Goal: Transaction & Acquisition: Purchase product/service

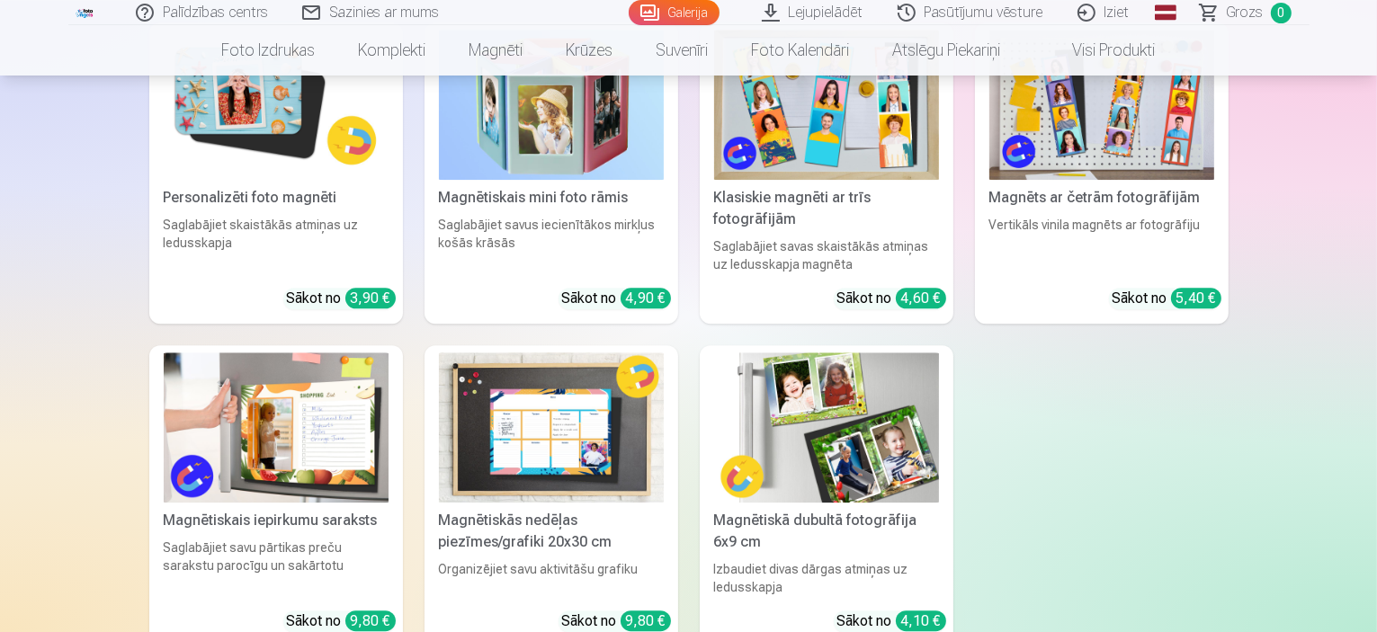
scroll to position [4948, 0]
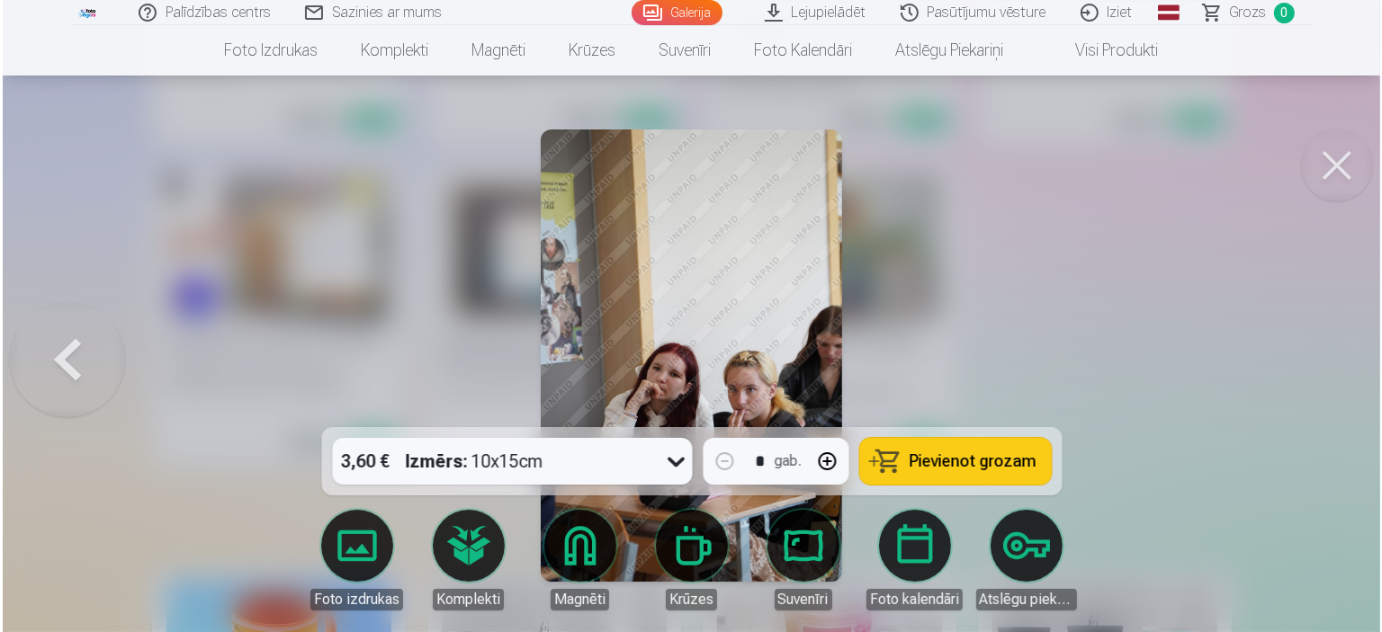
scroll to position [5052, 0]
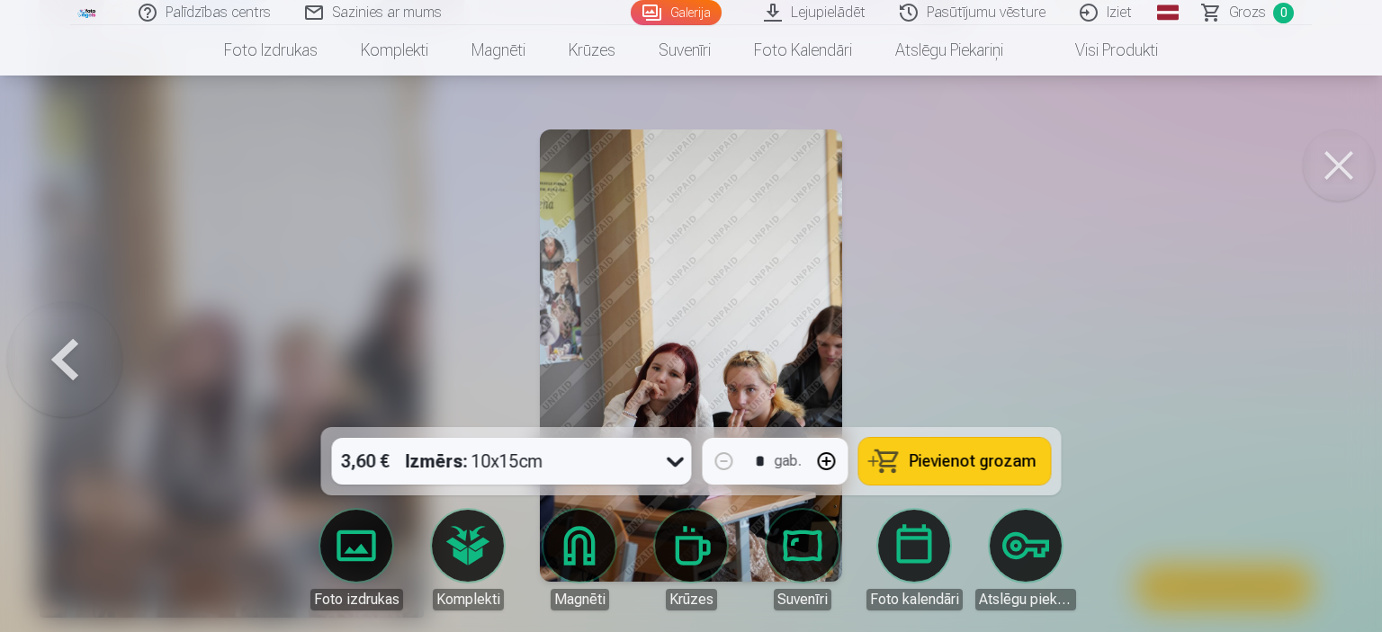
click at [678, 291] on img at bounding box center [690, 356] width 301 height 452
click at [1342, 163] on button at bounding box center [1339, 166] width 72 height 72
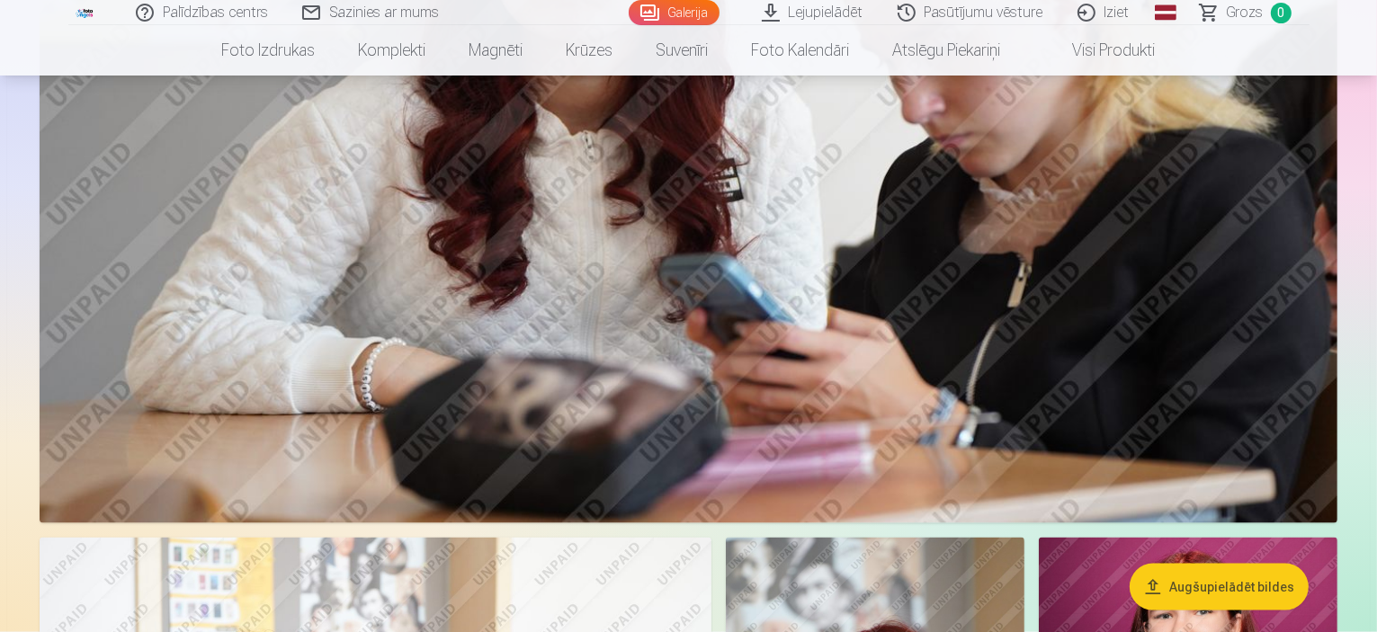
scroll to position [2069, 0]
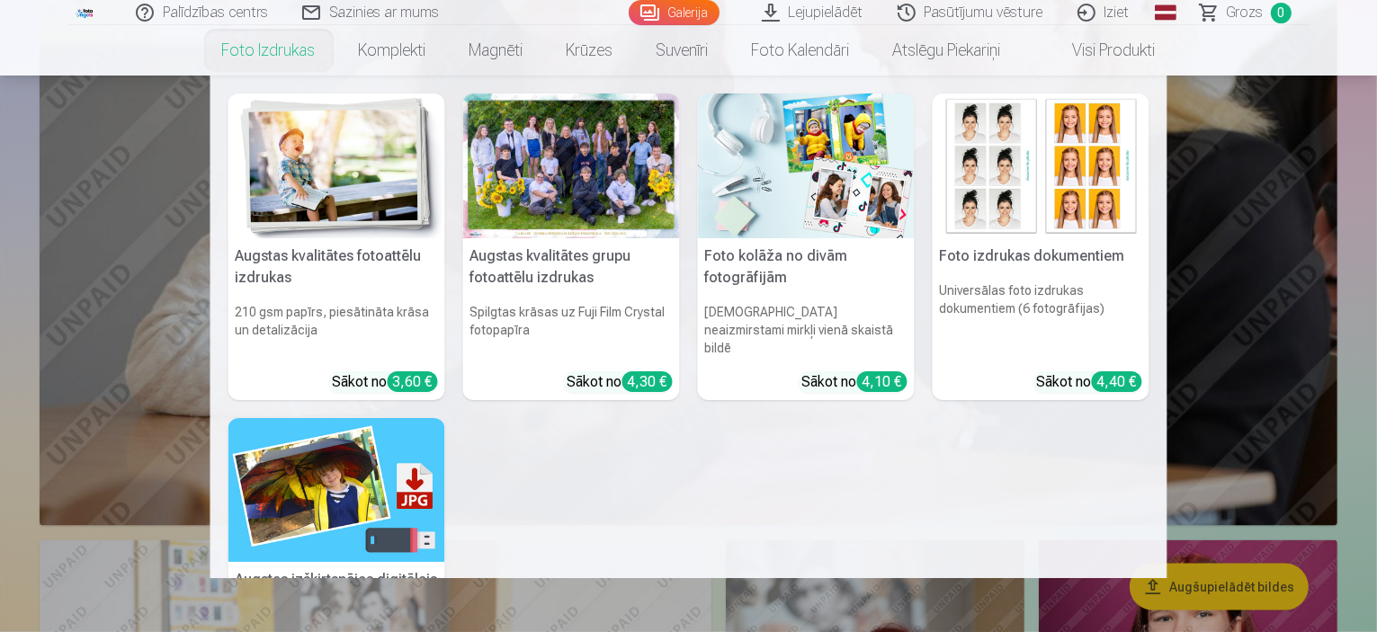
click at [585, 184] on div at bounding box center [571, 166] width 217 height 145
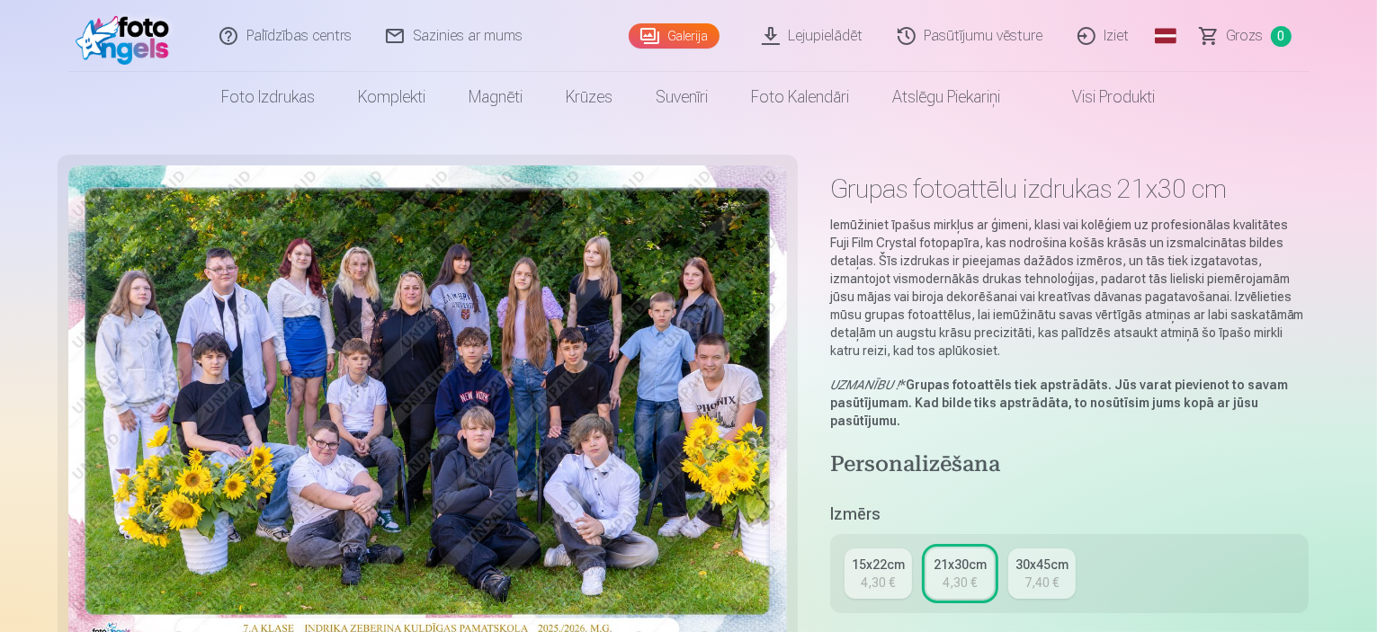
click at [981, 556] on div "21x30cm" at bounding box center [960, 565] width 53 height 18
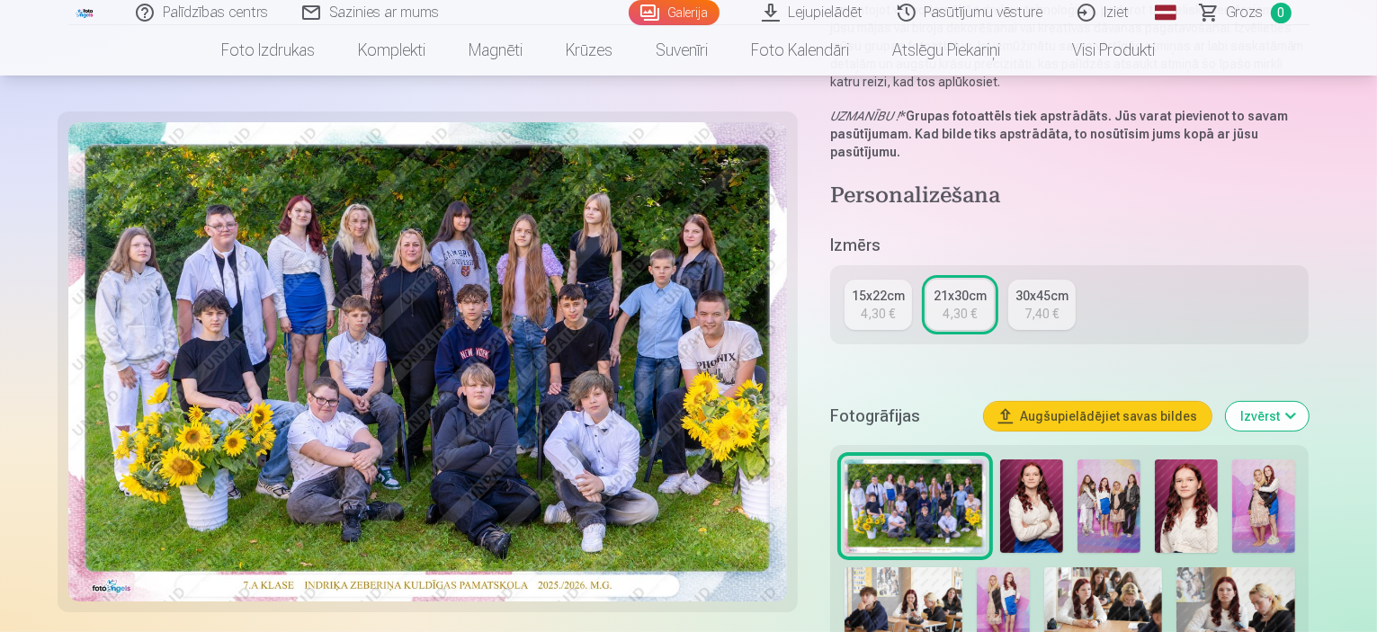
scroll to position [270, 0]
click at [1177, 401] on button "Augšupielādējiet savas bildes" at bounding box center [1098, 415] width 228 height 29
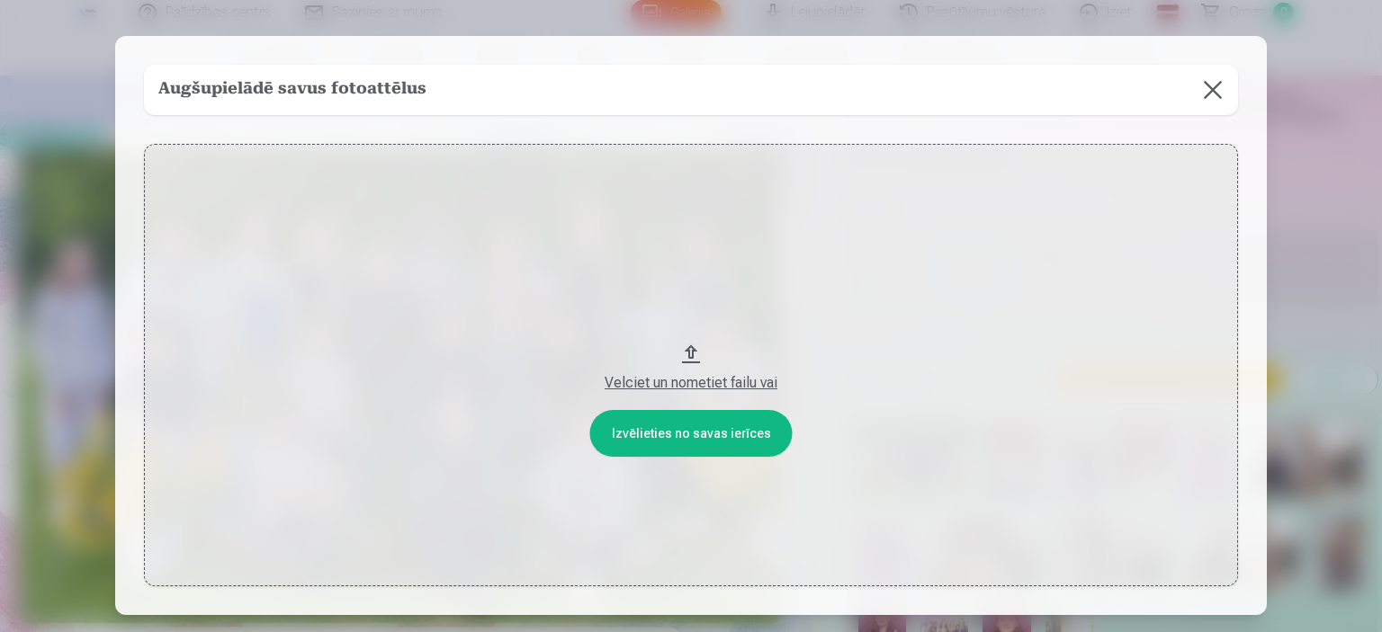
click at [686, 433] on button "Velciet un nometiet failu vai" at bounding box center [691, 365] width 1094 height 443
click at [1214, 87] on button at bounding box center [1212, 90] width 50 height 50
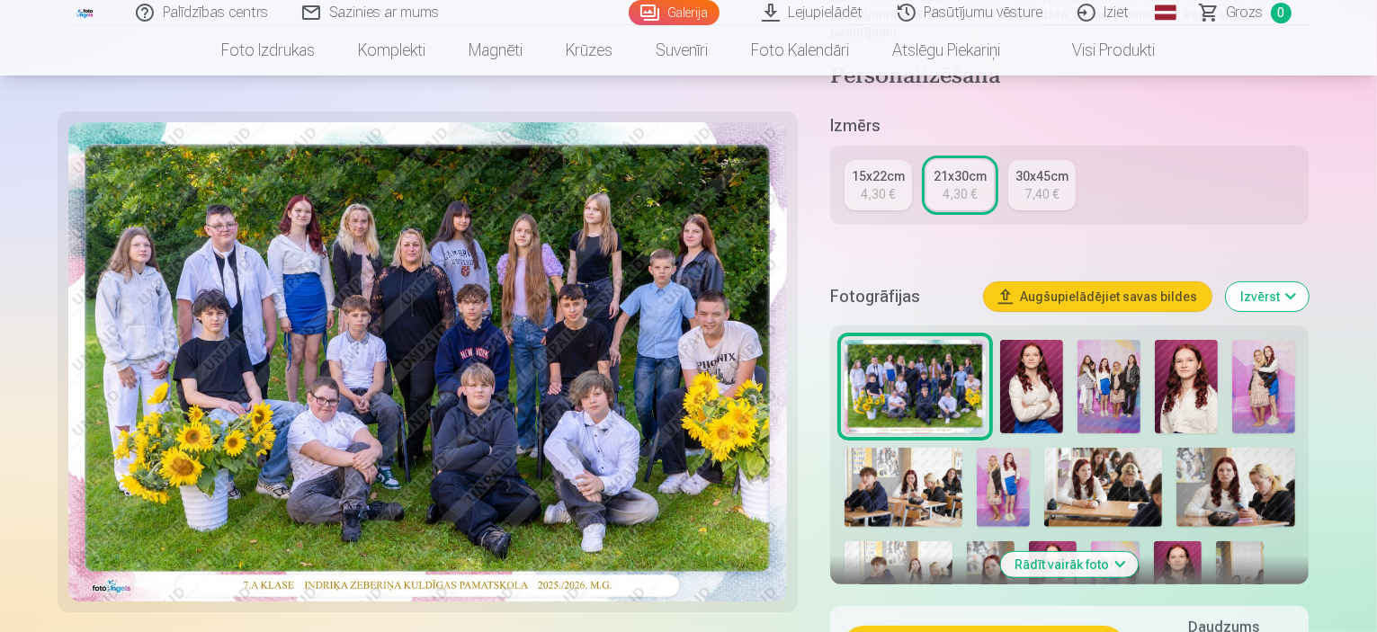
scroll to position [540, 0]
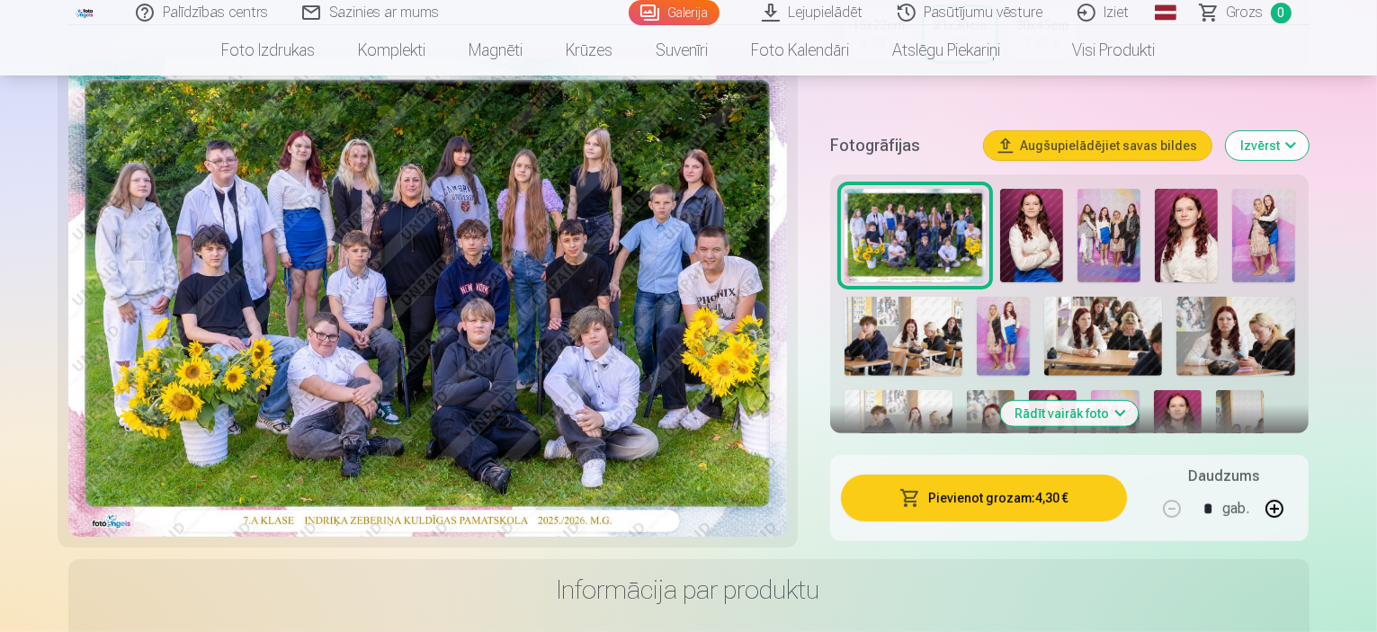
click at [1026, 475] on button "Pievienot grozam : 4,30 €" at bounding box center [984, 498] width 287 height 47
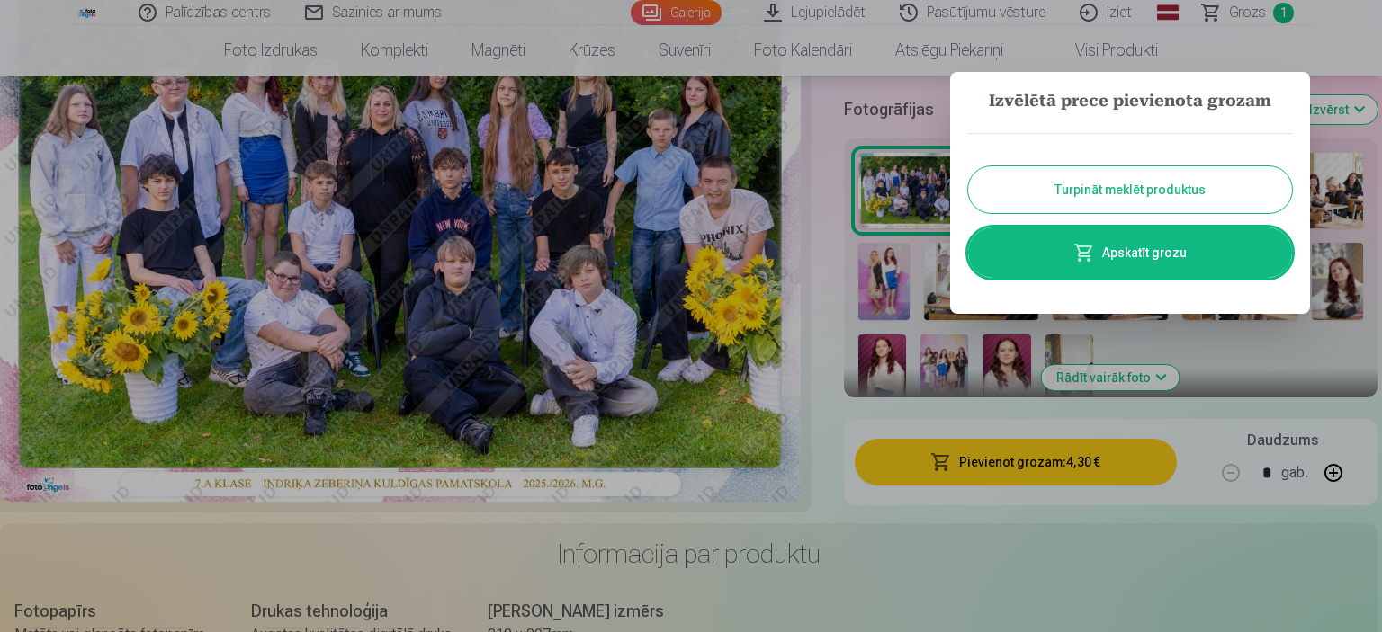
click at [1139, 195] on button "Turpināt meklēt produktus" at bounding box center [1130, 189] width 324 height 47
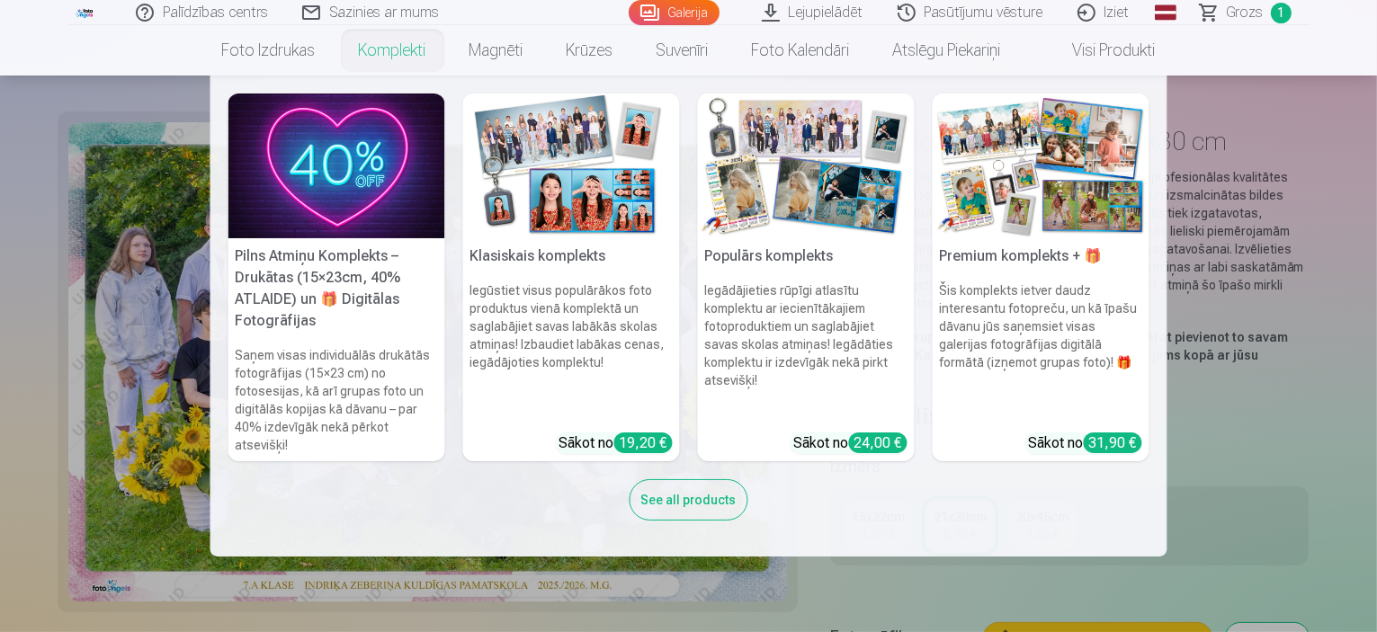
scroll to position [90, 0]
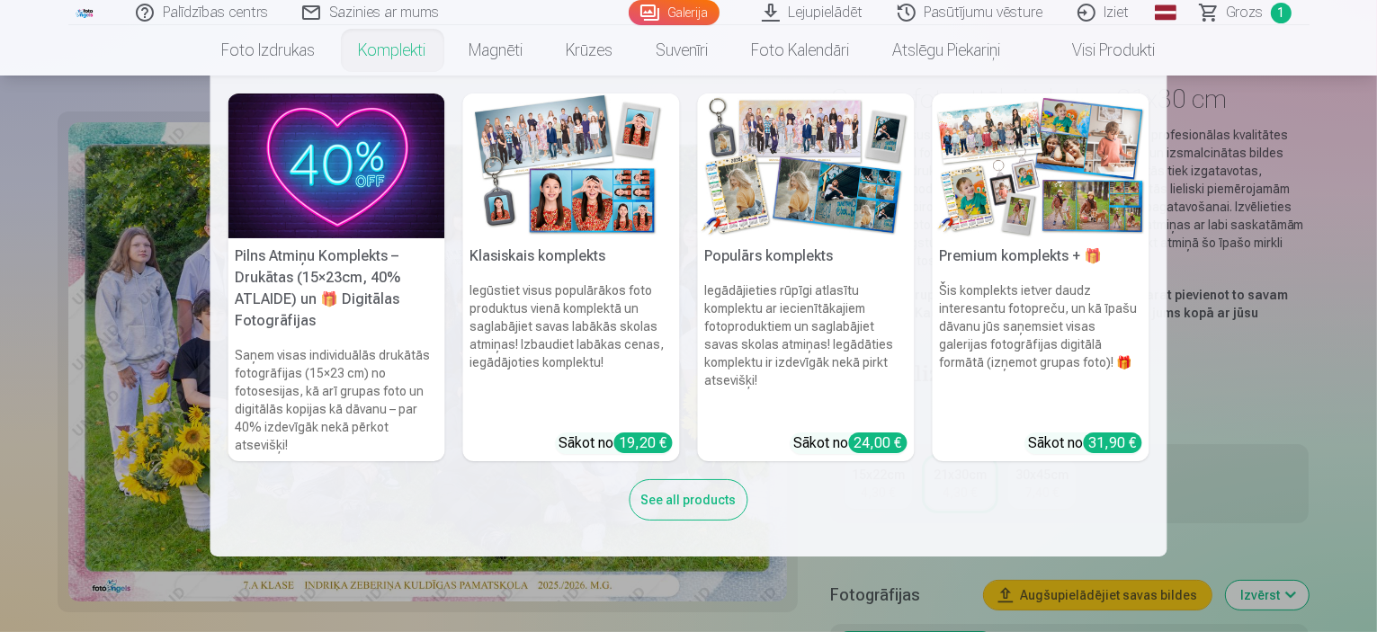
click at [703, 497] on div "See all products" at bounding box center [689, 499] width 119 height 41
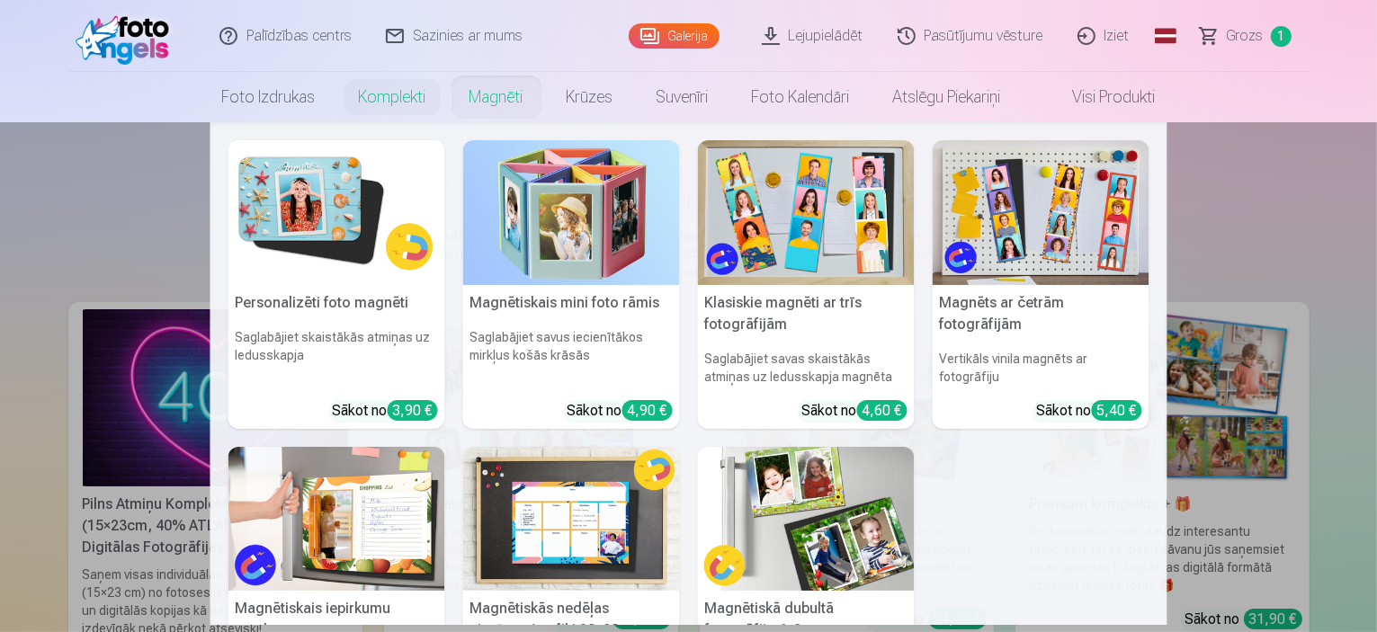
click at [322, 227] on img at bounding box center [336, 212] width 217 height 145
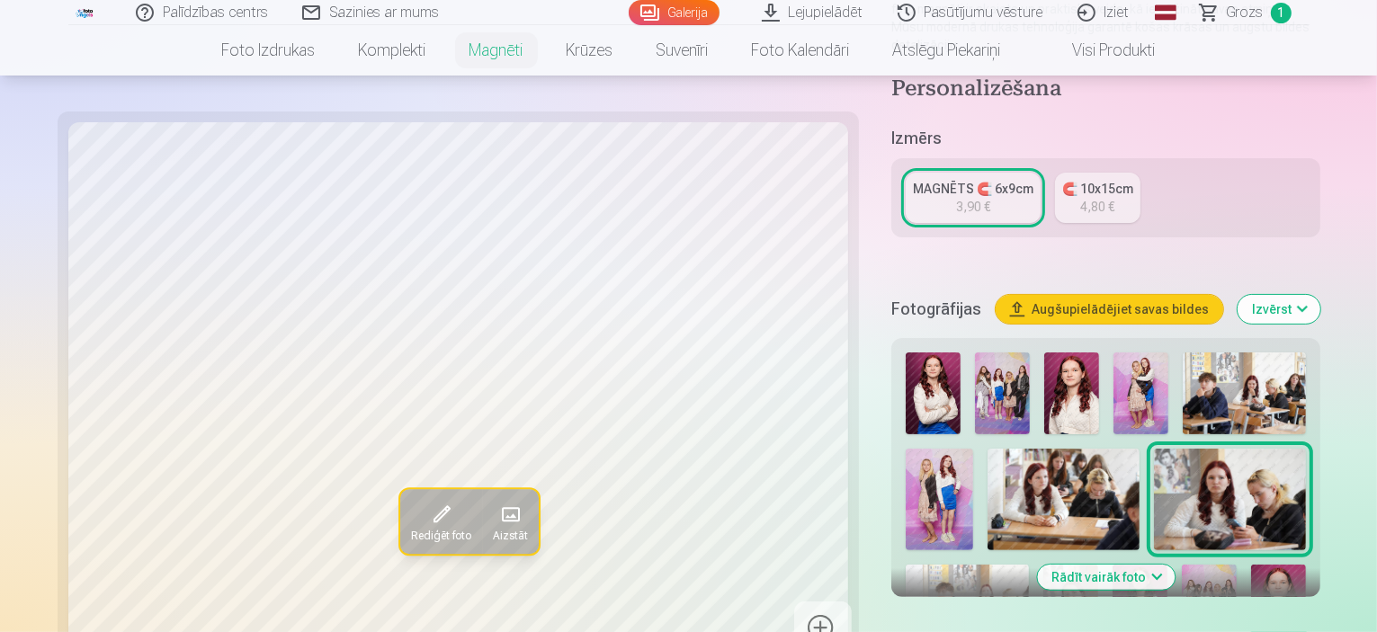
scroll to position [450, 0]
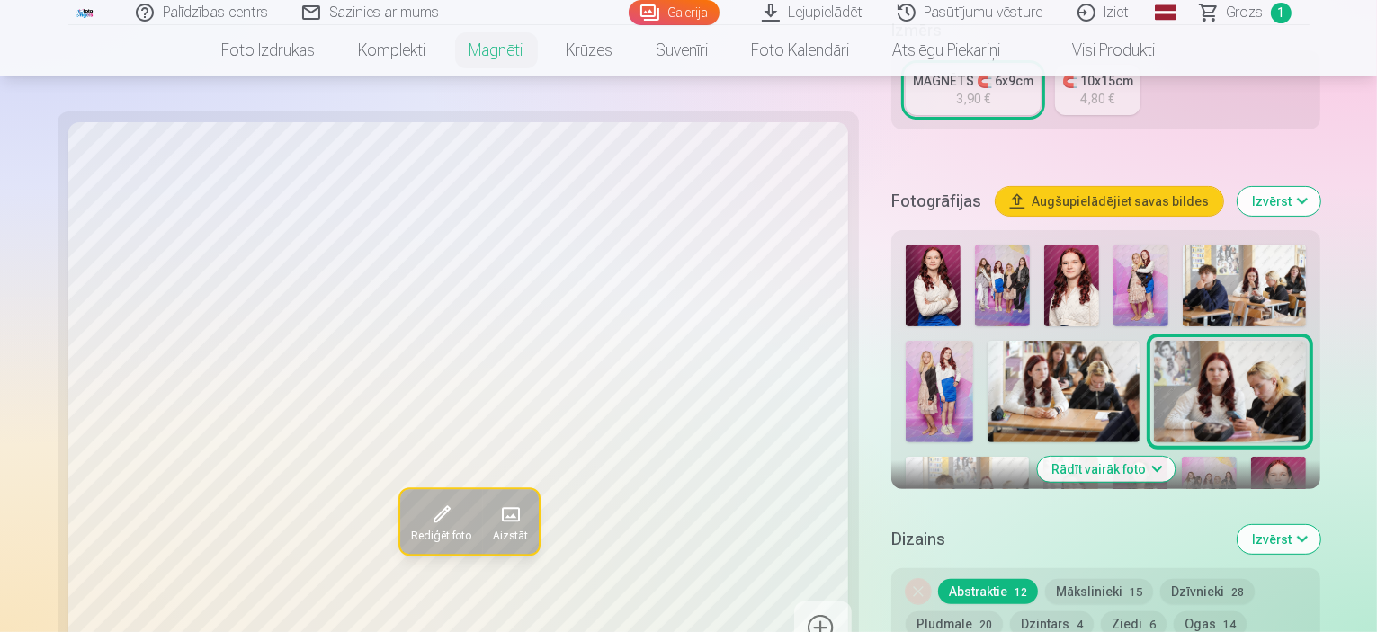
click at [1098, 457] on img at bounding box center [1070, 498] width 55 height 82
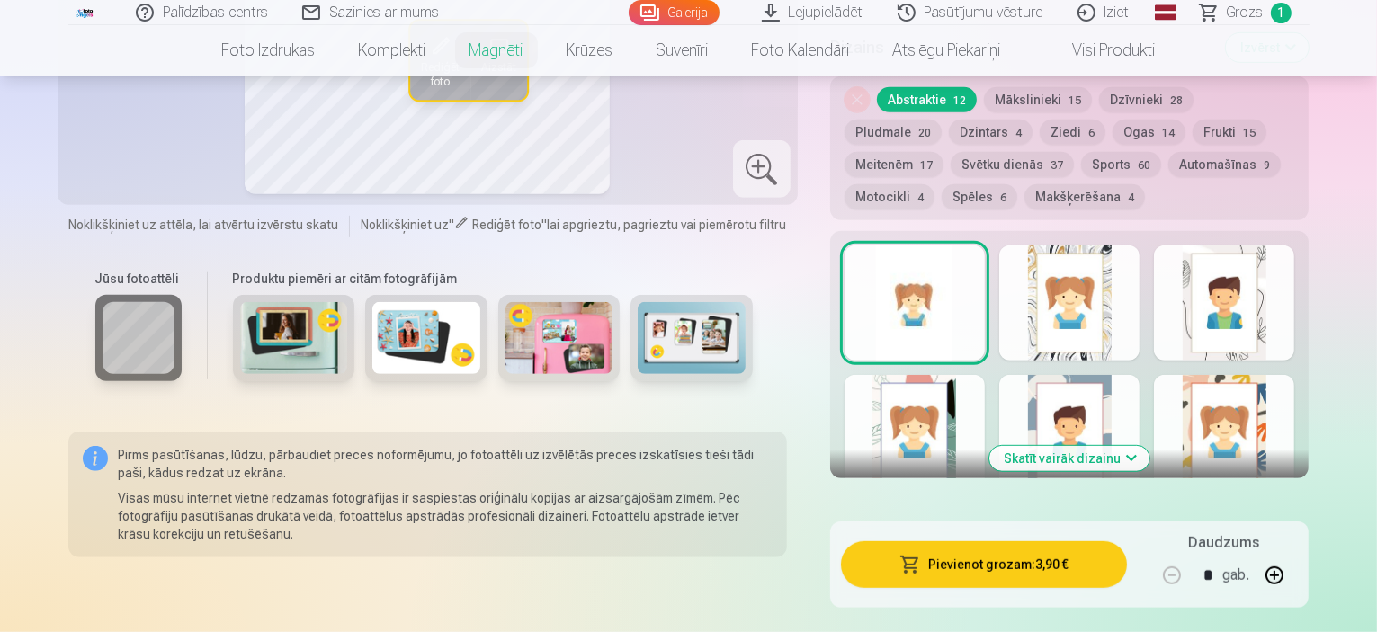
scroll to position [810, 0]
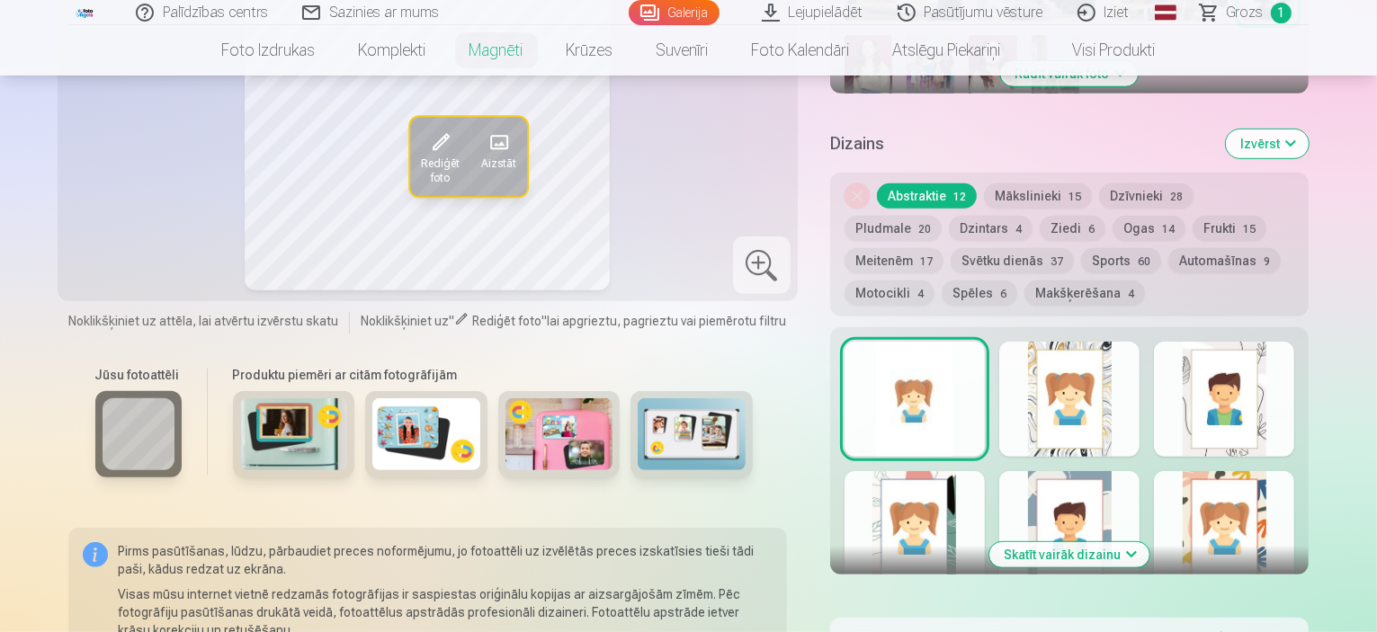
click at [264, 430] on img at bounding box center [294, 434] width 108 height 72
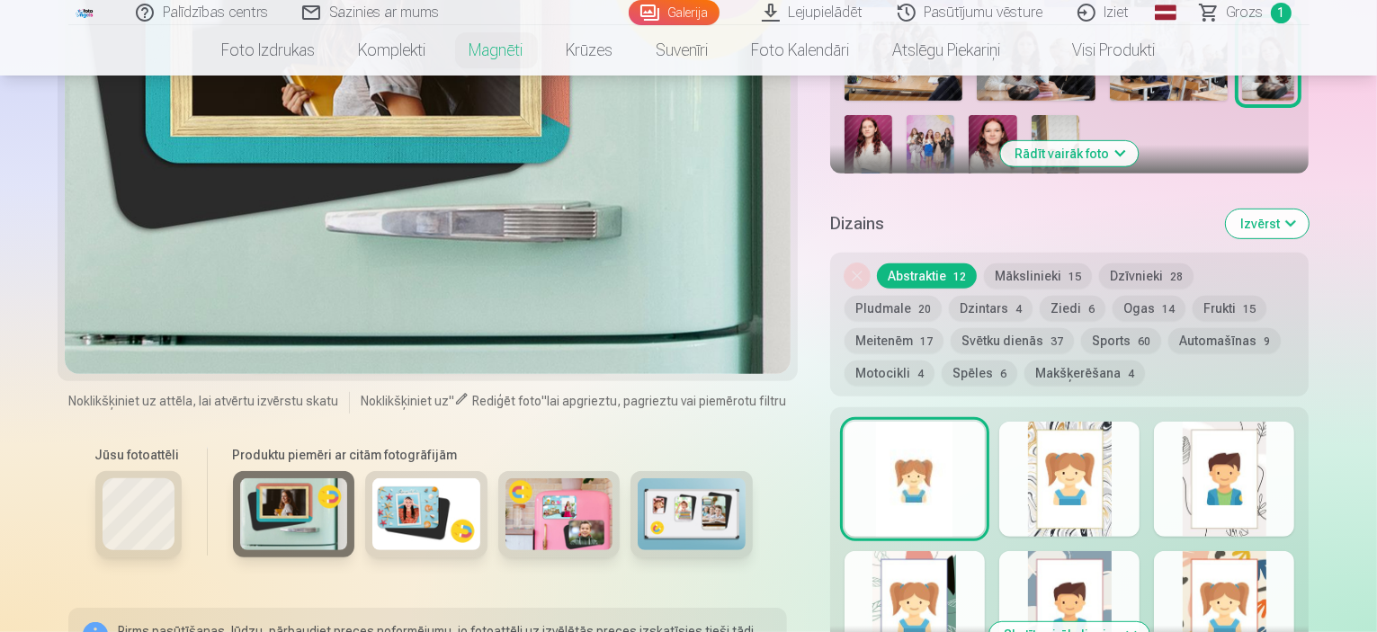
scroll to position [630, 0]
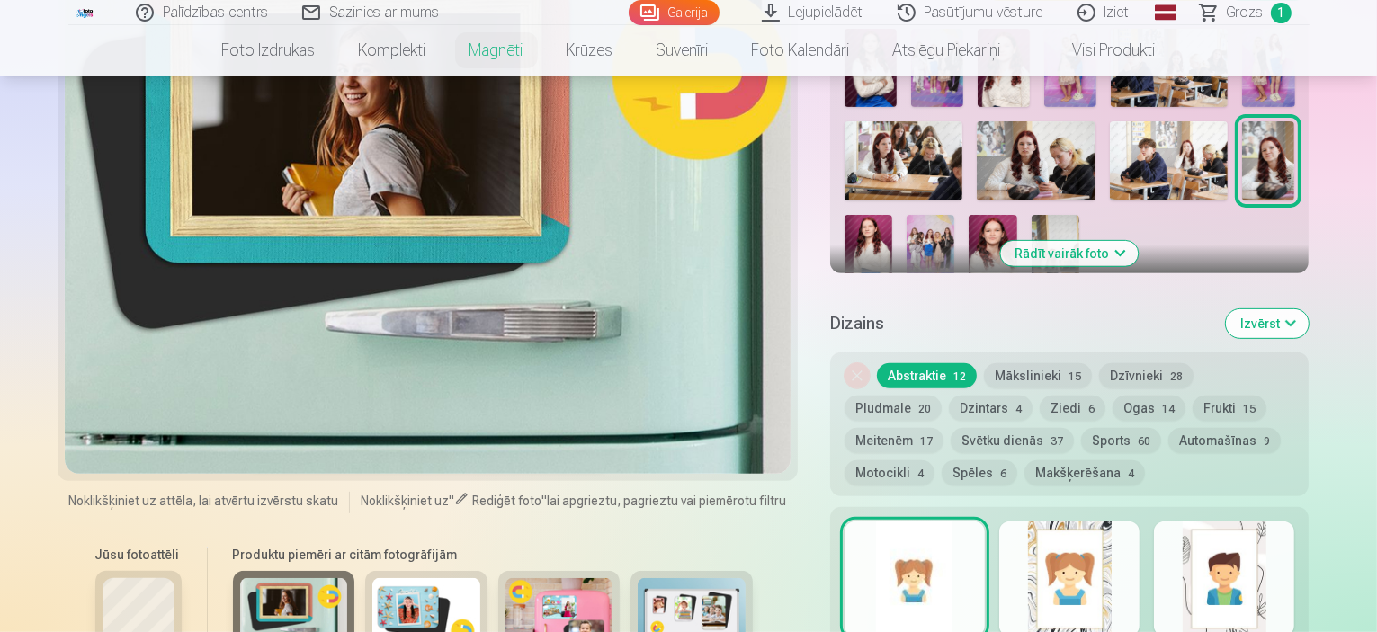
click at [1040, 396] on button "Ziedi 6" at bounding box center [1073, 408] width 66 height 25
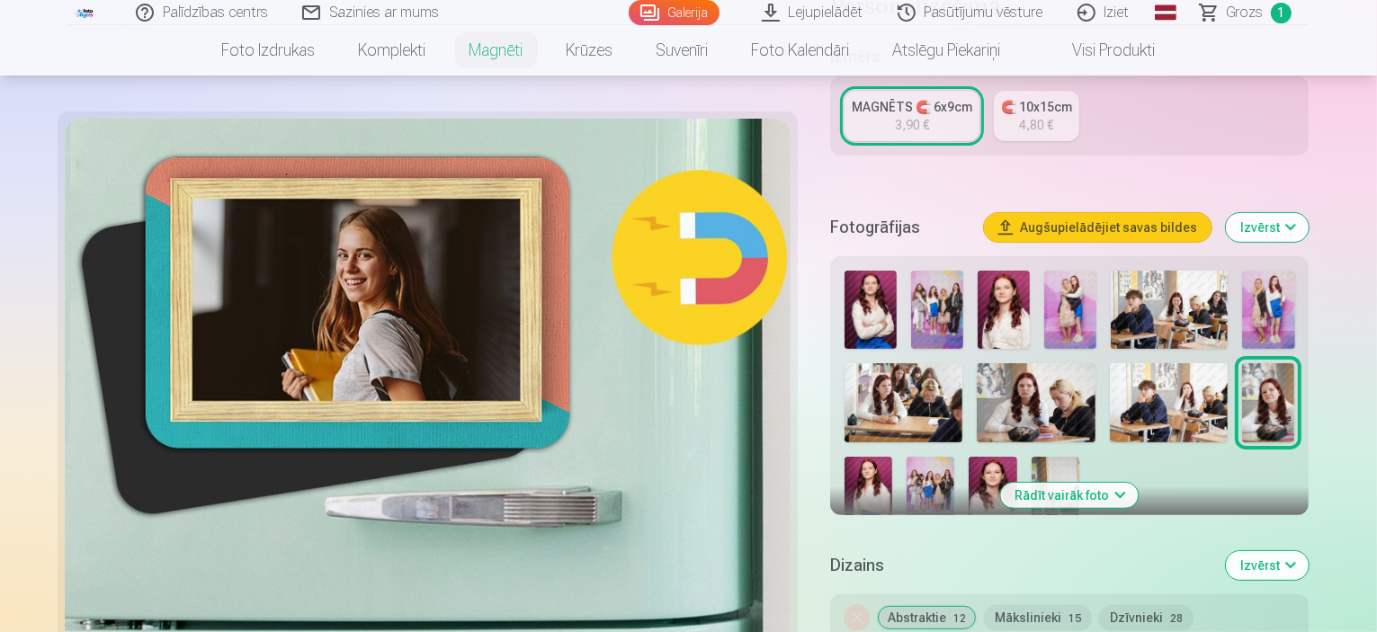
scroll to position [360, 0]
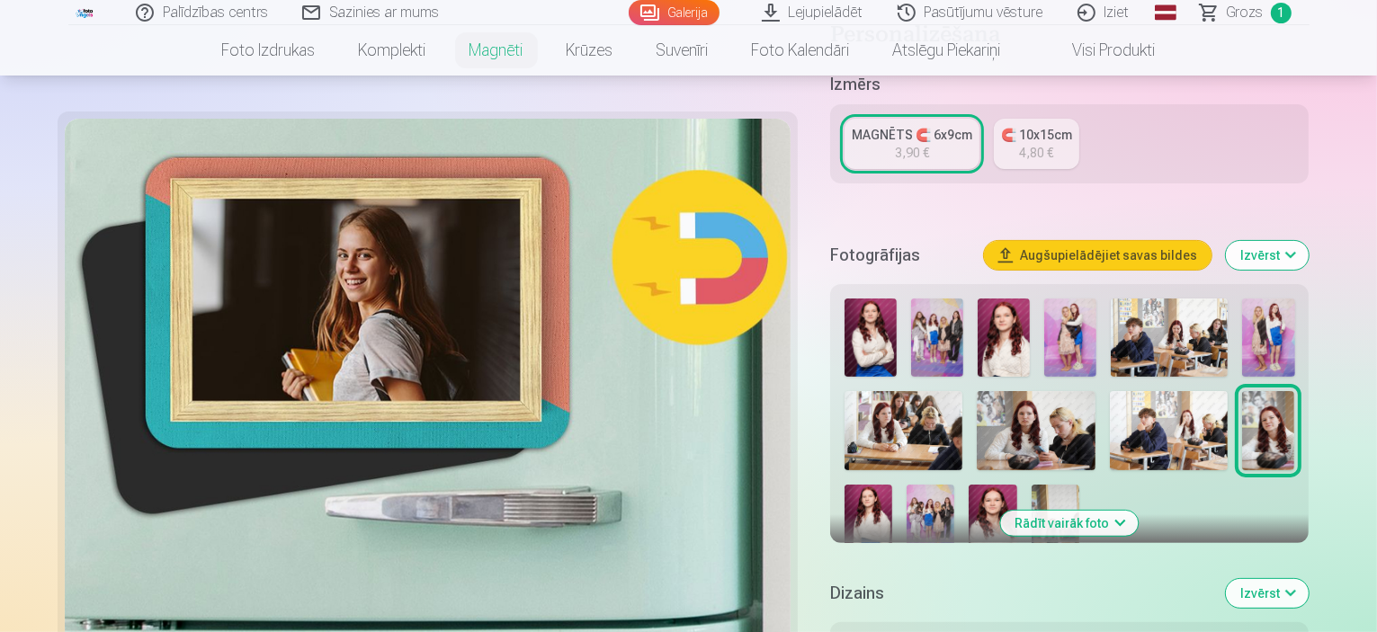
click at [1277, 427] on img at bounding box center [1268, 430] width 52 height 79
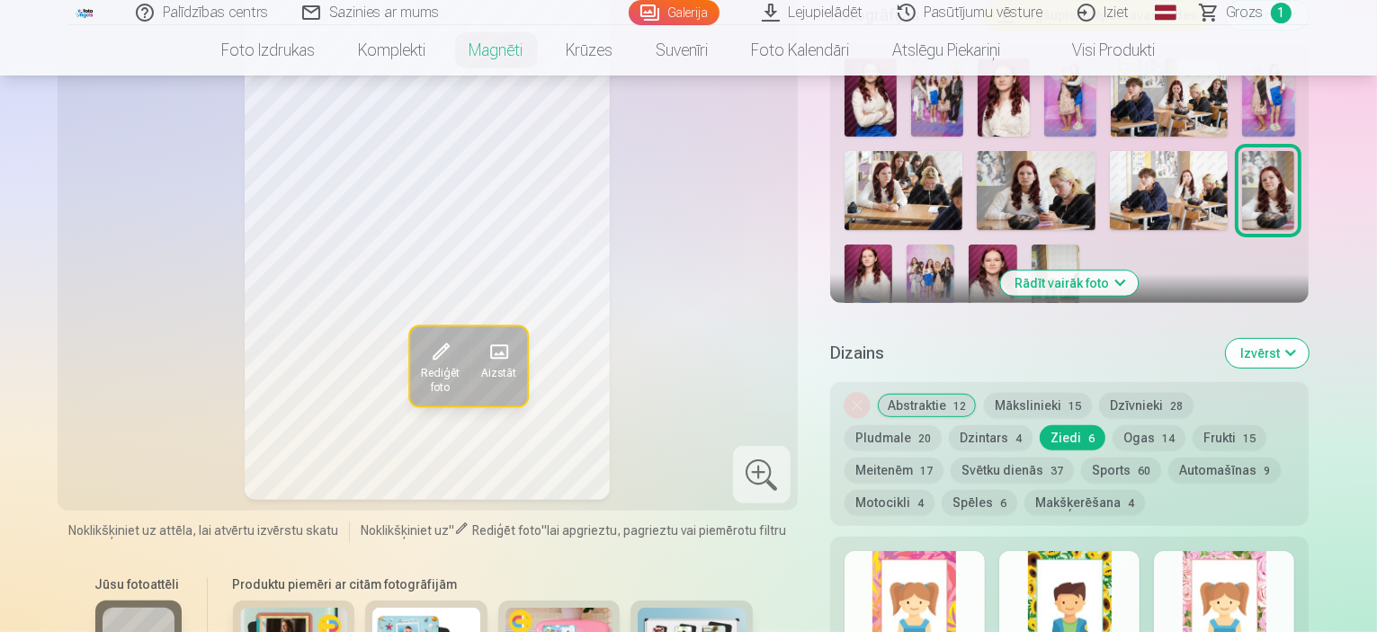
scroll to position [720, 0]
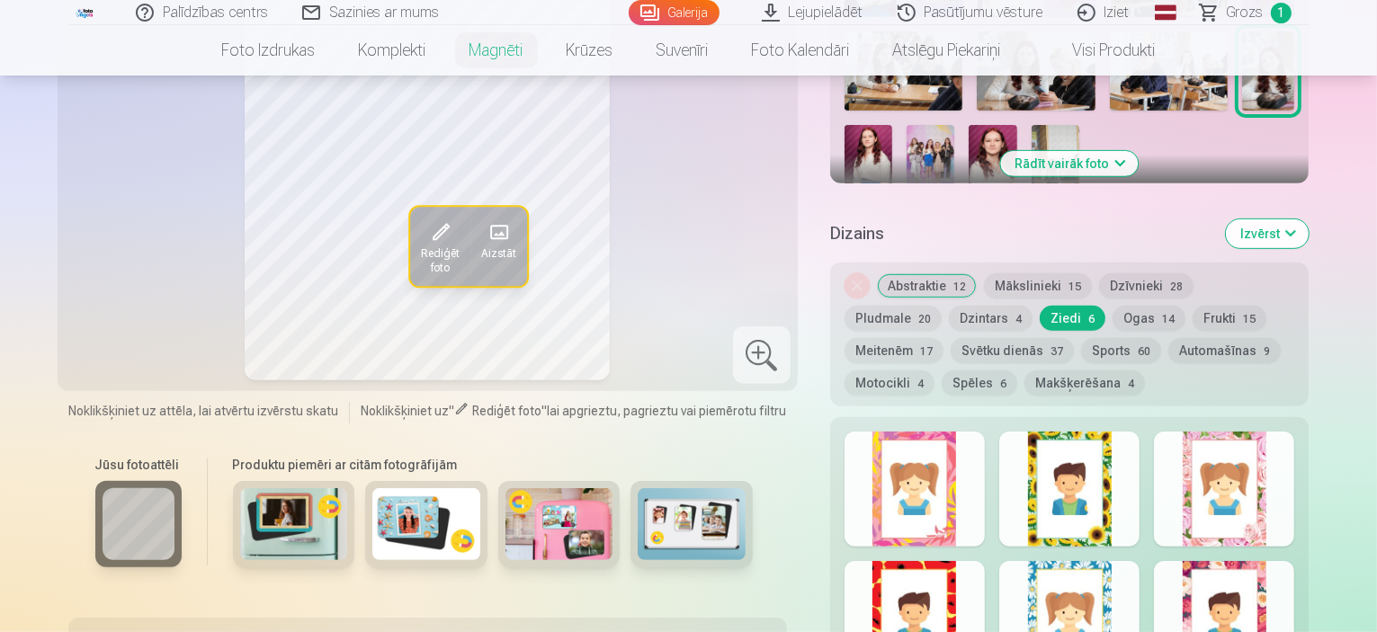
click at [1157, 273] on button "Dzīvnieki 28" at bounding box center [1146, 285] width 94 height 25
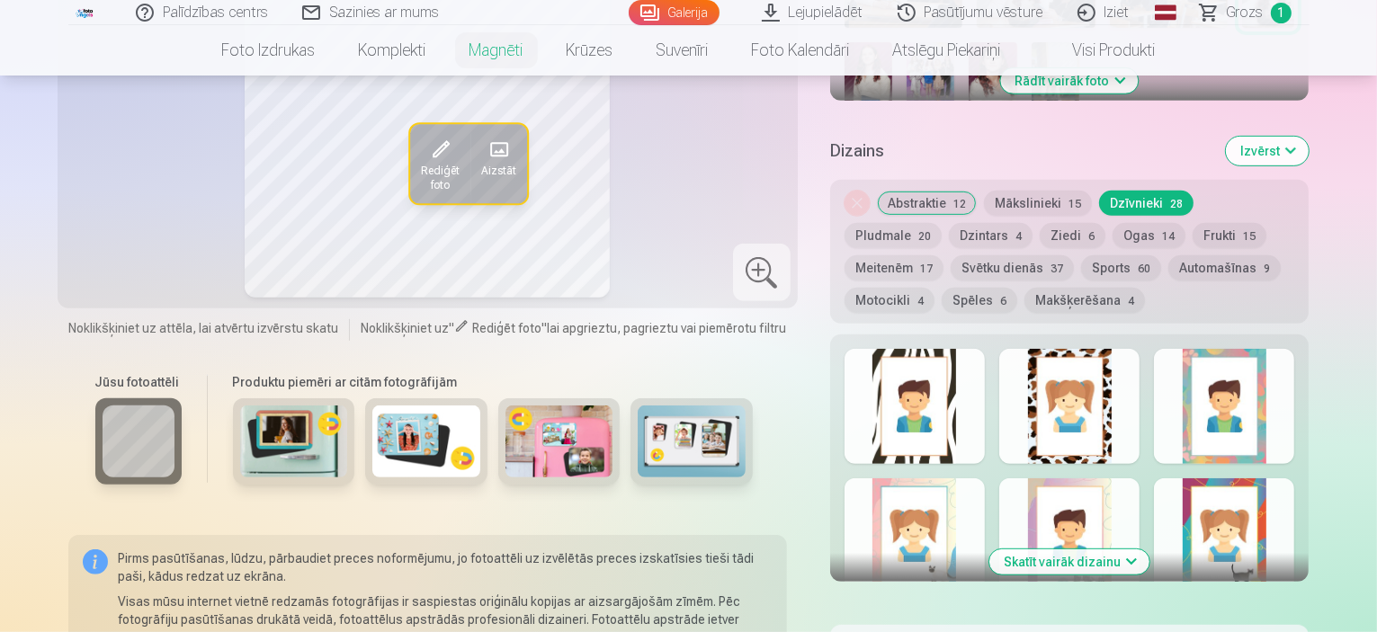
scroll to position [900, 0]
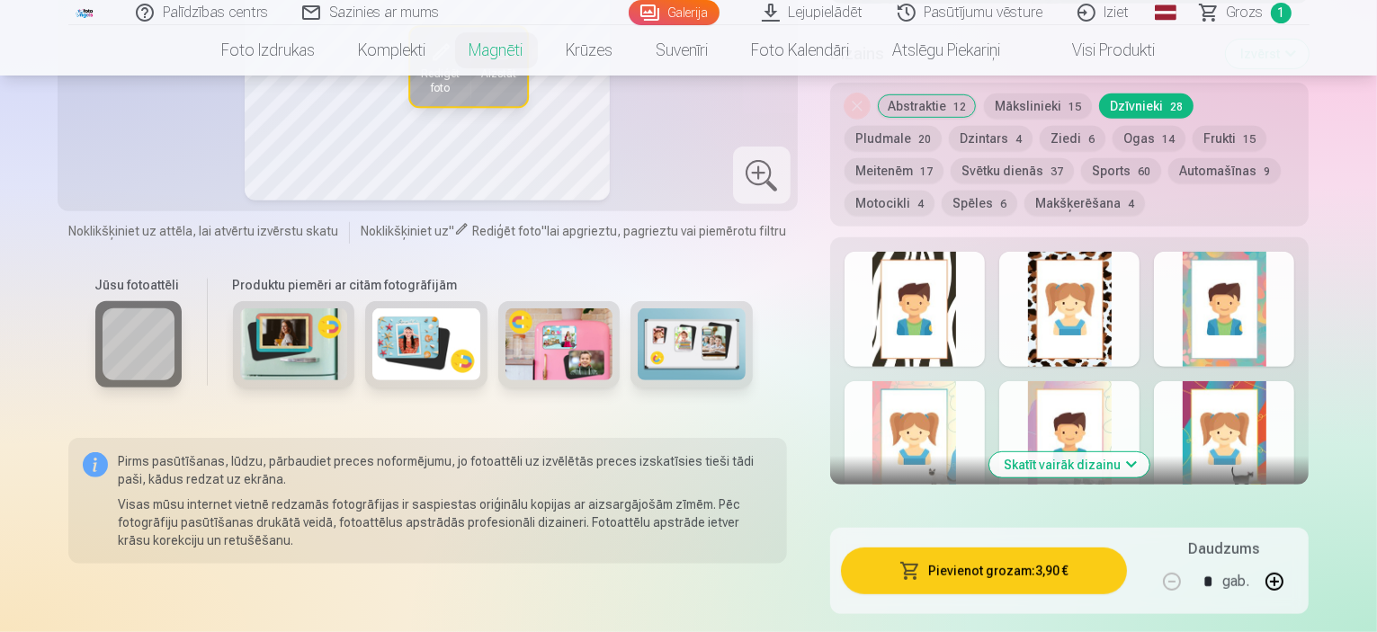
click at [1150, 452] on button "Skatīt vairāk dizainu" at bounding box center [1070, 464] width 160 height 25
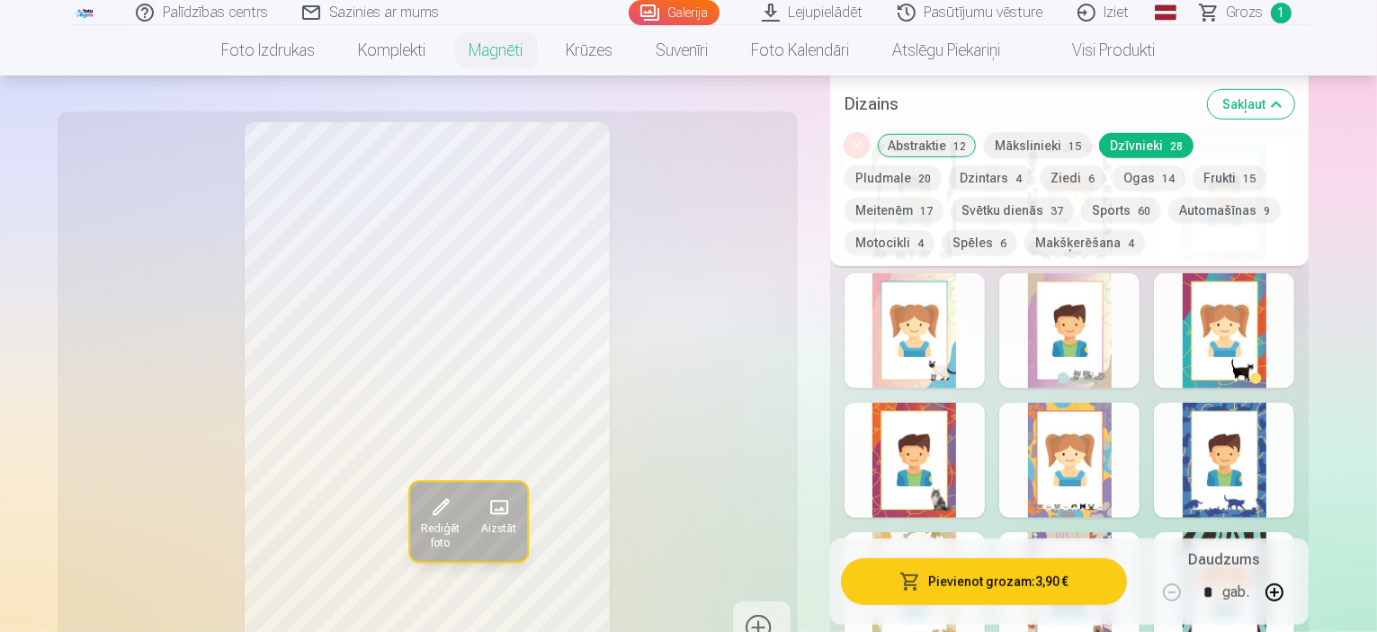
scroll to position [990, 0]
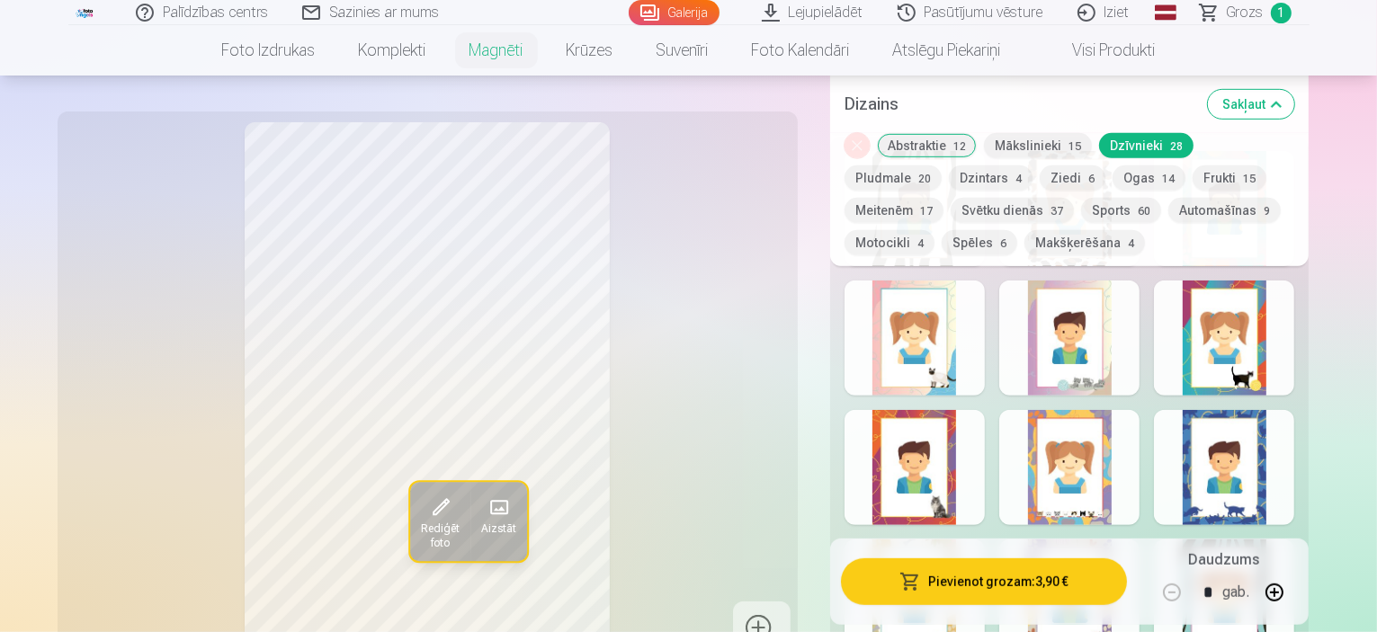
click at [1294, 473] on div at bounding box center [1224, 467] width 140 height 115
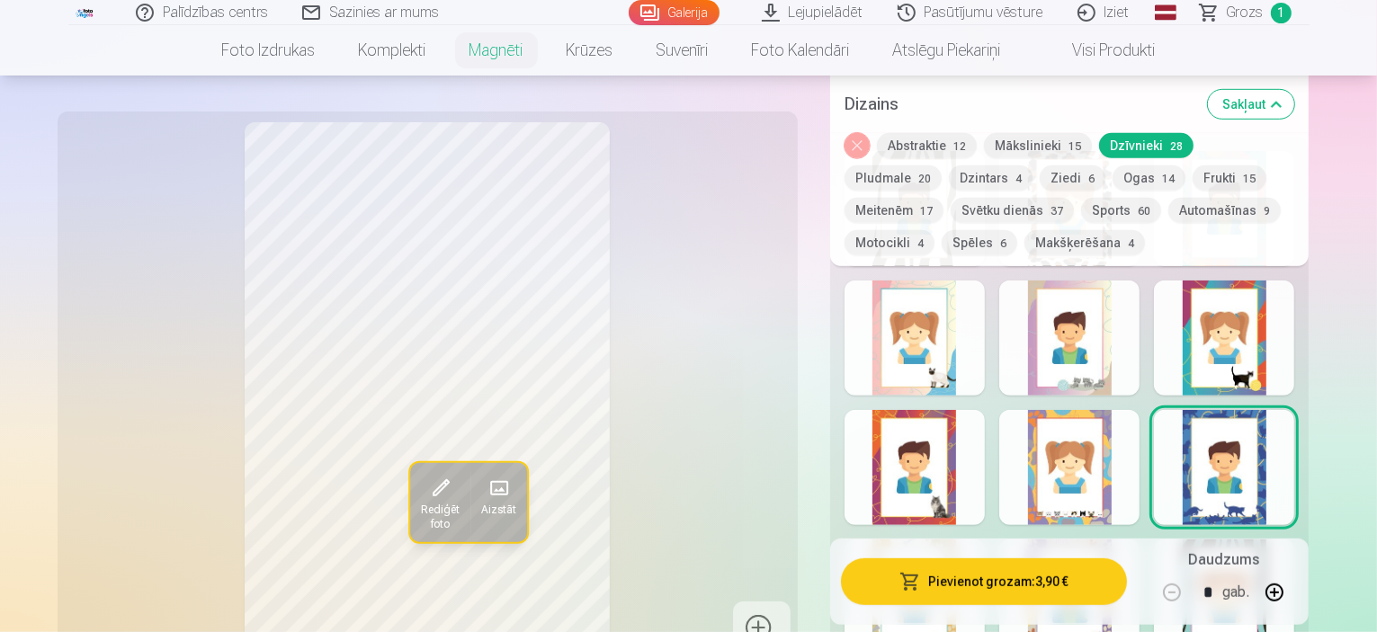
click at [1289, 348] on div at bounding box center [1224, 338] width 140 height 115
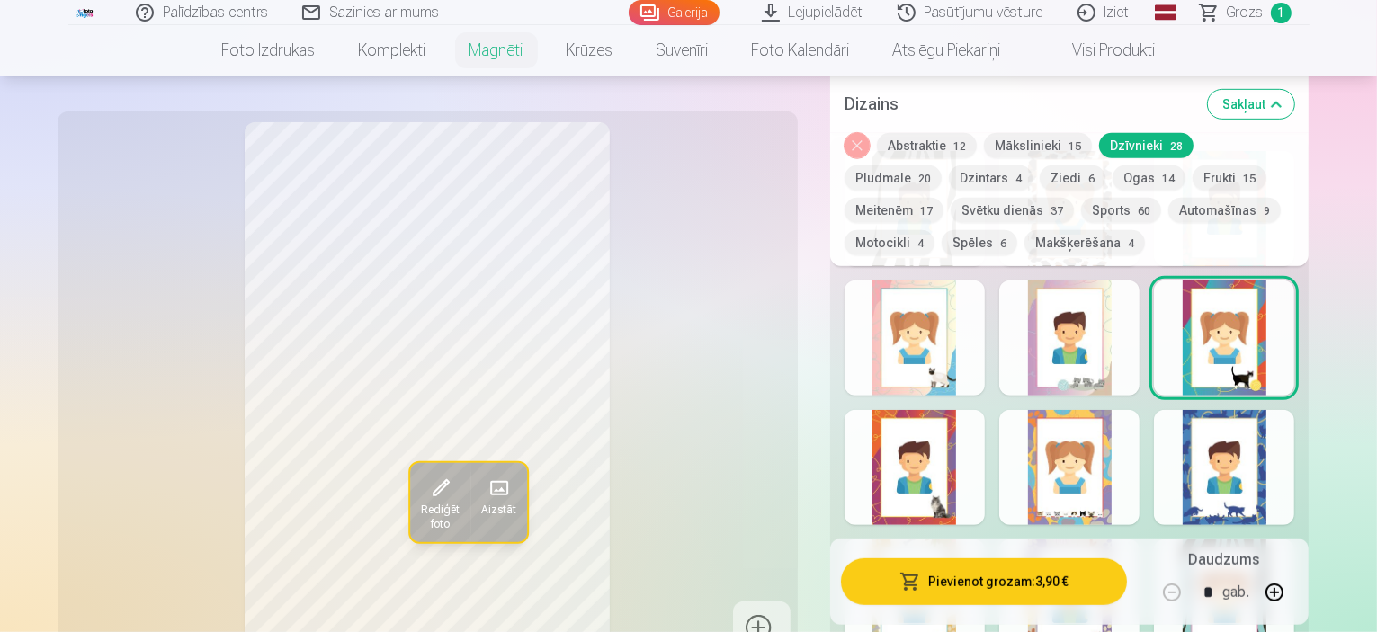
click at [1119, 456] on div at bounding box center [1069, 467] width 140 height 115
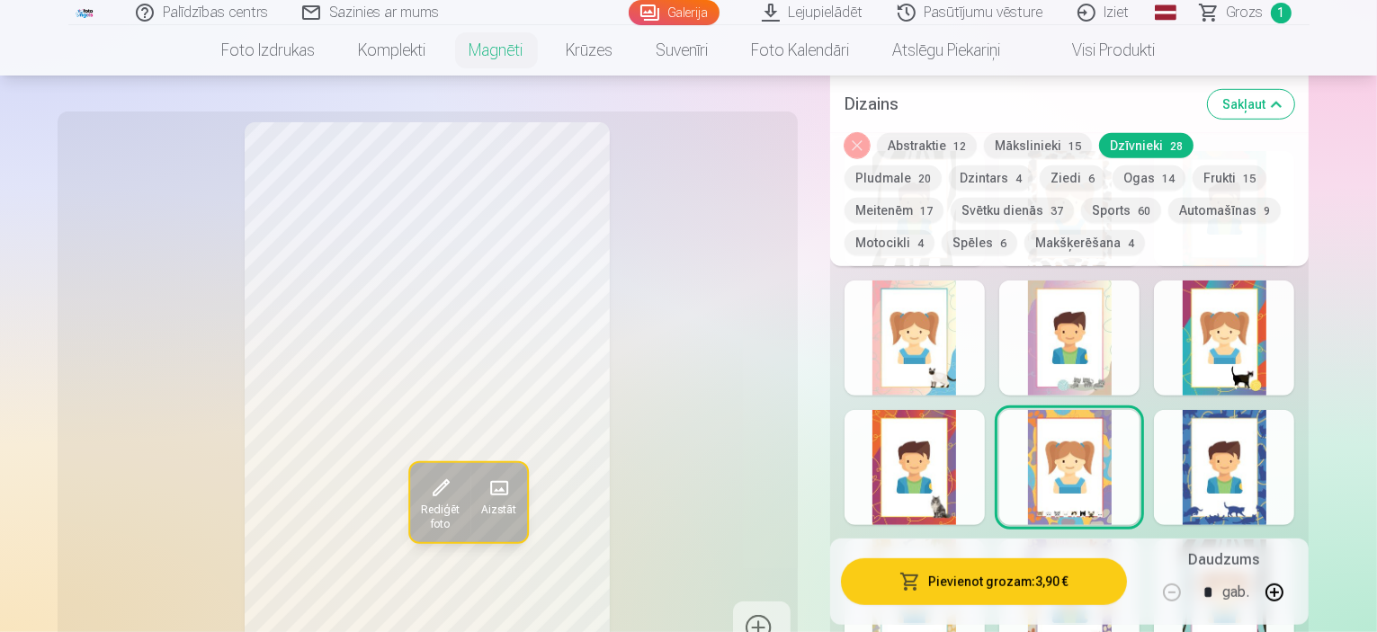
click at [1130, 341] on div at bounding box center [1069, 338] width 140 height 115
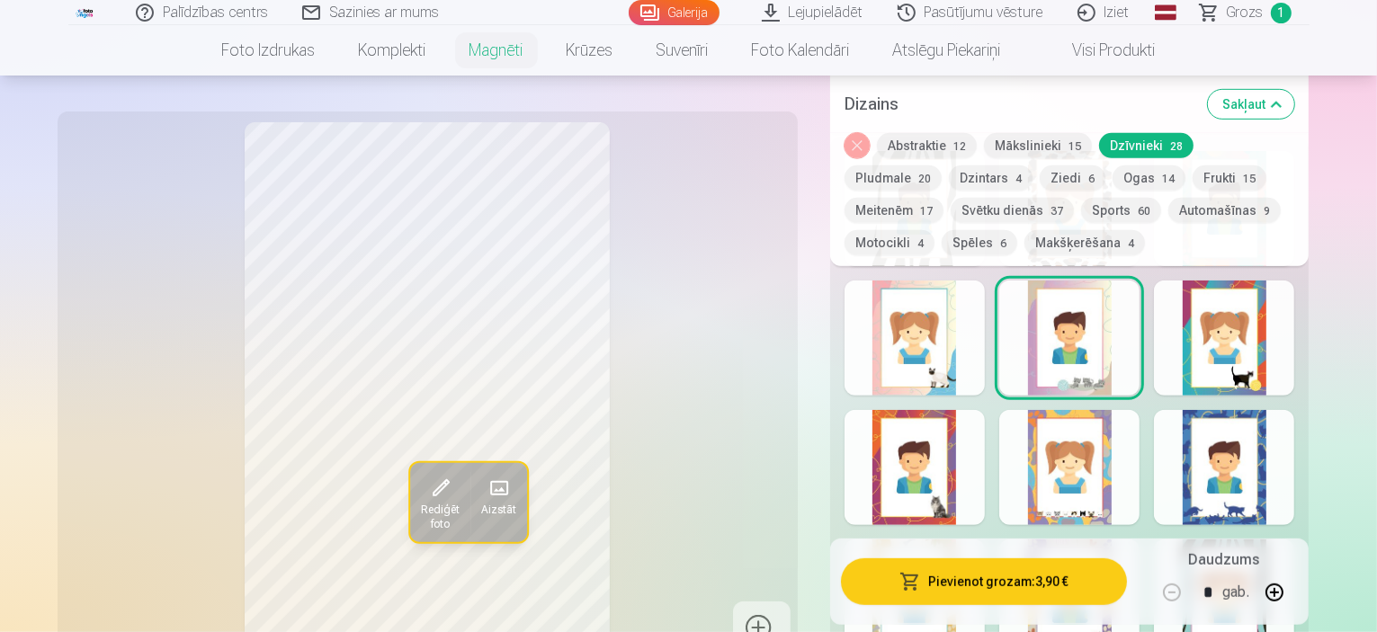
click at [962, 355] on div at bounding box center [915, 338] width 140 height 115
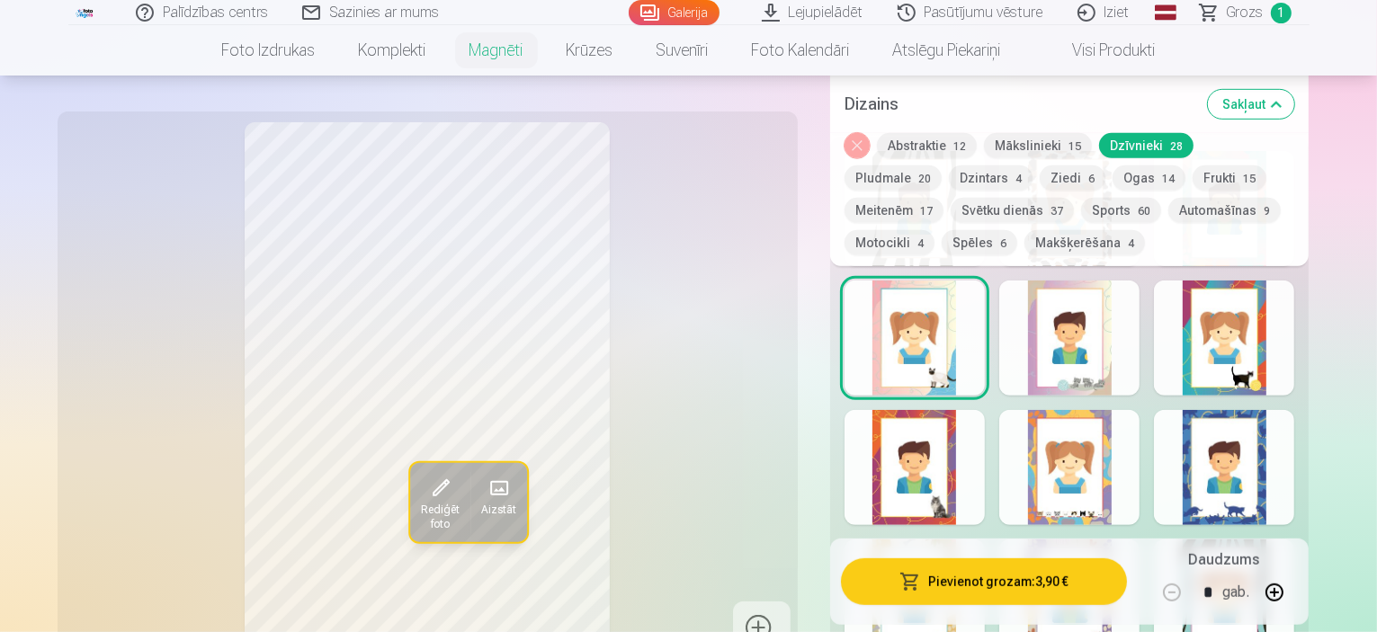
click at [1294, 346] on div at bounding box center [1224, 338] width 140 height 115
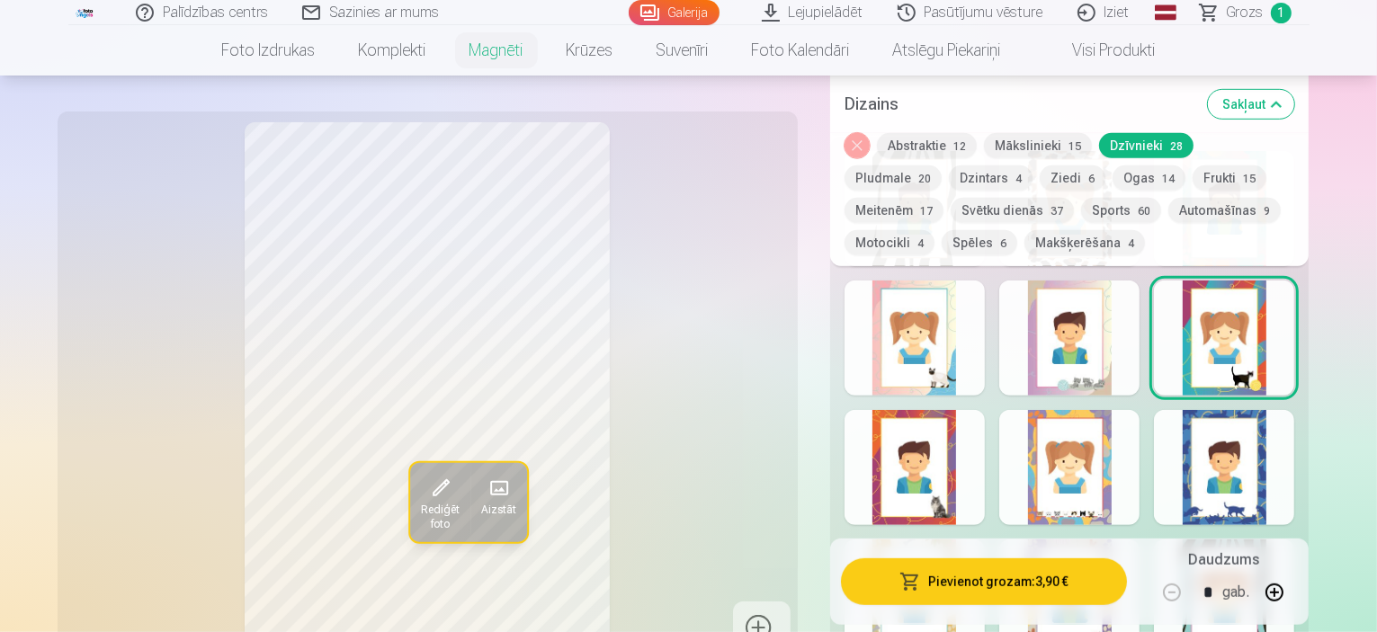
click at [1288, 476] on div at bounding box center [1224, 467] width 140 height 115
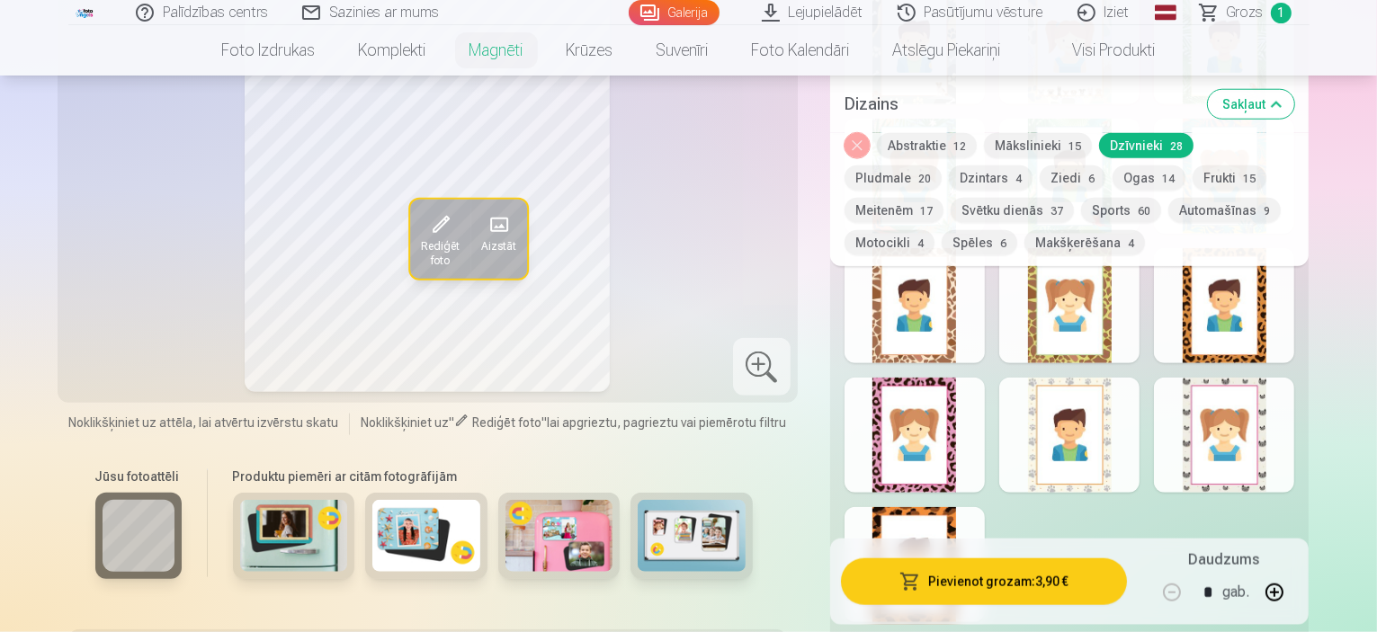
scroll to position [1889, 0]
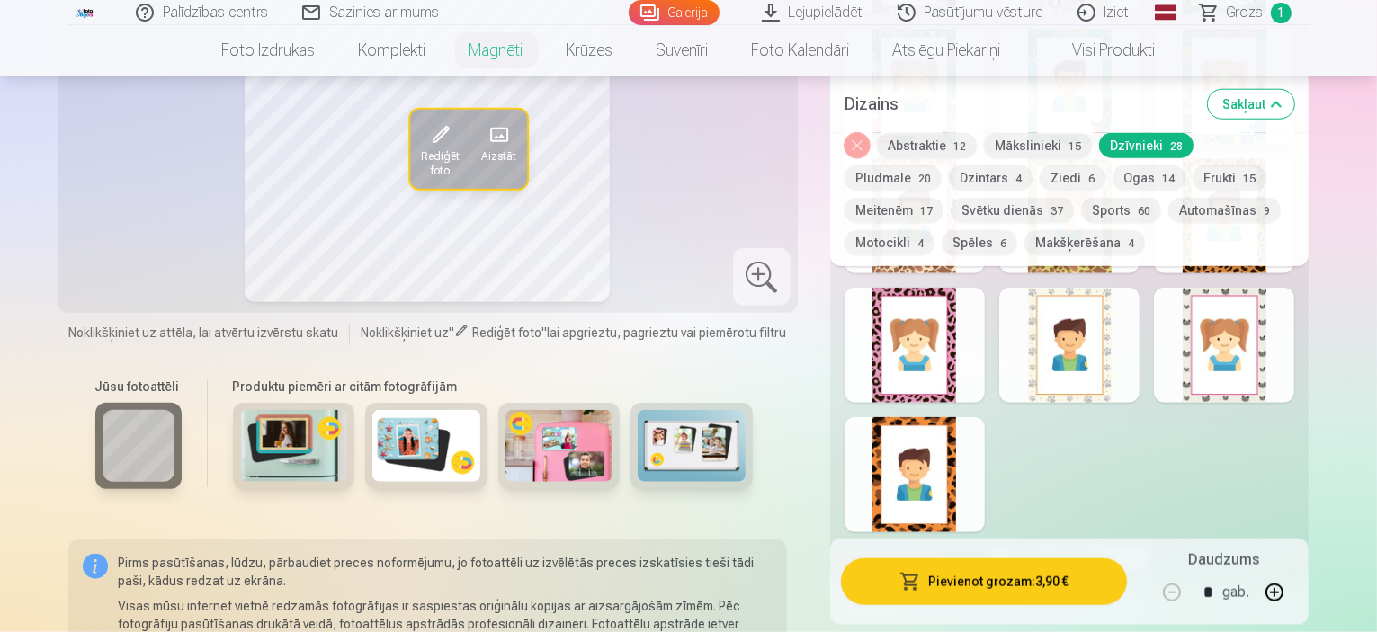
click at [960, 463] on div at bounding box center [915, 474] width 140 height 115
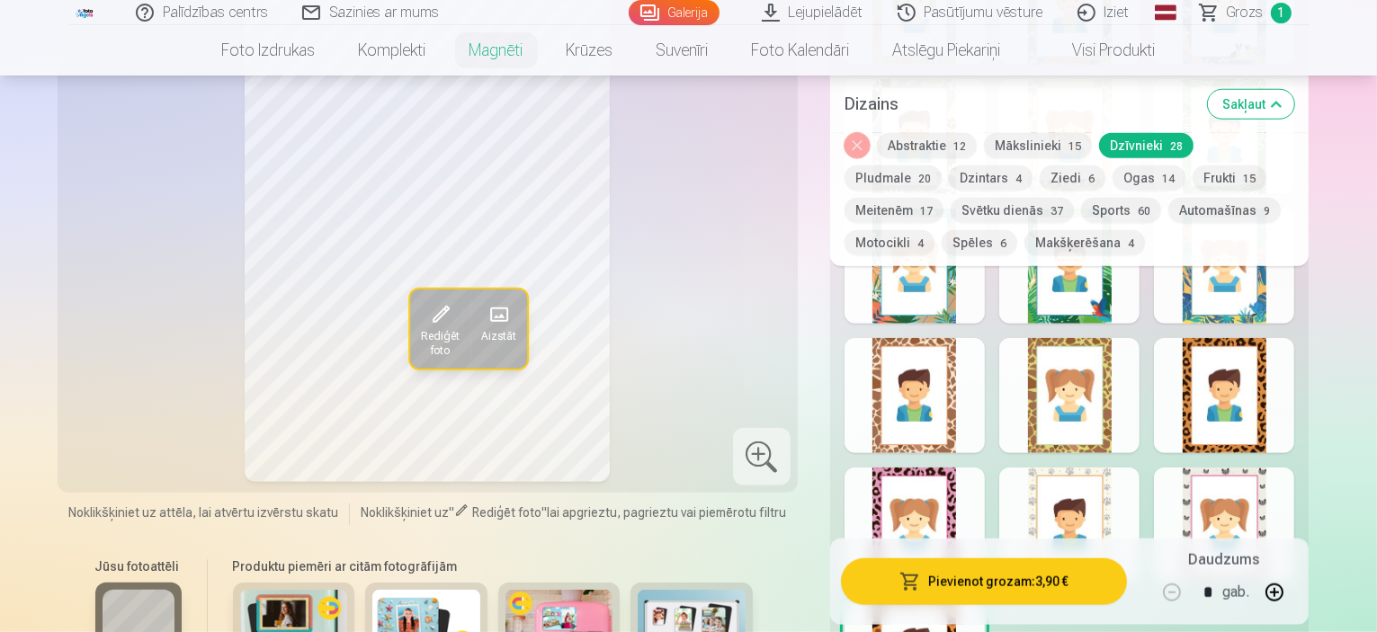
scroll to position [1709, 0]
click at [1294, 507] on div at bounding box center [1224, 525] width 140 height 115
click at [1097, 506] on div at bounding box center [1069, 525] width 140 height 115
click at [950, 500] on div at bounding box center [915, 525] width 140 height 115
click at [1294, 402] on div at bounding box center [1224, 395] width 140 height 115
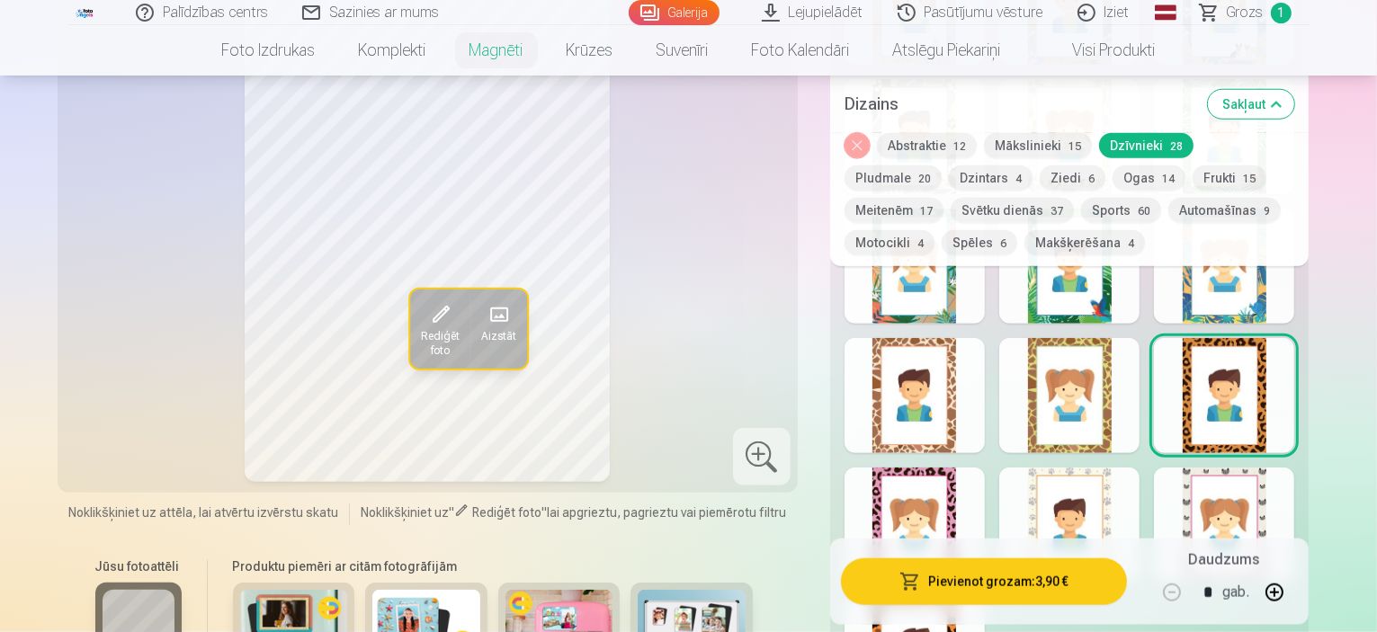
click at [1123, 388] on div at bounding box center [1069, 395] width 140 height 115
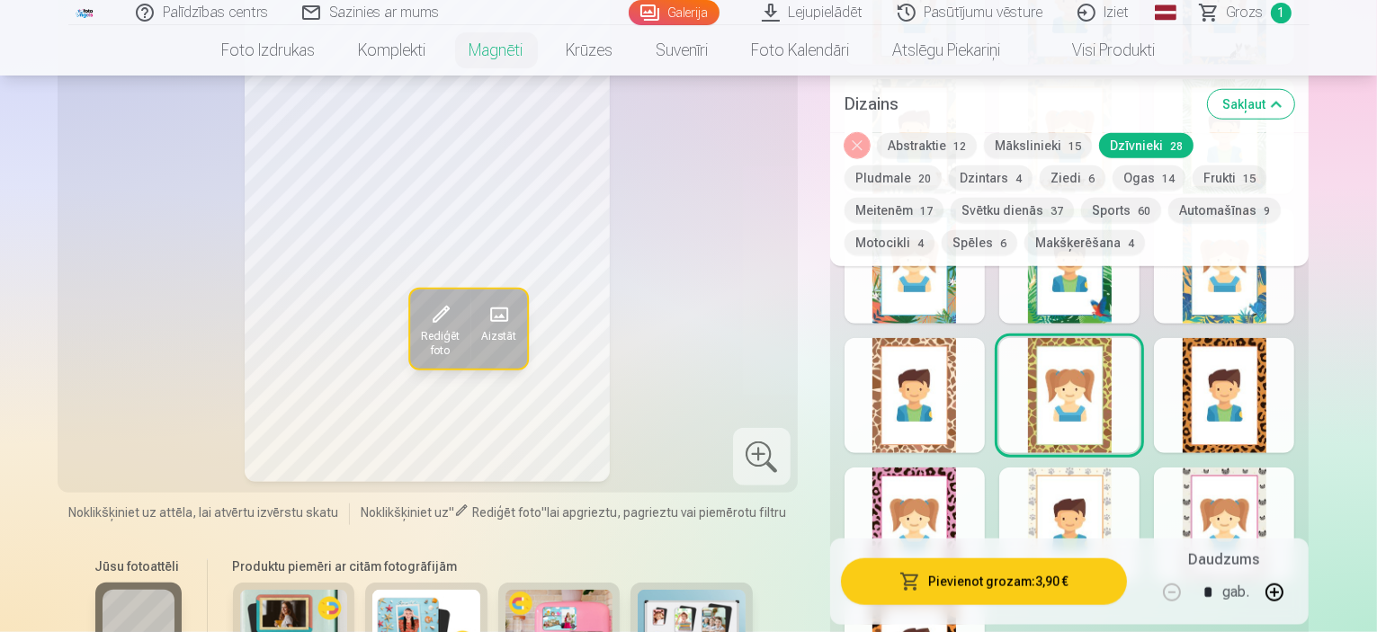
click at [952, 388] on div at bounding box center [915, 395] width 140 height 115
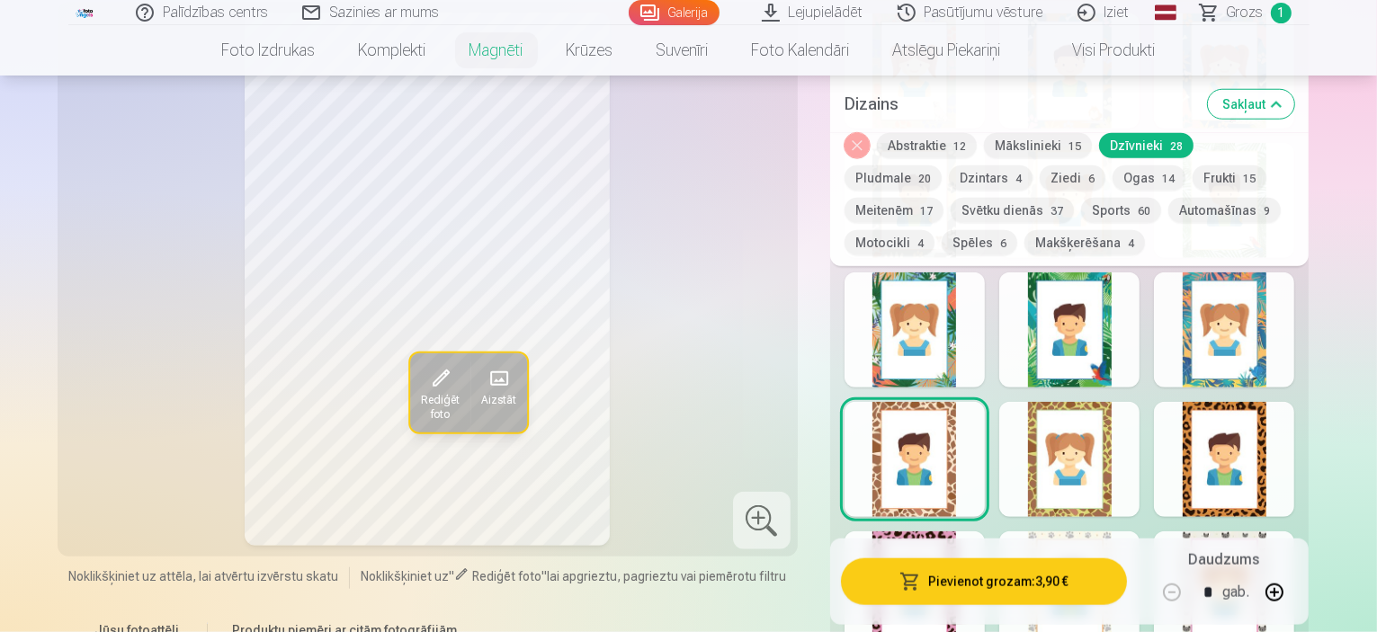
scroll to position [1529, 0]
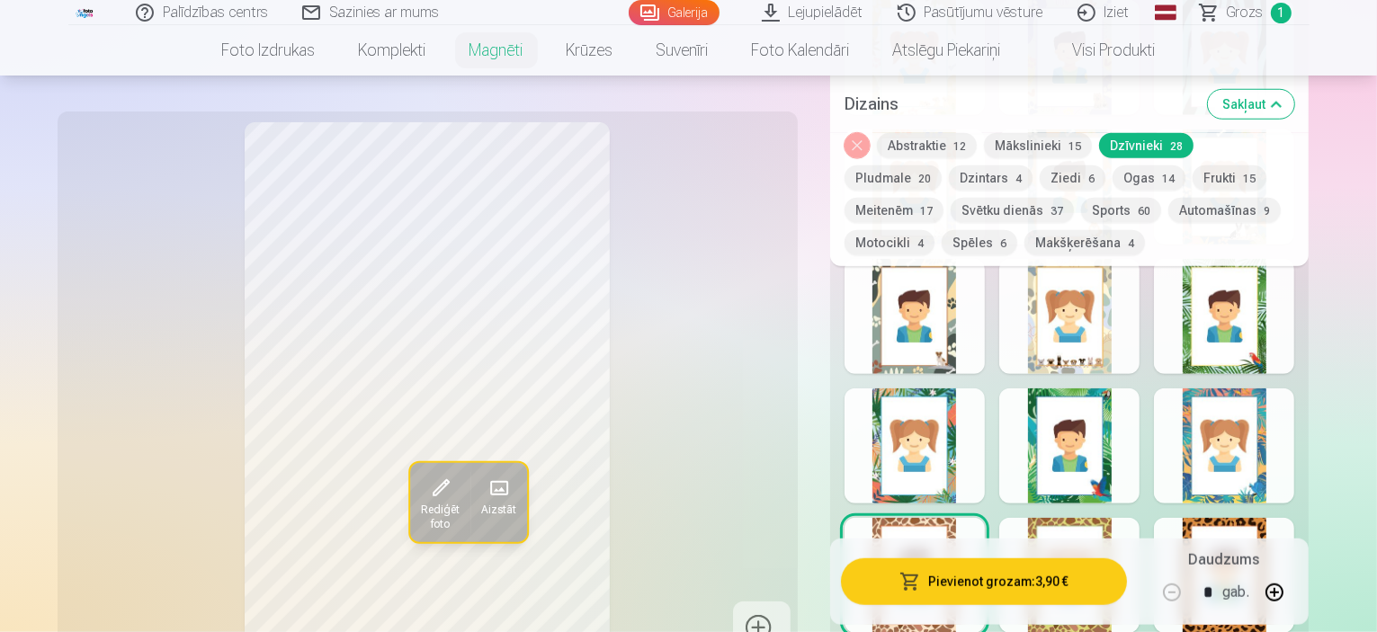
click at [1285, 420] on div at bounding box center [1224, 446] width 140 height 115
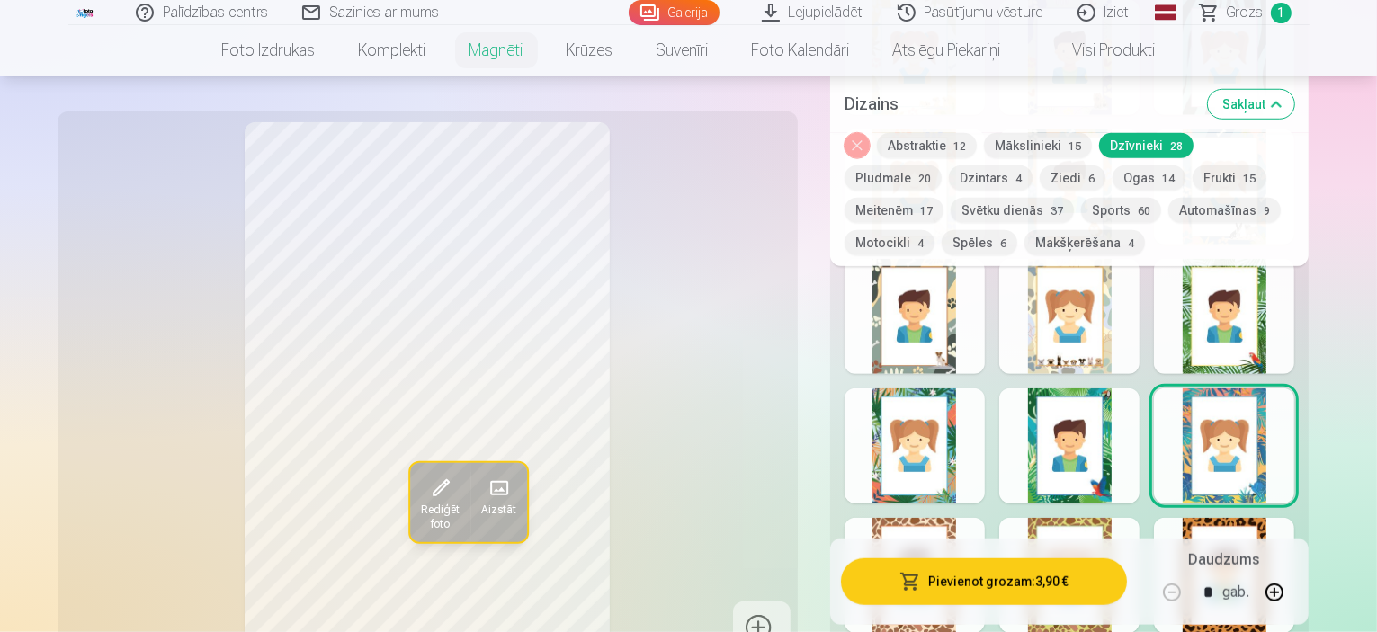
click at [1121, 434] on div at bounding box center [1069, 446] width 140 height 115
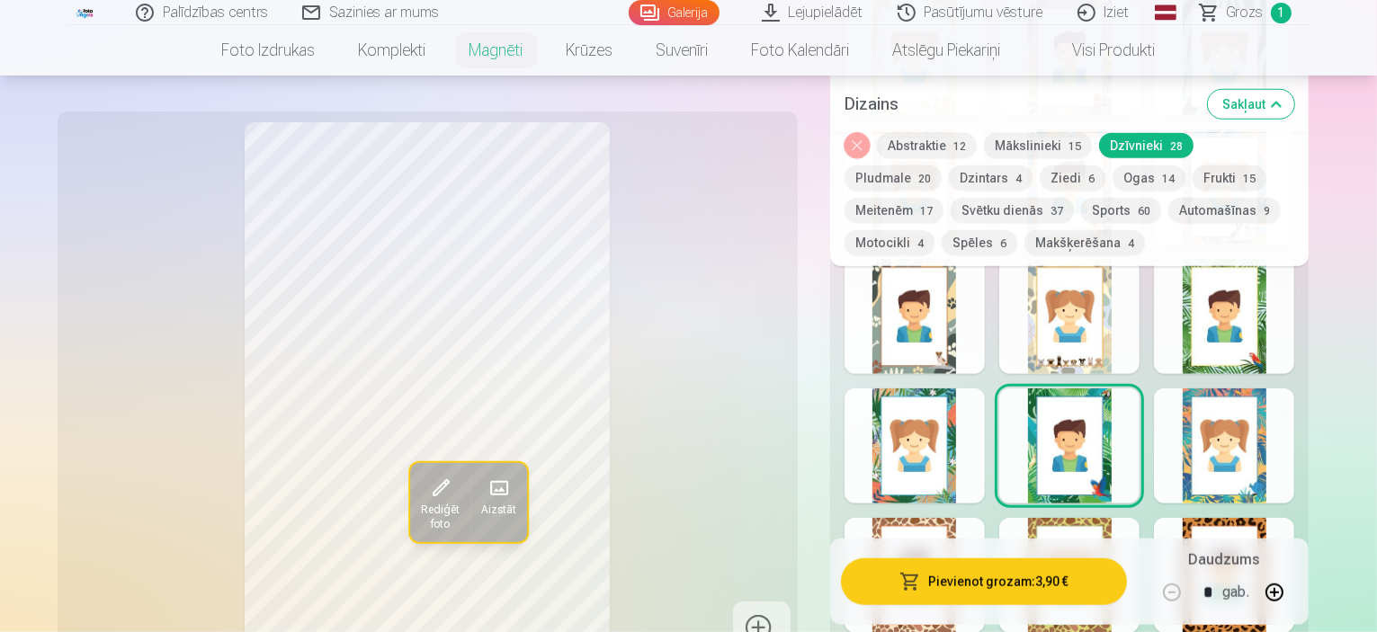
click at [924, 425] on div at bounding box center [915, 446] width 140 height 115
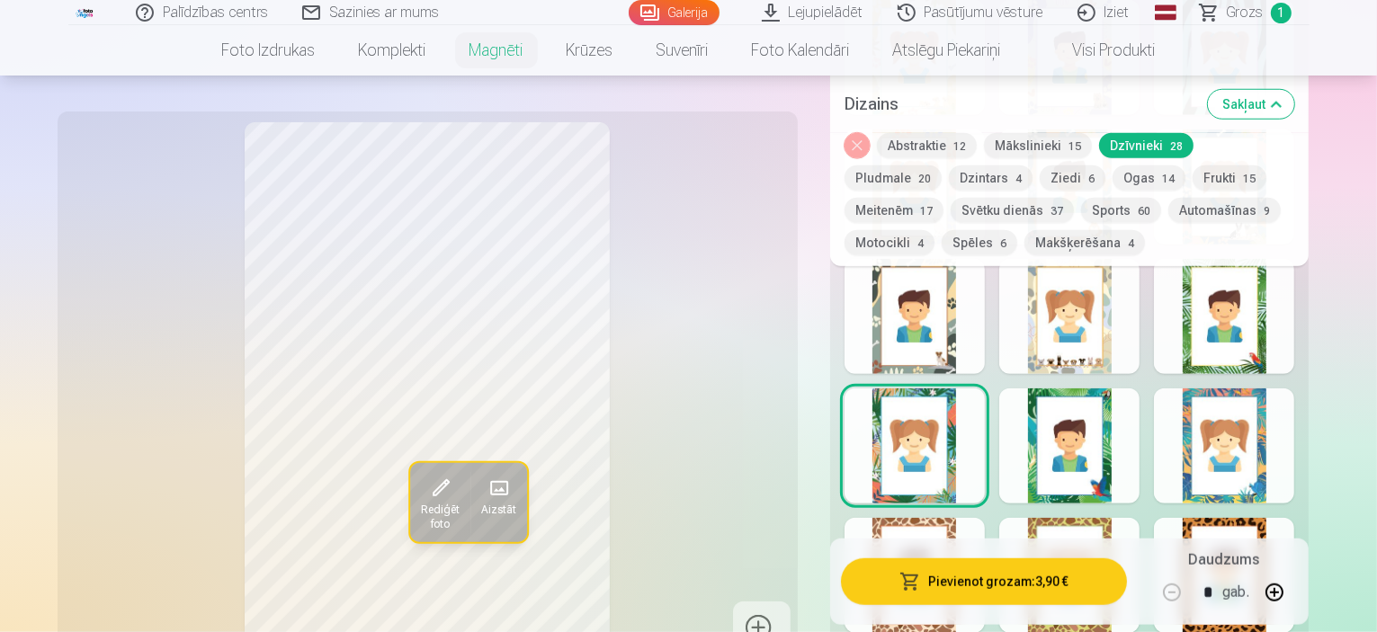
click at [928, 331] on div at bounding box center [915, 316] width 140 height 115
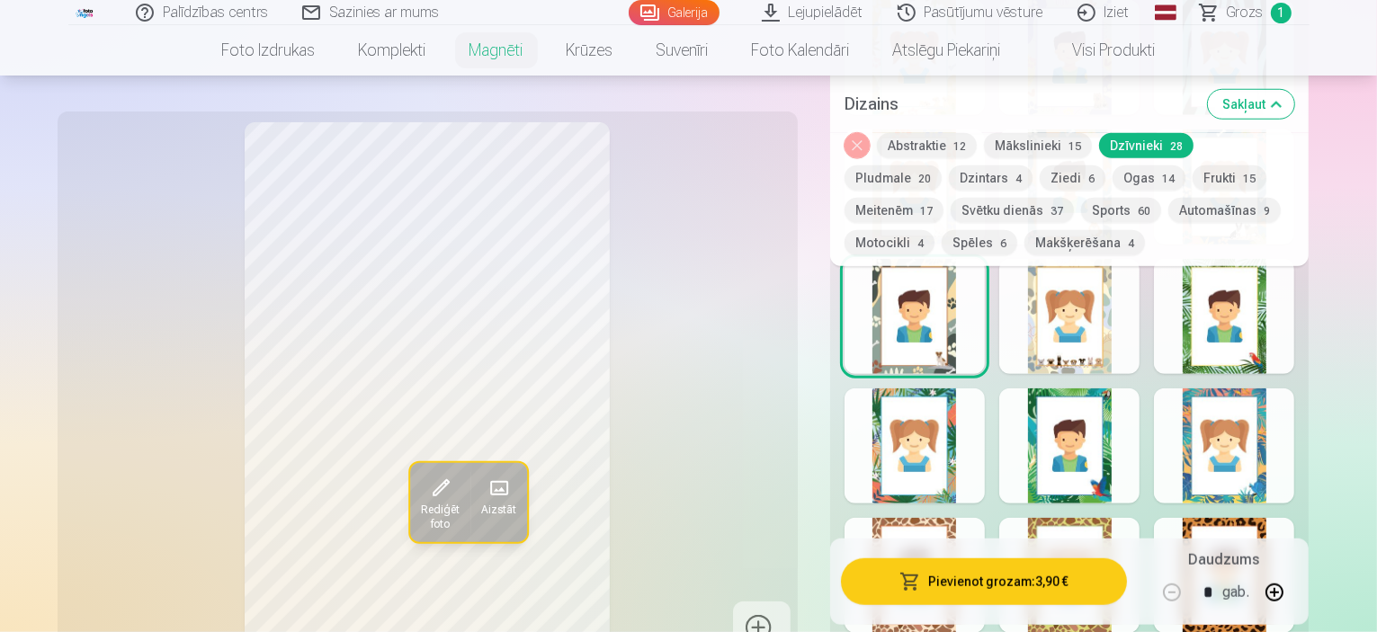
click at [1115, 318] on div at bounding box center [1069, 316] width 140 height 115
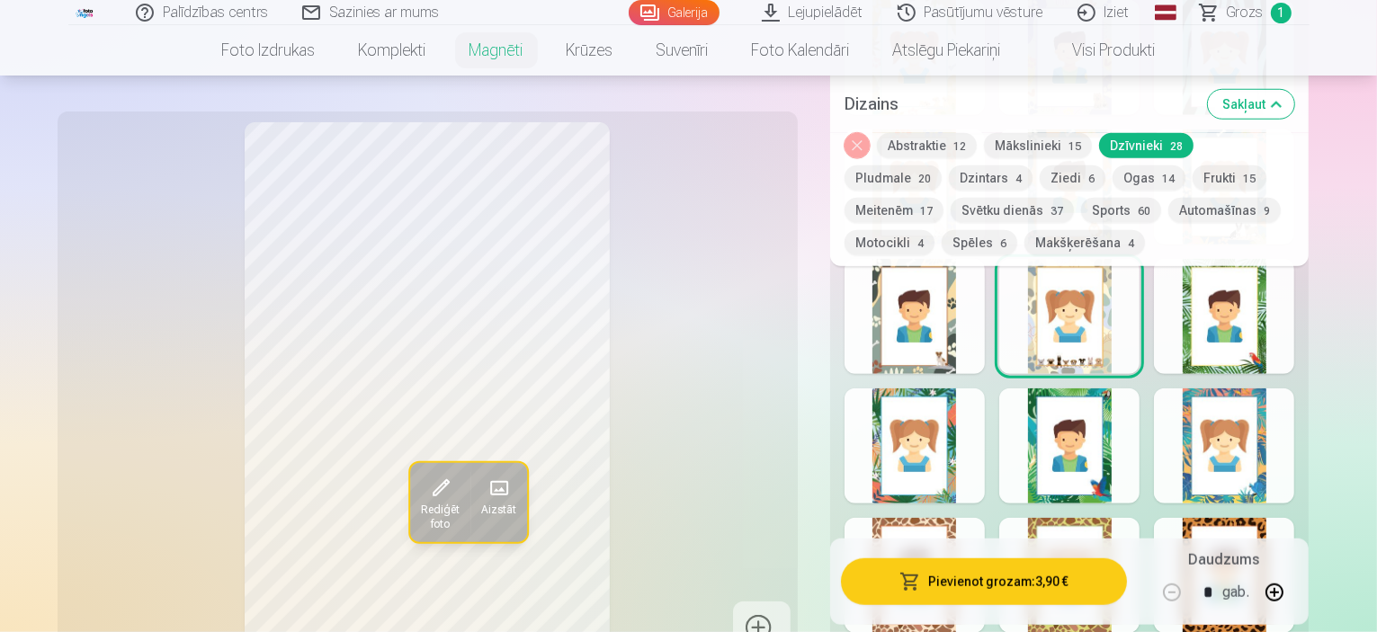
click at [1281, 312] on div at bounding box center [1224, 316] width 140 height 115
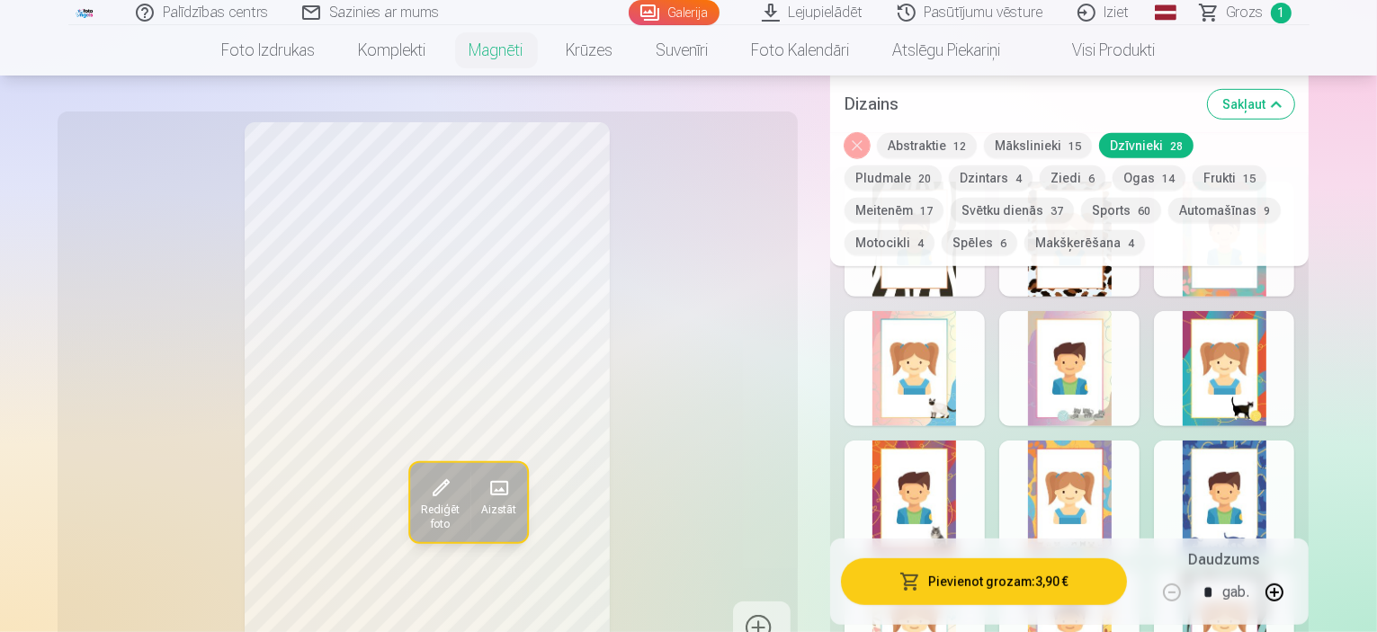
scroll to position [990, 0]
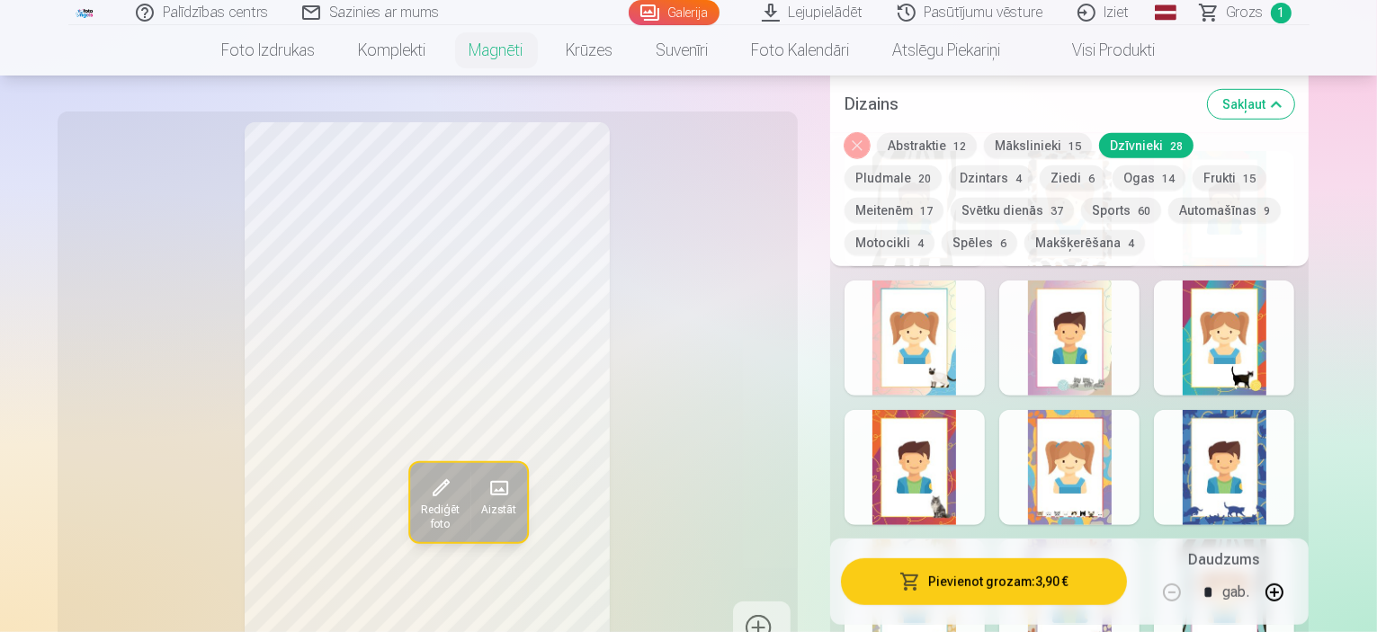
click at [1294, 449] on div at bounding box center [1224, 467] width 140 height 115
click at [944, 198] on button "Meitenēm 17" at bounding box center [894, 210] width 99 height 25
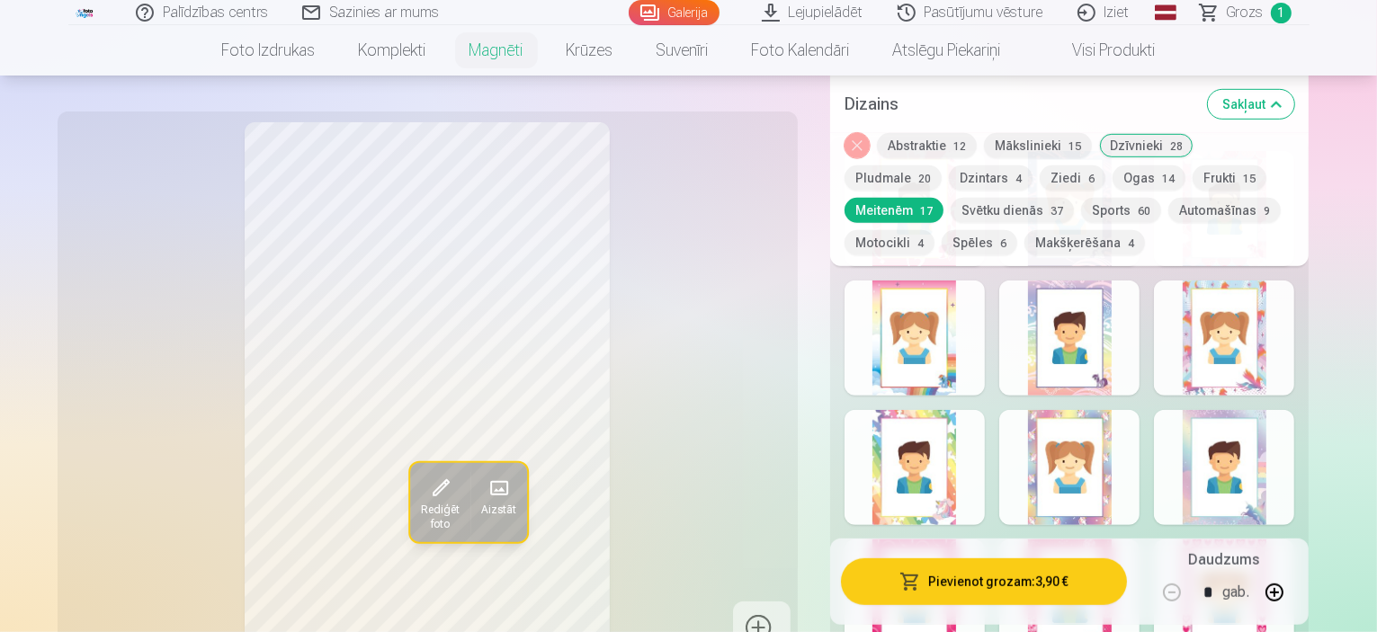
click at [950, 334] on div at bounding box center [915, 338] width 140 height 115
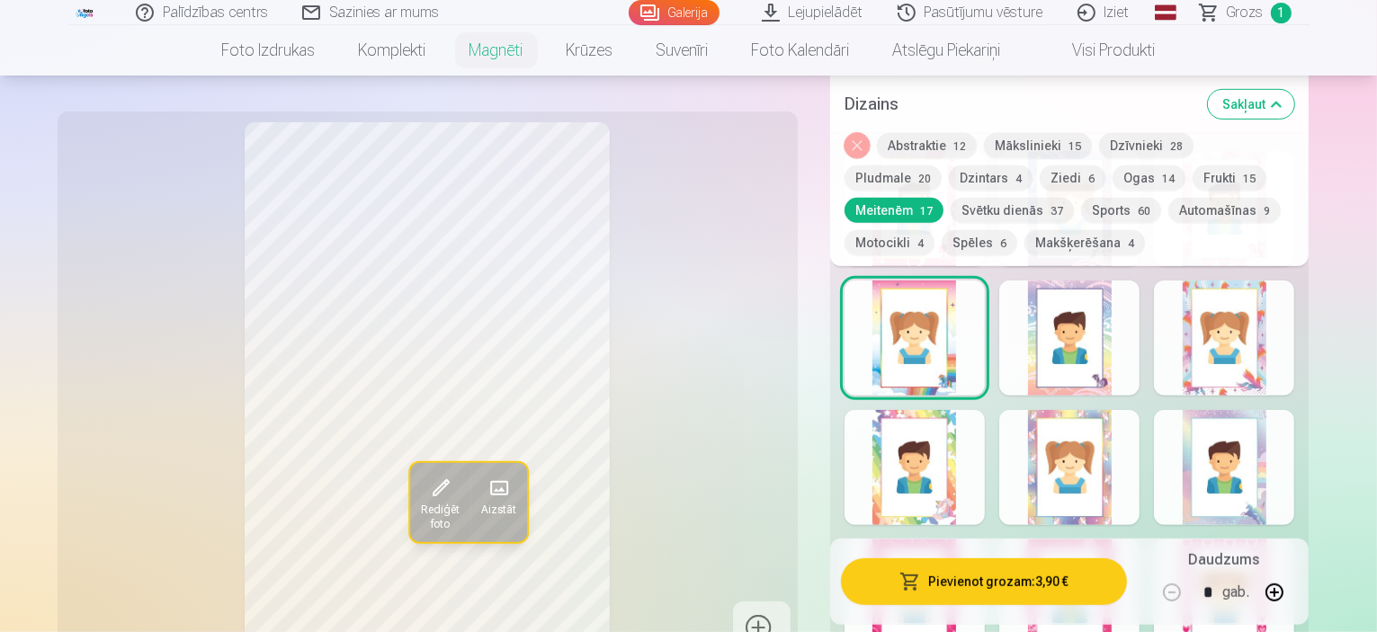
click at [1110, 341] on div at bounding box center [1069, 338] width 140 height 115
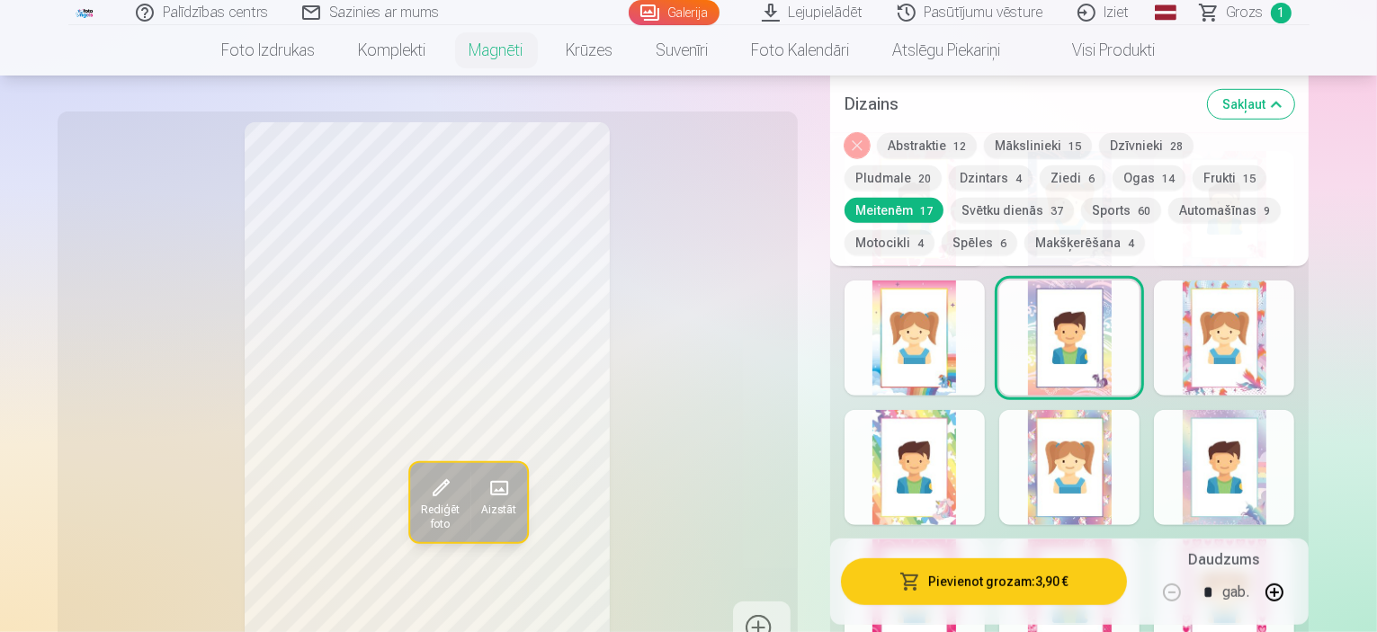
click at [1282, 341] on div at bounding box center [1224, 338] width 140 height 115
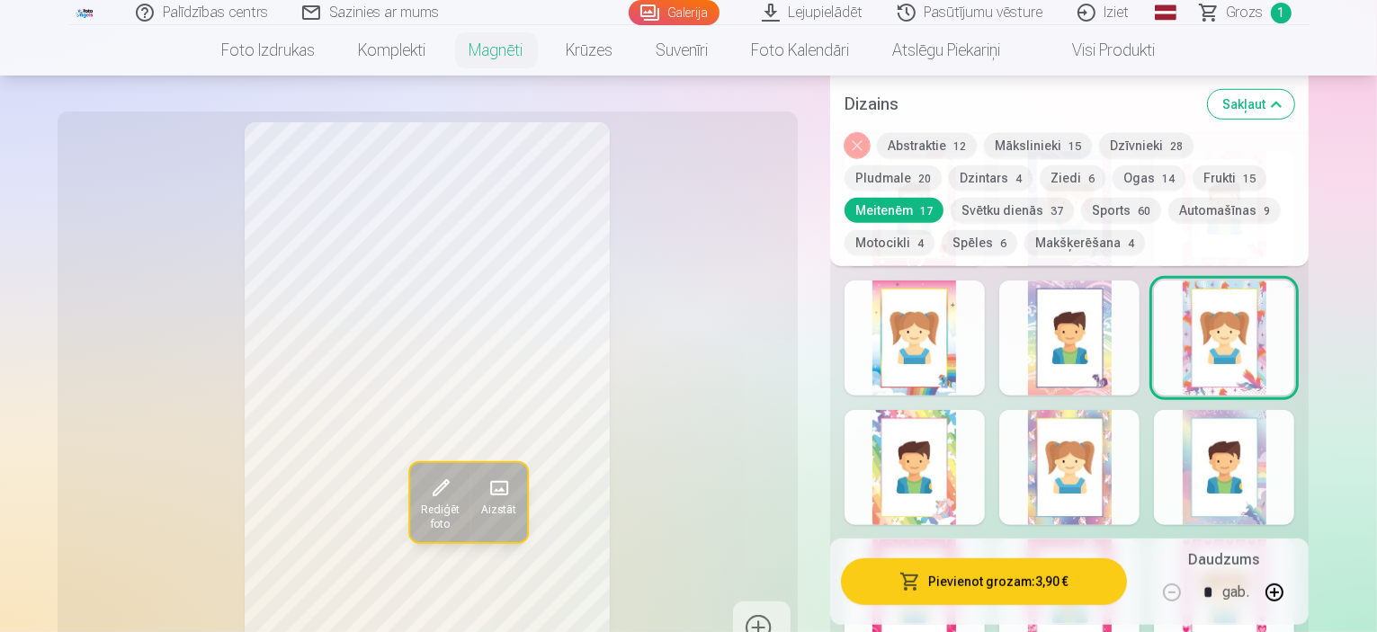
click at [1287, 485] on div at bounding box center [1224, 467] width 140 height 115
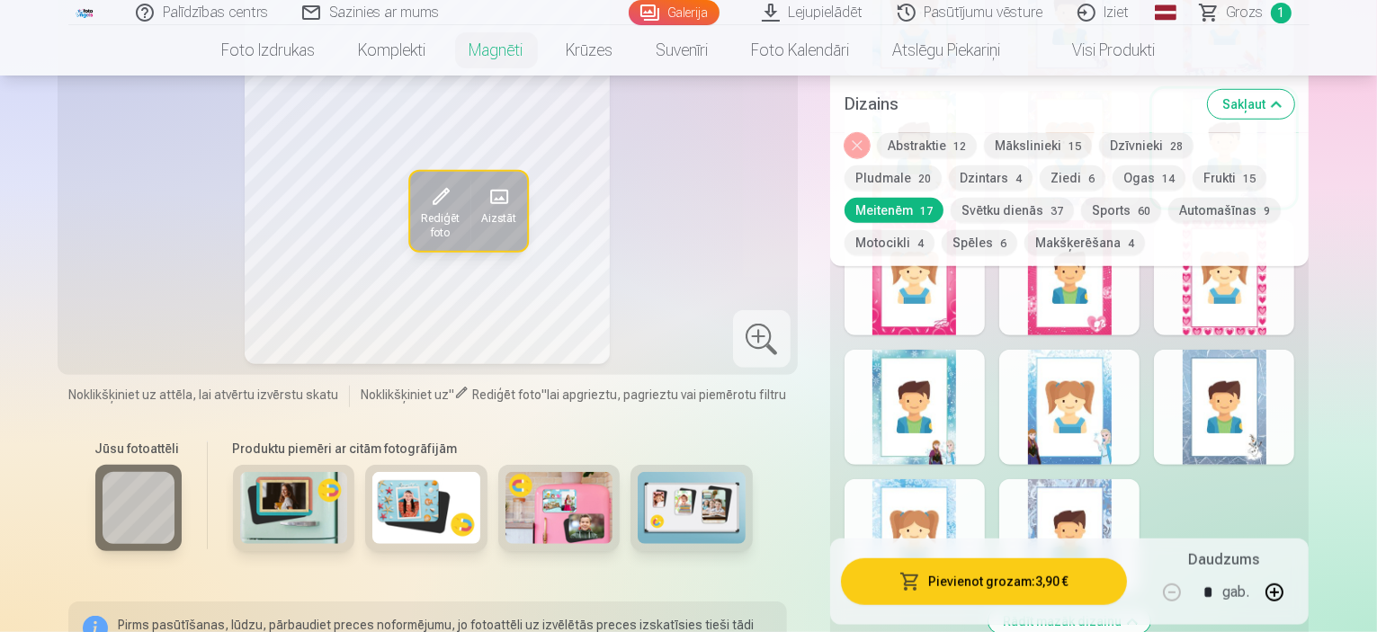
scroll to position [1349, 0]
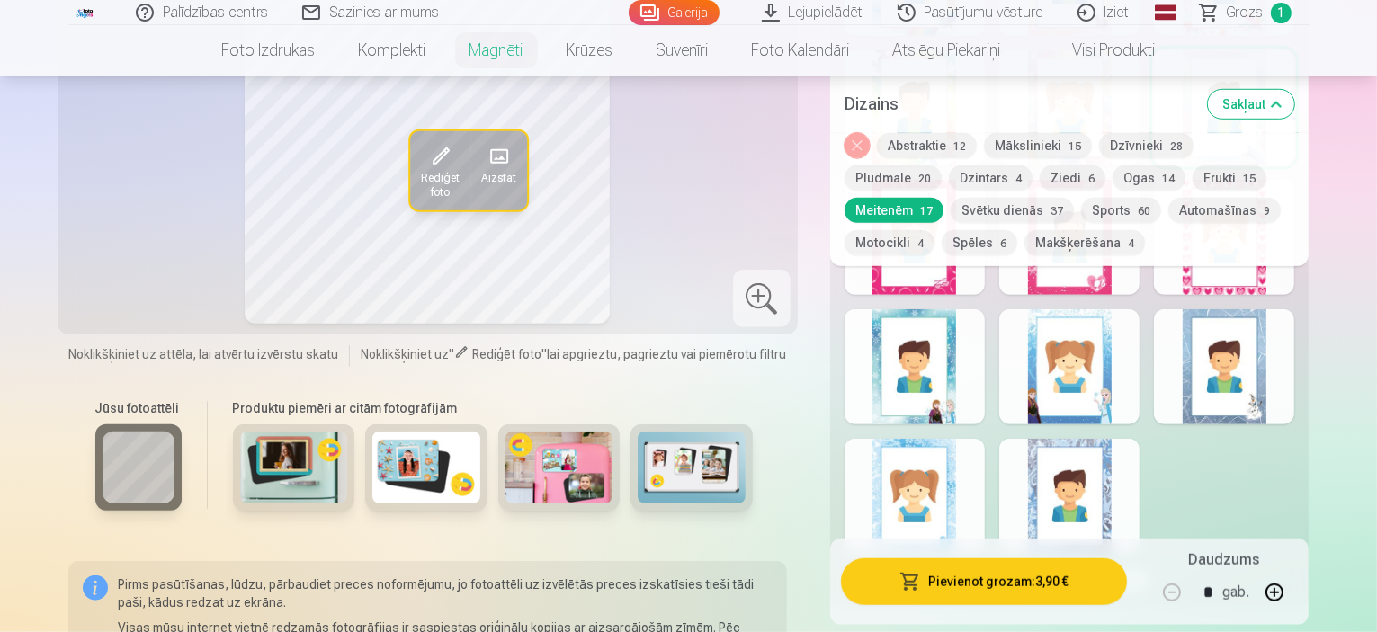
click at [1121, 488] on div at bounding box center [1069, 496] width 140 height 115
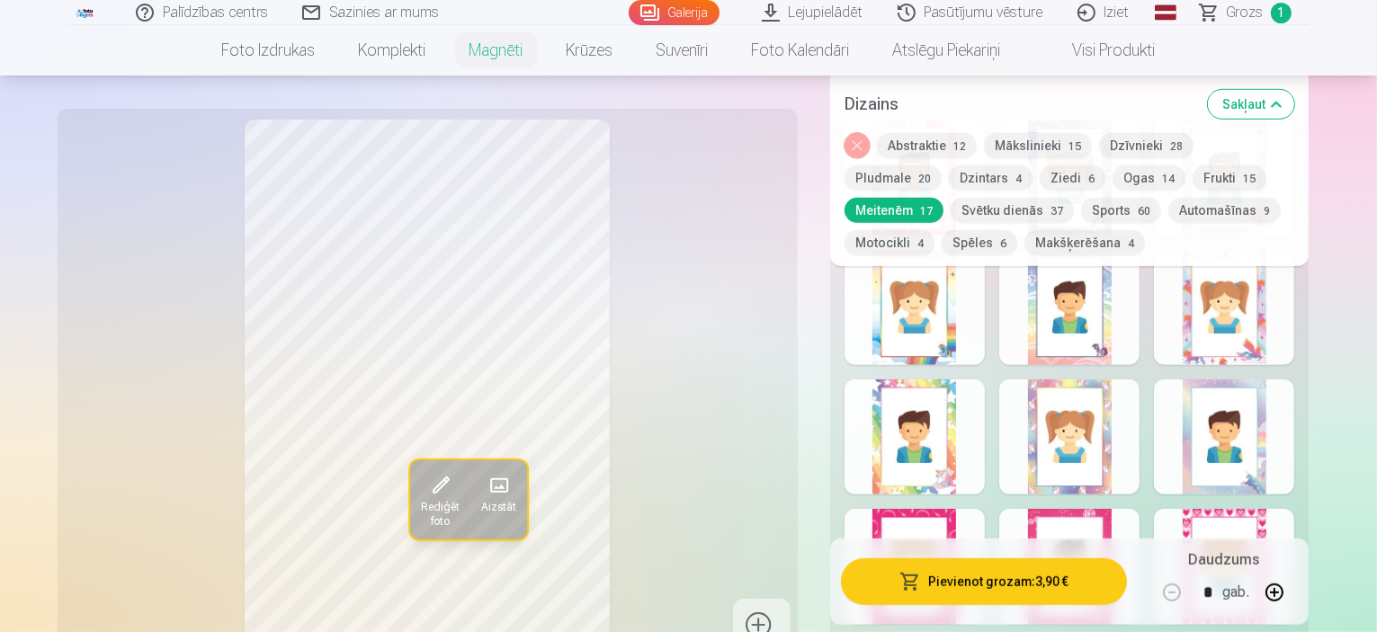
scroll to position [990, 0]
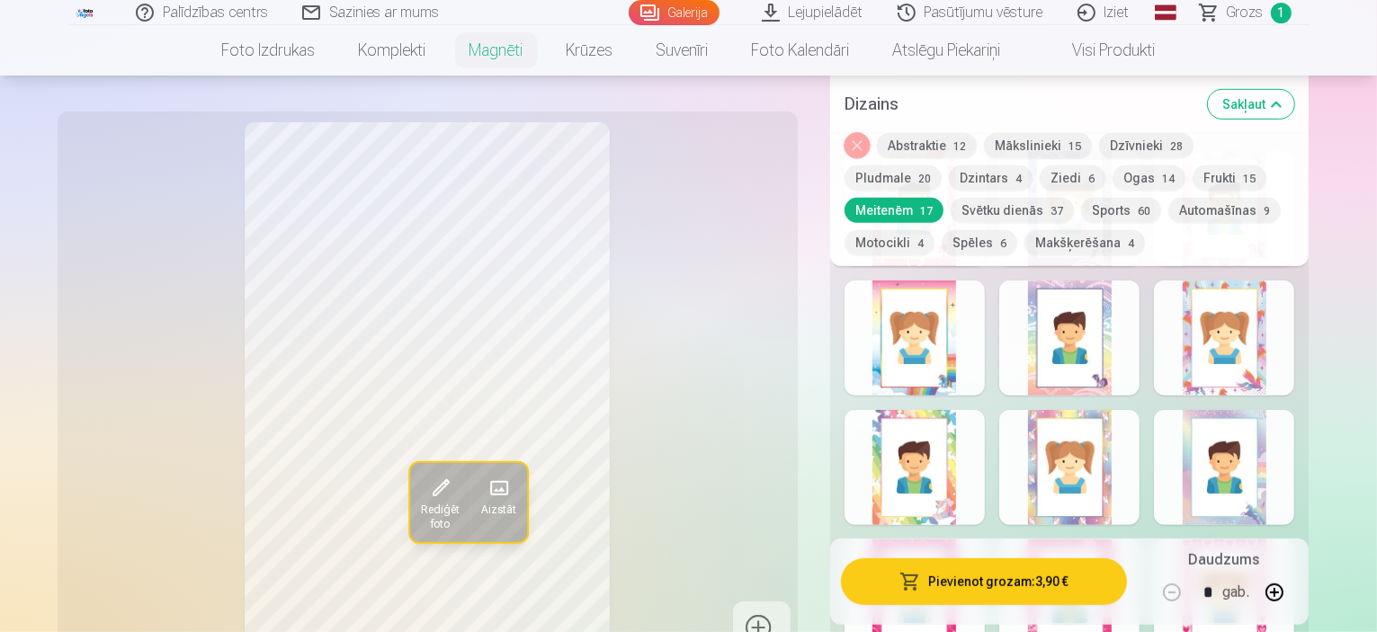
click at [1035, 143] on button "Mākslinieki 15" at bounding box center [1038, 145] width 108 height 25
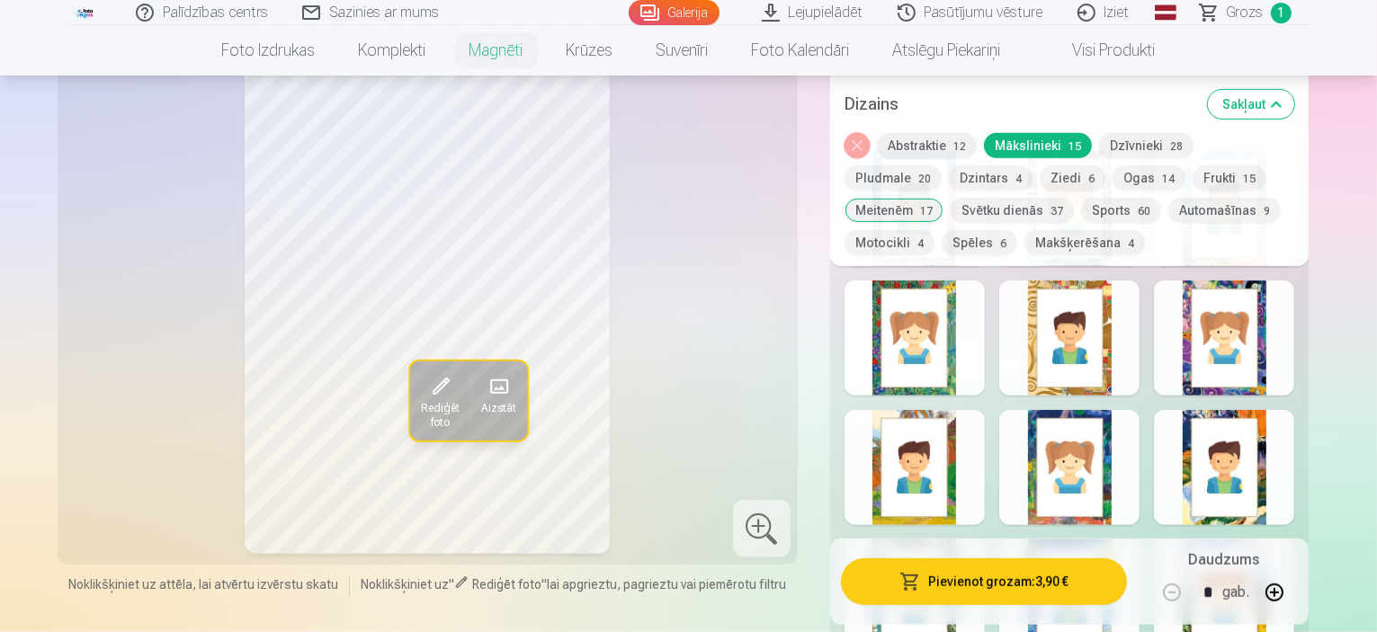
drag, startPoint x: 929, startPoint y: 324, endPoint x: 947, endPoint y: 336, distance: 21.5
click at [930, 324] on div at bounding box center [915, 338] width 140 height 115
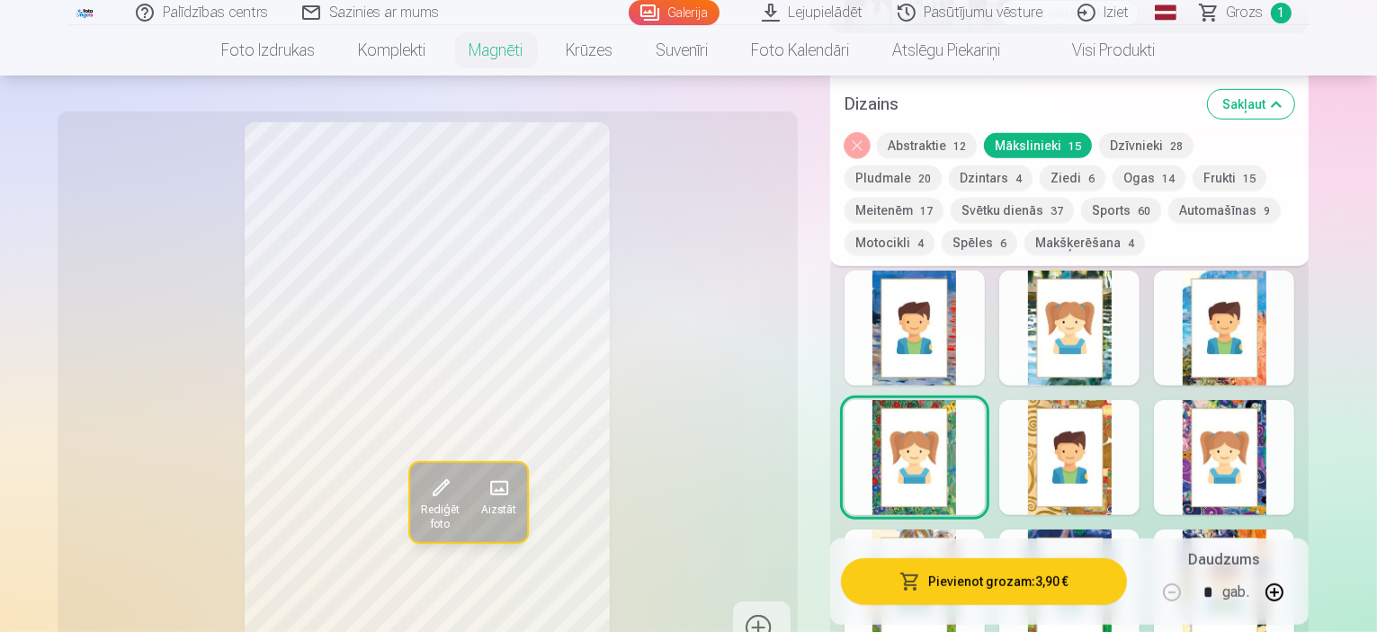
scroll to position [900, 0]
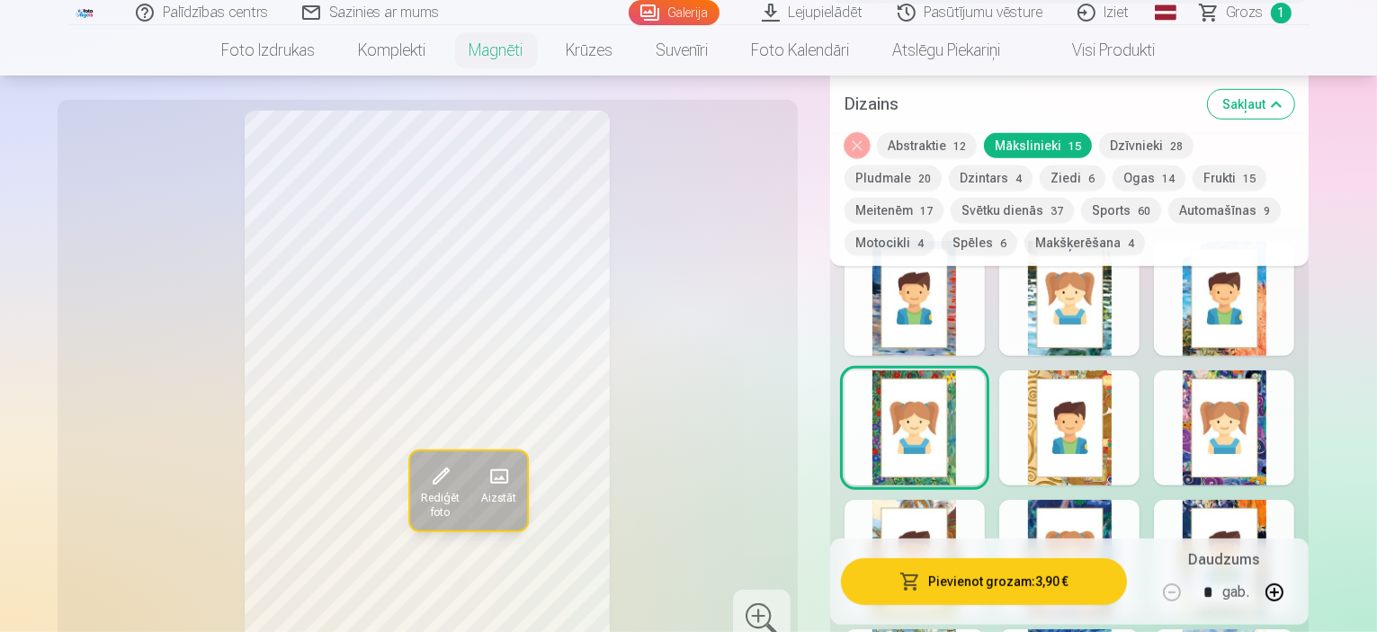
click at [1109, 334] on div at bounding box center [1069, 298] width 140 height 115
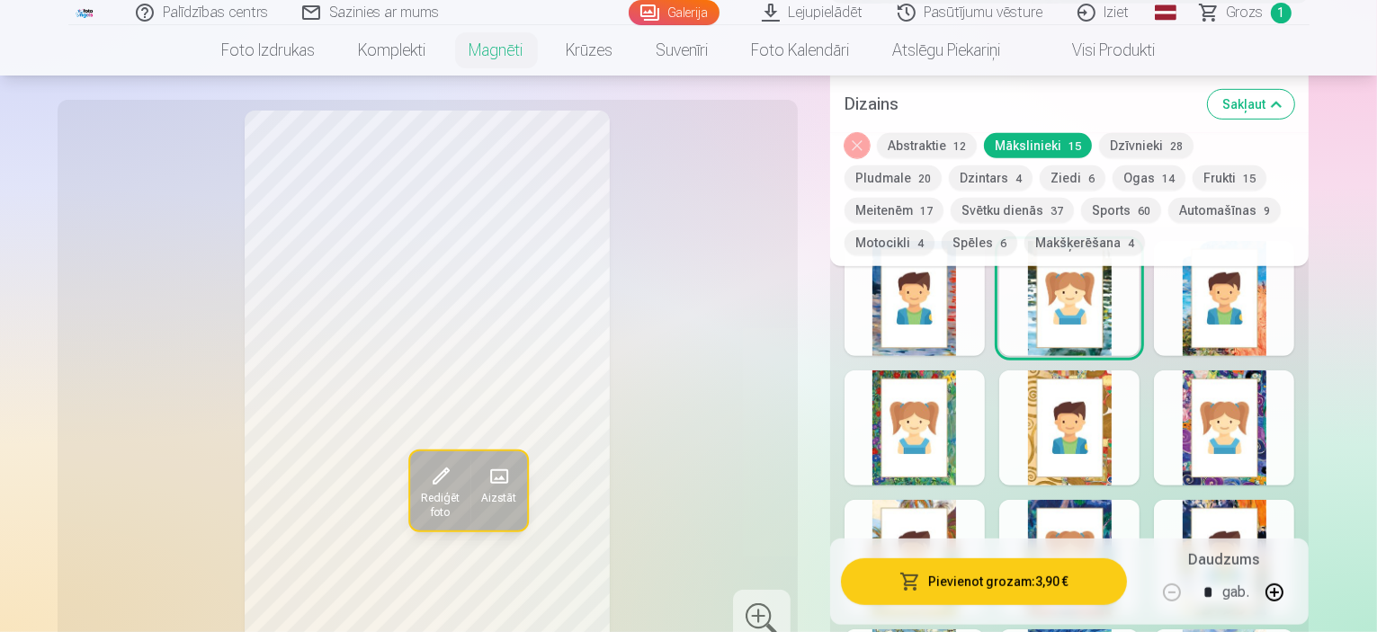
click at [1281, 310] on div at bounding box center [1224, 298] width 140 height 115
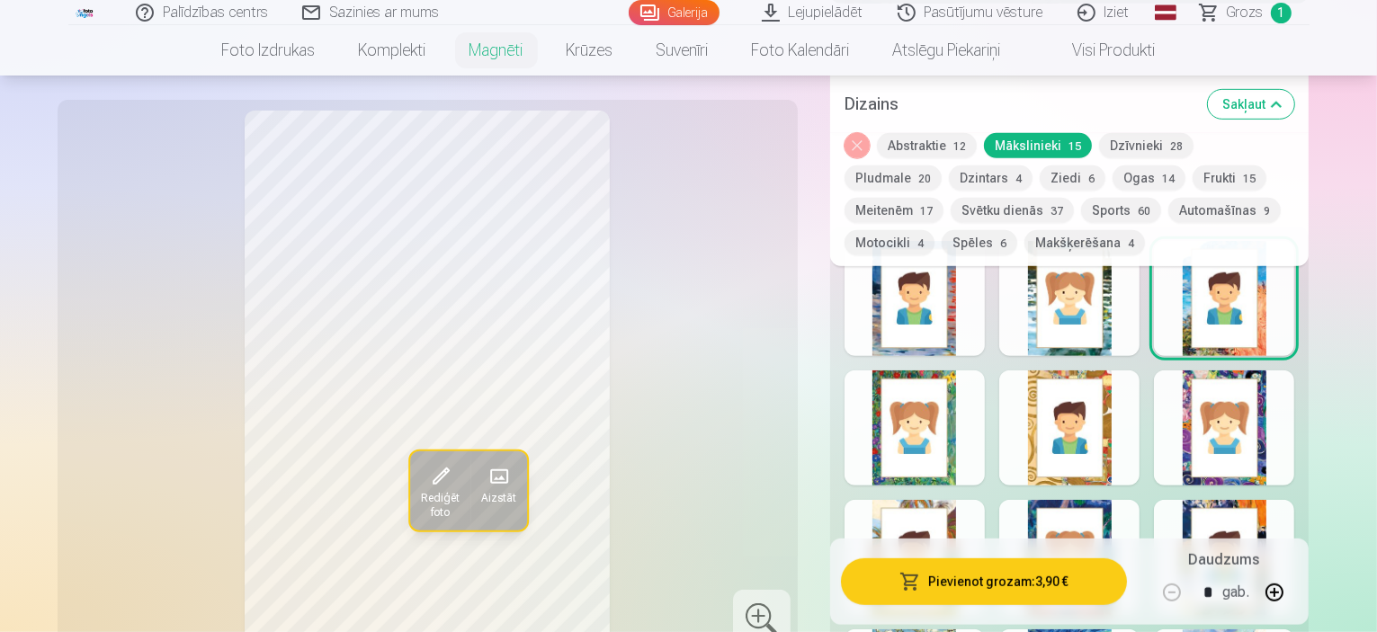
click at [936, 424] on div at bounding box center [915, 428] width 140 height 115
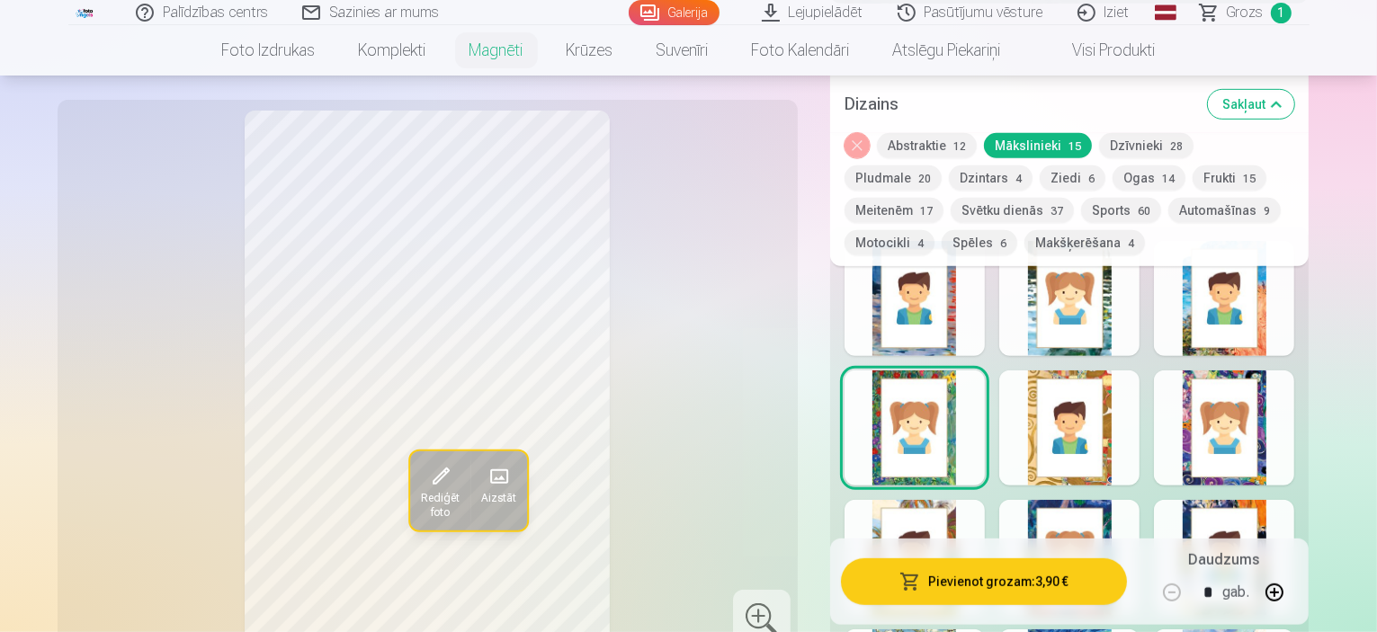
click at [1107, 411] on div at bounding box center [1069, 428] width 140 height 115
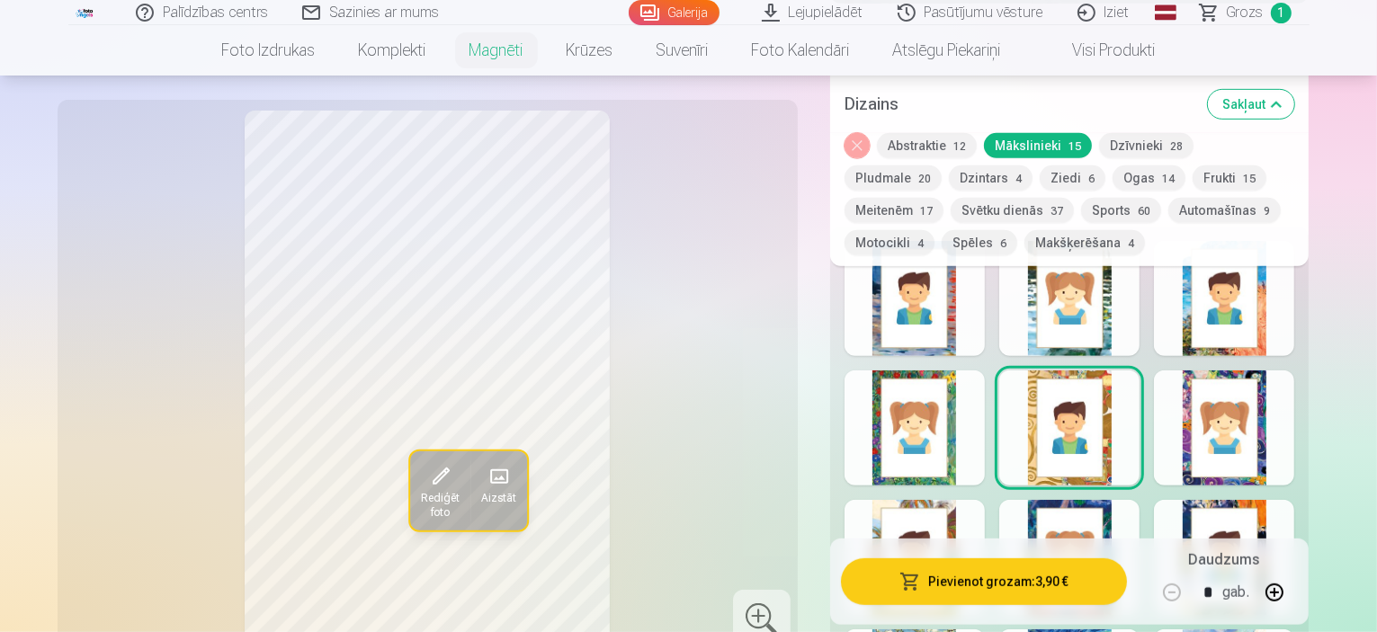
click at [1249, 417] on div at bounding box center [1224, 428] width 140 height 115
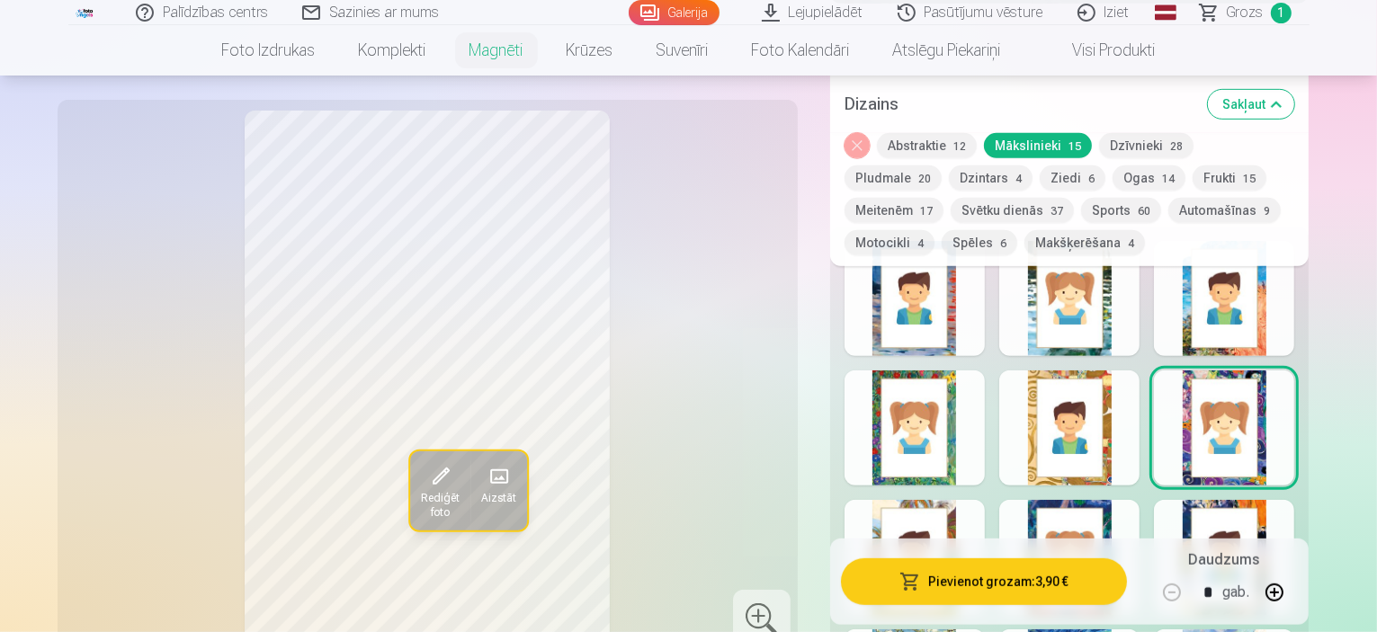
click at [1294, 507] on div at bounding box center [1224, 557] width 140 height 115
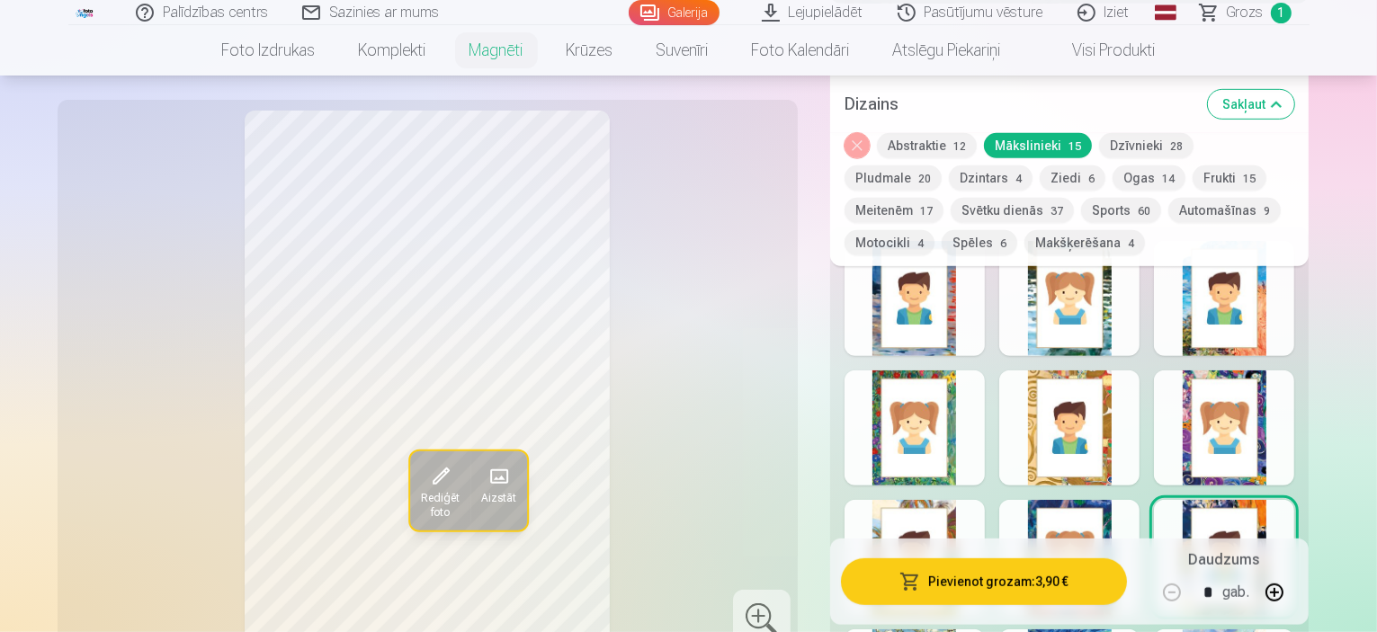
click at [1119, 509] on div at bounding box center [1069, 557] width 140 height 115
click at [936, 500] on div at bounding box center [915, 557] width 140 height 115
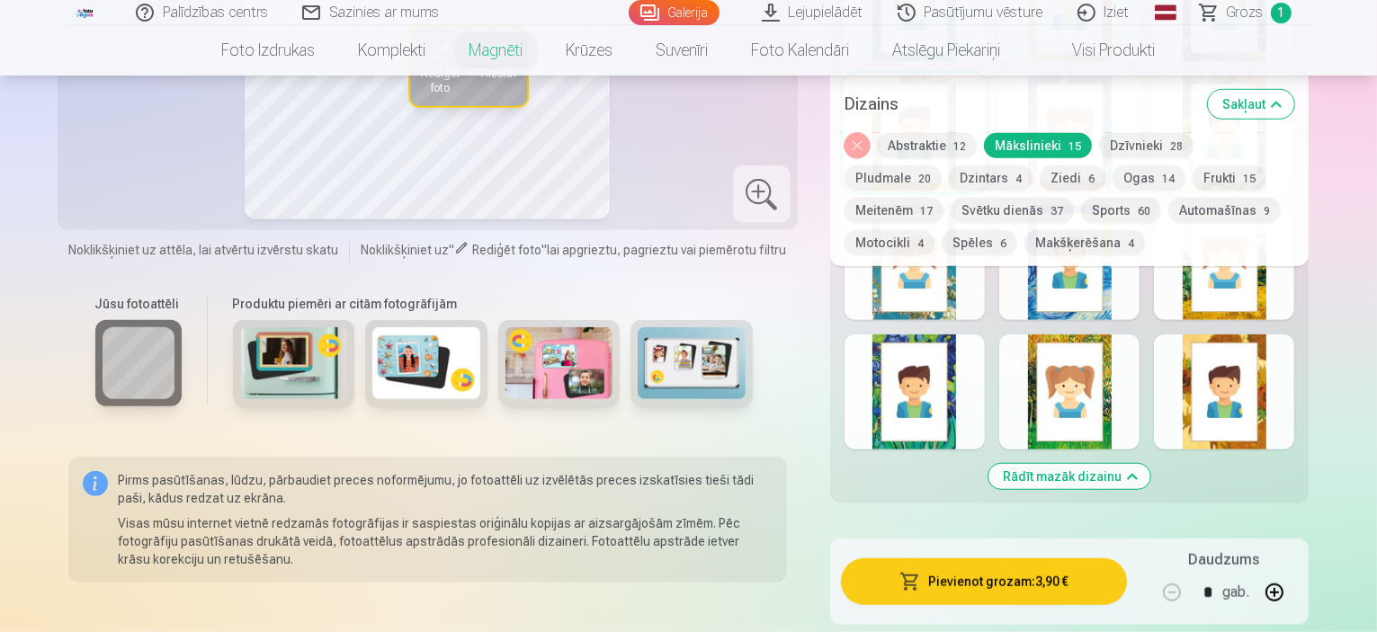
scroll to position [1439, 0]
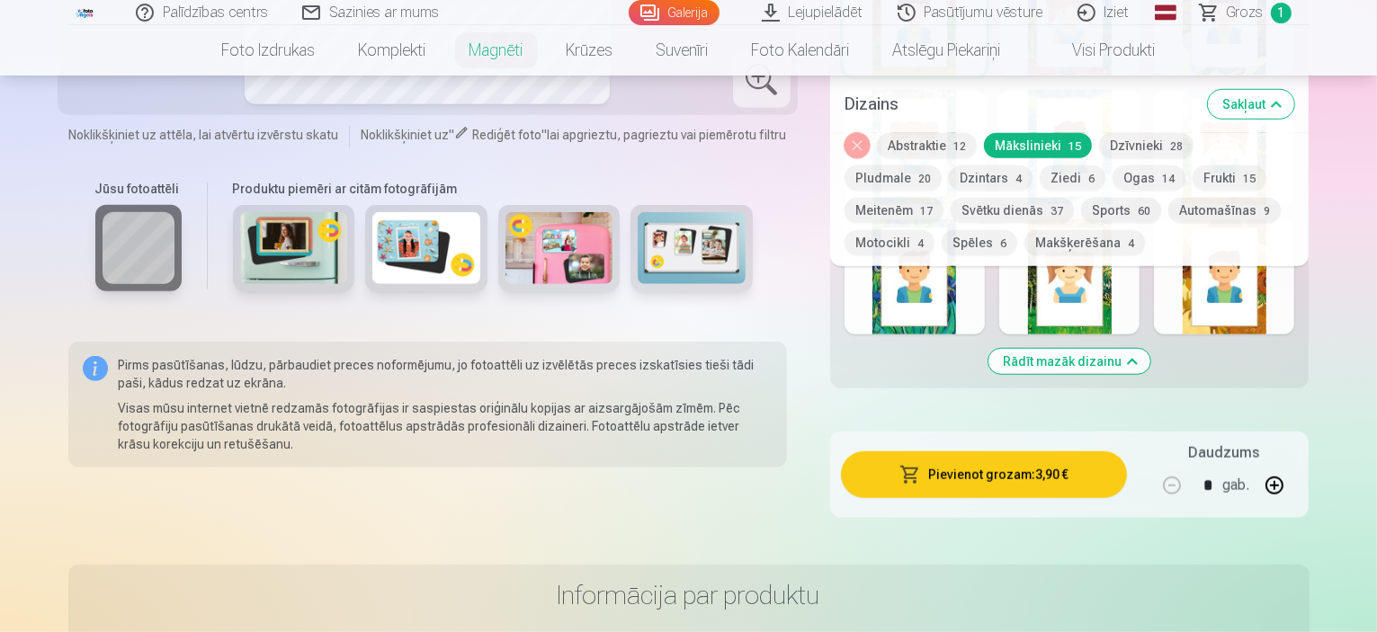
click at [949, 176] on button "Dzintars 4" at bounding box center [991, 178] width 84 height 25
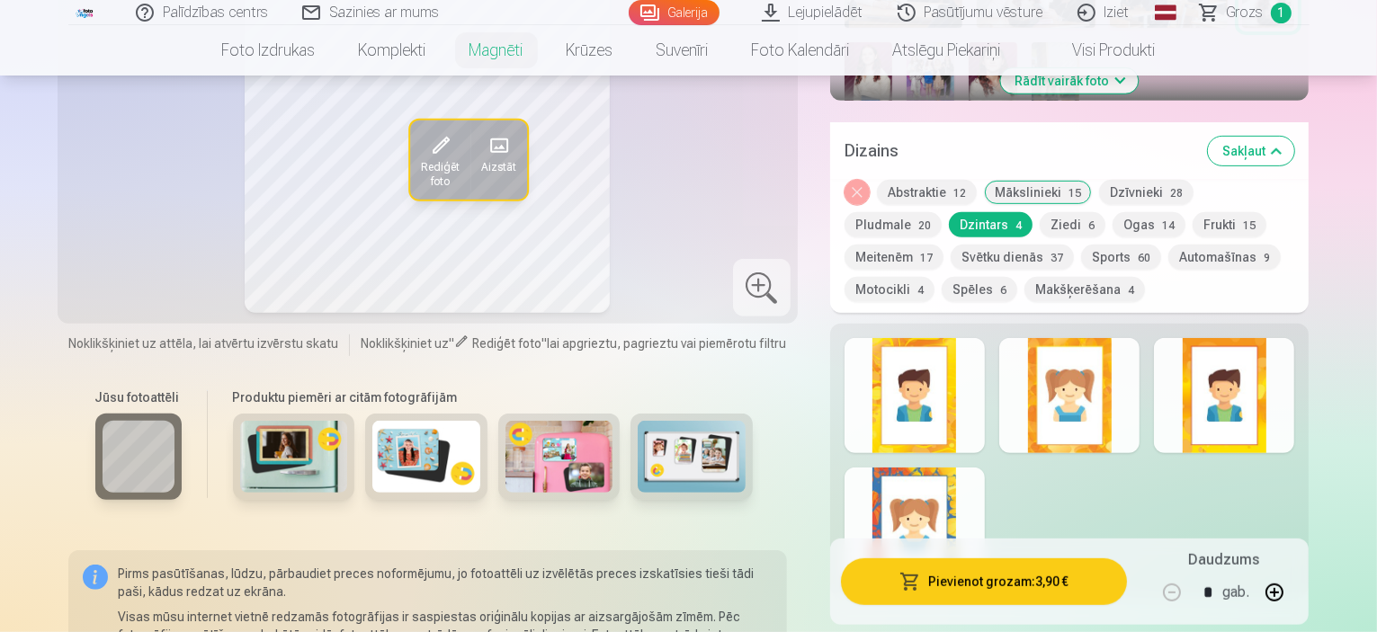
scroll to position [900, 0]
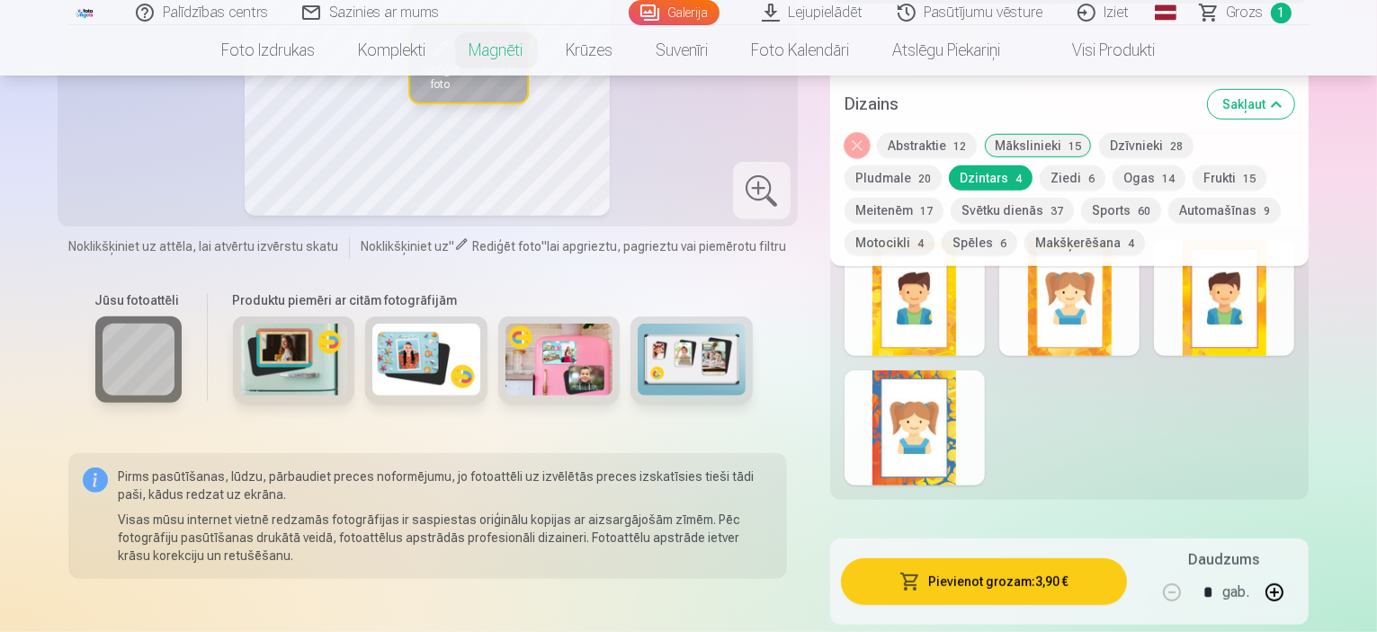
click at [931, 314] on div at bounding box center [915, 298] width 140 height 115
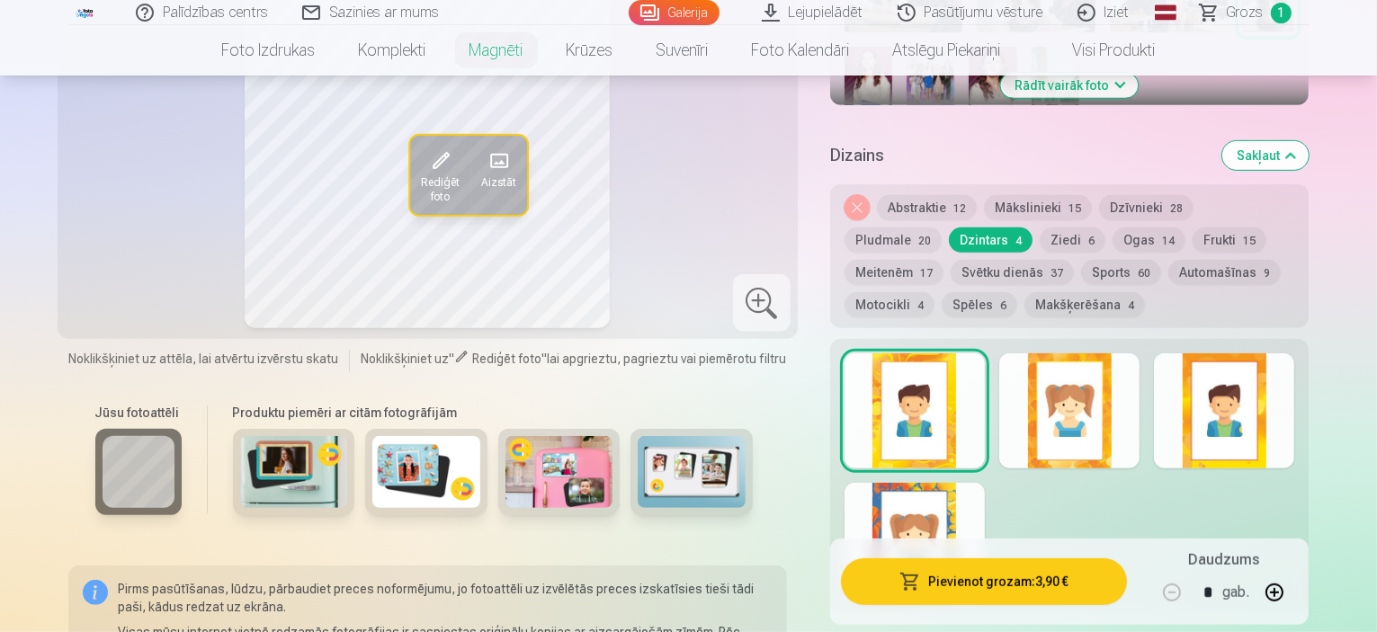
scroll to position [720, 0]
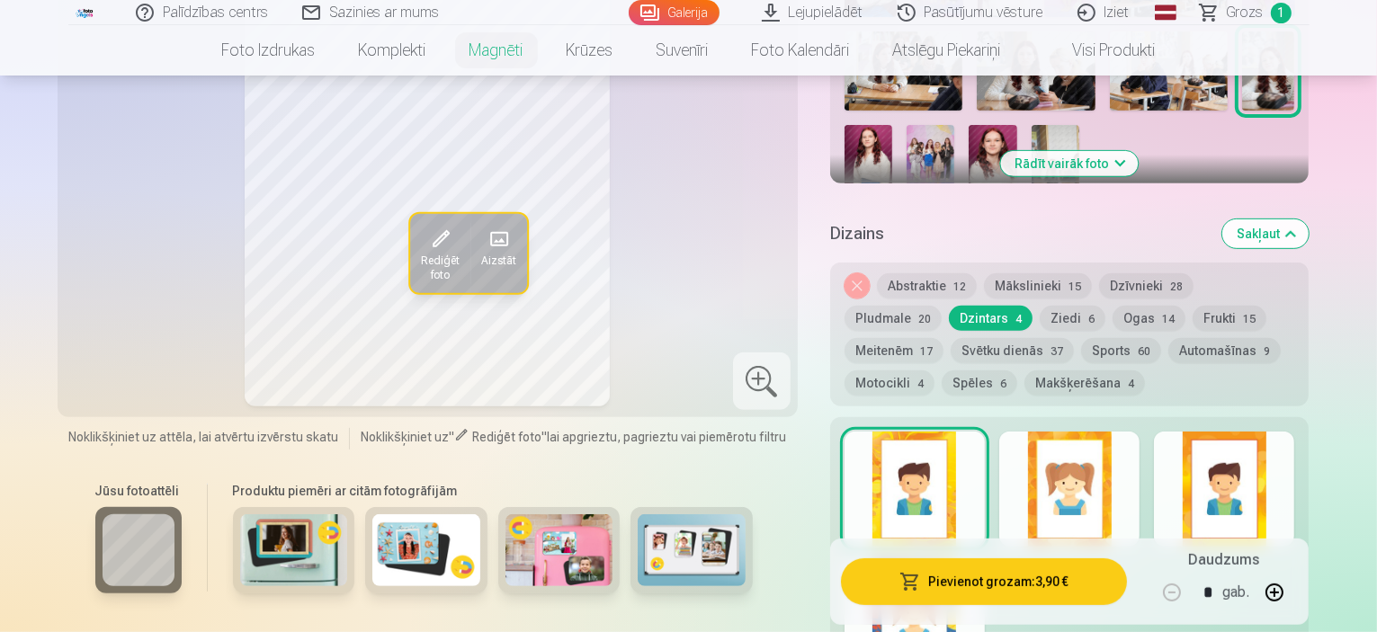
click at [1123, 454] on div at bounding box center [1069, 489] width 140 height 115
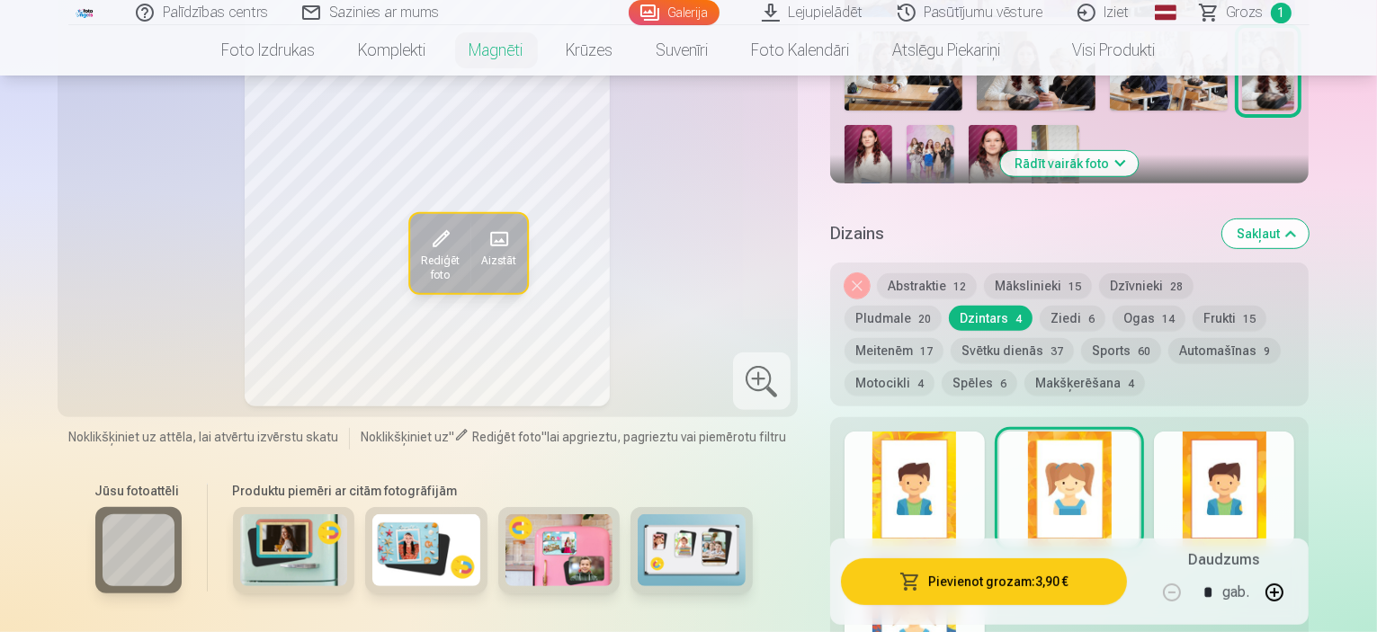
click at [1288, 470] on div at bounding box center [1224, 489] width 140 height 115
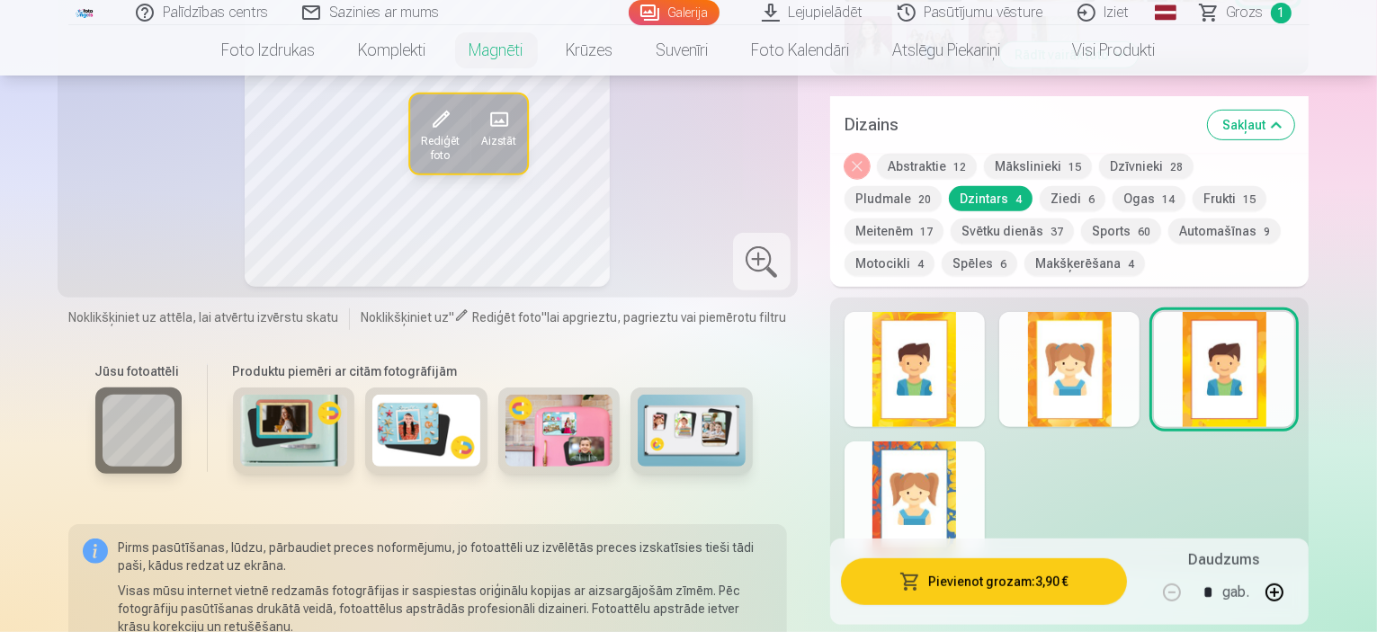
scroll to position [900, 0]
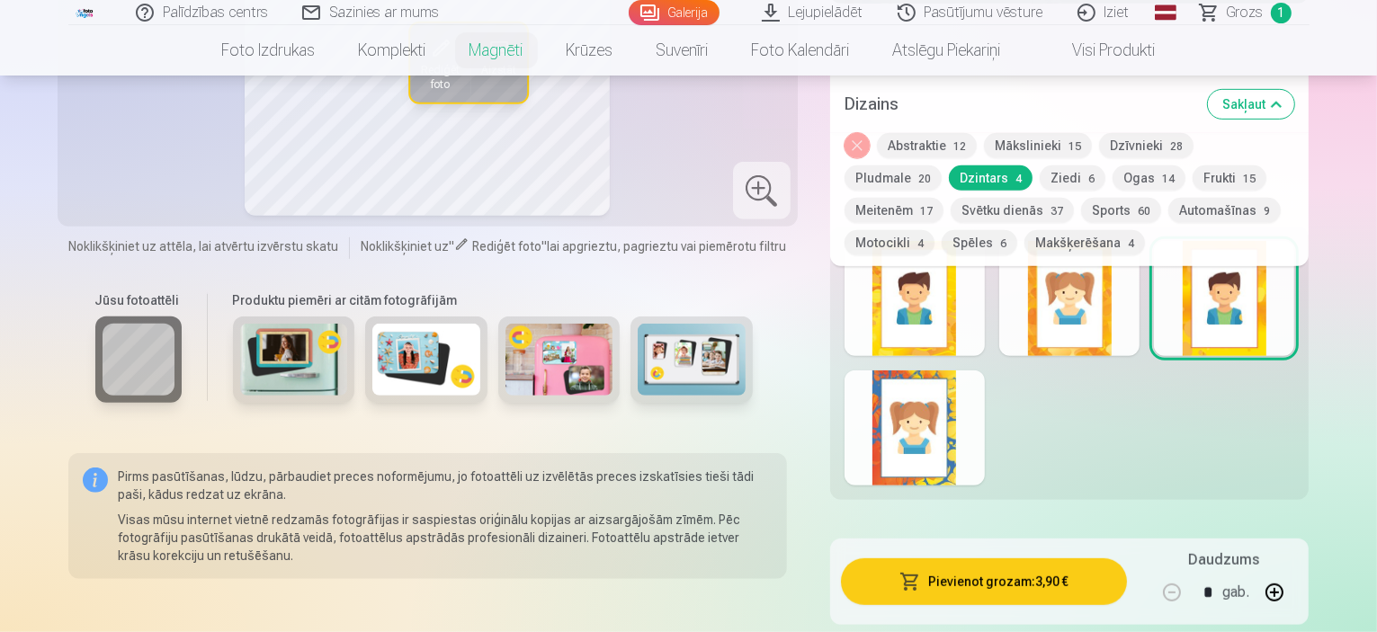
click at [943, 416] on div at bounding box center [915, 428] width 140 height 115
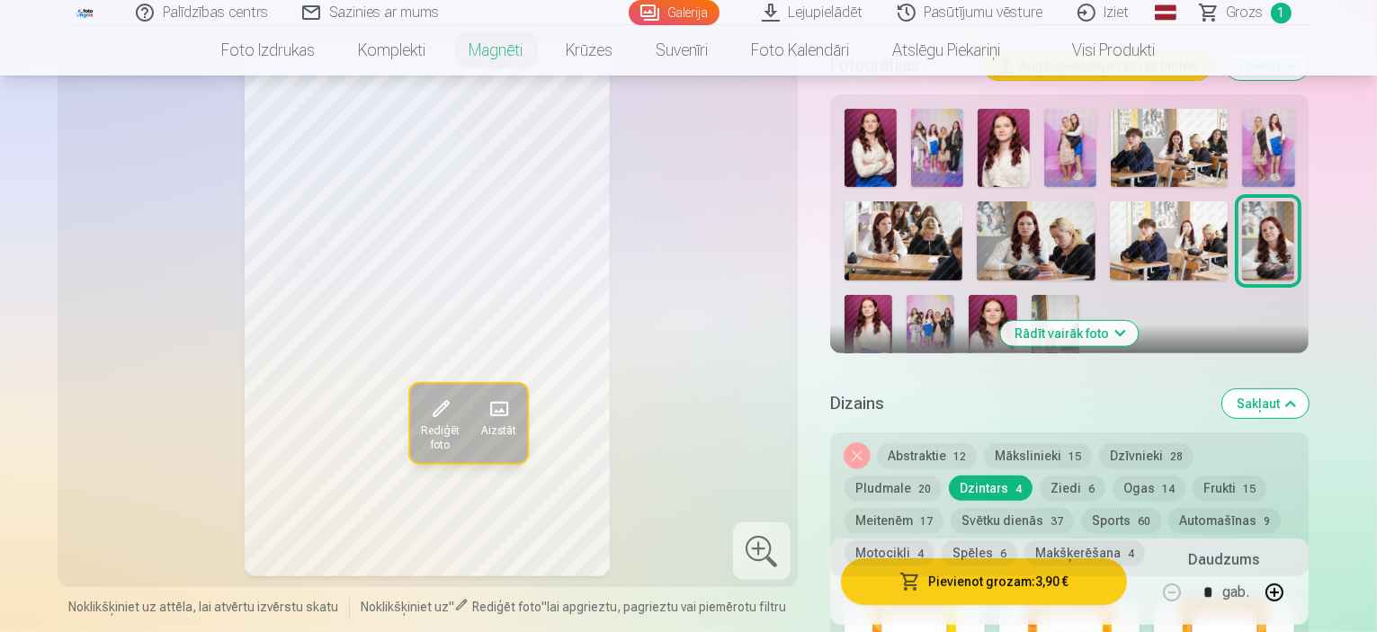
scroll to position [540, 0]
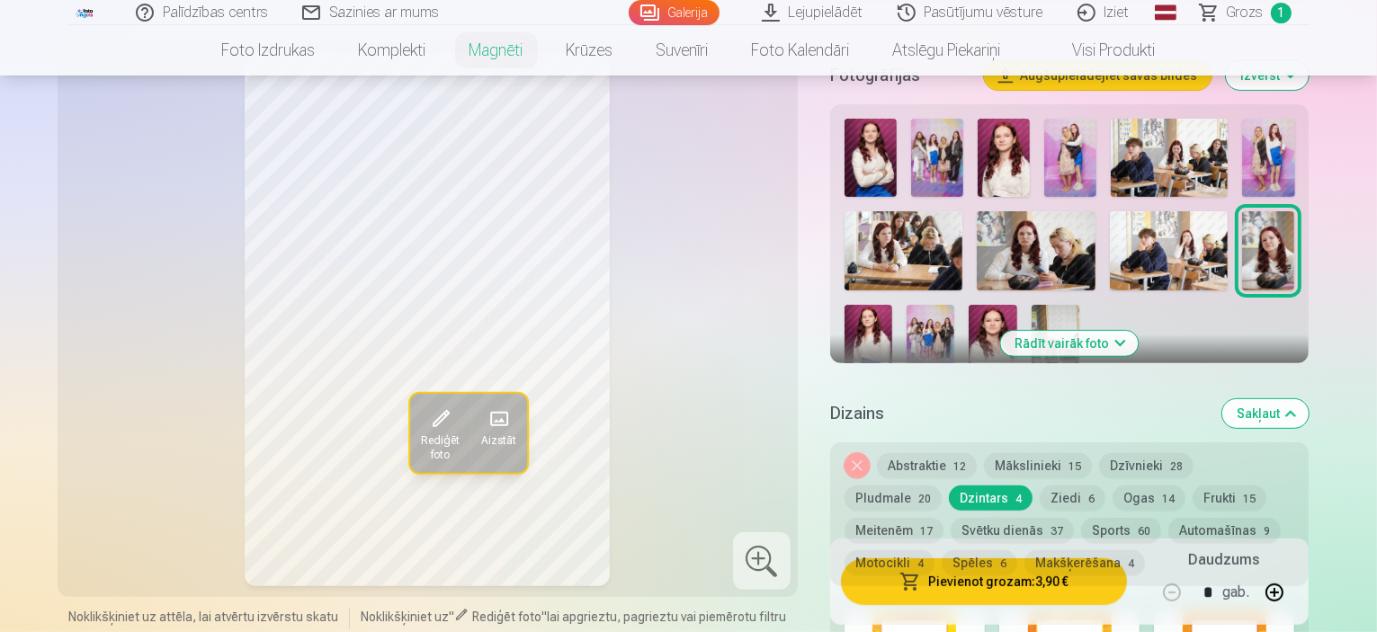
click at [1113, 486] on button "Ogas 14" at bounding box center [1149, 498] width 73 height 25
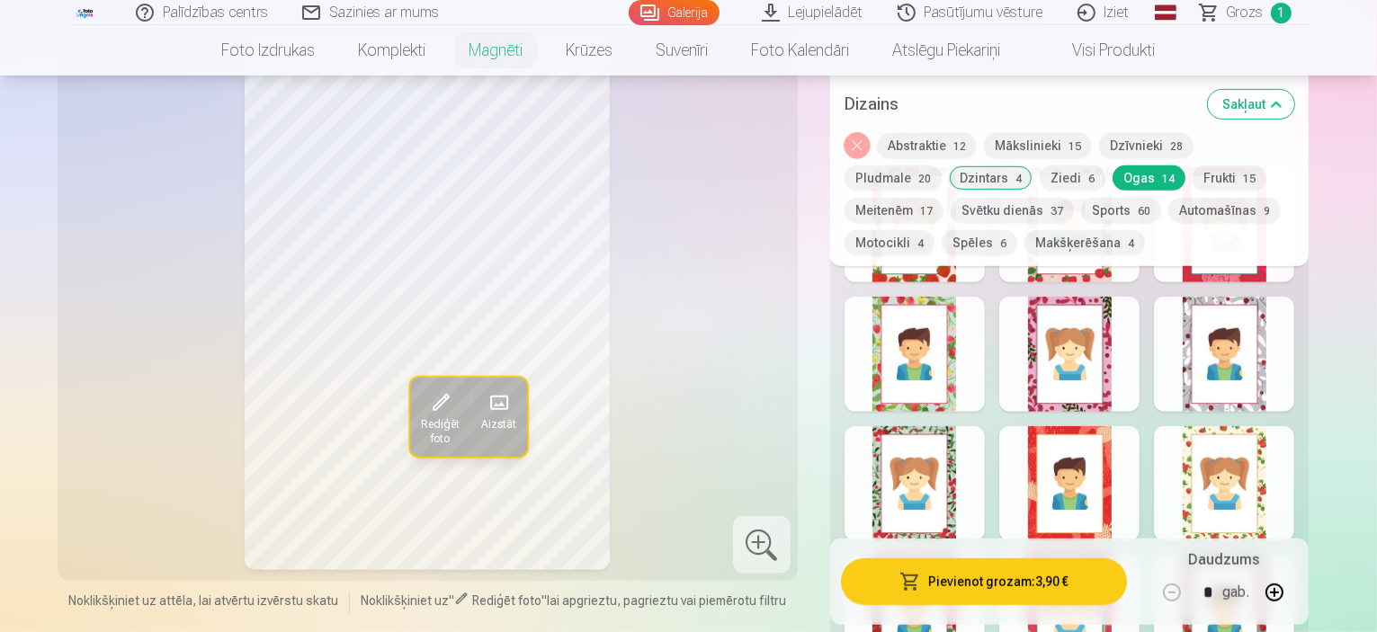
scroll to position [1079, 0]
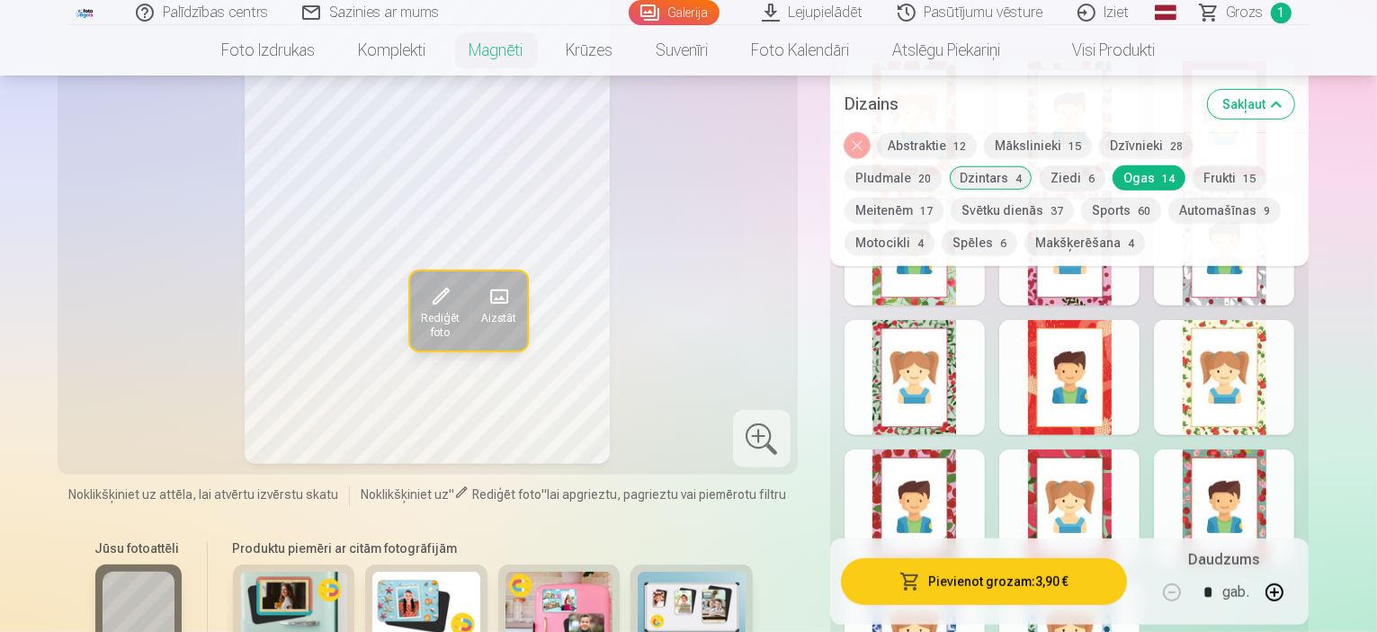
click at [1285, 382] on div at bounding box center [1224, 377] width 140 height 115
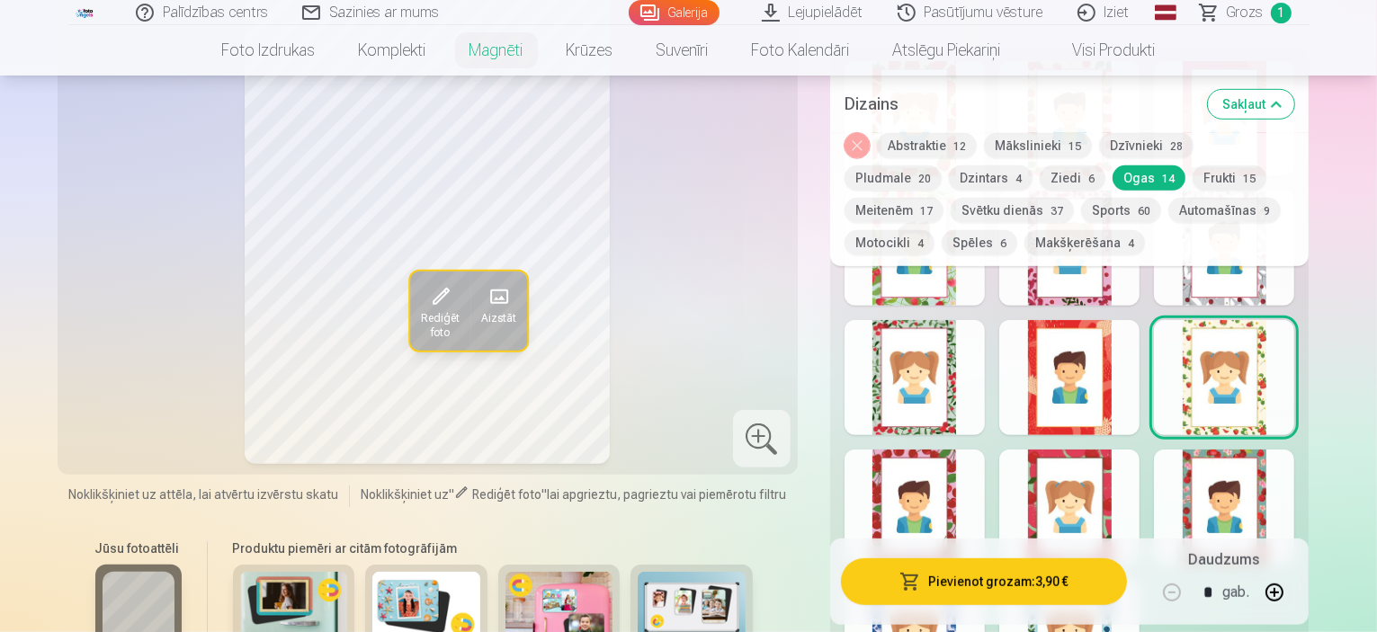
click at [1273, 496] on div at bounding box center [1224, 507] width 140 height 115
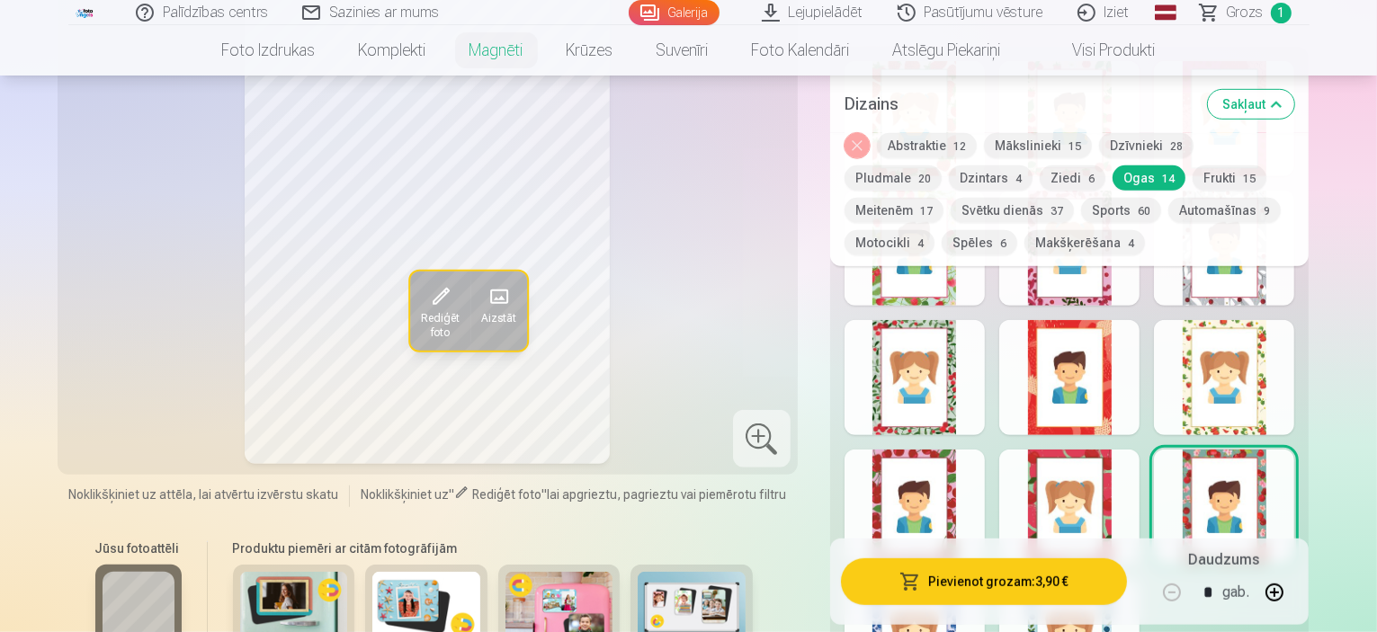
click at [1090, 502] on div at bounding box center [1069, 507] width 140 height 115
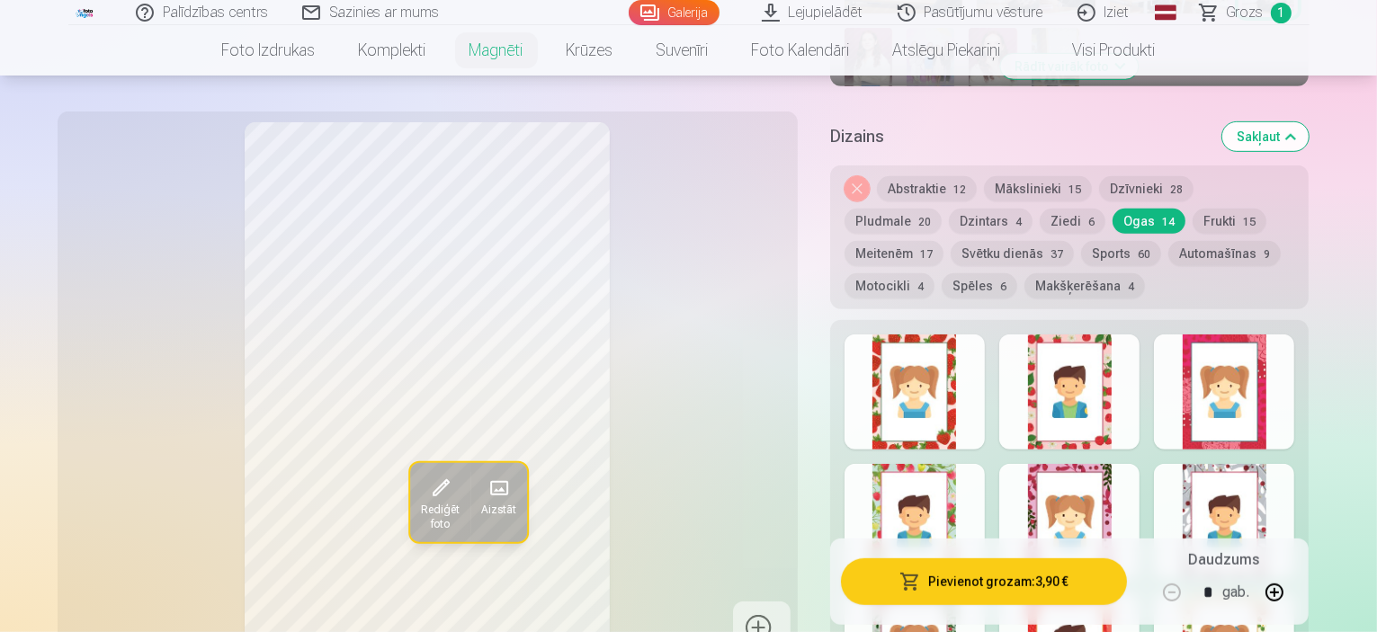
scroll to position [810, 0]
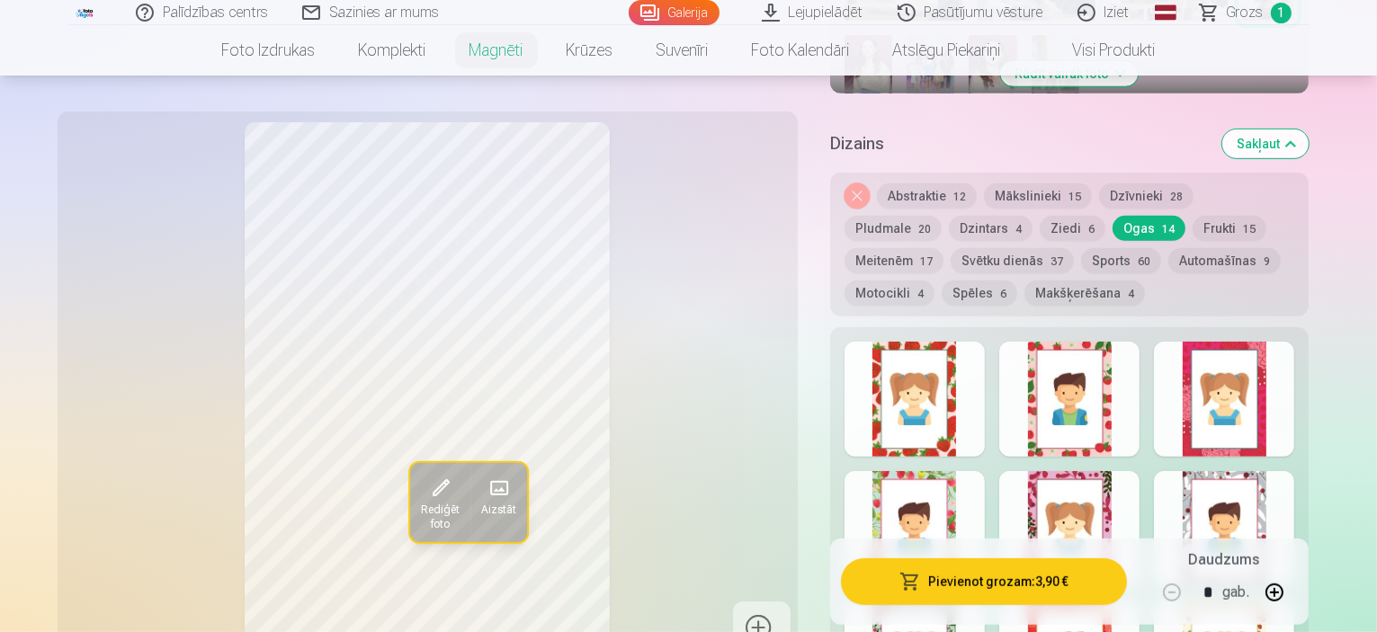
click at [951, 248] on button "Svētku dienās 37" at bounding box center [1012, 260] width 123 height 25
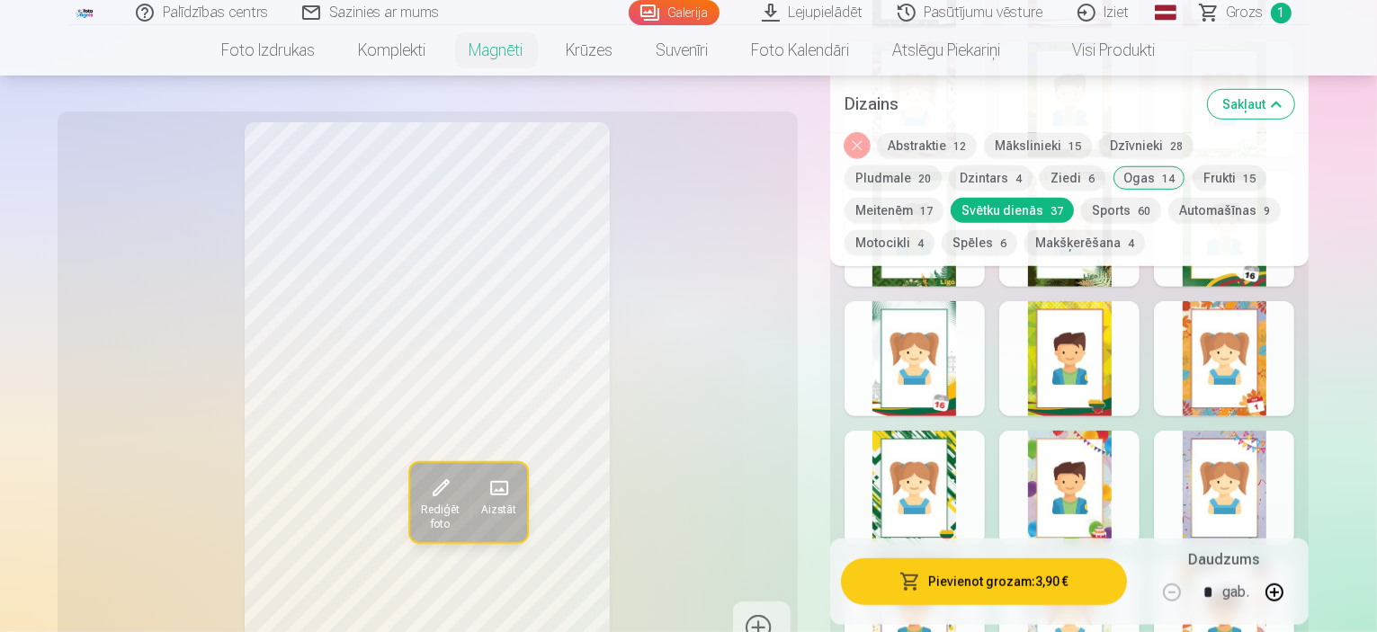
scroll to position [1259, 0]
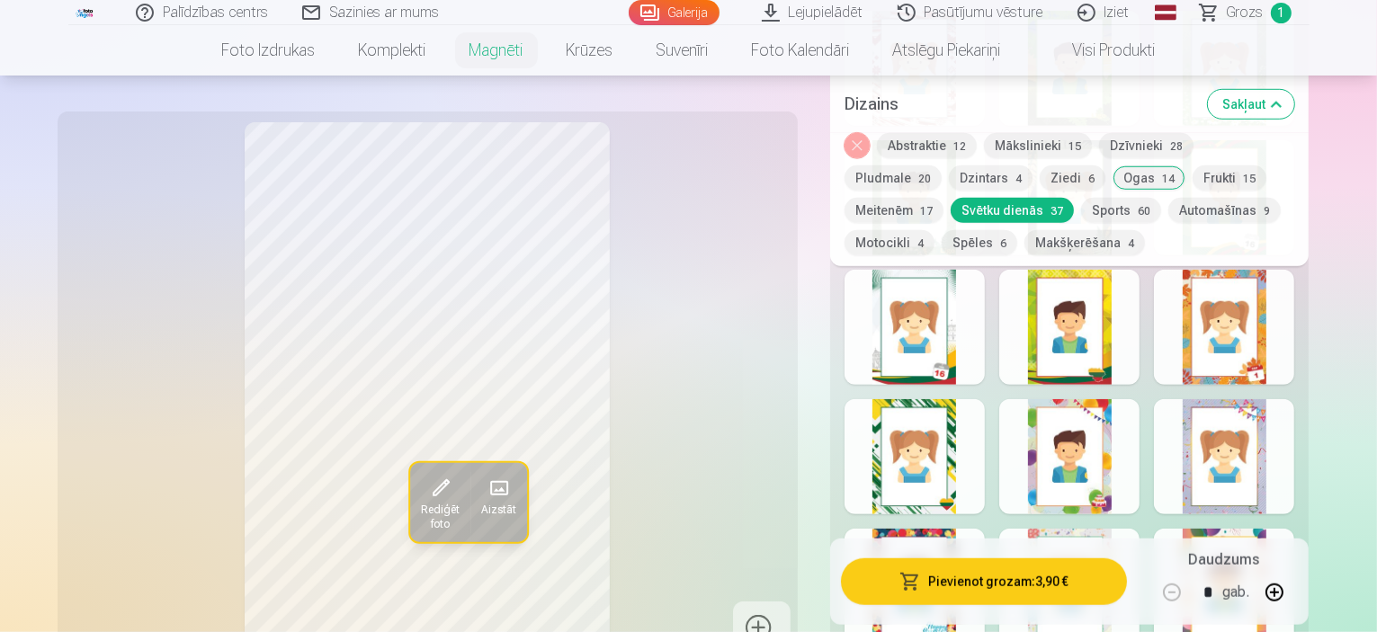
click at [1294, 336] on div at bounding box center [1224, 327] width 140 height 115
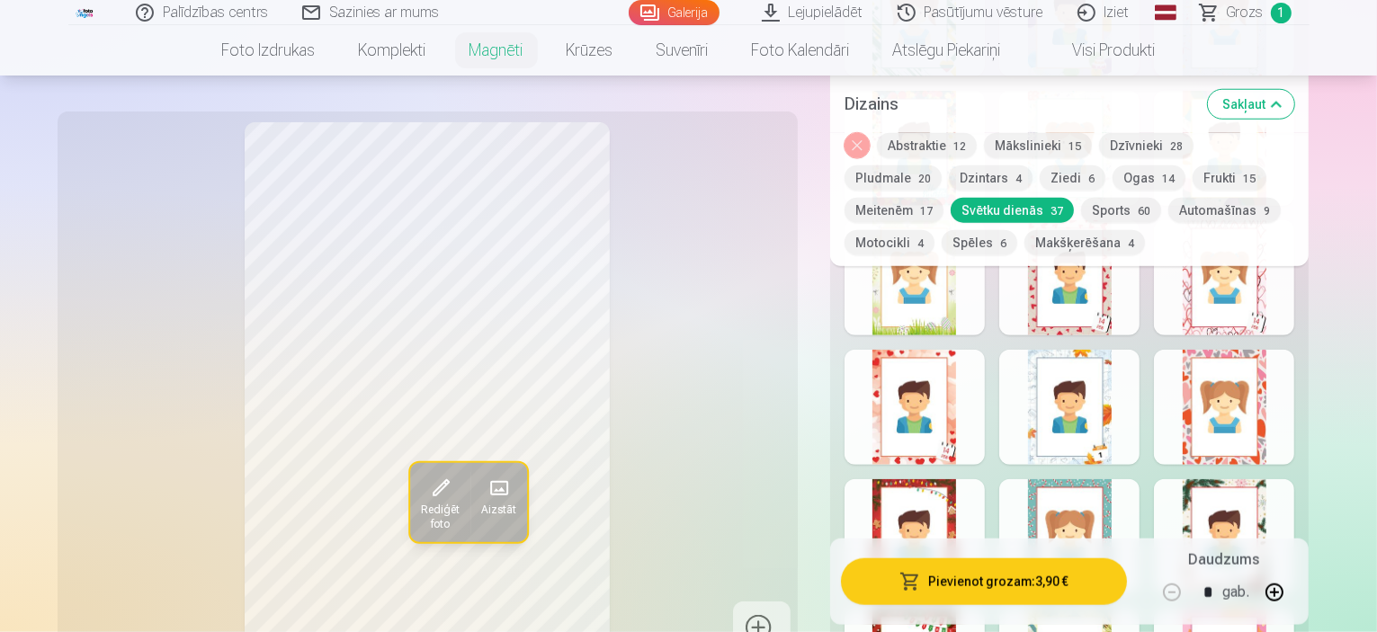
scroll to position [1709, 0]
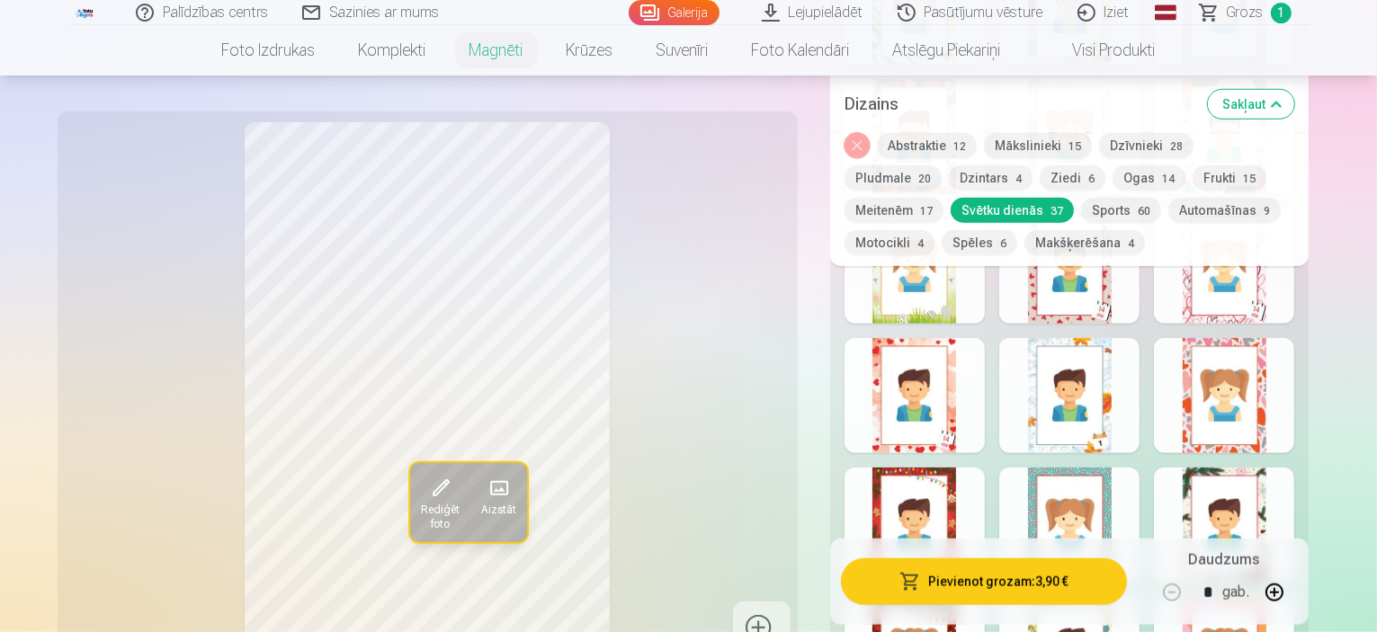
click at [696, 390] on div "Rediģēt foto Aizstāt" at bounding box center [427, 388] width 719 height 533
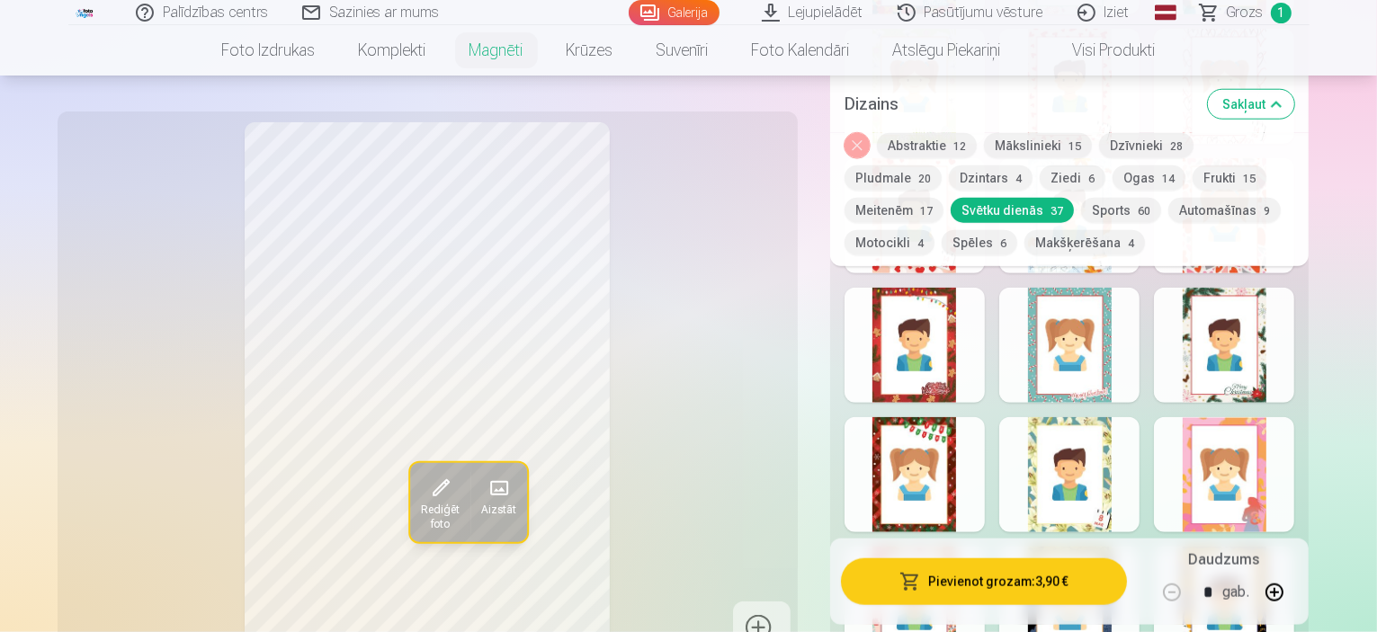
click at [1294, 476] on div at bounding box center [1224, 474] width 140 height 115
click at [1097, 460] on div at bounding box center [1069, 474] width 140 height 115
click at [939, 475] on div at bounding box center [915, 474] width 140 height 115
click at [949, 330] on div at bounding box center [915, 345] width 140 height 115
drag, startPoint x: 1094, startPoint y: 334, endPoint x: 1156, endPoint y: 355, distance: 65.7
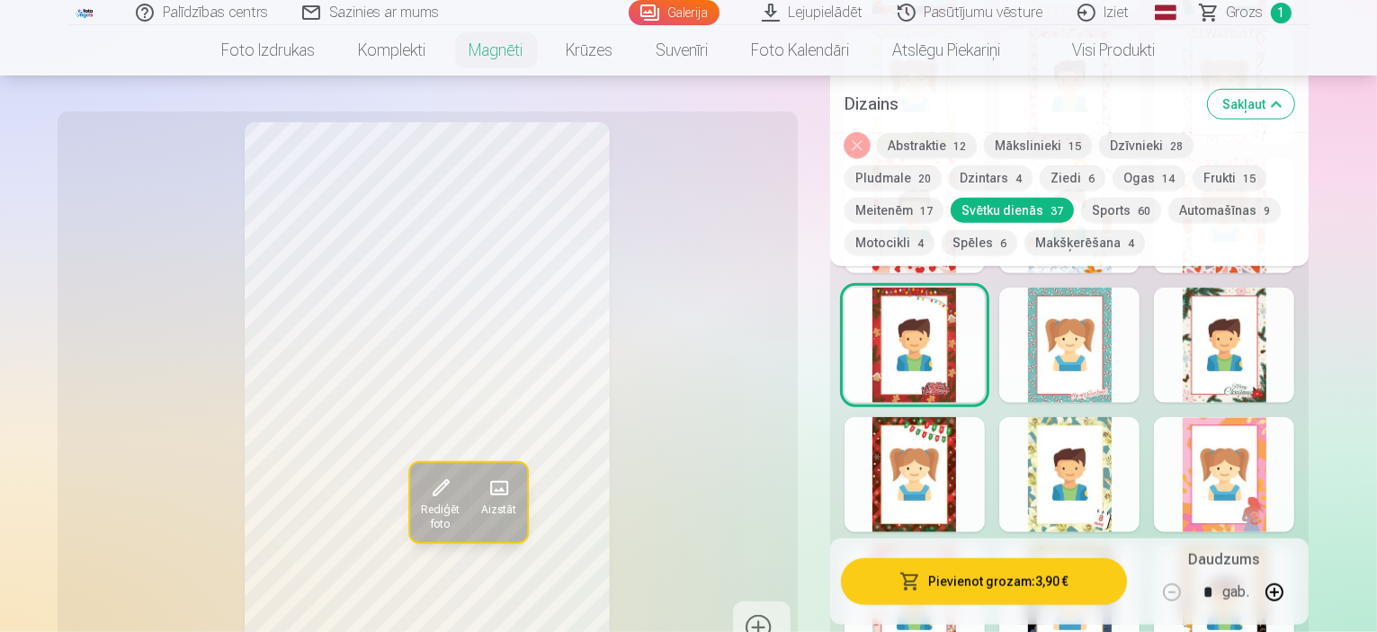
click at [1094, 334] on div at bounding box center [1069, 345] width 140 height 115
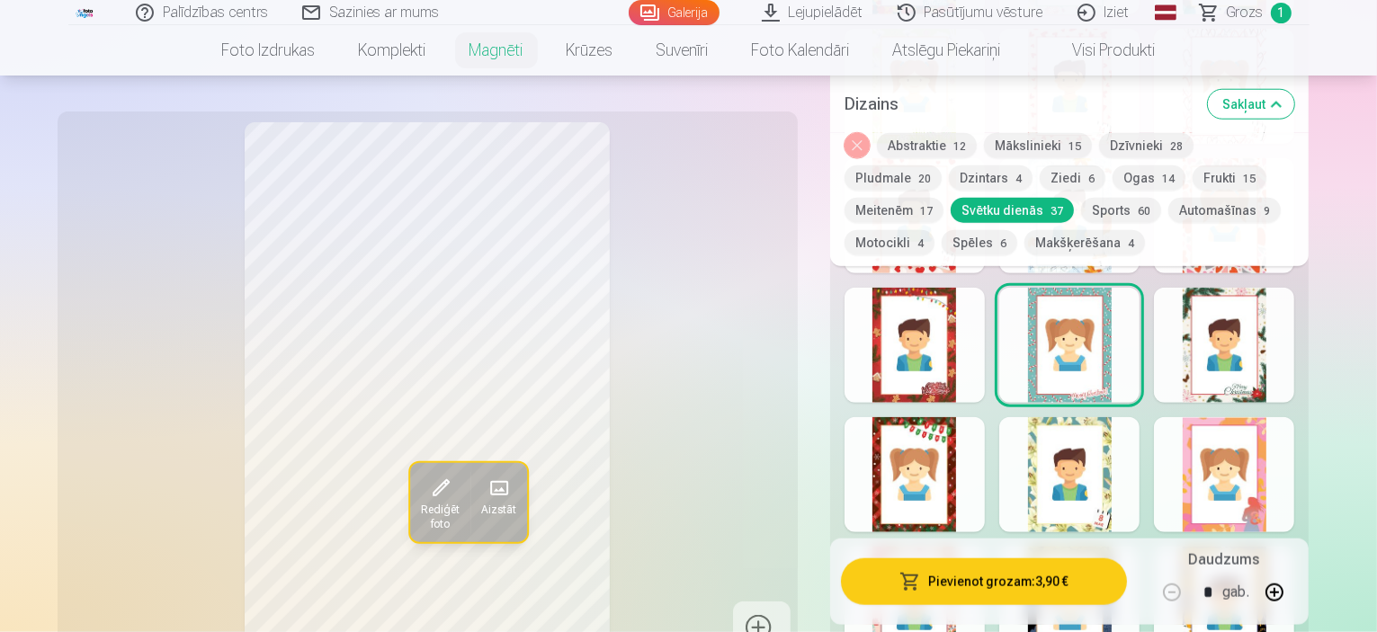
drag, startPoint x: 1280, startPoint y: 348, endPoint x: 1295, endPoint y: 354, distance: 16.2
click at [1281, 348] on div at bounding box center [1224, 345] width 140 height 115
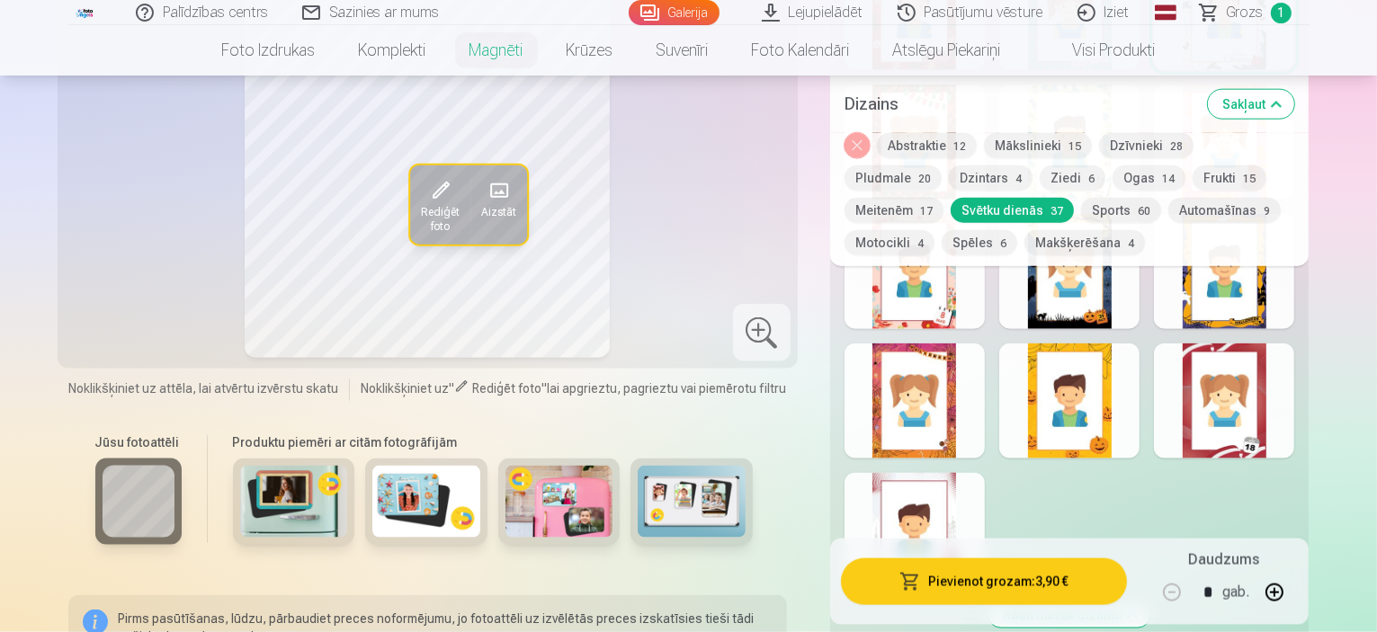
scroll to position [2249, 0]
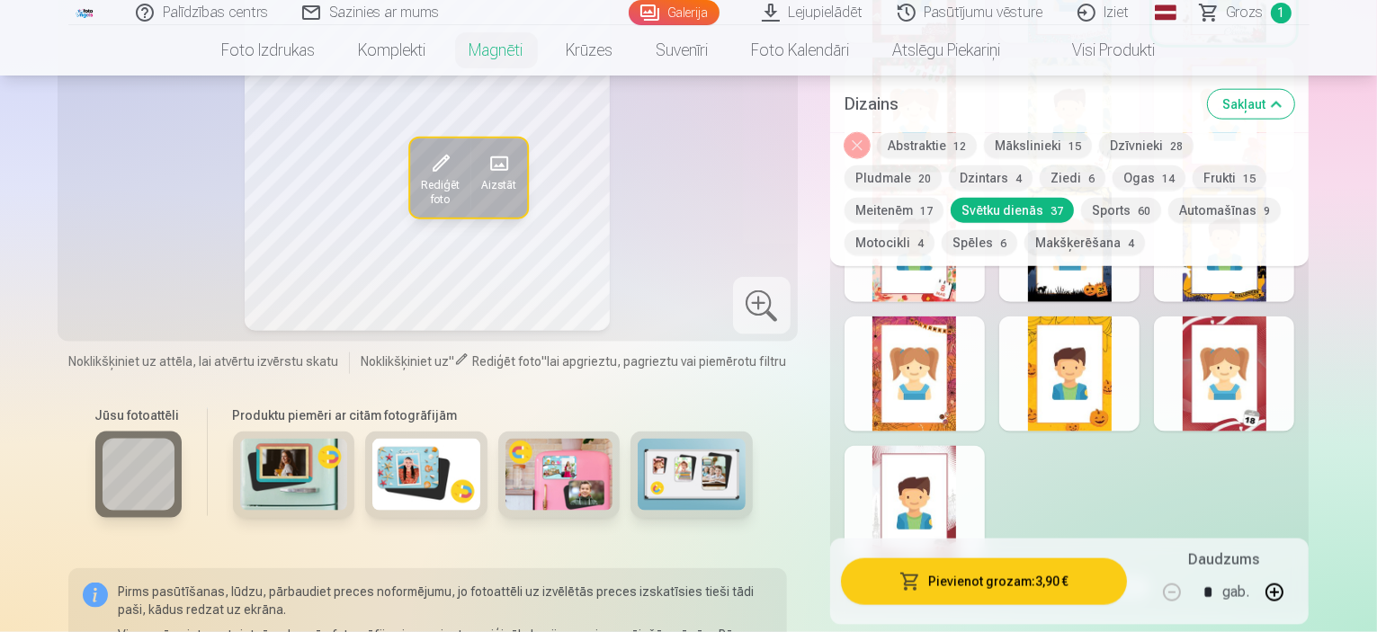
click at [1286, 387] on div at bounding box center [1224, 374] width 140 height 115
click at [939, 494] on div at bounding box center [915, 503] width 140 height 115
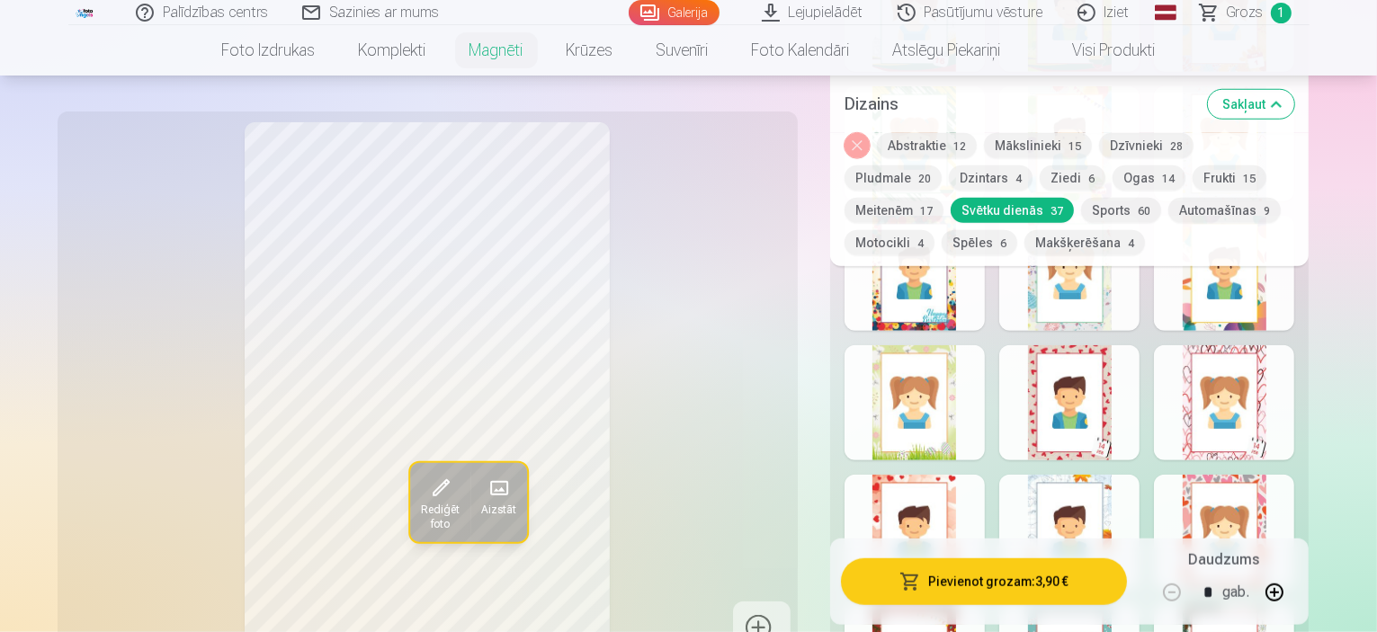
scroll to position [1529, 0]
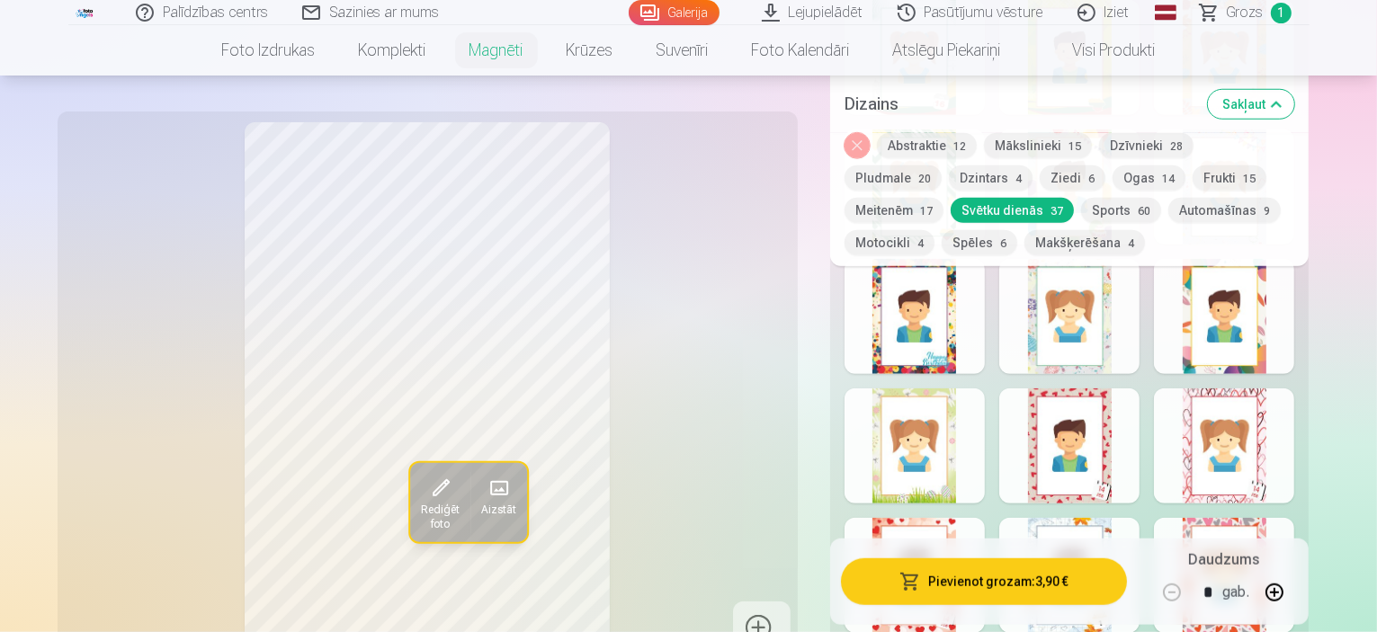
click at [1294, 436] on div at bounding box center [1224, 446] width 140 height 115
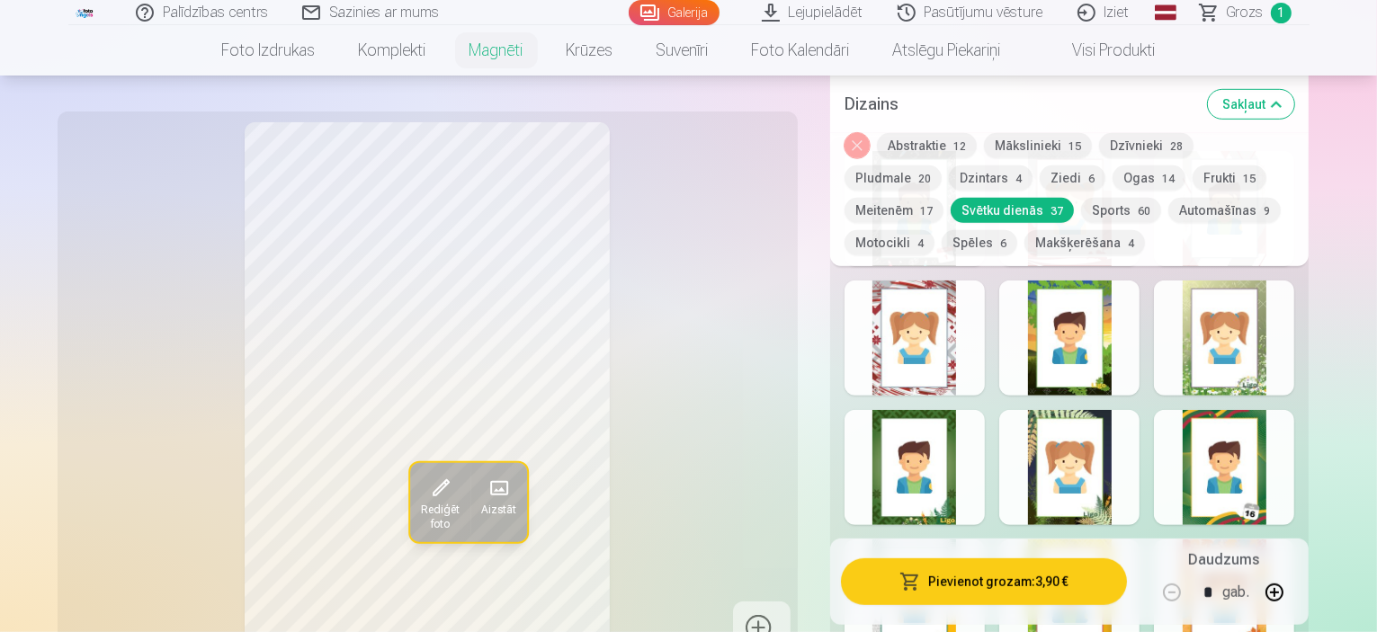
scroll to position [810, 0]
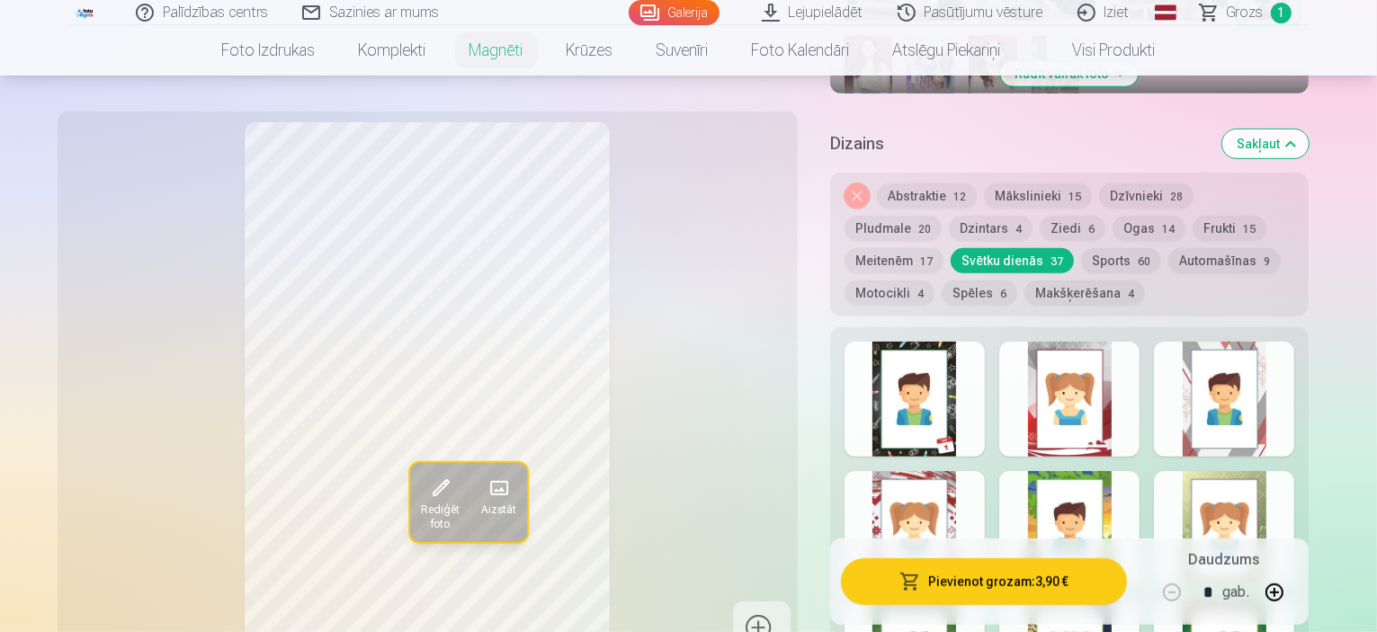
click at [954, 416] on div at bounding box center [915, 399] width 140 height 115
click at [1140, 407] on div at bounding box center [1069, 399] width 140 height 115
click at [1288, 398] on div at bounding box center [1224, 399] width 140 height 115
click at [1116, 394] on div at bounding box center [1069, 399] width 140 height 115
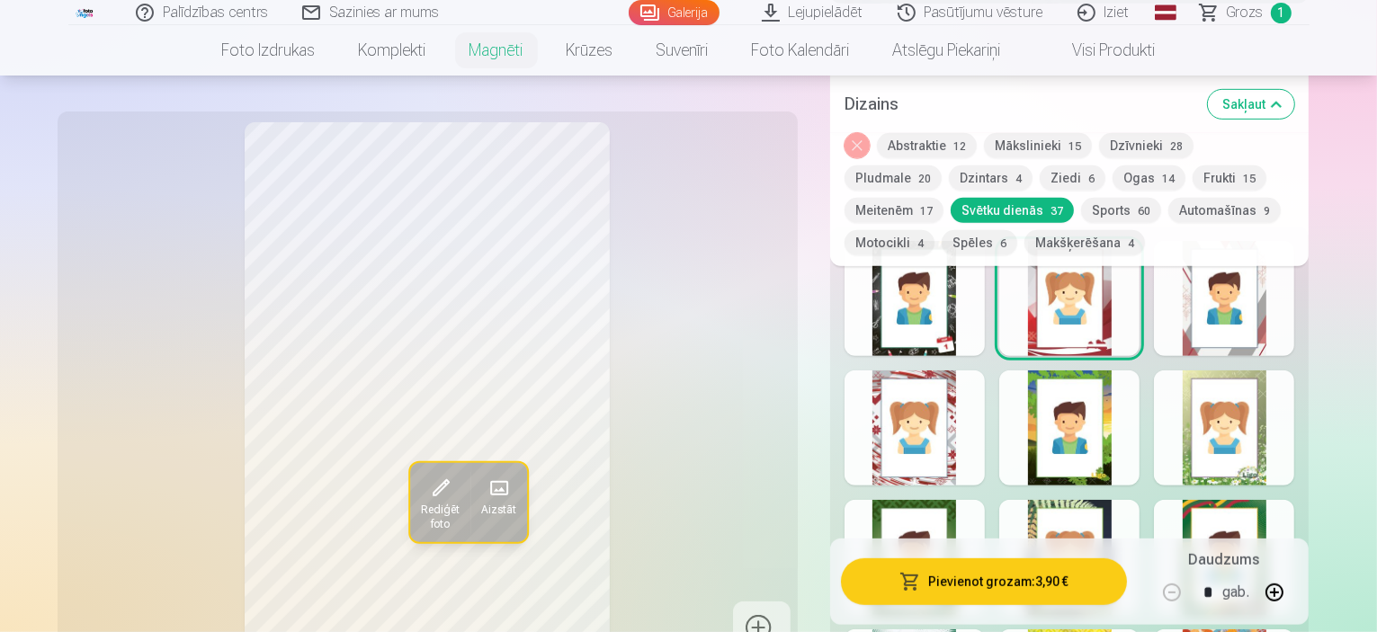
click at [938, 413] on div at bounding box center [915, 428] width 140 height 115
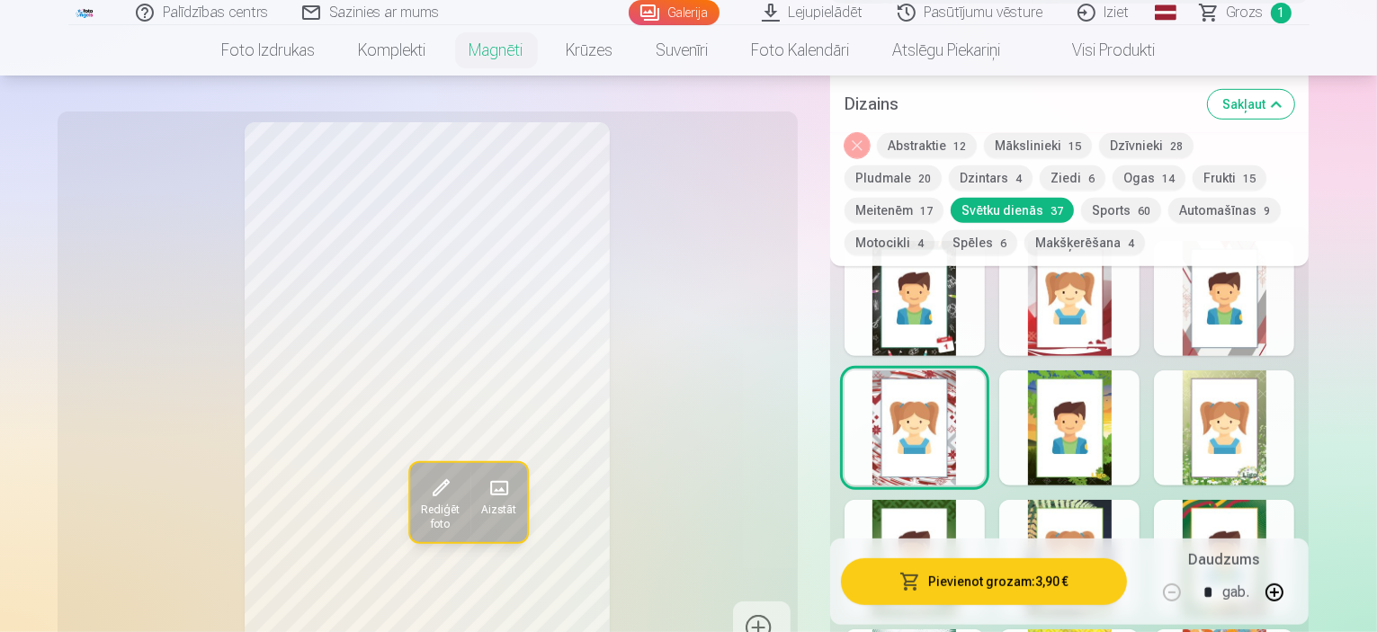
click at [1106, 422] on div at bounding box center [1069, 428] width 140 height 115
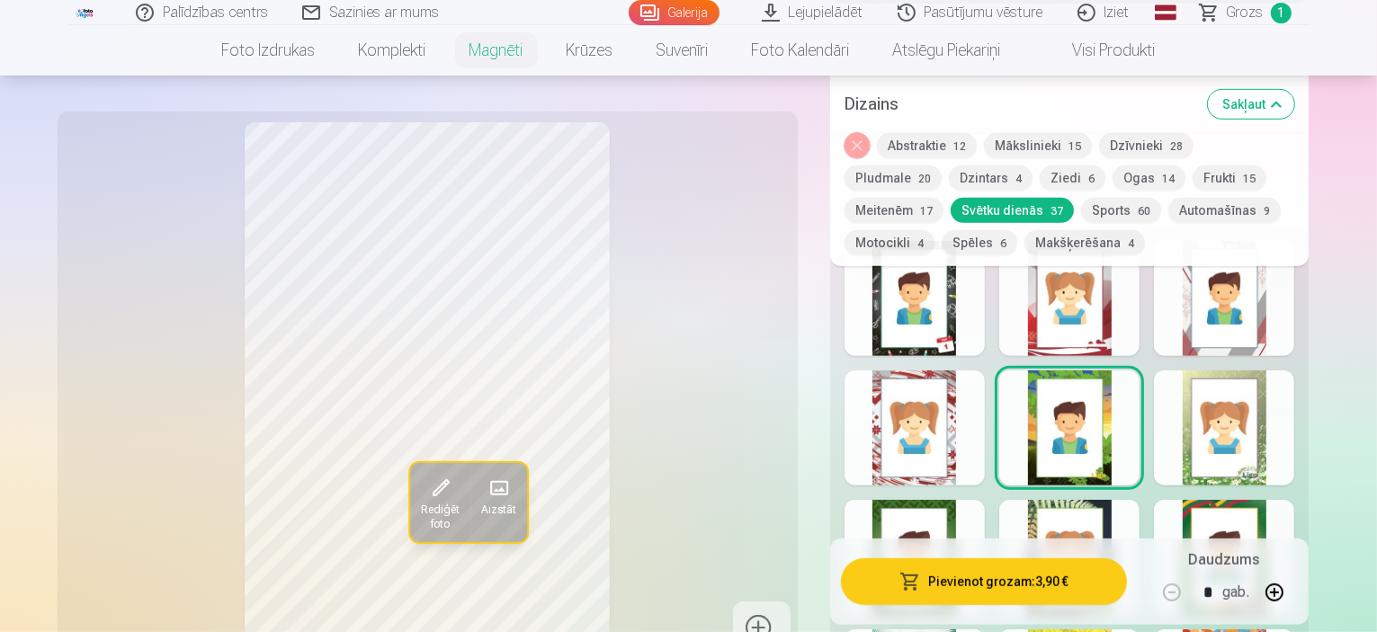
click at [1294, 414] on div at bounding box center [1224, 428] width 140 height 115
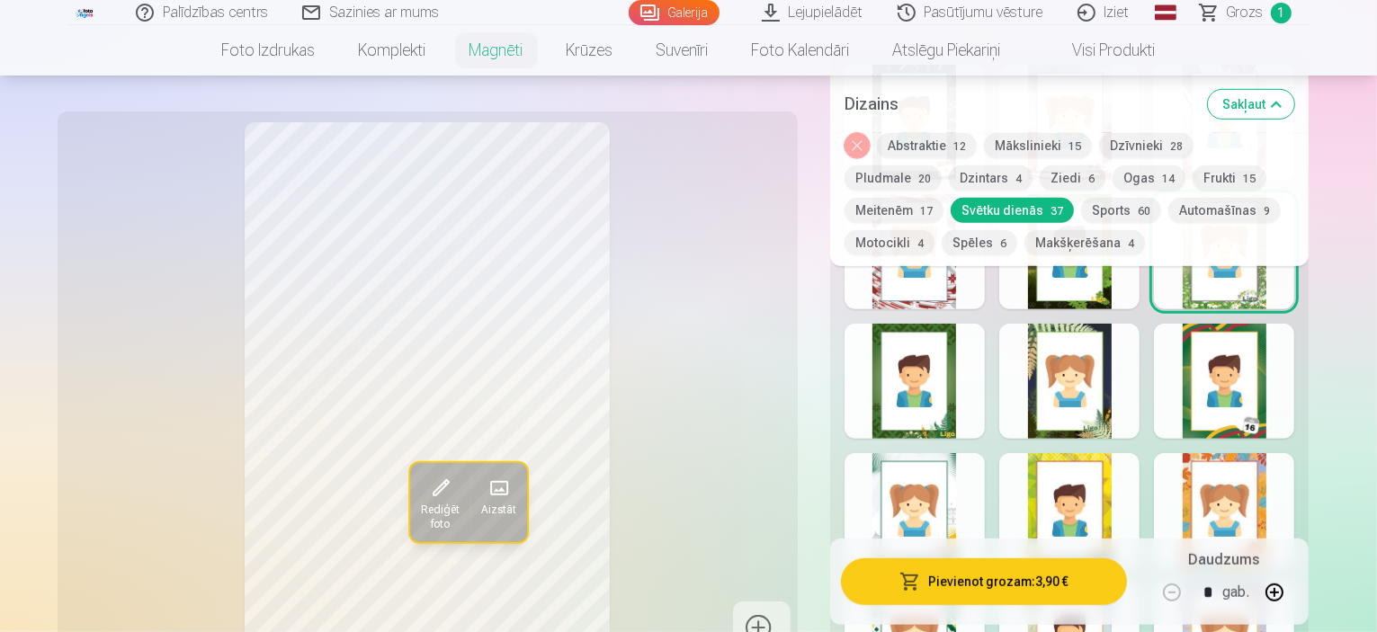
scroll to position [1079, 0]
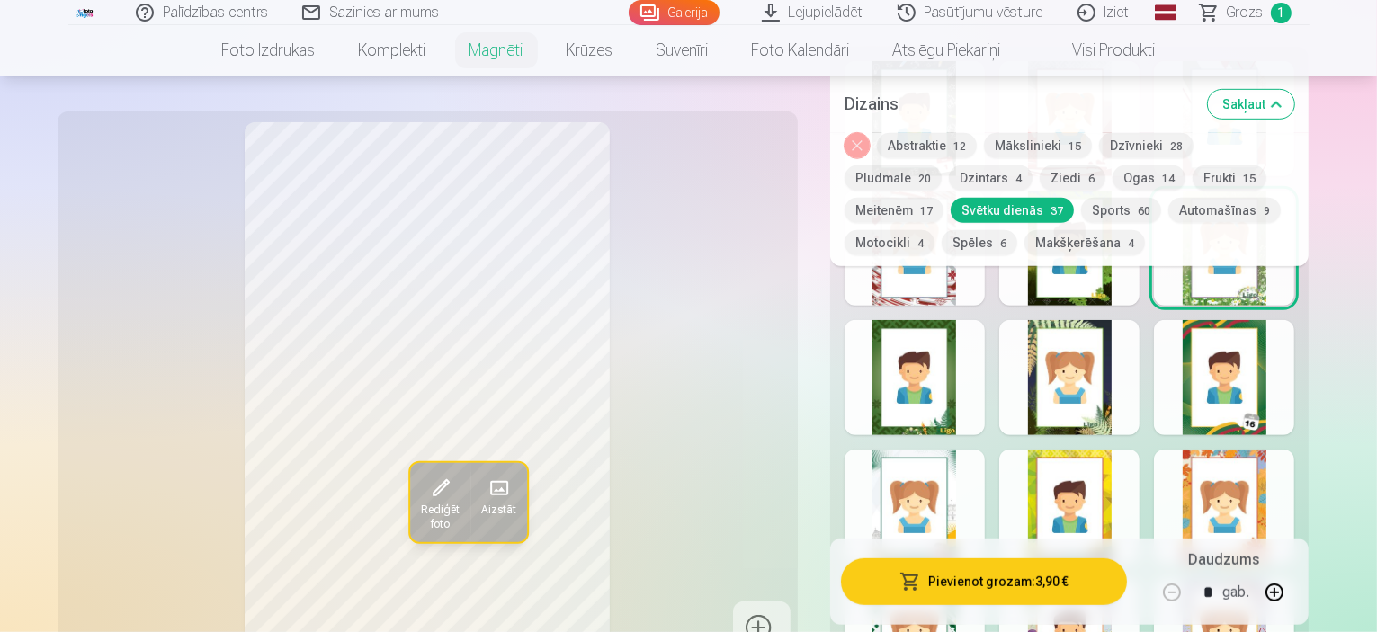
drag, startPoint x: 930, startPoint y: 473, endPoint x: 945, endPoint y: 474, distance: 14.4
click at [936, 474] on div at bounding box center [915, 507] width 140 height 115
click at [1106, 488] on div at bounding box center [1069, 507] width 140 height 115
click at [1262, 489] on div at bounding box center [1224, 507] width 140 height 115
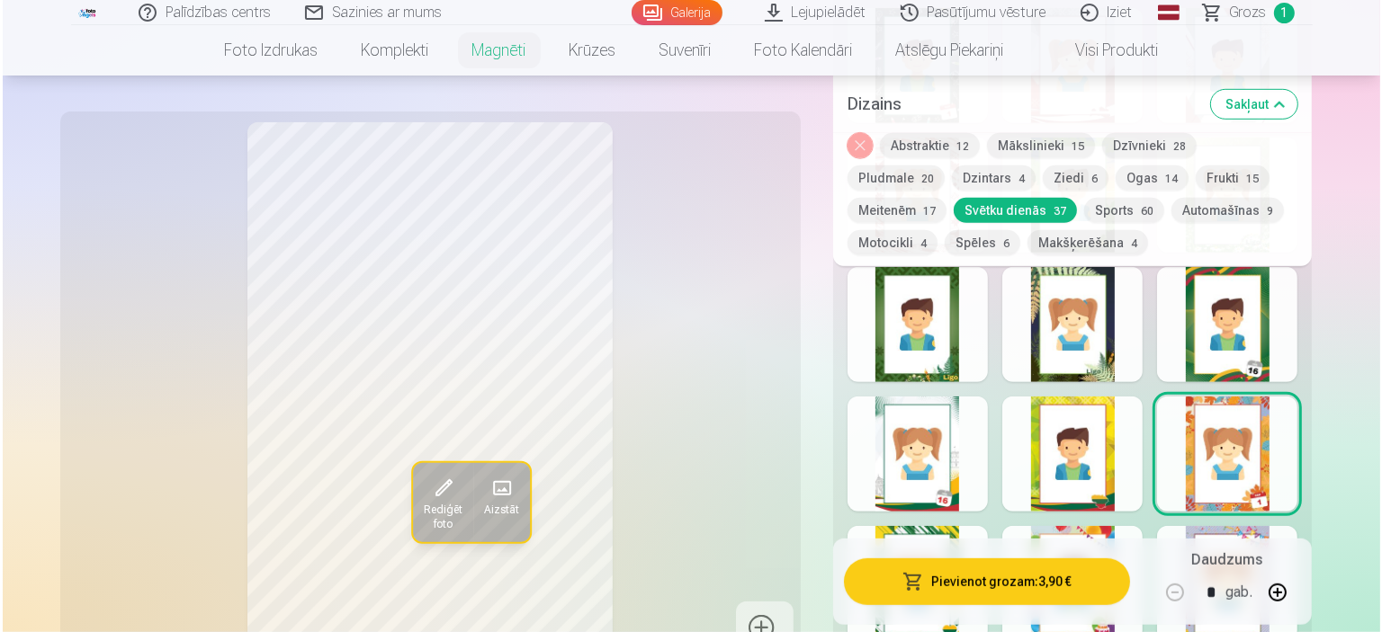
scroll to position [1169, 0]
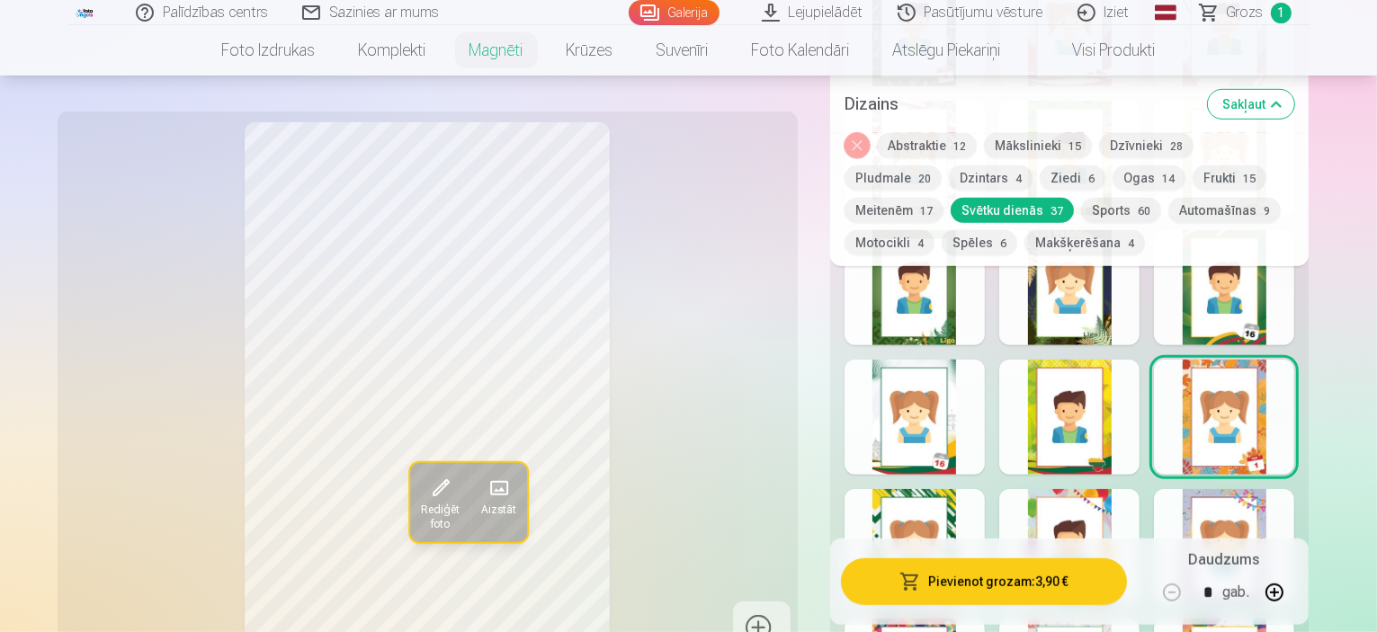
click at [993, 584] on button "Pievienot grozam : 3,90 €" at bounding box center [984, 582] width 287 height 47
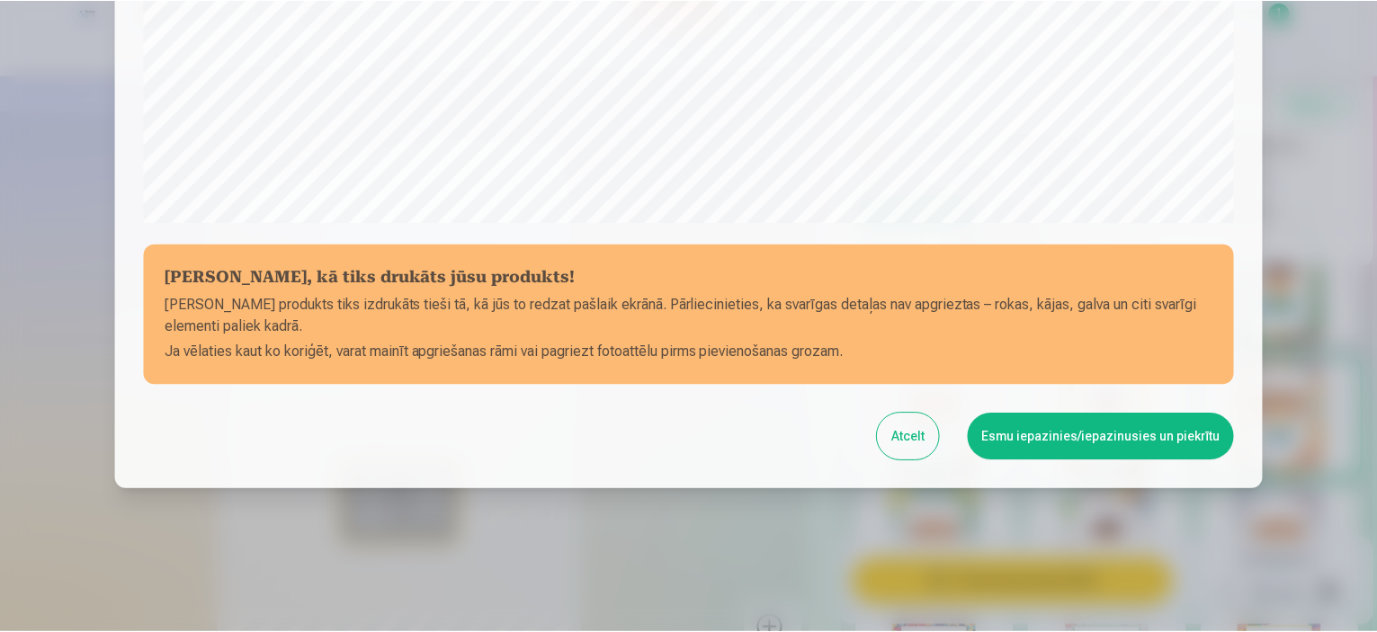
scroll to position [662, 0]
click at [1091, 433] on button "Esmu iepazinies/iepazinusies un piekrītu" at bounding box center [1104, 437] width 267 height 47
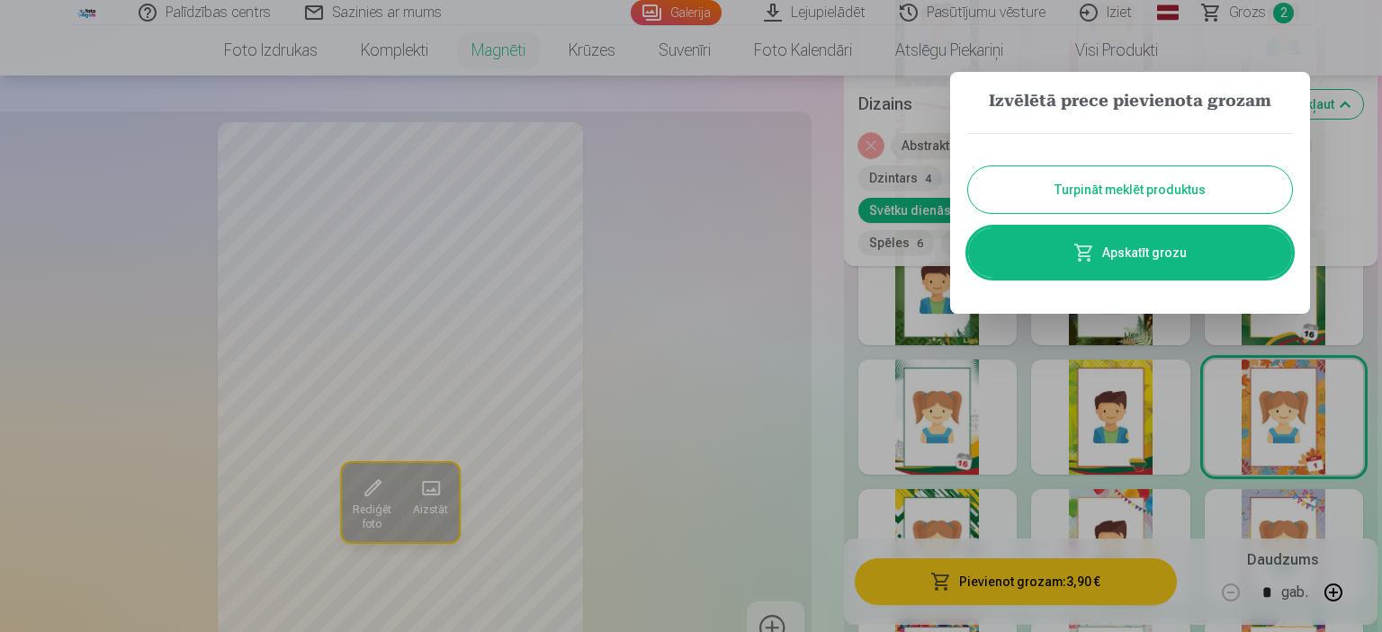
click at [1108, 186] on button "Turpināt meklēt produktus" at bounding box center [1130, 189] width 324 height 47
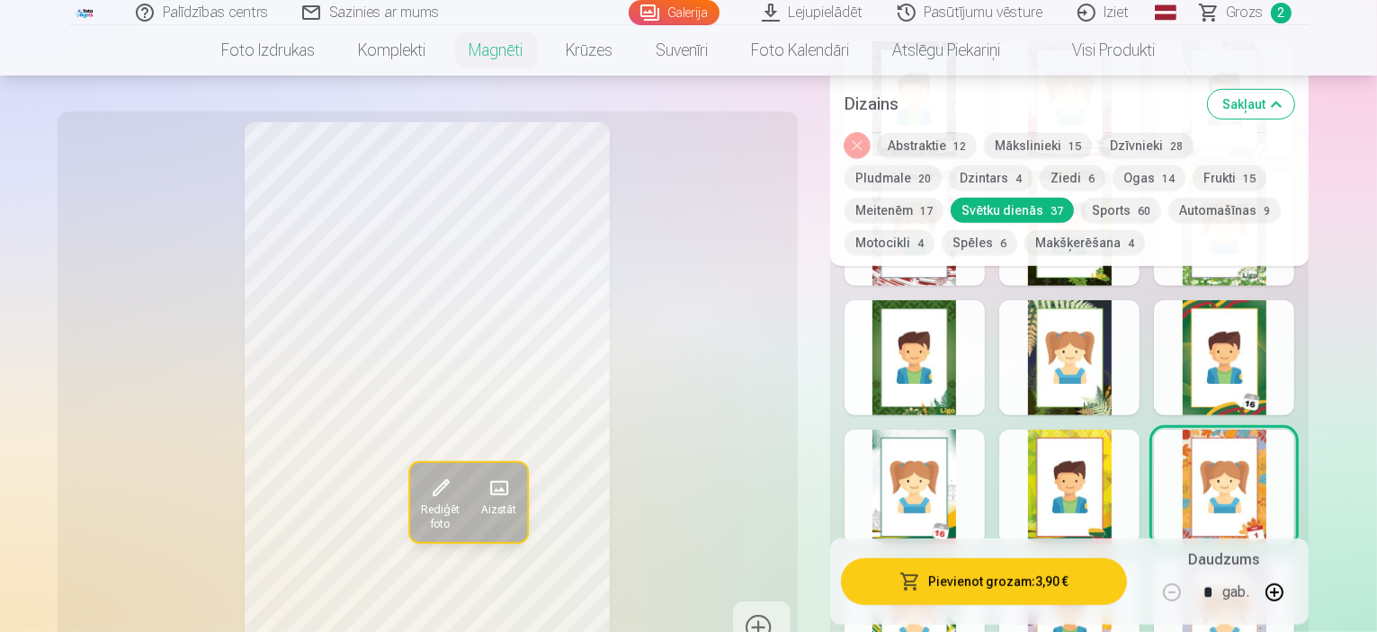
scroll to position [990, 0]
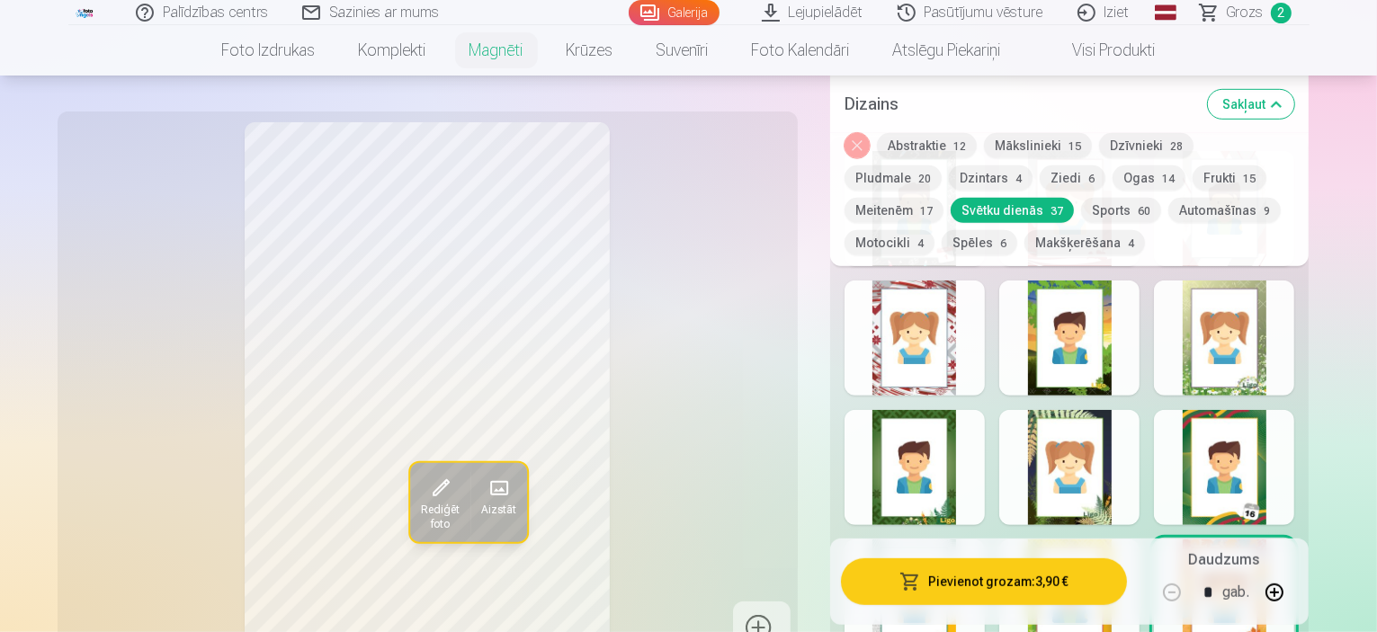
click at [1160, 148] on button "Dzīvnieki 28" at bounding box center [1146, 145] width 94 height 25
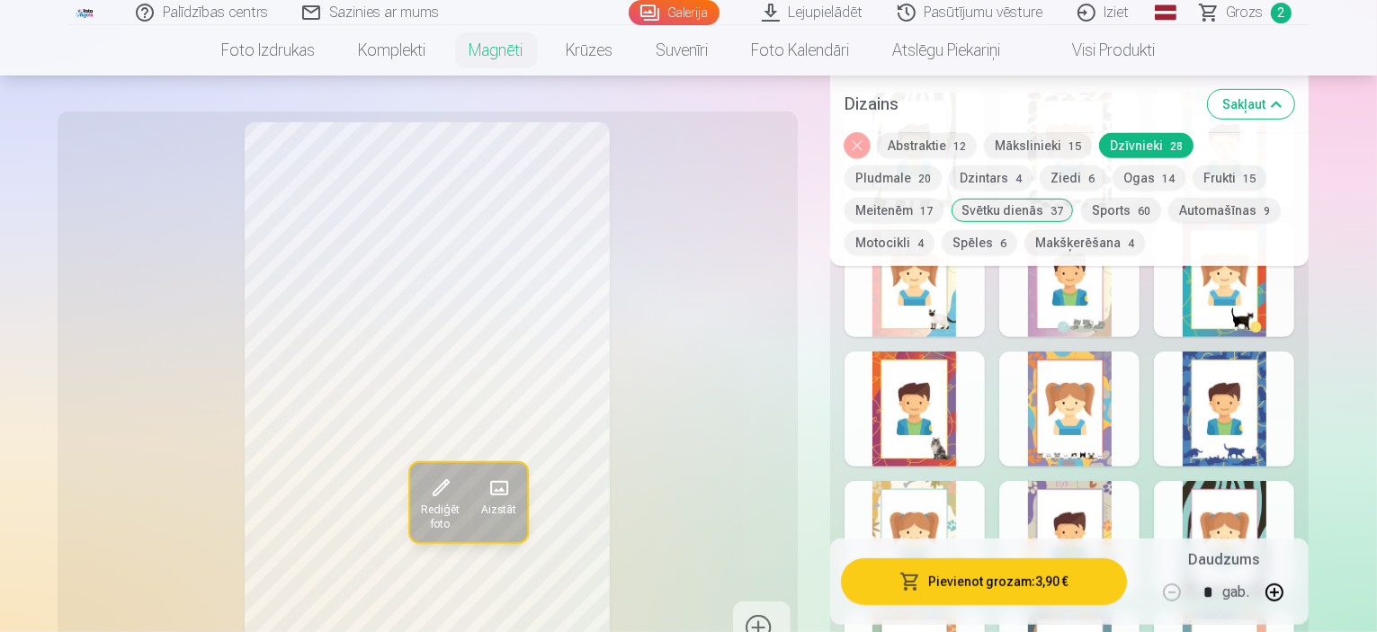
scroll to position [1079, 0]
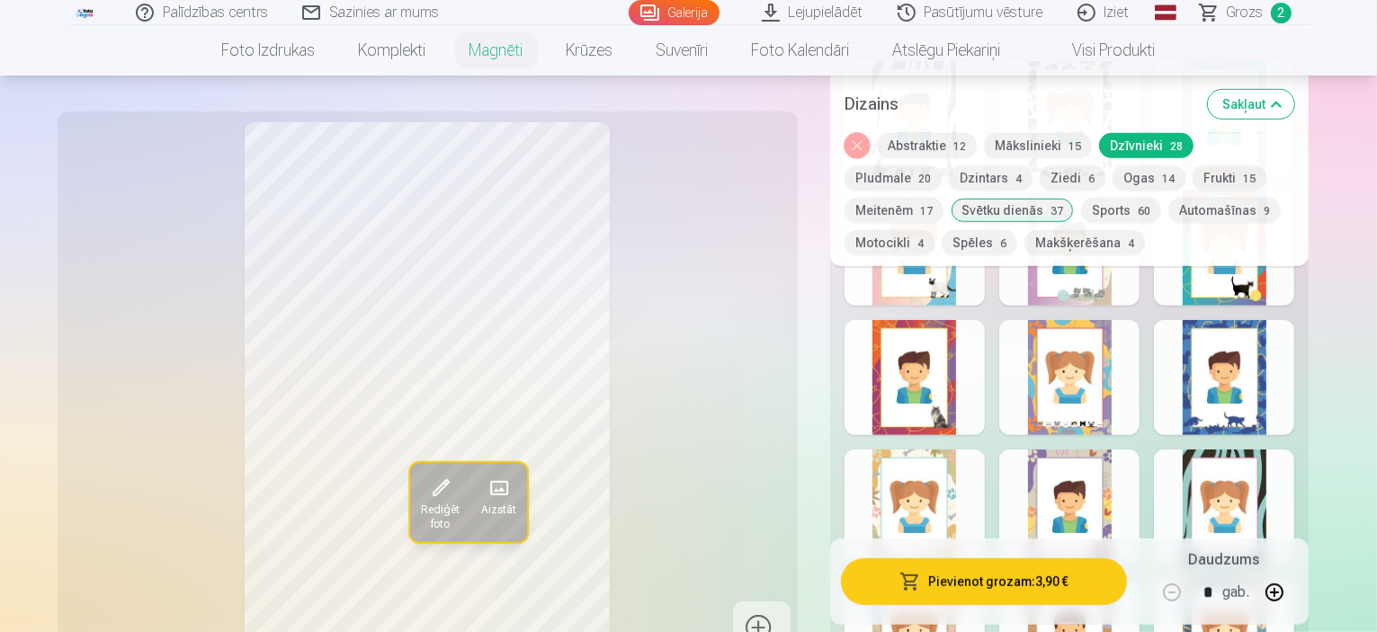
click at [1294, 383] on div at bounding box center [1224, 377] width 140 height 115
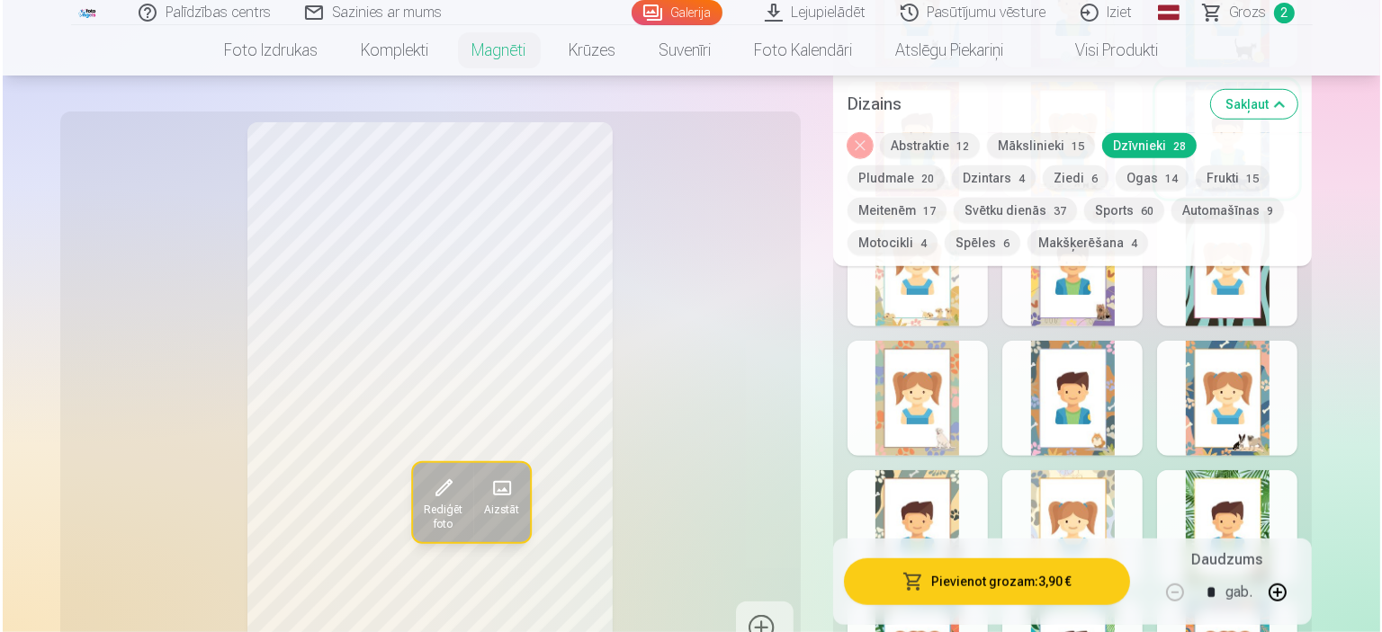
scroll to position [1349, 0]
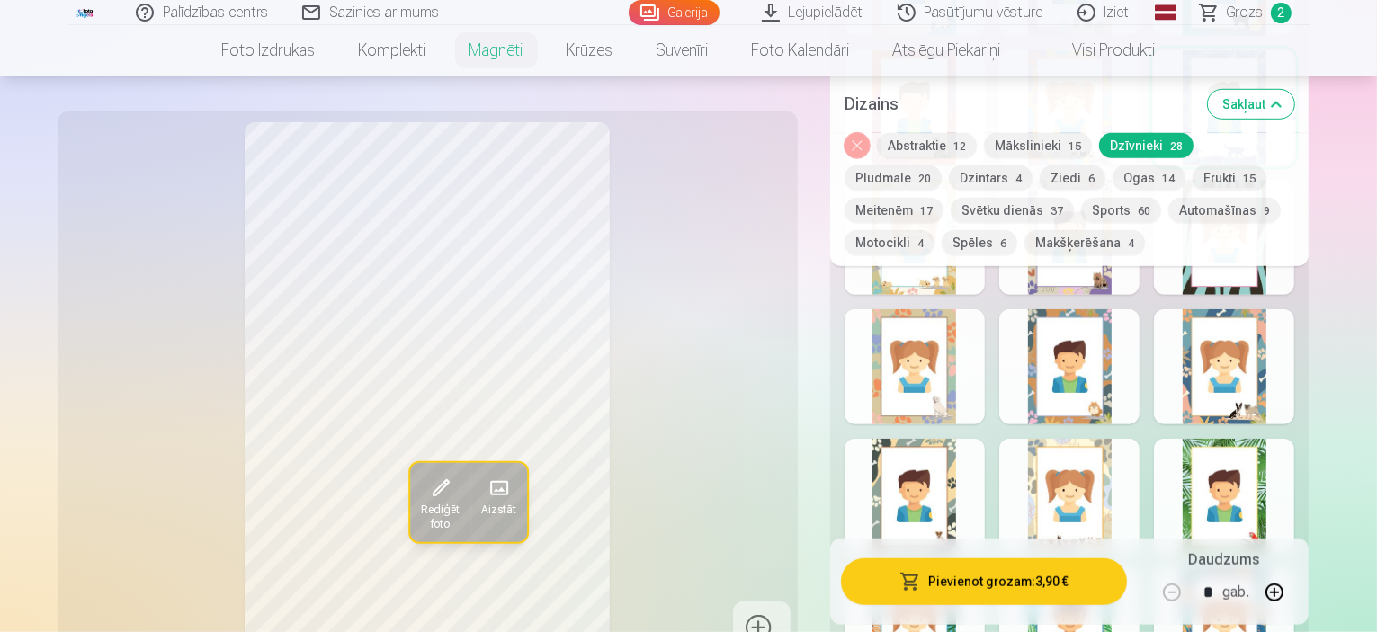
click at [1022, 580] on button "Pievienot grozam : 3,90 €" at bounding box center [984, 582] width 287 height 47
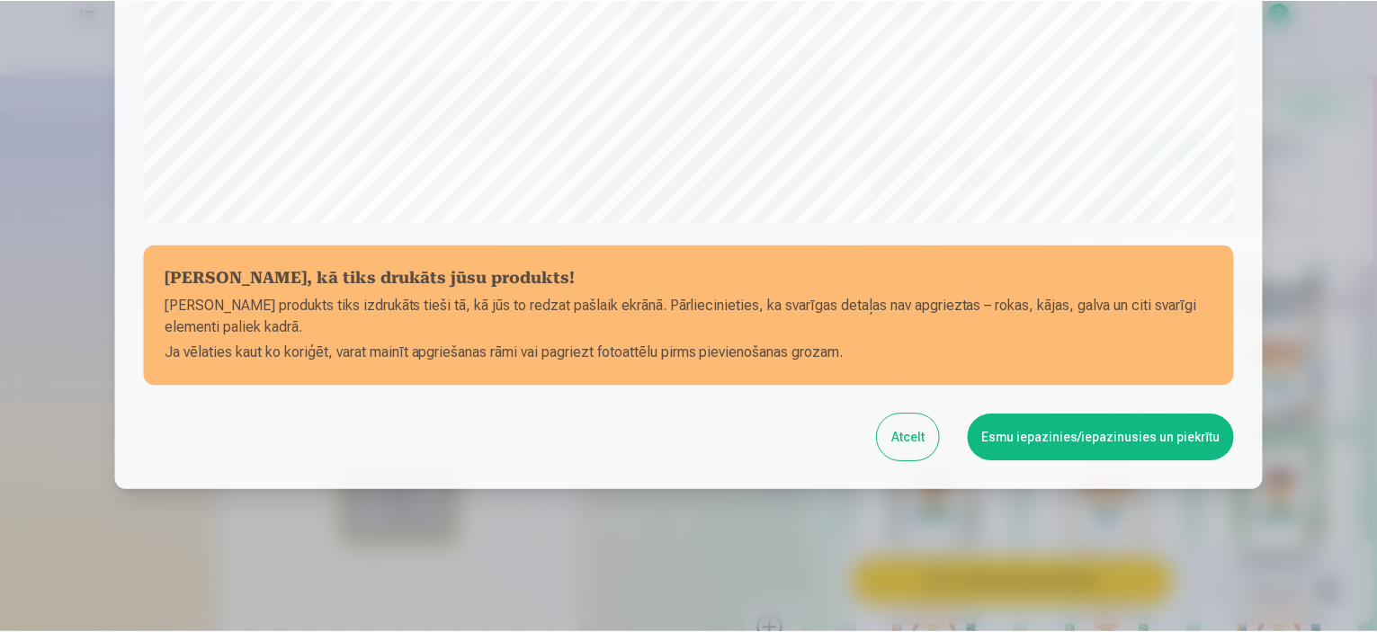
scroll to position [662, 0]
click at [1105, 441] on button "Esmu iepazinies/iepazinusies un piekrītu" at bounding box center [1104, 437] width 267 height 47
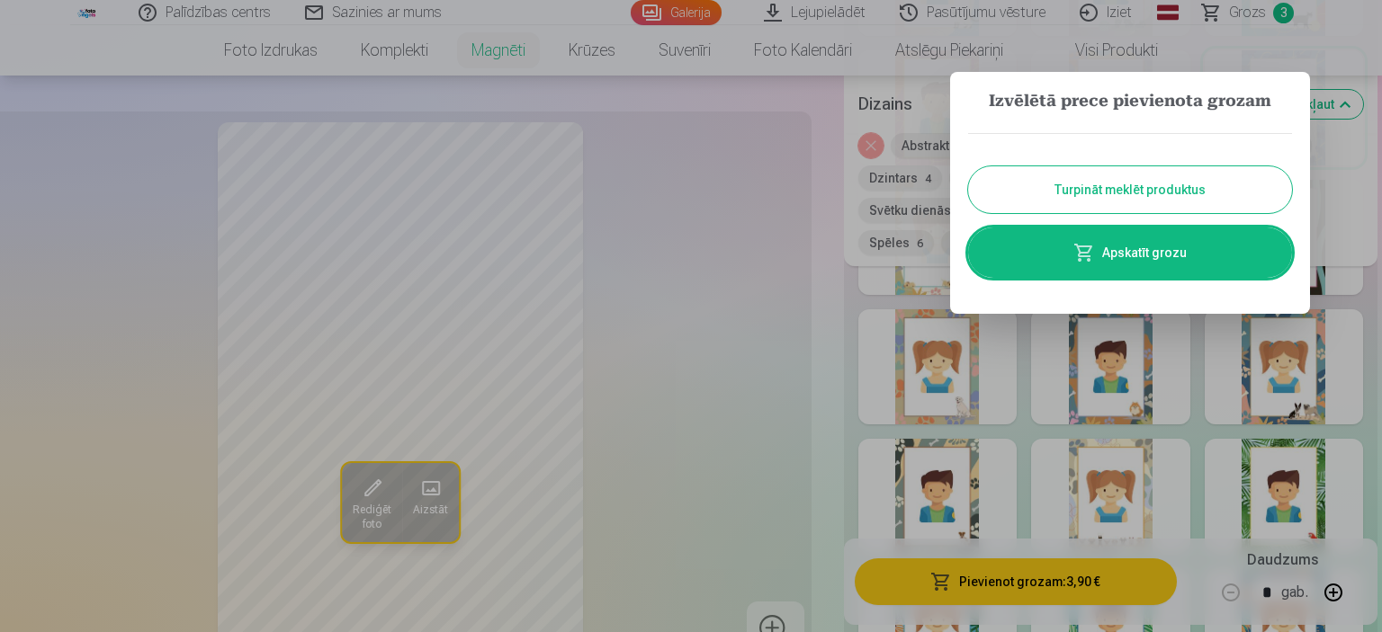
click at [1155, 196] on button "Turpināt meklēt produktus" at bounding box center [1130, 189] width 324 height 47
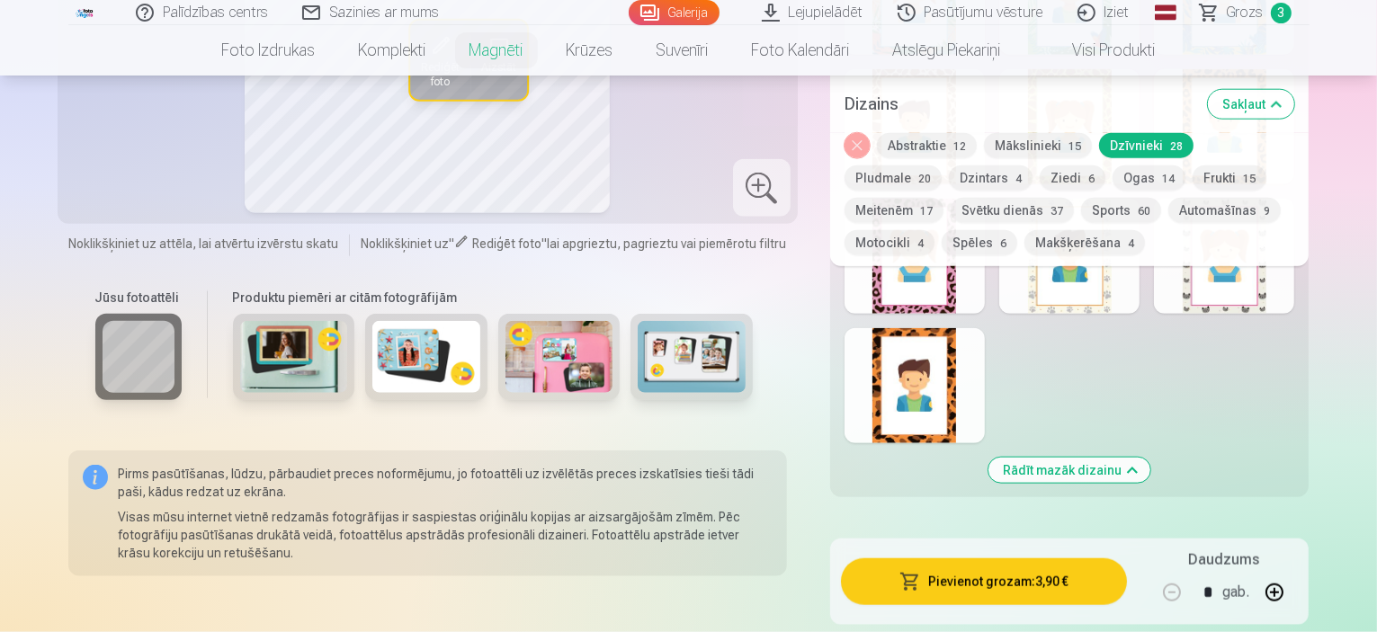
scroll to position [1979, 0]
click at [538, 365] on img at bounding box center [560, 356] width 108 height 72
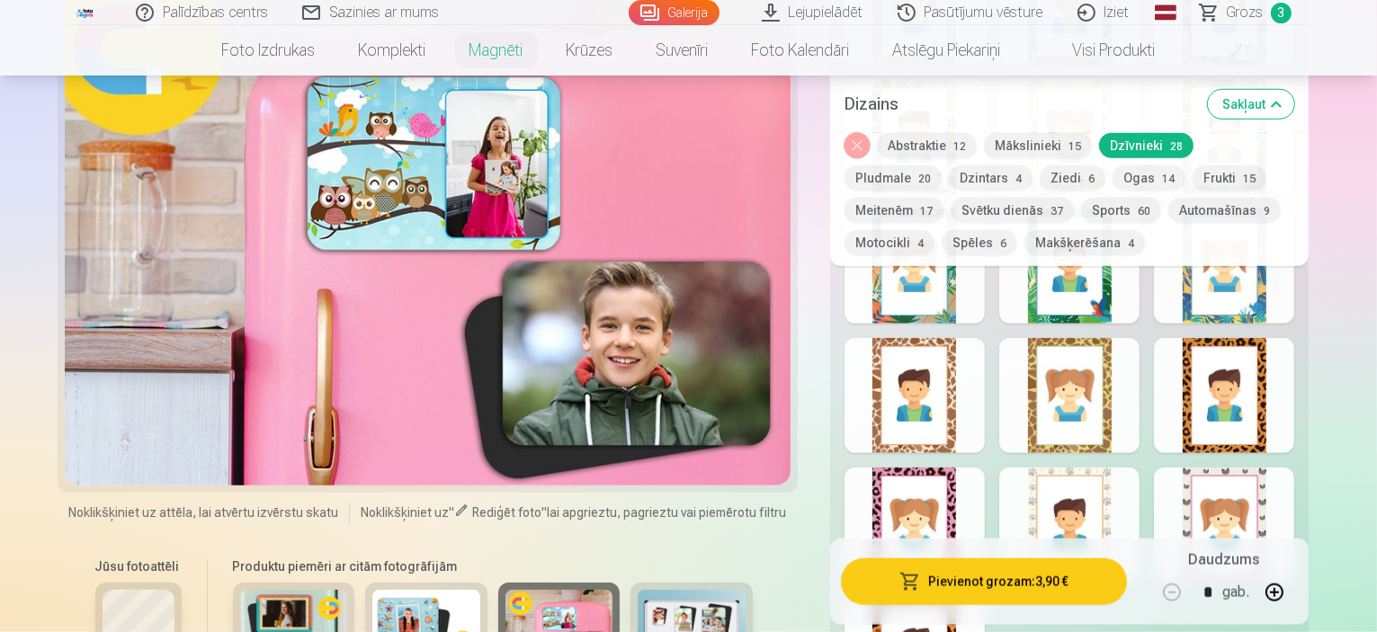
scroll to position [1799, 0]
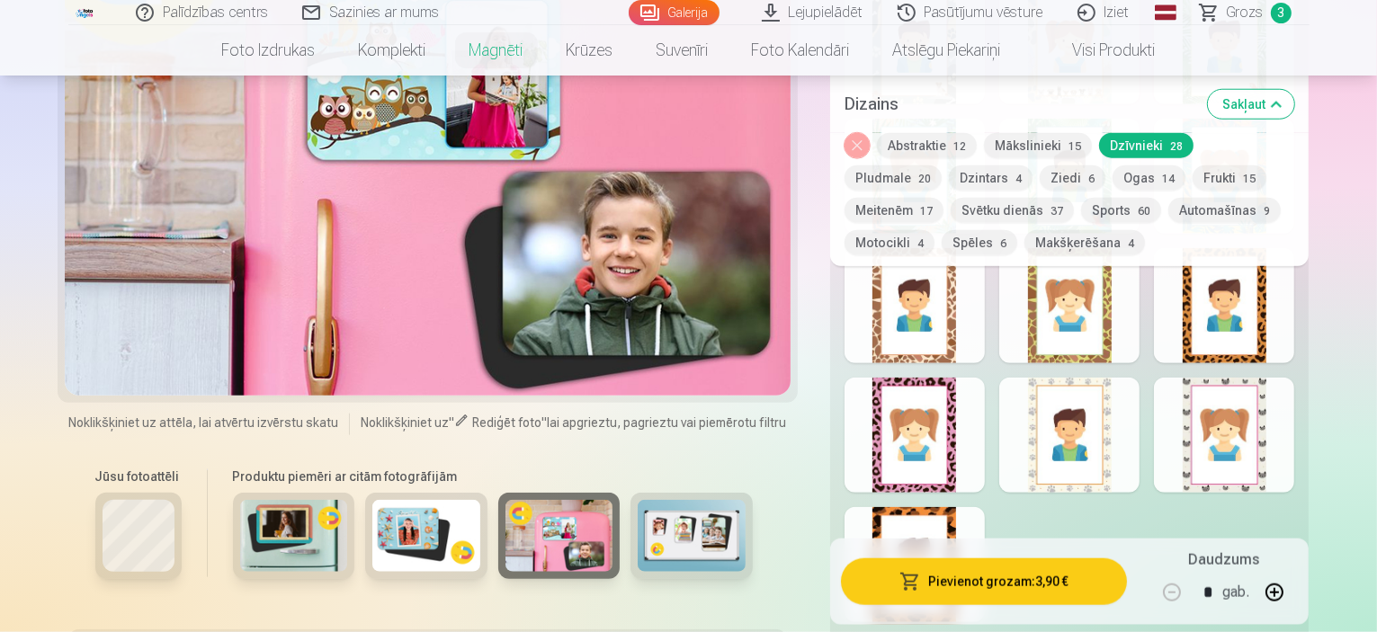
click at [666, 535] on img at bounding box center [692, 536] width 108 height 72
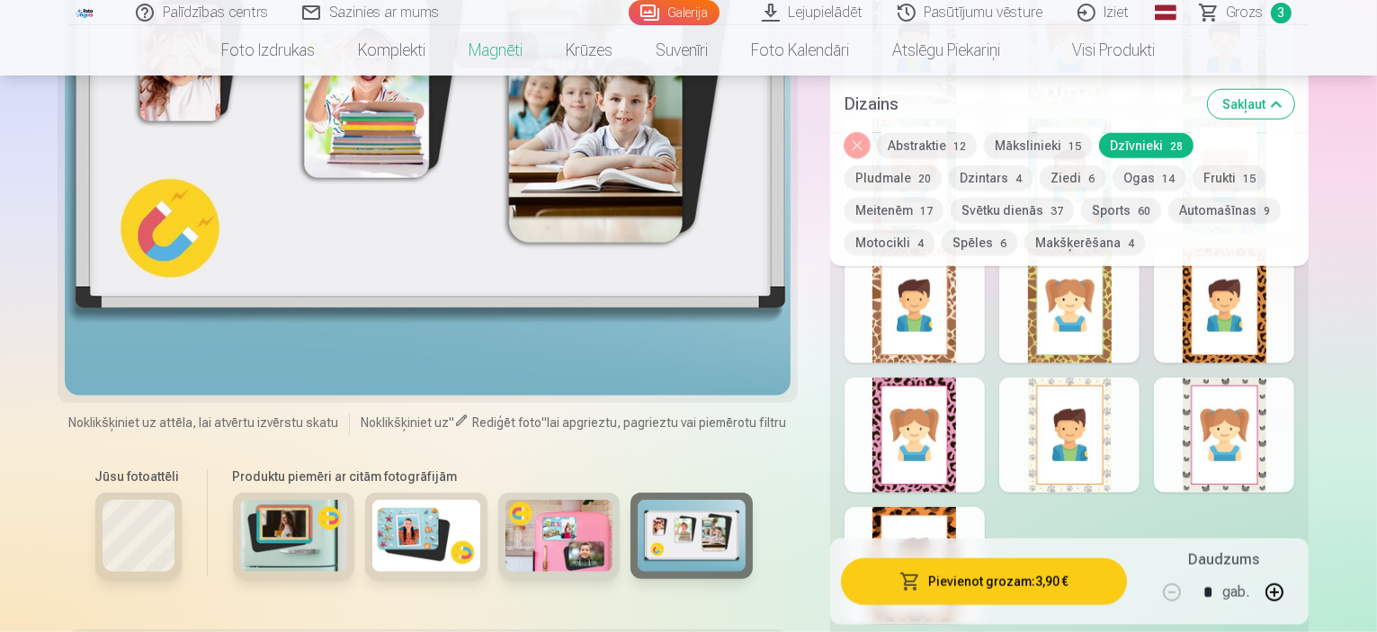
click at [661, 528] on img at bounding box center [692, 536] width 108 height 72
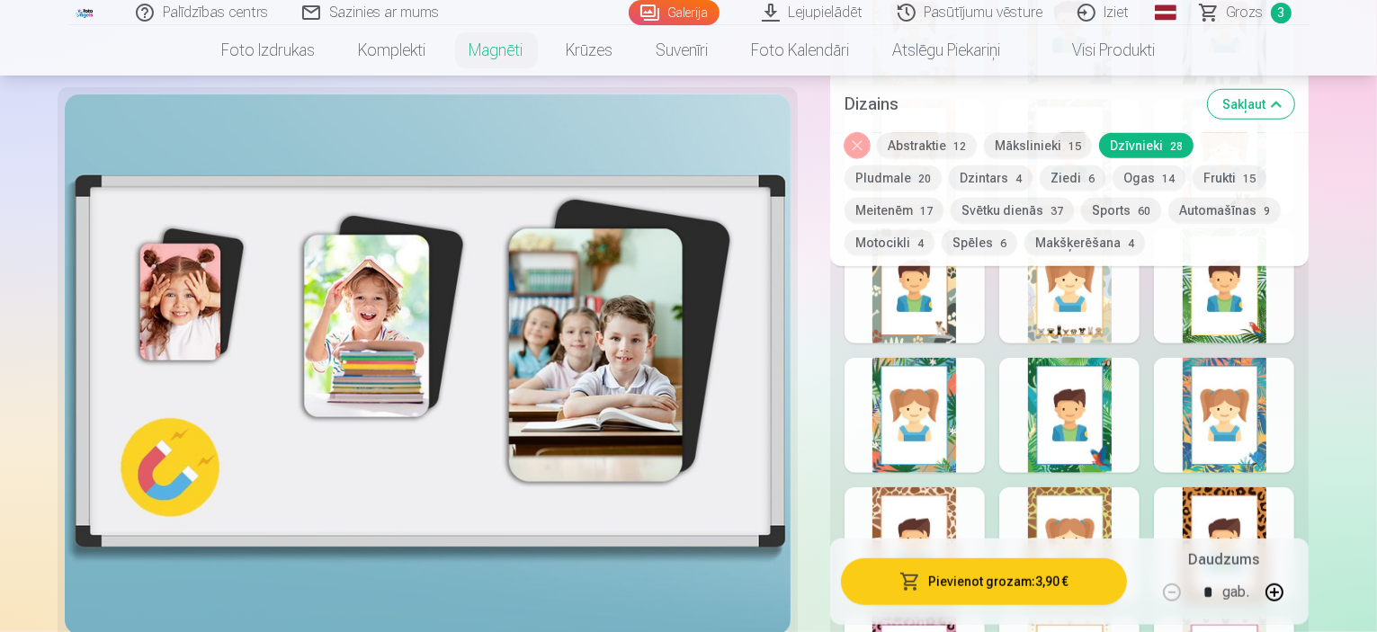
scroll to position [1529, 0]
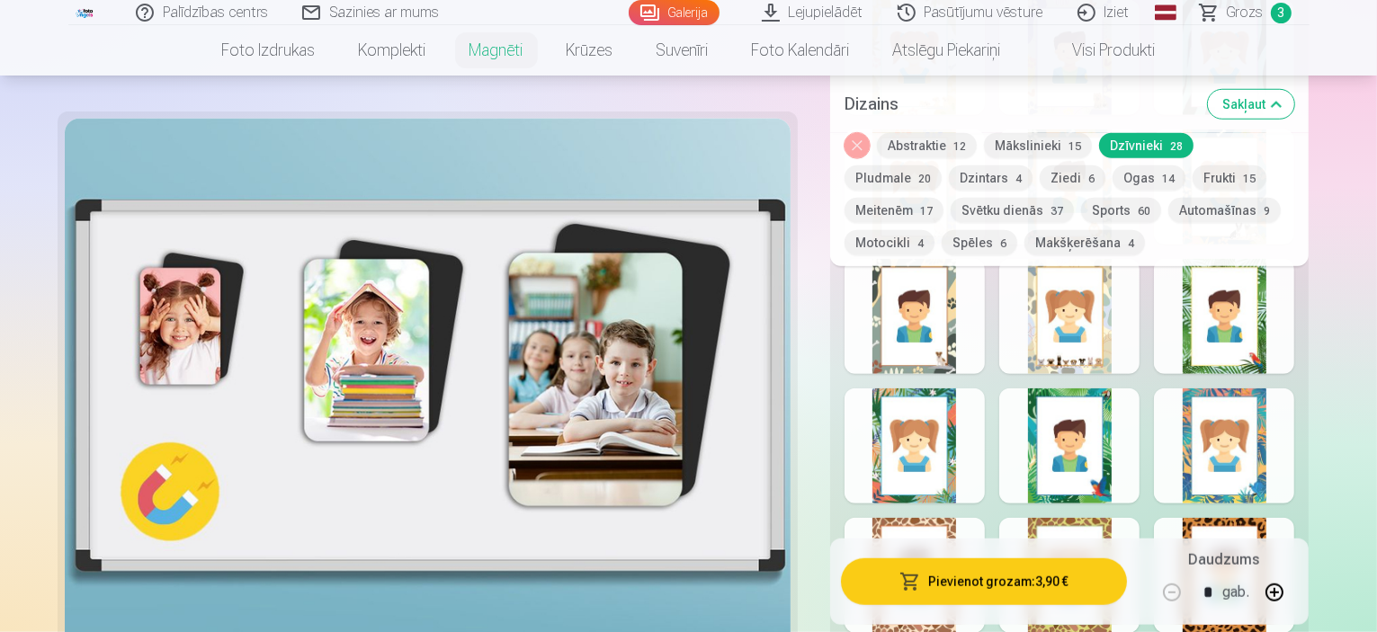
click at [942, 166] on button "Pludmale 20" at bounding box center [893, 178] width 97 height 25
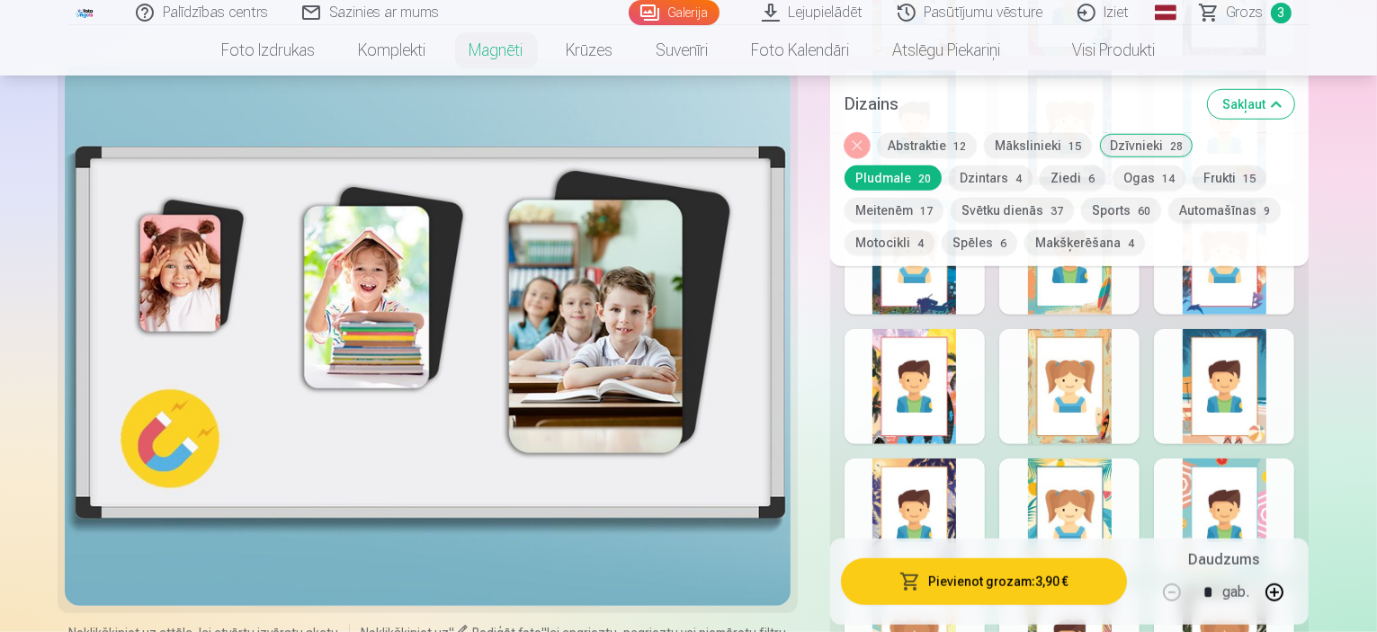
scroll to position [1169, 0]
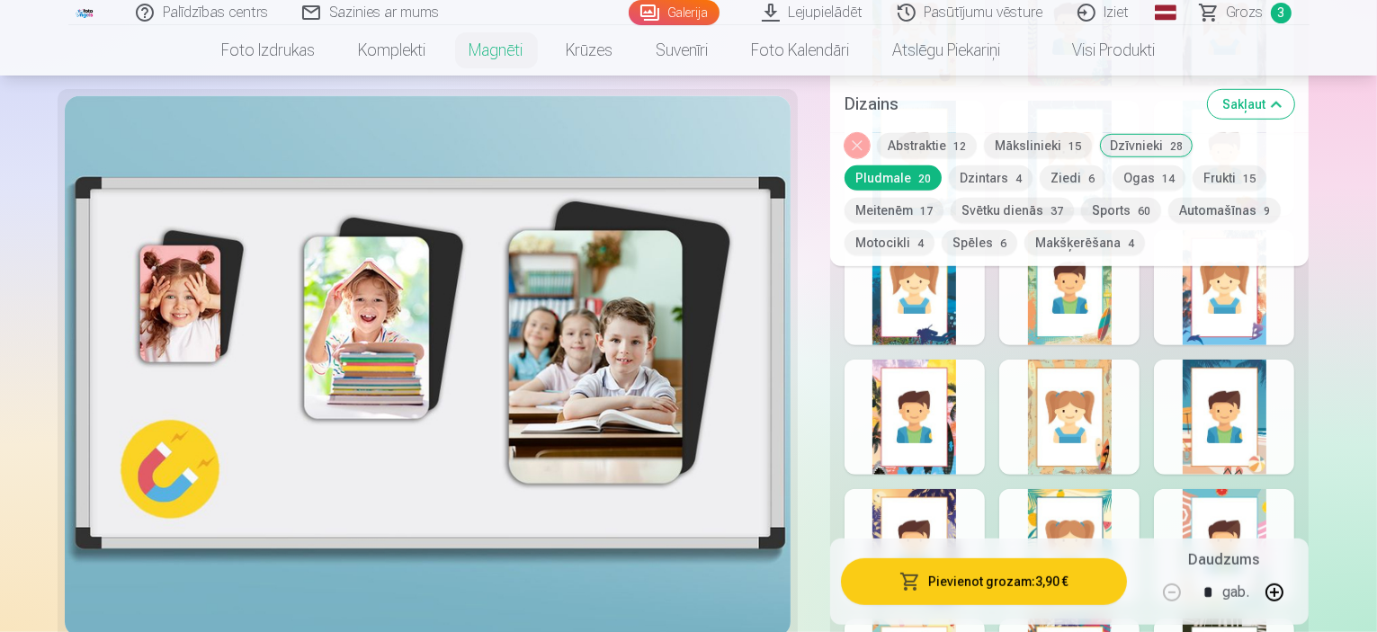
click at [1093, 421] on div at bounding box center [1069, 417] width 140 height 115
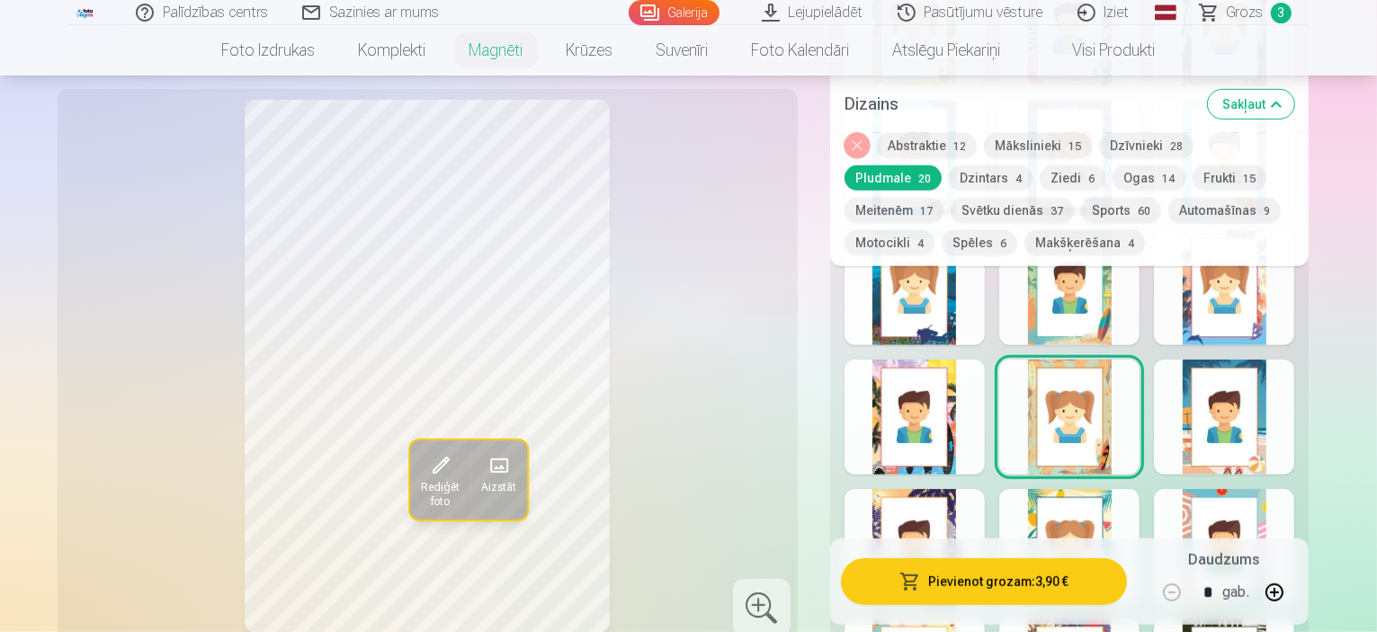
click at [1101, 527] on div at bounding box center [1069, 546] width 140 height 115
click at [945, 500] on div at bounding box center [915, 546] width 140 height 115
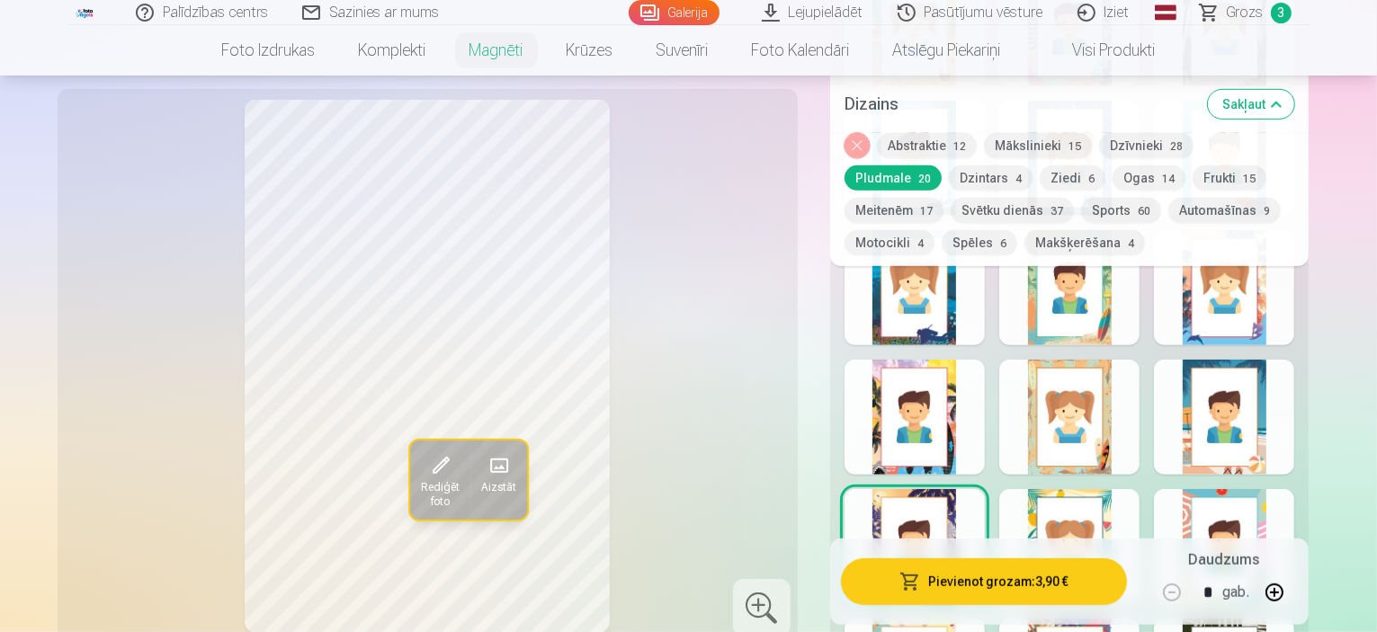
click at [1285, 510] on div at bounding box center [1224, 546] width 140 height 115
click at [1193, 175] on button "Frukti 15" at bounding box center [1230, 178] width 74 height 25
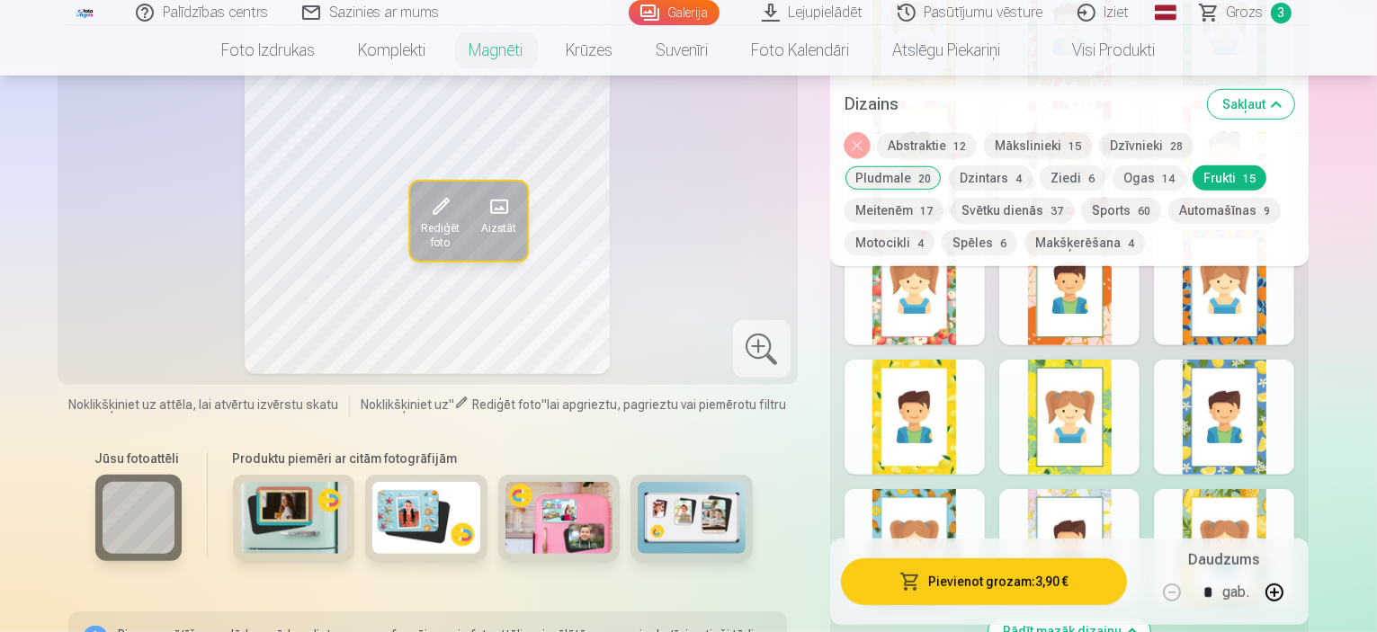
click at [924, 237] on span "4" at bounding box center [921, 243] width 6 height 13
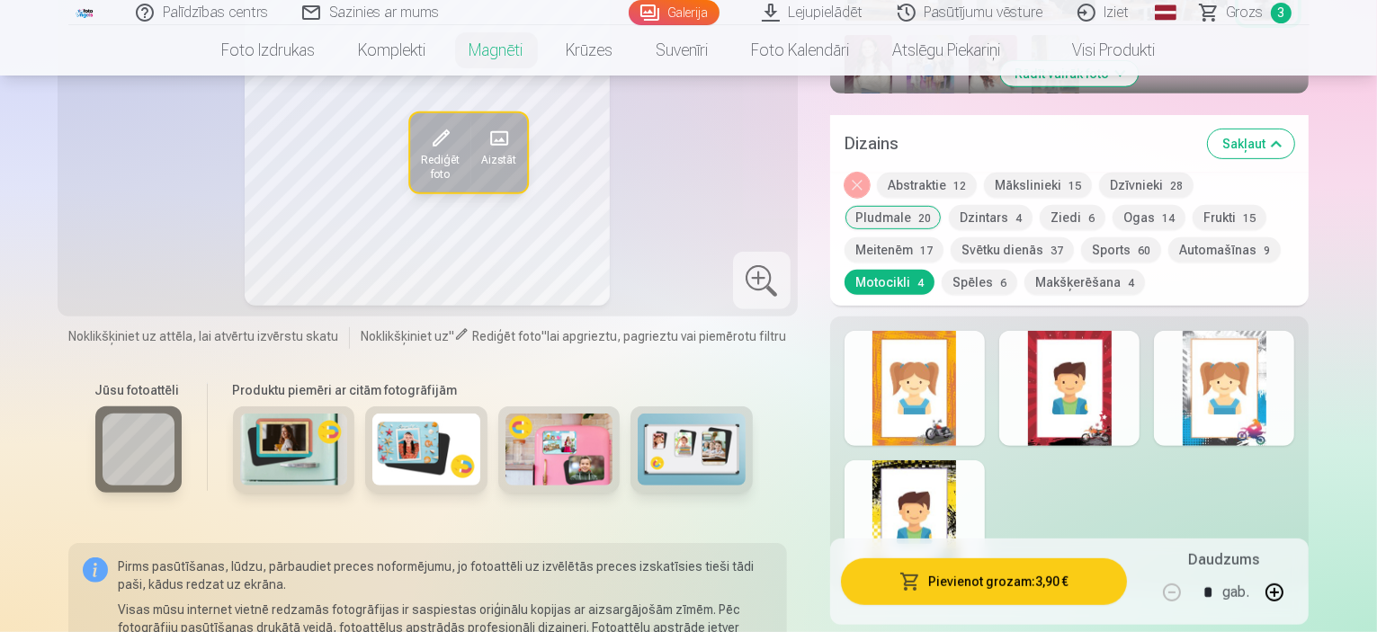
scroll to position [990, 0]
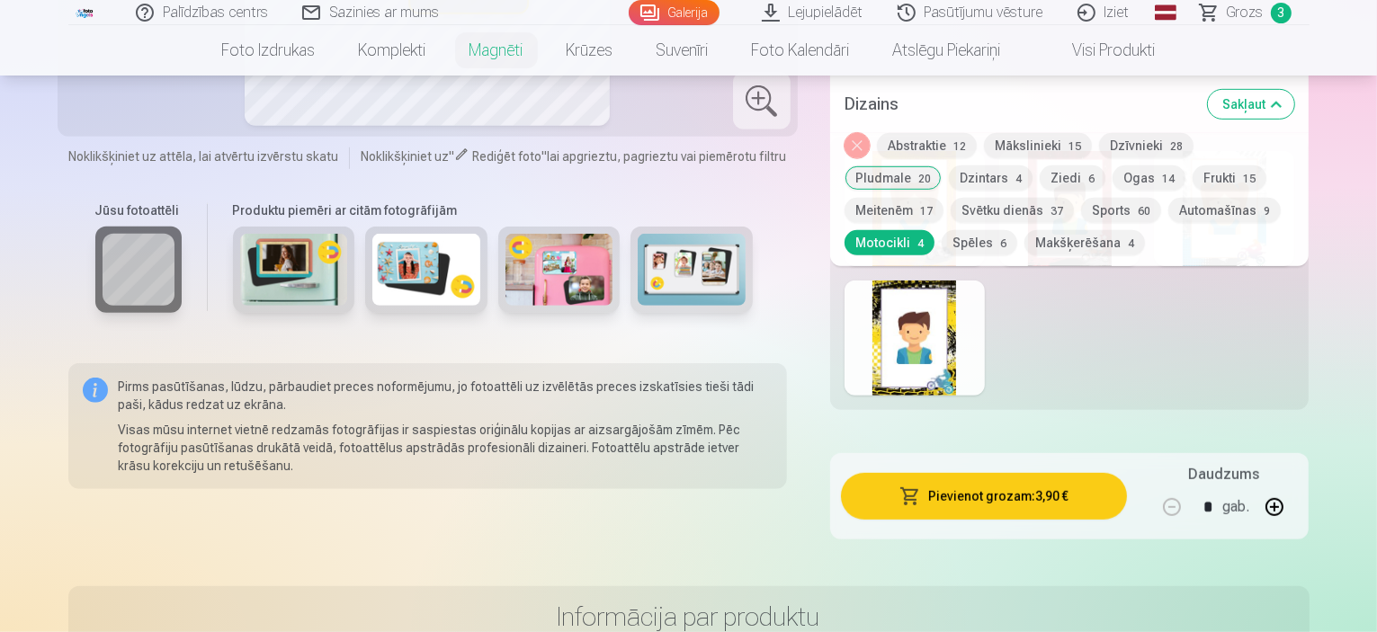
click at [955, 344] on div at bounding box center [915, 338] width 140 height 115
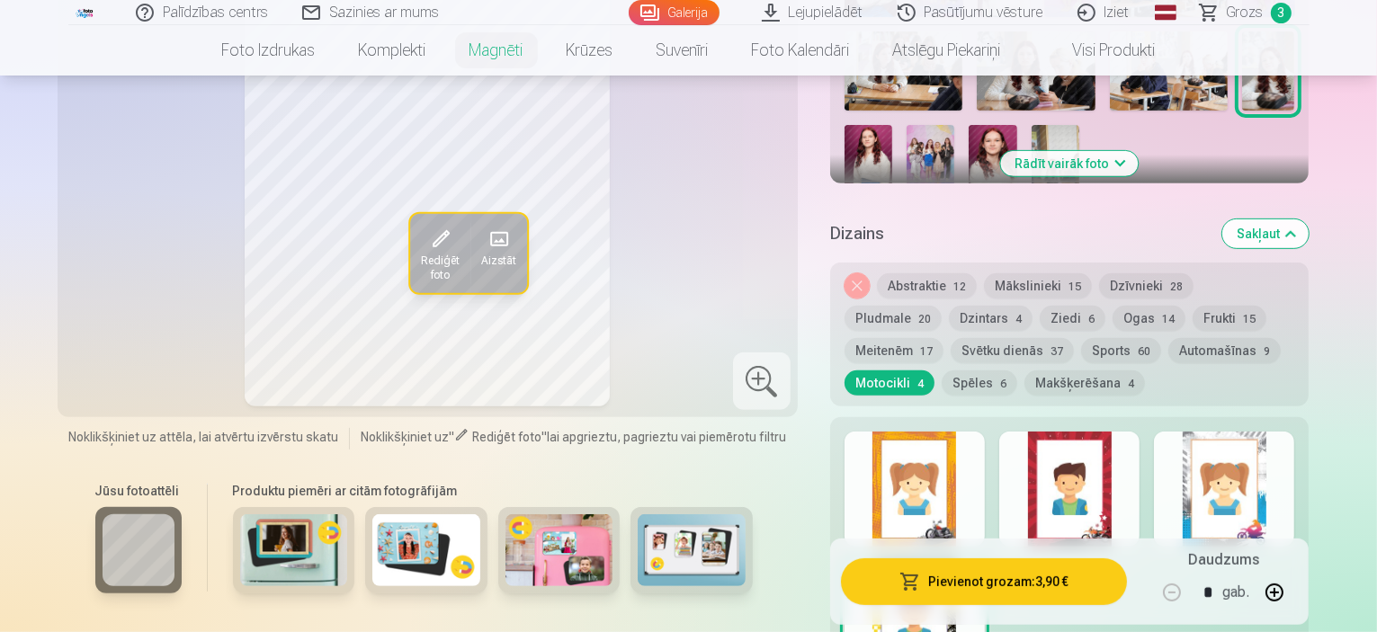
scroll to position [720, 0]
click at [1113, 516] on div at bounding box center [1069, 489] width 140 height 115
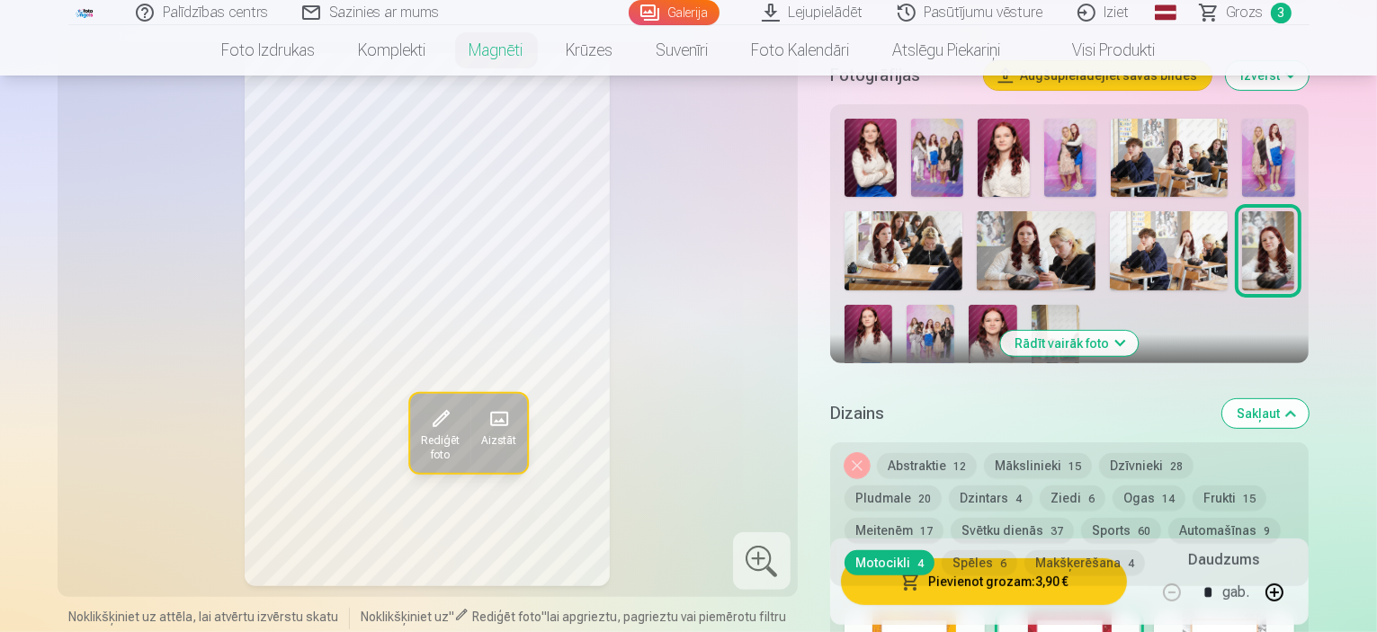
scroll to position [630, 0]
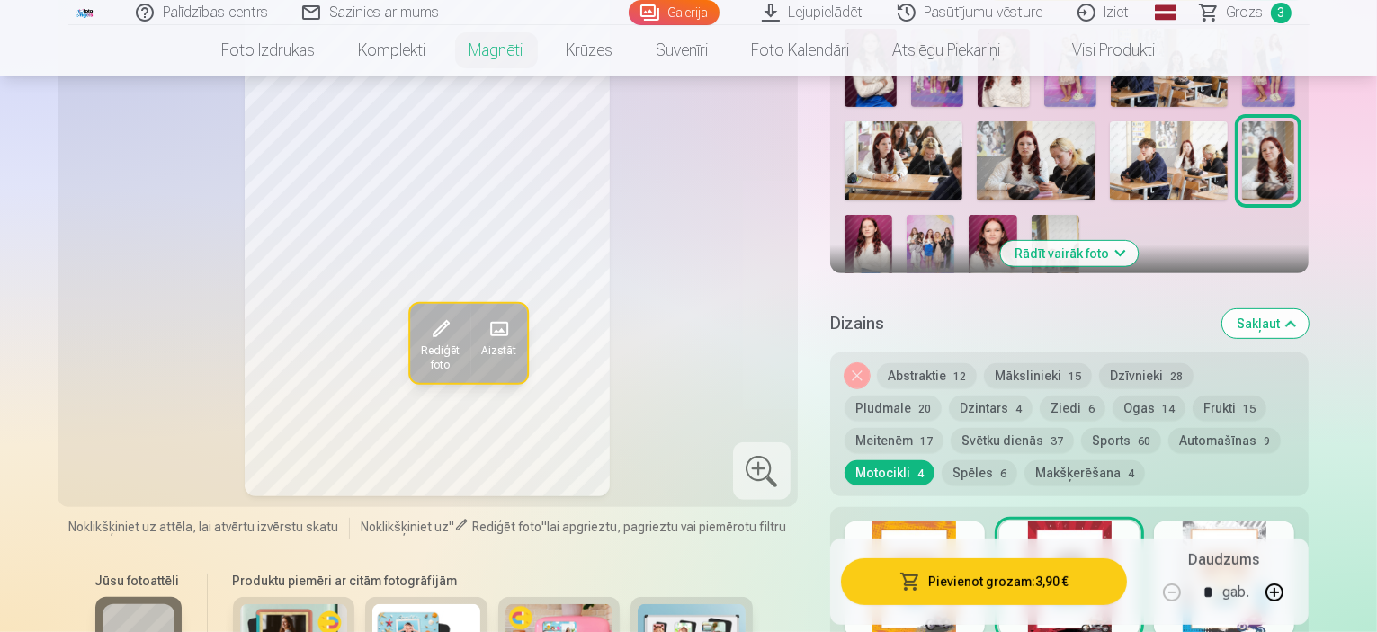
click at [954, 525] on div at bounding box center [915, 579] width 140 height 115
click at [1275, 525] on div at bounding box center [1224, 579] width 140 height 115
click at [1169, 428] on button "Automašīnas 9" at bounding box center [1225, 440] width 112 height 25
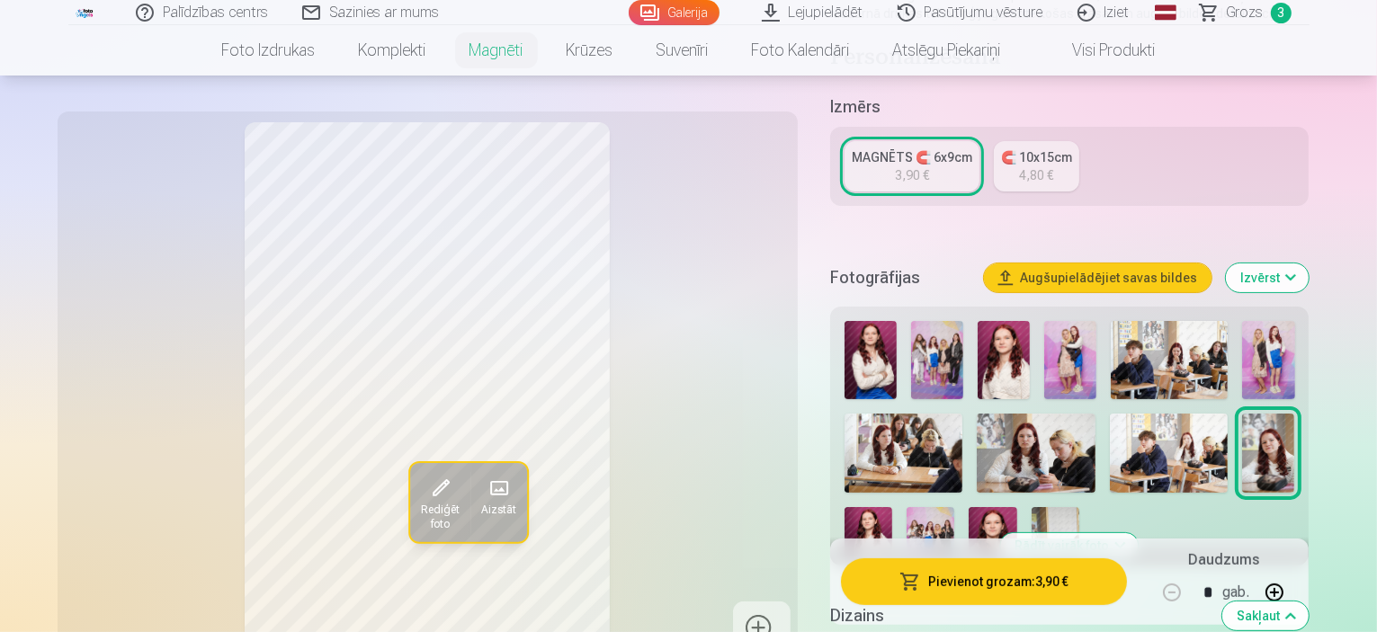
scroll to position [180, 0]
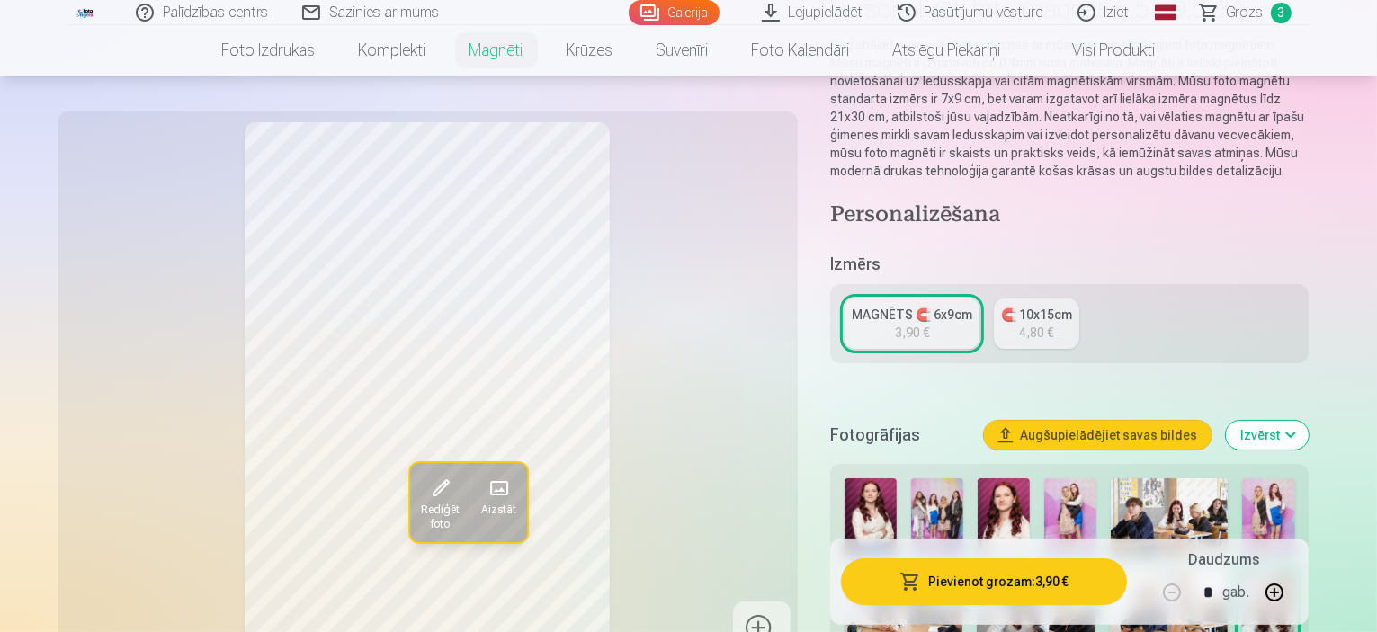
click at [929, 324] on div "3,90 €" at bounding box center [912, 333] width 34 height 18
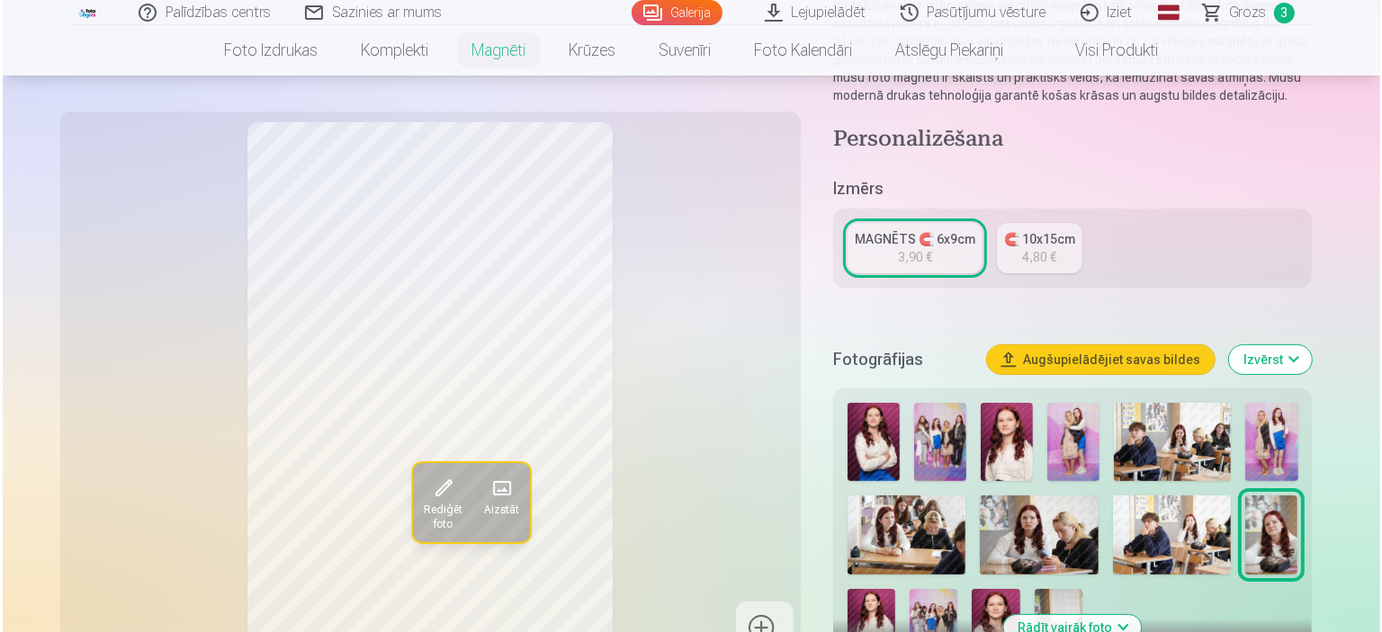
scroll to position [360, 0]
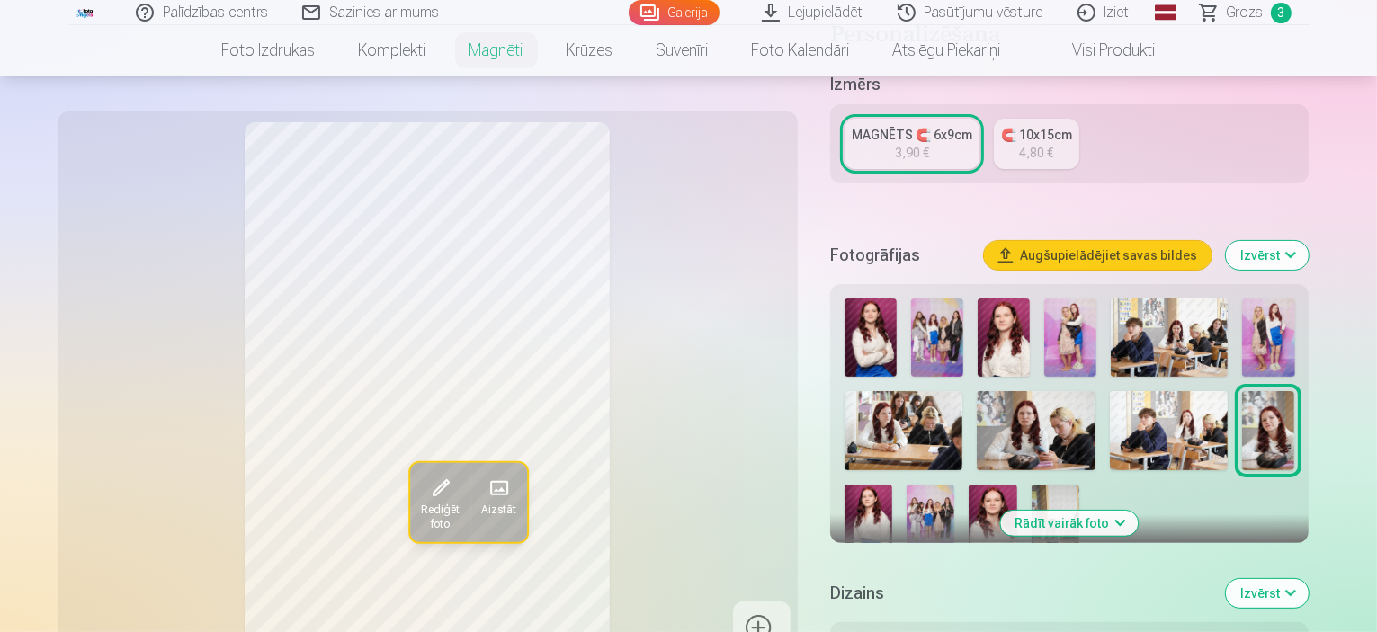
click at [425, 492] on span at bounding box center [439, 488] width 29 height 29
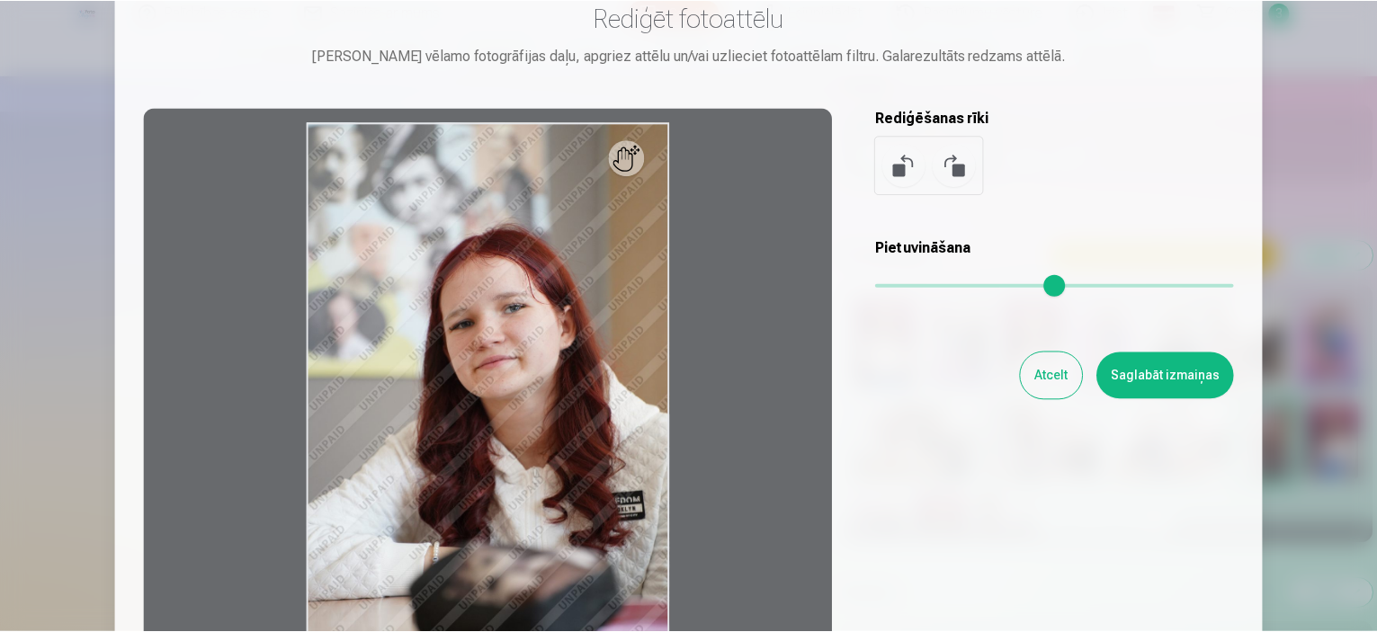
scroll to position [90, 0]
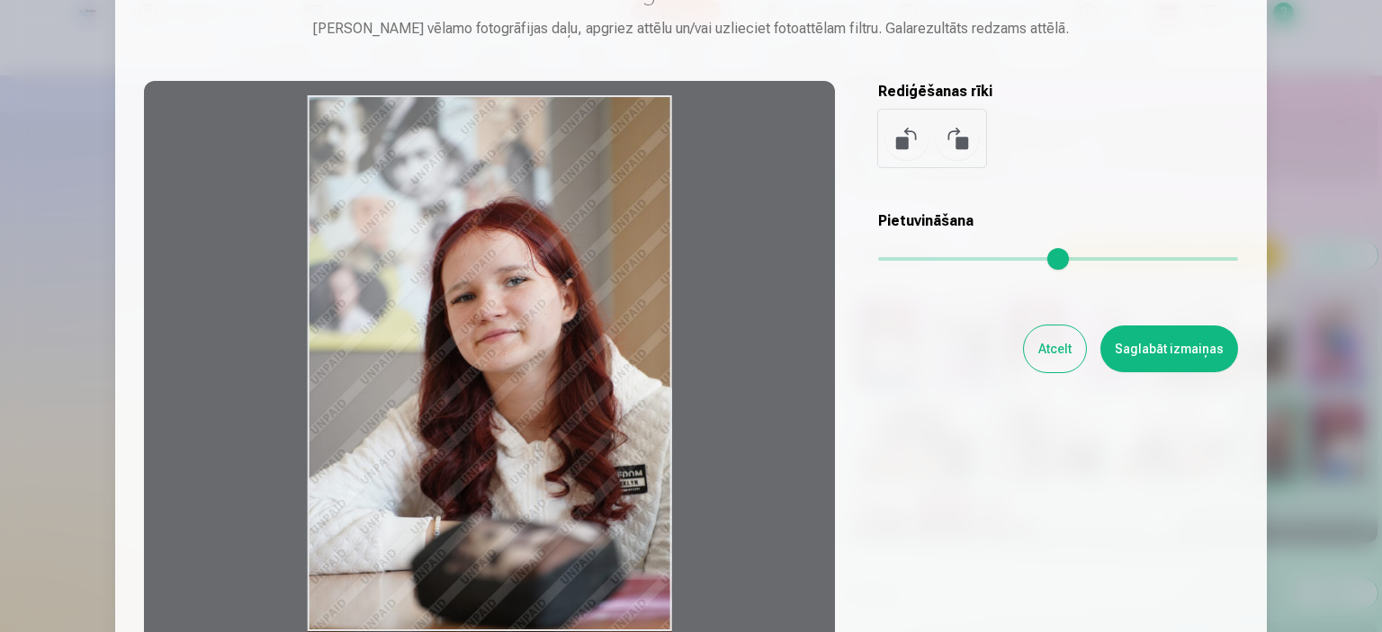
drag, startPoint x: 670, startPoint y: 101, endPoint x: 665, endPoint y: 111, distance: 11.3
click at [665, 111] on div at bounding box center [489, 363] width 691 height 565
drag, startPoint x: 309, startPoint y: 102, endPoint x: 342, endPoint y: 121, distance: 38.7
click at [342, 121] on div at bounding box center [489, 363] width 691 height 565
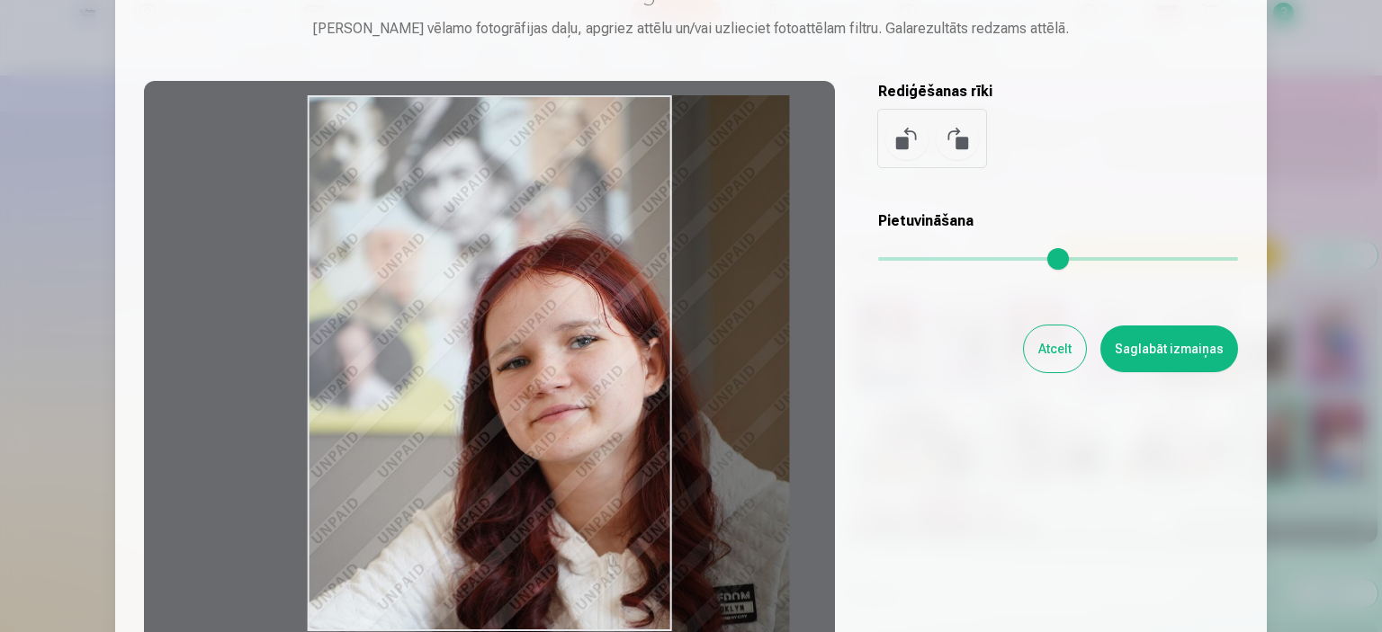
drag, startPoint x: 887, startPoint y: 250, endPoint x: 909, endPoint y: 252, distance: 21.7
click at [909, 257] on input "range" at bounding box center [1058, 259] width 360 height 4
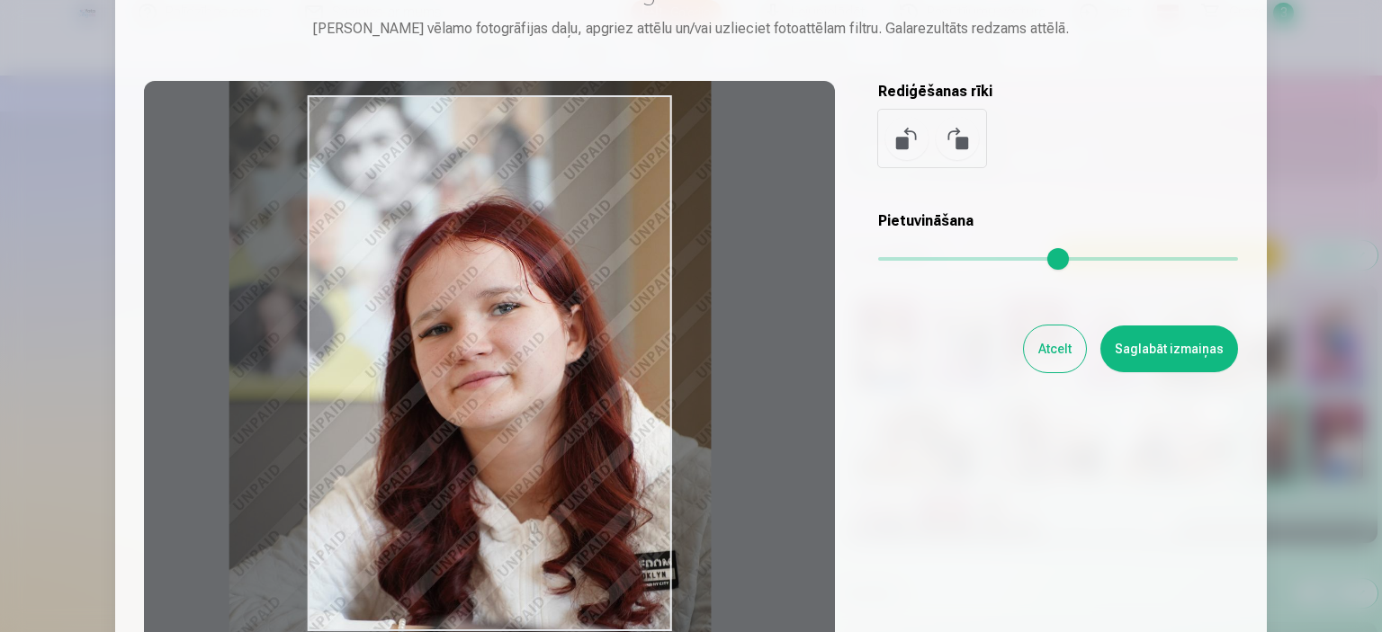
drag, startPoint x: 591, startPoint y: 400, endPoint x: 523, endPoint y: 386, distance: 69.9
click at [523, 386] on div at bounding box center [489, 363] width 691 height 565
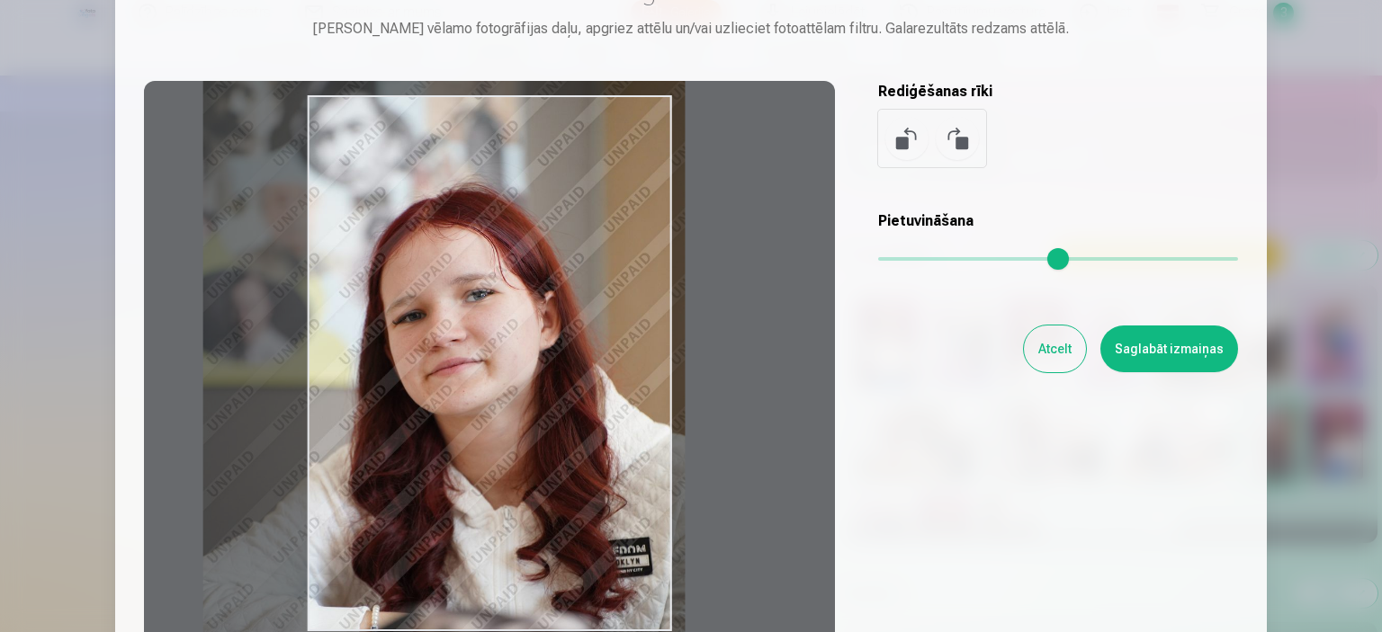
type input "****"
drag, startPoint x: 568, startPoint y: 352, endPoint x: 542, endPoint y: 338, distance: 28.6
click at [542, 338] on div at bounding box center [489, 363] width 691 height 565
click at [1184, 351] on button "Saglabāt izmaiņas" at bounding box center [1169, 349] width 138 height 47
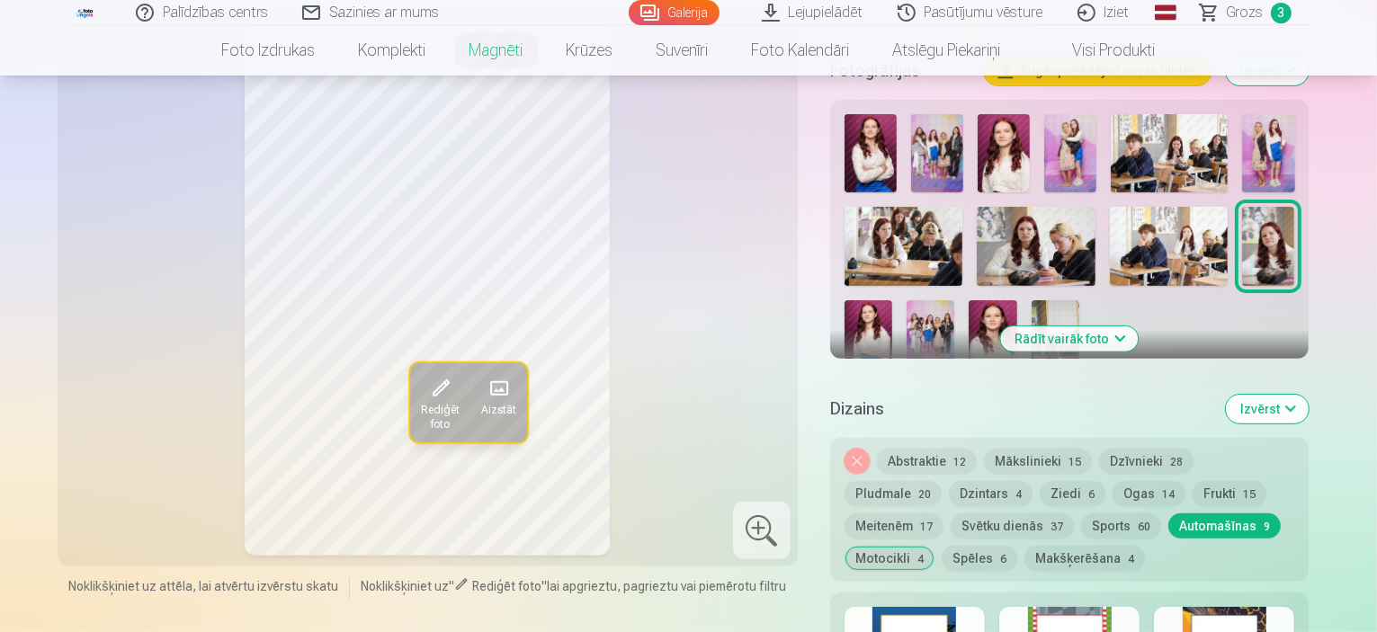
scroll to position [630, 0]
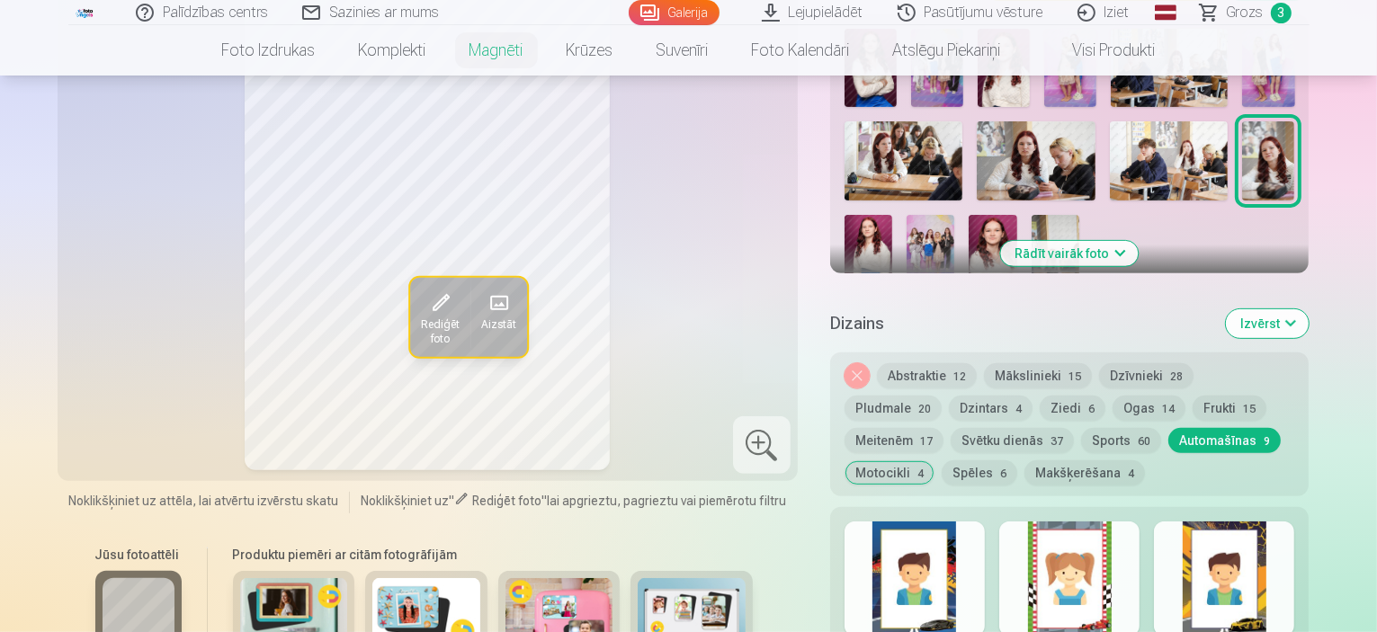
click at [1040, 396] on button "Ziedi 6" at bounding box center [1073, 408] width 66 height 25
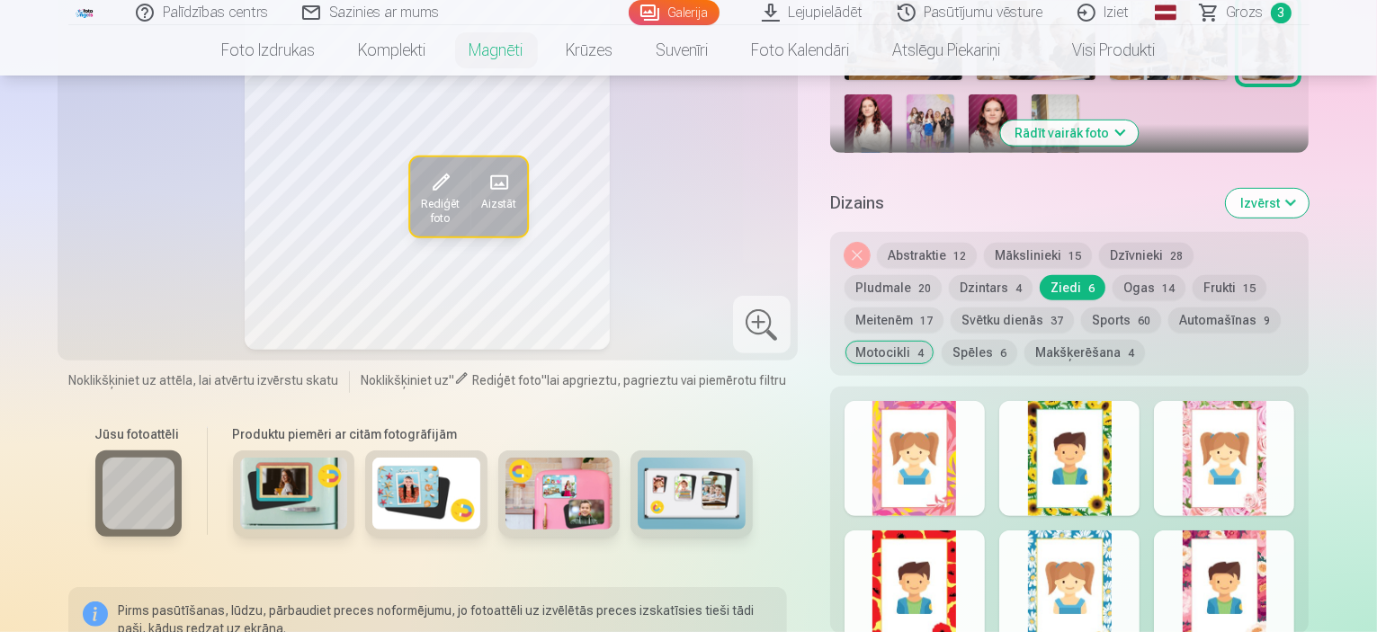
scroll to position [720, 0]
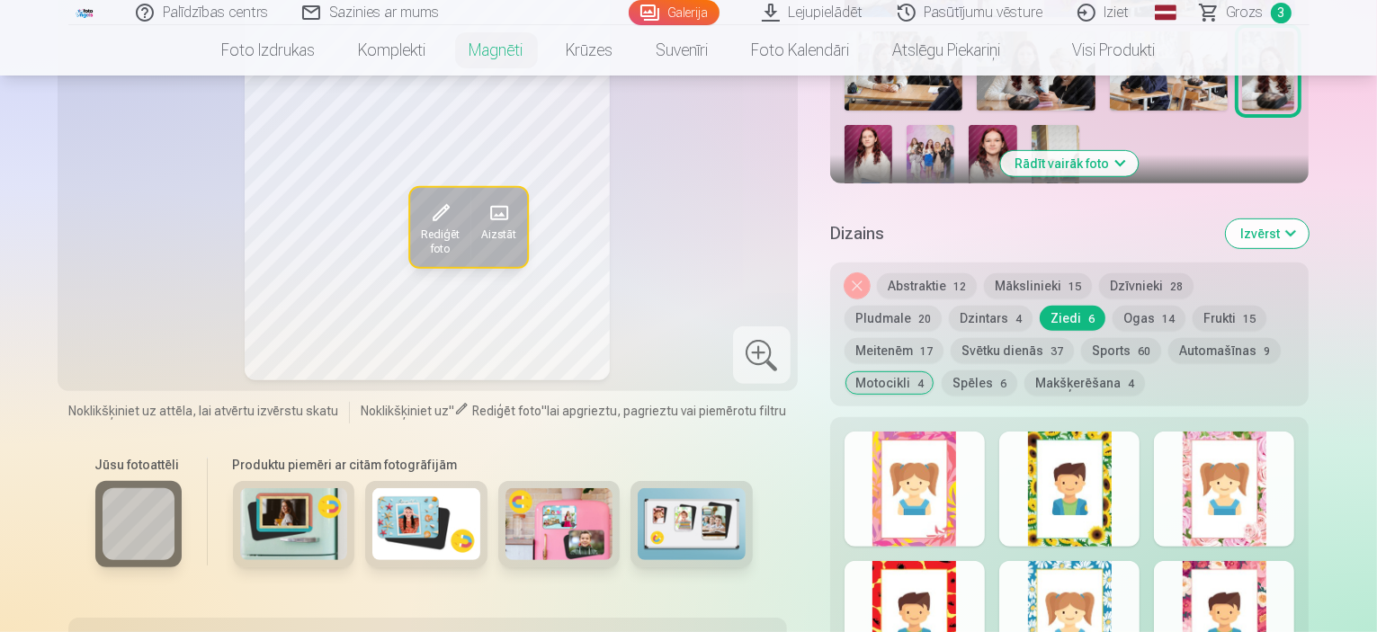
click at [1154, 273] on button "Dzīvnieki 28" at bounding box center [1146, 285] width 94 height 25
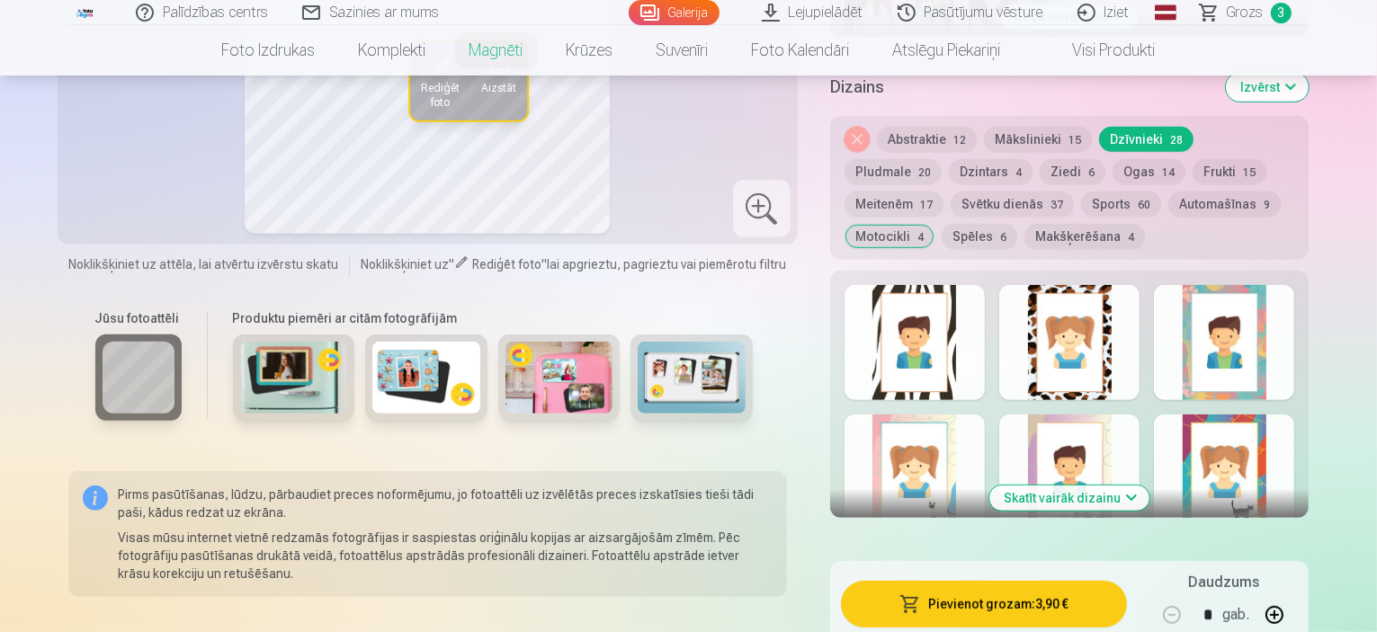
scroll to position [900, 0]
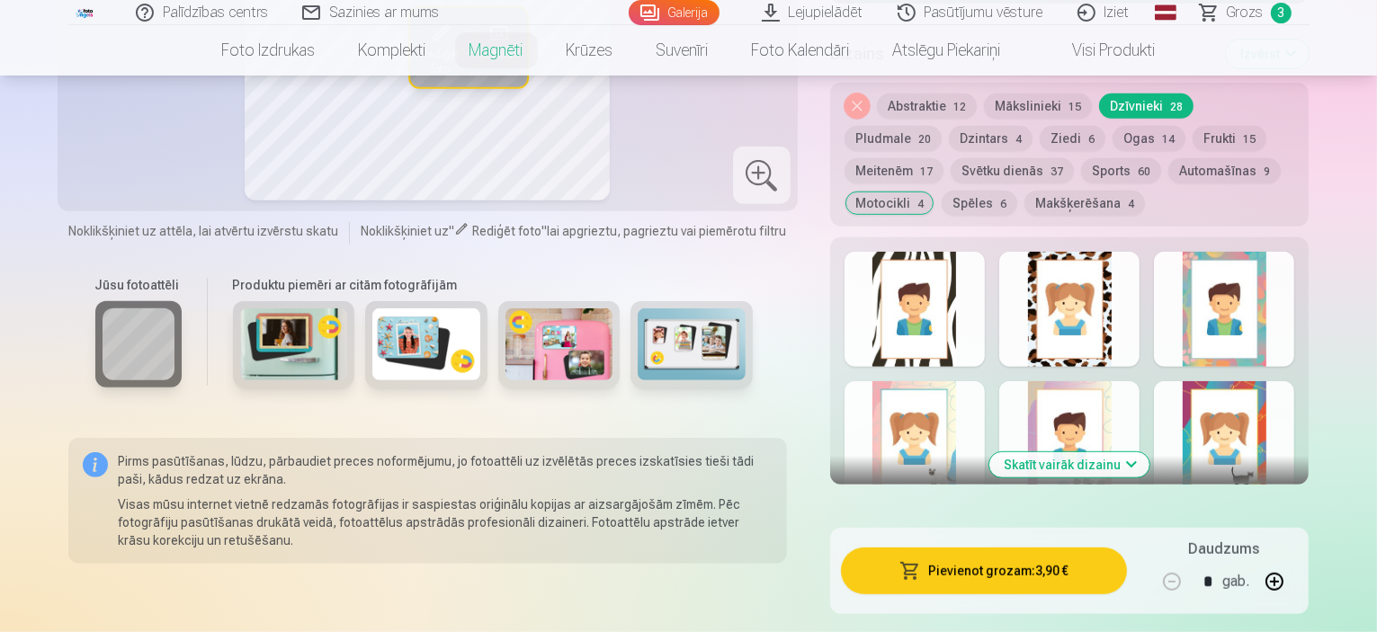
click at [1150, 452] on button "Skatīt vairāk dizainu" at bounding box center [1070, 464] width 160 height 25
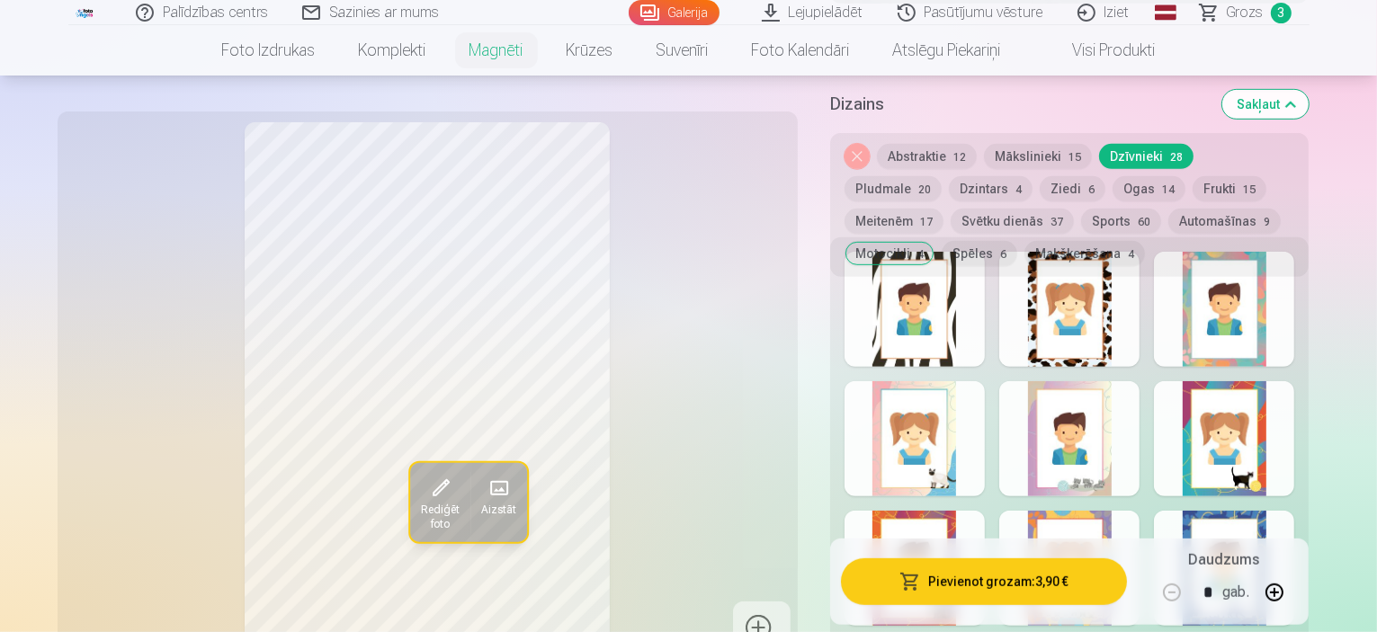
click at [960, 448] on div at bounding box center [915, 438] width 140 height 115
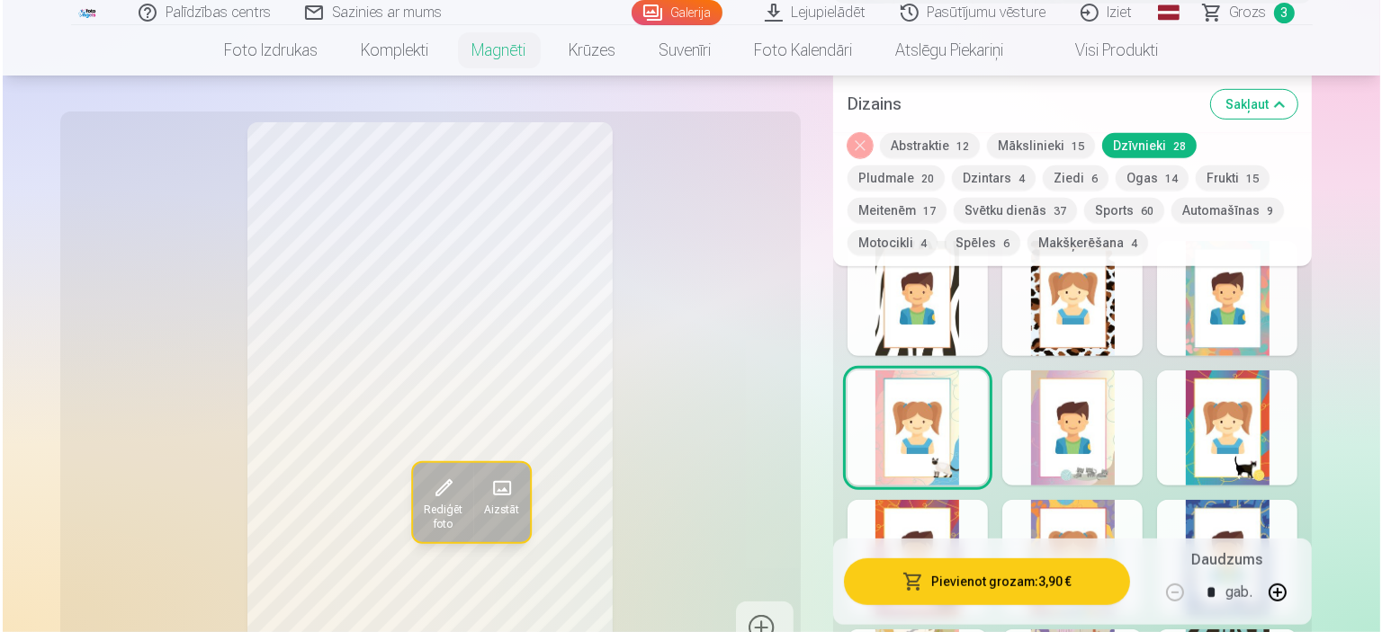
scroll to position [990, 0]
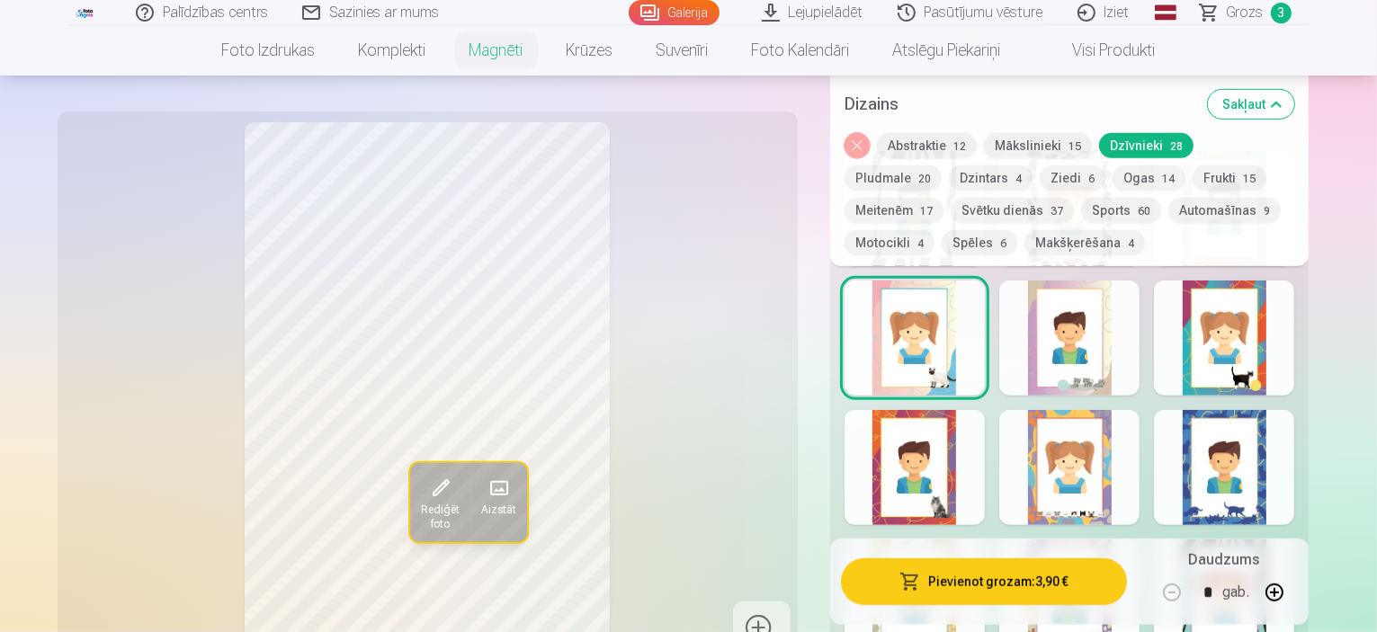
click at [420, 503] on span "Rediģēt foto" at bounding box center [439, 517] width 39 height 29
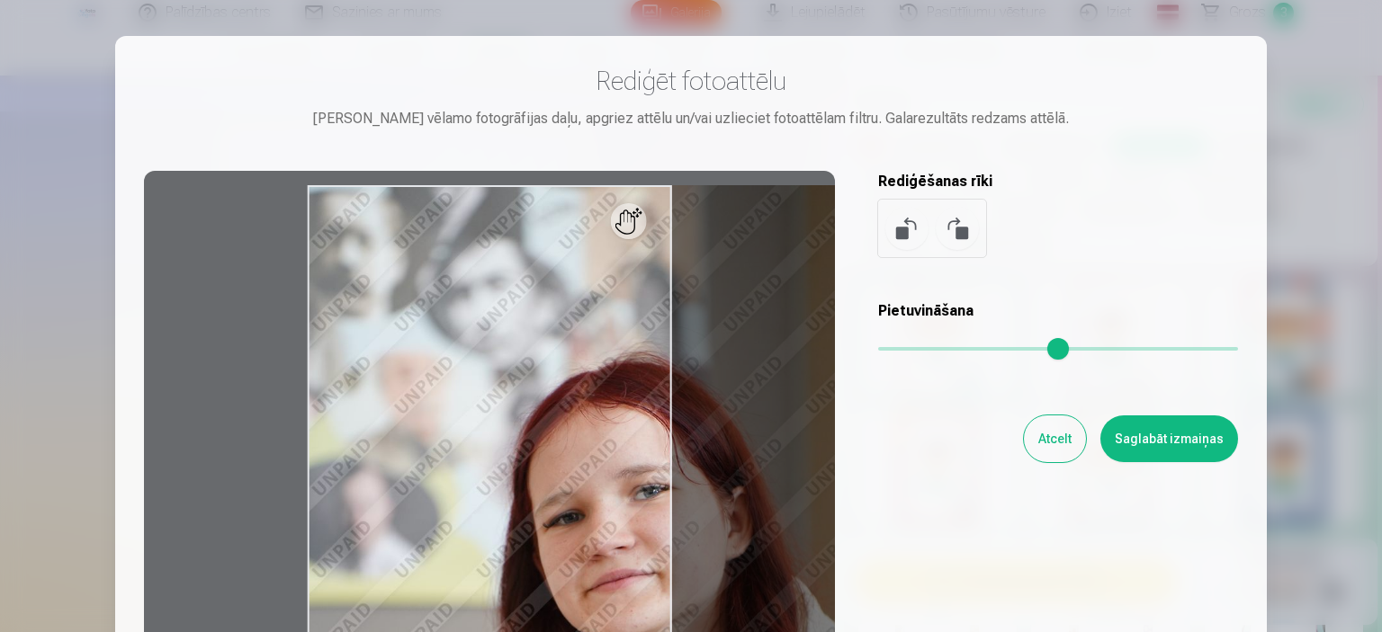
drag, startPoint x: 889, startPoint y: 349, endPoint x: 932, endPoint y: 360, distance: 44.5
click at [932, 351] on input "range" at bounding box center [1058, 349] width 360 height 4
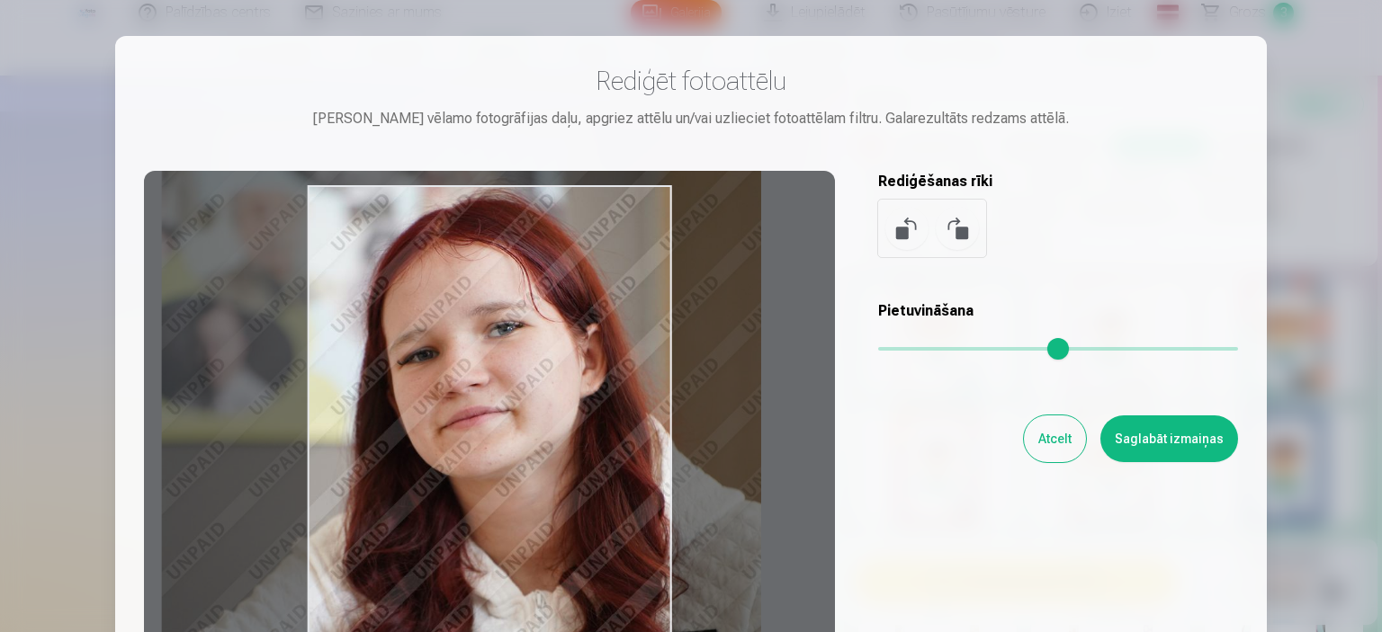
type input "****"
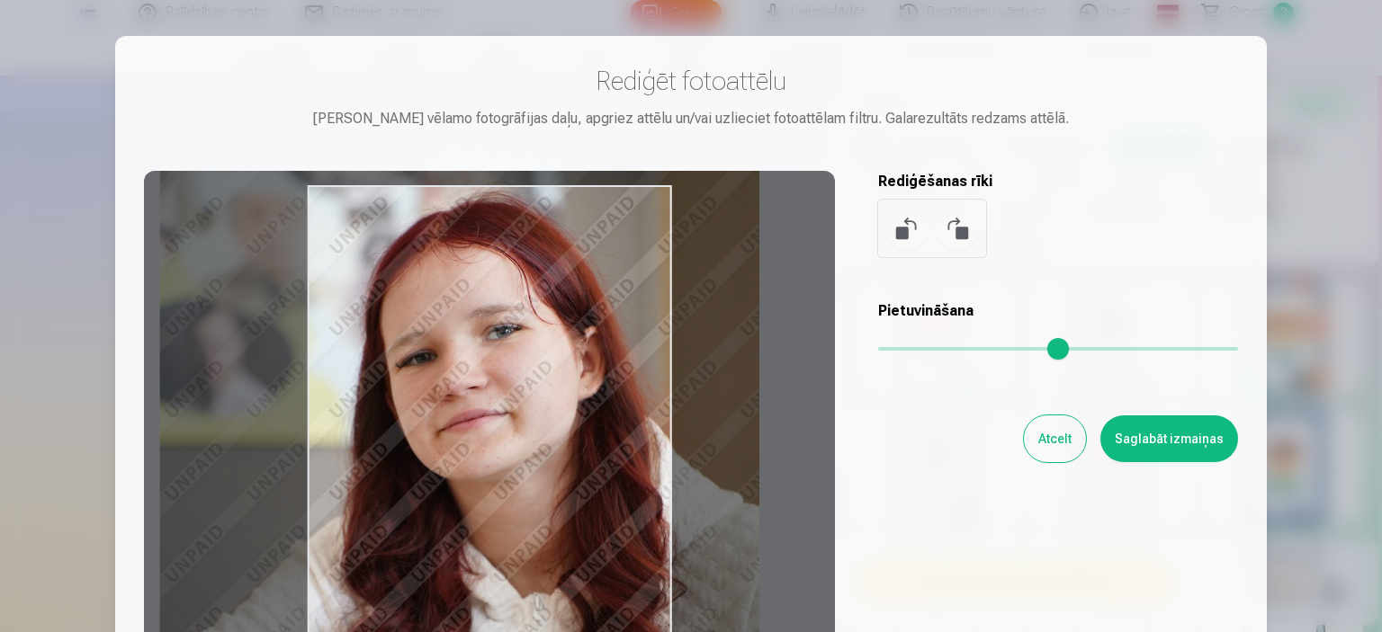
drag, startPoint x: 567, startPoint y: 424, endPoint x: 435, endPoint y: 317, distance: 169.4
click at [435, 317] on div at bounding box center [489, 453] width 691 height 565
click at [1203, 449] on button "Saglabāt izmaiņas" at bounding box center [1169, 439] width 138 height 47
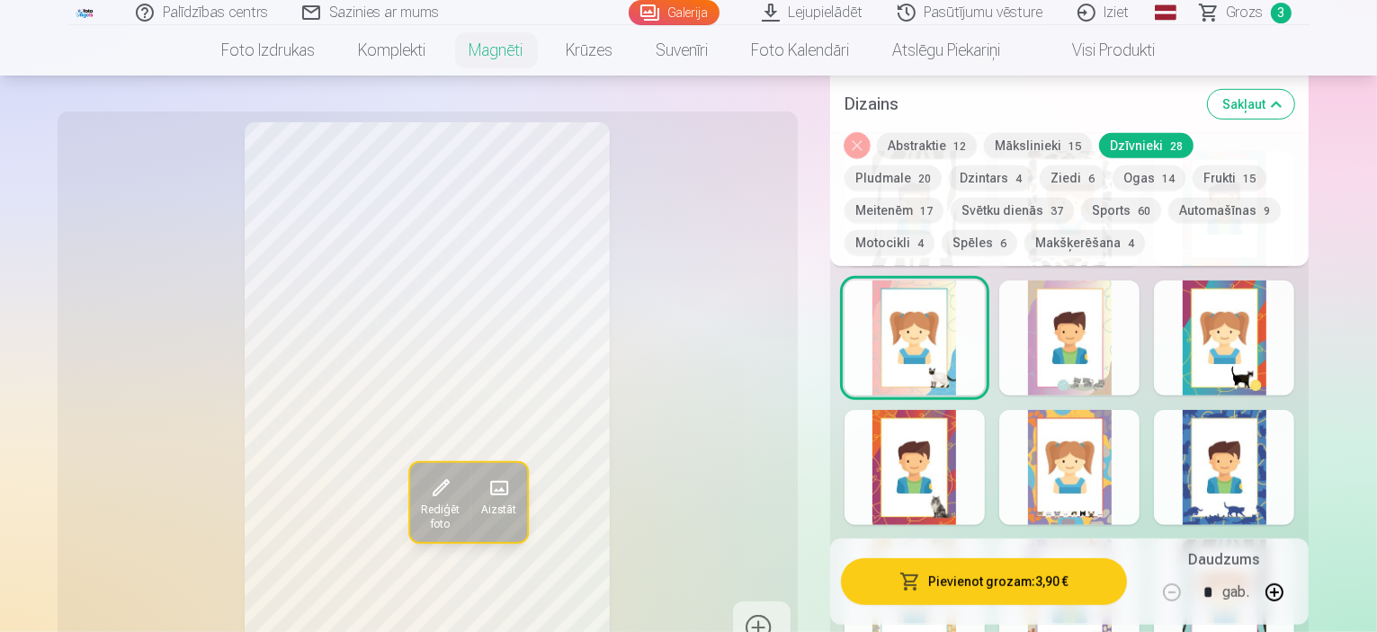
click at [1061, 586] on button "Pievienot grozam : 3,90 €" at bounding box center [984, 582] width 287 height 47
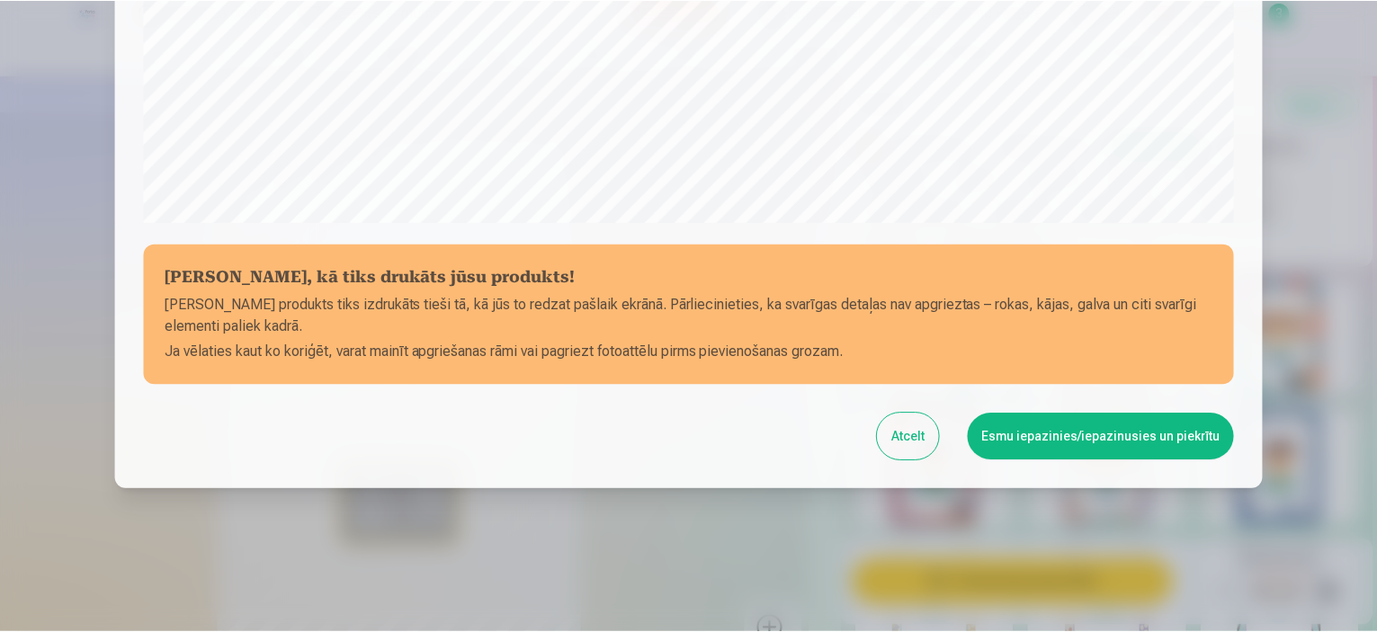
scroll to position [662, 0]
click at [1108, 445] on button "Esmu iepazinies/iepazinusies un piekrītu" at bounding box center [1104, 437] width 267 height 47
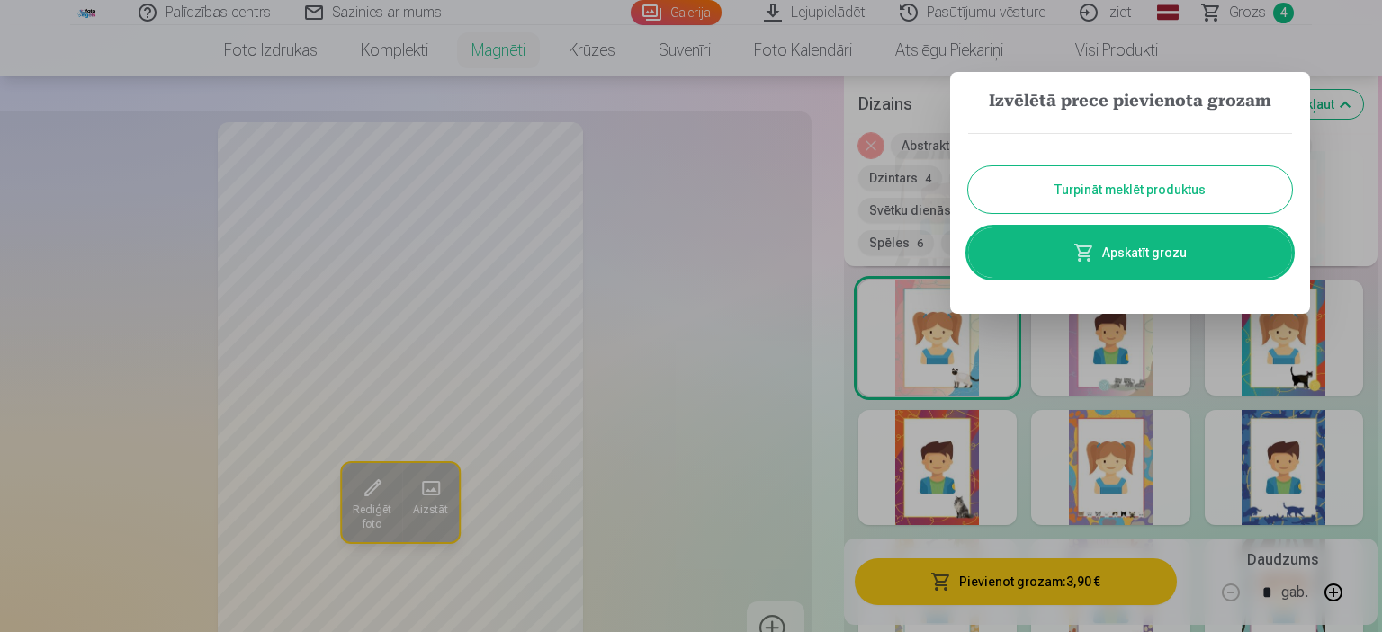
click at [1133, 183] on button "Turpināt meklēt produktus" at bounding box center [1130, 189] width 324 height 47
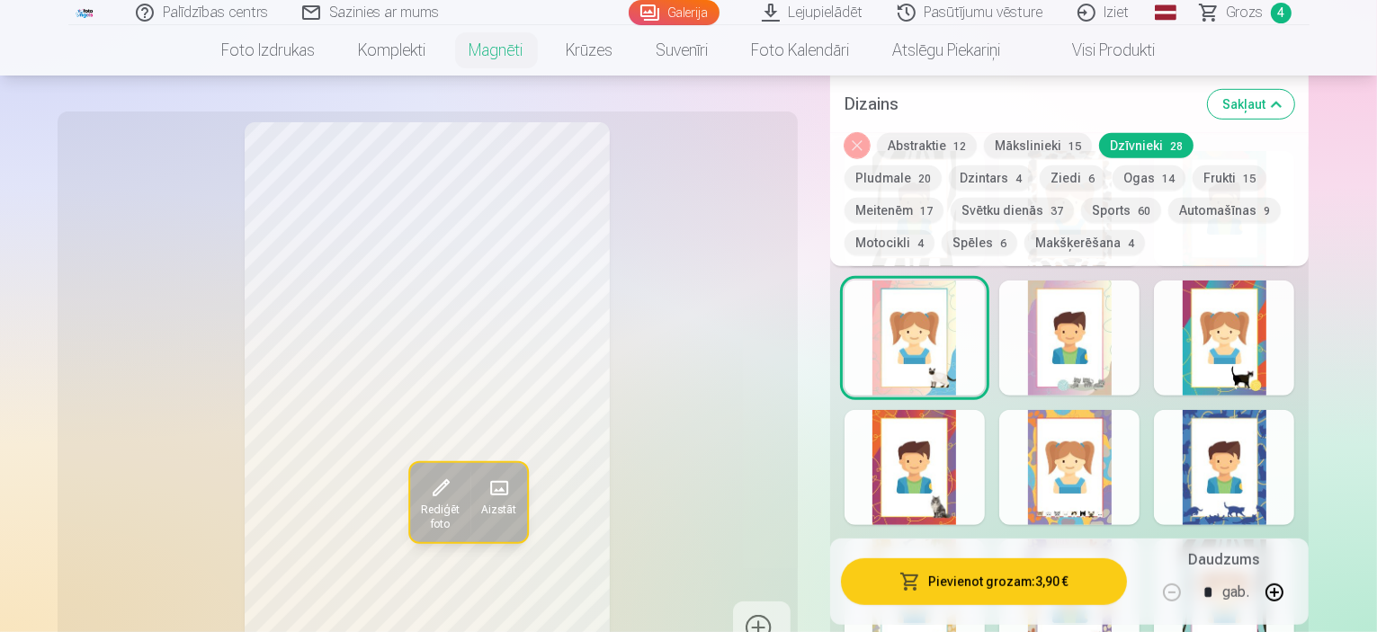
click at [1294, 477] on div at bounding box center [1224, 467] width 140 height 115
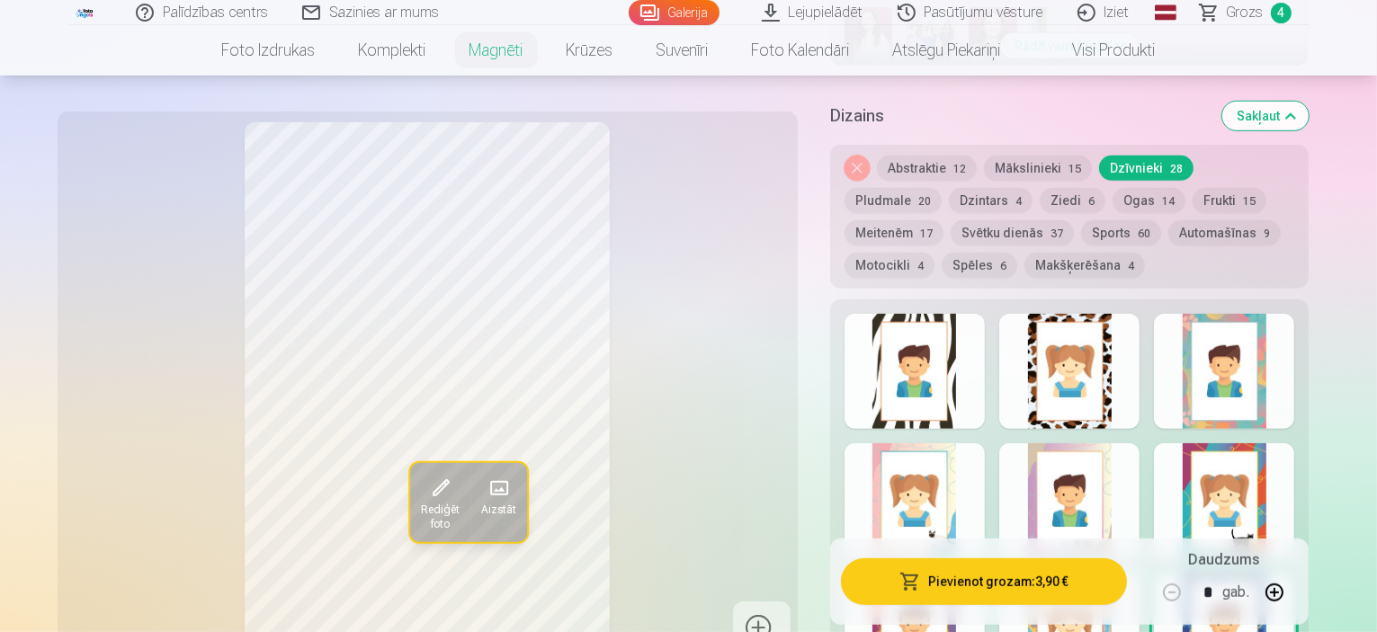
scroll to position [810, 0]
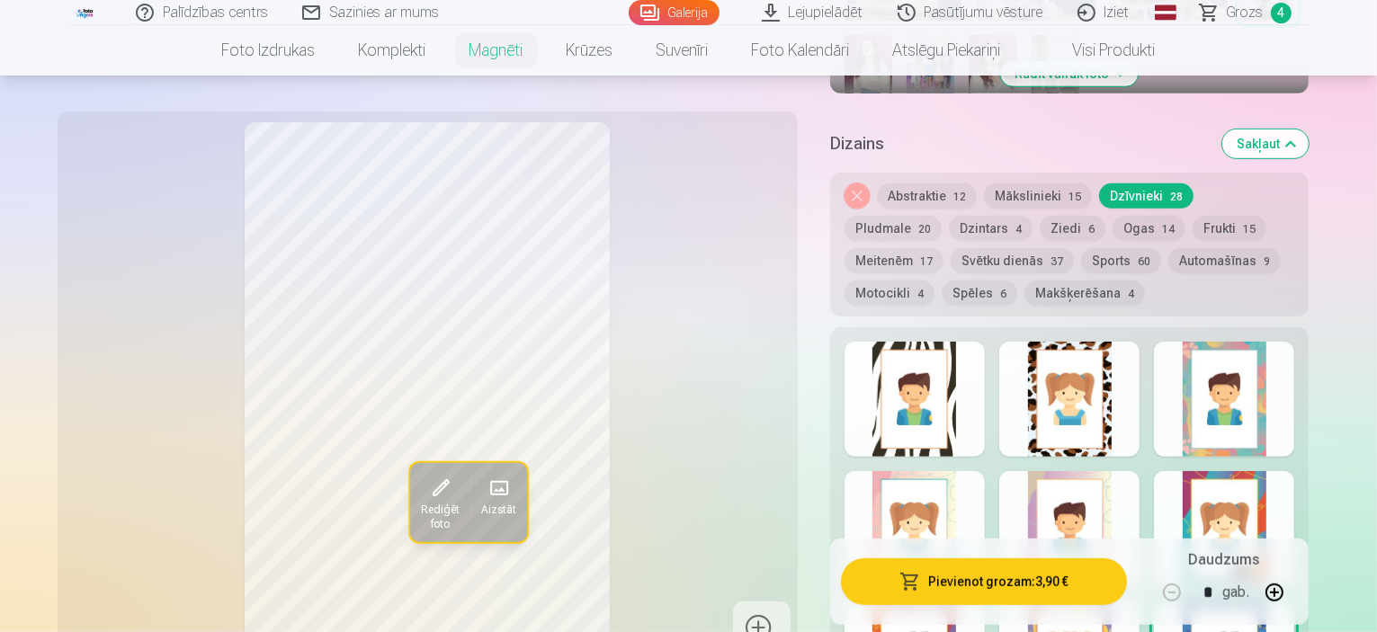
click at [79, 336] on div "Rediģēt foto Aizstāt" at bounding box center [427, 388] width 719 height 533
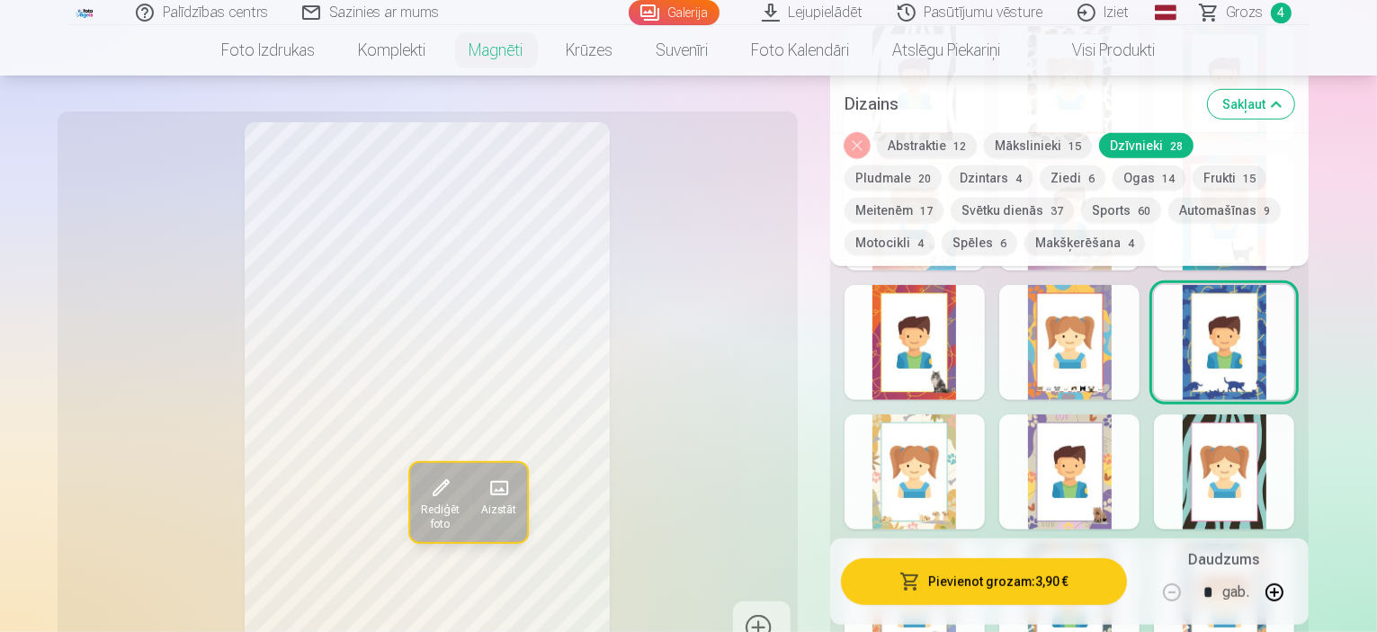
scroll to position [1259, 0]
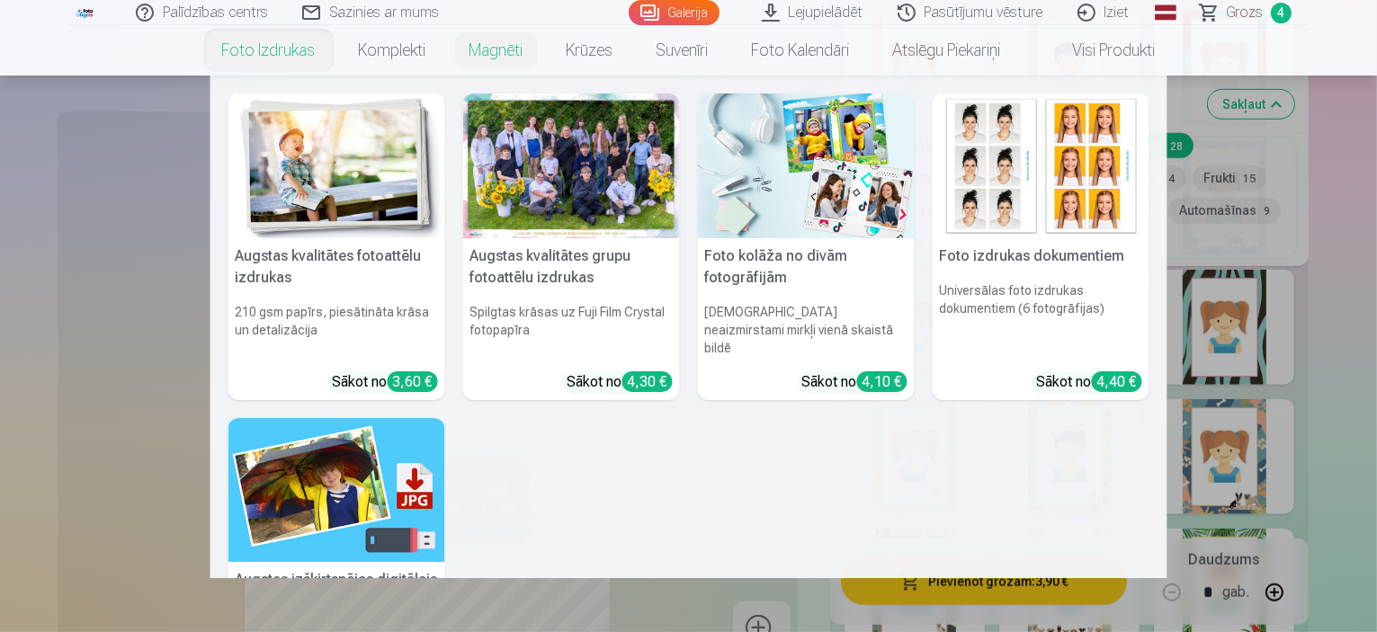
click at [281, 54] on link "Foto izdrukas" at bounding box center [269, 50] width 137 height 50
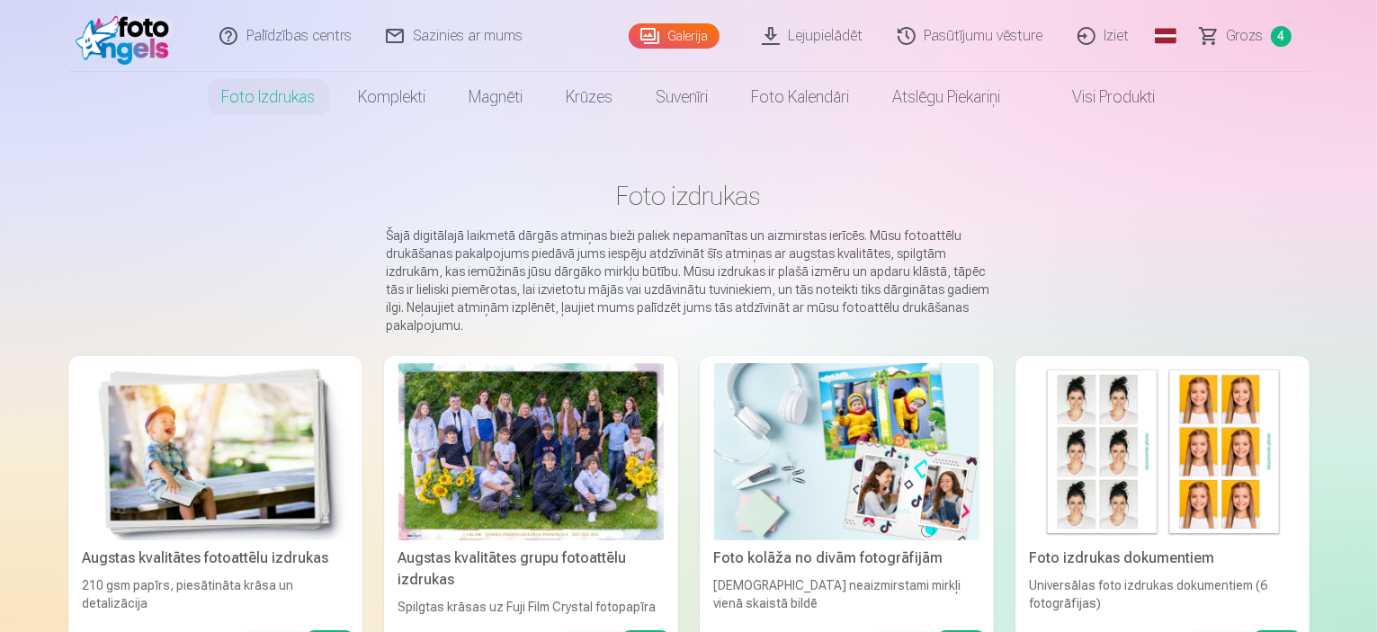
click at [694, 39] on link "Galerija" at bounding box center [674, 35] width 91 height 25
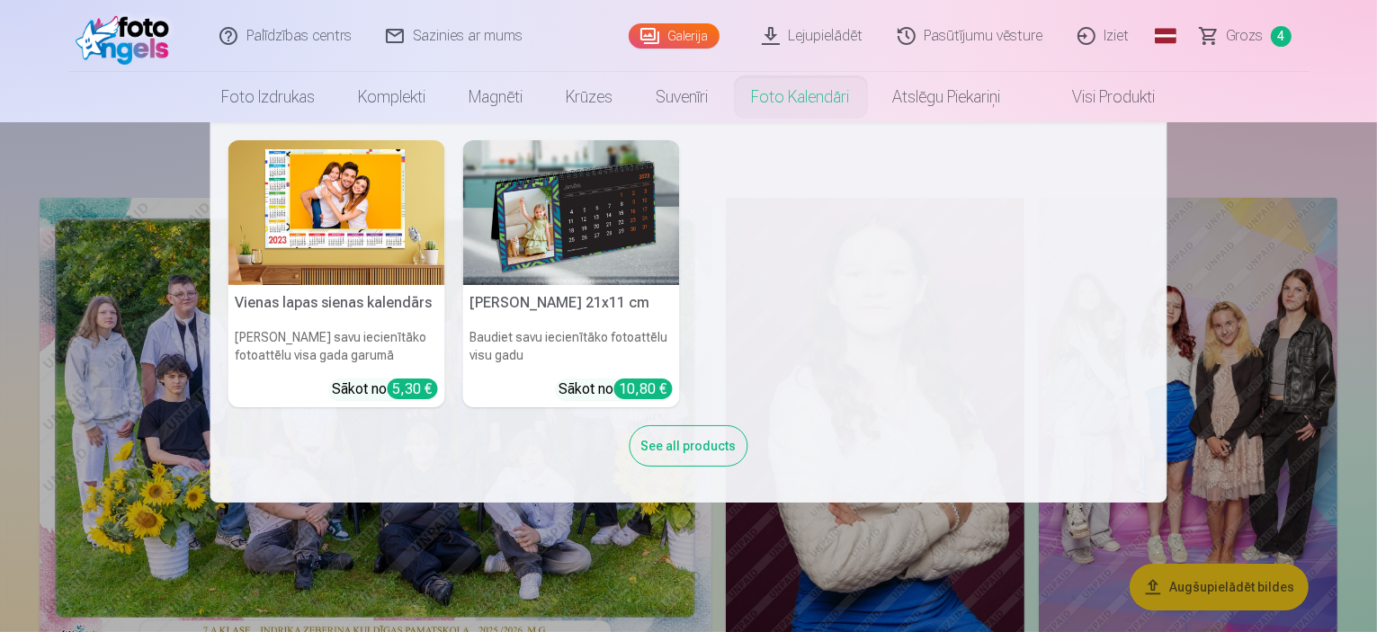
click at [1299, 169] on nav "Vienas lapas sienas [PERSON_NAME] savu iecienītāko fotoattēlu visa gada garumā …" at bounding box center [688, 312] width 1377 height 381
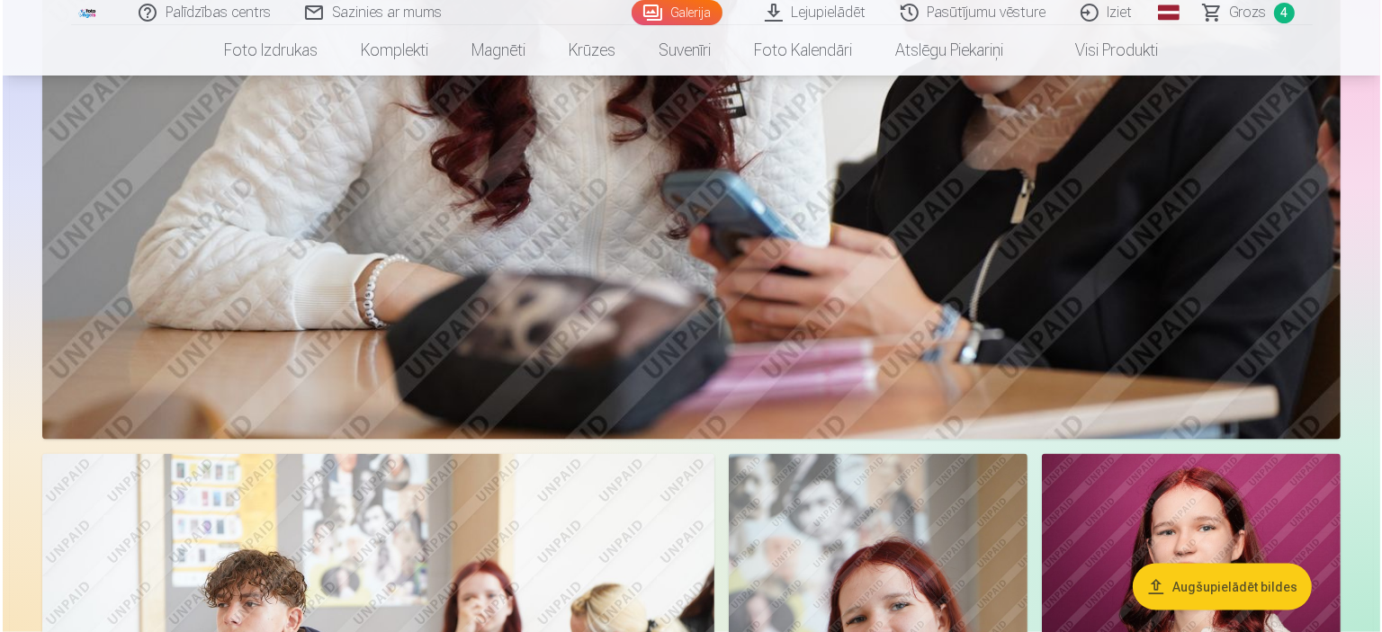
scroll to position [2069, 0]
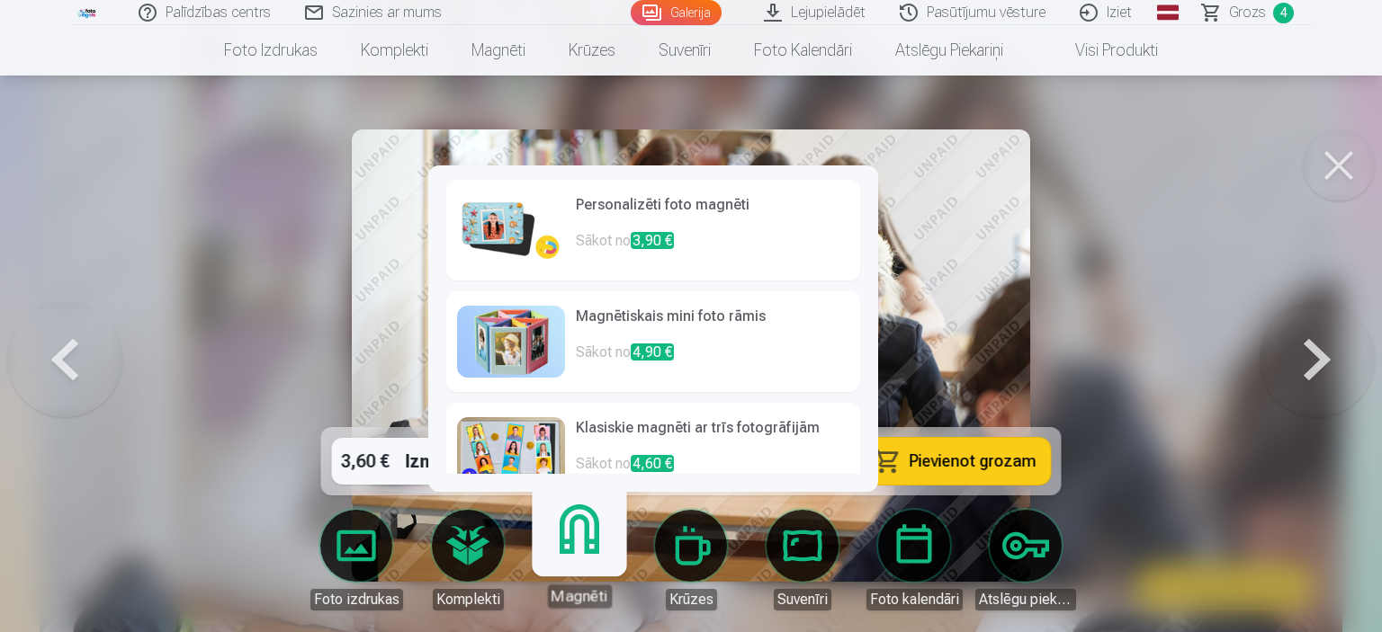
click at [586, 552] on link "Magnēti" at bounding box center [579, 552] width 111 height 111
click at [590, 237] on p "Sākot no 3,90 €" at bounding box center [712, 248] width 273 height 36
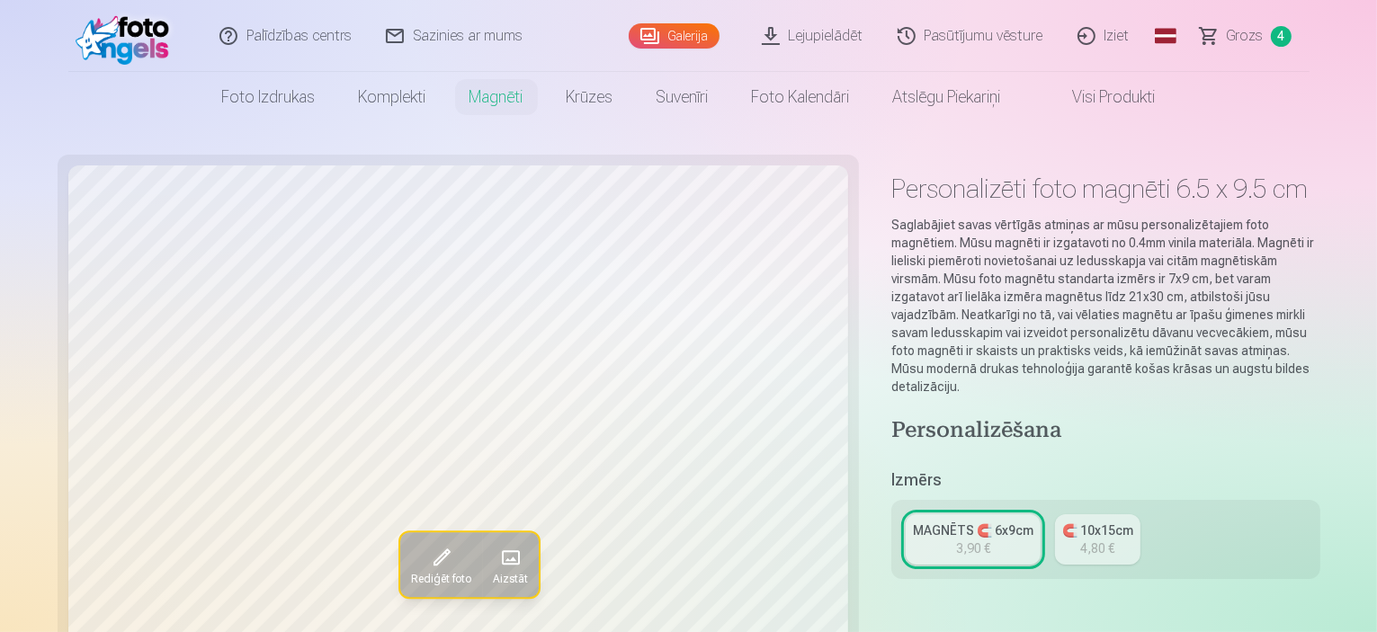
click at [425, 566] on span at bounding box center [439, 558] width 29 height 29
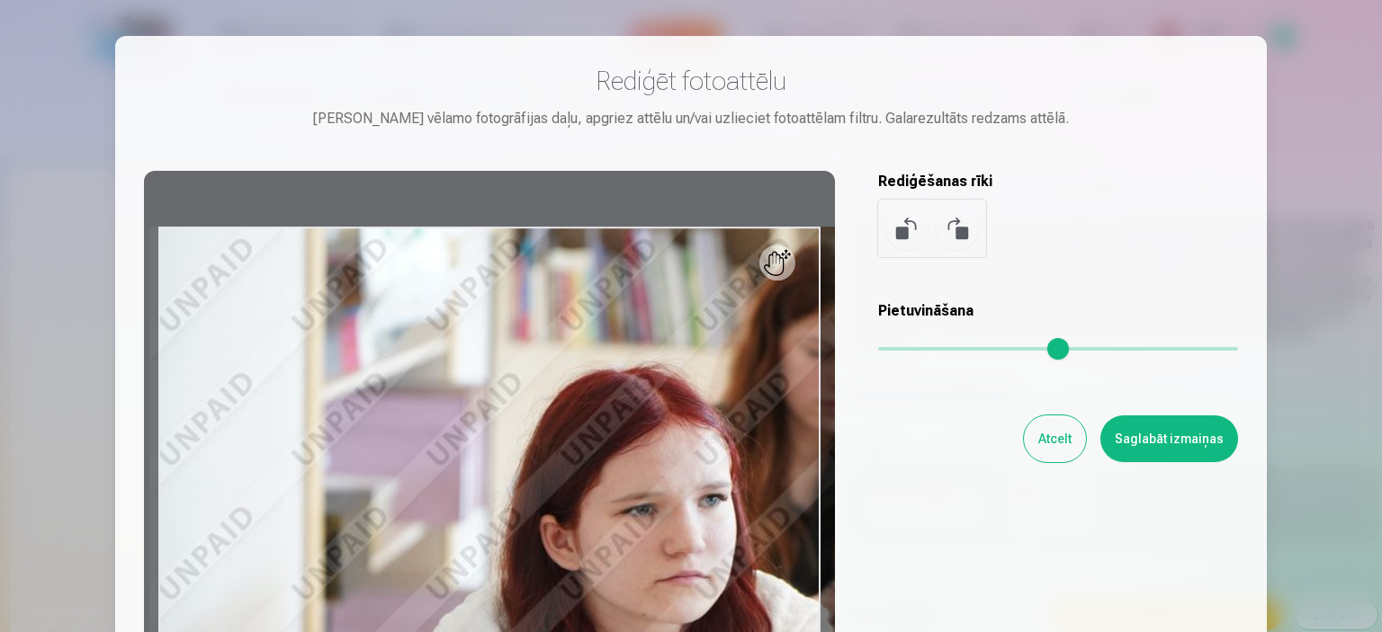
drag, startPoint x: 889, startPoint y: 352, endPoint x: 993, endPoint y: 354, distance: 104.4
click at [993, 351] on input "range" at bounding box center [1058, 349] width 360 height 4
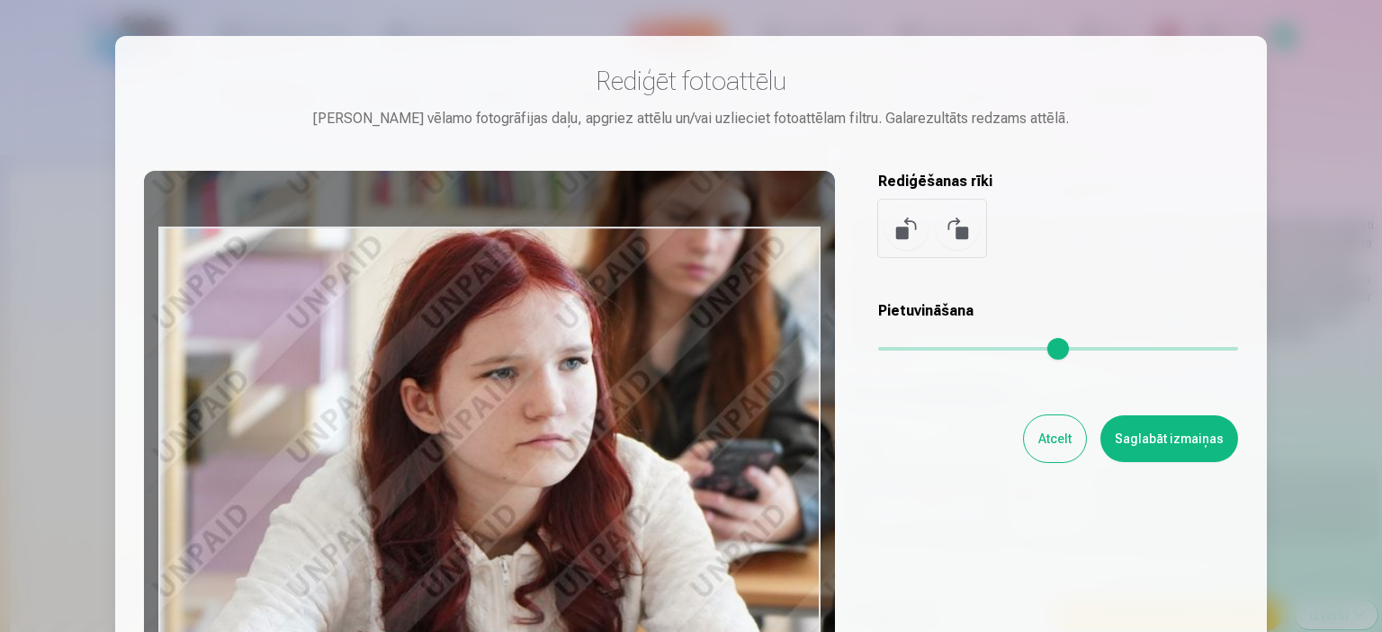
drag, startPoint x: 730, startPoint y: 521, endPoint x: 591, endPoint y: 384, distance: 195.3
click at [591, 384] on div at bounding box center [489, 453] width 691 height 565
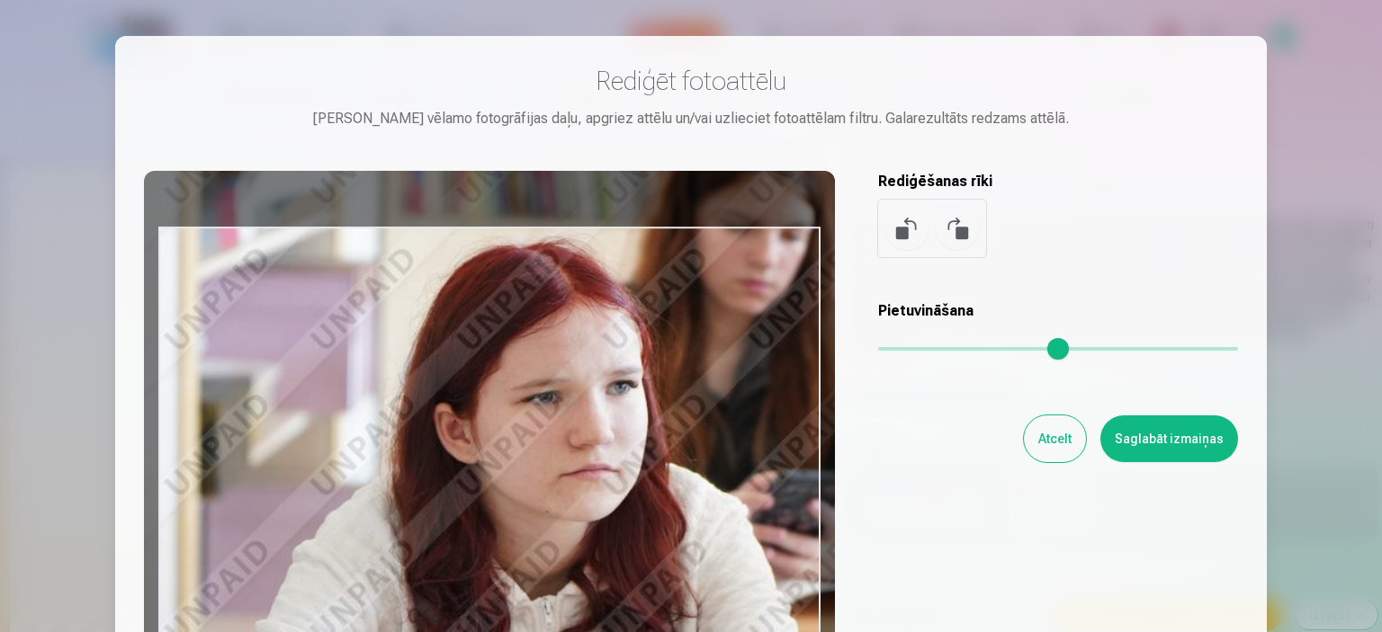
drag, startPoint x: 997, startPoint y: 351, endPoint x: 1007, endPoint y: 355, distance: 11.7
click at [1007, 351] on input "range" at bounding box center [1058, 349] width 360 height 4
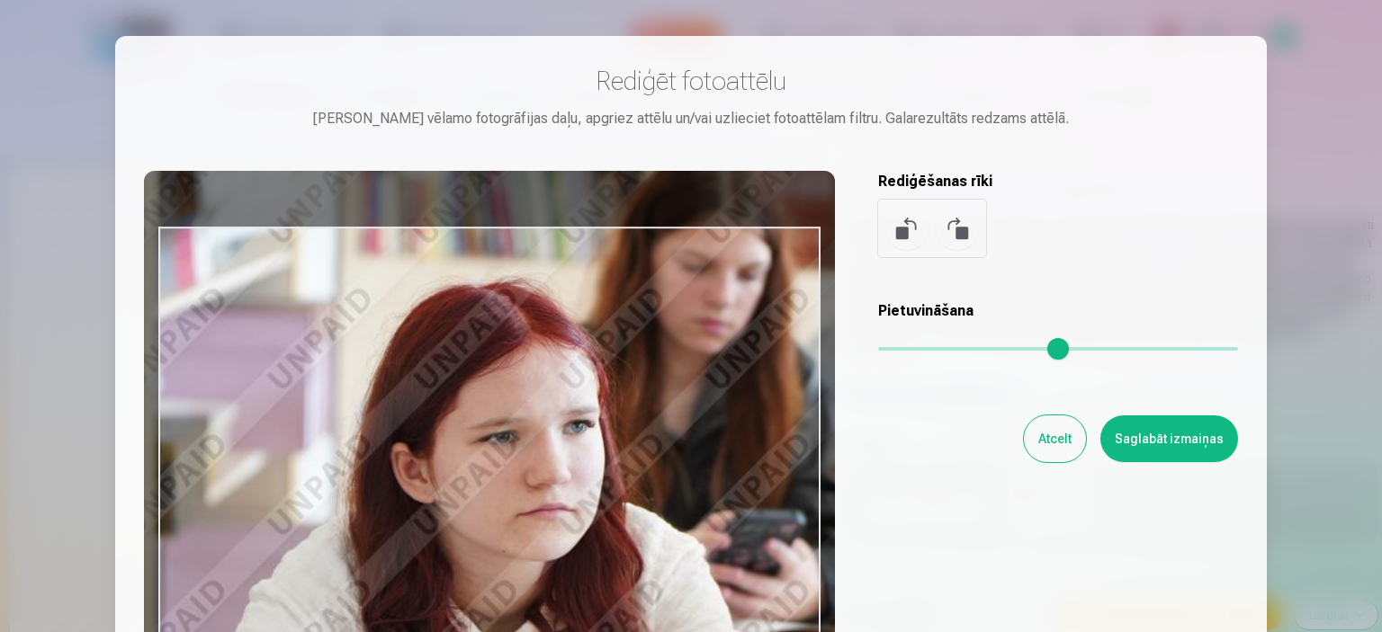
drag, startPoint x: 751, startPoint y: 523, endPoint x: 848, endPoint y: 593, distance: 119.8
click at [703, 578] on div at bounding box center [489, 453] width 691 height 565
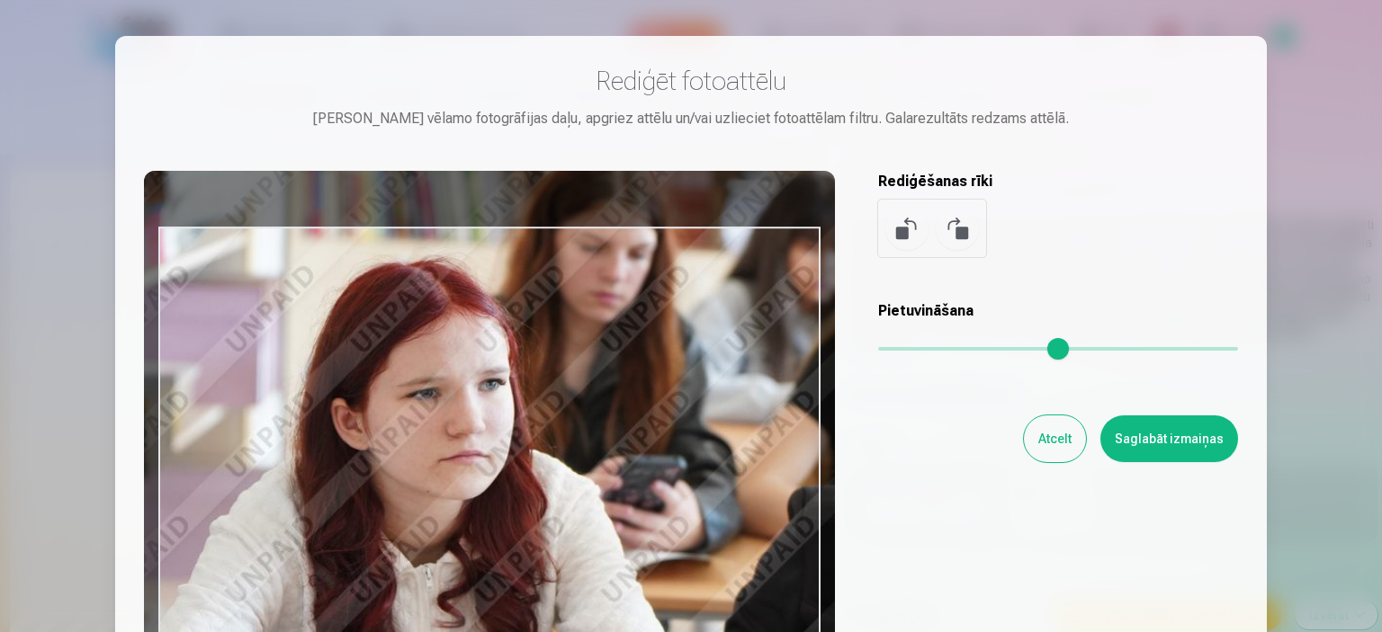
drag, startPoint x: 1006, startPoint y: 356, endPoint x: 979, endPoint y: 370, distance: 30.2
click at [979, 351] on input "range" at bounding box center [1058, 349] width 360 height 4
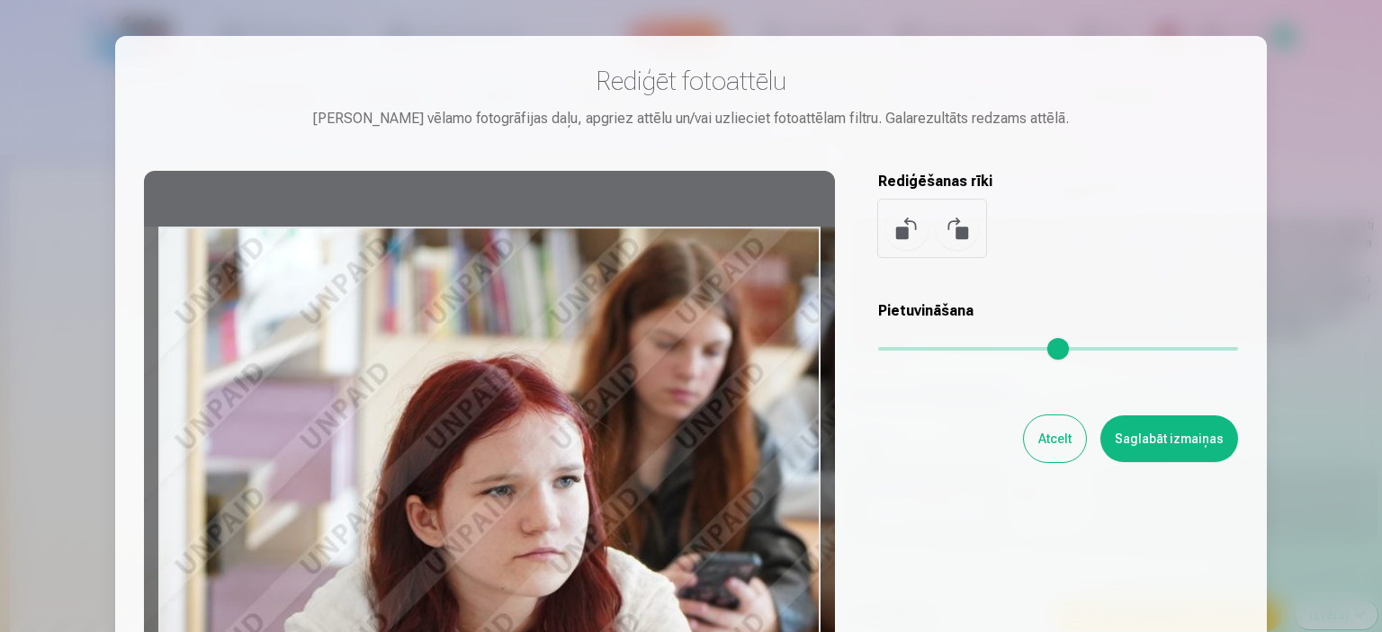
drag, startPoint x: 528, startPoint y: 499, endPoint x: 603, endPoint y: 613, distance: 136.5
click at [603, 613] on div at bounding box center [489, 453] width 691 height 565
drag, startPoint x: 1151, startPoint y: 103, endPoint x: 1189, endPoint y: 38, distance: 75.8
click at [1189, 38] on div "Rediģēt fotoattēlu [PERSON_NAME] vēlamo fotogrāfijas daļu, apgriez attēlu un/va…" at bounding box center [690, 400] width 1151 height 729
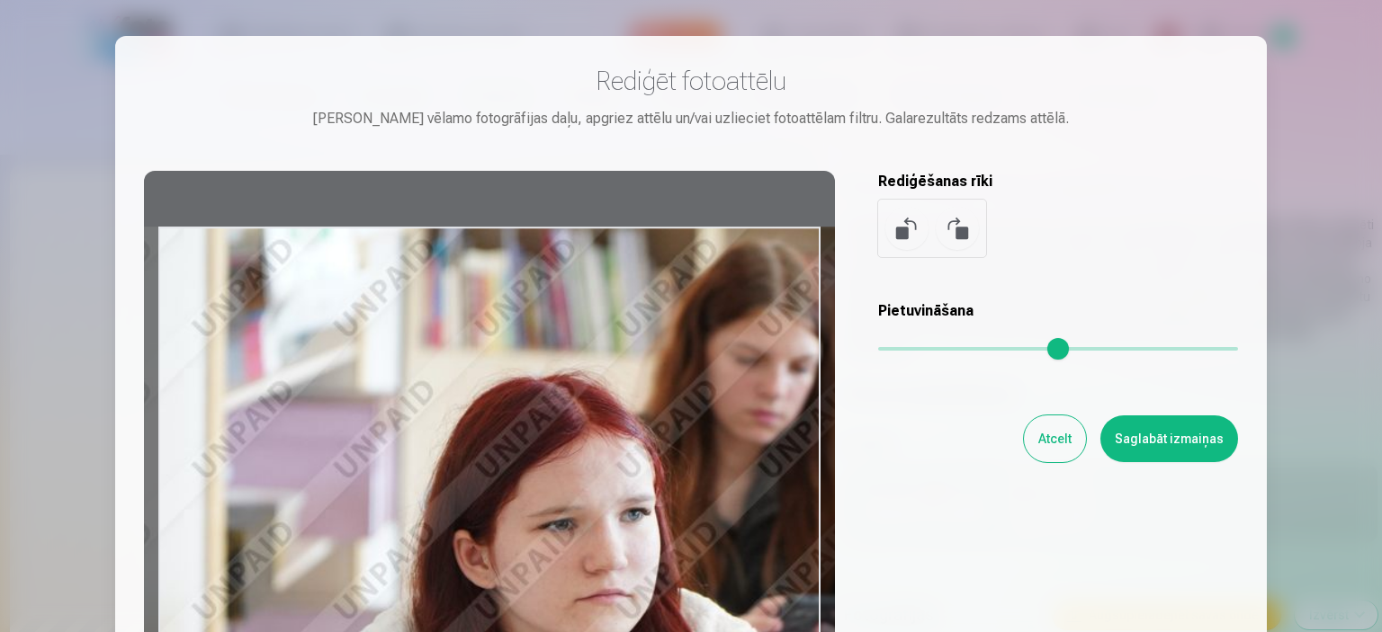
drag, startPoint x: 980, startPoint y: 354, endPoint x: 1003, endPoint y: 359, distance: 23.8
click at [1003, 351] on input "range" at bounding box center [1058, 349] width 360 height 4
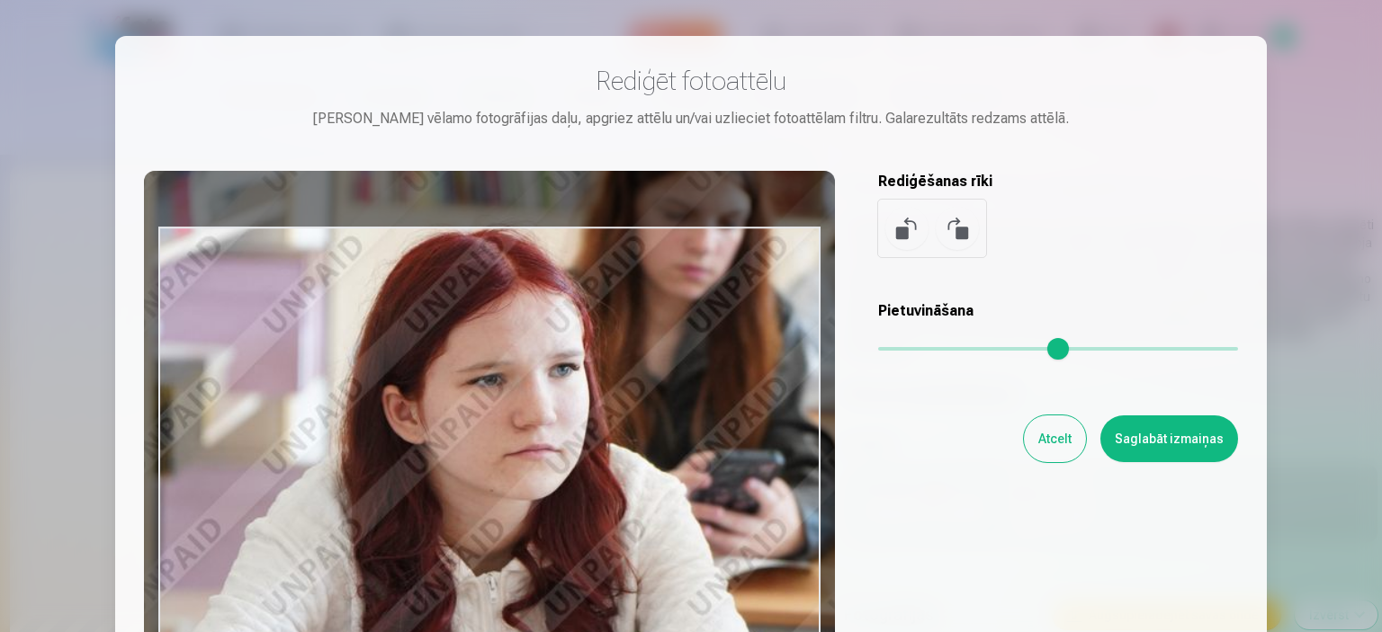
drag, startPoint x: 638, startPoint y: 546, endPoint x: 567, endPoint y: 401, distance: 161.3
click at [567, 401] on div at bounding box center [489, 453] width 691 height 565
type input "****"
click at [1175, 444] on button "Saglabāt izmaiņas" at bounding box center [1169, 439] width 138 height 47
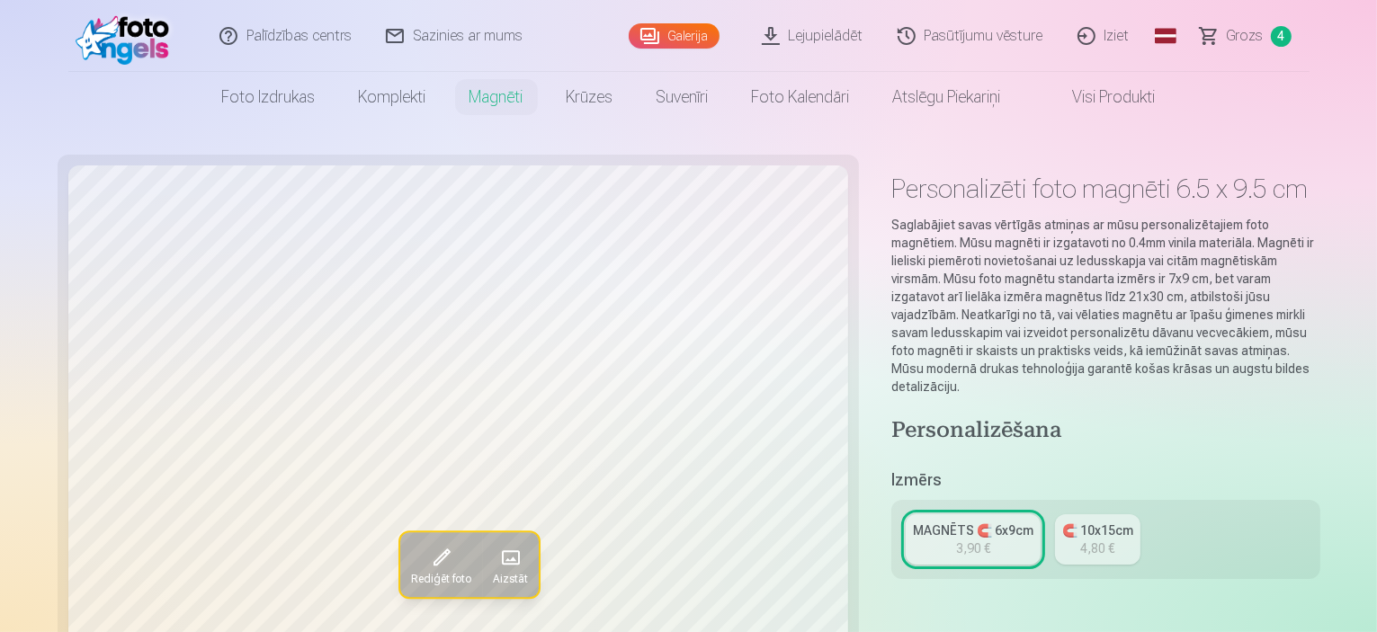
click at [956, 540] on div "3,90 €" at bounding box center [973, 549] width 34 height 18
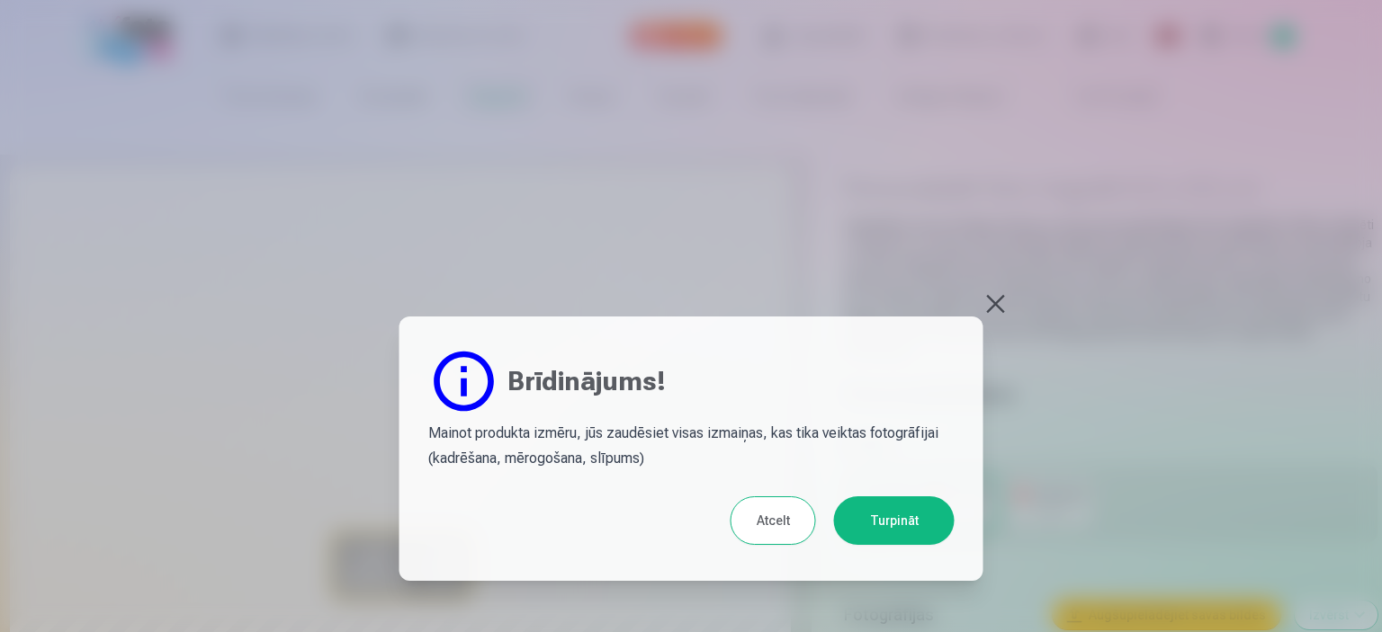
click at [900, 524] on button "Turpināt" at bounding box center [894, 521] width 121 height 49
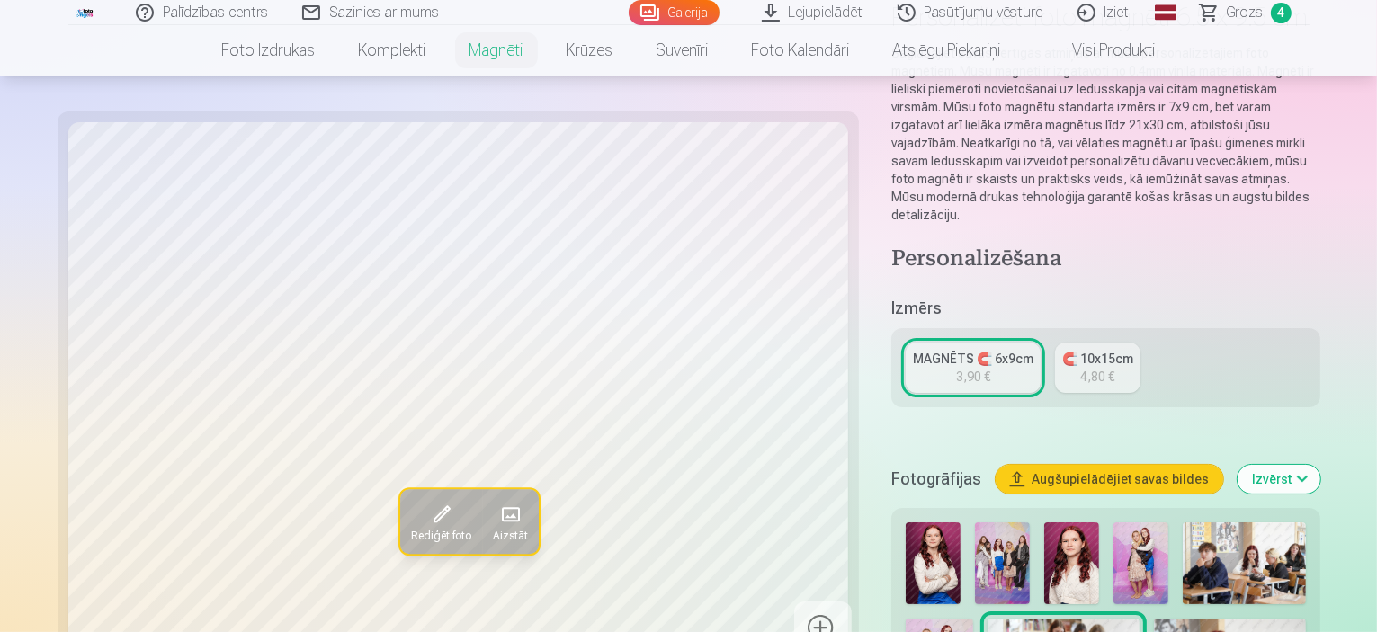
scroll to position [360, 0]
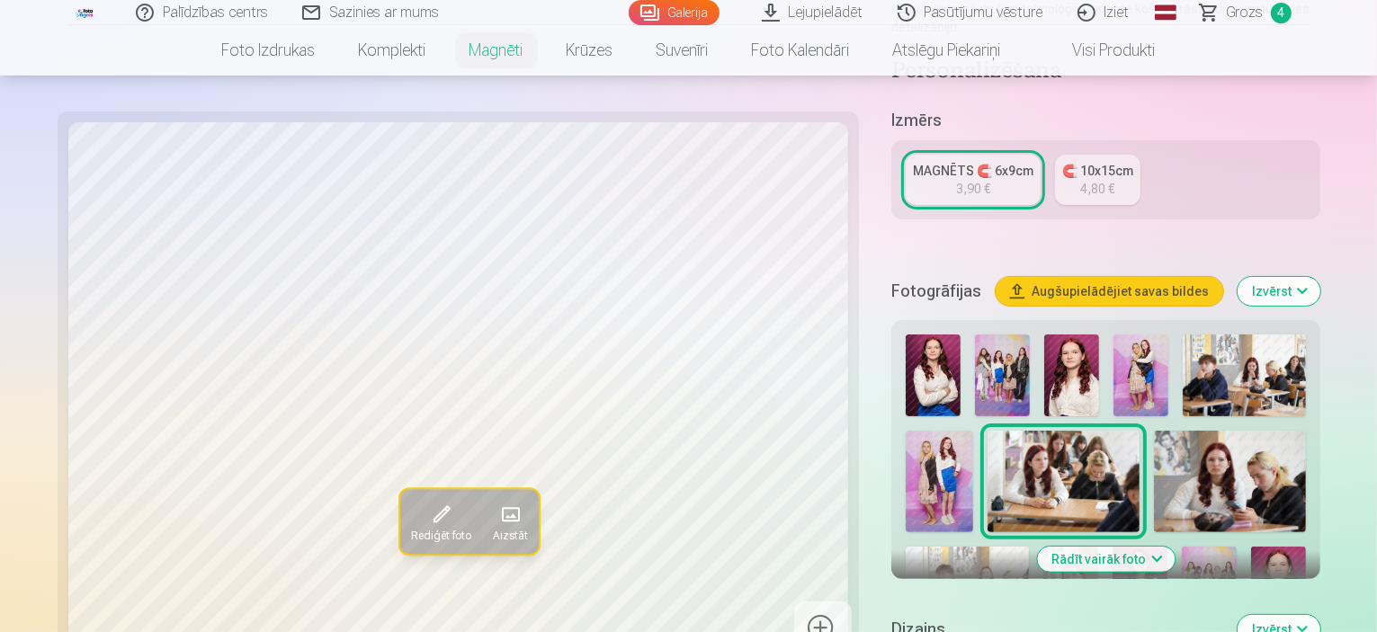
click at [1154, 431] on img at bounding box center [1230, 482] width 152 height 102
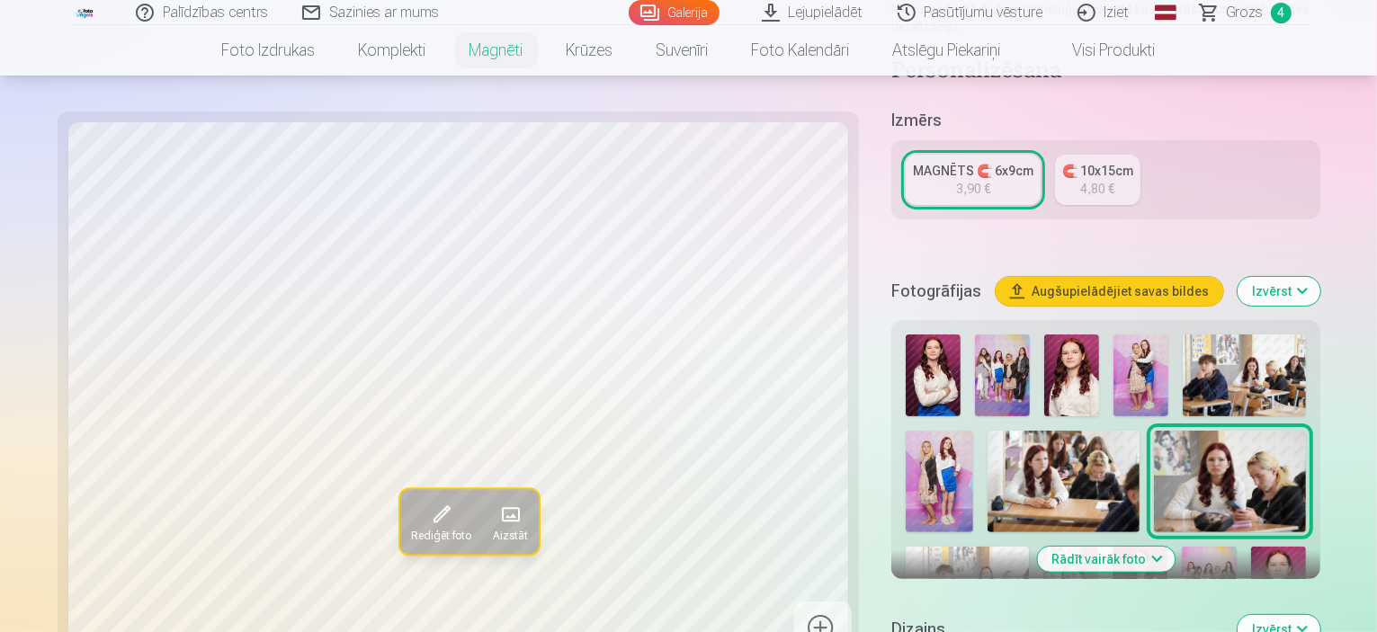
click at [1029, 547] on img at bounding box center [967, 588] width 123 height 82
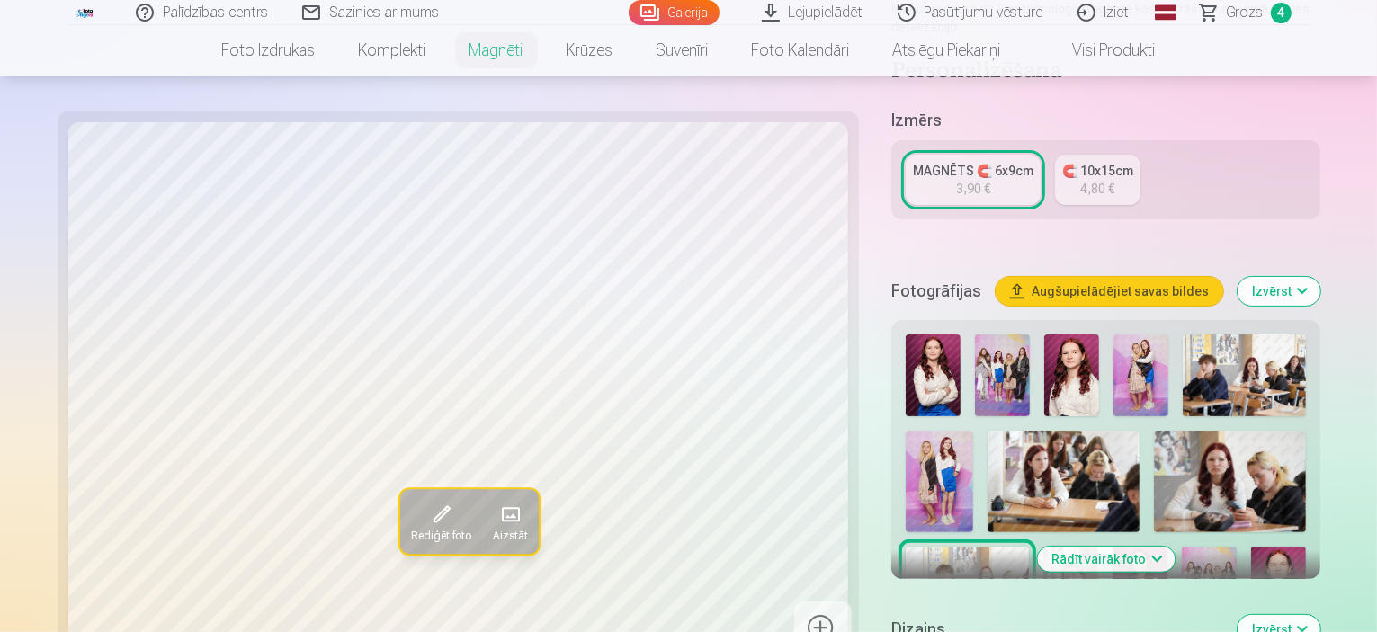
click at [1098, 547] on img at bounding box center [1070, 588] width 55 height 82
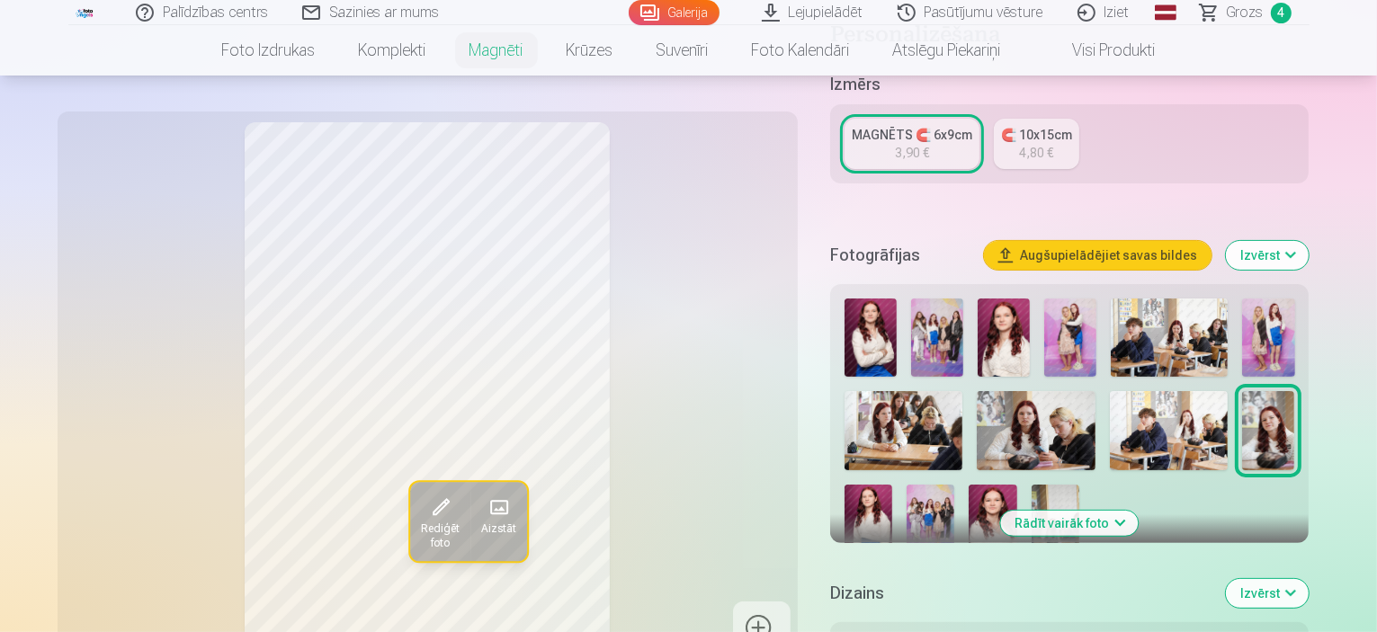
click at [892, 485] on img at bounding box center [869, 521] width 48 height 72
click at [907, 506] on img at bounding box center [931, 521] width 48 height 72
click at [969, 493] on img at bounding box center [993, 521] width 48 height 72
click at [1032, 507] on img at bounding box center [1056, 521] width 48 height 72
click at [879, 326] on img at bounding box center [871, 338] width 52 height 78
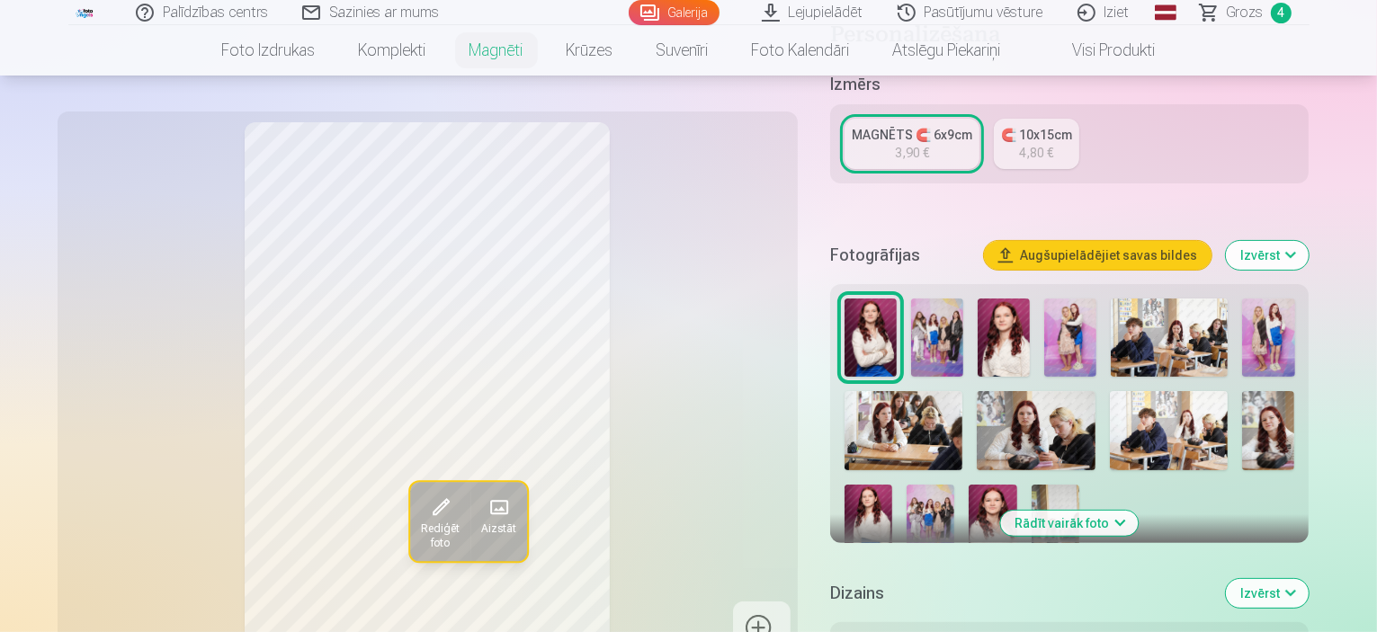
click at [1030, 323] on img at bounding box center [1004, 338] width 52 height 78
click at [1097, 323] on img at bounding box center [1070, 338] width 52 height 78
click at [1294, 320] on img at bounding box center [1268, 338] width 52 height 78
click at [1097, 334] on img at bounding box center [1070, 338] width 52 height 78
click at [1035, 441] on img at bounding box center [1036, 430] width 118 height 79
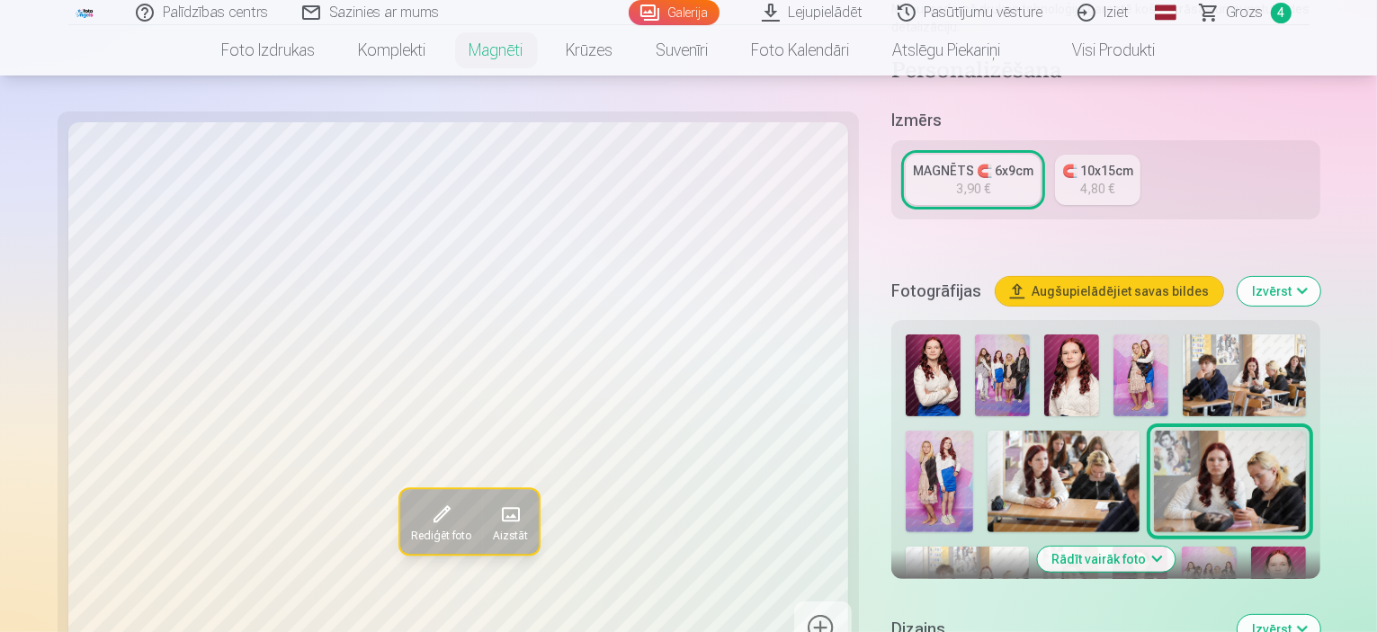
click at [988, 443] on img at bounding box center [1064, 482] width 152 height 102
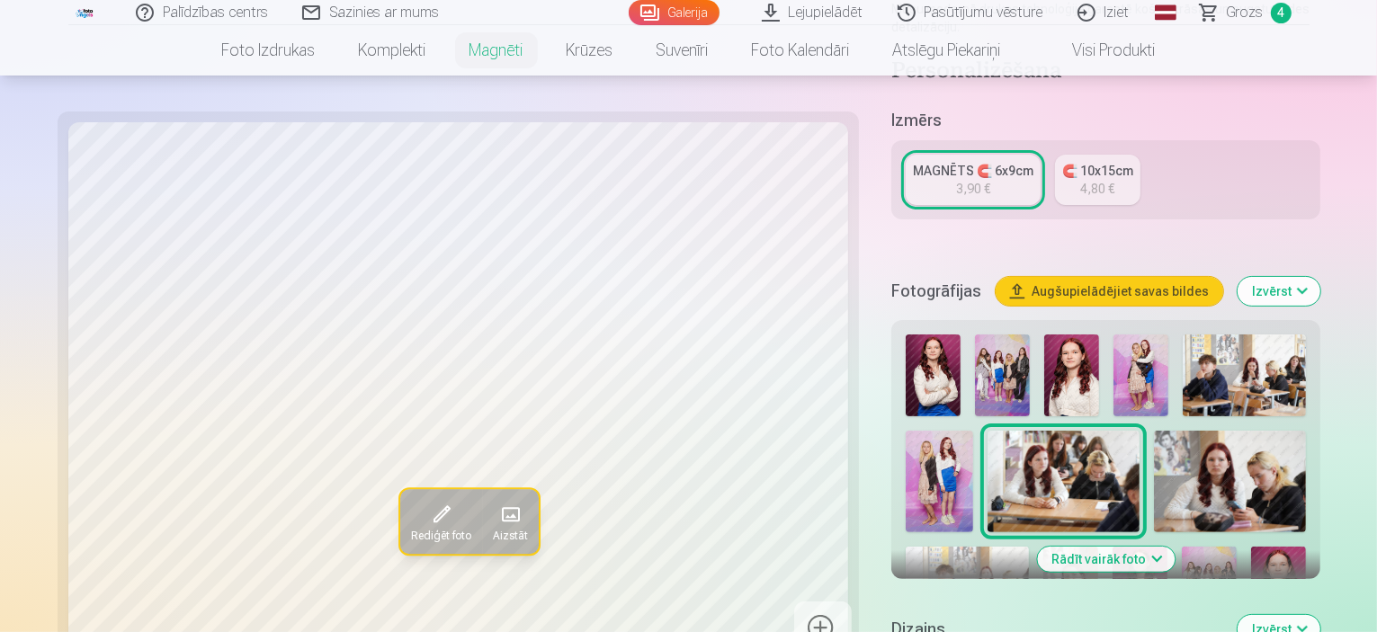
click at [425, 521] on span at bounding box center [439, 515] width 29 height 29
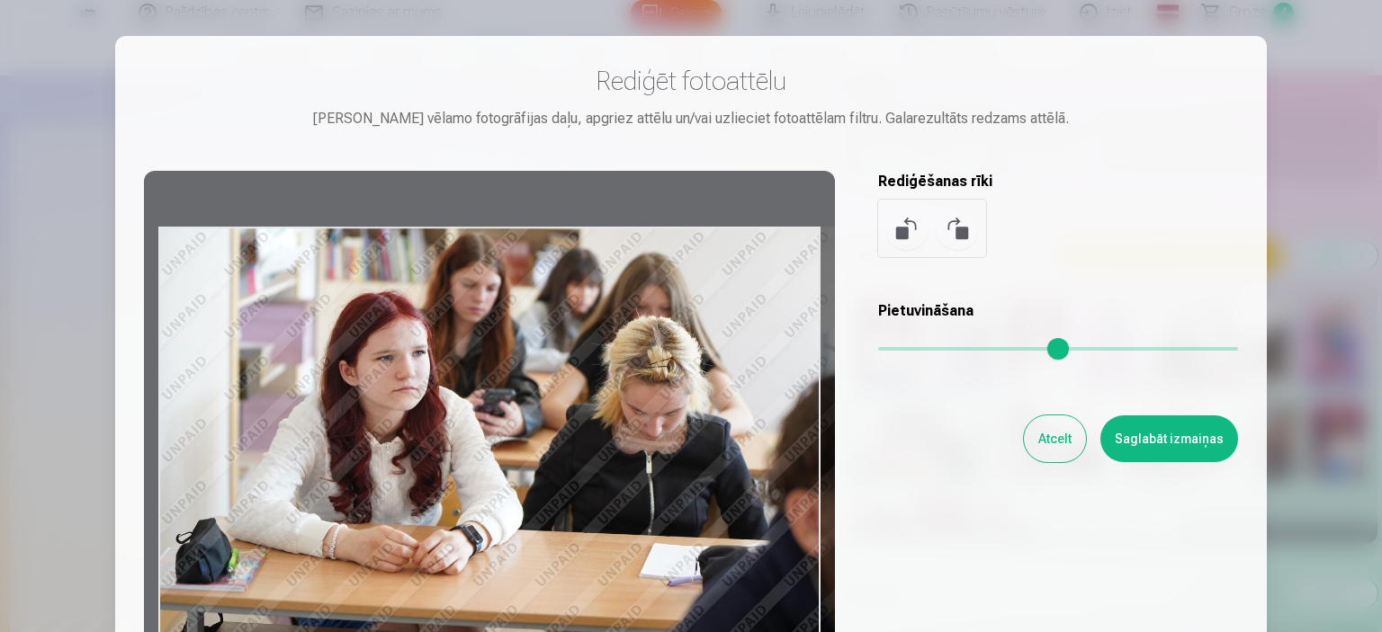
drag, startPoint x: 161, startPoint y: 235, endPoint x: 272, endPoint y: 262, distance: 113.9
click at [272, 262] on div at bounding box center [489, 453] width 691 height 565
click at [901, 233] on button at bounding box center [906, 228] width 43 height 43
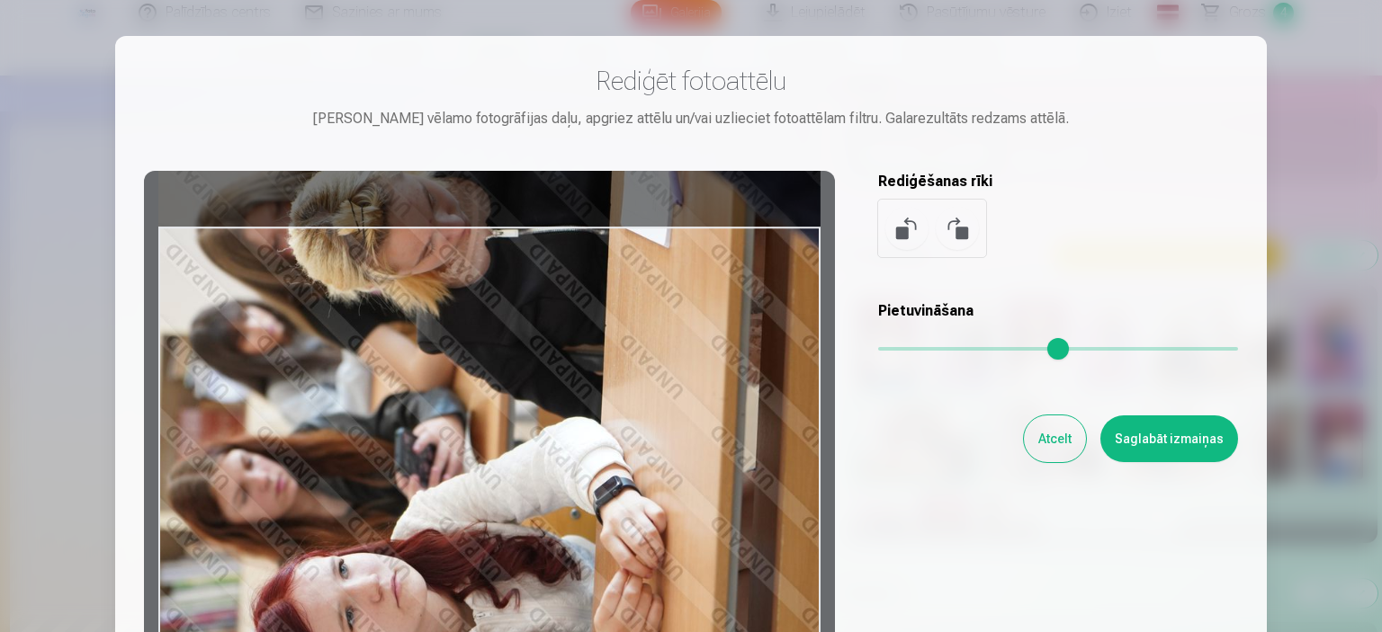
click at [901, 233] on button at bounding box center [906, 228] width 43 height 43
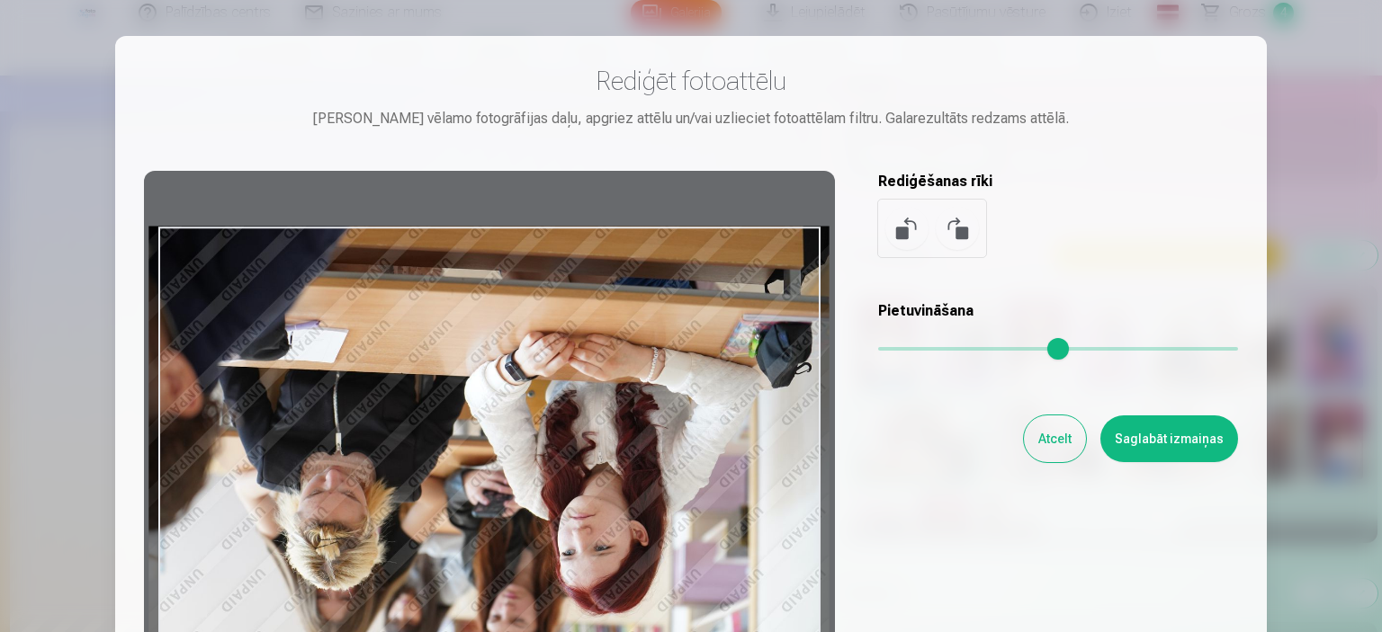
click at [901, 233] on button at bounding box center [906, 228] width 43 height 43
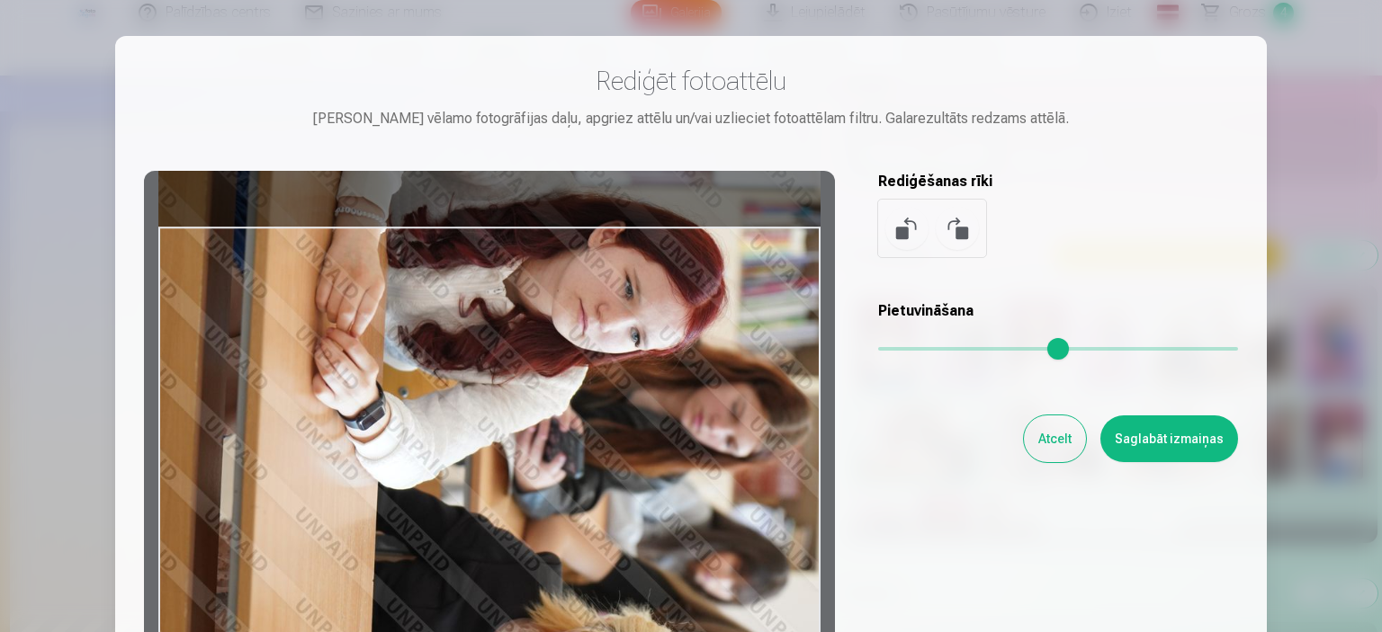
click at [901, 233] on button at bounding box center [906, 228] width 43 height 43
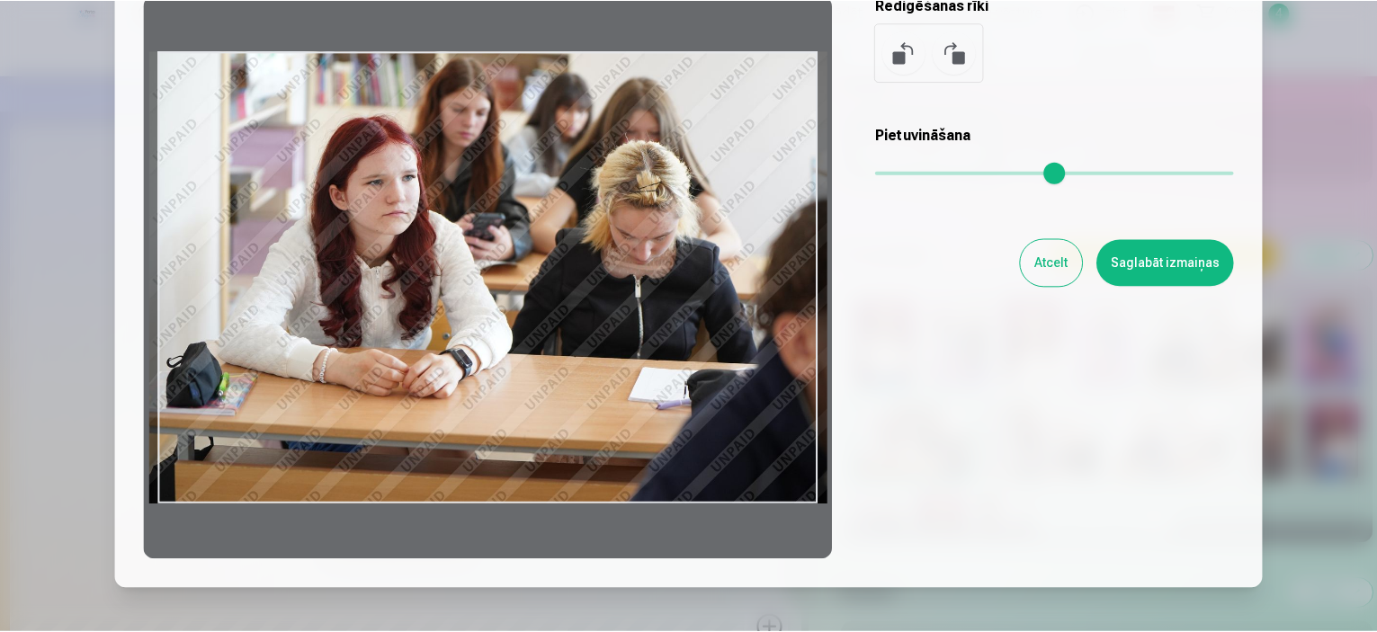
scroll to position [180, 0]
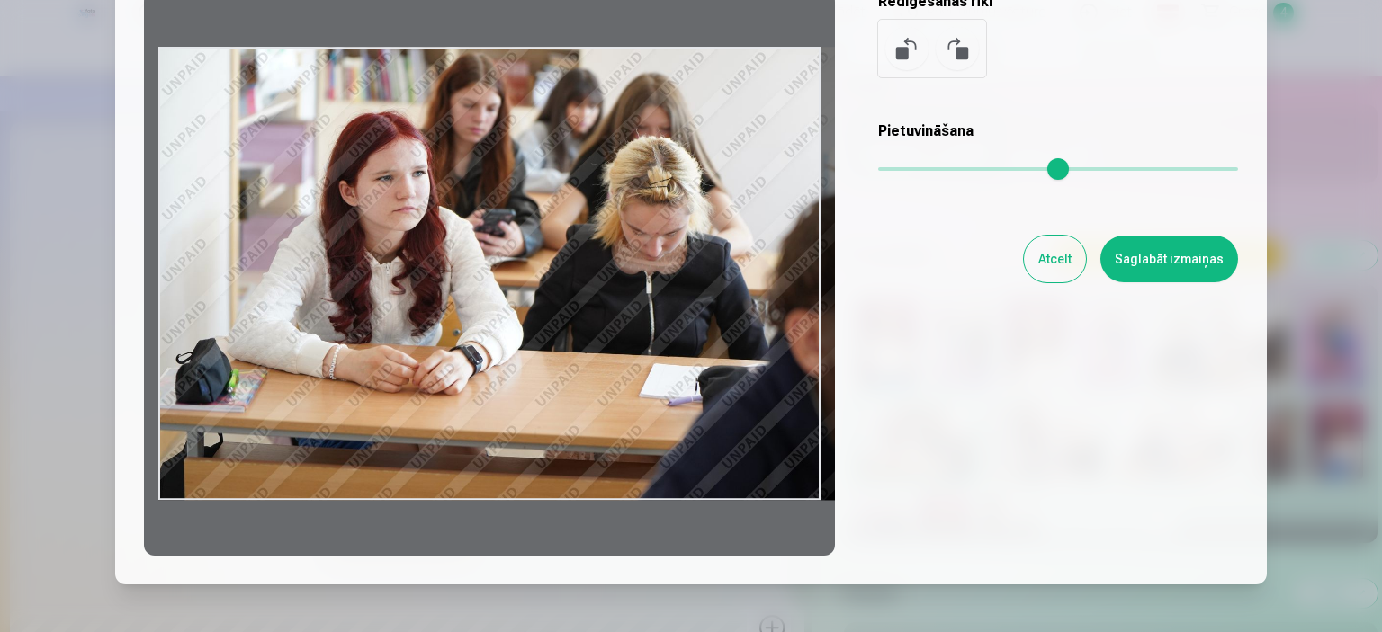
drag, startPoint x: 815, startPoint y: 501, endPoint x: 533, endPoint y: 424, distance: 292.9
click at [867, 513] on div "Rediģēt fotoattēlu [PERSON_NAME] vēlamo fotogrāfijas daļu, apgriez attēlu un/va…" at bounding box center [691, 220] width 1094 height 671
drag, startPoint x: 166, startPoint y: 57, endPoint x: 193, endPoint y: 83, distance: 36.9
click at [193, 83] on div at bounding box center [489, 273] width 691 height 565
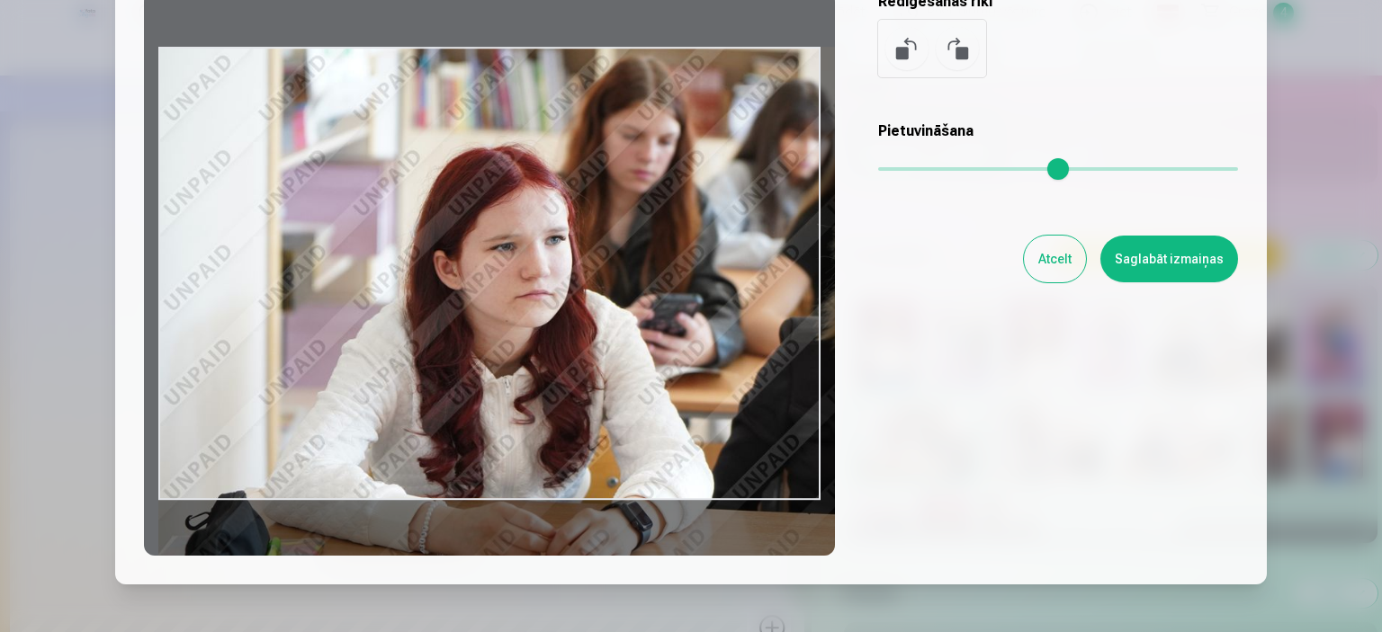
drag, startPoint x: 890, startPoint y: 165, endPoint x: 934, endPoint y: 211, distance: 64.3
click at [934, 171] on input "range" at bounding box center [1058, 169] width 360 height 4
drag, startPoint x: 748, startPoint y: 183, endPoint x: 655, endPoint y: 219, distance: 100.6
click at [780, 256] on div at bounding box center [489, 273] width 691 height 565
drag, startPoint x: 447, startPoint y: 180, endPoint x: 459, endPoint y: 283, distance: 104.1
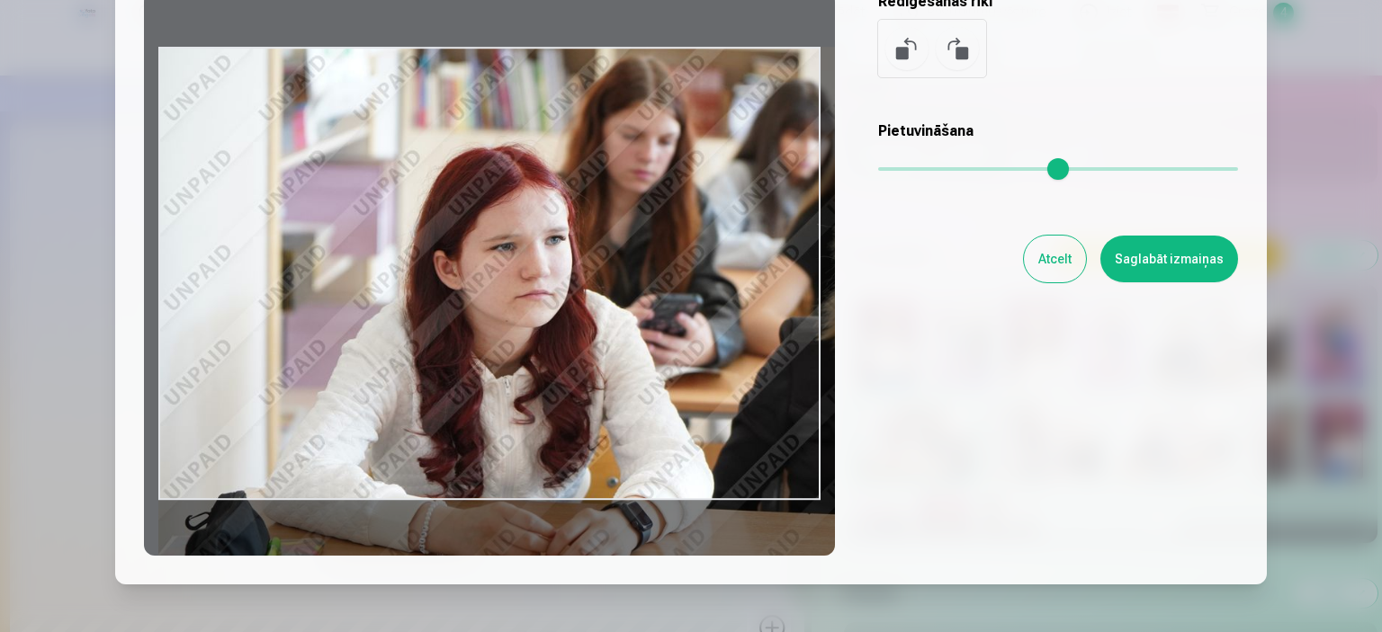
click at [459, 283] on div at bounding box center [489, 273] width 691 height 565
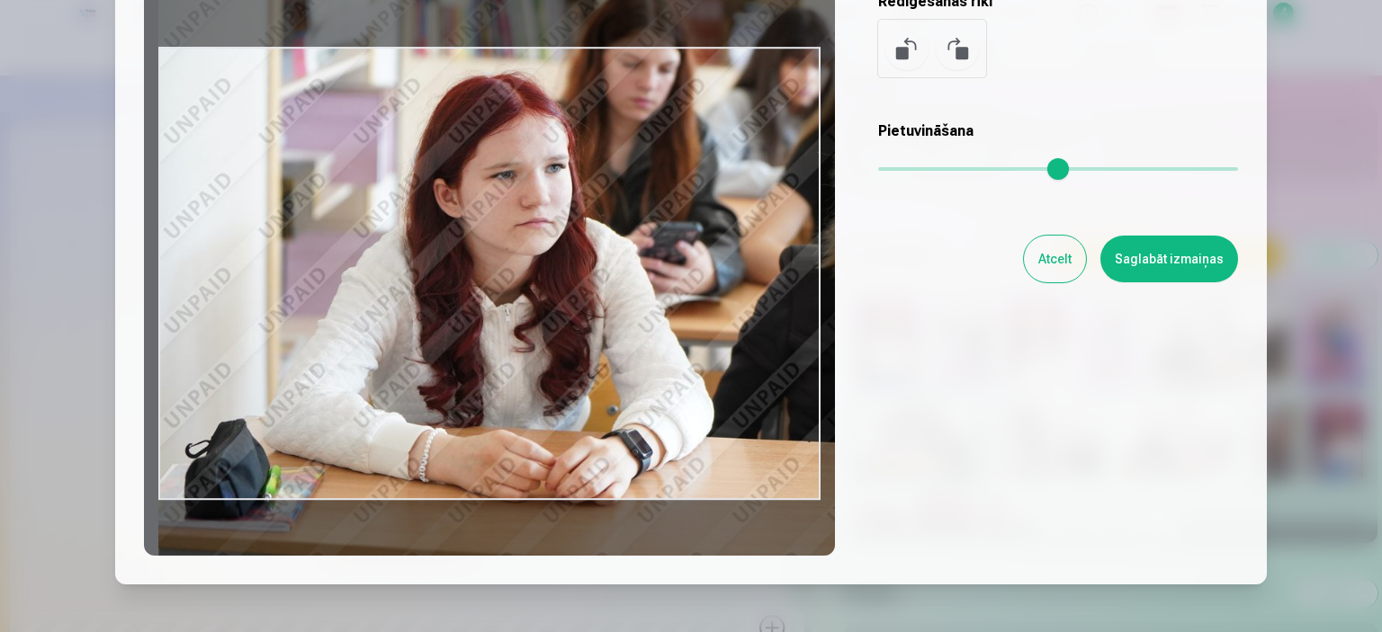
drag, startPoint x: 505, startPoint y: 313, endPoint x: 636, endPoint y: 273, distance: 137.4
click at [636, 273] on div at bounding box center [489, 273] width 691 height 565
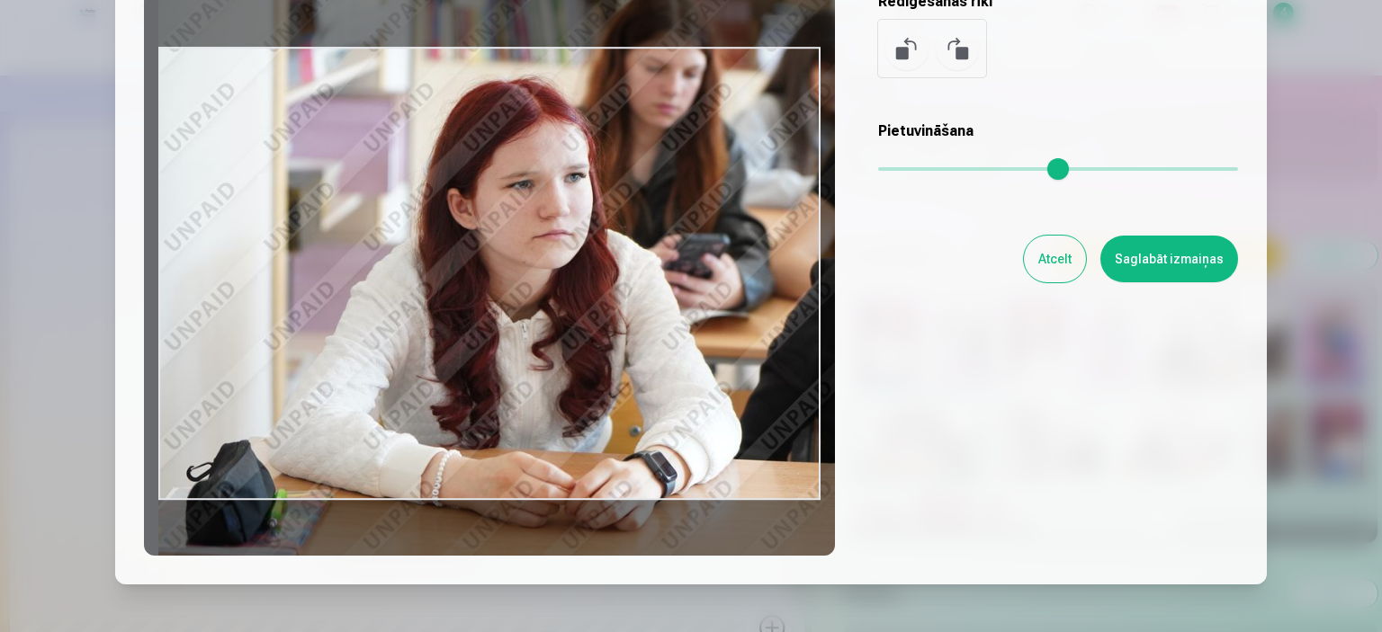
click at [939, 171] on input "range" at bounding box center [1058, 169] width 360 height 4
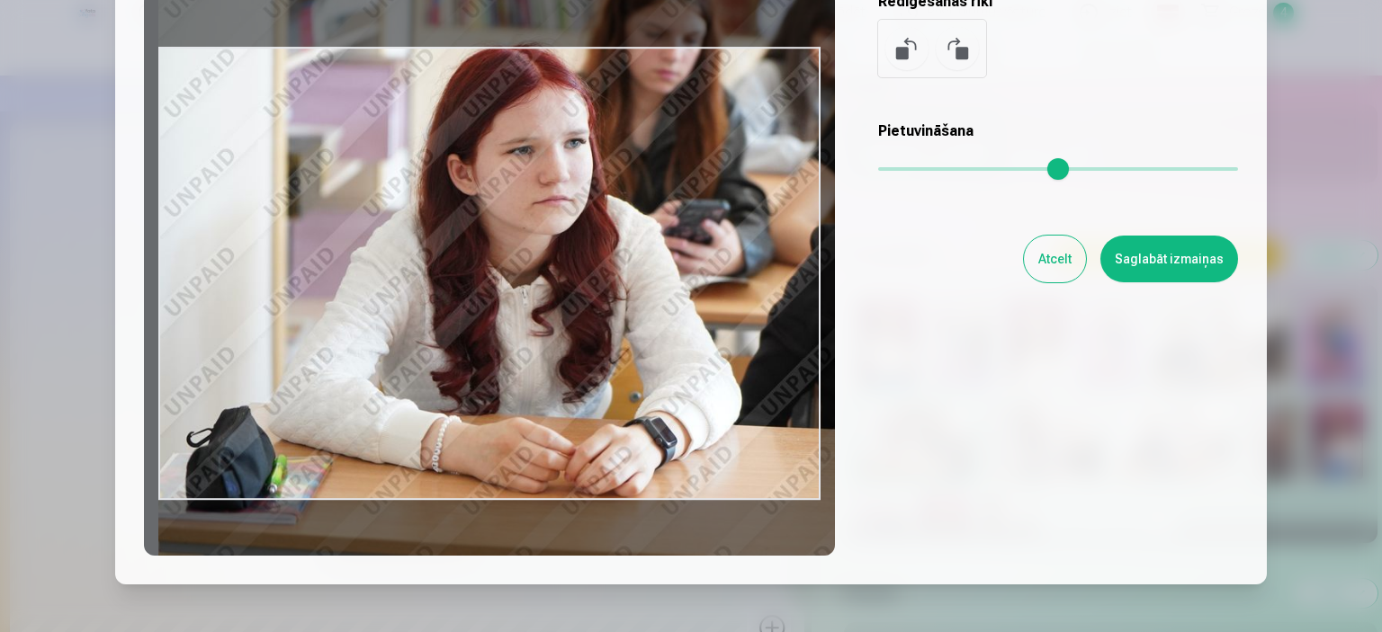
drag, startPoint x: 720, startPoint y: 318, endPoint x: 734, endPoint y: 283, distance: 37.1
click at [734, 283] on div at bounding box center [489, 273] width 691 height 565
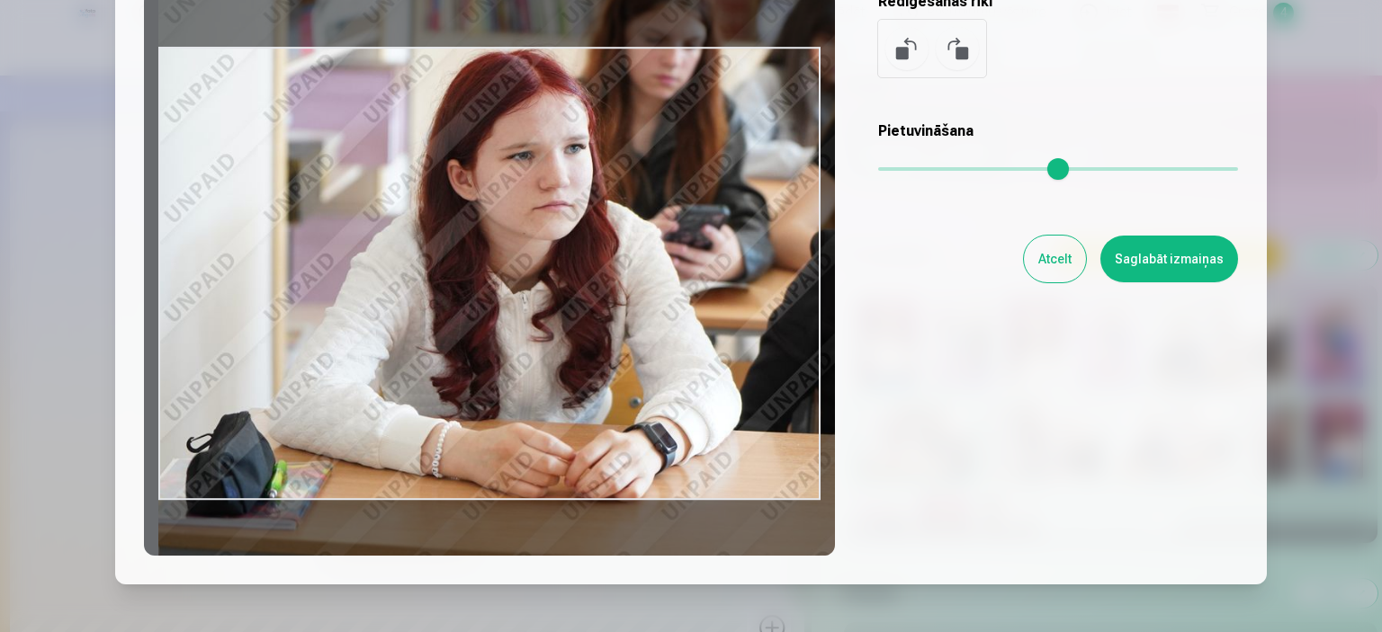
drag, startPoint x: 207, startPoint y: 289, endPoint x: 345, endPoint y: 294, distance: 138.6
click at [345, 292] on div at bounding box center [489, 273] width 691 height 565
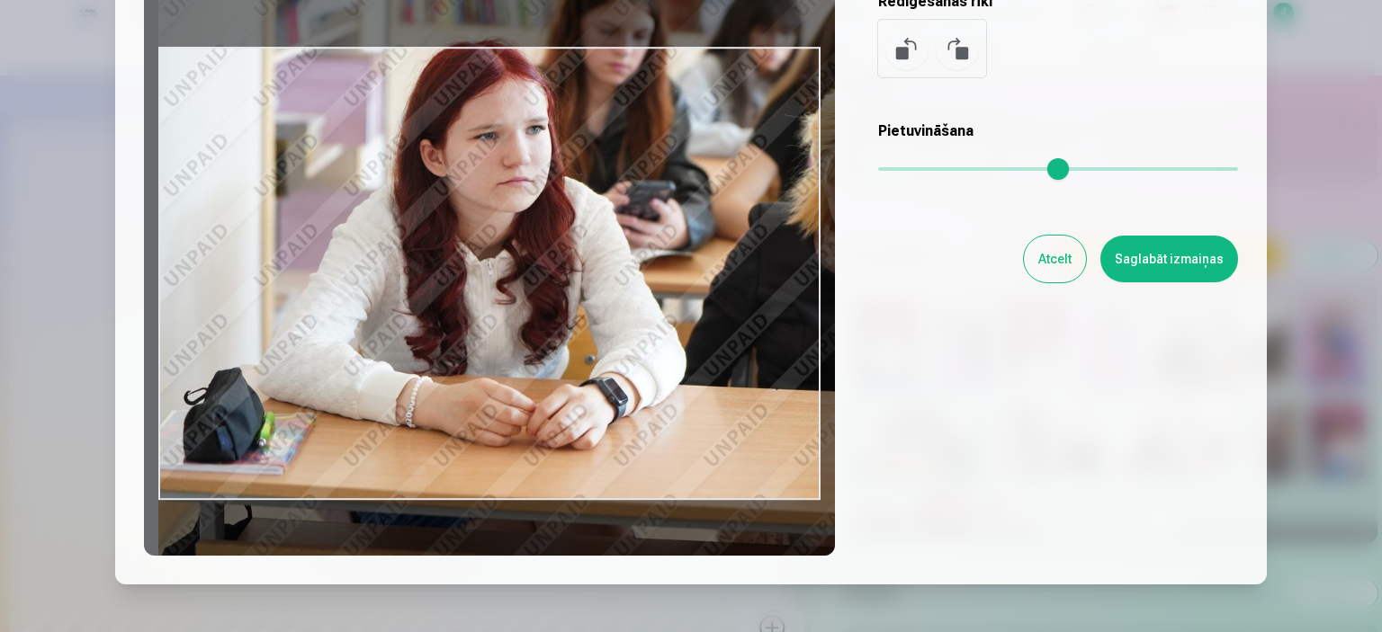
drag, startPoint x: 943, startPoint y: 172, endPoint x: 927, endPoint y: 178, distance: 17.4
click at [927, 171] on input "range" at bounding box center [1058, 169] width 360 height 4
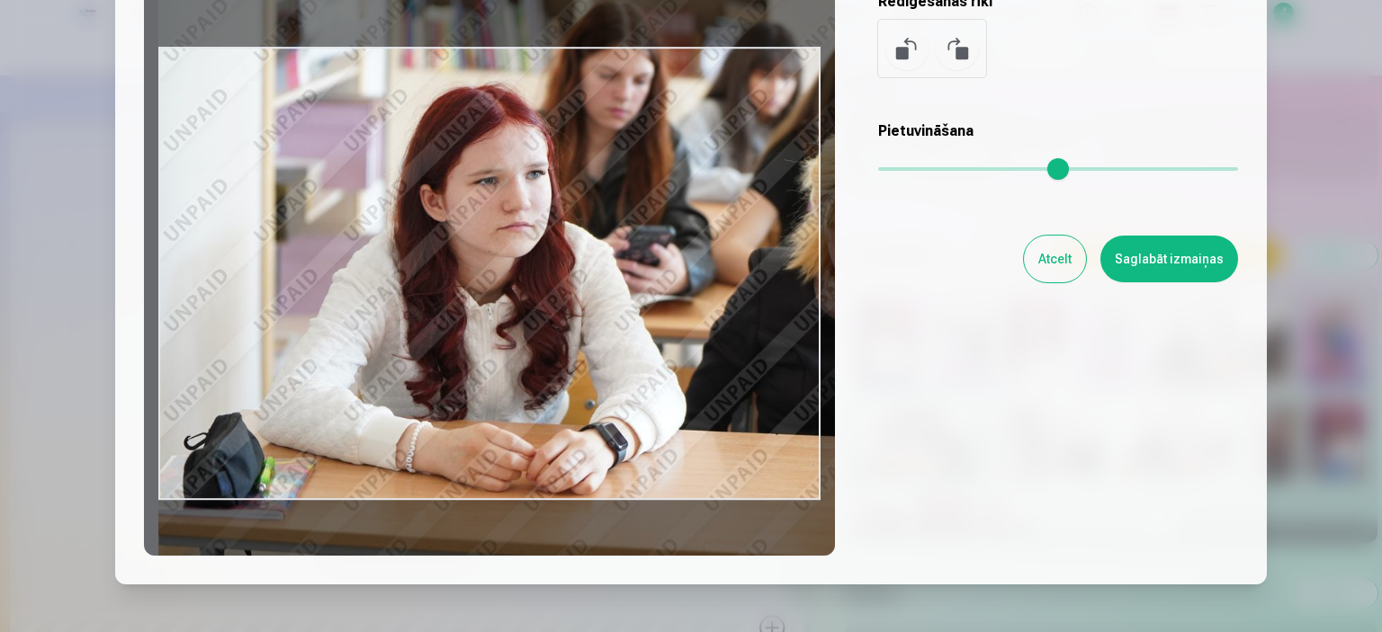
drag, startPoint x: 702, startPoint y: 235, endPoint x: 757, endPoint y: 280, distance: 71.6
click at [757, 280] on div at bounding box center [489, 273] width 691 height 565
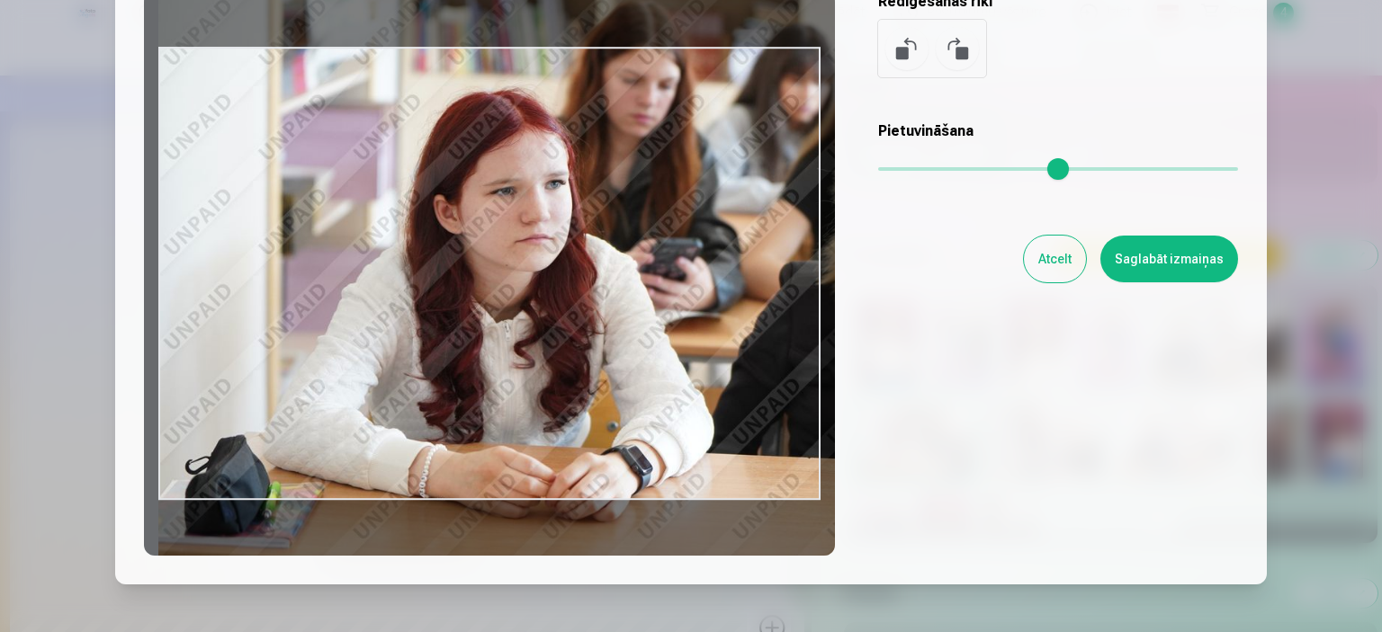
drag, startPoint x: 921, startPoint y: 170, endPoint x: 934, endPoint y: 175, distance: 13.7
type input "****"
click at [934, 171] on input "range" at bounding box center [1058, 169] width 360 height 4
click at [1190, 265] on button "Saglabāt izmaiņas" at bounding box center [1169, 259] width 138 height 47
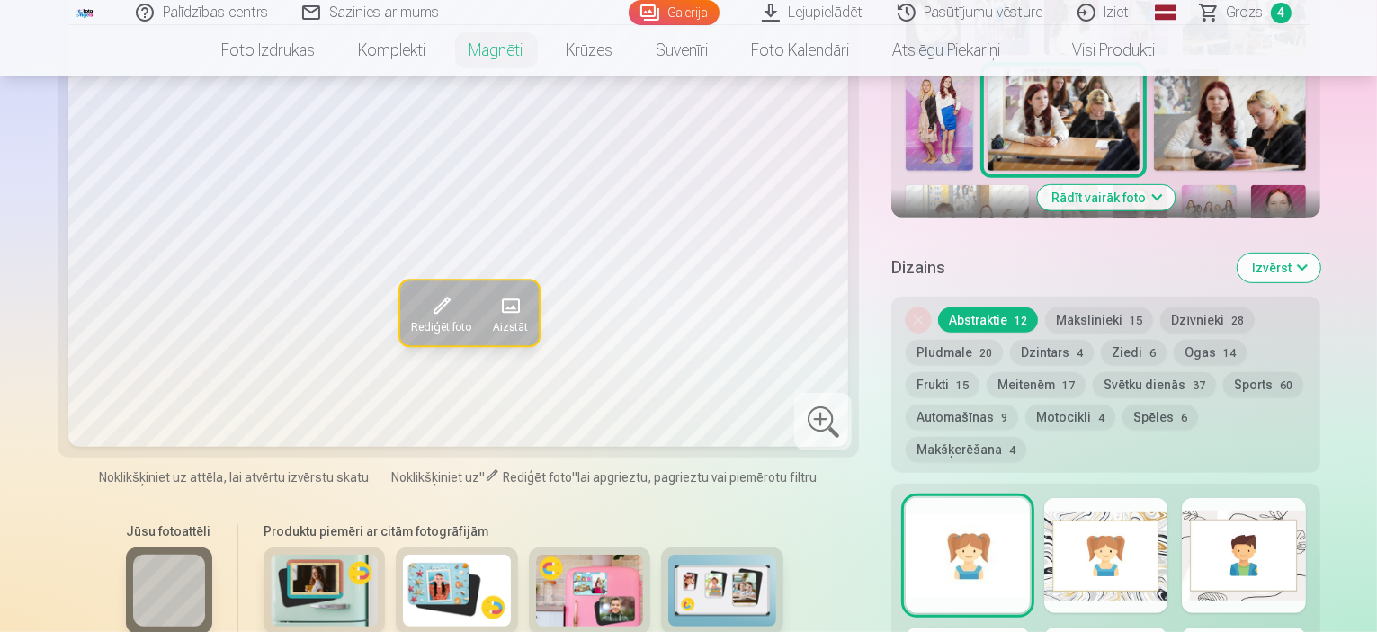
scroll to position [720, 0]
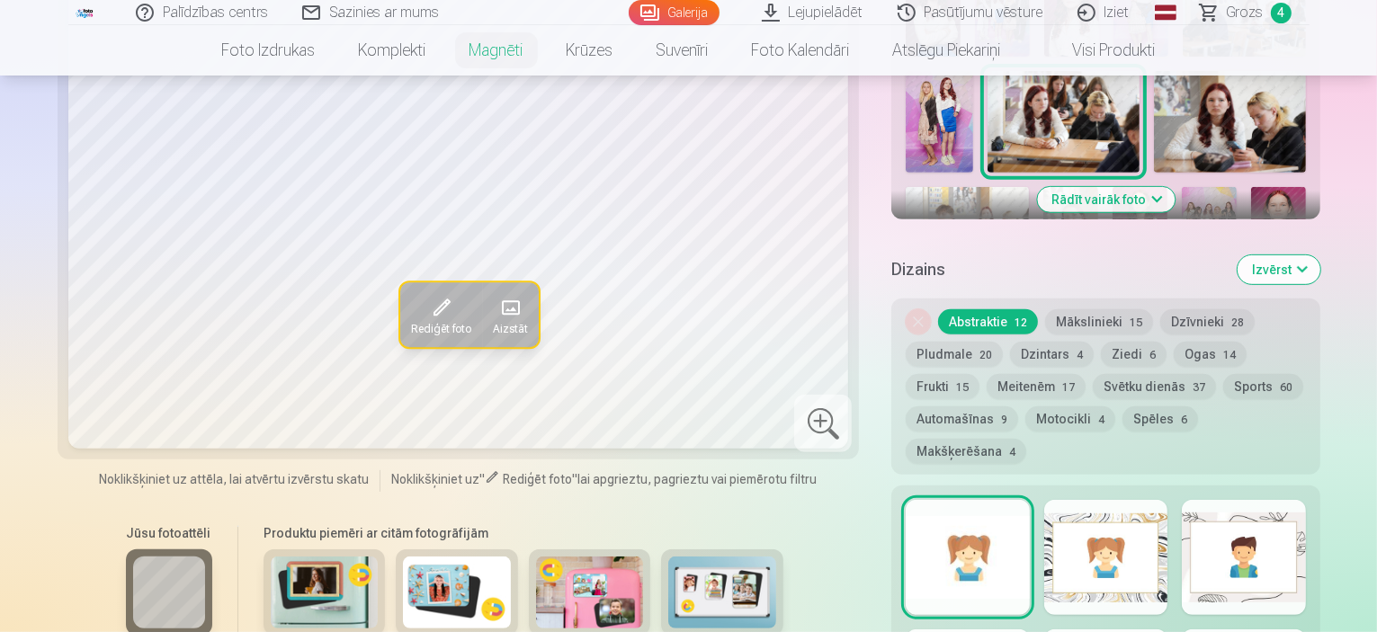
click at [1093, 374] on button "Svētku dienās 37" at bounding box center [1154, 386] width 123 height 25
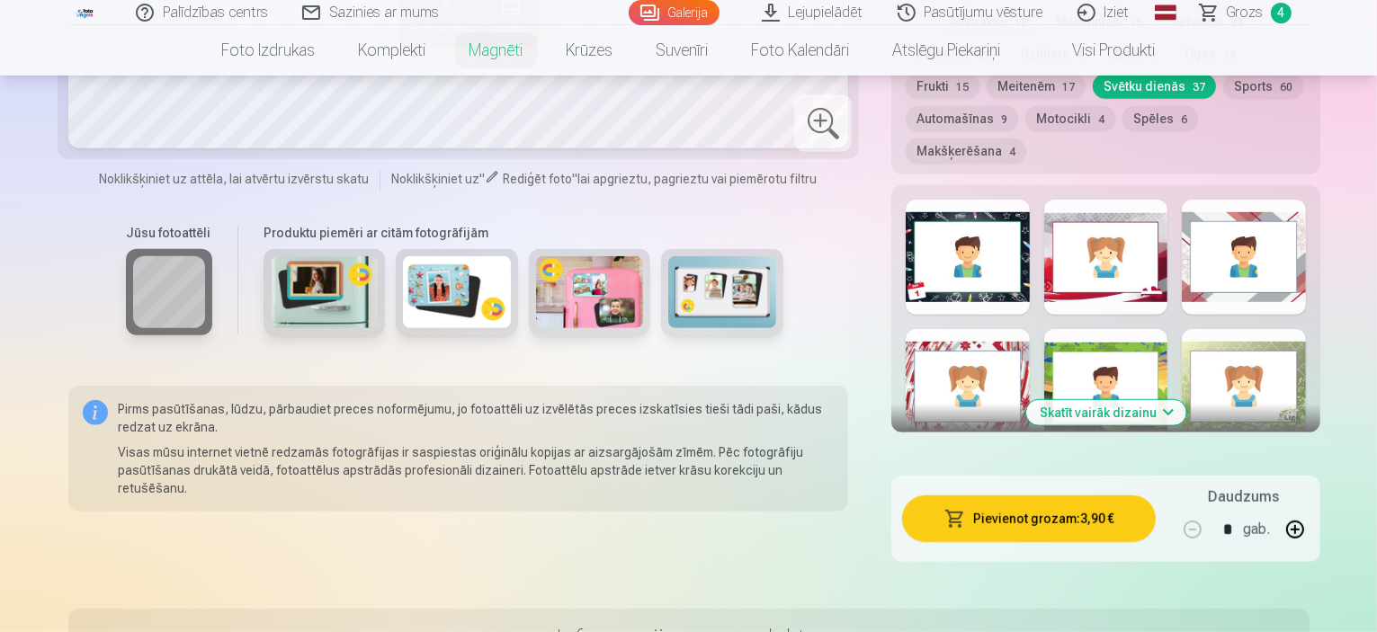
scroll to position [990, 0]
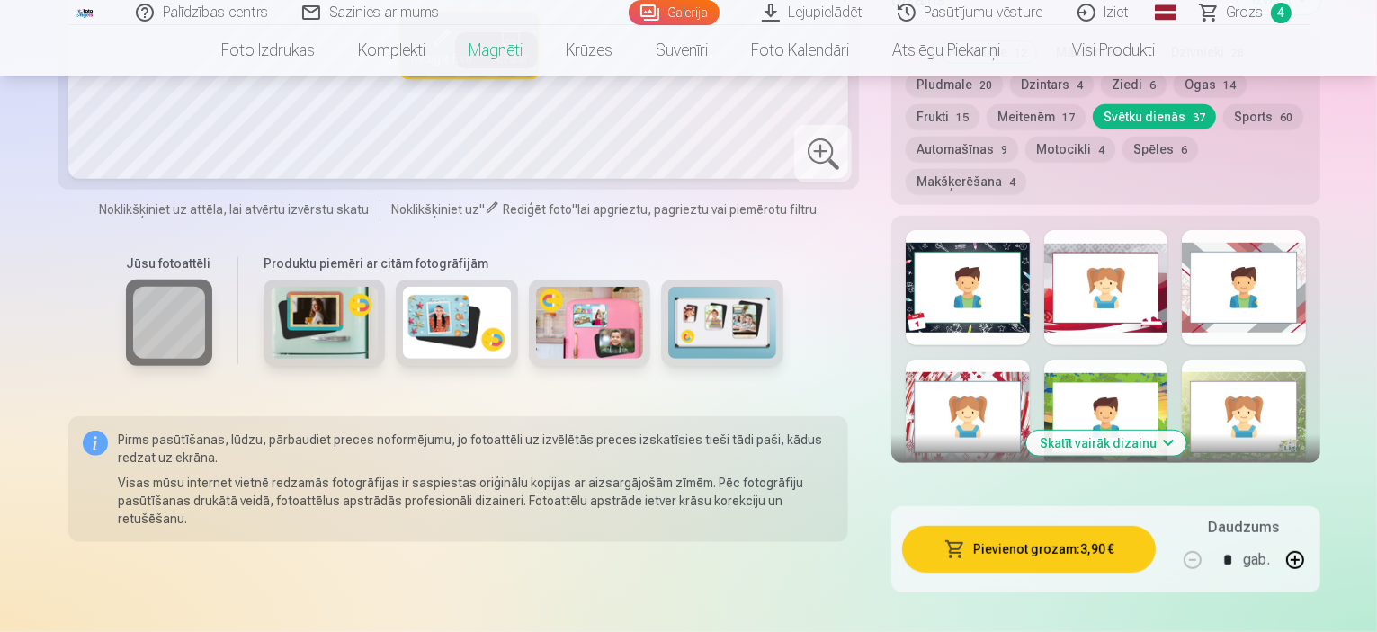
click at [1173, 431] on button "Skatīt vairāk dizainu" at bounding box center [1106, 443] width 160 height 25
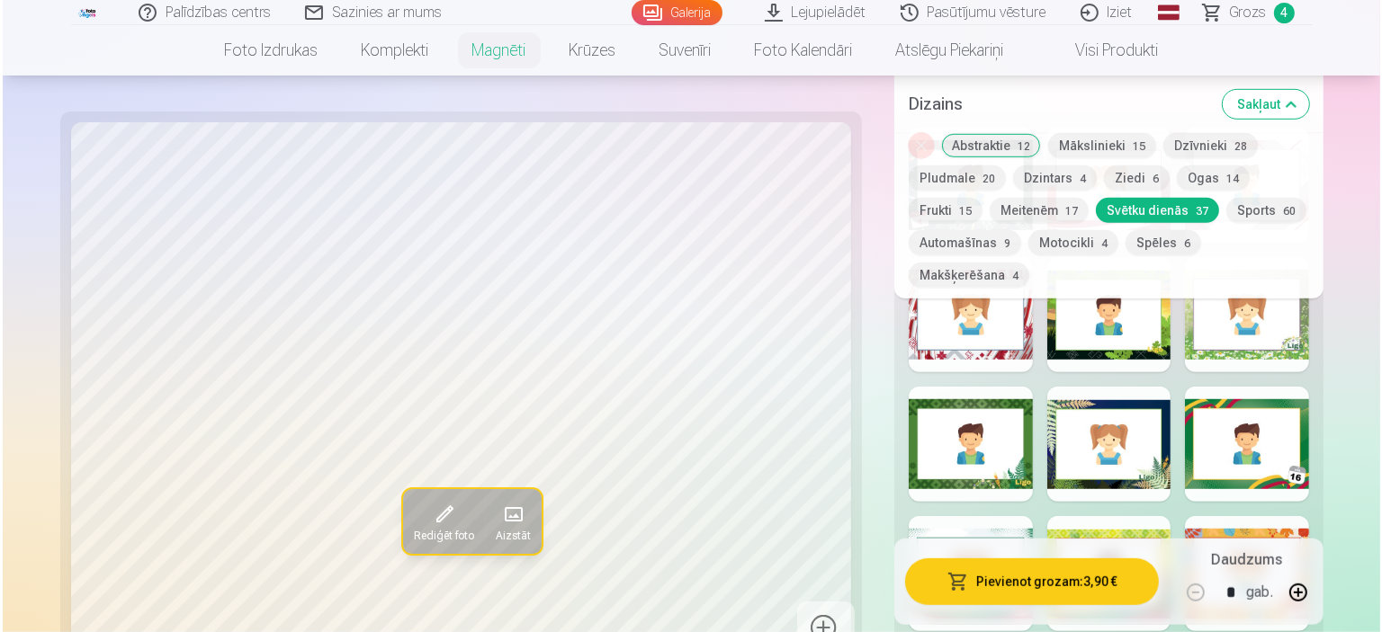
scroll to position [1169, 0]
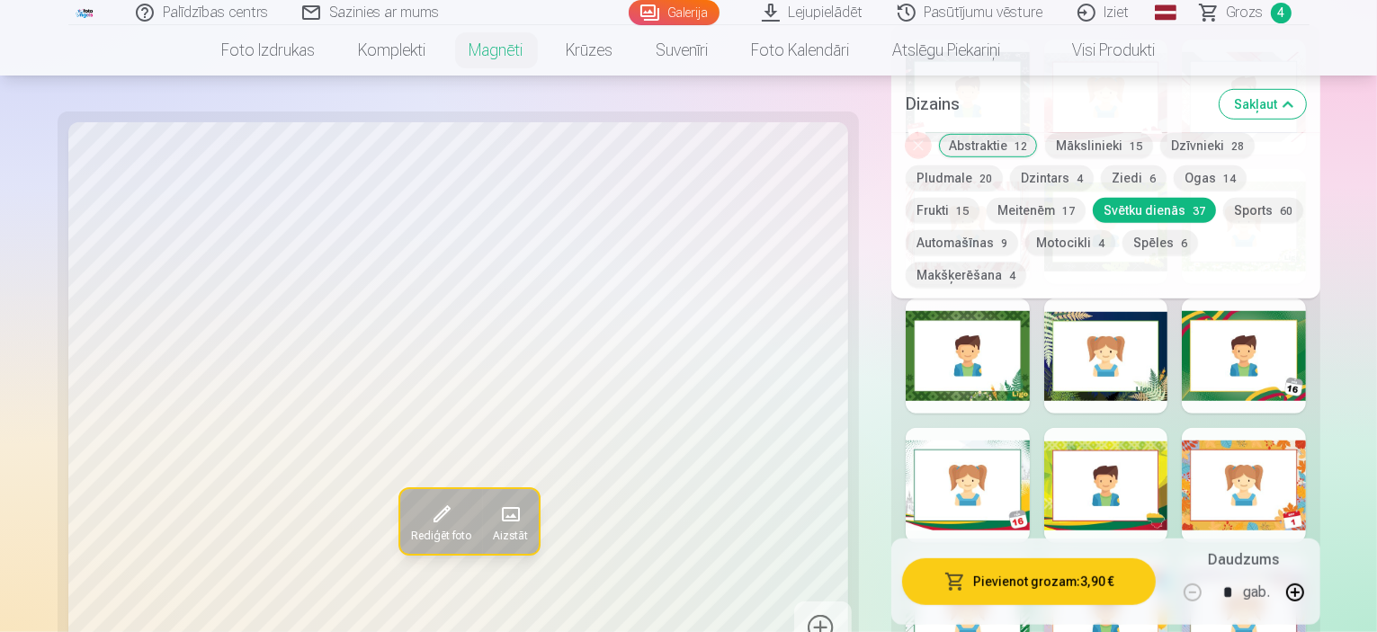
click at [1294, 428] on div at bounding box center [1244, 485] width 124 height 115
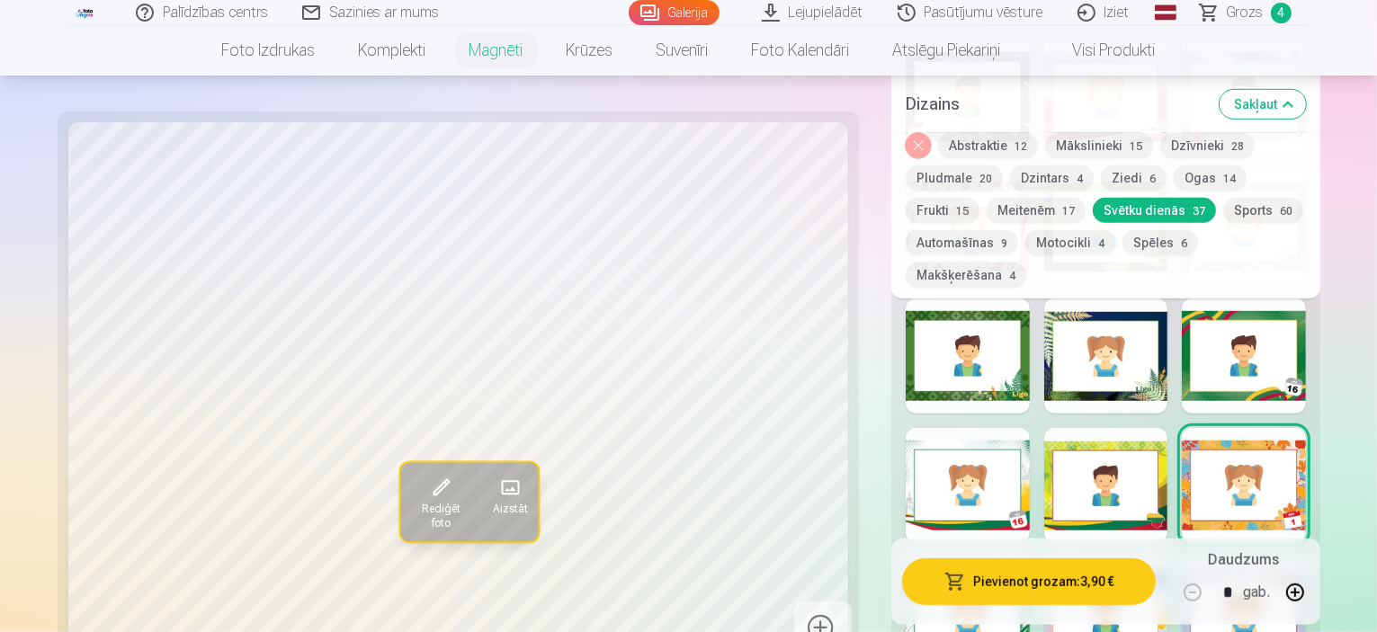
click at [410, 502] on span "Rediģēt foto" at bounding box center [439, 516] width 59 height 29
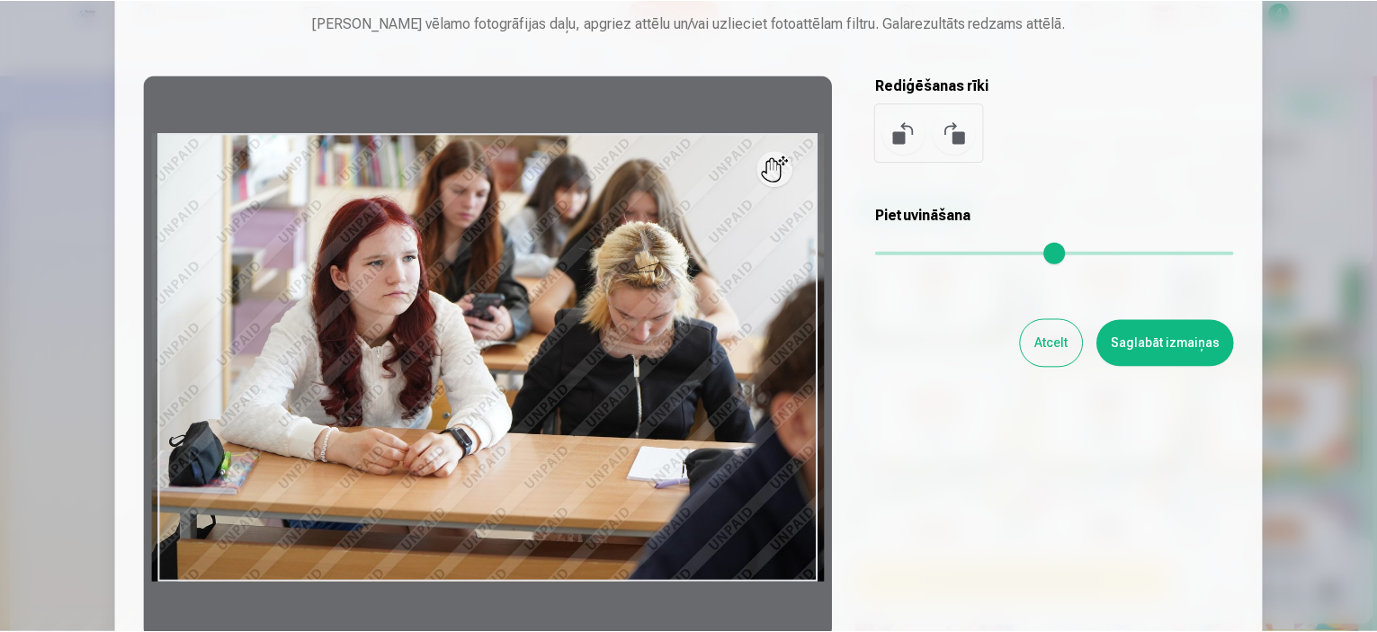
scroll to position [270, 0]
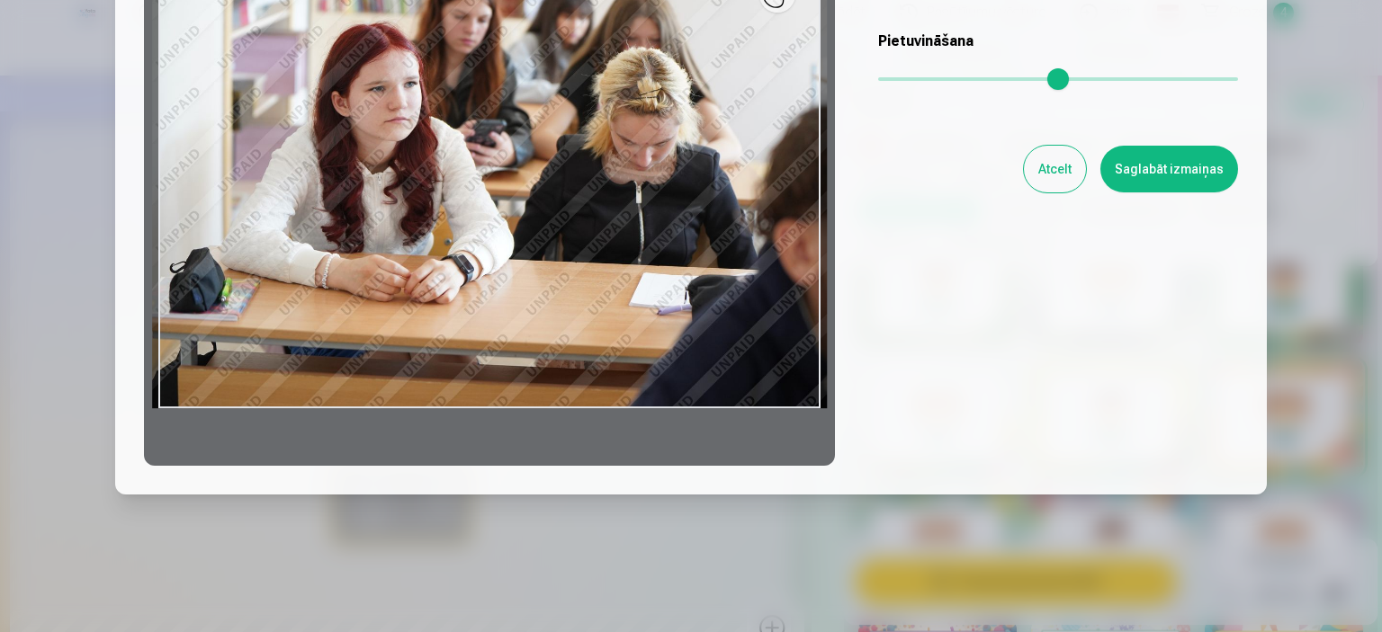
click at [1068, 166] on button "Atcelt" at bounding box center [1055, 169] width 62 height 47
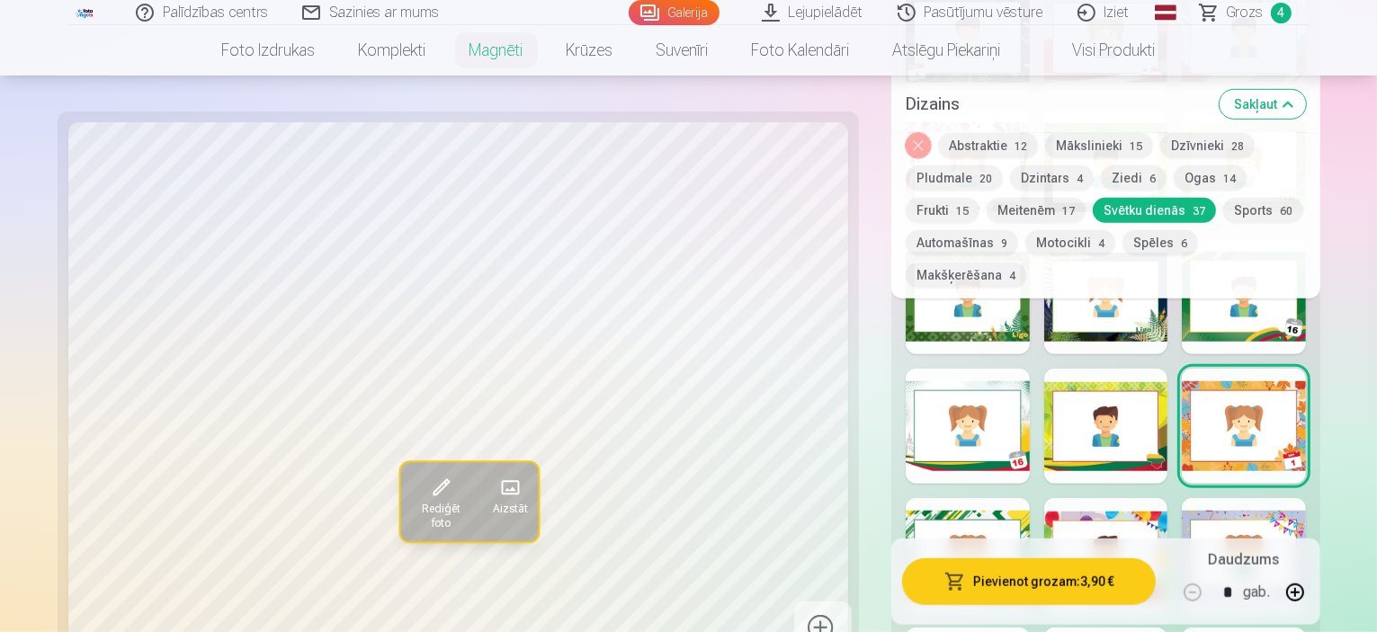
scroll to position [1259, 0]
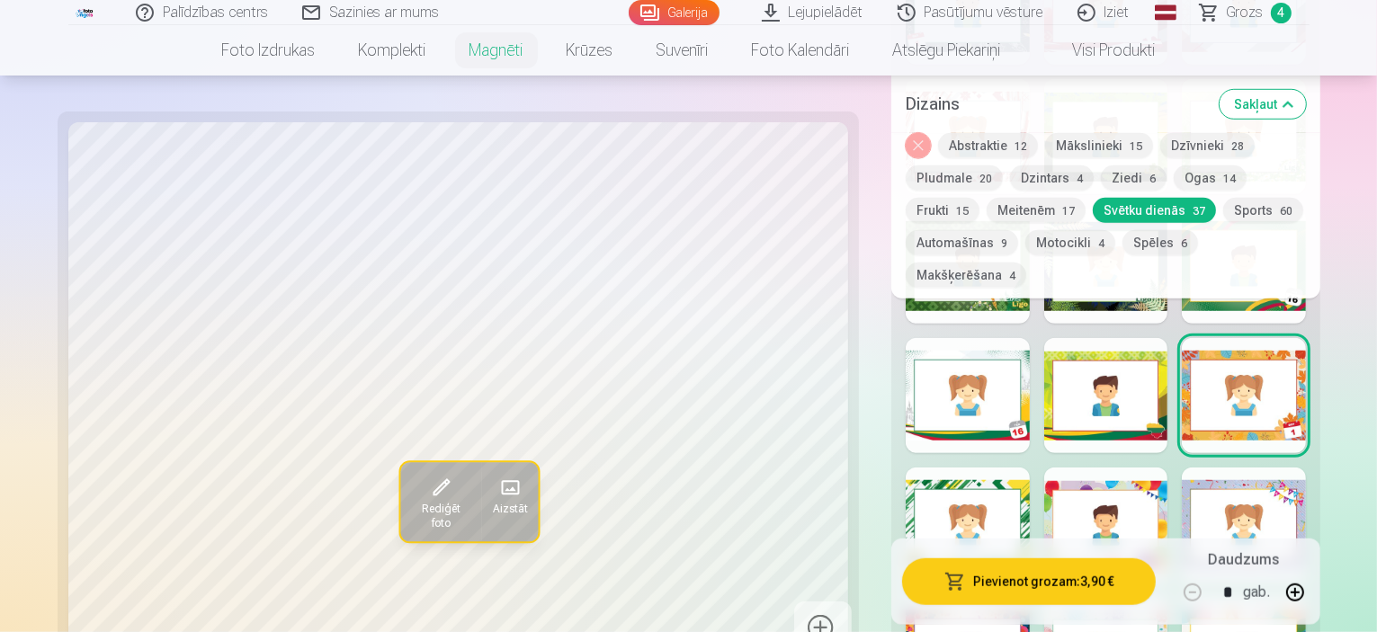
click at [828, 165] on div "Rediģēt foto Aizstāt Noklikšķiniet uz attēla, lai atvērtu izvērstu skatu Noklik…" at bounding box center [688, 363] width 1241 height 2915
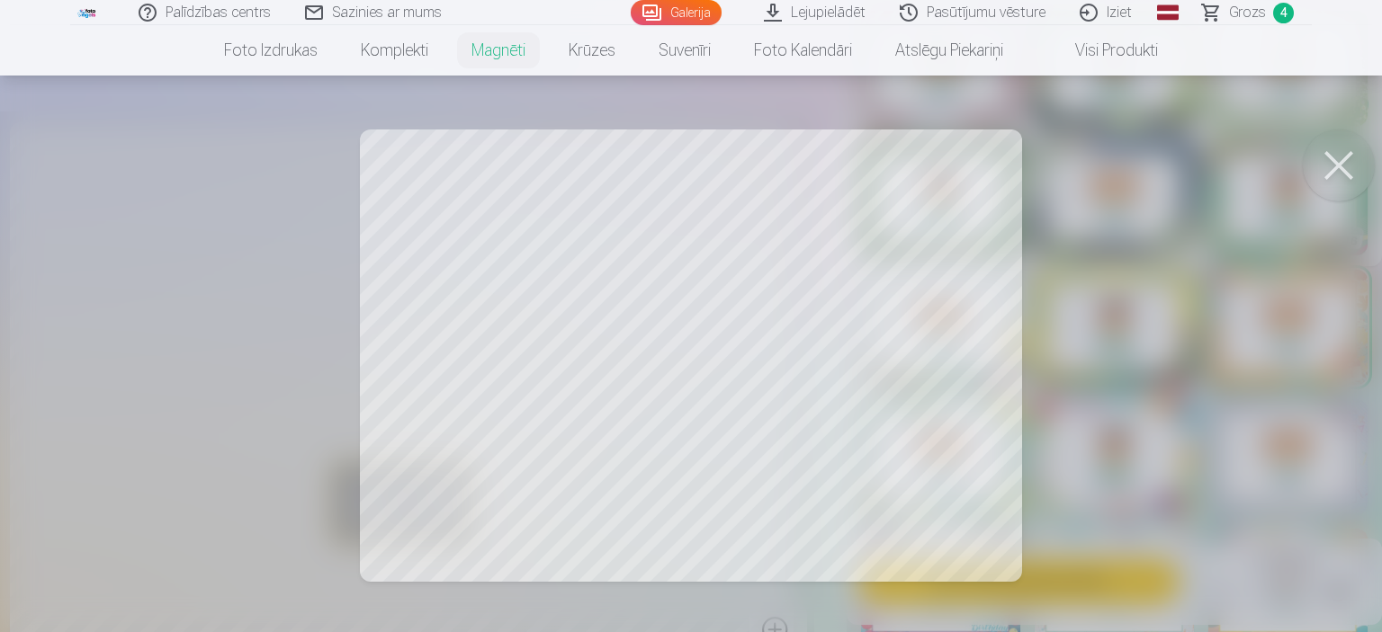
click at [793, 514] on div at bounding box center [691, 316] width 1382 height 632
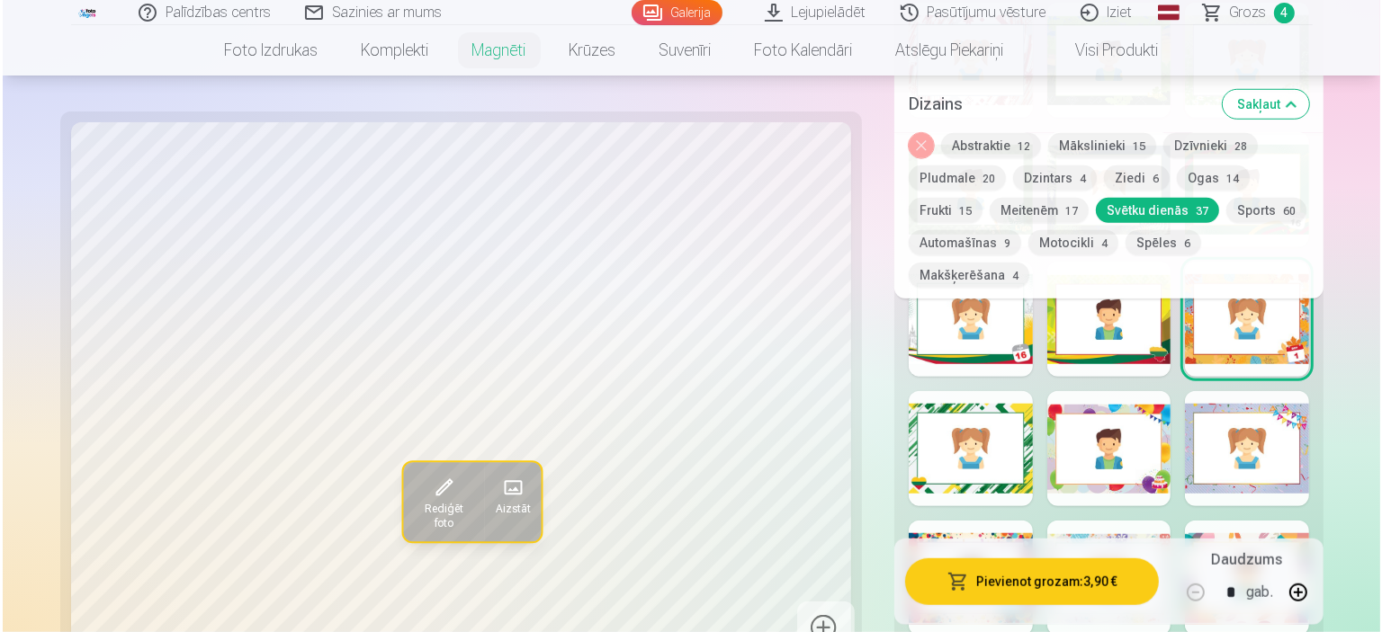
scroll to position [1439, 0]
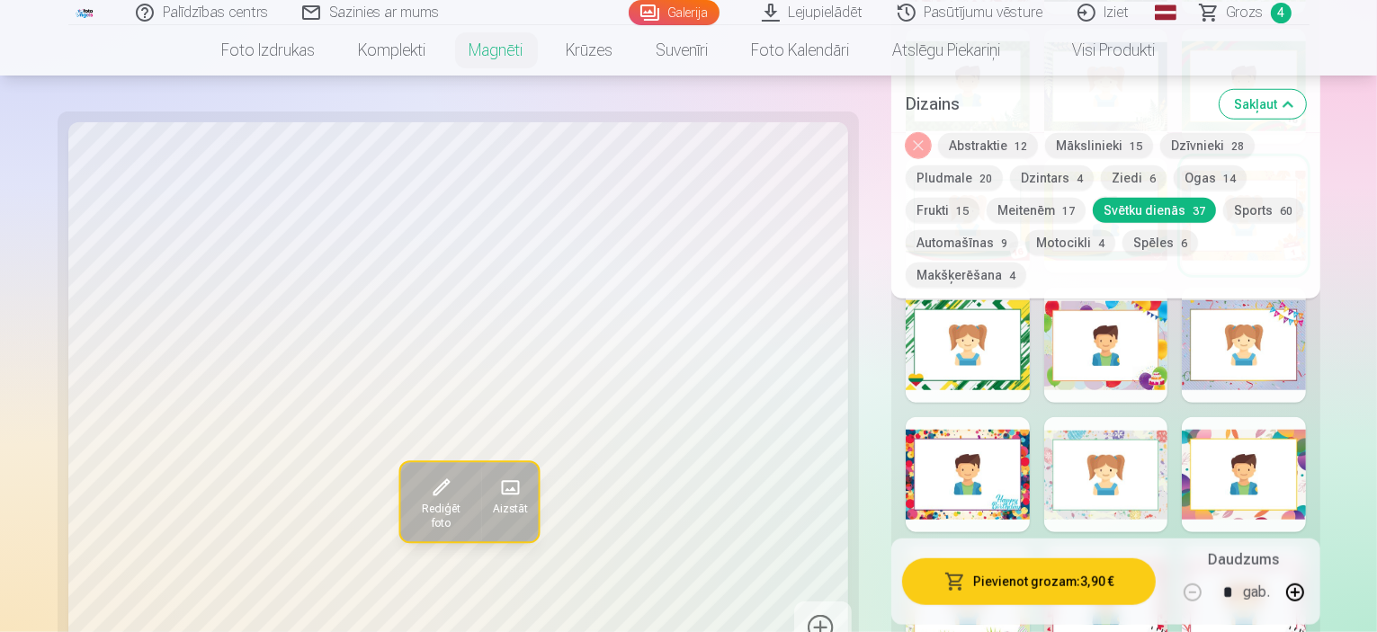
click at [410, 507] on span "Rediģēt foto" at bounding box center [439, 516] width 59 height 29
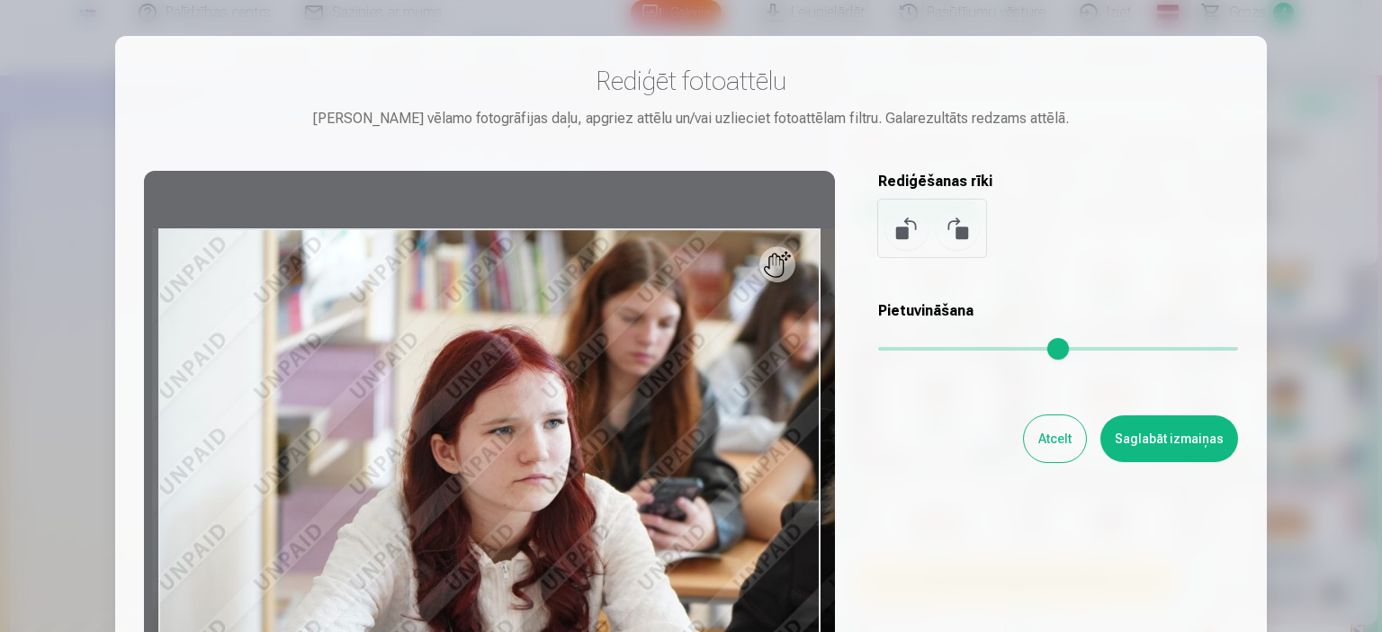
drag, startPoint x: 891, startPoint y: 342, endPoint x: 928, endPoint y: 354, distance: 38.7
click at [928, 351] on input "range" at bounding box center [1058, 349] width 360 height 4
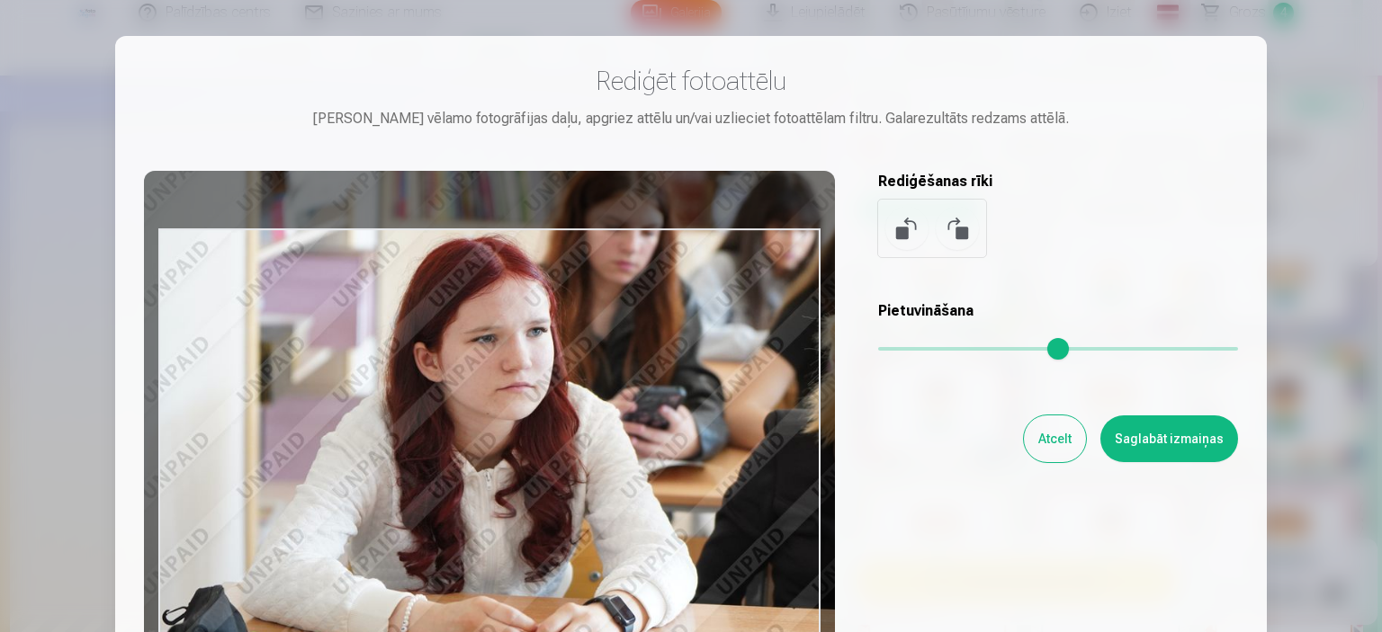
drag, startPoint x: 741, startPoint y: 472, endPoint x: 724, endPoint y: 381, distance: 93.3
click at [724, 381] on div at bounding box center [489, 453] width 691 height 565
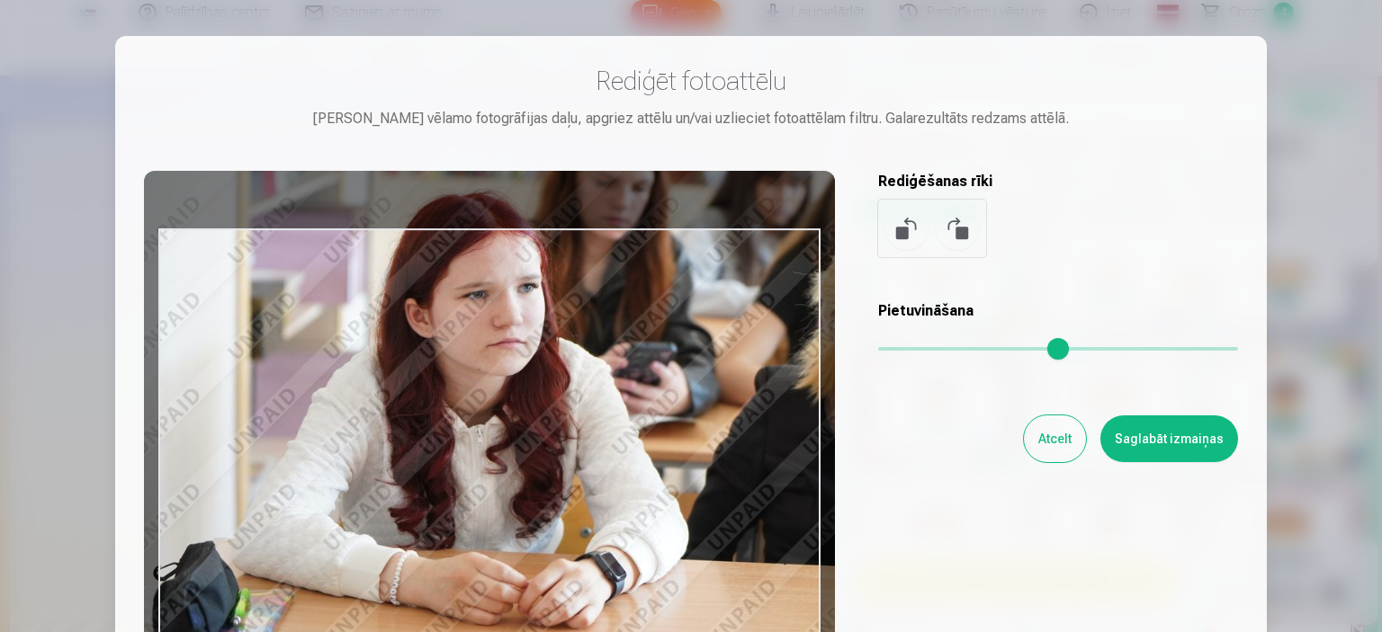
drag, startPoint x: 281, startPoint y: 303, endPoint x: 248, endPoint y: 301, distance: 32.4
click at [248, 301] on div at bounding box center [489, 453] width 691 height 565
click at [202, 269] on div at bounding box center [489, 453] width 691 height 565
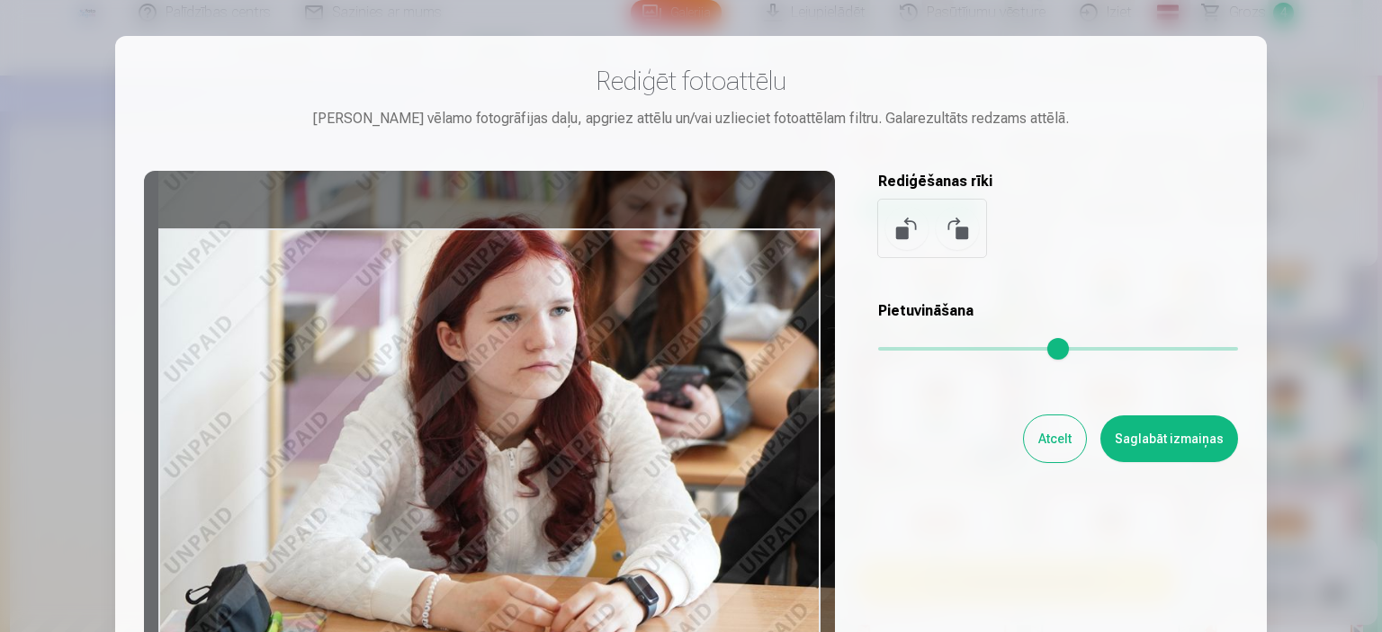
drag, startPoint x: 203, startPoint y: 262, endPoint x: 264, endPoint y: 287, distance: 65.3
click at [264, 287] on div at bounding box center [489, 453] width 691 height 565
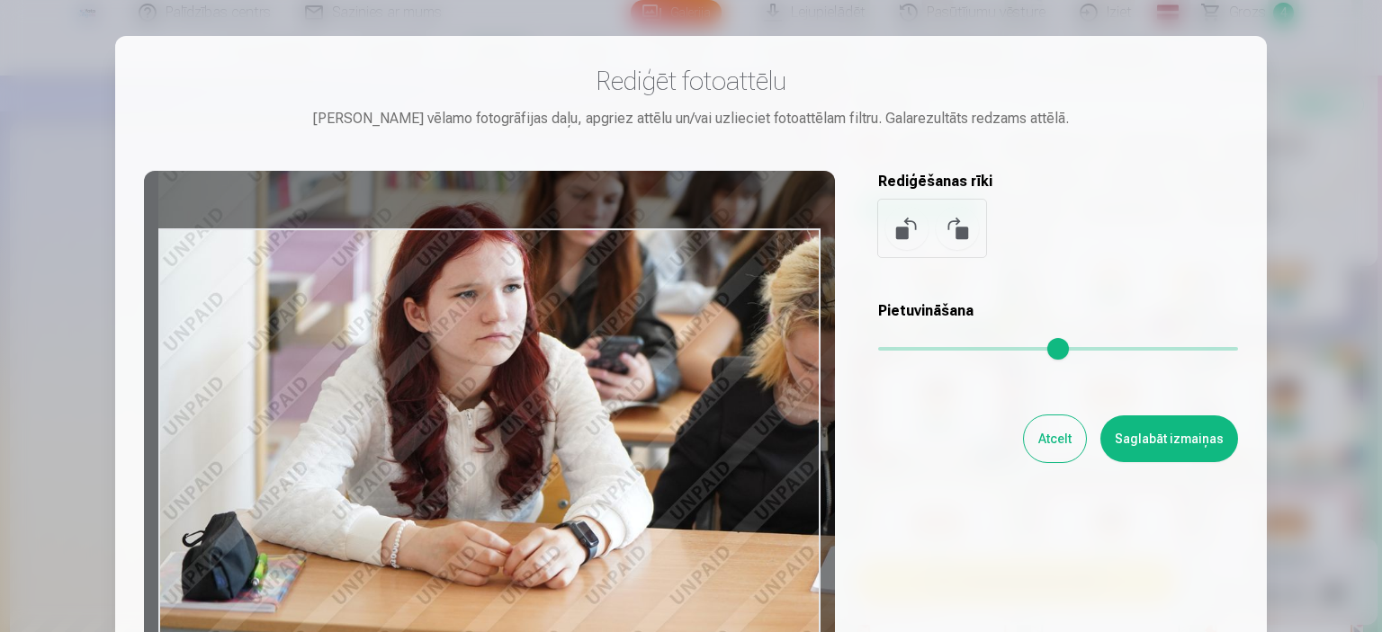
drag, startPoint x: 932, startPoint y: 348, endPoint x: 914, endPoint y: 354, distance: 18.8
click at [914, 351] on input "range" at bounding box center [1058, 349] width 360 height 4
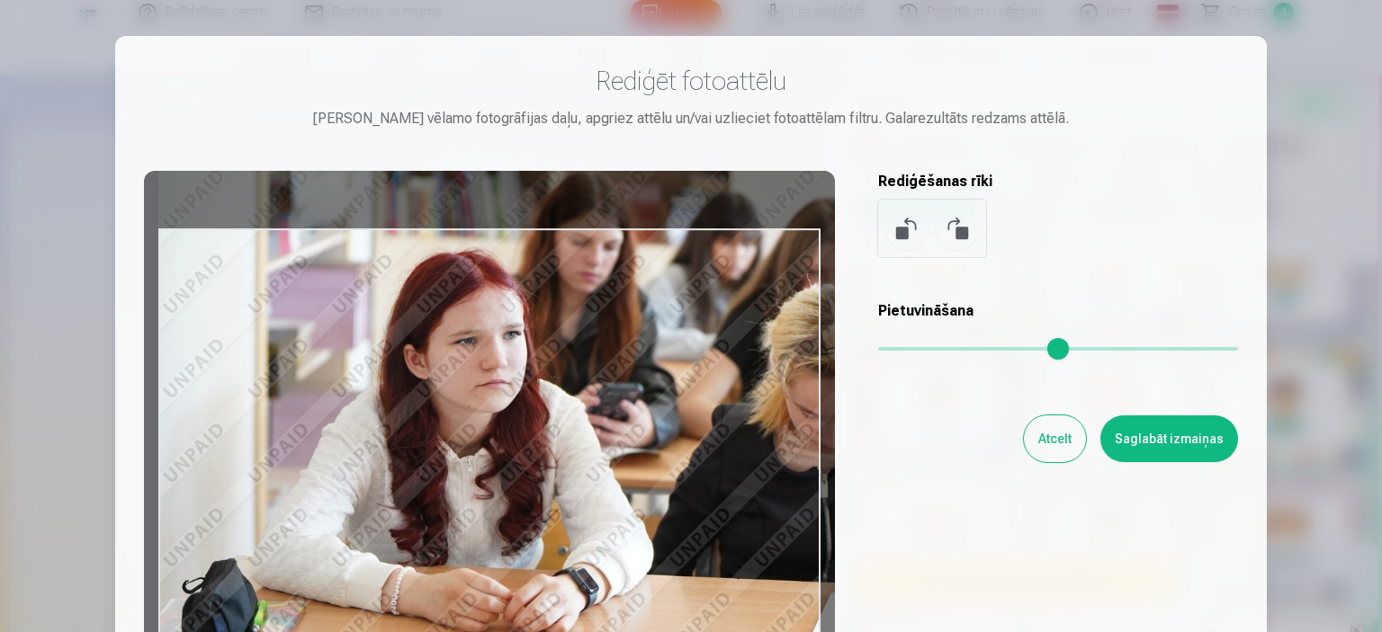
drag, startPoint x: 661, startPoint y: 408, endPoint x: 784, endPoint y: 455, distance: 131.0
click at [784, 455] on div at bounding box center [489, 453] width 691 height 565
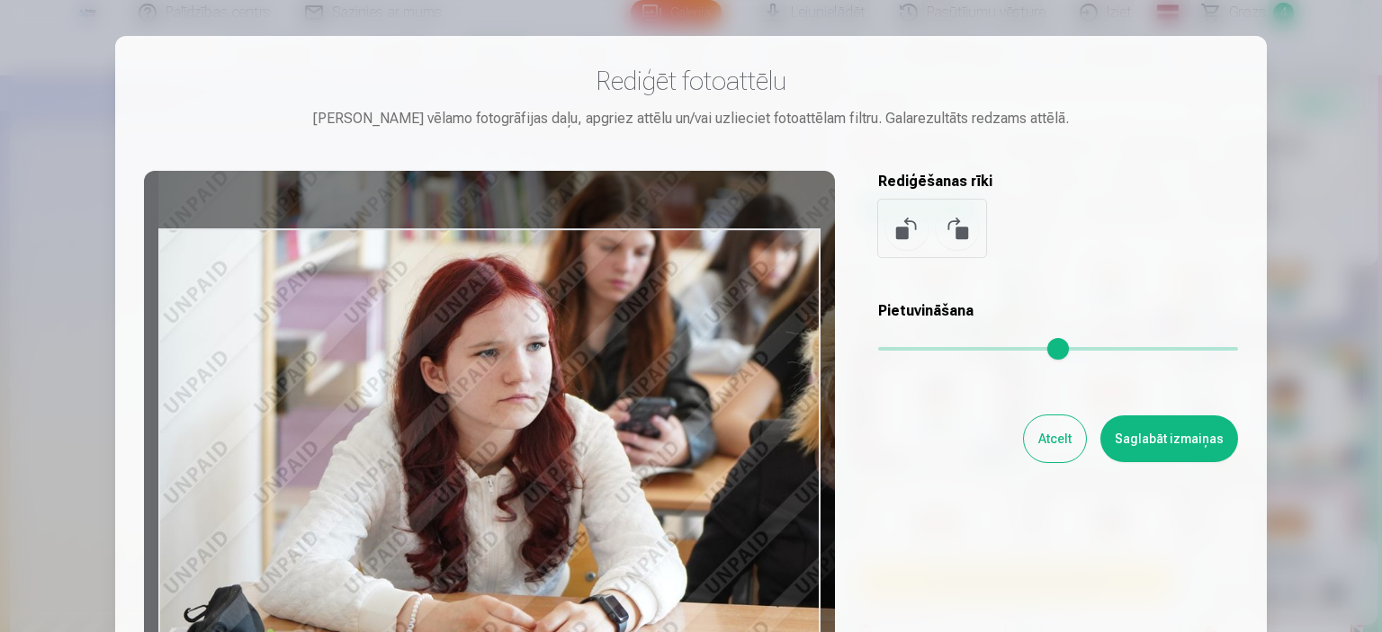
click at [921, 351] on input "range" at bounding box center [1058, 349] width 360 height 4
type input "***"
click at [1184, 437] on button "Saglabāt izmaiņas" at bounding box center [1169, 439] width 138 height 47
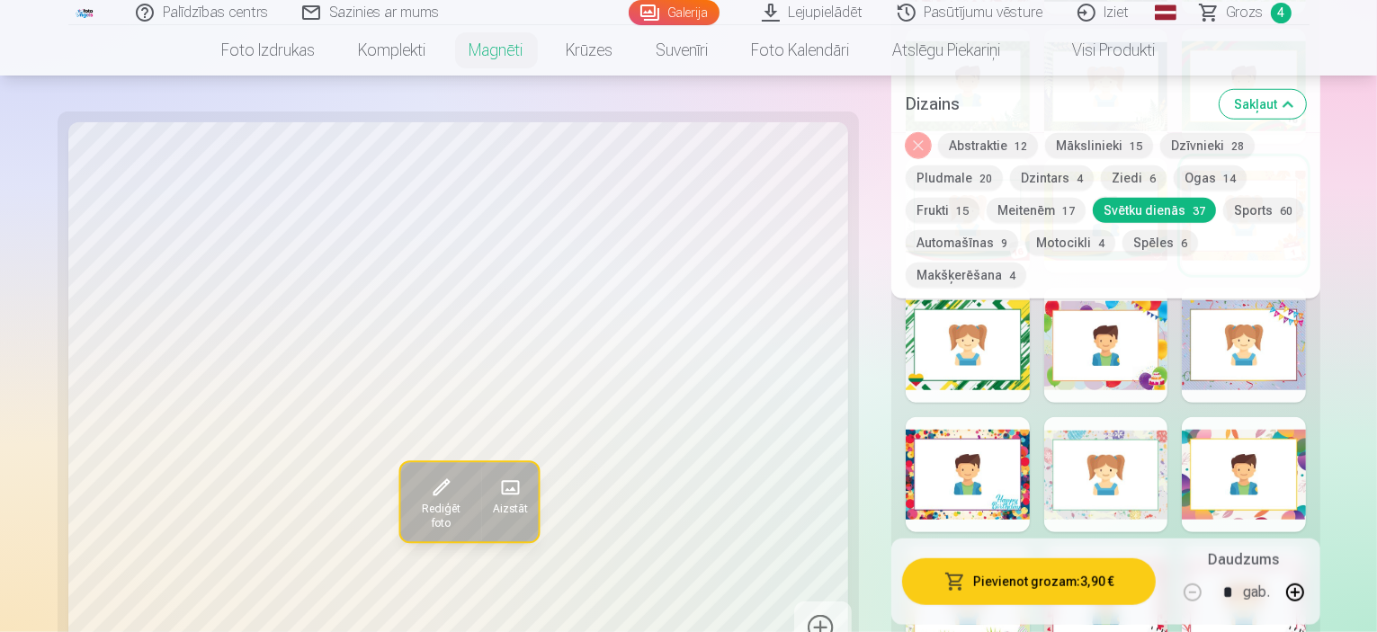
click at [410, 502] on span "Rediģēt foto" at bounding box center [439, 516] width 59 height 29
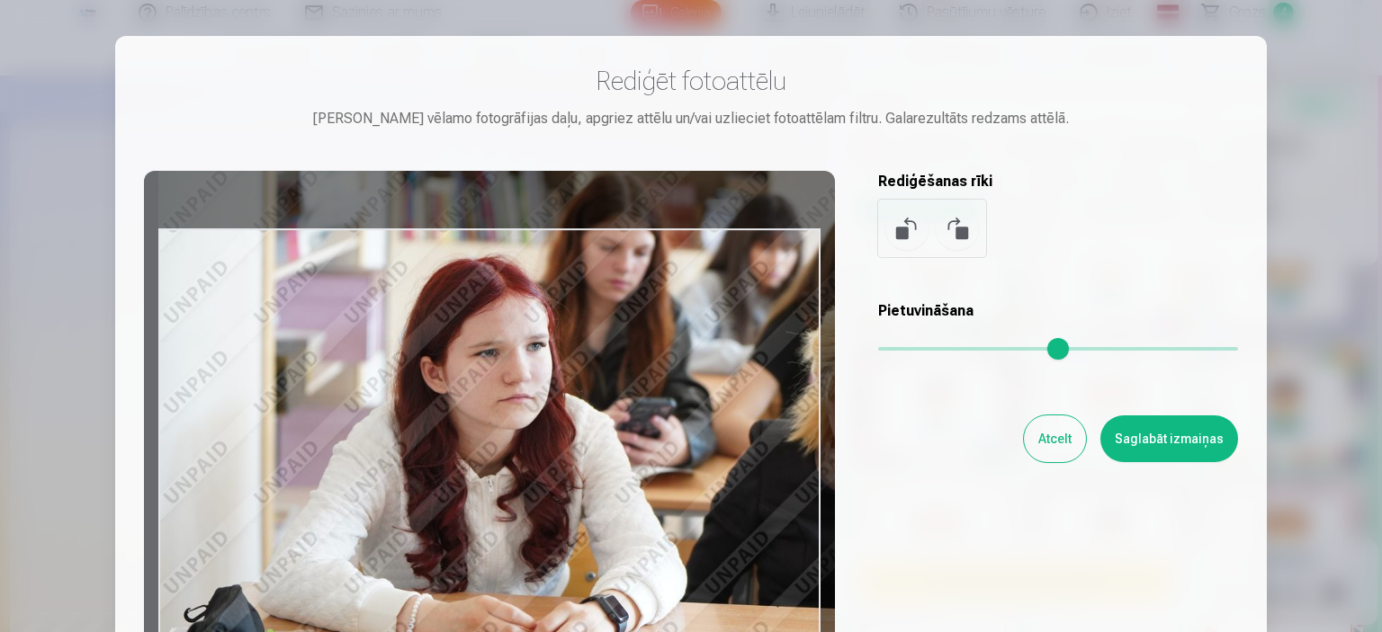
drag, startPoint x: 799, startPoint y: 264, endPoint x: 853, endPoint y: 265, distance: 54.0
click at [853, 265] on div "Rediģēt fotoattēlu [PERSON_NAME] vēlamo fotogrāfijas daļu, apgriez attēlu un/va…" at bounding box center [691, 400] width 1094 height 671
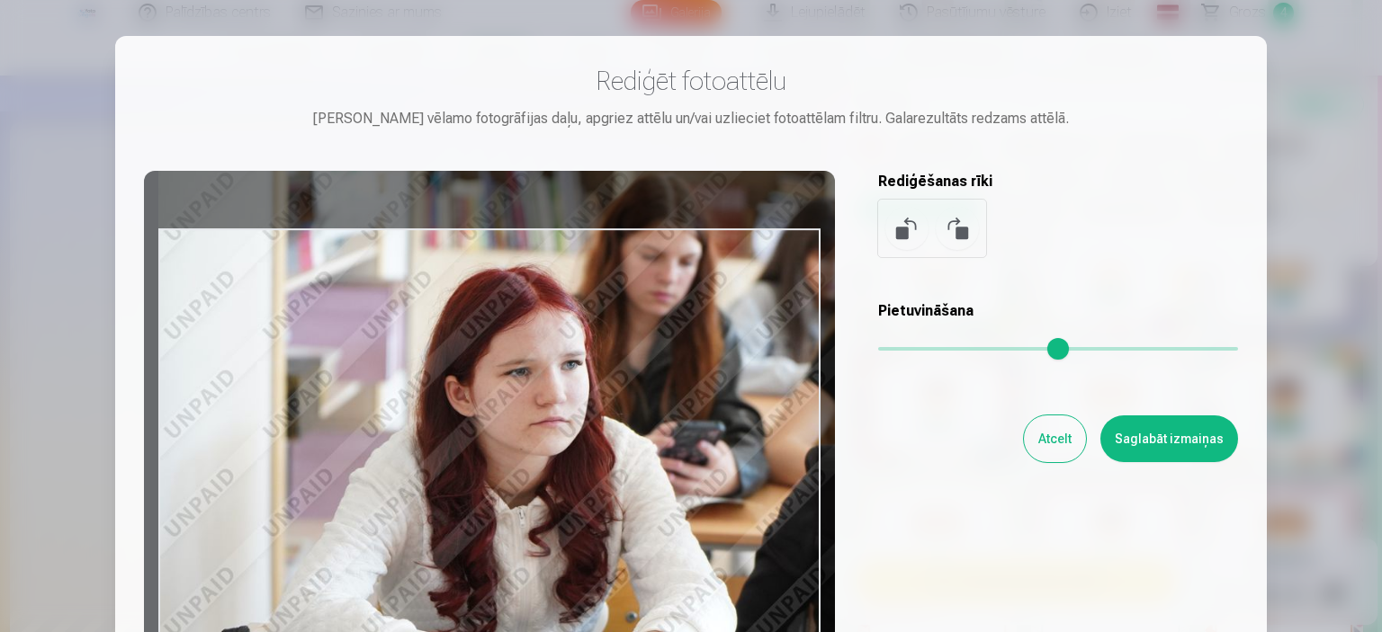
drag, startPoint x: 921, startPoint y: 350, endPoint x: 930, endPoint y: 354, distance: 9.7
click at [930, 351] on input "range" at bounding box center [1058, 349] width 360 height 4
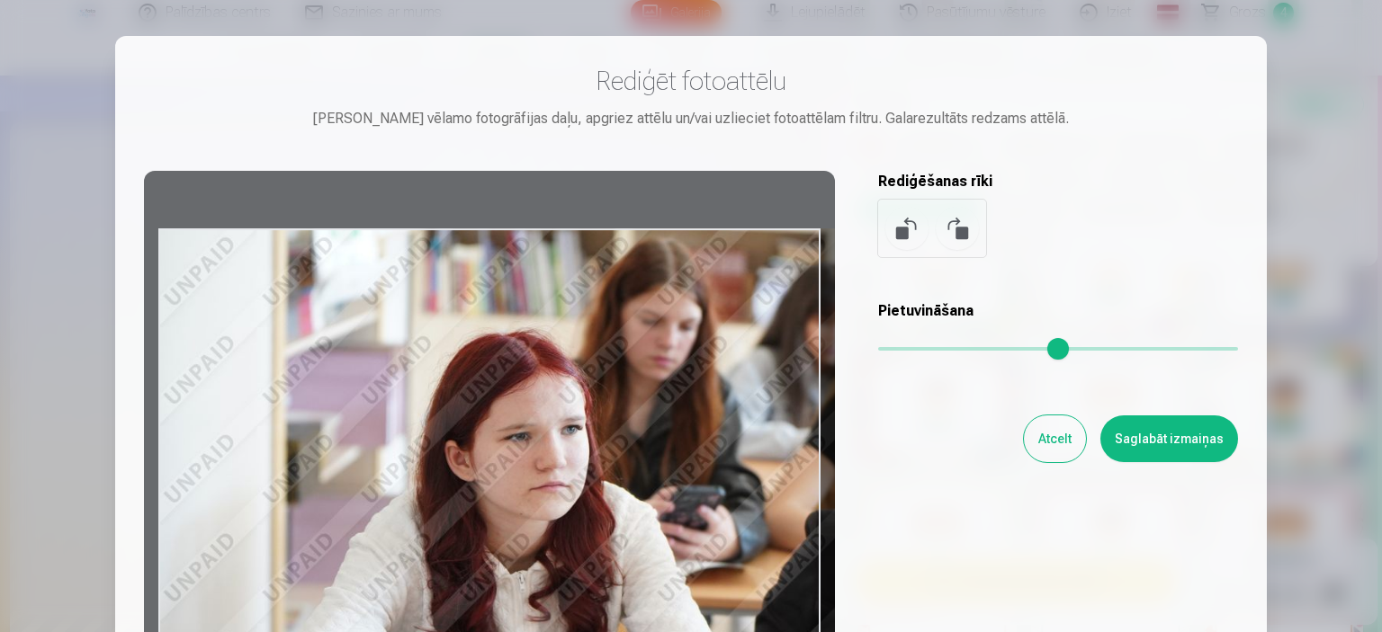
drag, startPoint x: 694, startPoint y: 381, endPoint x: 704, endPoint y: 446, distance: 66.4
click at [704, 446] on div at bounding box center [489, 453] width 691 height 565
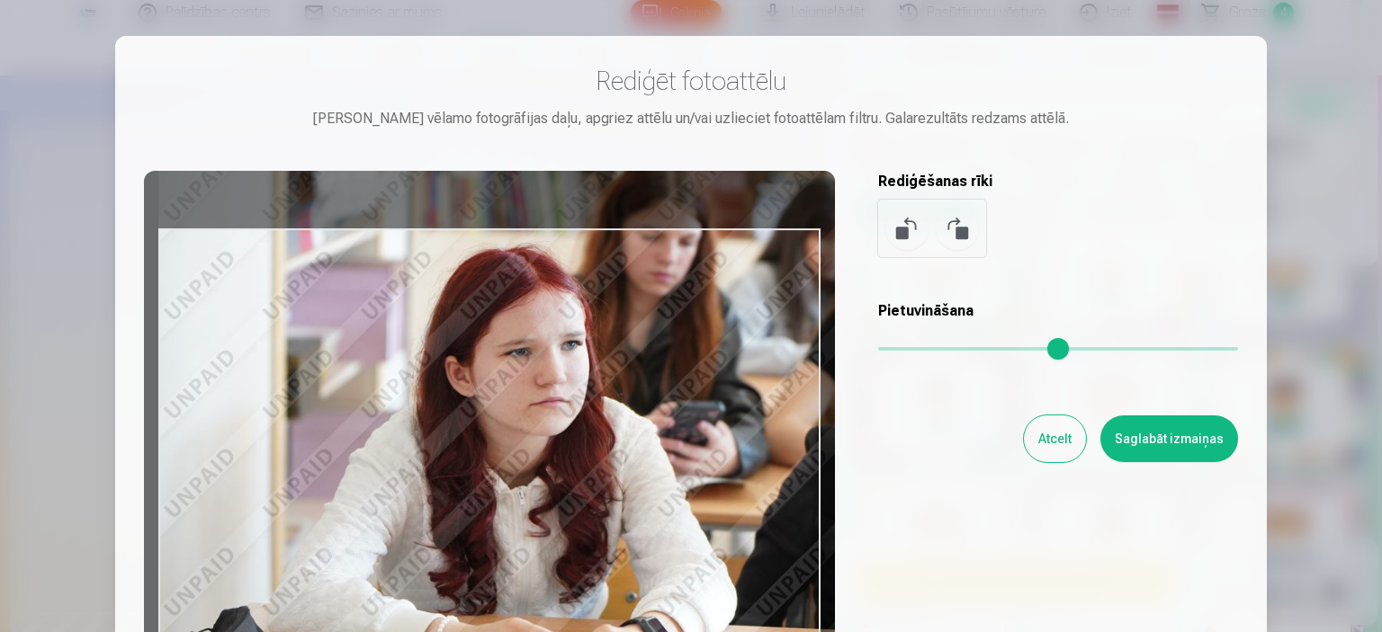
drag, startPoint x: 305, startPoint y: 336, endPoint x: 344, endPoint y: 251, distance: 93.0
click at [344, 251] on div at bounding box center [489, 453] width 691 height 565
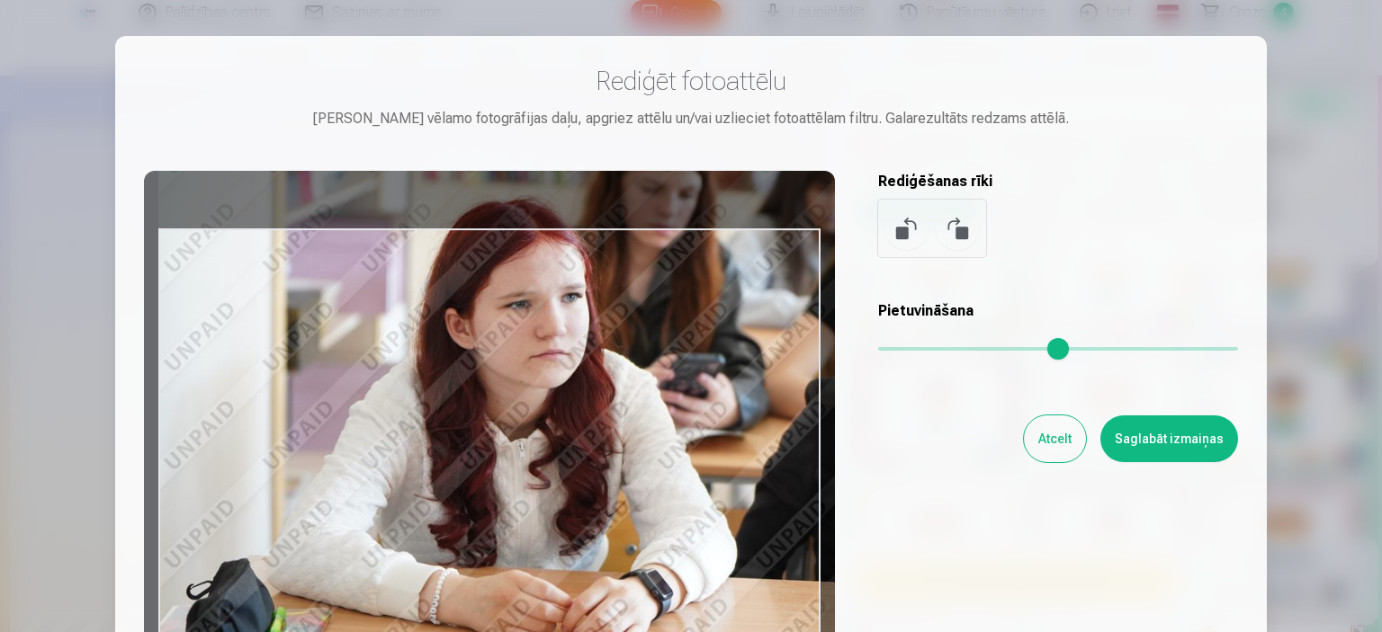
drag, startPoint x: 385, startPoint y: 439, endPoint x: 399, endPoint y: 391, distance: 49.8
click at [399, 391] on div at bounding box center [489, 453] width 691 height 565
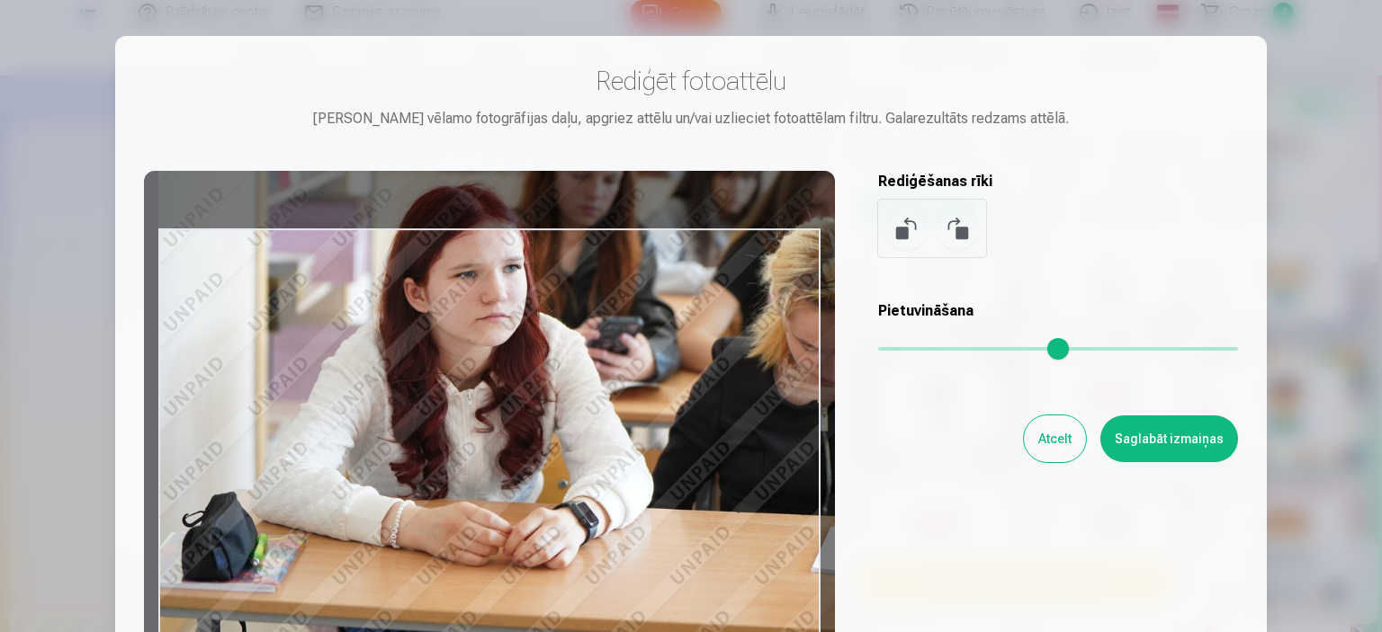
drag, startPoint x: 927, startPoint y: 349, endPoint x: 913, endPoint y: 356, distance: 15.3
click at [913, 351] on input "range" at bounding box center [1058, 349] width 360 height 4
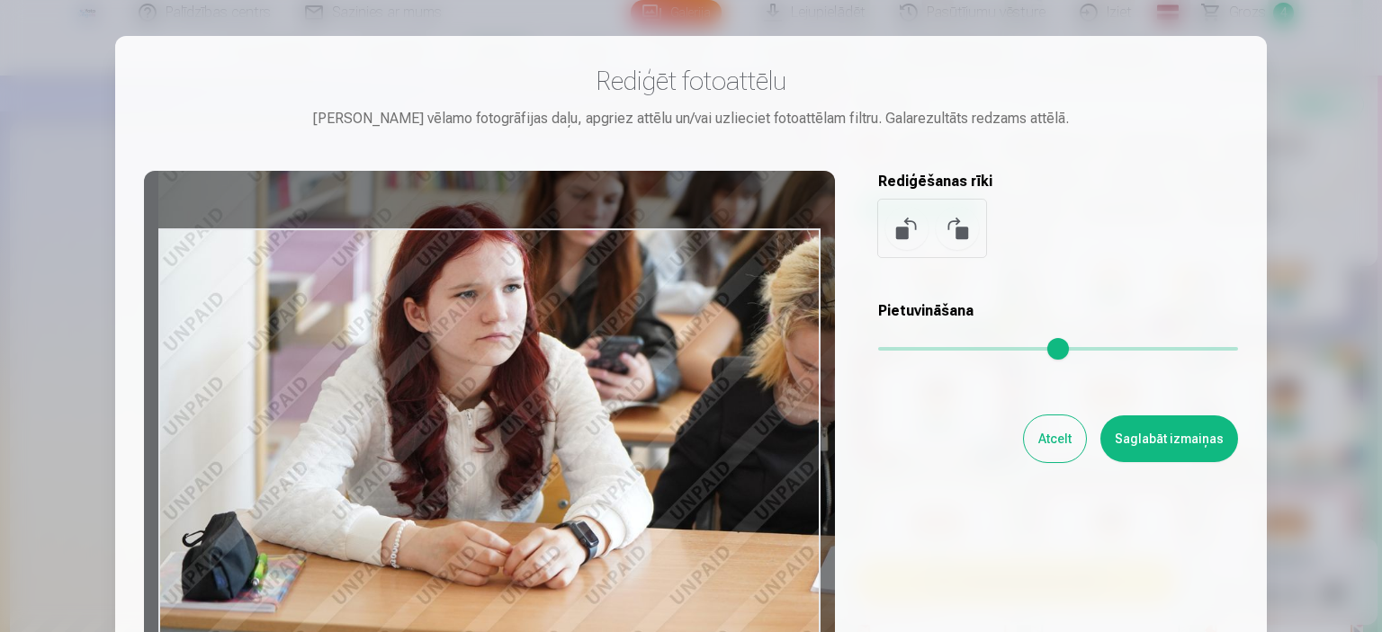
drag, startPoint x: 537, startPoint y: 427, endPoint x: 679, endPoint y: 442, distance: 142.9
click at [679, 442] on div at bounding box center [489, 453] width 691 height 565
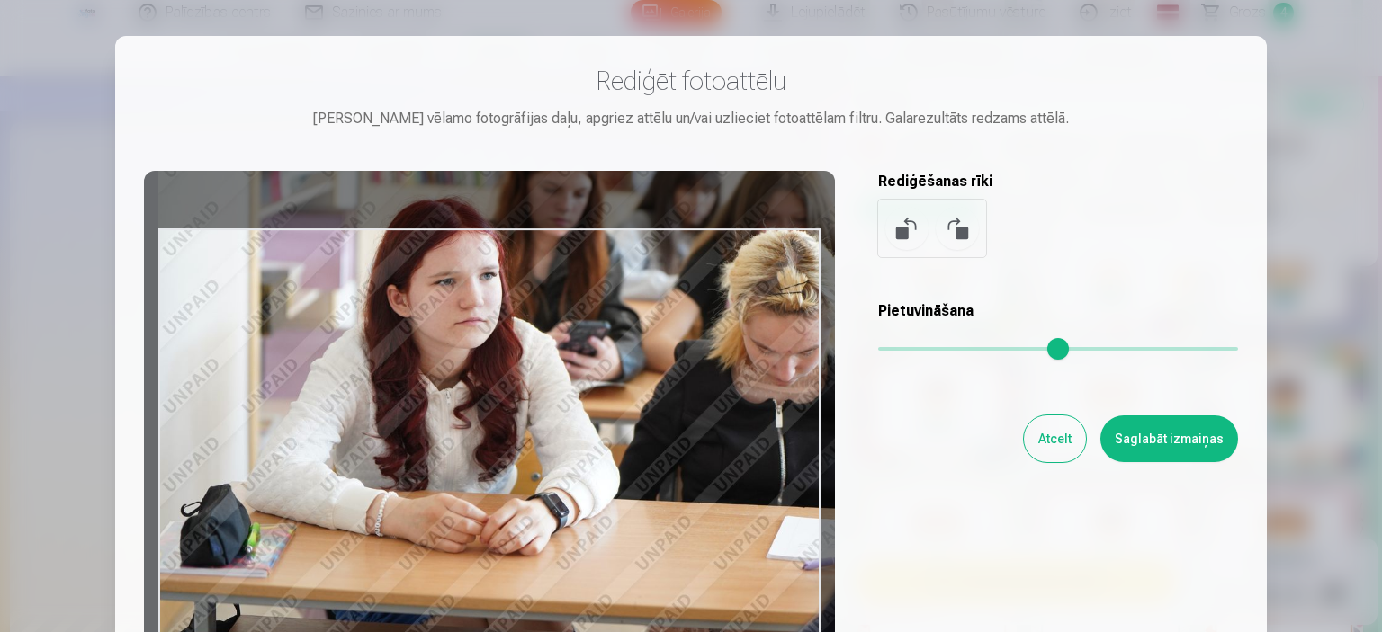
drag, startPoint x: 914, startPoint y: 351, endPoint x: 905, endPoint y: 355, distance: 10.1
click at [905, 351] on input "range" at bounding box center [1058, 349] width 360 height 4
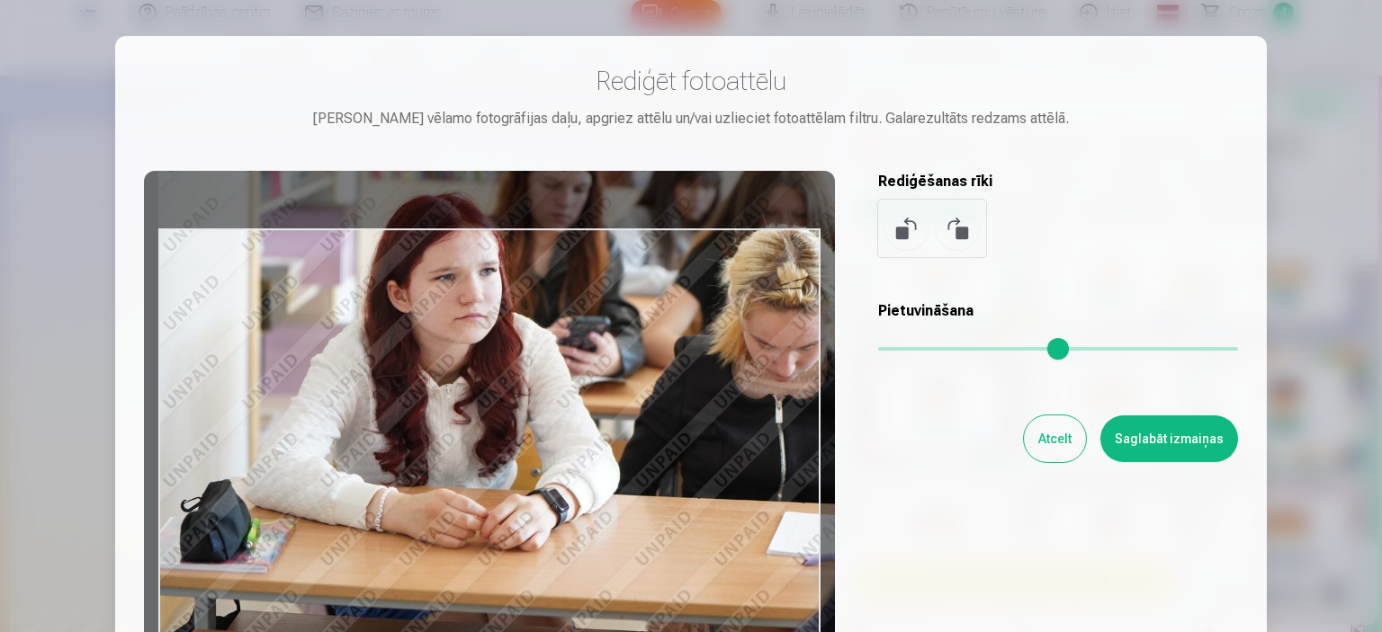
drag, startPoint x: 381, startPoint y: 467, endPoint x: 493, endPoint y: 418, distance: 122.5
click at [606, 452] on div at bounding box center [489, 453] width 691 height 565
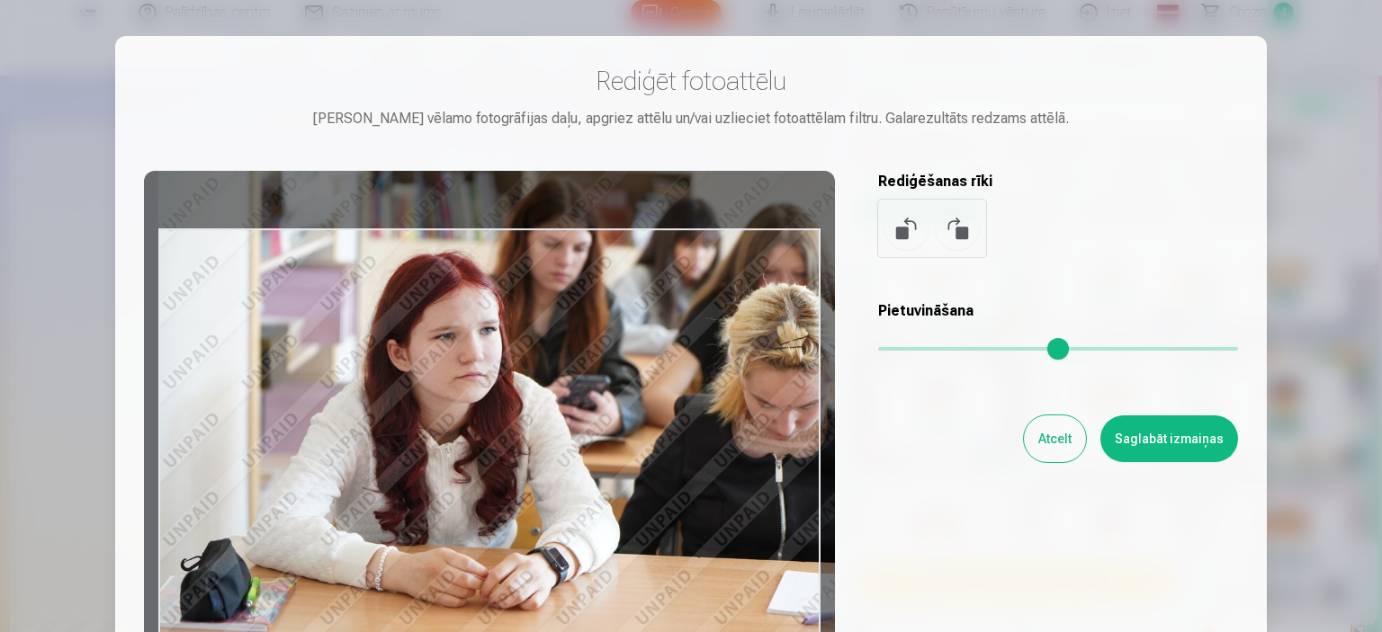
drag, startPoint x: 471, startPoint y: 427, endPoint x: 872, endPoint y: 378, distance: 403.3
click at [495, 460] on div at bounding box center [489, 453] width 691 height 565
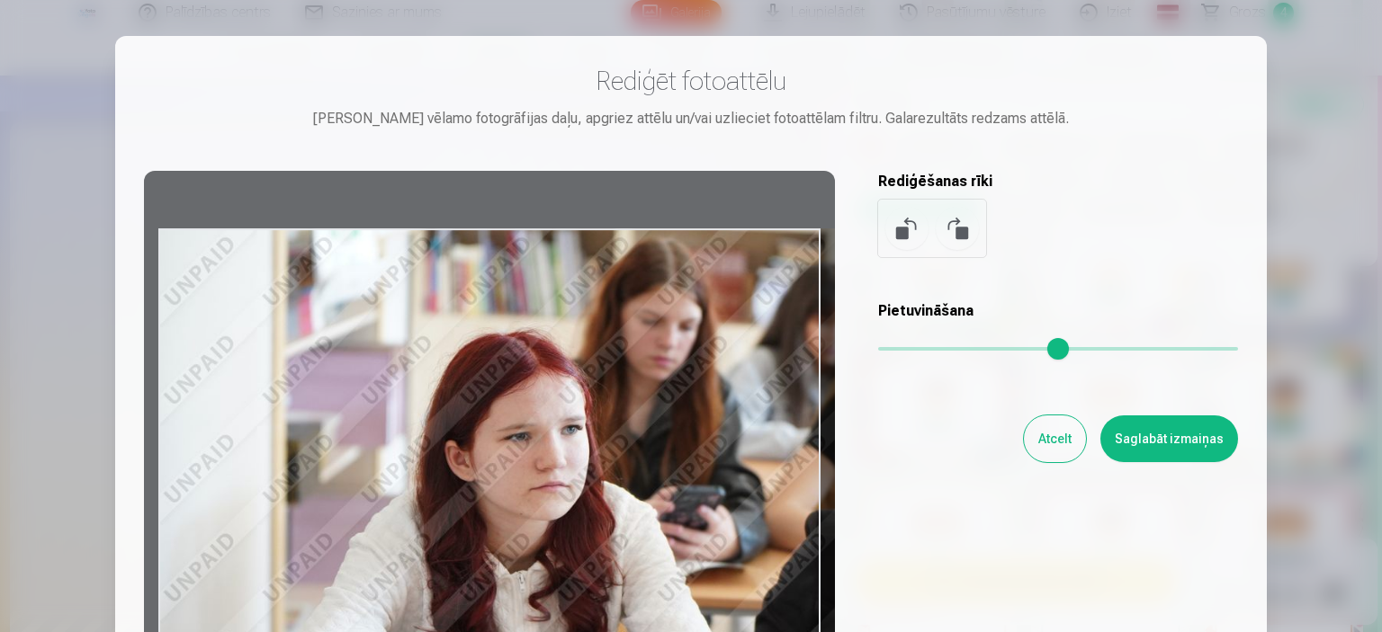
drag, startPoint x: 908, startPoint y: 353, endPoint x: 928, endPoint y: 422, distance: 72.3
click at [928, 351] on input "range" at bounding box center [1058, 349] width 360 height 4
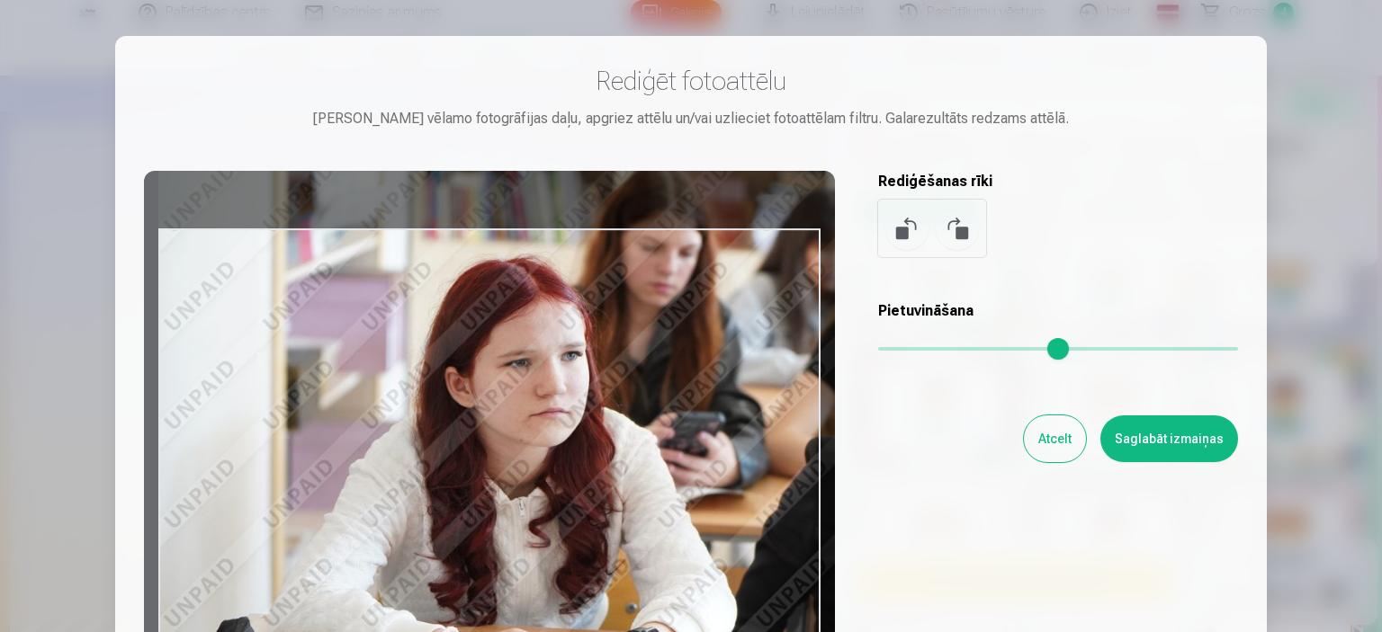
type input "****"
drag, startPoint x: 707, startPoint y: 493, endPoint x: 719, endPoint y: 418, distance: 75.6
click at [719, 418] on div at bounding box center [489, 453] width 691 height 565
click at [1169, 452] on button "Saglabāt izmaiņas" at bounding box center [1169, 439] width 138 height 47
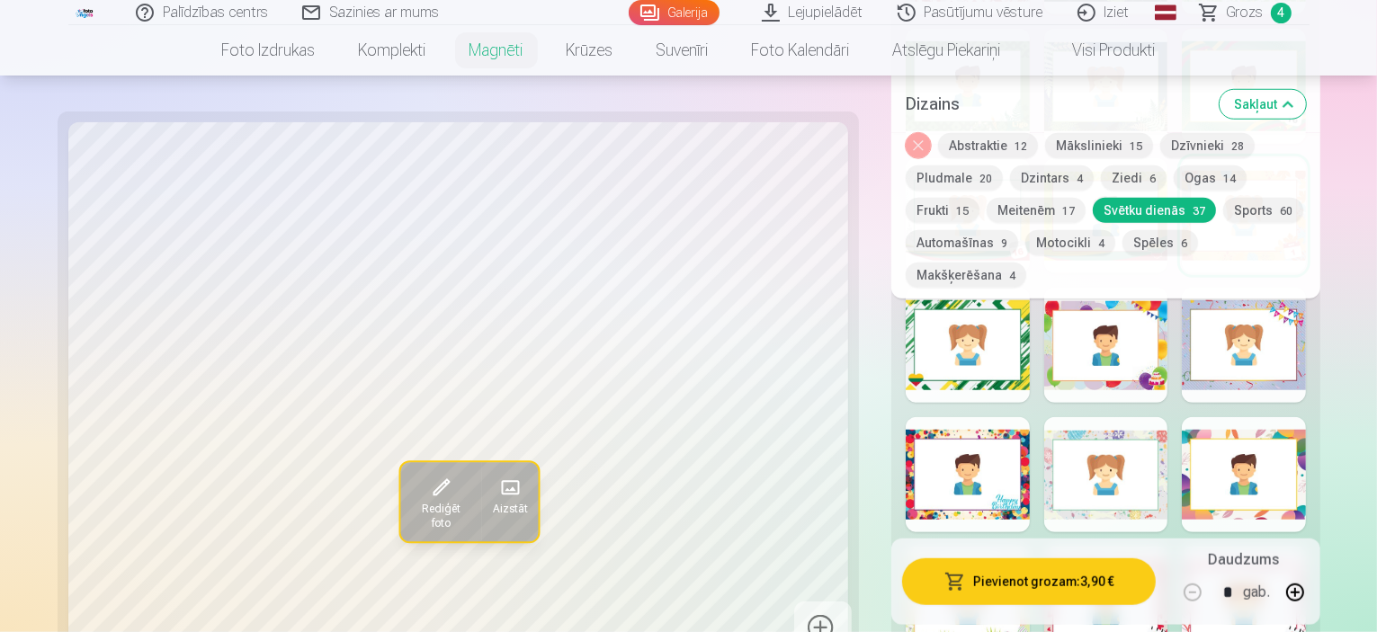
click at [1005, 584] on button "Pievienot grozam : 3,90 €" at bounding box center [1029, 582] width 254 height 47
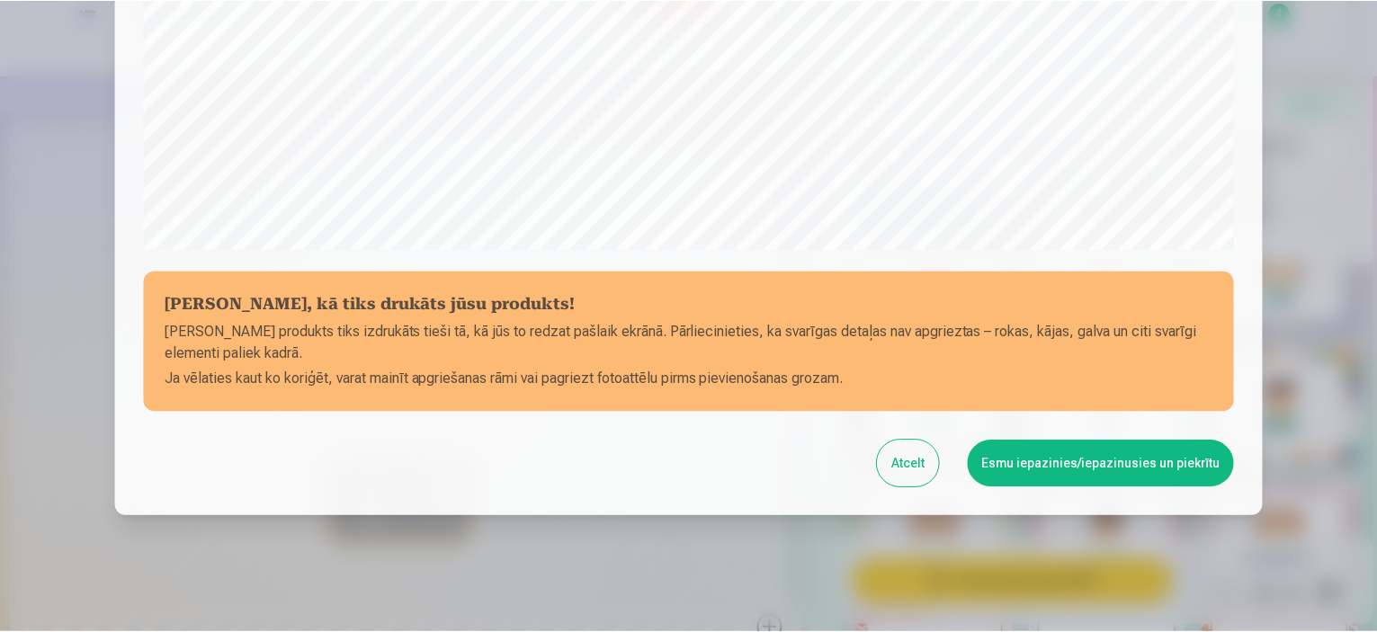
scroll to position [662, 0]
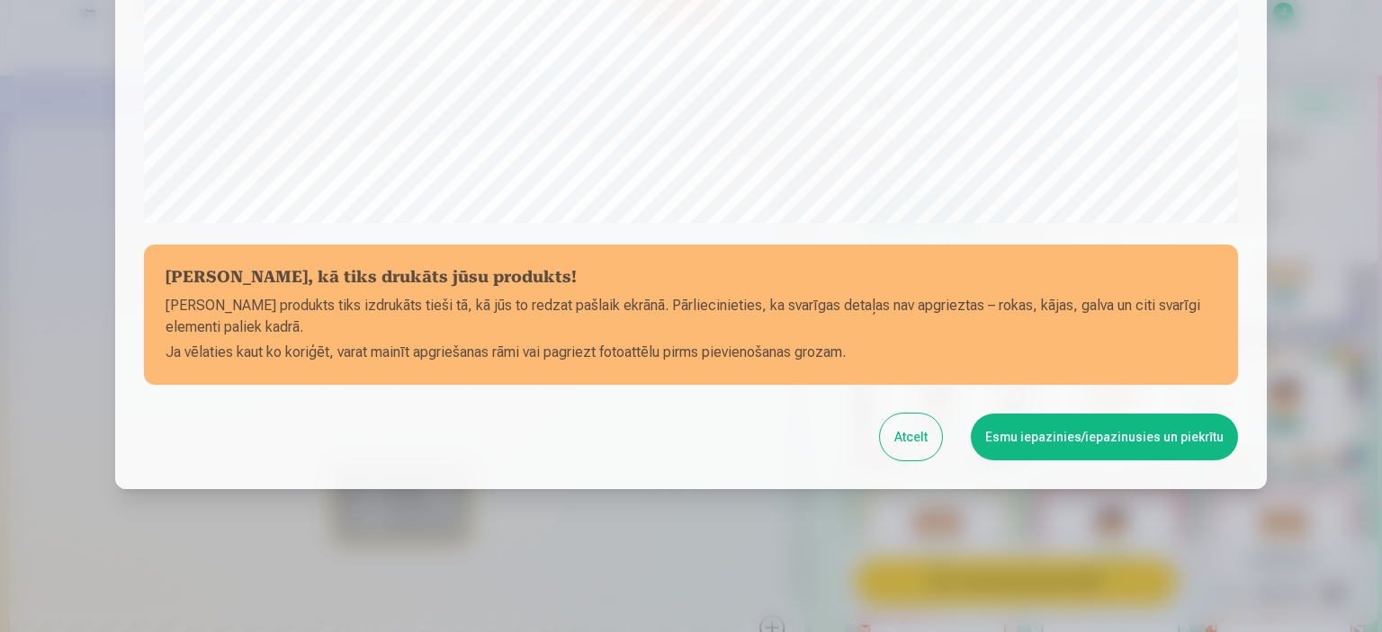
click at [1106, 434] on button "Esmu iepazinies/iepazinusies un piekrītu" at bounding box center [1104, 437] width 267 height 47
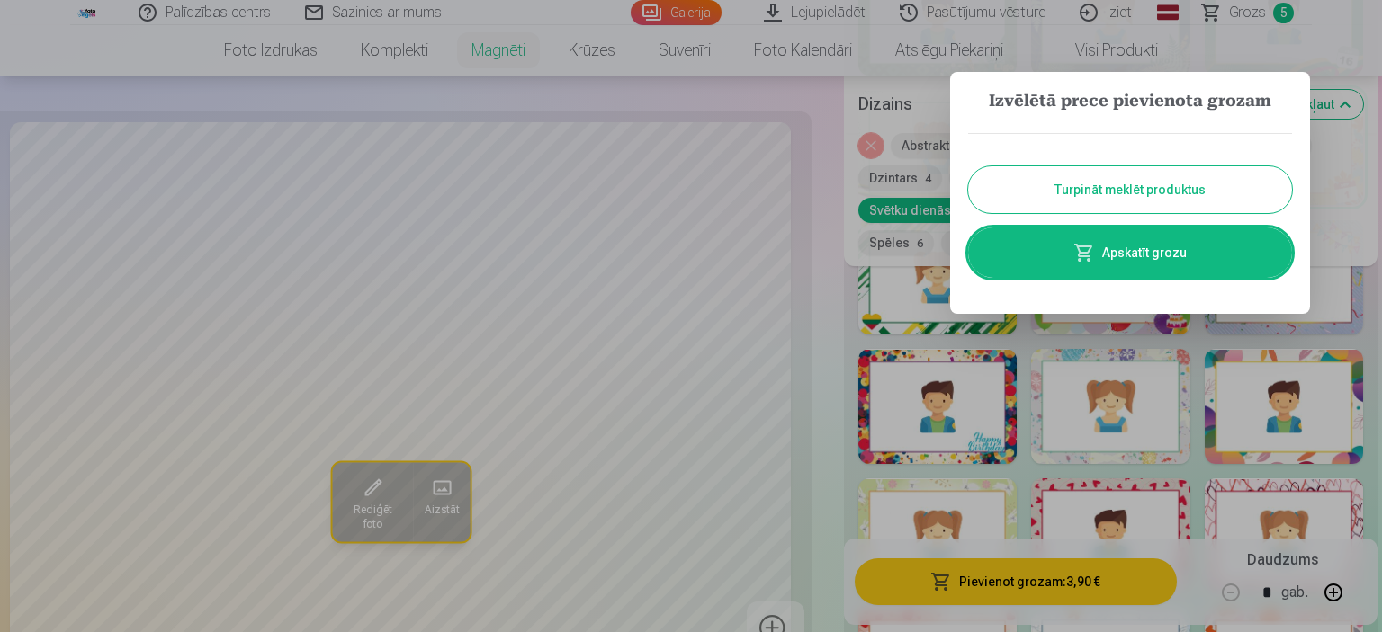
click at [1164, 193] on button "Turpināt meklēt produktus" at bounding box center [1130, 189] width 324 height 47
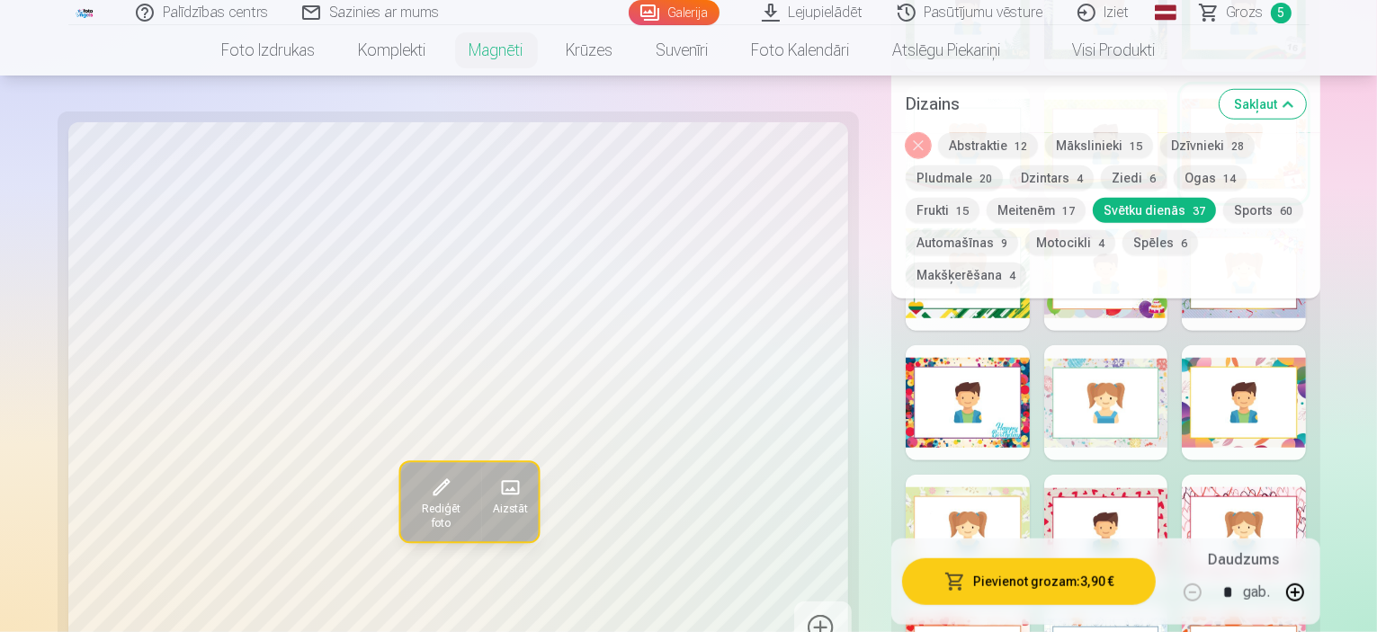
scroll to position [1619, 0]
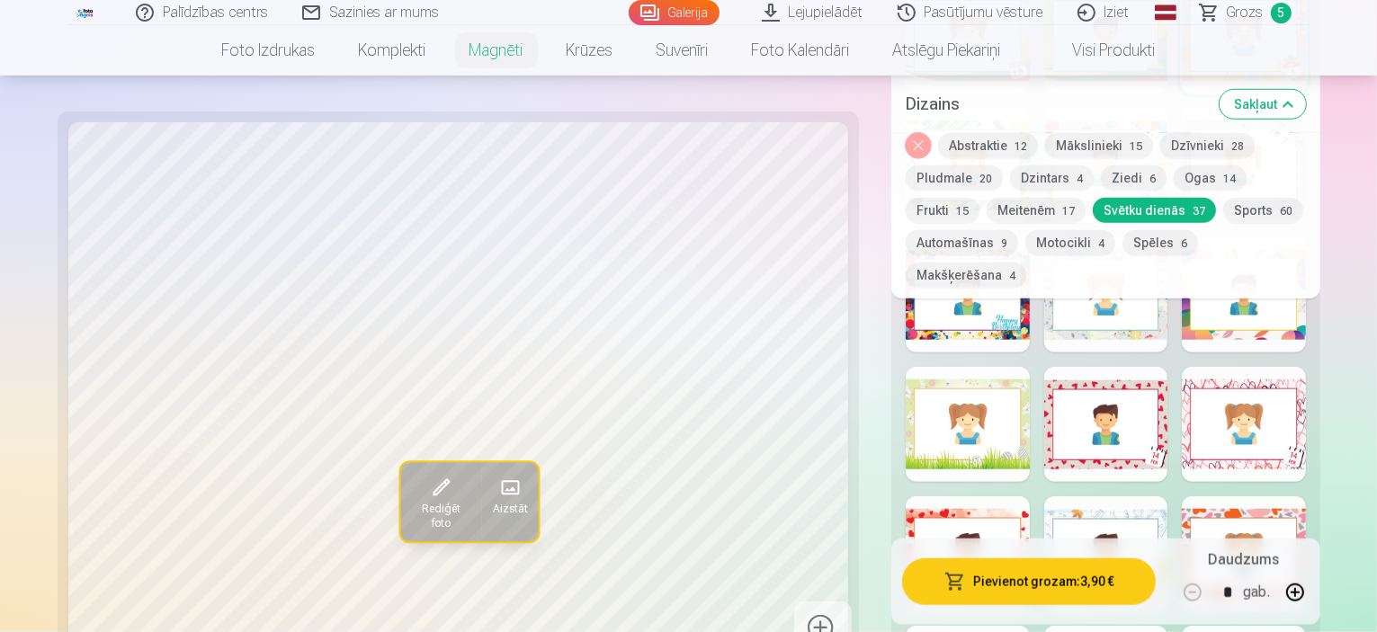
click at [938, 147] on button "Abstraktie 12" at bounding box center [988, 145] width 100 height 25
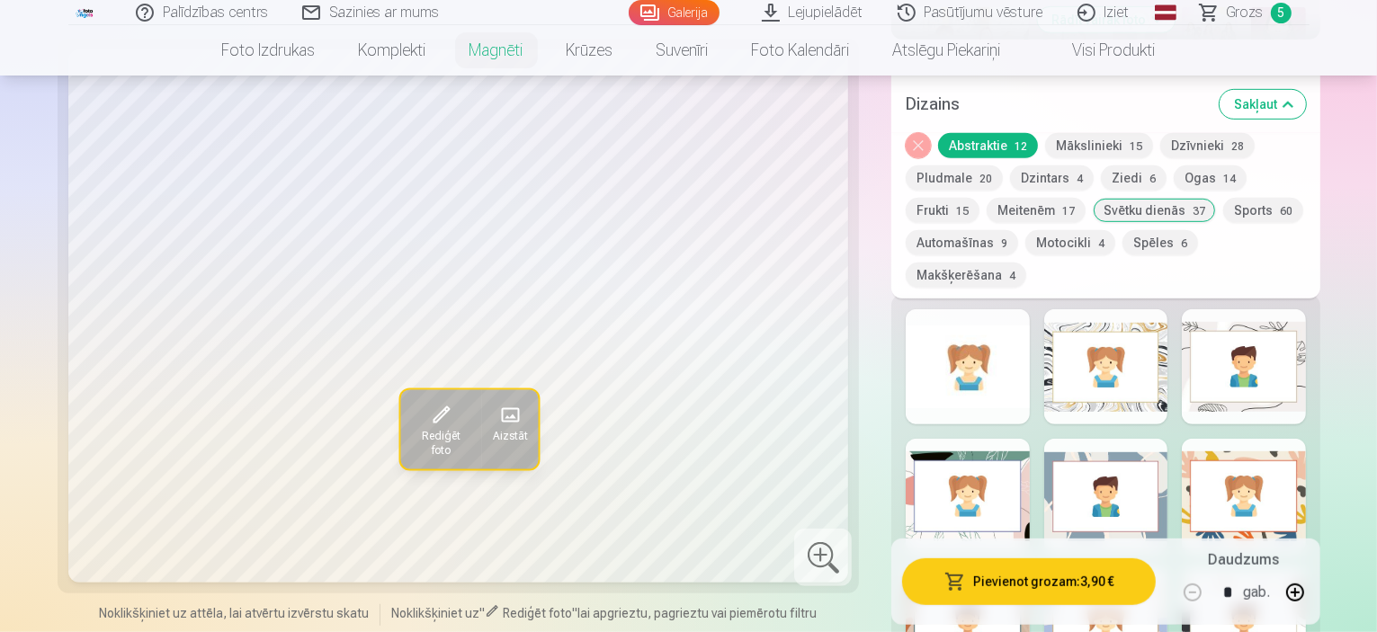
scroll to position [810, 0]
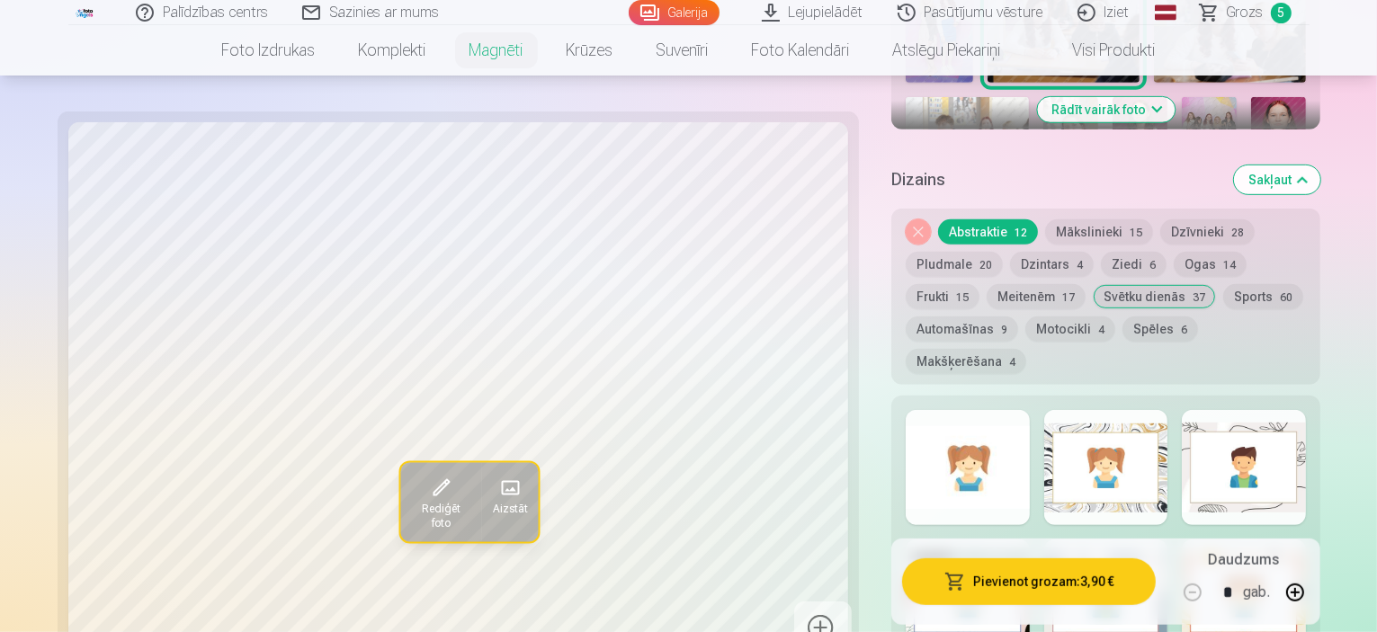
click at [1249, 15] on span "Grozs" at bounding box center [1245, 13] width 37 height 22
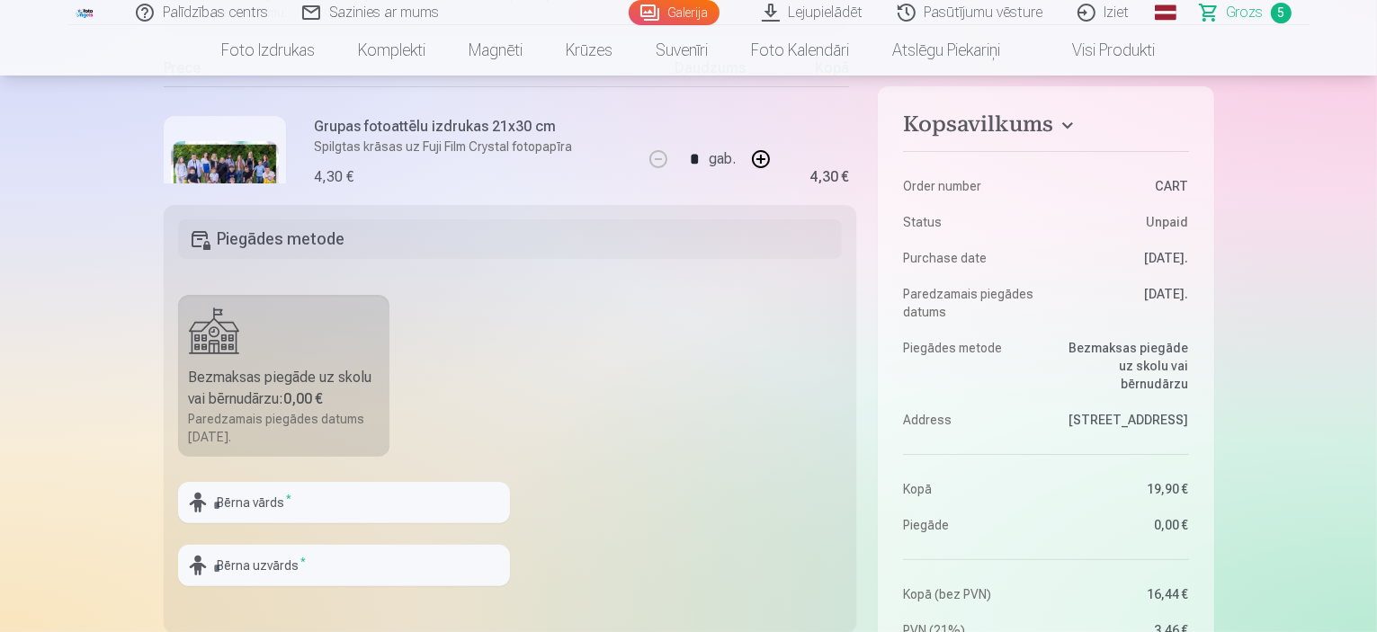
scroll to position [180, 0]
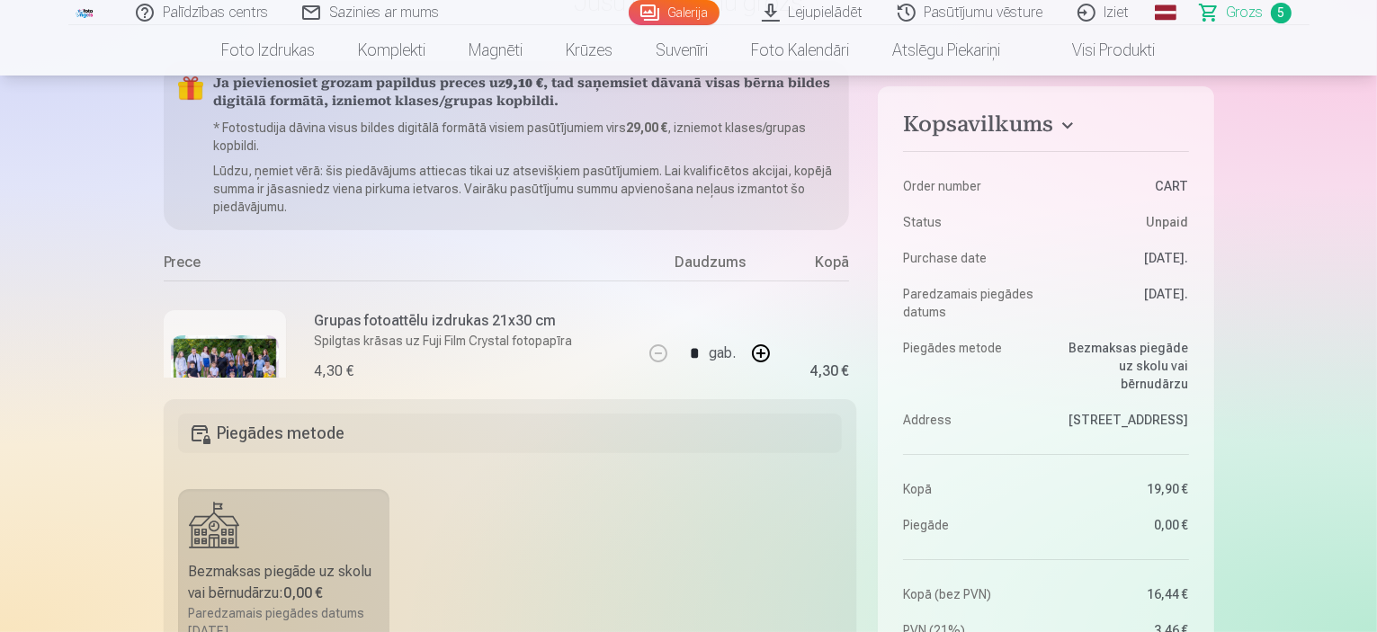
click at [541, 310] on h6 "Grupas fotoattēlu izdrukas 21x30 cm" at bounding box center [444, 321] width 258 height 22
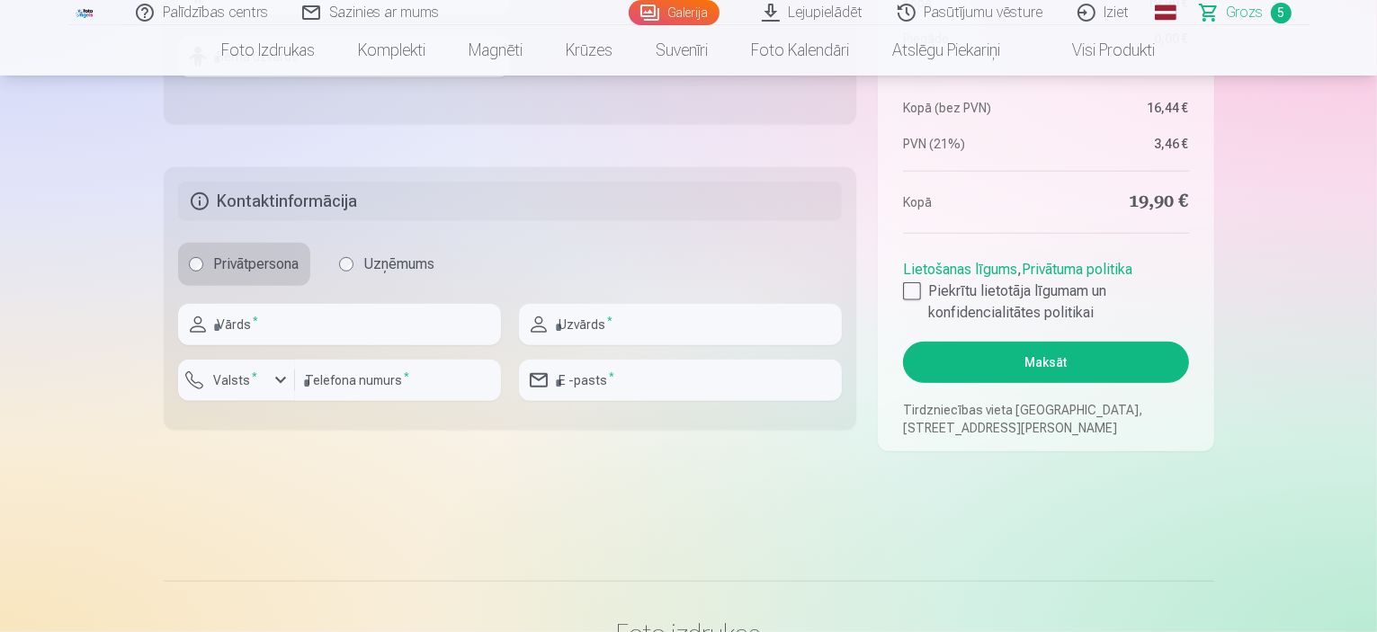
scroll to position [990, 0]
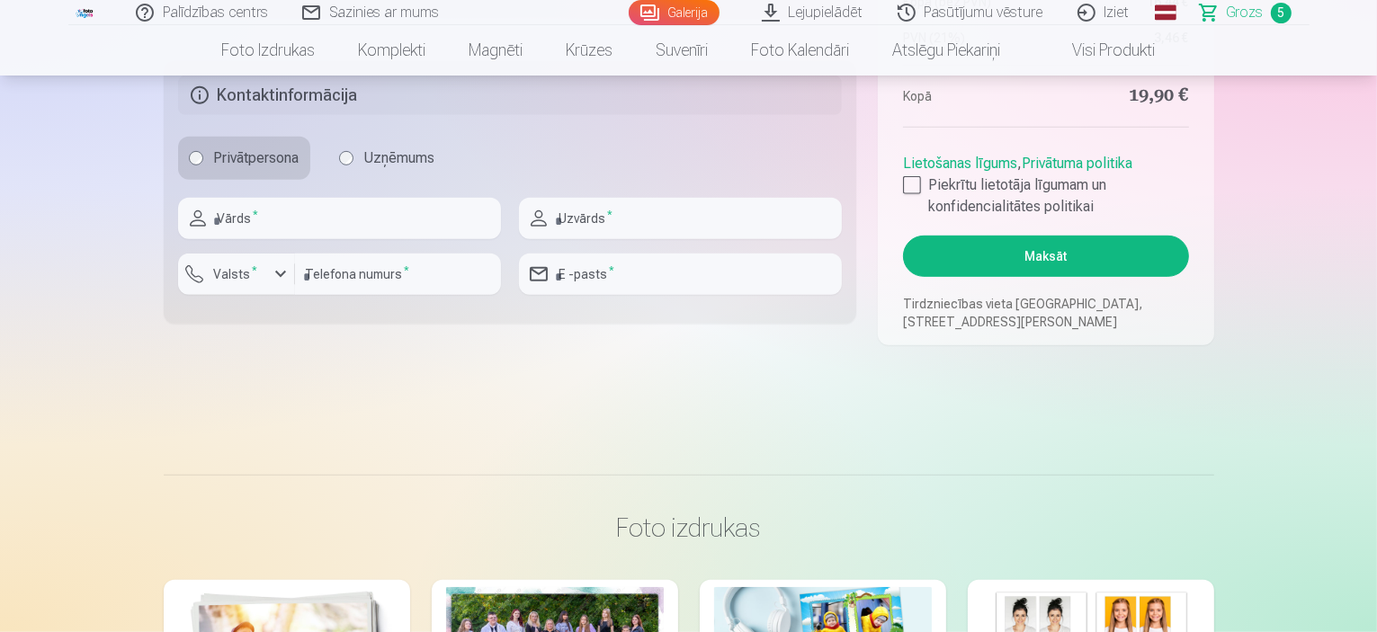
click at [1284, 11] on span "5" at bounding box center [1281, 13] width 21 height 21
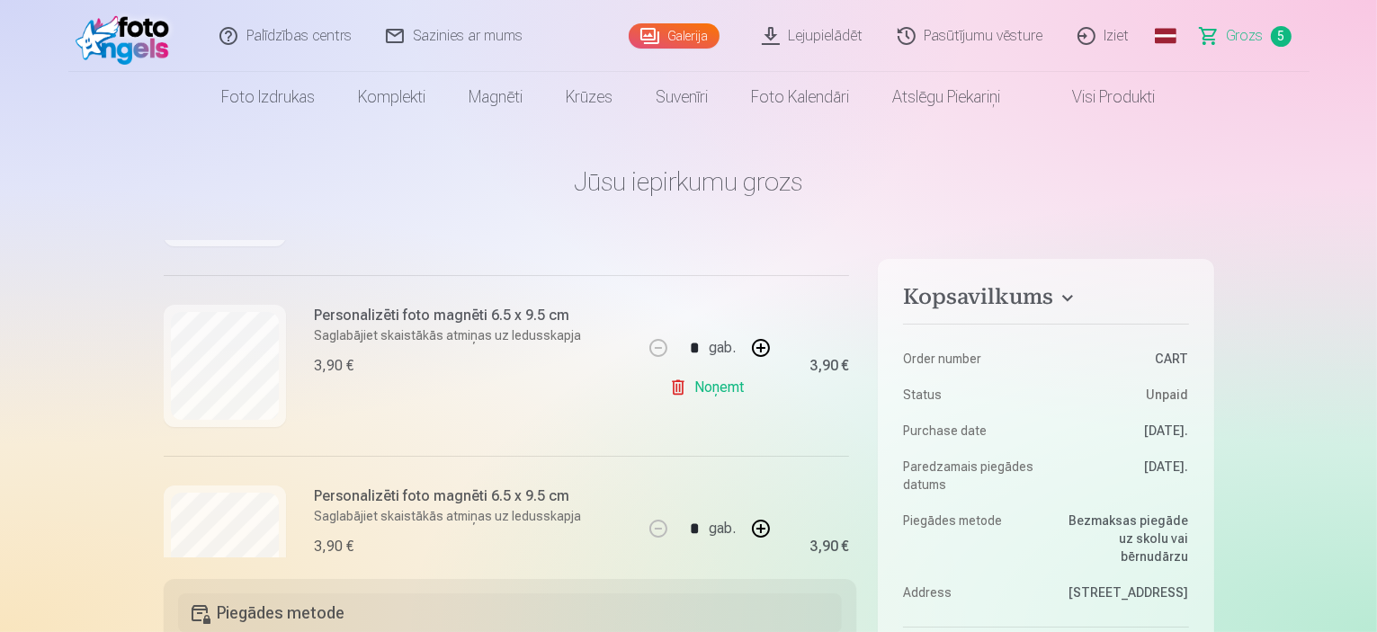
scroll to position [540, 0]
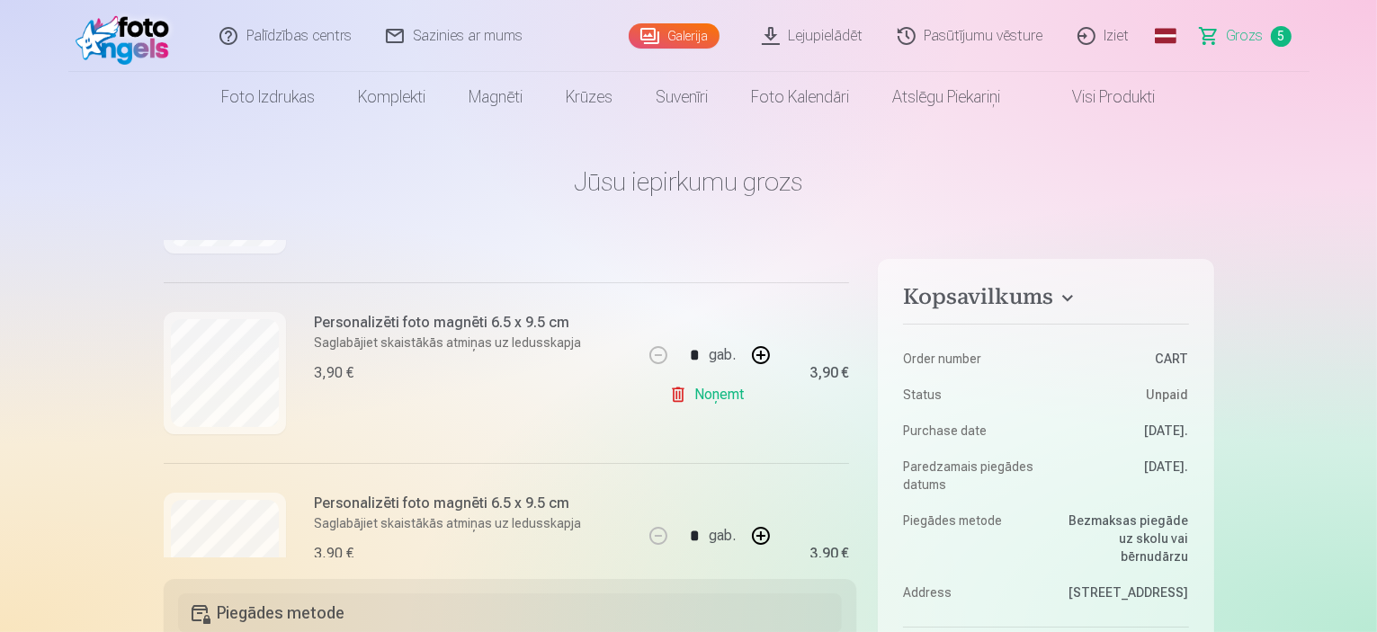
click at [718, 396] on link "Noņemt" at bounding box center [710, 395] width 82 height 36
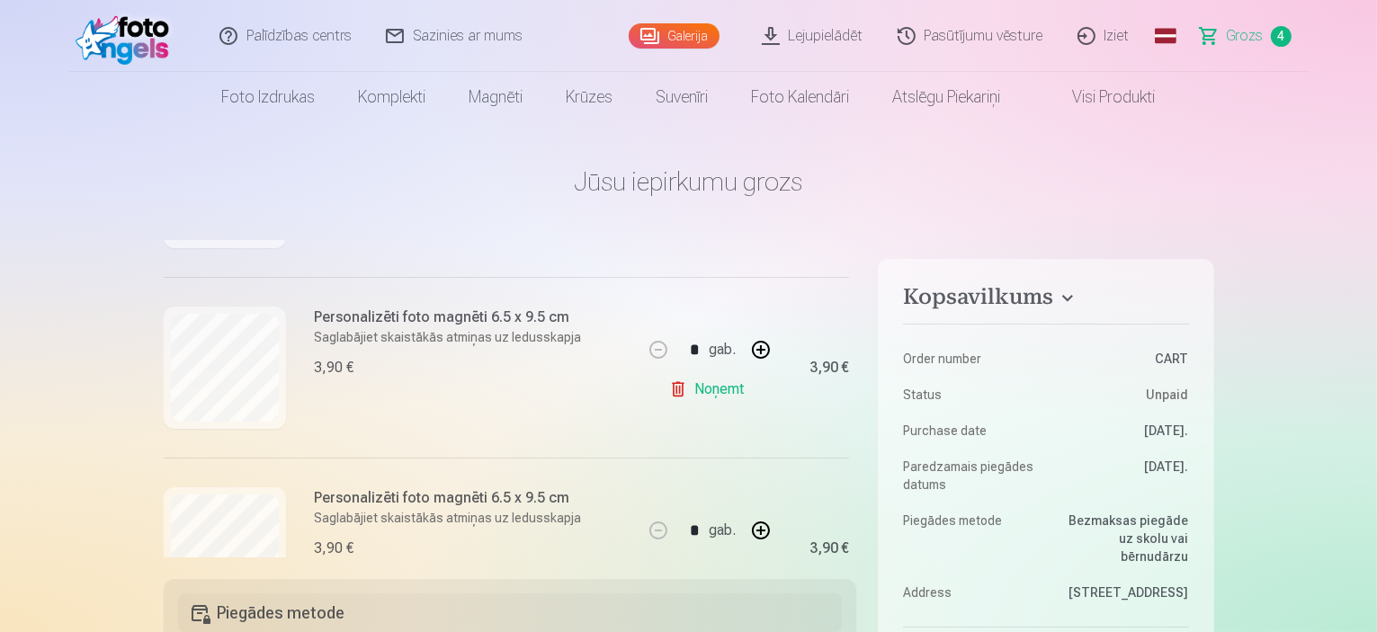
scroll to position [360, 0]
click at [714, 395] on link "Noņemt" at bounding box center [710, 394] width 82 height 36
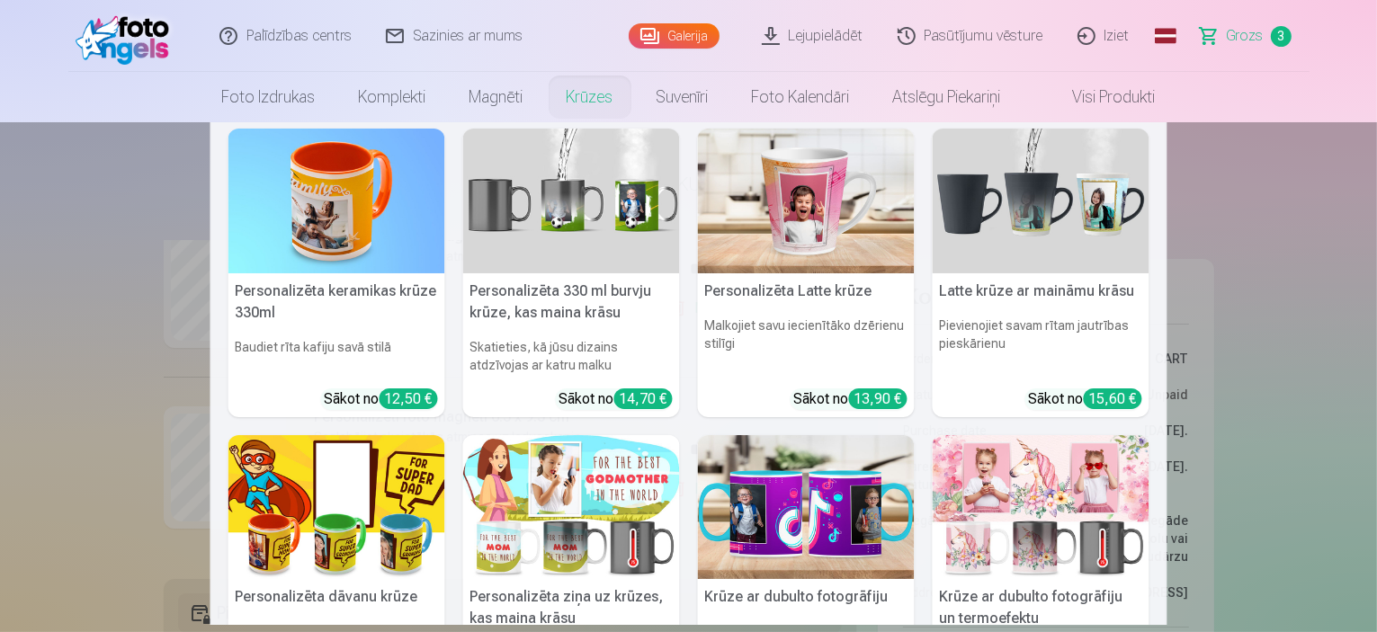
scroll to position [0, 0]
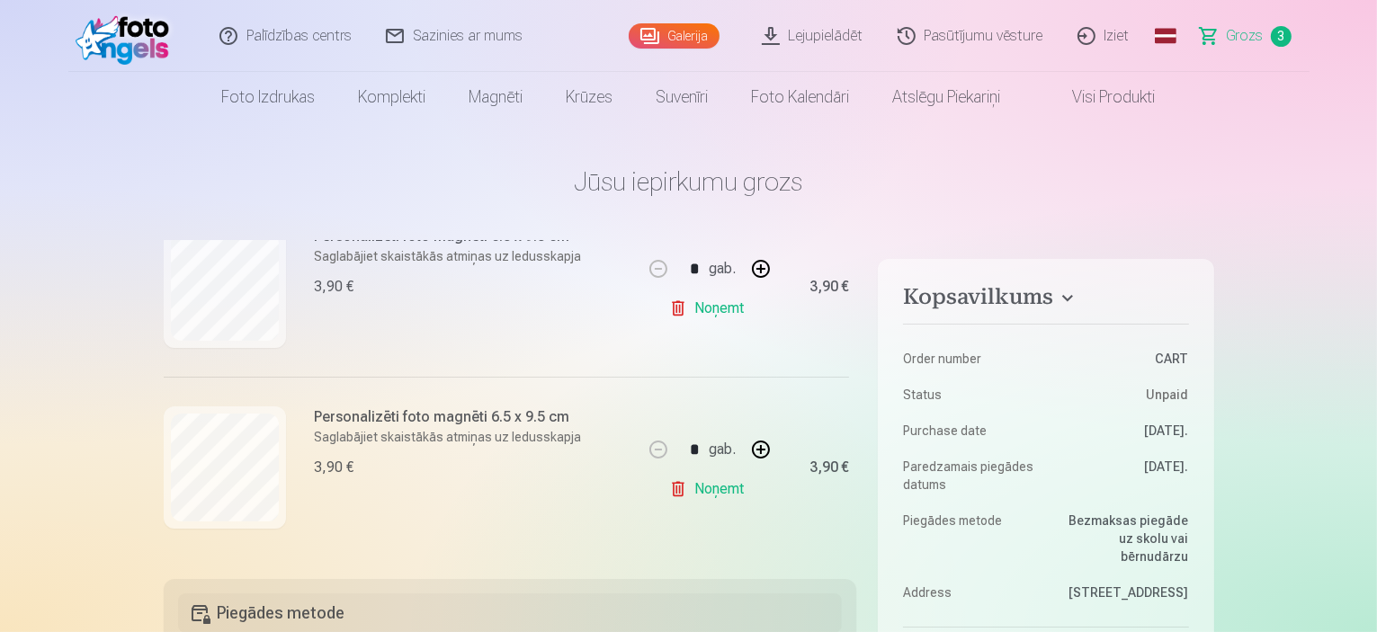
click at [1095, 95] on link "Visi produkti" at bounding box center [1100, 97] width 155 height 50
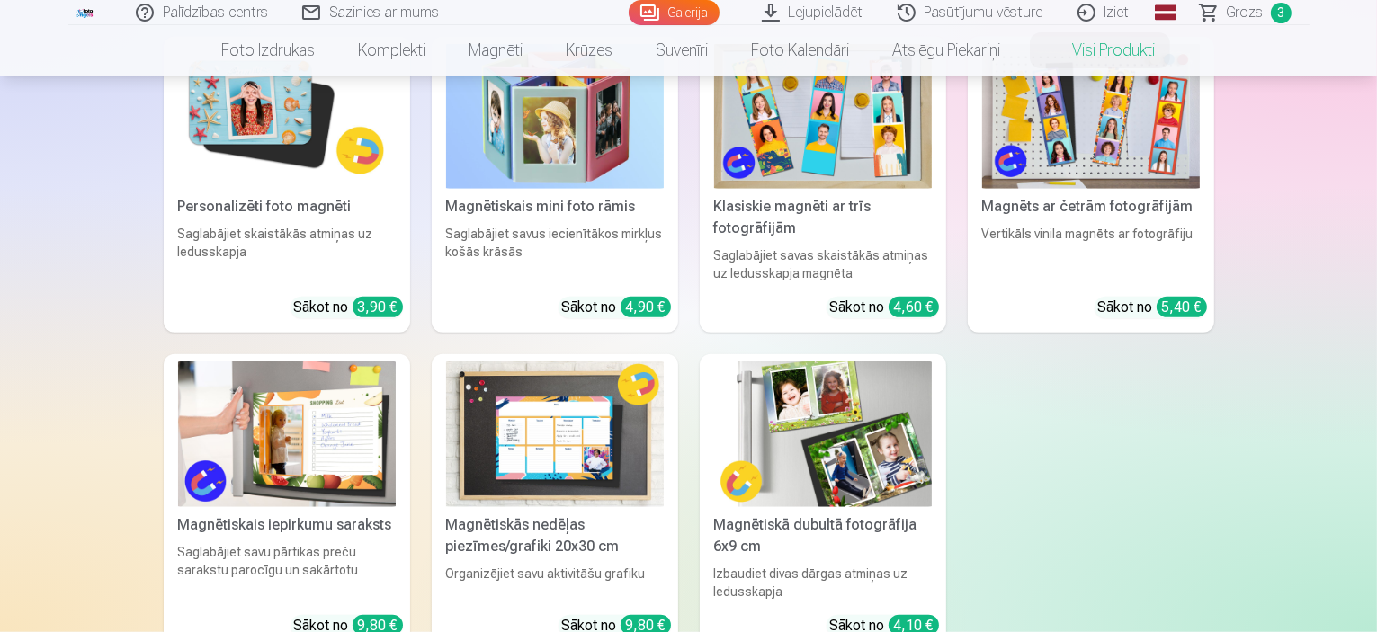
scroll to position [1259, 0]
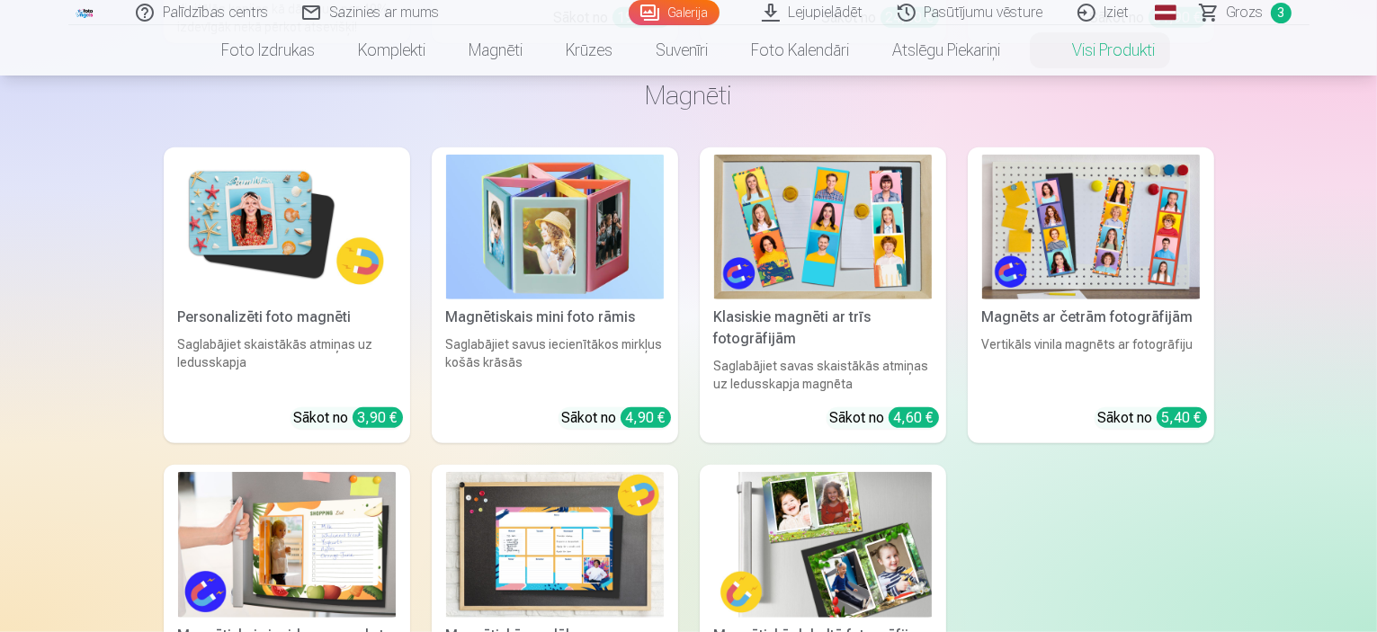
click at [1101, 242] on img at bounding box center [1091, 227] width 218 height 145
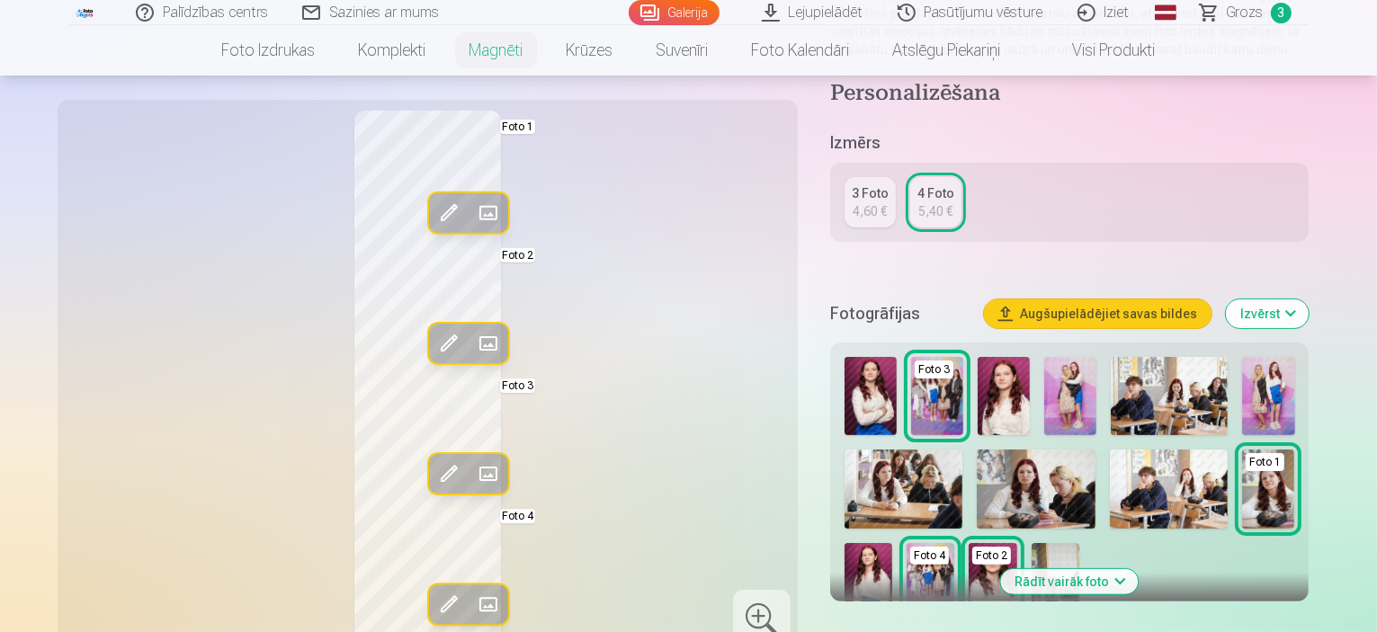
scroll to position [360, 0]
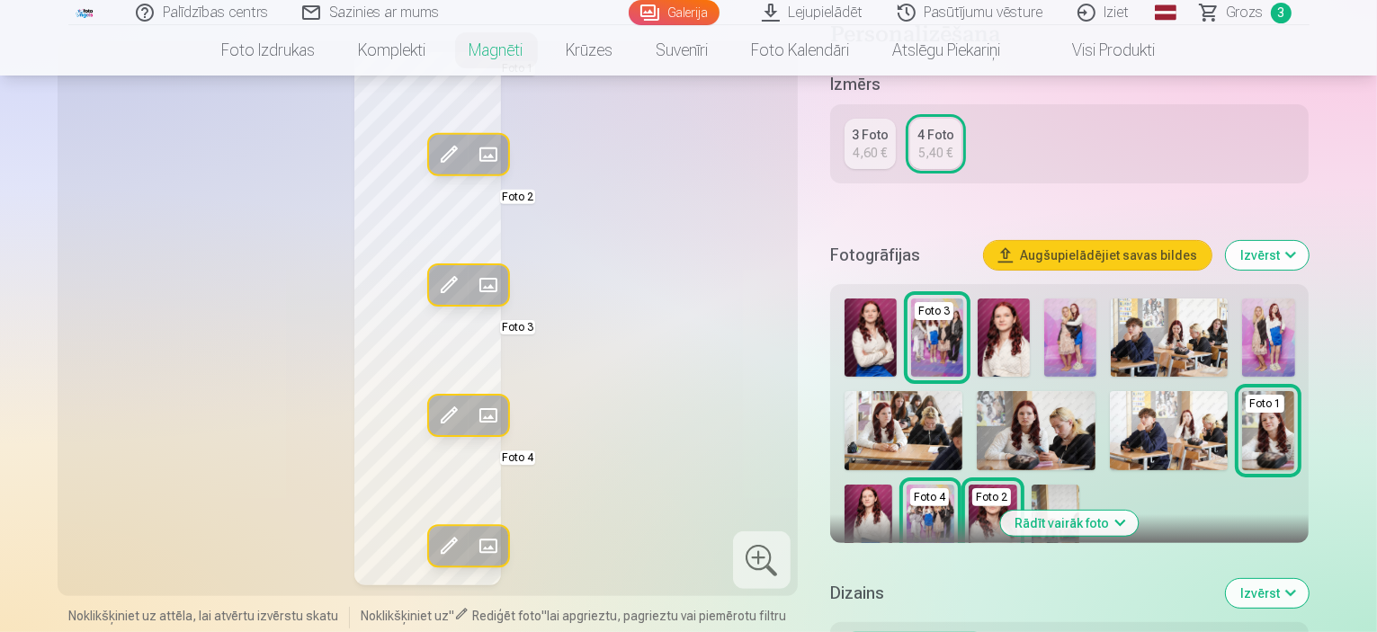
click at [1097, 345] on img at bounding box center [1070, 338] width 52 height 78
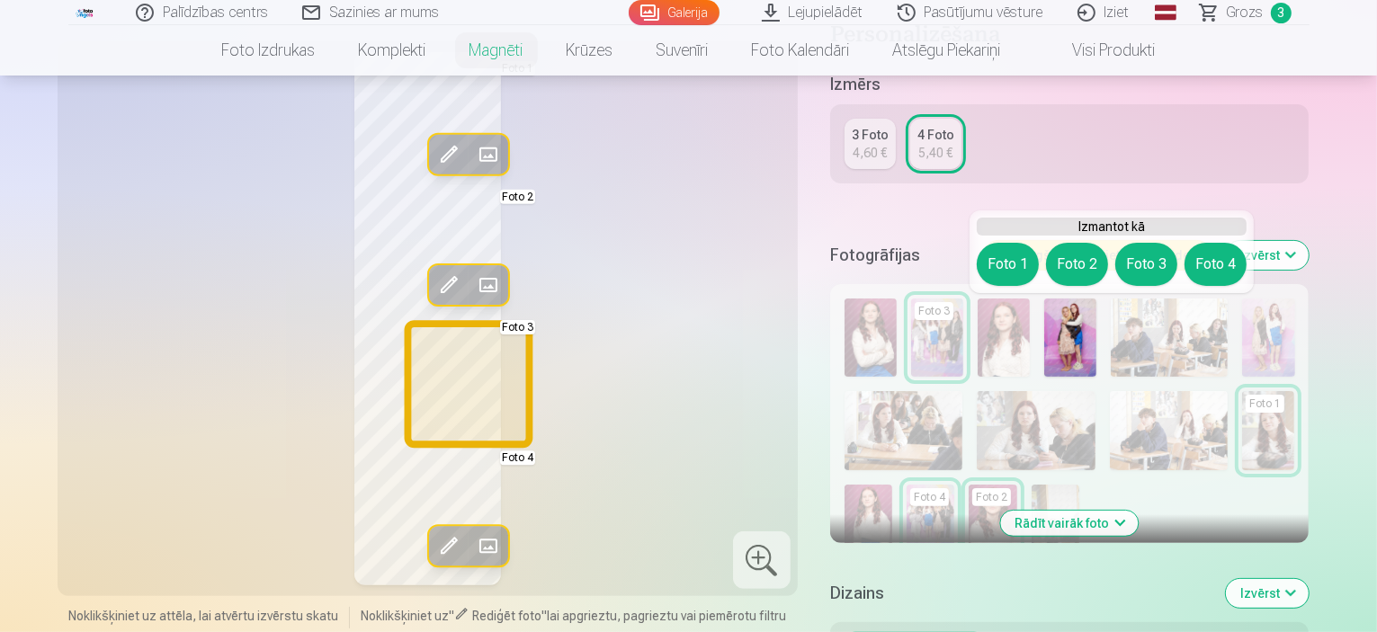
click at [1144, 259] on button "Foto 3" at bounding box center [1146, 264] width 62 height 43
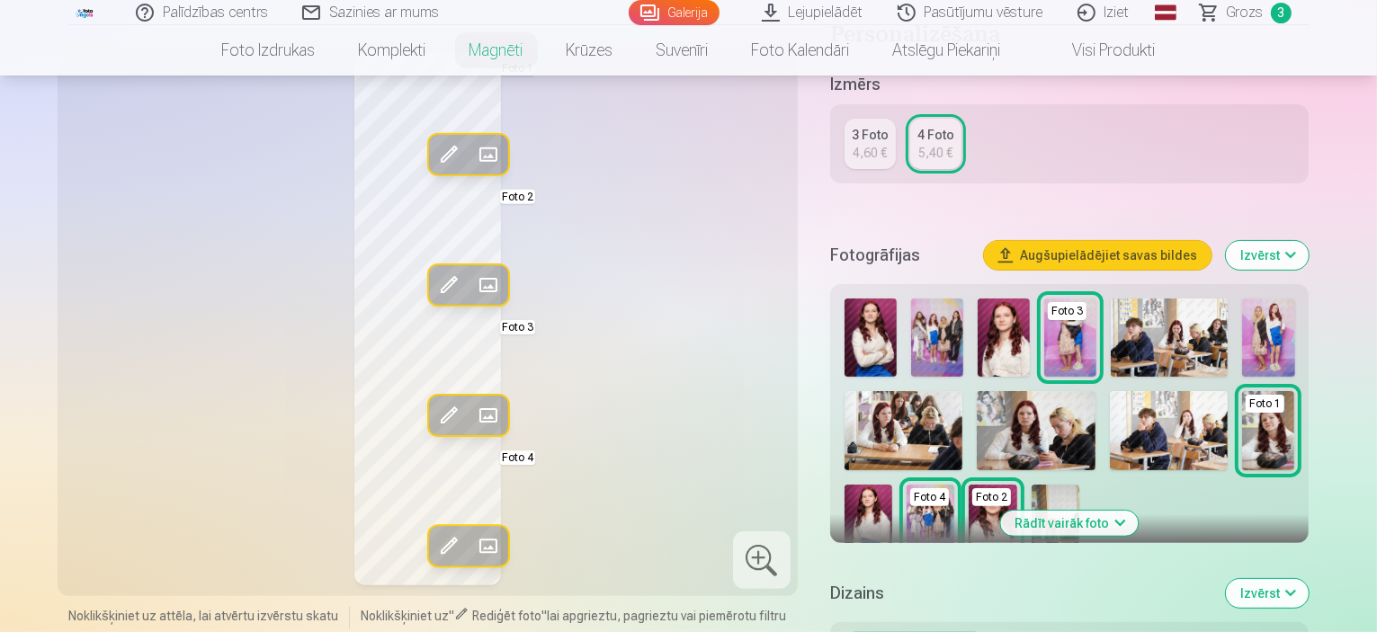
click at [1097, 326] on img at bounding box center [1070, 338] width 52 height 78
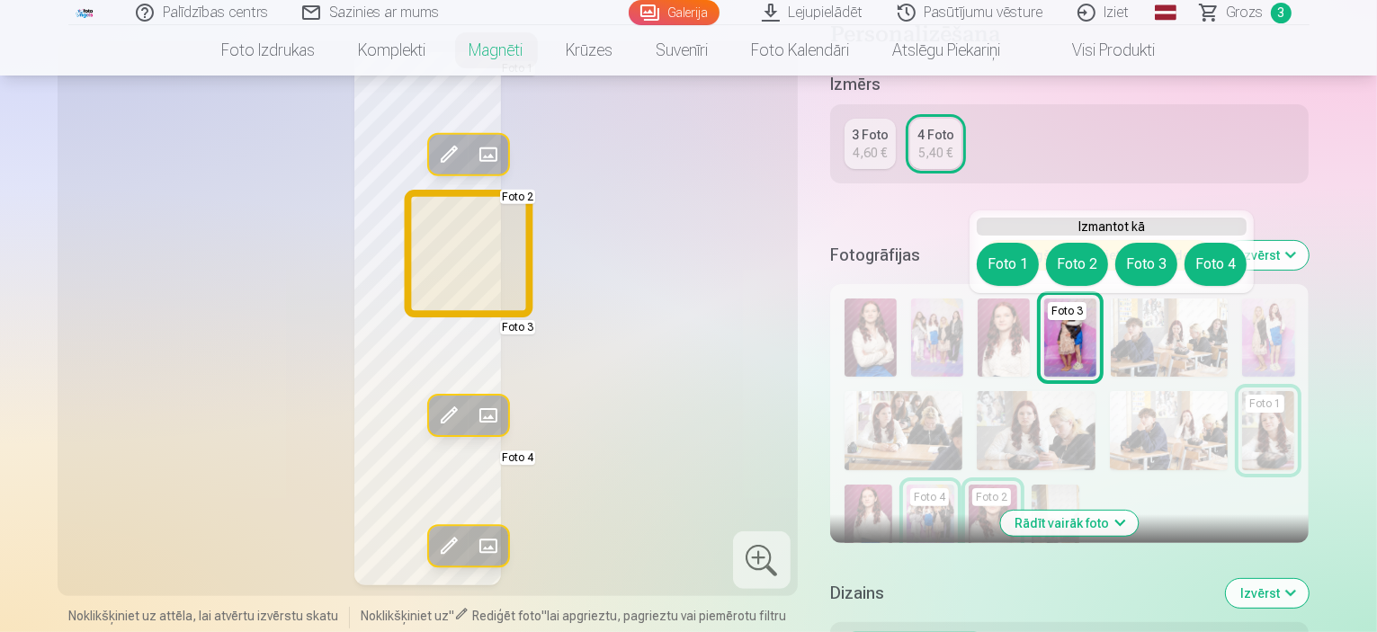
click at [1087, 261] on button "Foto 2" at bounding box center [1077, 264] width 62 height 43
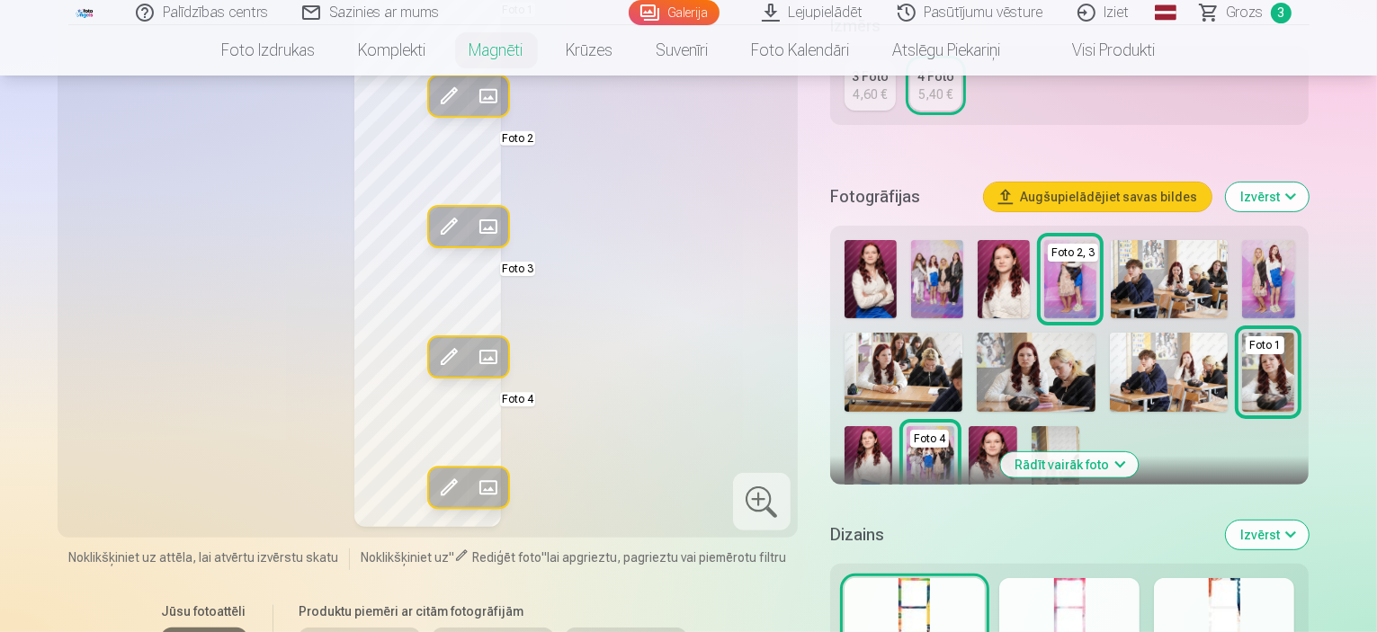
scroll to position [450, 0]
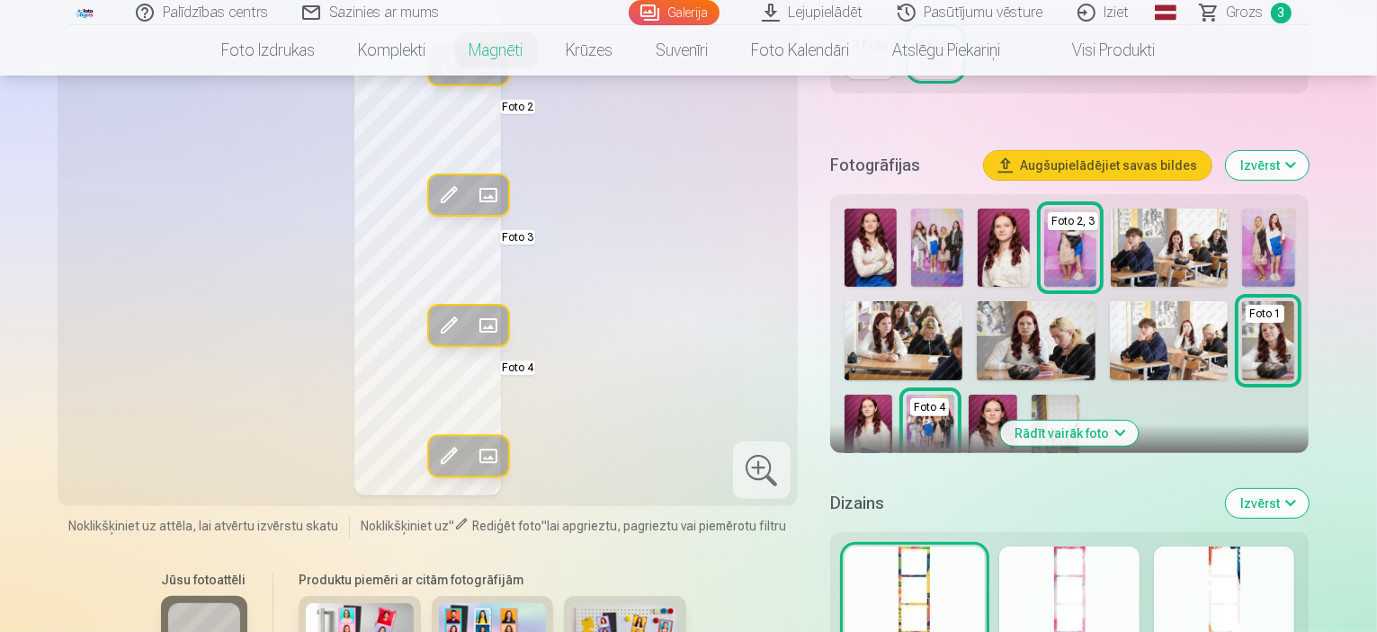
click at [1139, 434] on button "Rādīt vairāk foto" at bounding box center [1070, 433] width 138 height 25
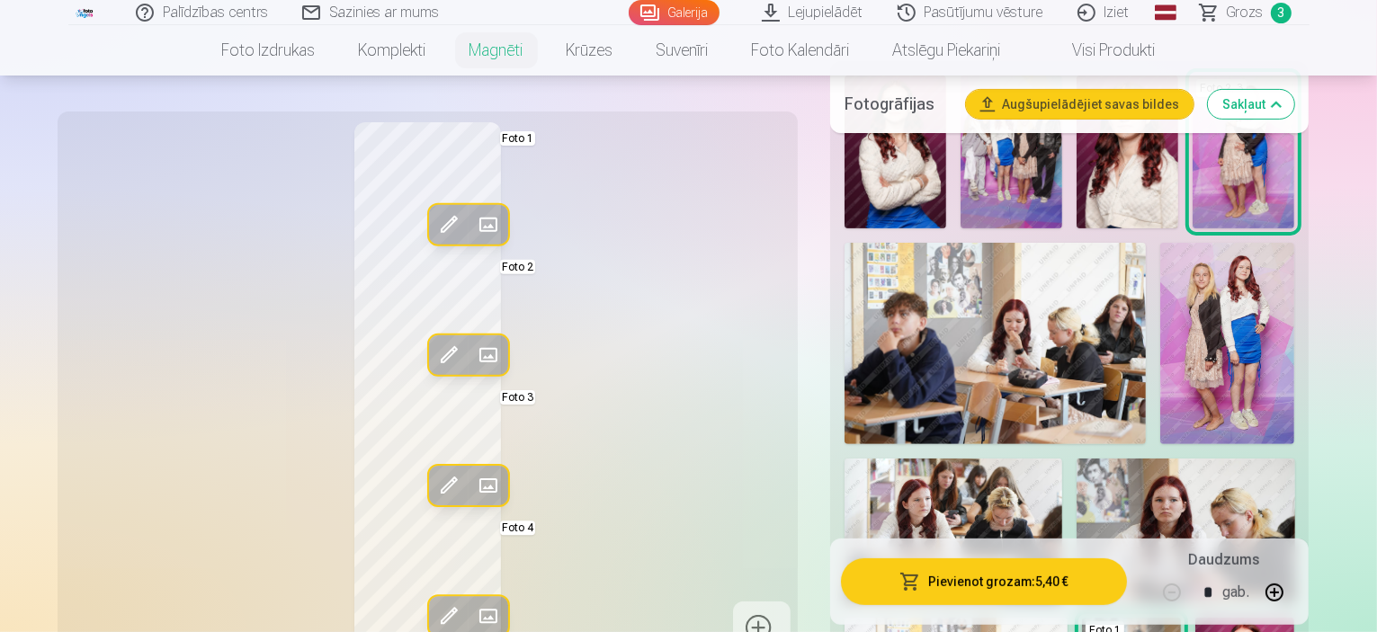
scroll to position [540, 0]
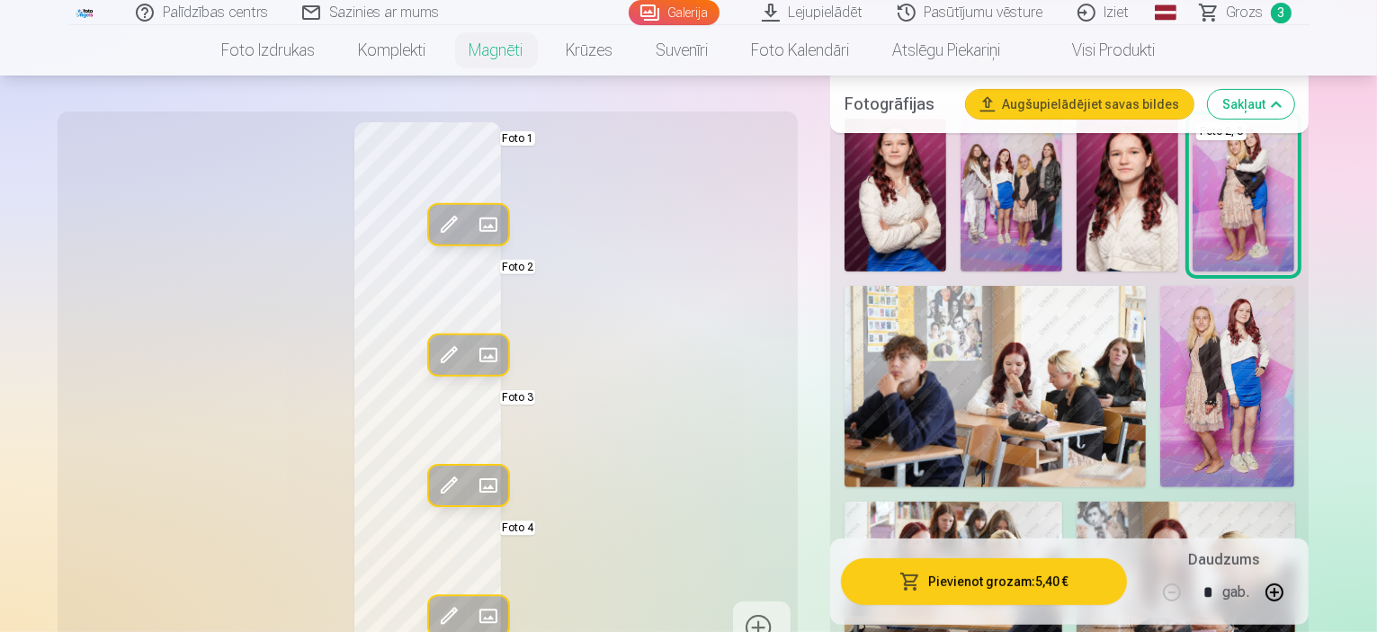
click at [1038, 198] on img at bounding box center [1012, 195] width 102 height 153
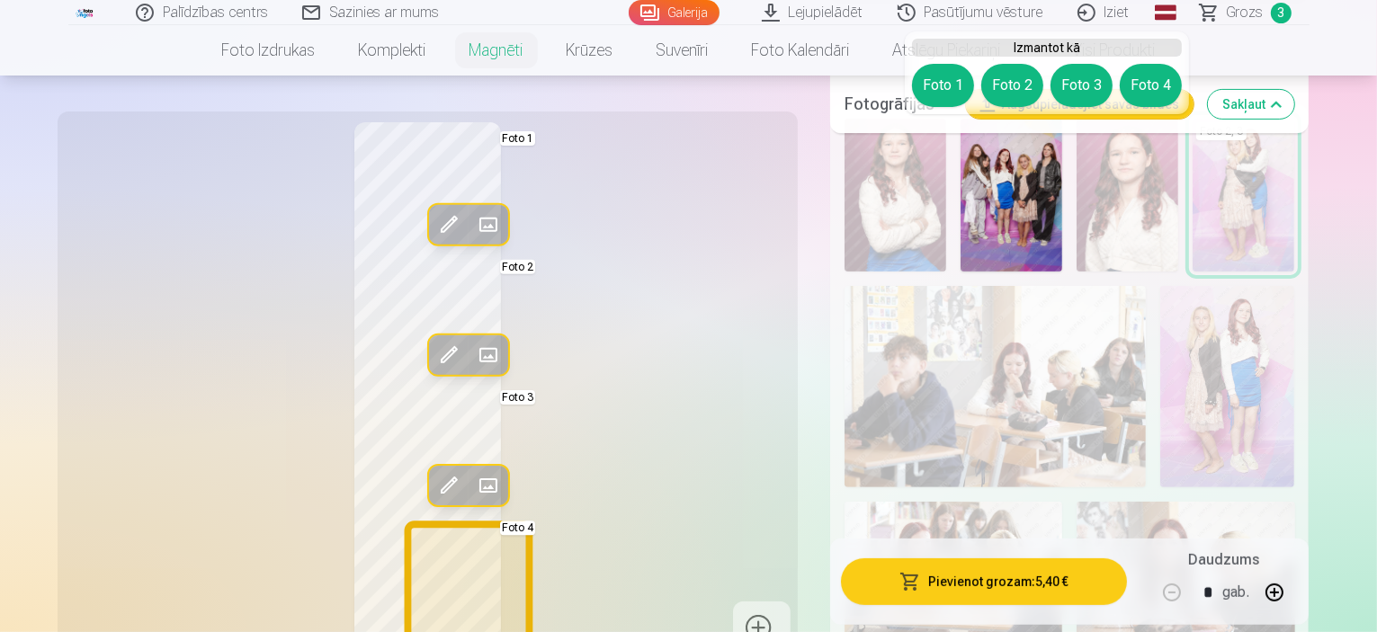
click at [1157, 77] on button "Foto 4" at bounding box center [1151, 85] width 62 height 43
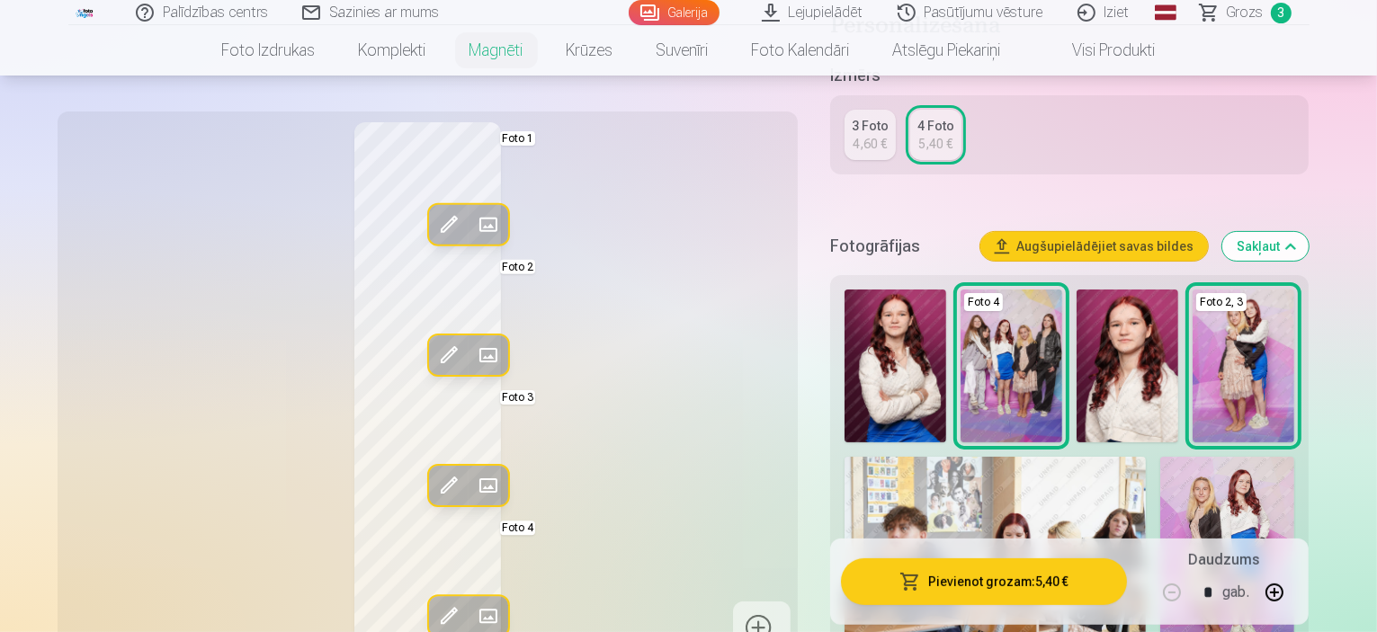
scroll to position [360, 0]
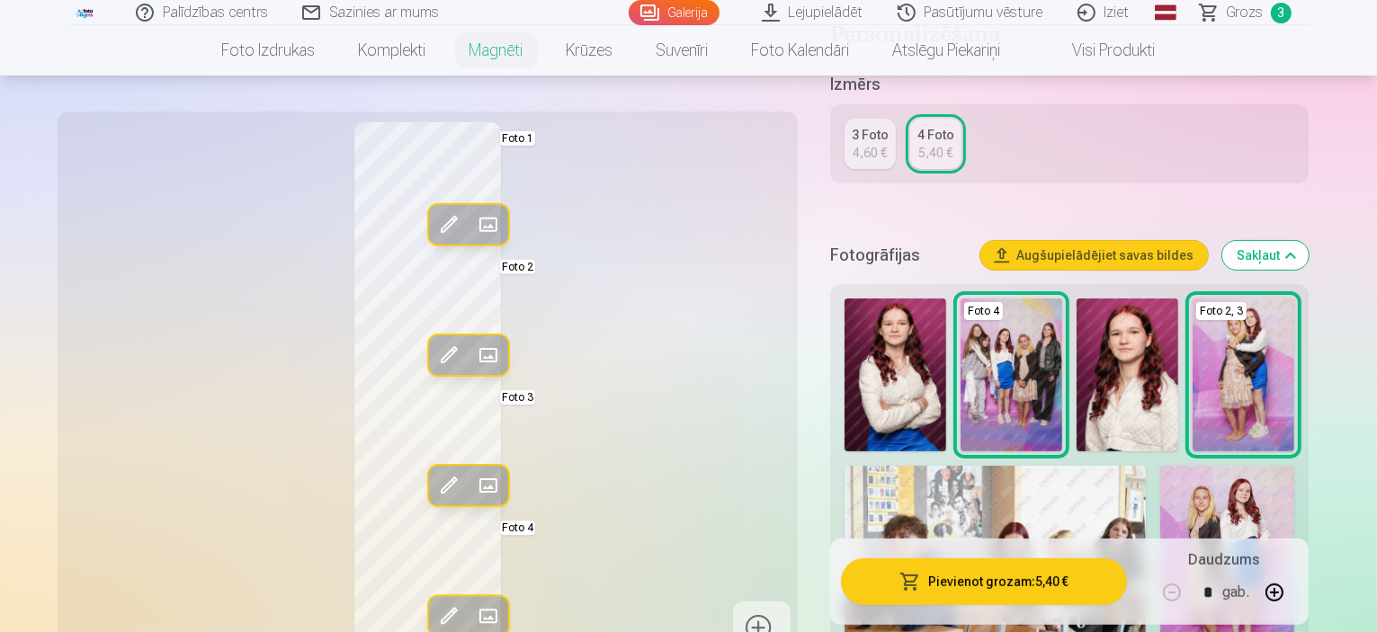
click at [910, 406] on img at bounding box center [896, 375] width 102 height 153
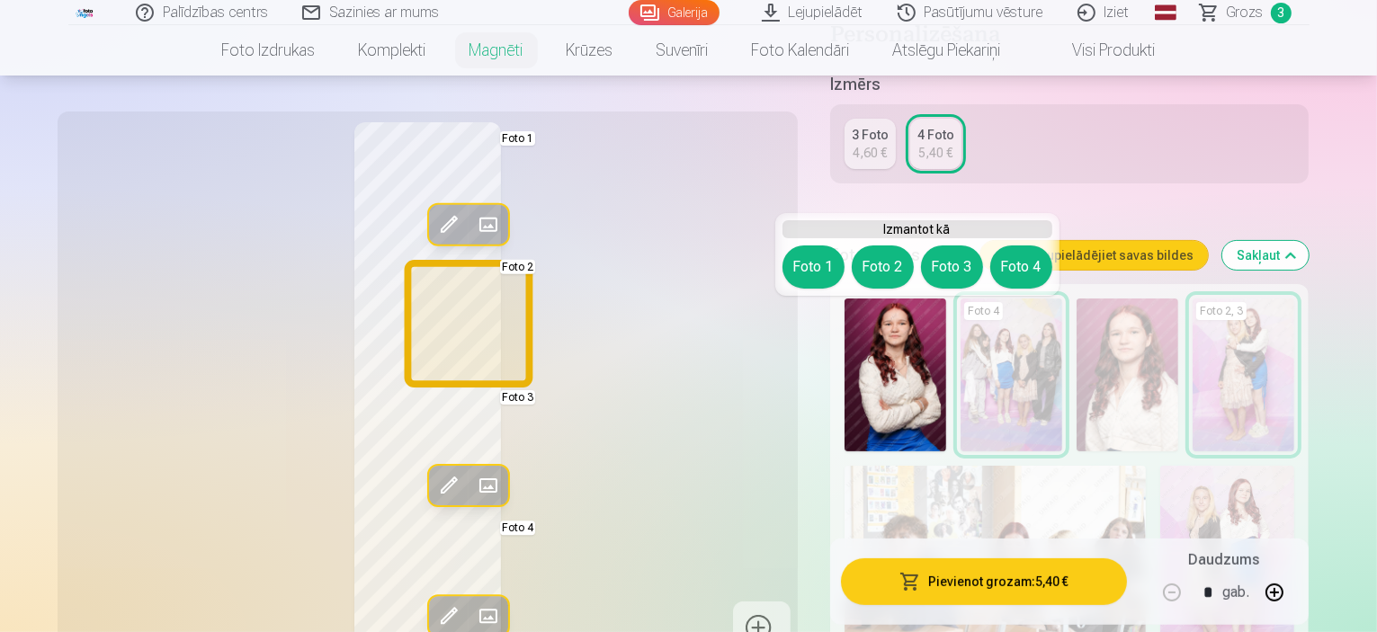
click at [883, 269] on button "Foto 2" at bounding box center [883, 267] width 62 height 43
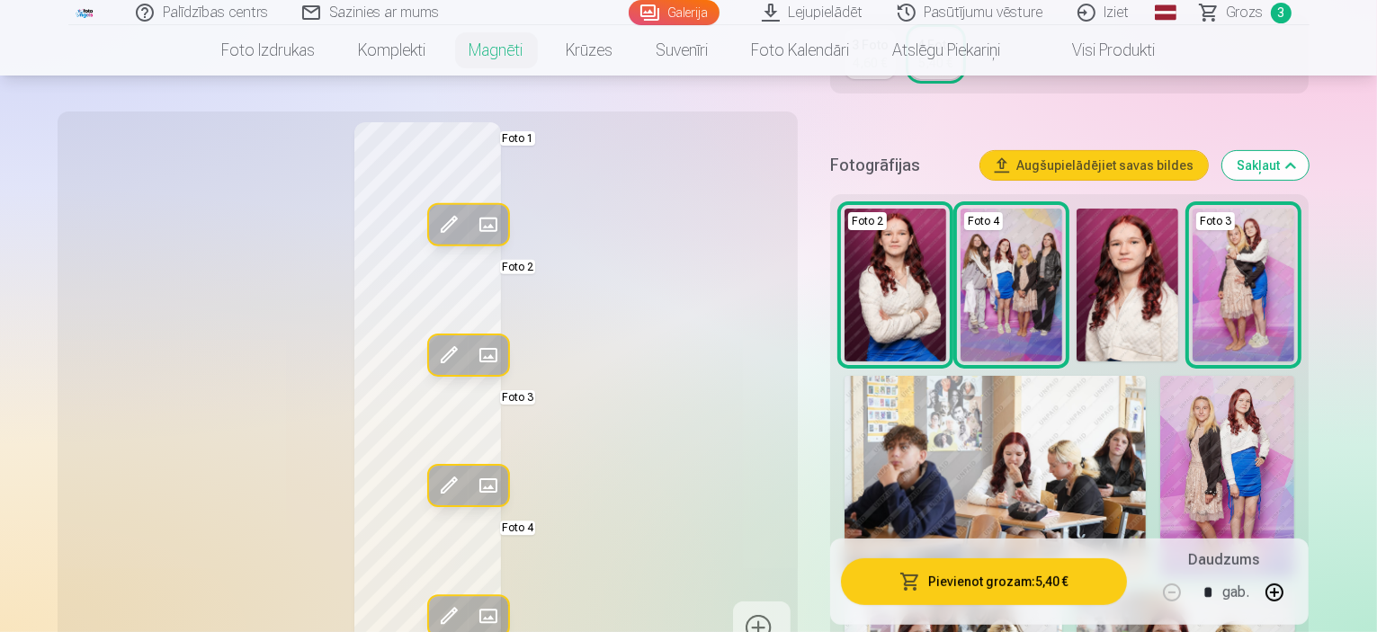
scroll to position [450, 0]
click at [1049, 312] on img at bounding box center [1012, 285] width 102 height 153
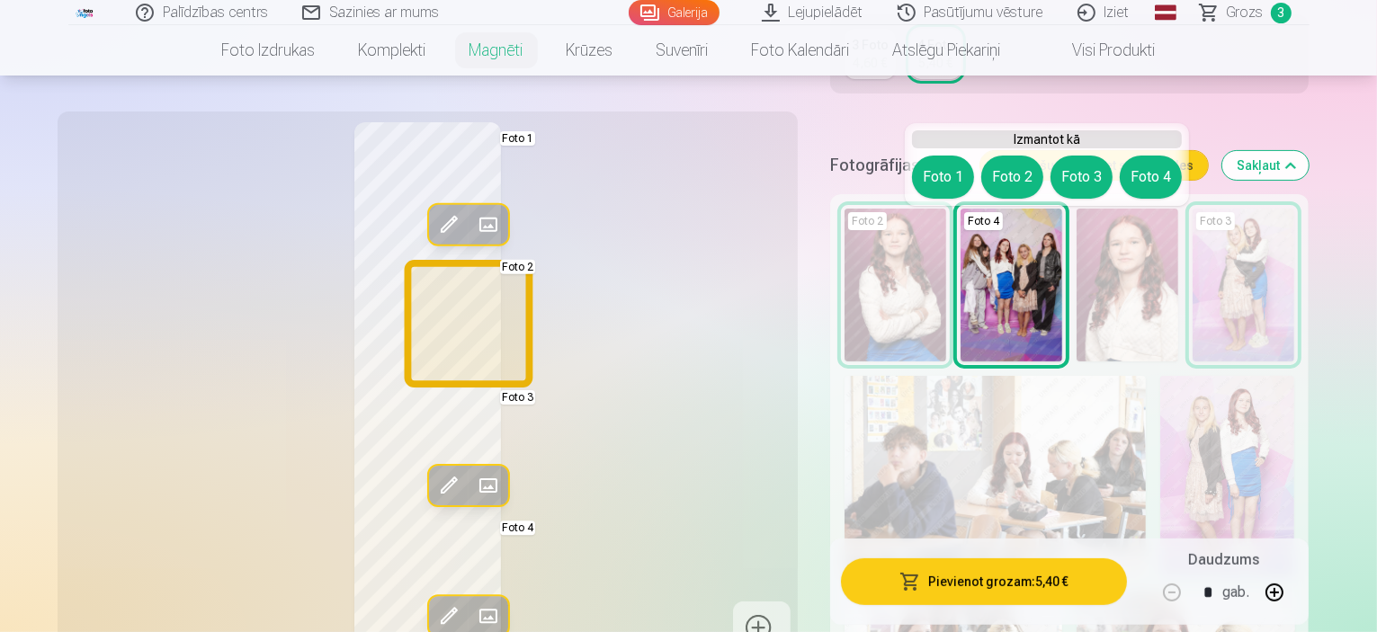
click at [1012, 176] on button "Foto 2" at bounding box center [1012, 177] width 62 height 43
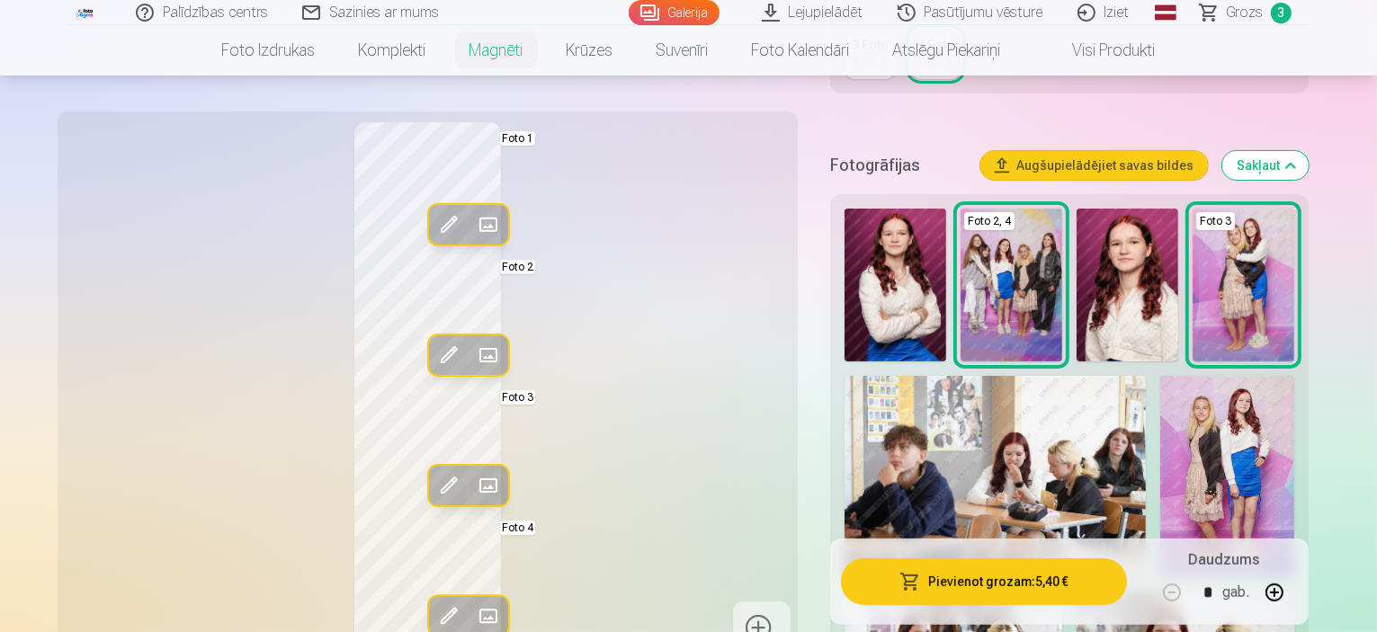
click at [1294, 309] on img at bounding box center [1244, 285] width 102 height 153
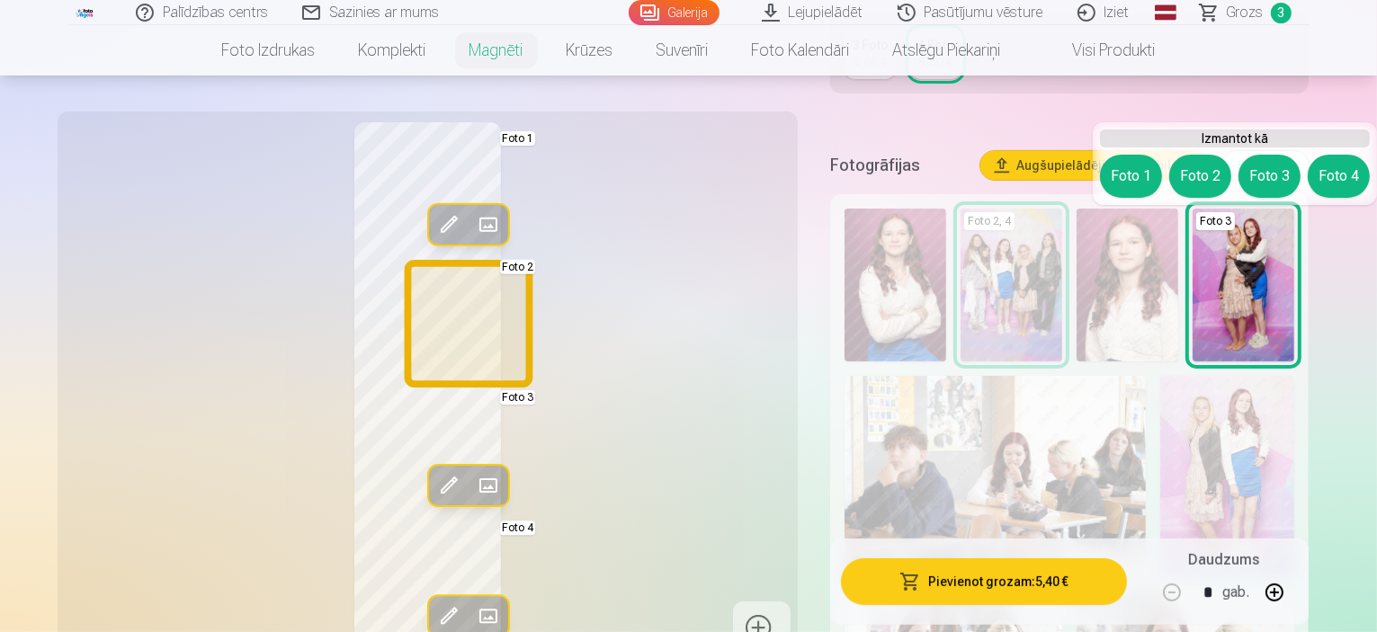
click at [1209, 172] on button "Foto 2" at bounding box center [1200, 176] width 62 height 43
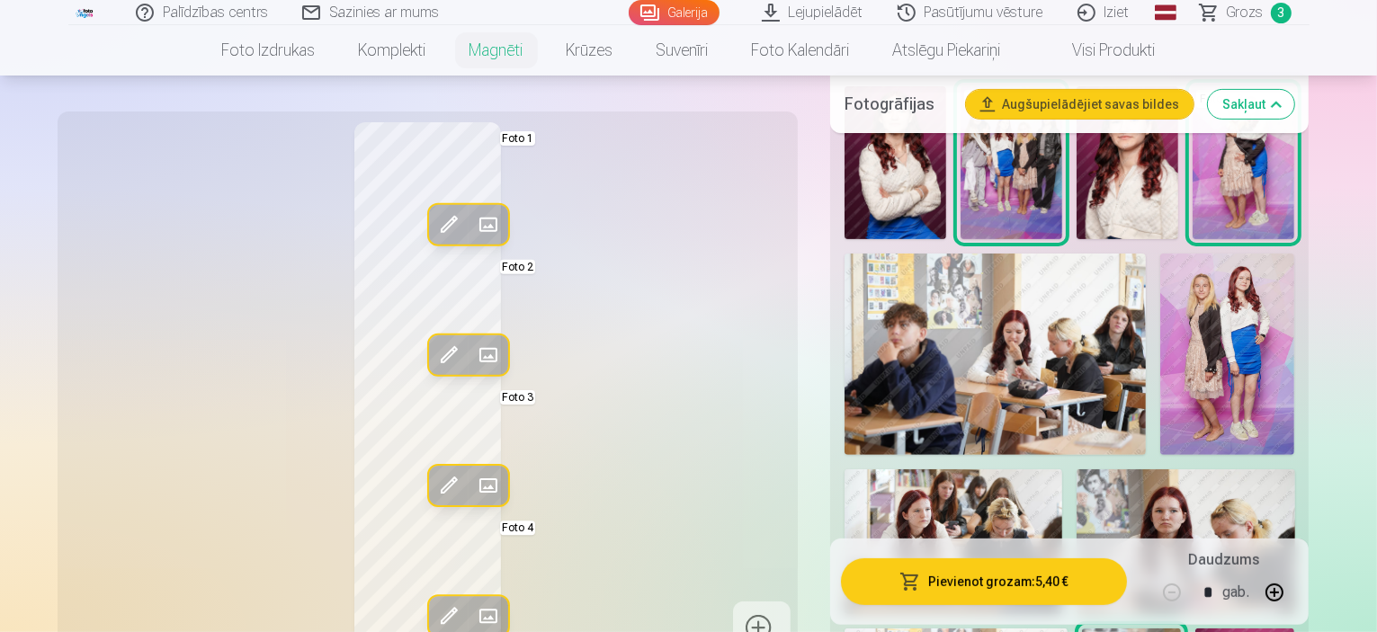
scroll to position [630, 0]
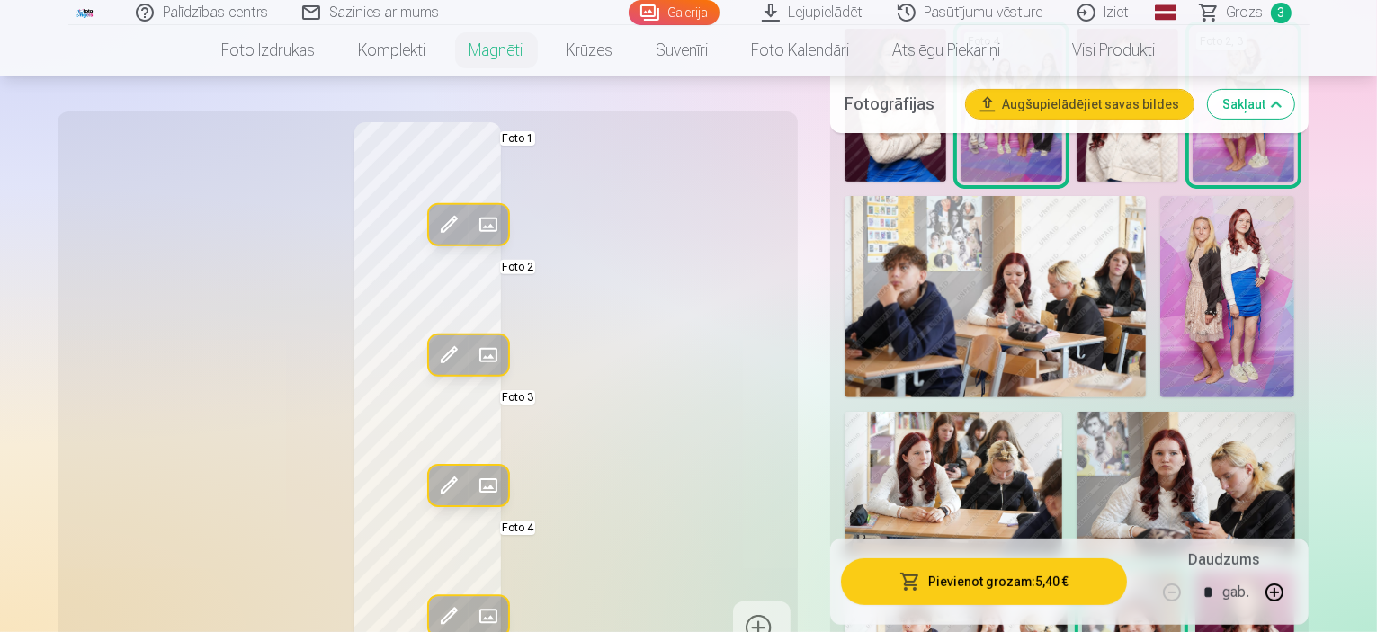
click at [1062, 412] on img at bounding box center [954, 485] width 218 height 146
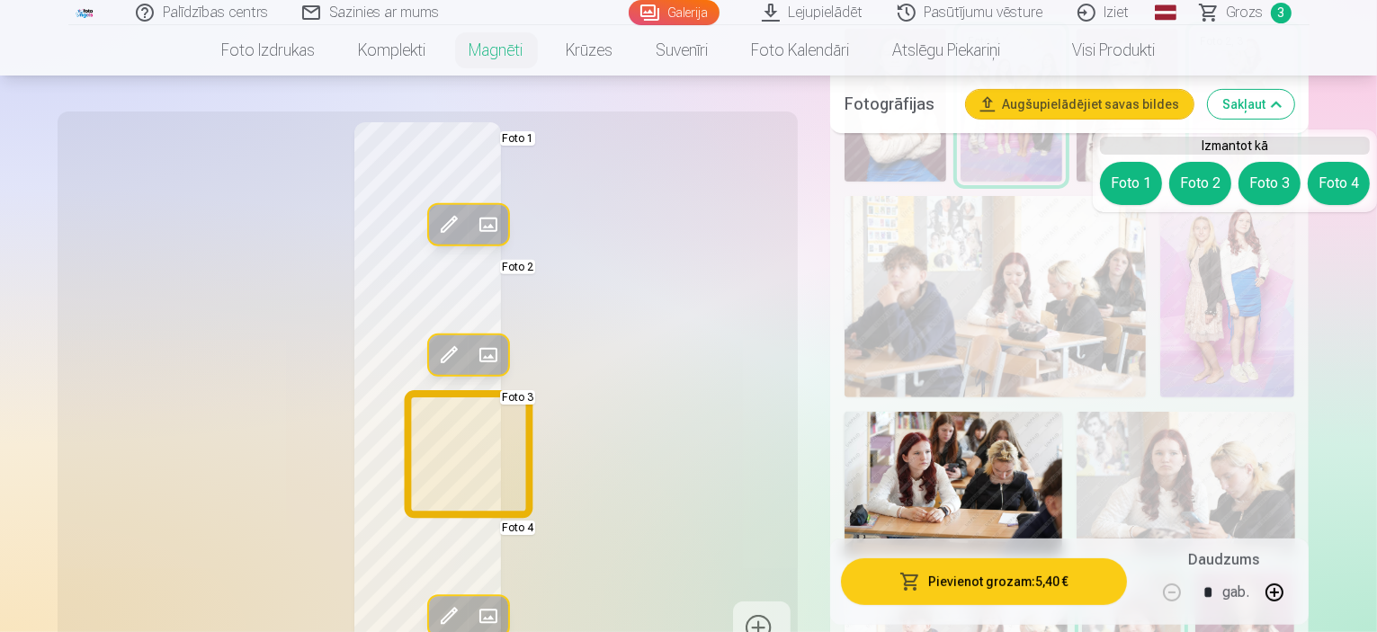
click at [1267, 189] on button "Foto 3" at bounding box center [1270, 183] width 62 height 43
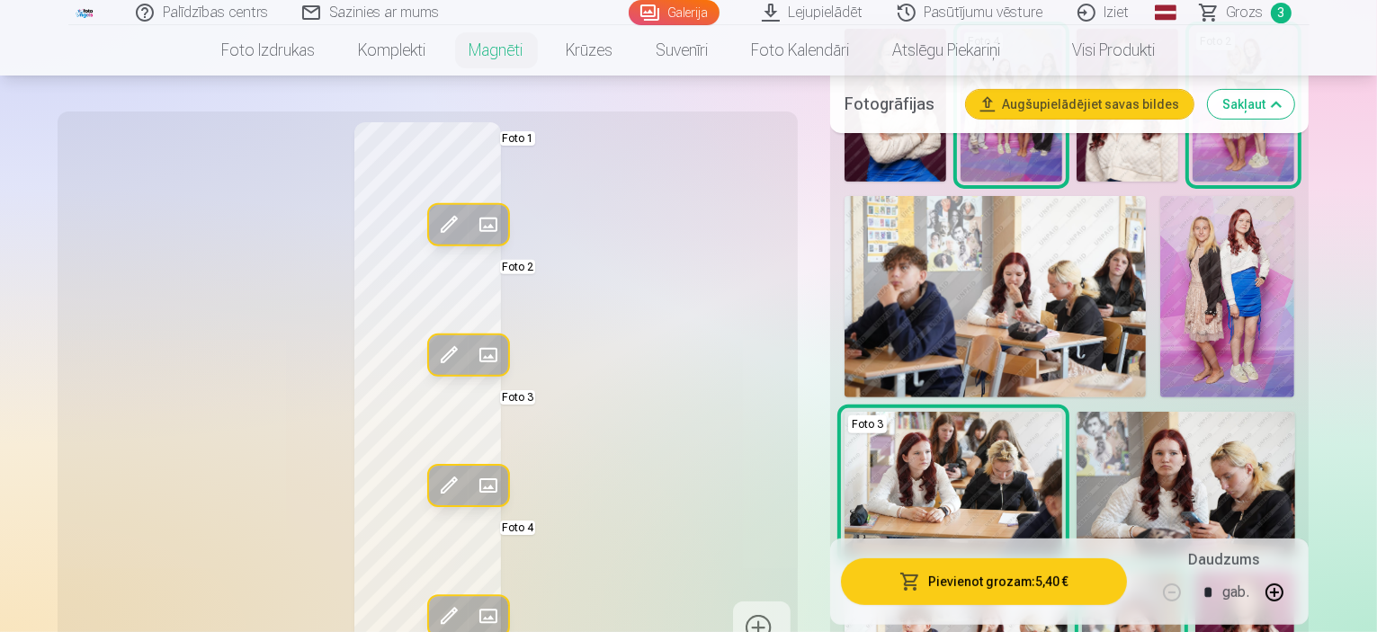
click at [434, 486] on span at bounding box center [448, 485] width 29 height 29
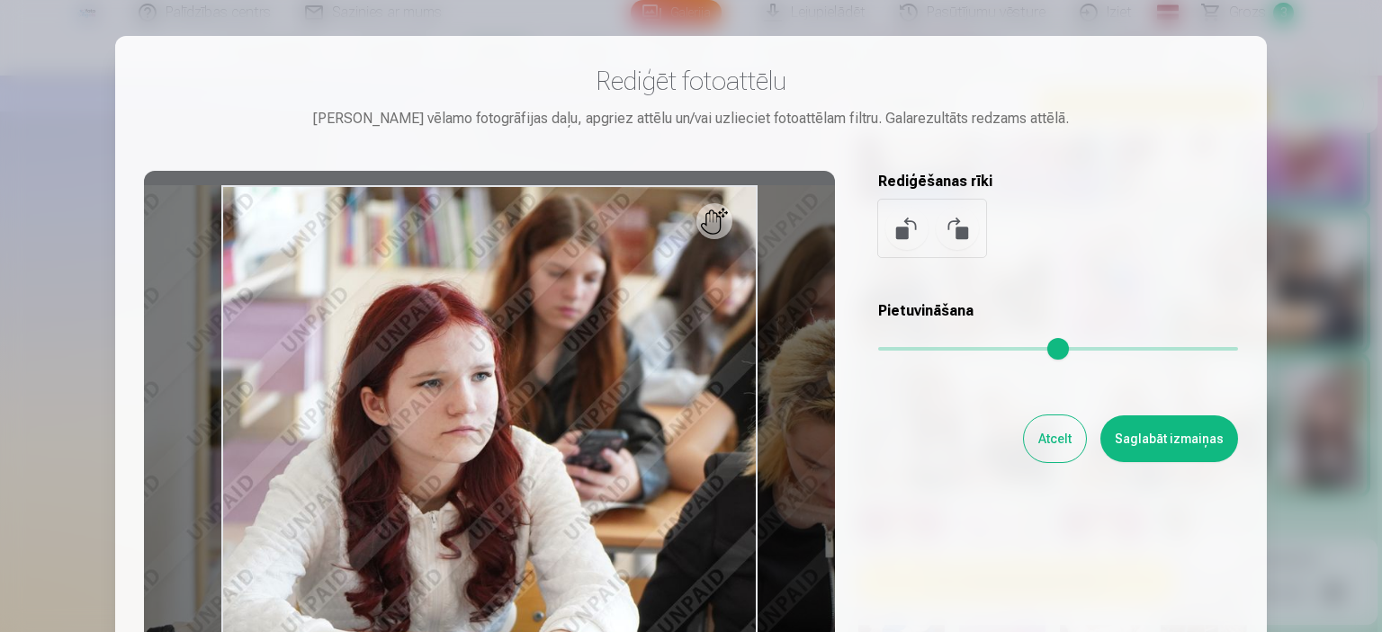
drag, startPoint x: 891, startPoint y: 347, endPoint x: 903, endPoint y: 348, distance: 11.7
click at [903, 348] on input "range" at bounding box center [1058, 349] width 360 height 4
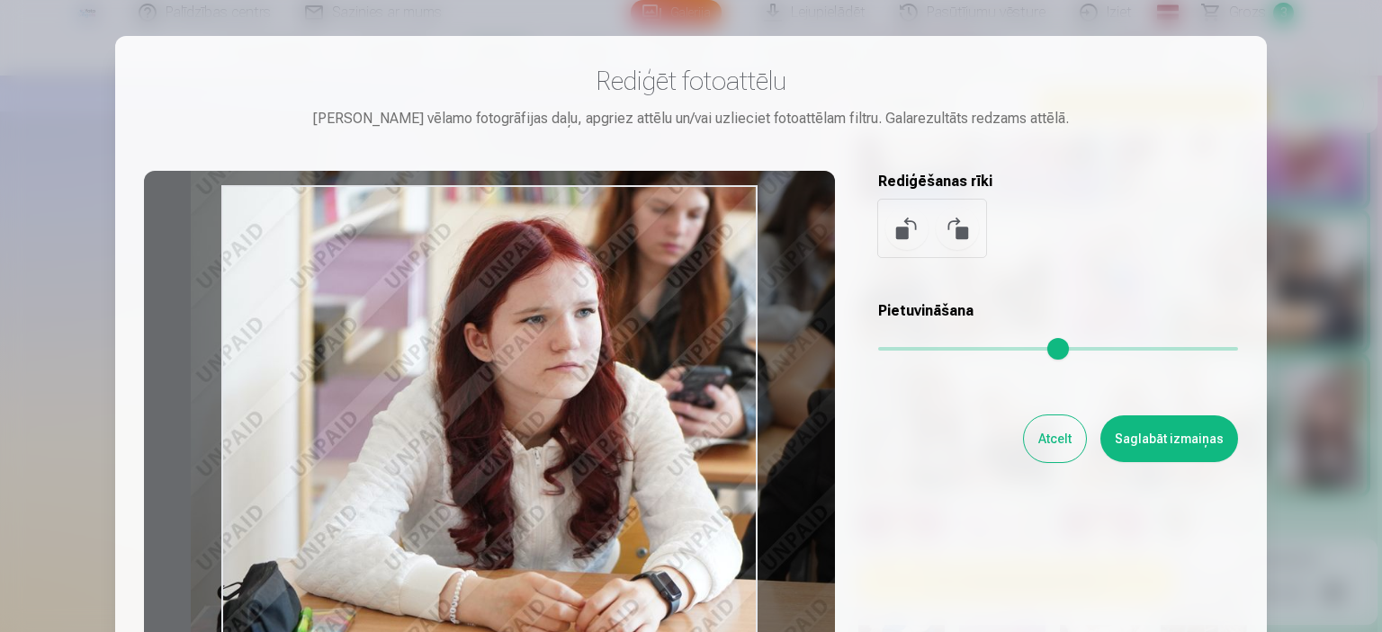
drag, startPoint x: 634, startPoint y: 499, endPoint x: 735, endPoint y: 442, distance: 116.0
click at [735, 442] on div at bounding box center [489, 453] width 691 height 565
type input "****"
drag, startPoint x: 1198, startPoint y: 441, endPoint x: 1209, endPoint y: 440, distance: 10.8
click at [1200, 441] on button "Saglabāt izmaiņas" at bounding box center [1169, 439] width 138 height 47
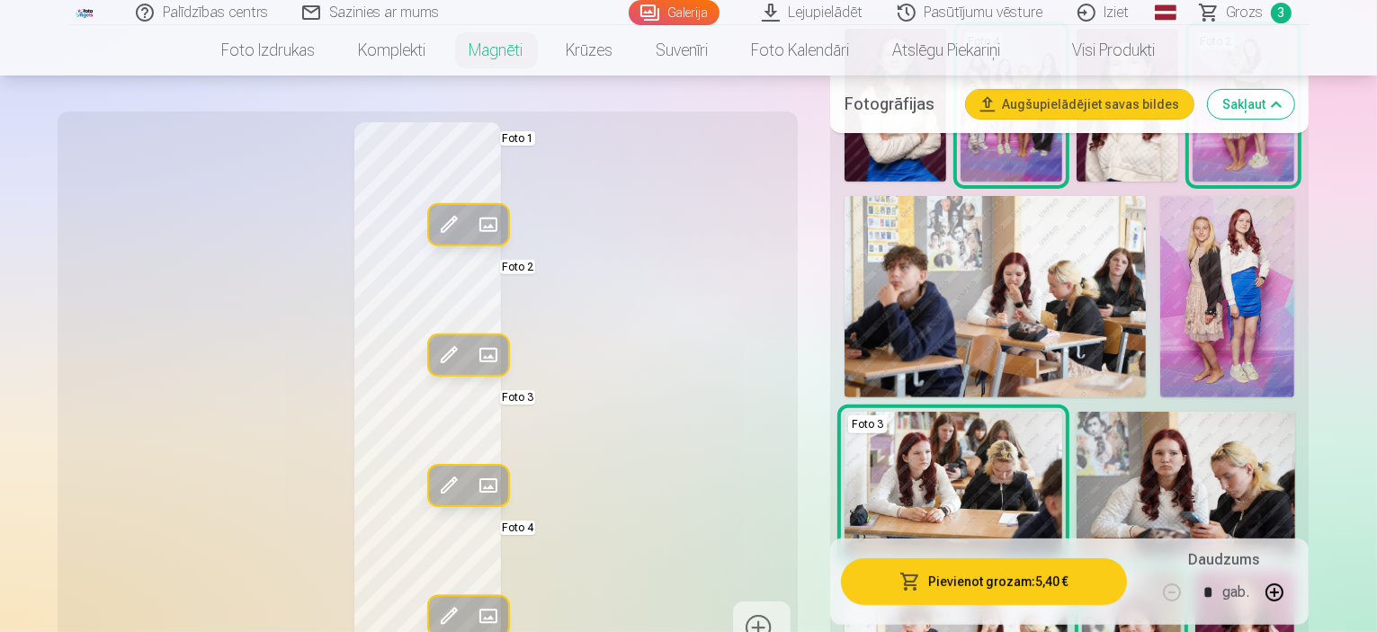
click at [434, 221] on span at bounding box center [448, 224] width 29 height 29
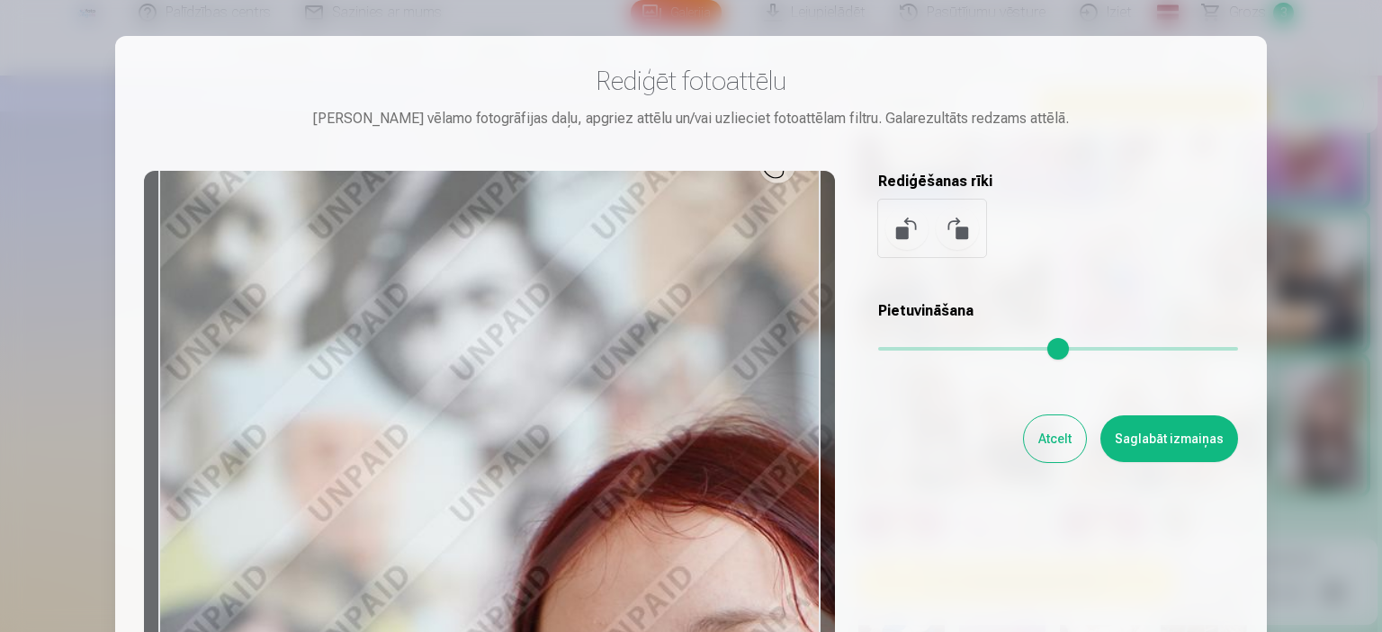
drag, startPoint x: 890, startPoint y: 348, endPoint x: 786, endPoint y: 381, distance: 108.7
click at [917, 351] on input "range" at bounding box center [1058, 349] width 360 height 4
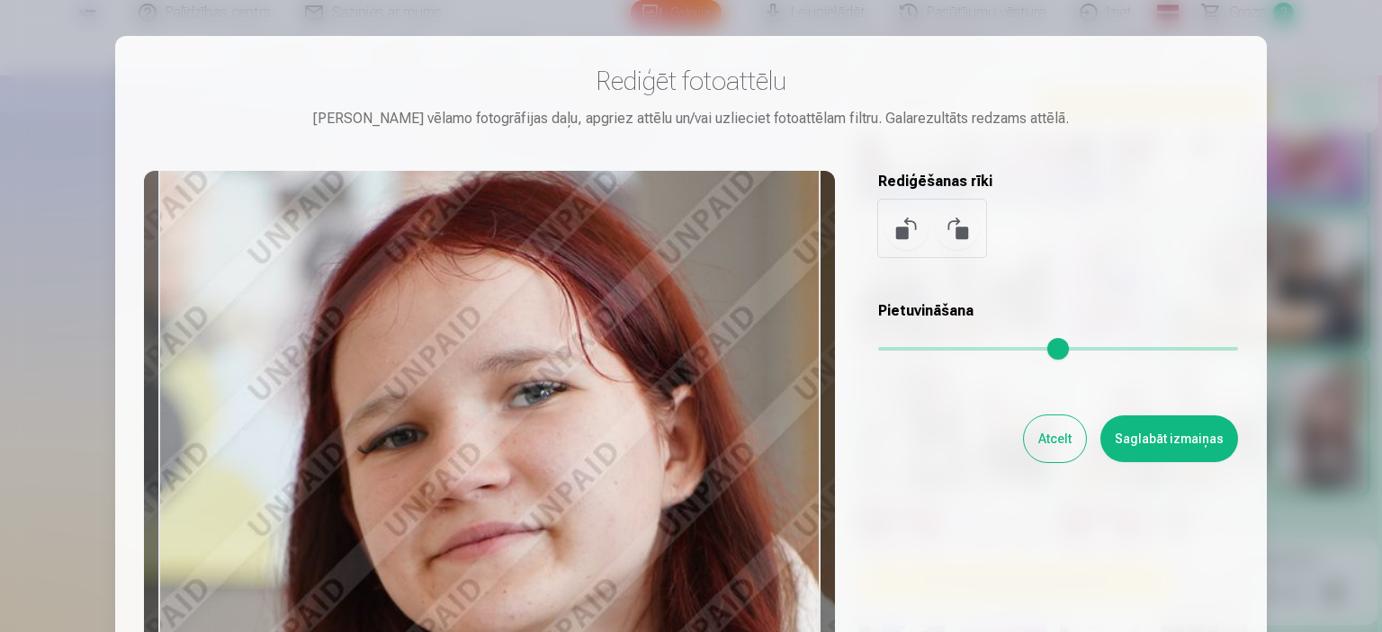
drag, startPoint x: 709, startPoint y: 567, endPoint x: 517, endPoint y: 323, distance: 310.1
click at [517, 323] on div at bounding box center [489, 453] width 691 height 565
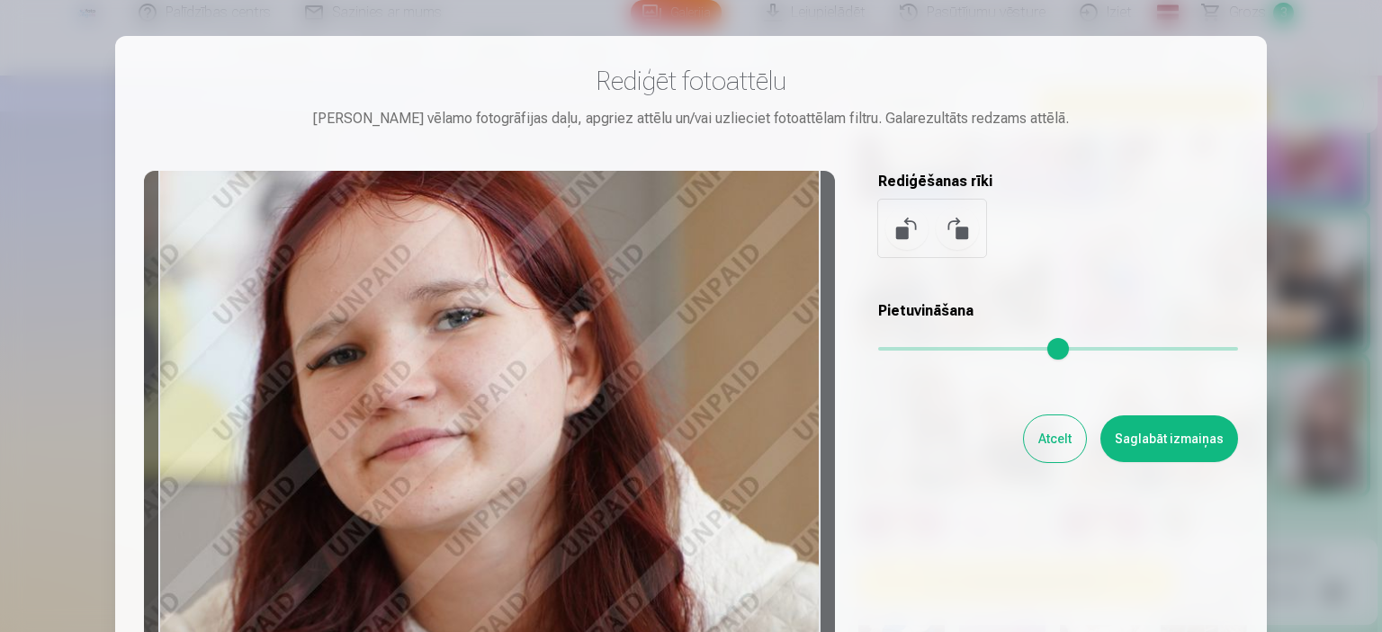
drag, startPoint x: 922, startPoint y: 349, endPoint x: 903, endPoint y: 355, distance: 19.9
click at [903, 351] on input "range" at bounding box center [1058, 349] width 360 height 4
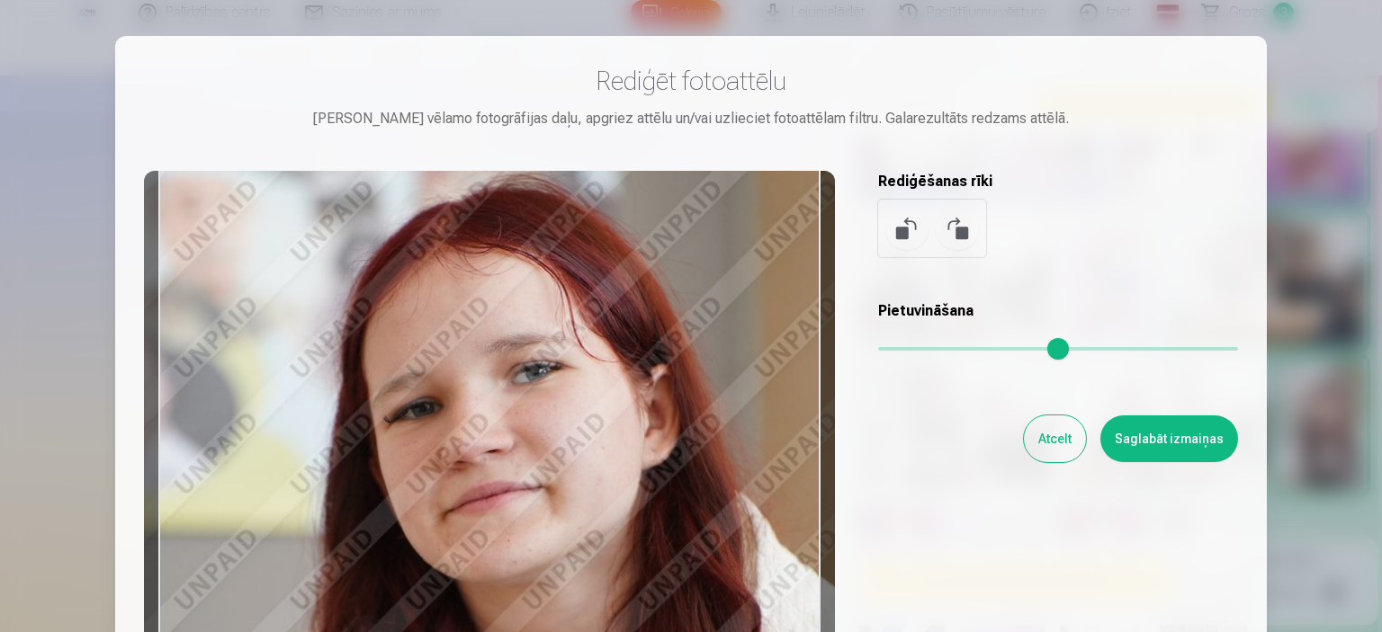
drag, startPoint x: 560, startPoint y: 323, endPoint x: 638, endPoint y: 376, distance: 93.8
click at [638, 376] on div at bounding box center [489, 453] width 691 height 565
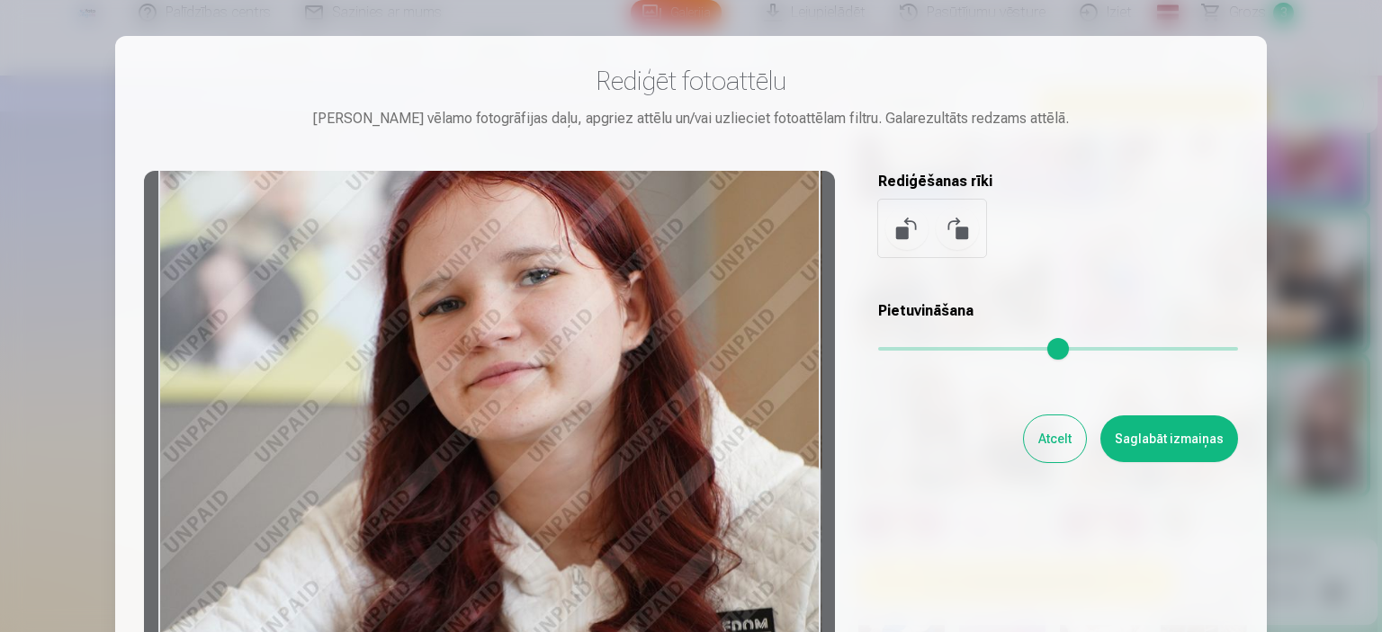
drag, startPoint x: 896, startPoint y: 353, endPoint x: 882, endPoint y: 364, distance: 17.9
type input "*"
click at [882, 351] on input "range" at bounding box center [1058, 349] width 360 height 4
drag, startPoint x: 885, startPoint y: 352, endPoint x: 872, endPoint y: 358, distance: 14.9
click at [878, 351] on input "range" at bounding box center [1058, 349] width 360 height 4
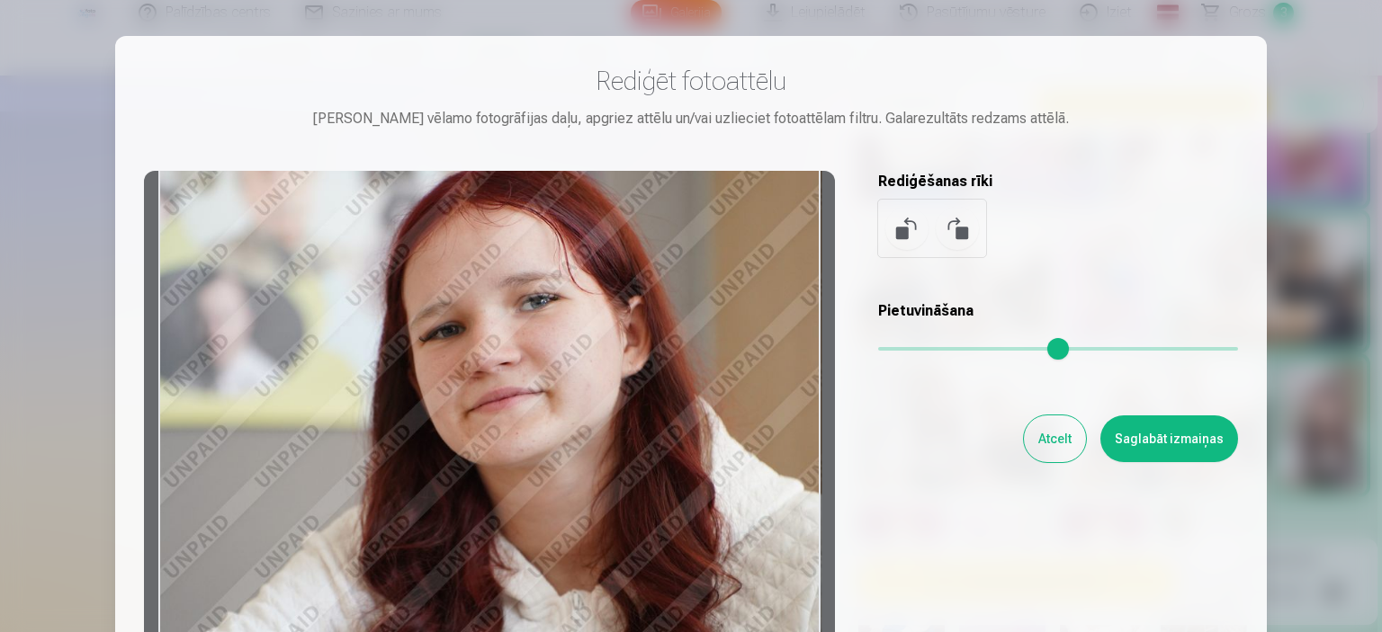
drag, startPoint x: 662, startPoint y: 384, endPoint x: 577, endPoint y: 411, distance: 89.6
click at [492, 409] on div at bounding box center [489, 453] width 691 height 565
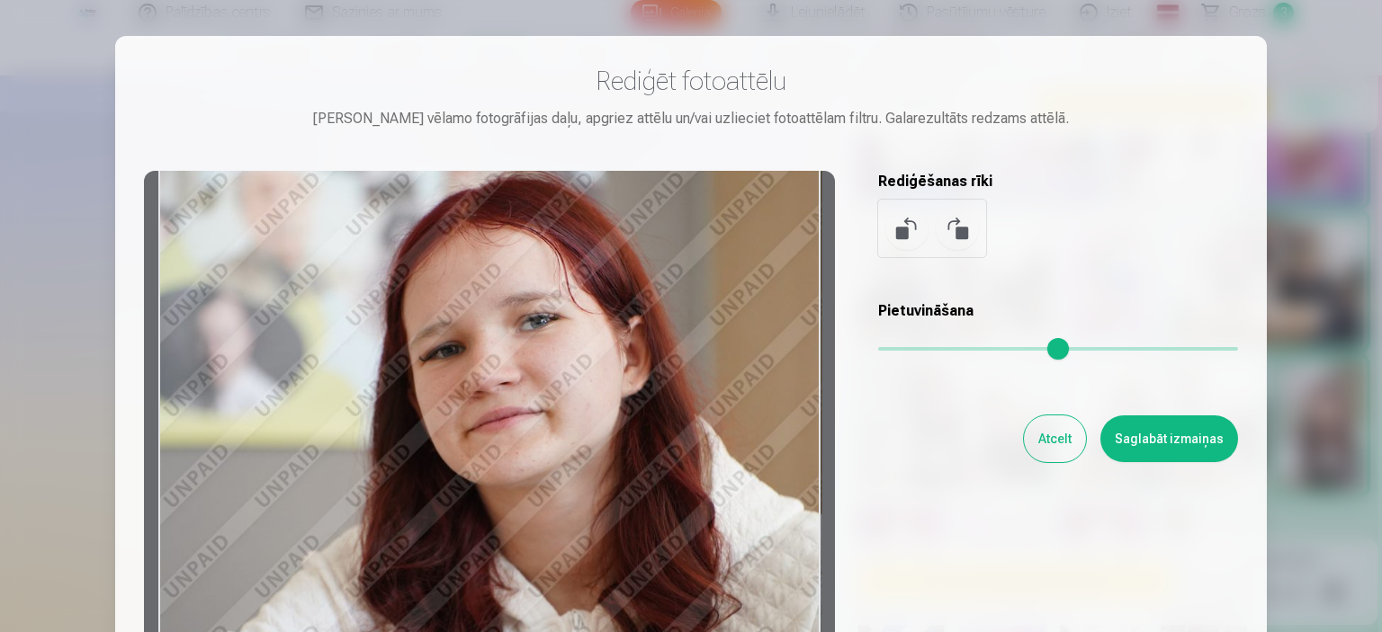
drag, startPoint x: 687, startPoint y: 407, endPoint x: 662, endPoint y: 427, distance: 32.0
click at [662, 427] on div at bounding box center [489, 453] width 691 height 565
click at [1203, 442] on button "Saglabāt izmaiņas" at bounding box center [1169, 439] width 138 height 47
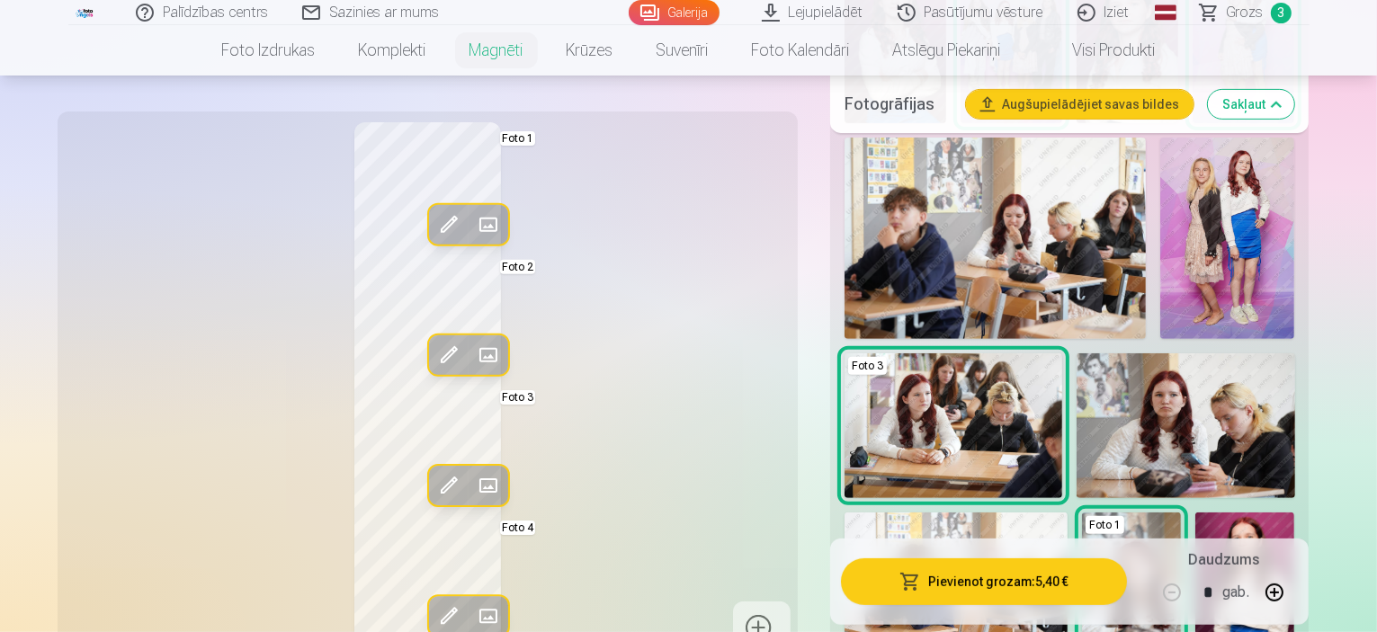
scroll to position [720, 0]
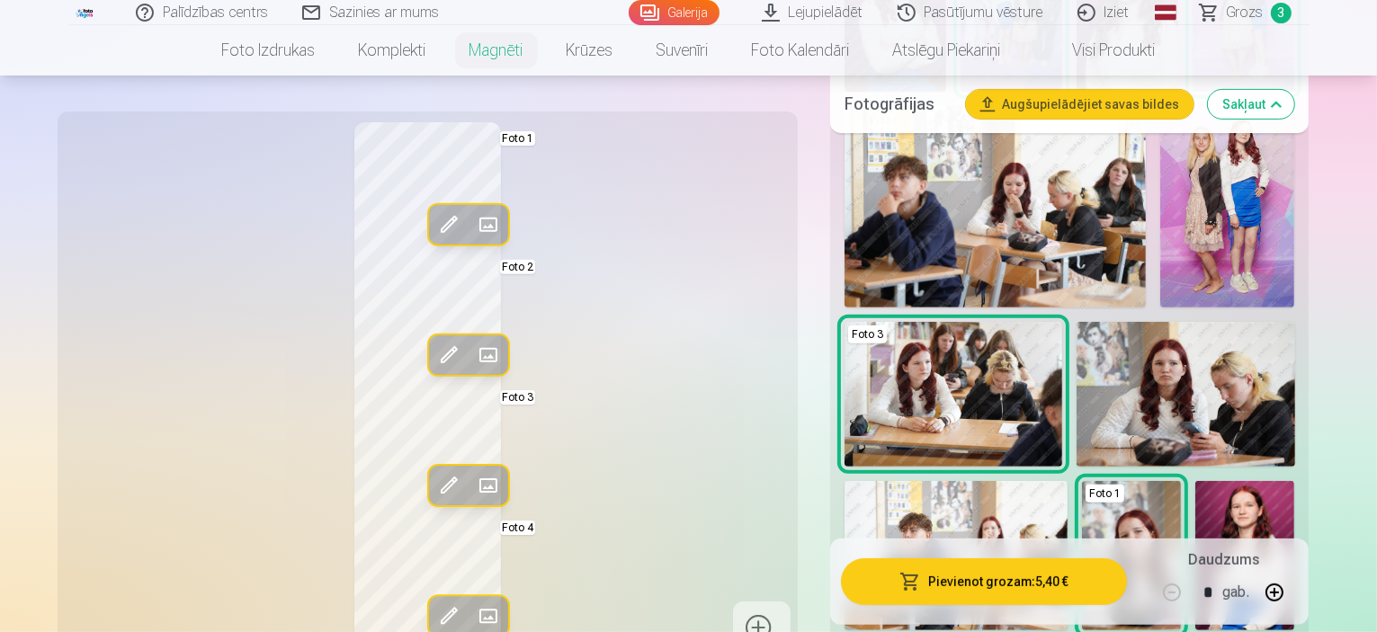
click at [700, 358] on div "Rediģēt foto Aizstāt Foto 1 Rediģēt foto Aizstāt Foto 2 Rediģēt foto Aizstāt Fo…" at bounding box center [427, 388] width 719 height 533
click at [635, 477] on div "Rediģēt foto Aizstāt Foto 1 Rediģēt foto Aizstāt Foto 2 Rediģēt foto Aizstāt Fo…" at bounding box center [427, 388] width 719 height 533
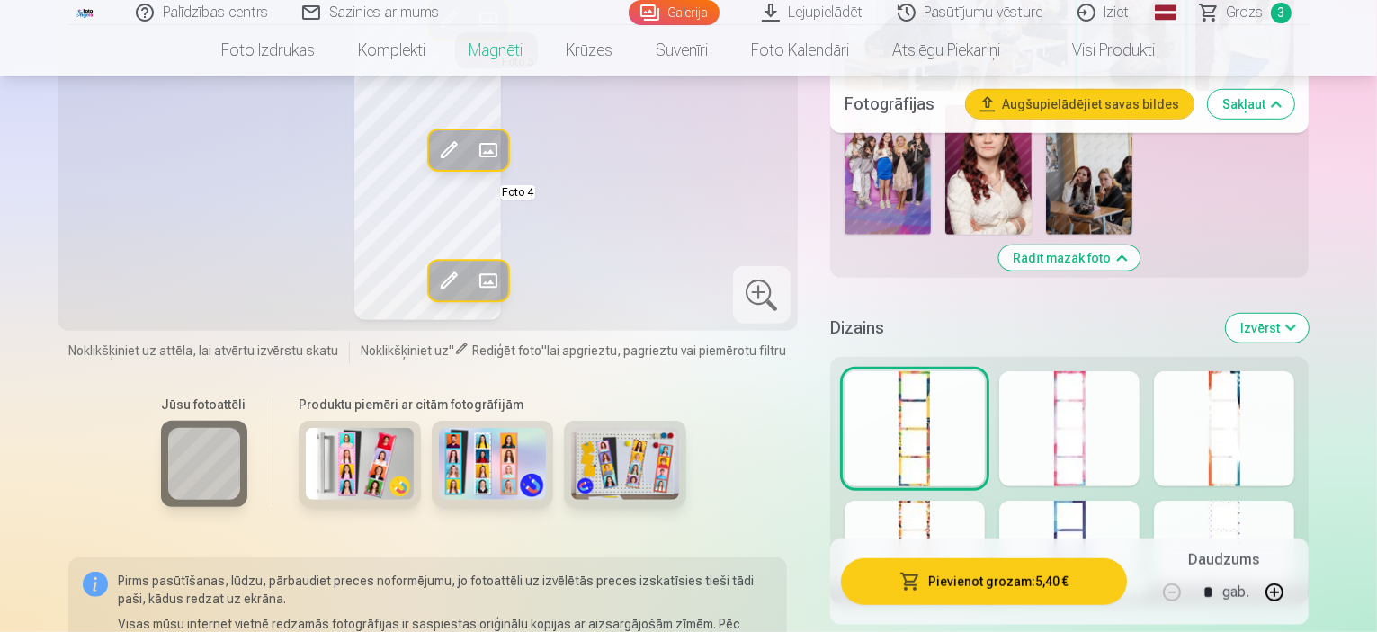
scroll to position [1169, 0]
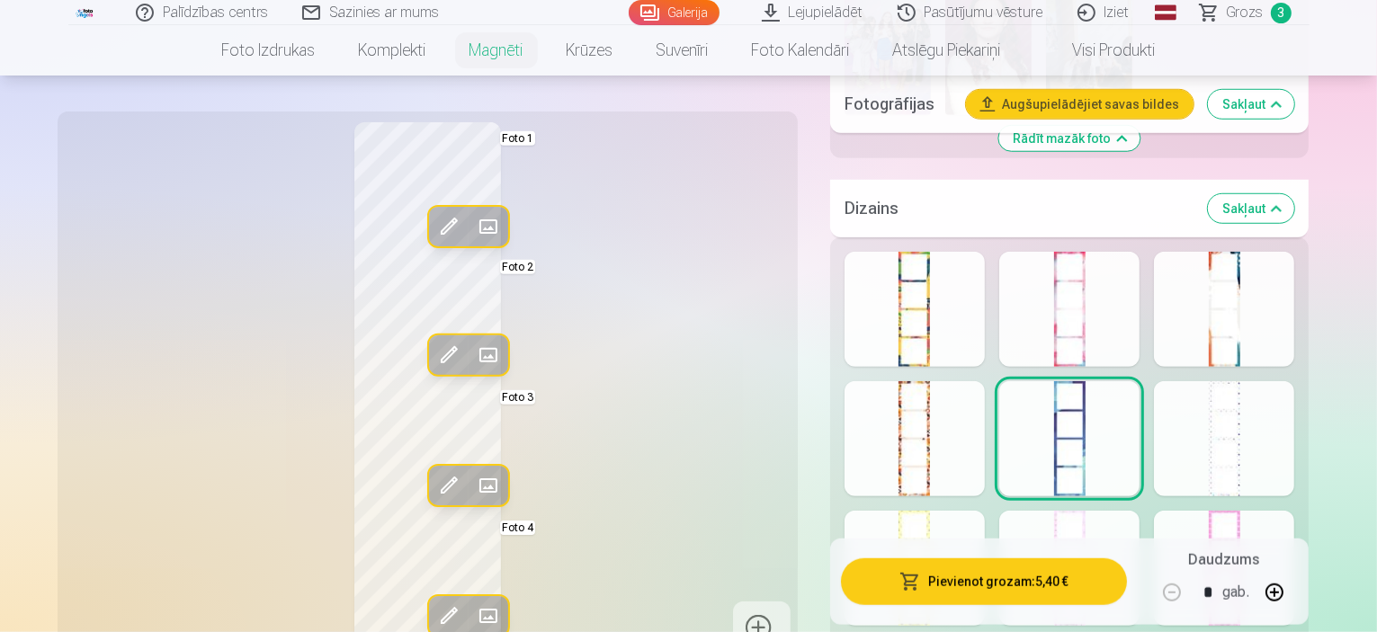
scroll to position [1349, 0]
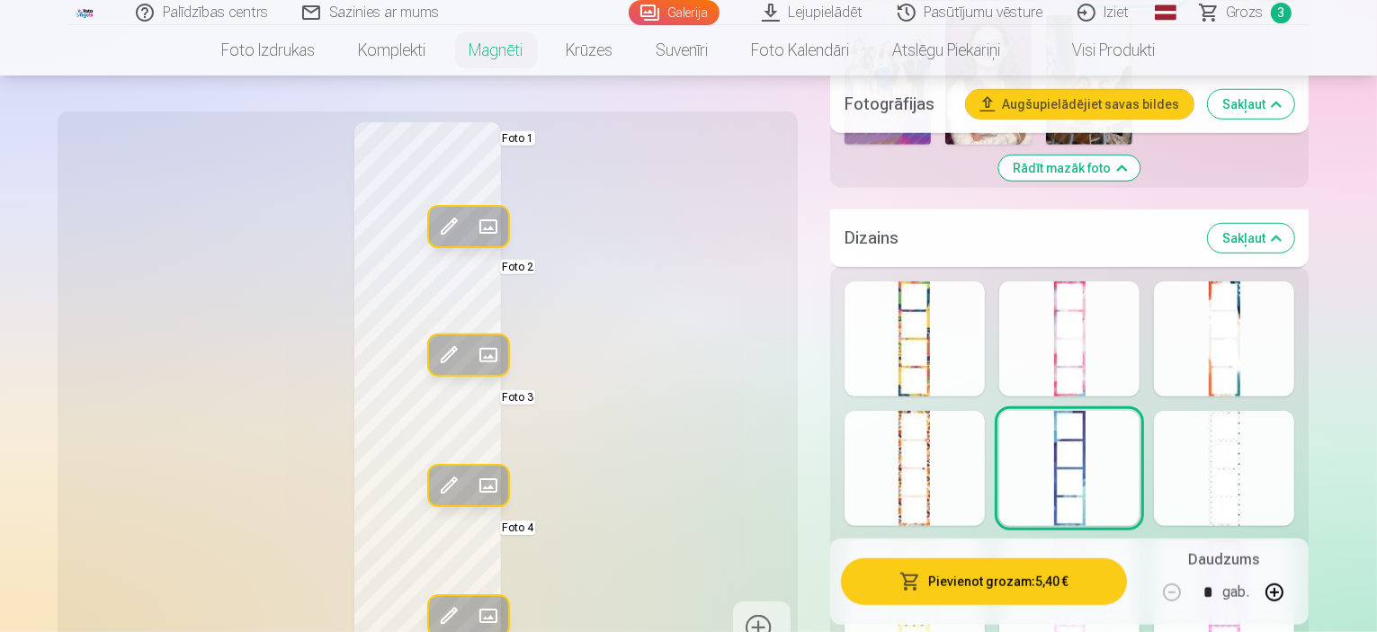
click at [929, 411] on div at bounding box center [915, 468] width 140 height 115
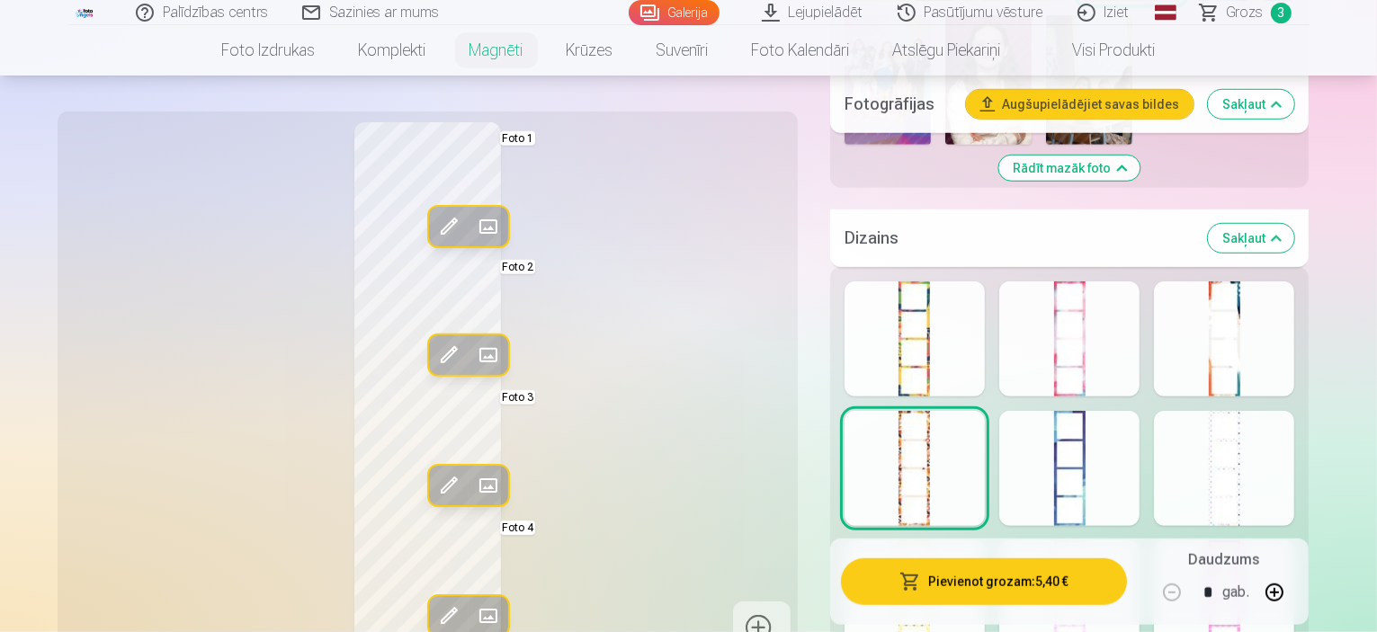
click at [1101, 411] on div at bounding box center [1069, 468] width 140 height 115
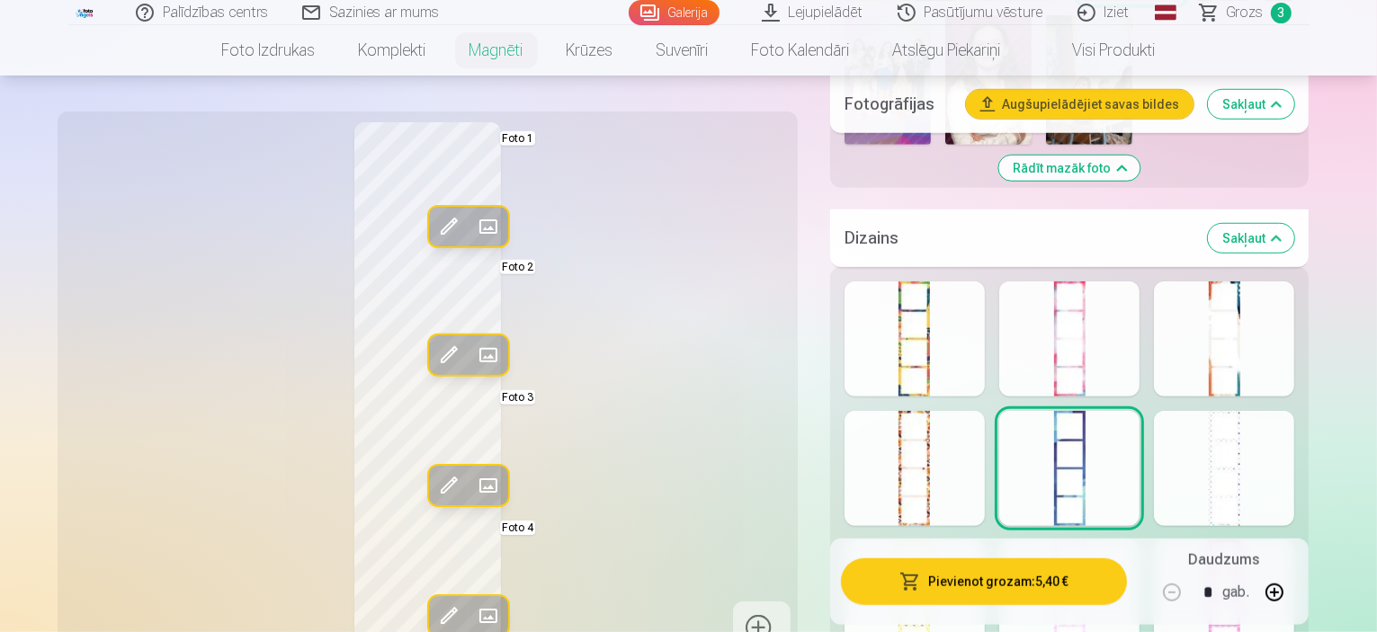
click at [1294, 411] on div at bounding box center [1224, 468] width 140 height 115
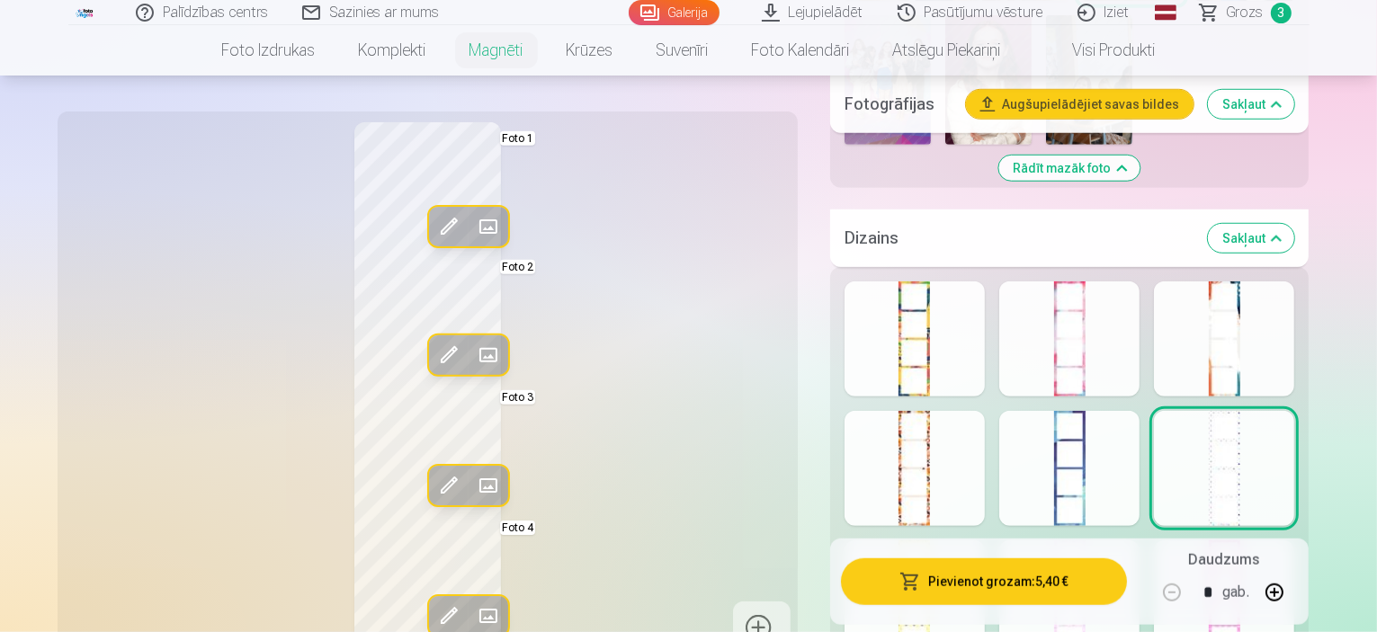
click at [936, 541] on div at bounding box center [915, 598] width 140 height 115
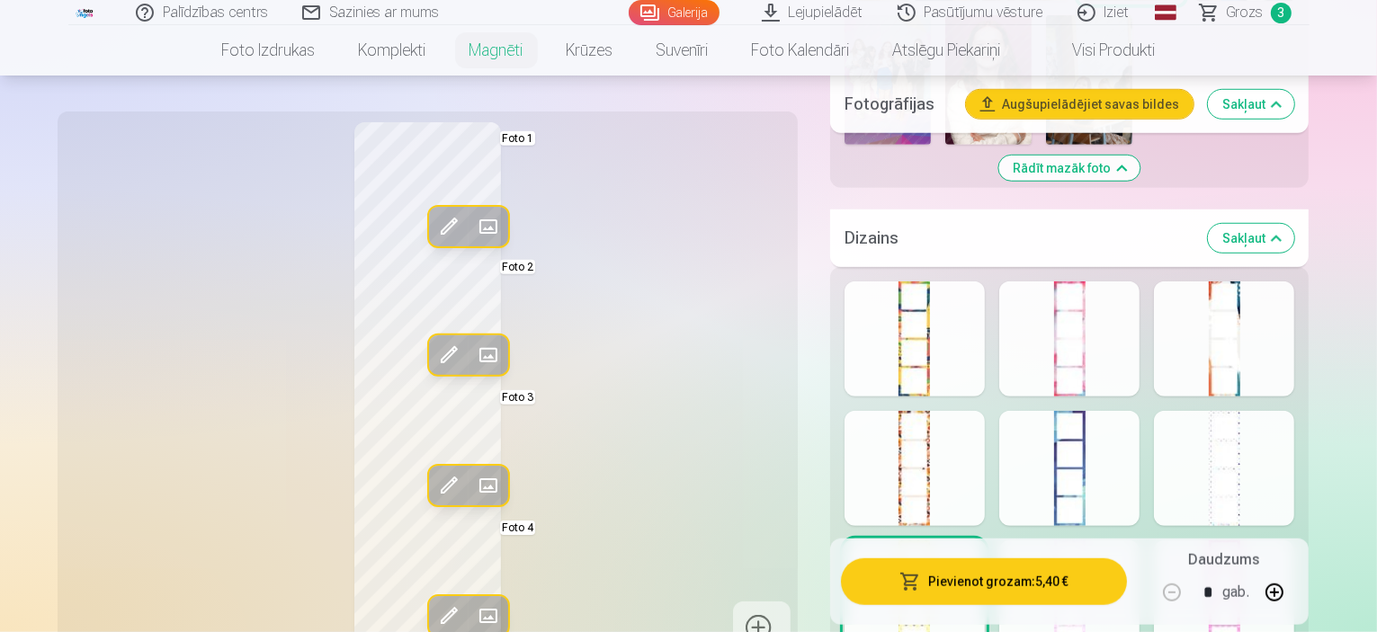
click at [1083, 541] on div at bounding box center [1069, 598] width 140 height 115
click at [1285, 541] on div at bounding box center [1224, 598] width 140 height 115
click at [1093, 541] on div at bounding box center [1069, 598] width 140 height 115
click at [1281, 541] on div at bounding box center [1224, 598] width 140 height 115
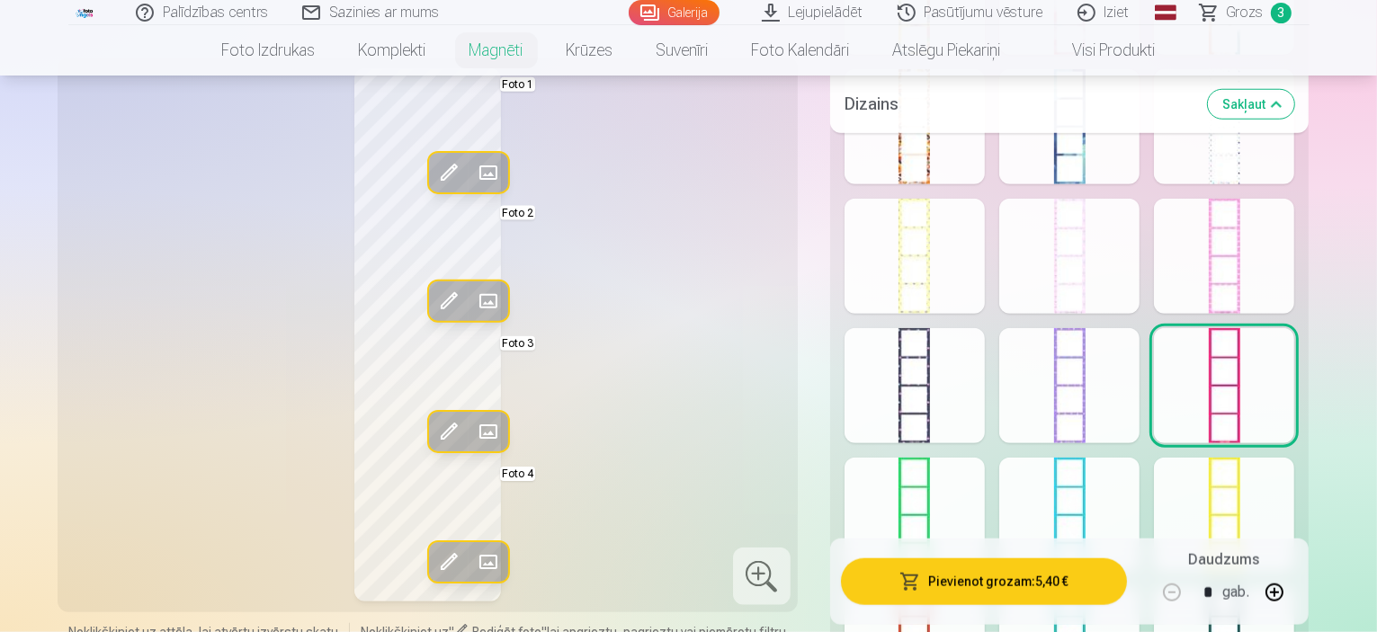
scroll to position [1799, 0]
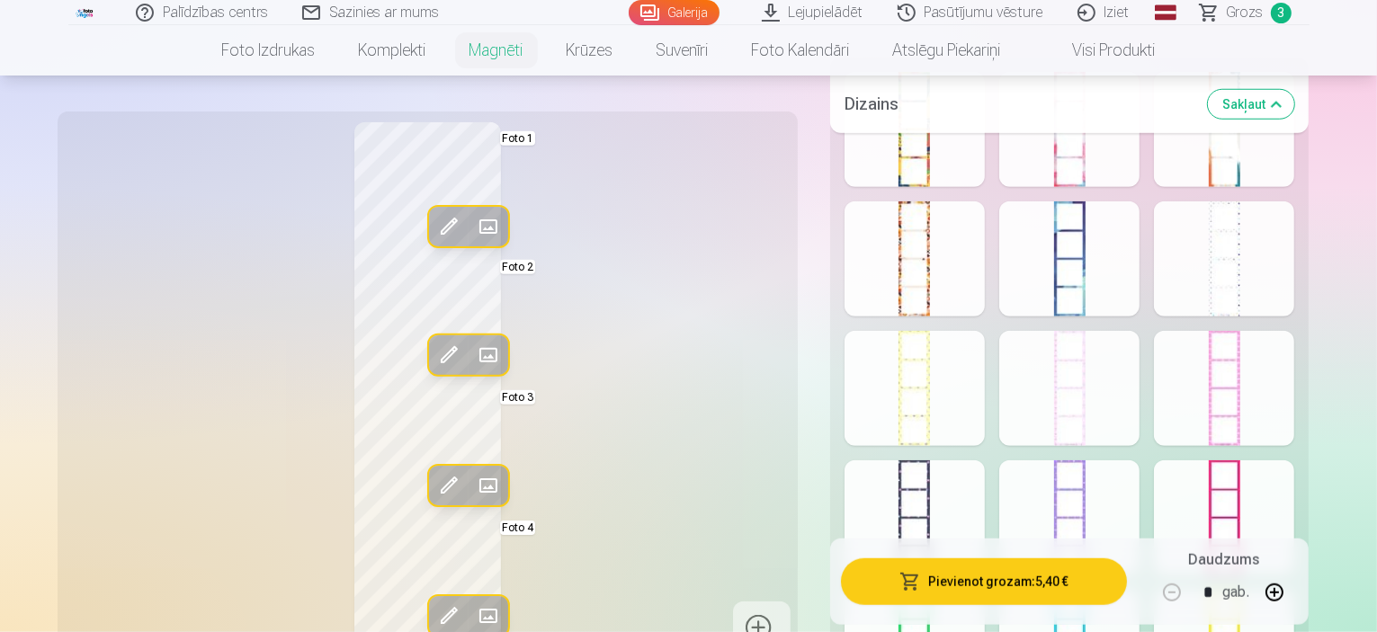
scroll to position [1529, 0]
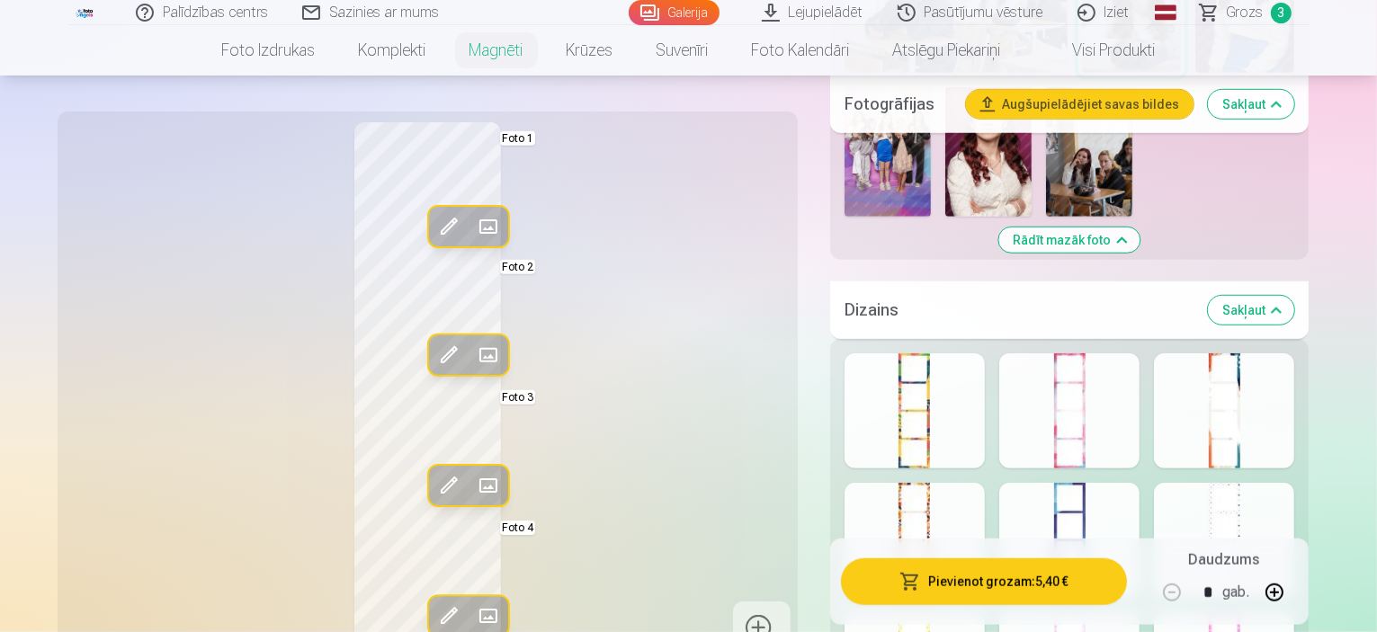
scroll to position [1169, 0]
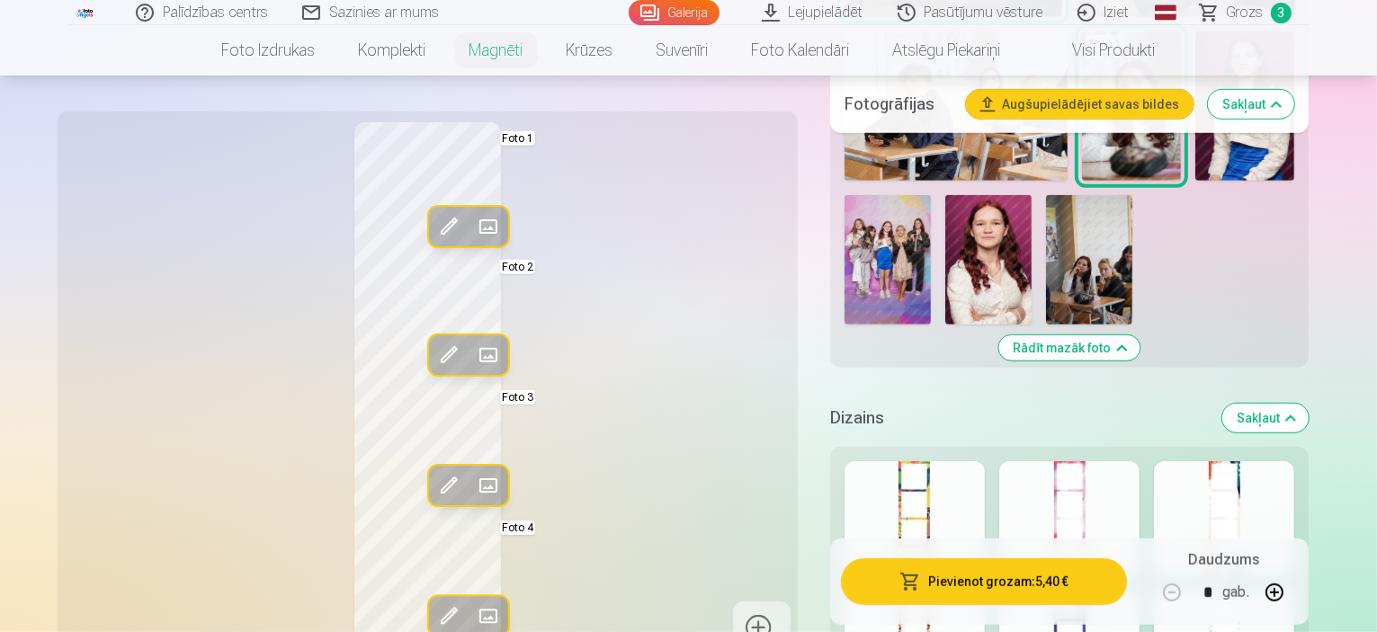
click at [968, 461] on div at bounding box center [915, 518] width 140 height 115
click at [1099, 461] on div at bounding box center [1069, 518] width 140 height 115
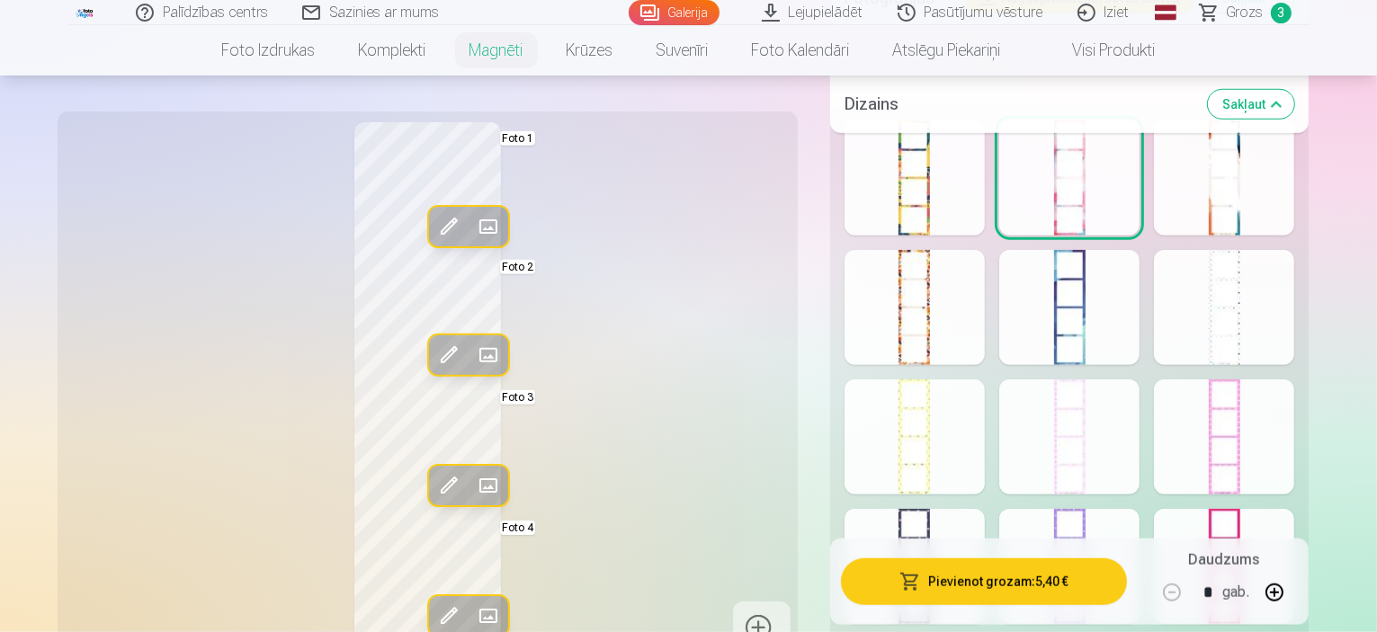
scroll to position [1529, 0]
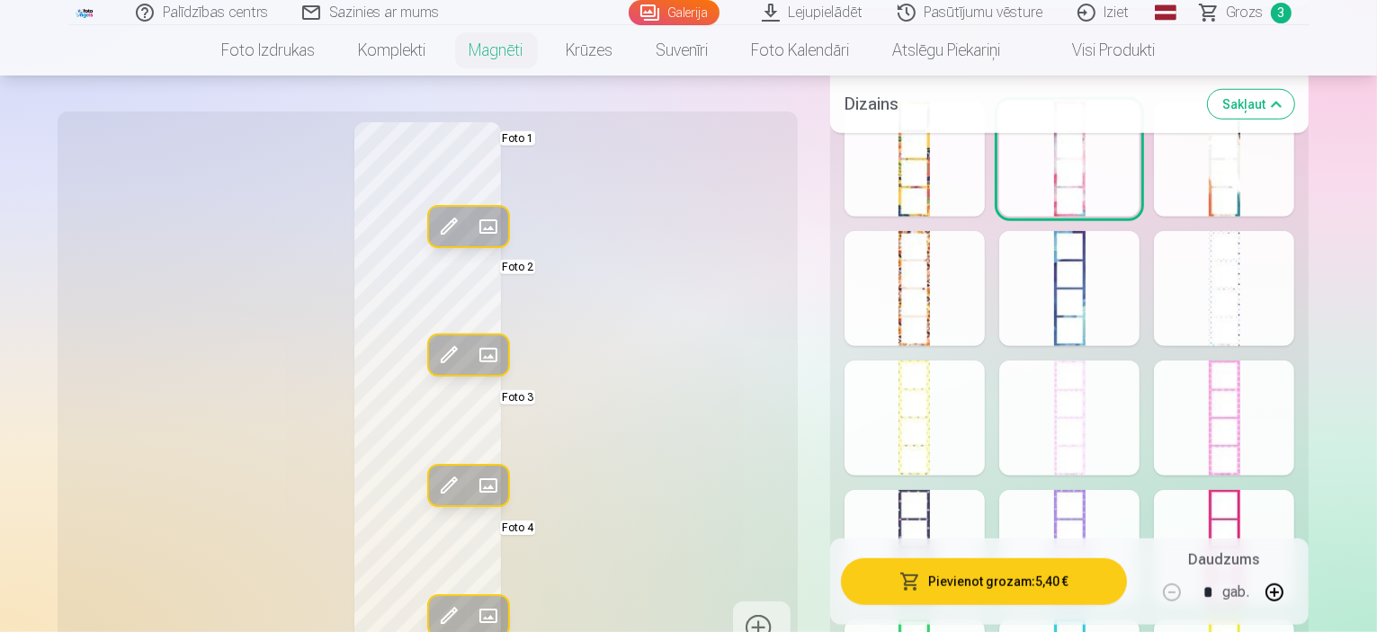
click at [434, 471] on span at bounding box center [448, 485] width 29 height 29
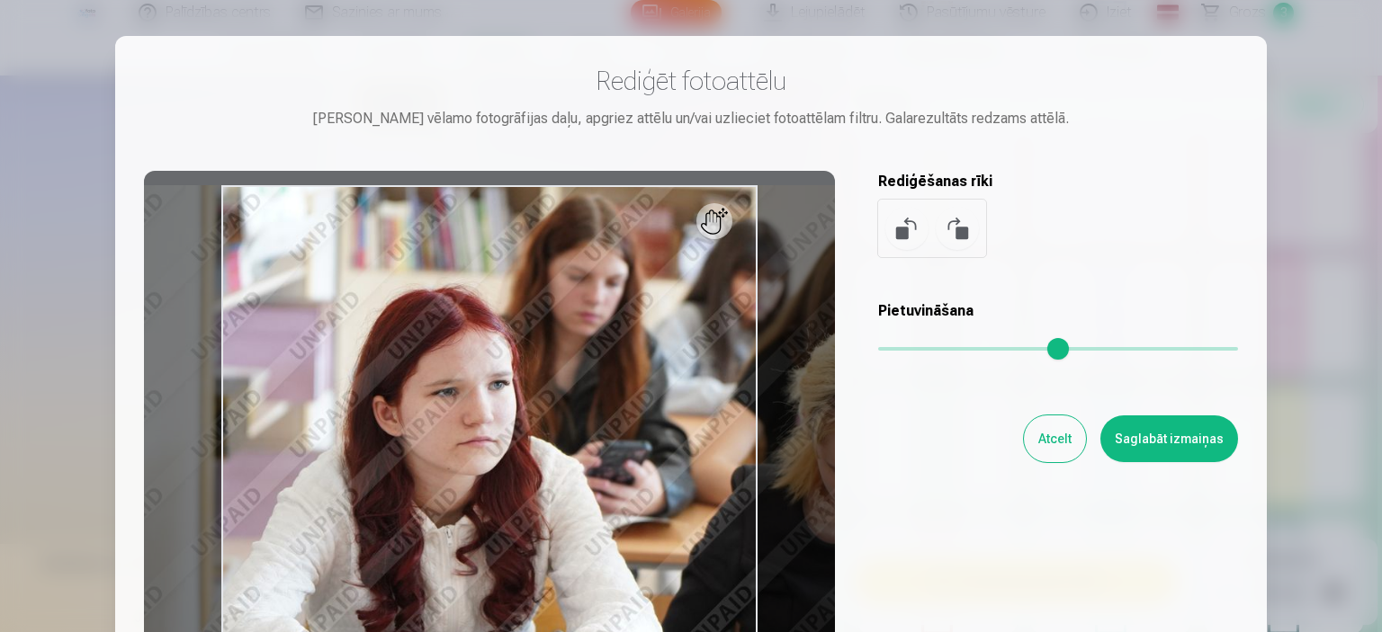
drag, startPoint x: 890, startPoint y: 345, endPoint x: 905, endPoint y: 348, distance: 15.5
type input "****"
click at [905, 348] on input "range" at bounding box center [1058, 349] width 360 height 4
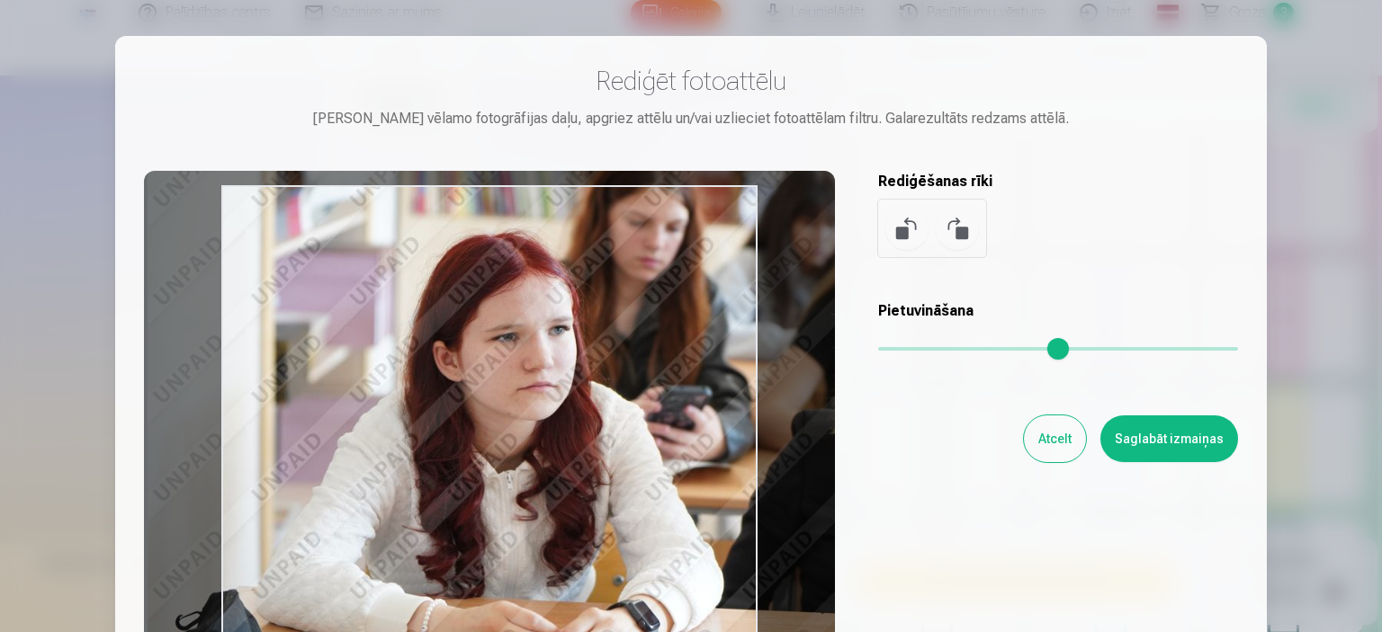
drag, startPoint x: 694, startPoint y: 439, endPoint x: 755, endPoint y: 384, distance: 81.5
click at [755, 384] on div at bounding box center [489, 453] width 691 height 565
click at [1178, 427] on button "Saglabāt izmaiņas" at bounding box center [1169, 439] width 138 height 47
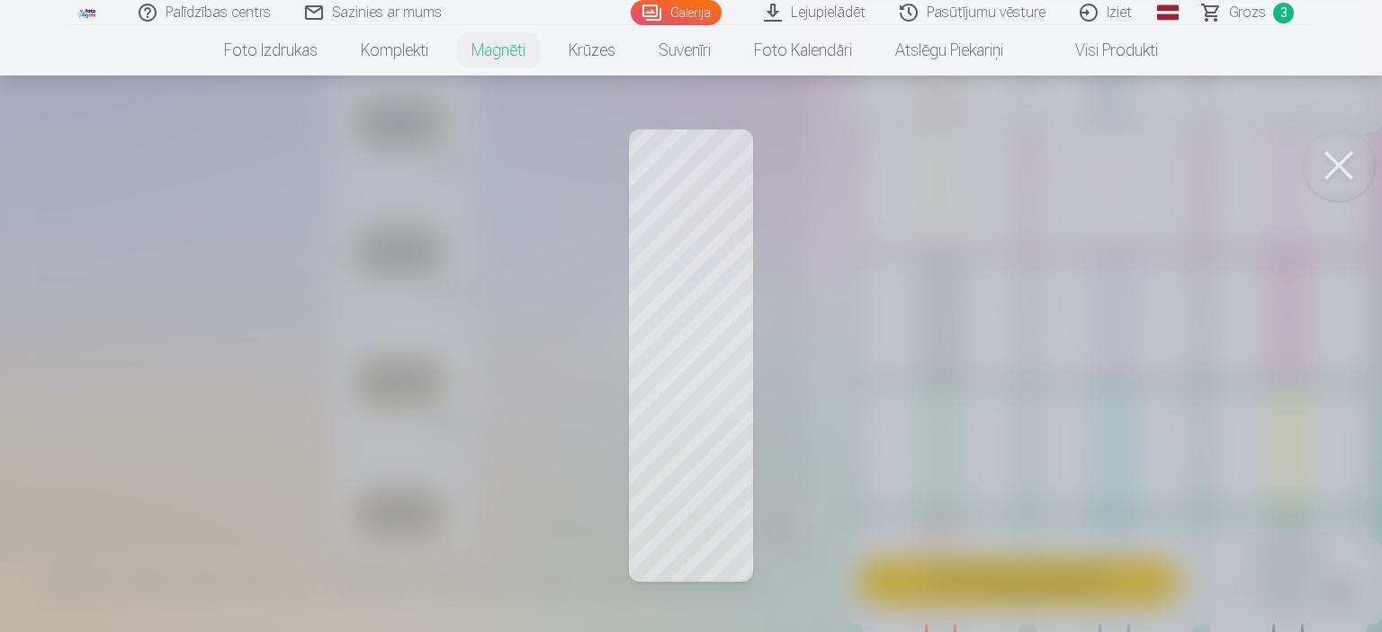
click at [1332, 169] on button at bounding box center [1339, 166] width 72 height 72
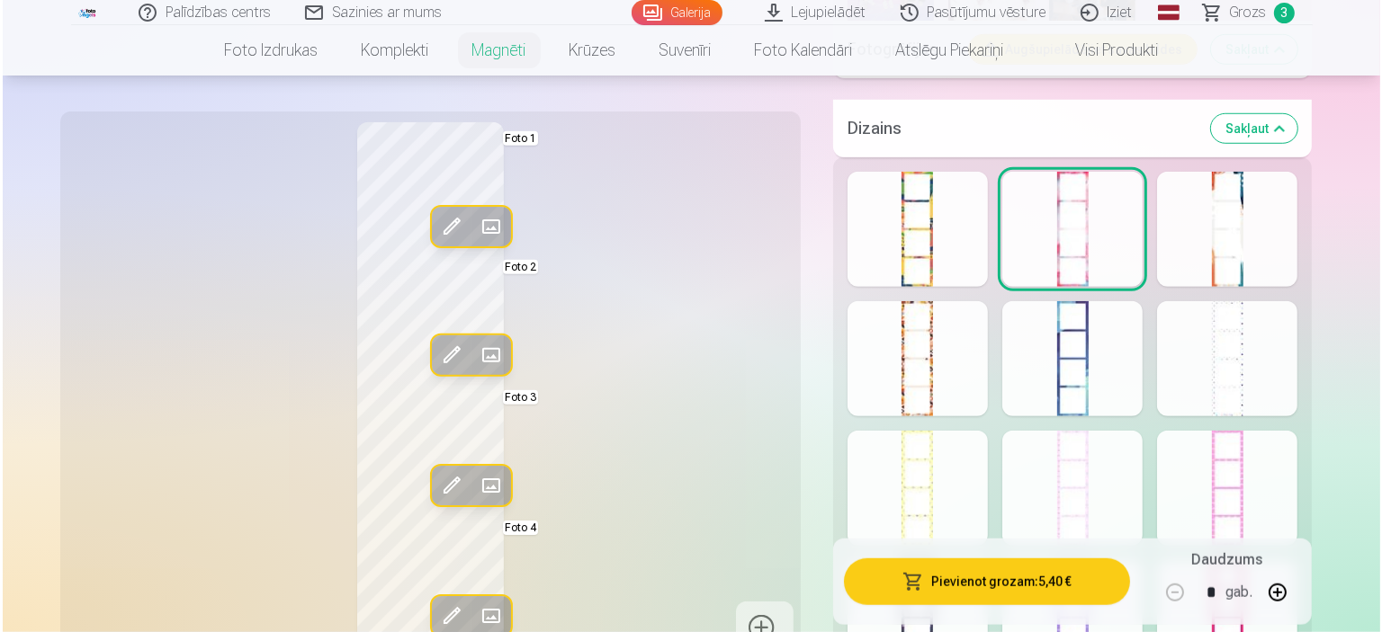
scroll to position [1349, 0]
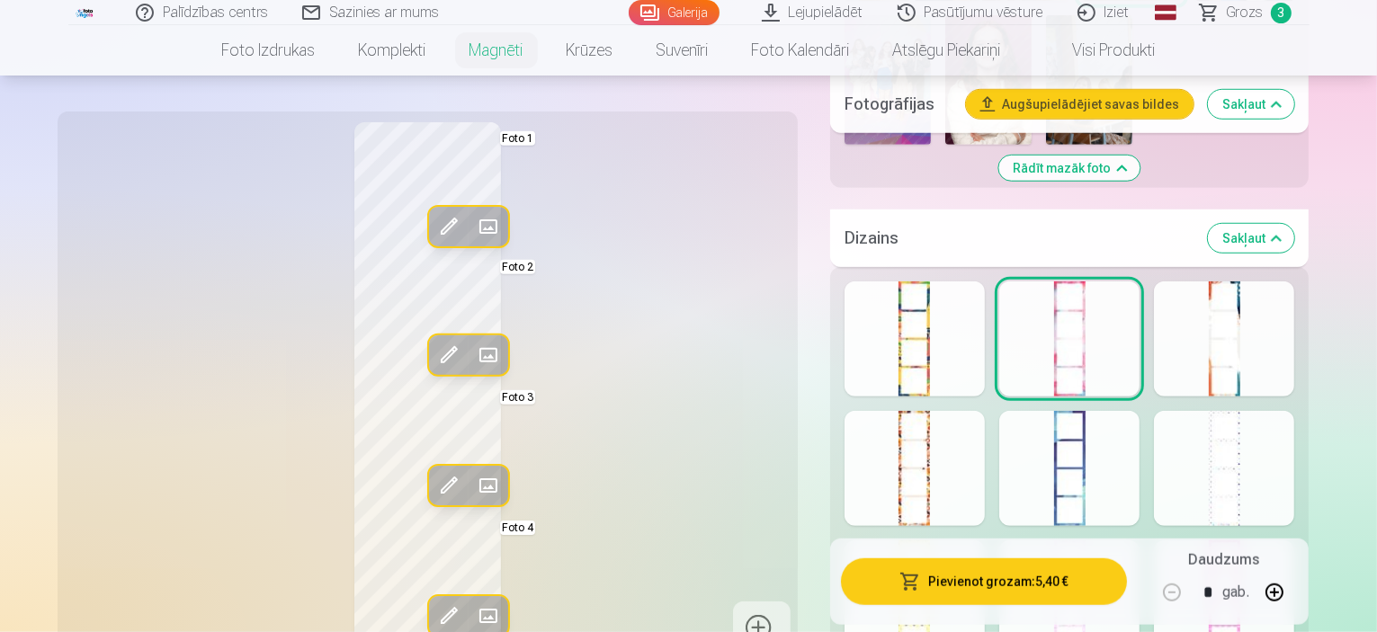
click at [468, 210] on button "Aizstāt" at bounding box center [488, 227] width 40 height 40
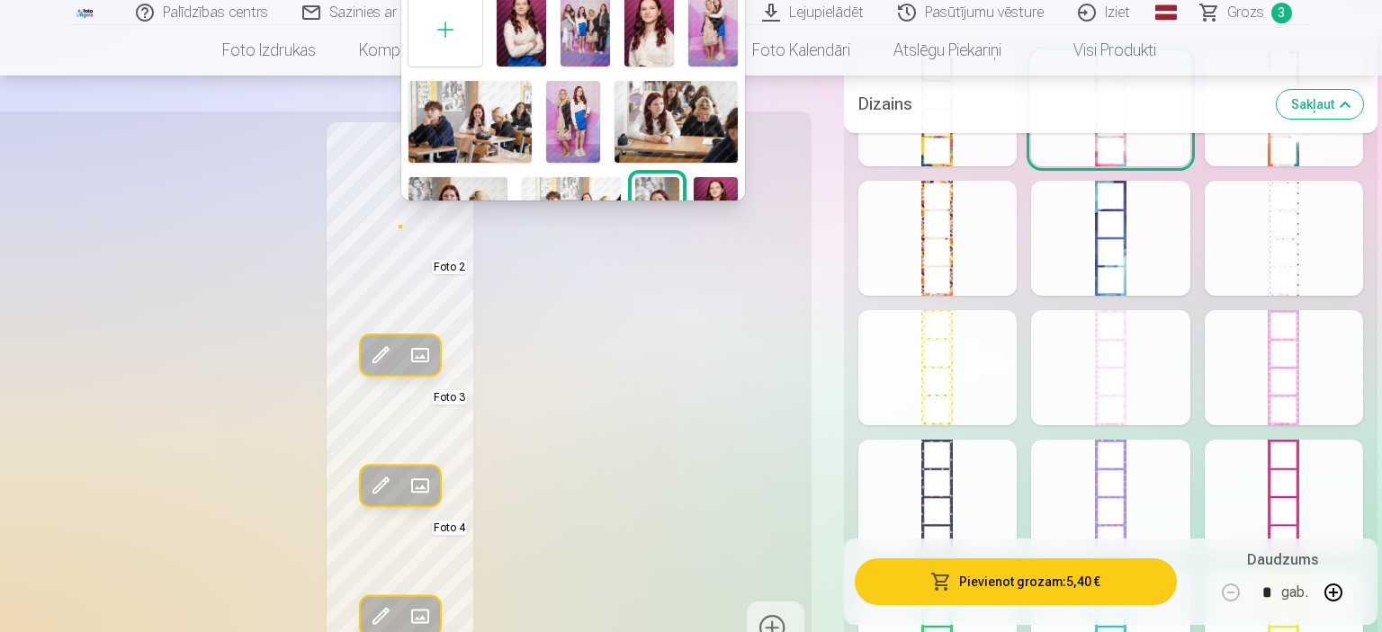
click at [607, 276] on div at bounding box center [691, 316] width 1382 height 632
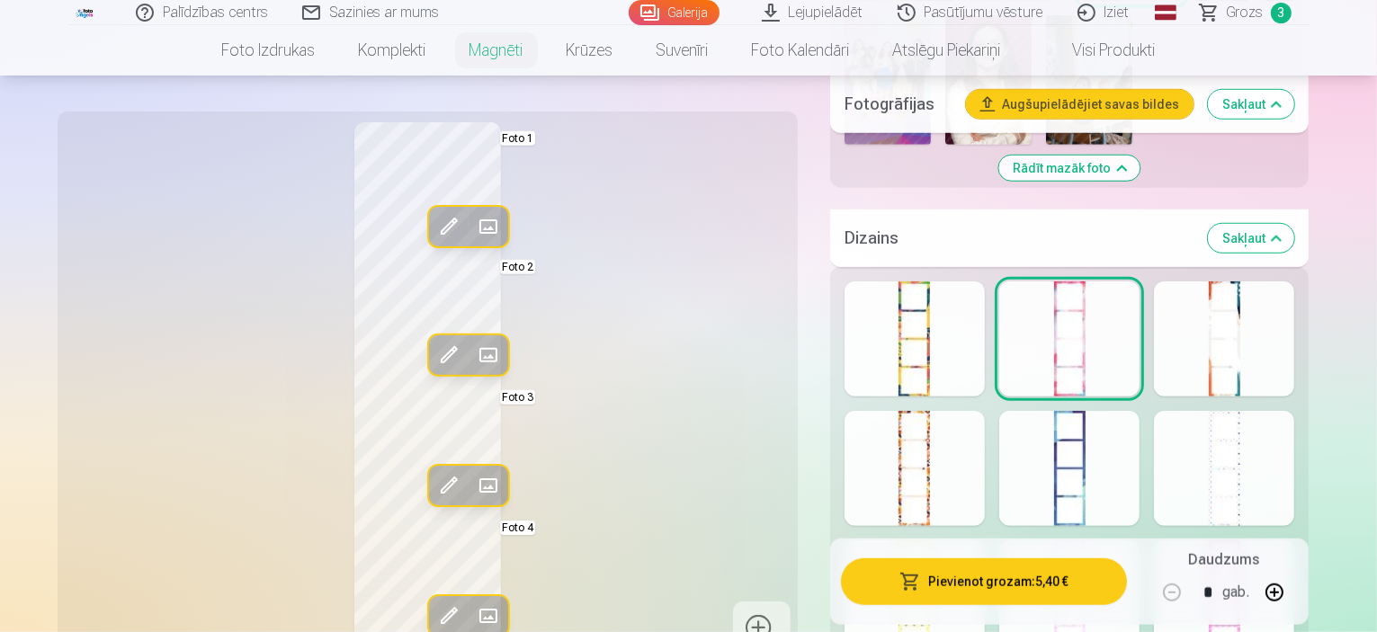
click at [434, 221] on span at bounding box center [448, 226] width 29 height 29
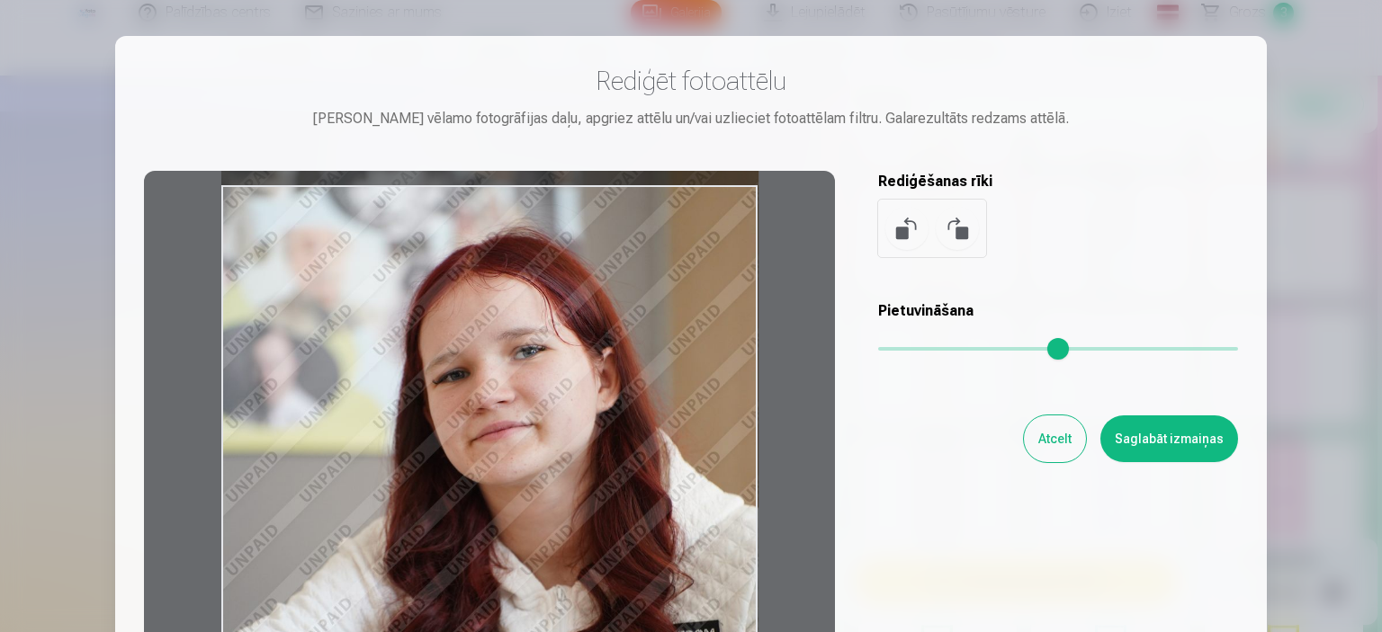
drag, startPoint x: 506, startPoint y: 495, endPoint x: 534, endPoint y: 372, distance: 125.7
click at [534, 379] on div at bounding box center [489, 453] width 691 height 565
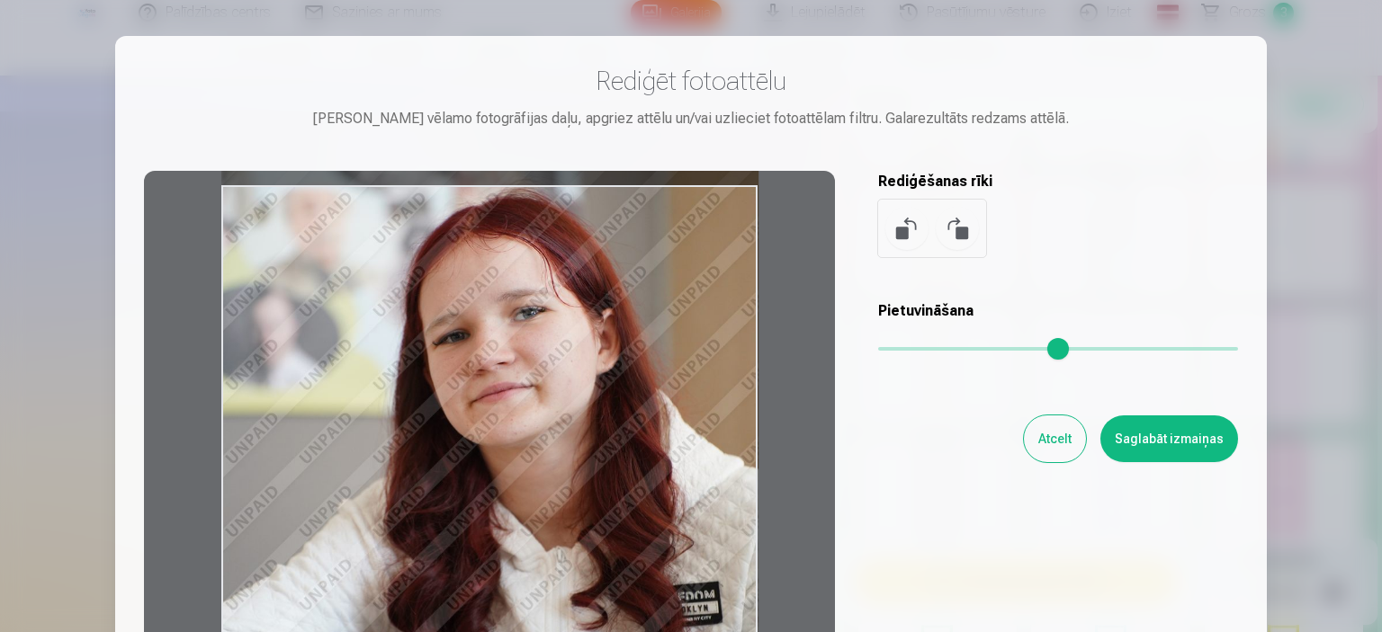
drag, startPoint x: 554, startPoint y: 443, endPoint x: 463, endPoint y: 414, distance: 95.3
click at [463, 414] on div at bounding box center [489, 453] width 691 height 565
click at [1167, 436] on button "Saglabāt izmaiņas" at bounding box center [1169, 439] width 138 height 47
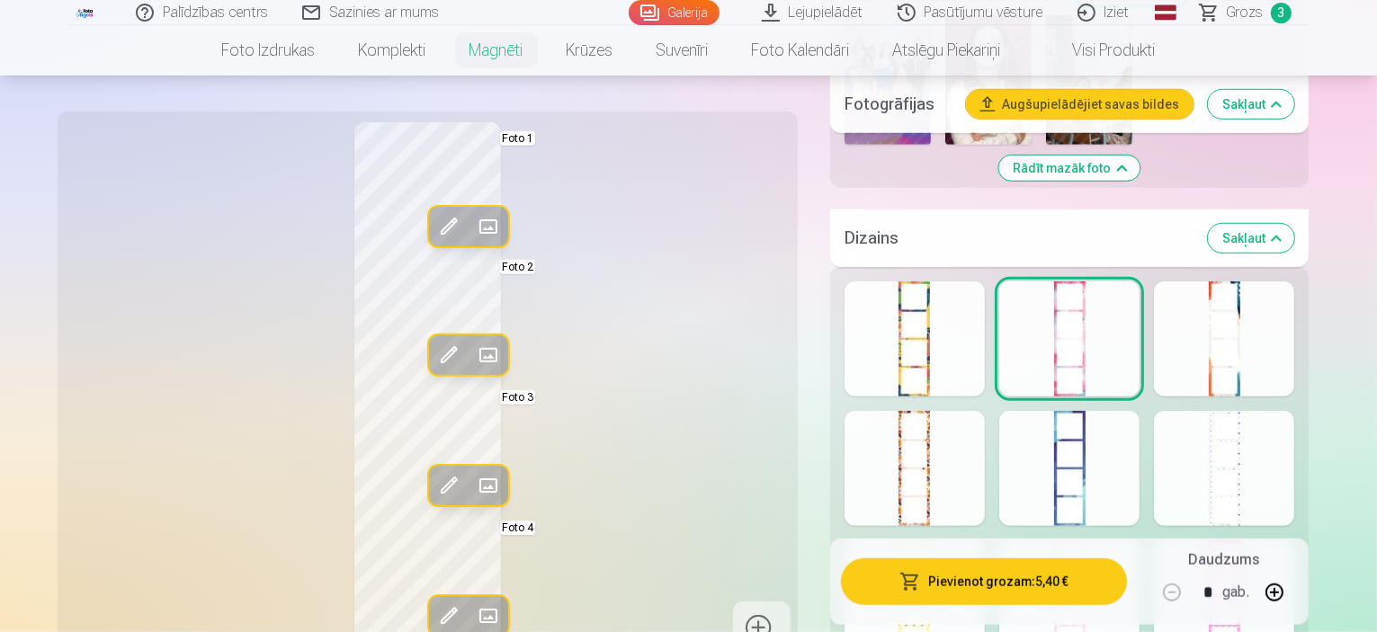
click at [434, 229] on span at bounding box center [448, 226] width 29 height 29
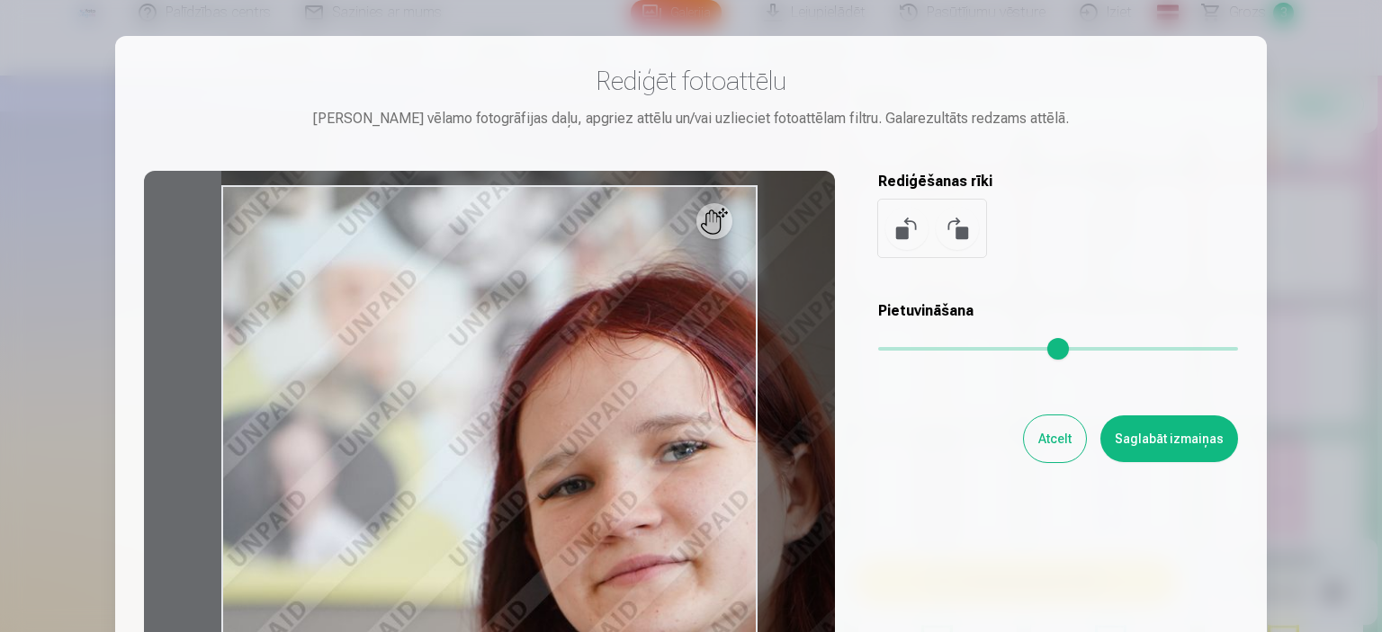
drag, startPoint x: 891, startPoint y: 351, endPoint x: 915, endPoint y: 367, distance: 28.4
click at [915, 351] on input "range" at bounding box center [1058, 349] width 360 height 4
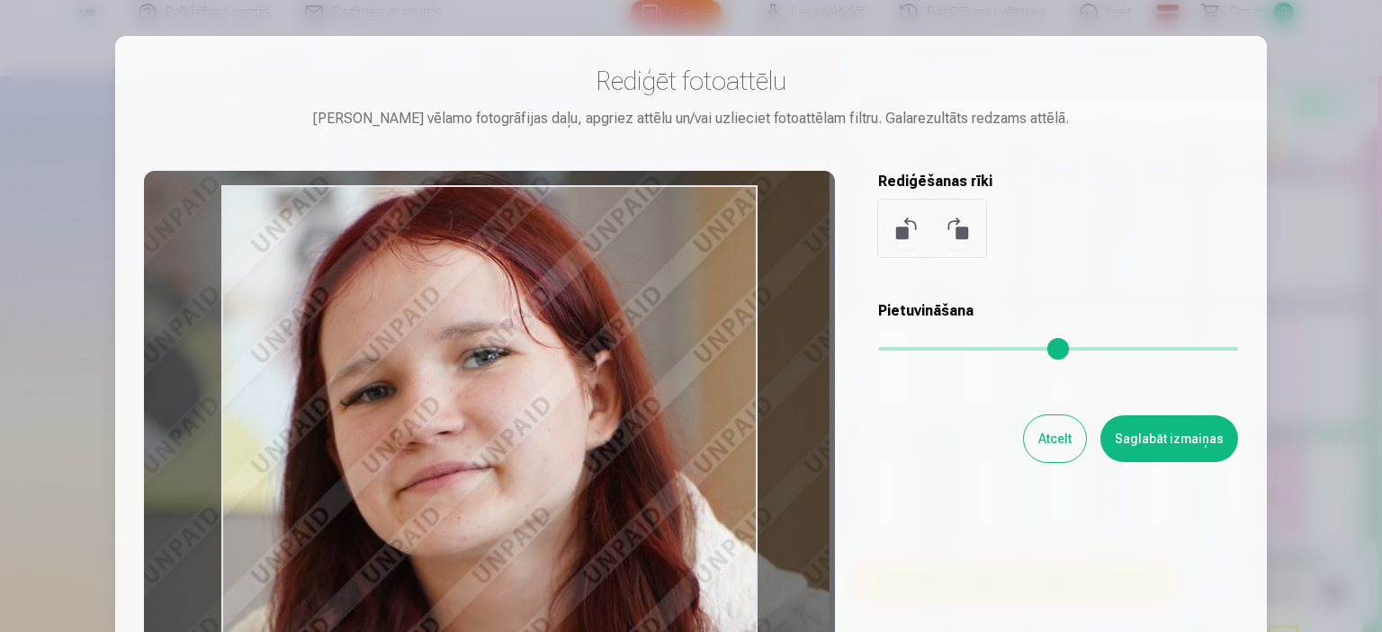
drag, startPoint x: 654, startPoint y: 600, endPoint x: 699, endPoint y: 525, distance: 87.2
click at [467, 511] on div at bounding box center [489, 453] width 691 height 565
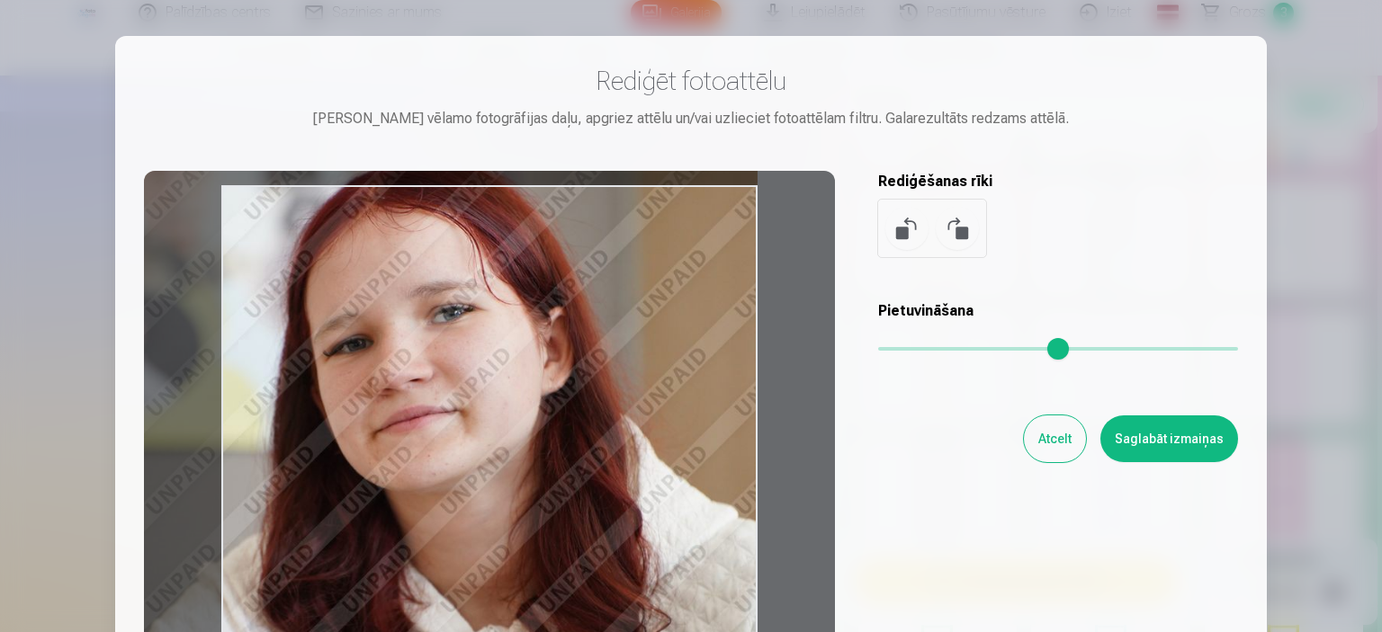
click at [906, 351] on input "range" at bounding box center [1058, 349] width 360 height 4
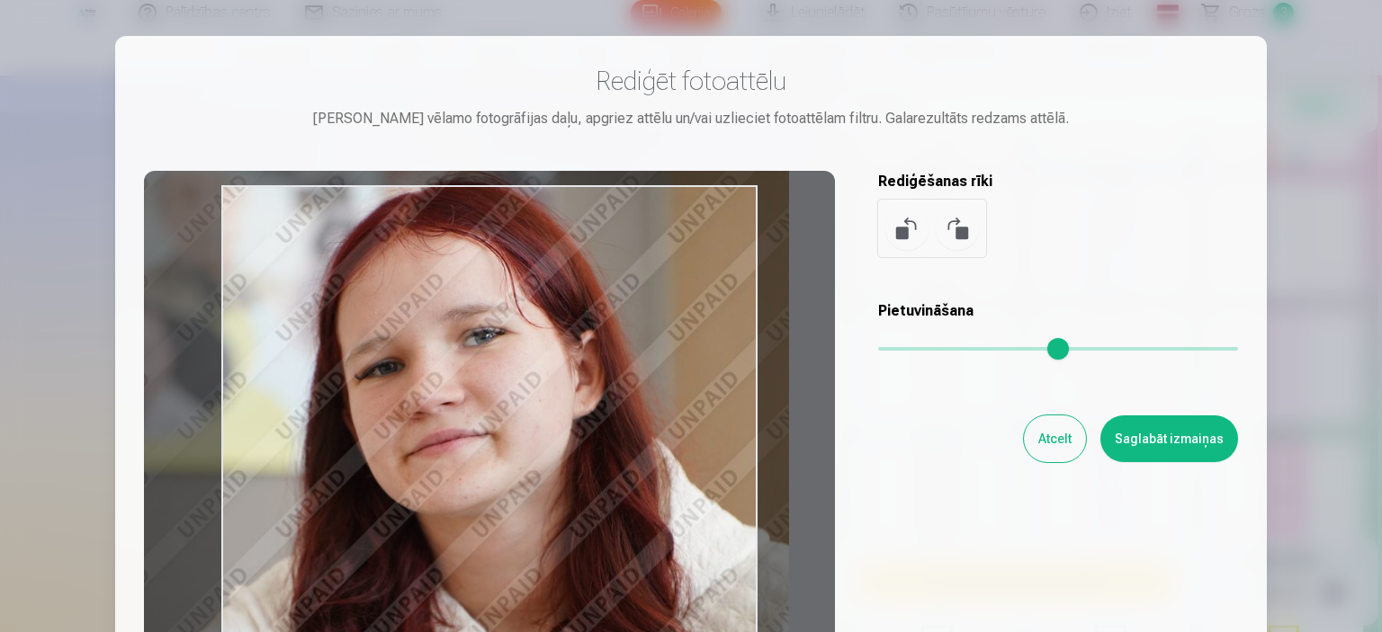
drag, startPoint x: 611, startPoint y: 434, endPoint x: 641, endPoint y: 456, distance: 37.4
click at [640, 456] on div at bounding box center [489, 453] width 691 height 565
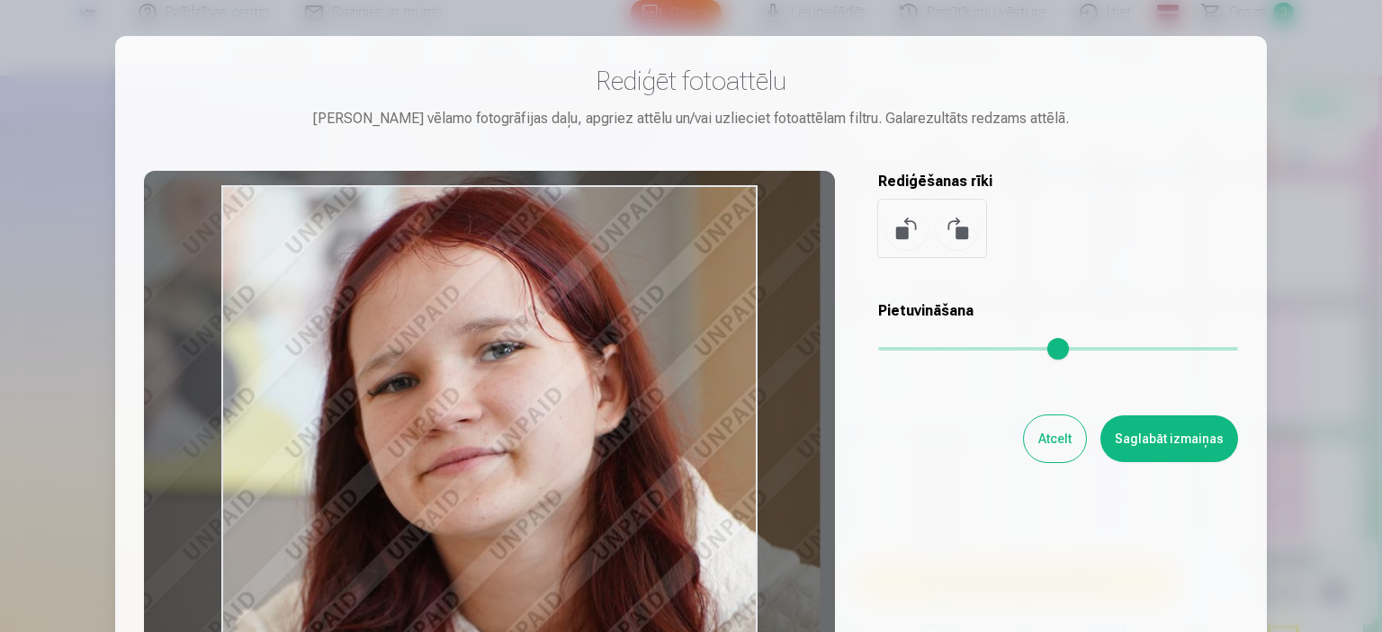
type input "****"
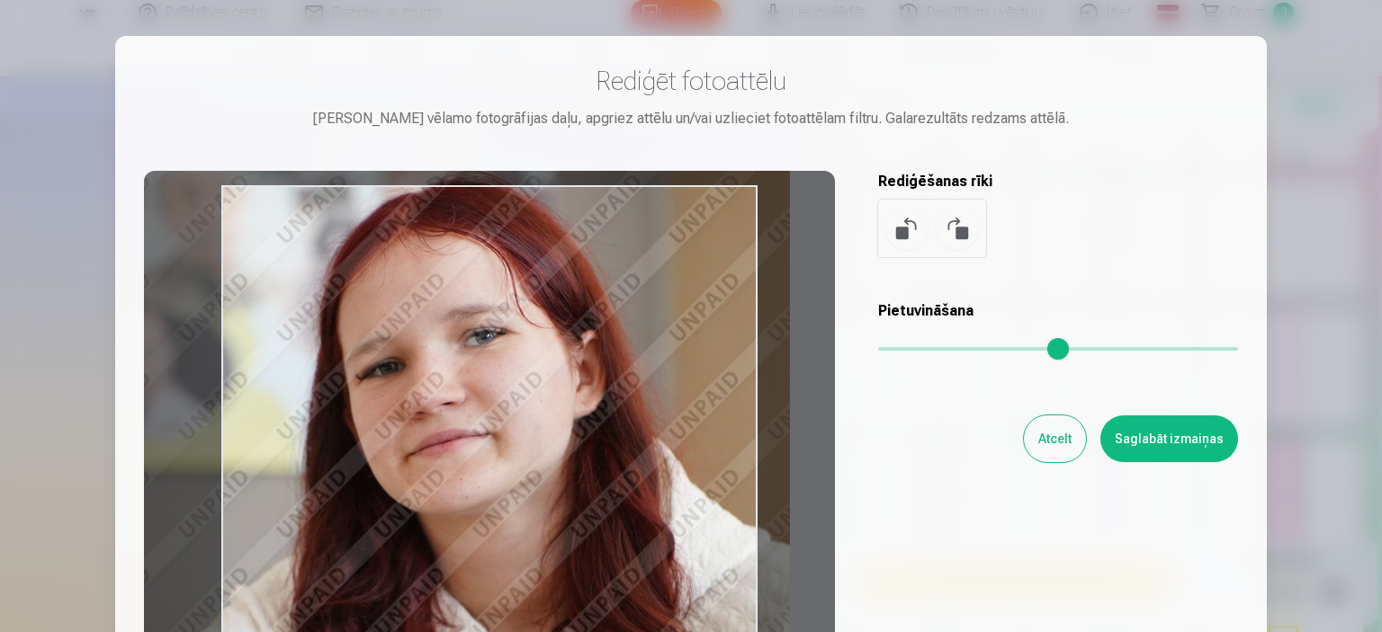
click at [908, 351] on input "range" at bounding box center [1058, 349] width 360 height 4
click at [1181, 428] on button "Saglabāt izmaiņas" at bounding box center [1169, 439] width 138 height 47
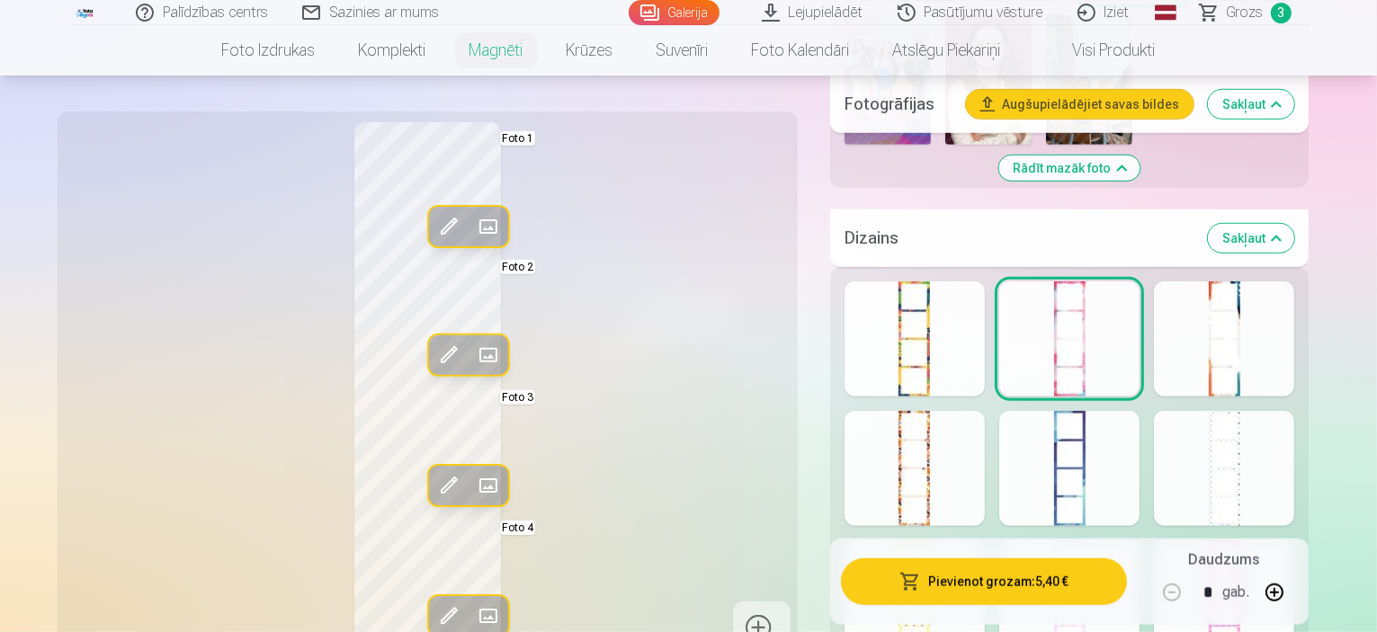
click at [696, 318] on div "Rediģēt foto Aizstāt Foto 1 Rediģēt foto Aizstāt Foto 2 Rediģēt foto Aizstāt Fo…" at bounding box center [427, 388] width 719 height 533
click at [655, 226] on div "Rediģēt foto Aizstāt Foto 1 Rediģēt foto Aizstāt Foto 2 Rediģēt foto Aizstāt Fo…" at bounding box center [427, 388] width 719 height 533
click at [1070, 586] on button "Pievienot grozam : 5,40 €" at bounding box center [984, 582] width 287 height 47
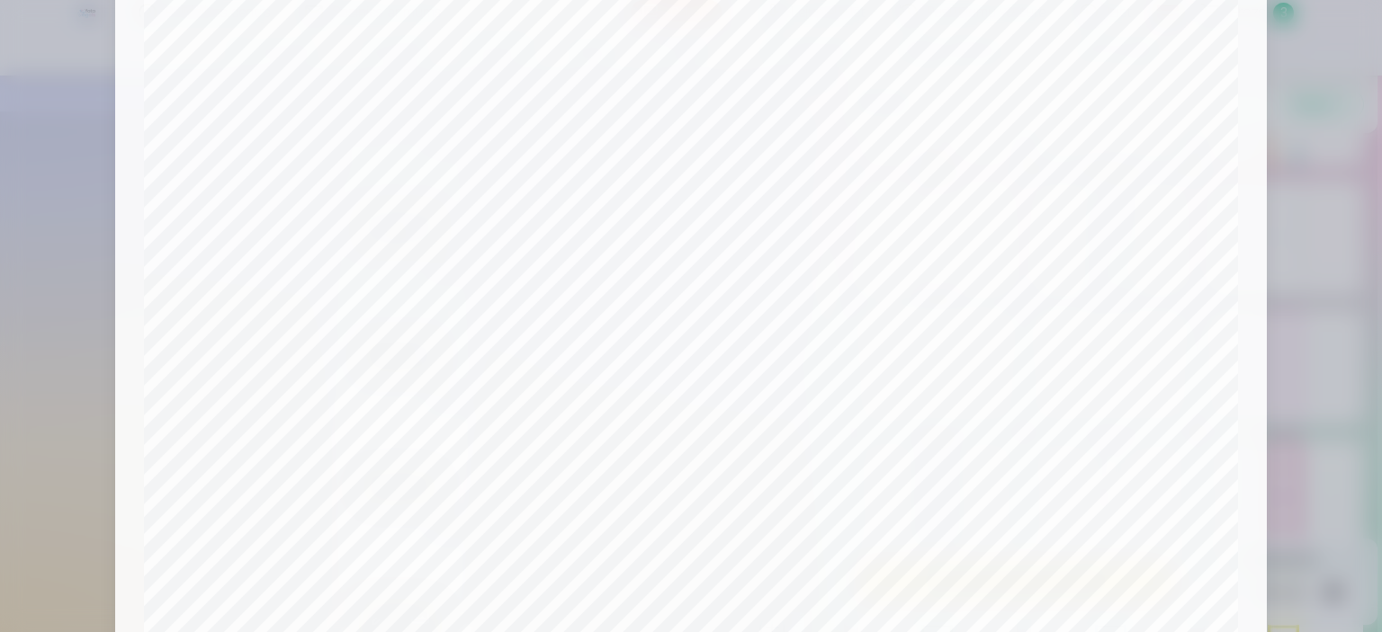
scroll to position [0, 0]
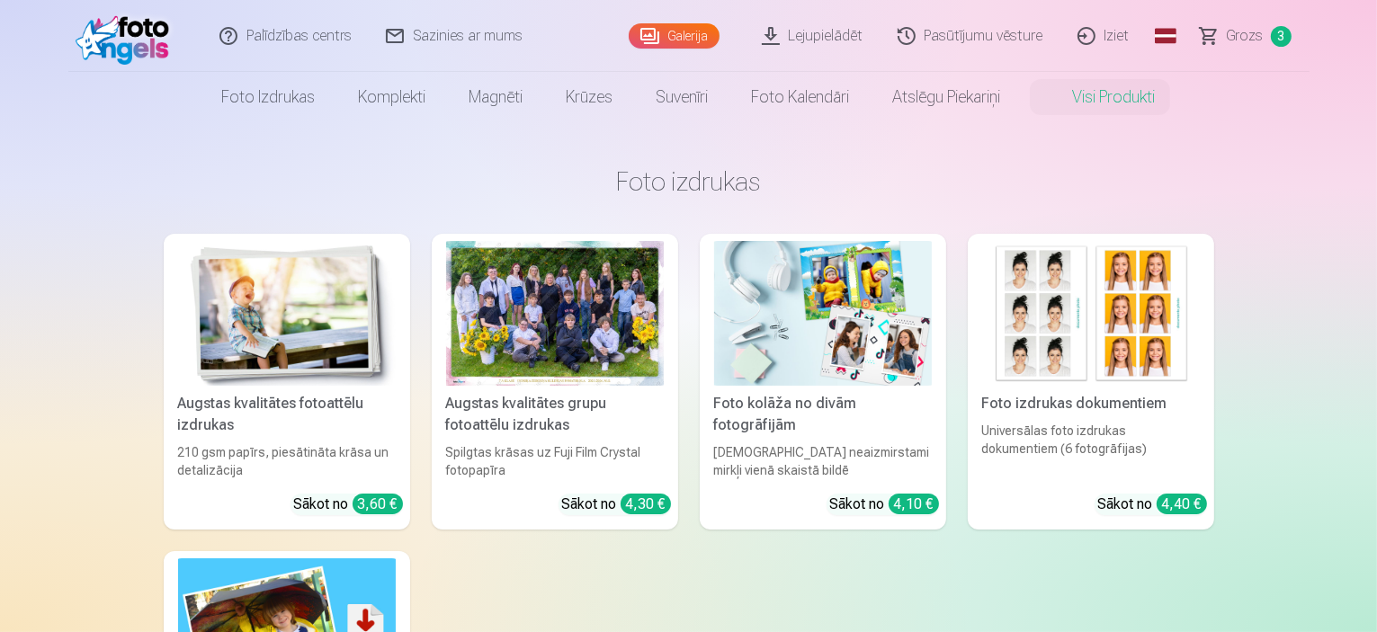
click at [1258, 34] on span "Grozs" at bounding box center [1245, 36] width 37 height 22
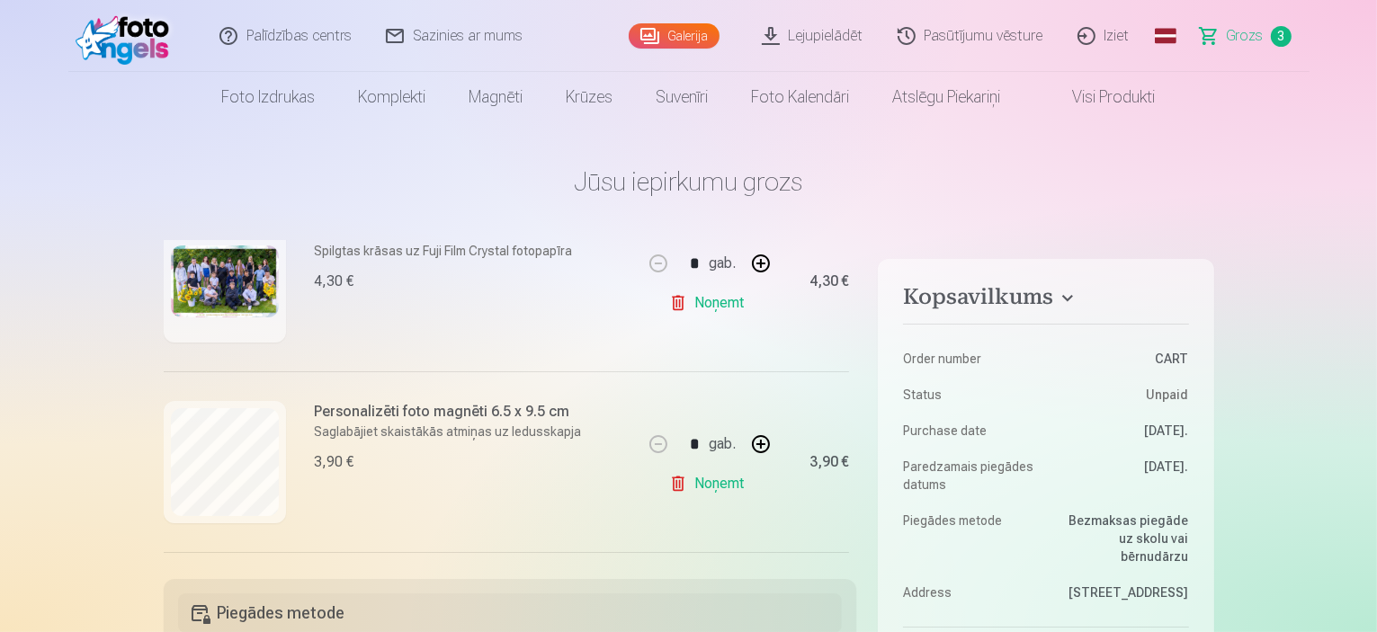
scroll to position [269, 0]
click at [685, 38] on link "Galerija" at bounding box center [674, 35] width 91 height 25
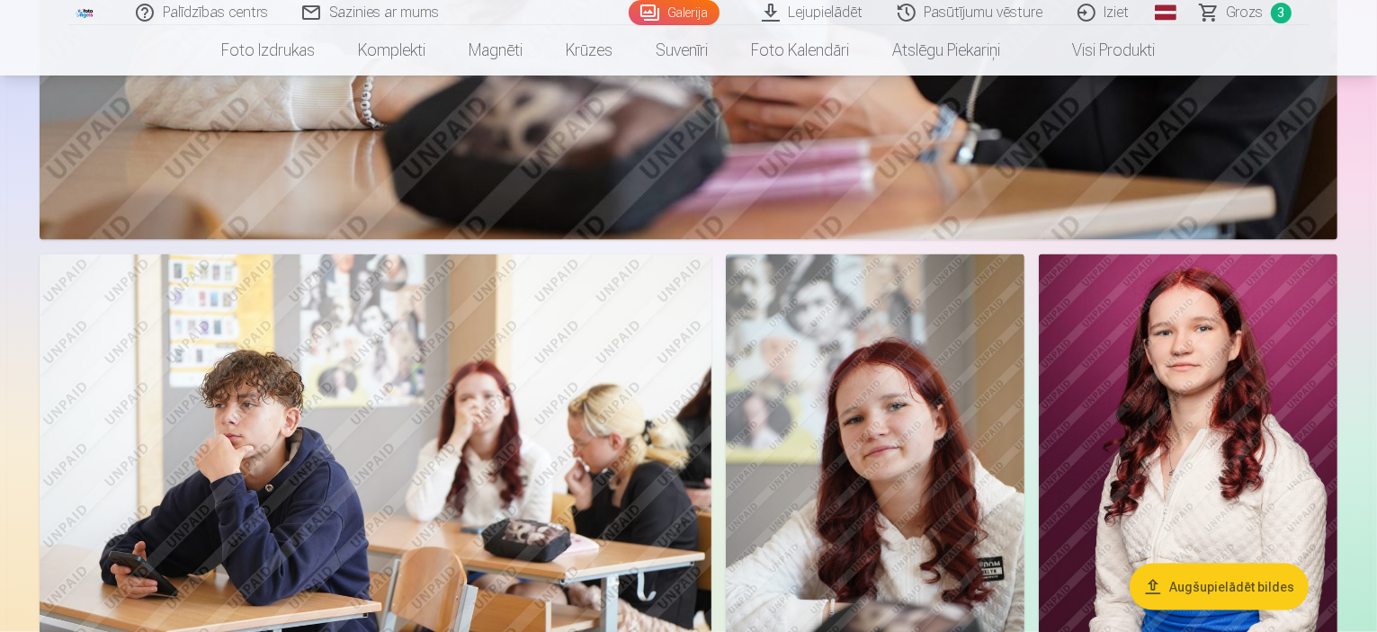
scroll to position [2249, 0]
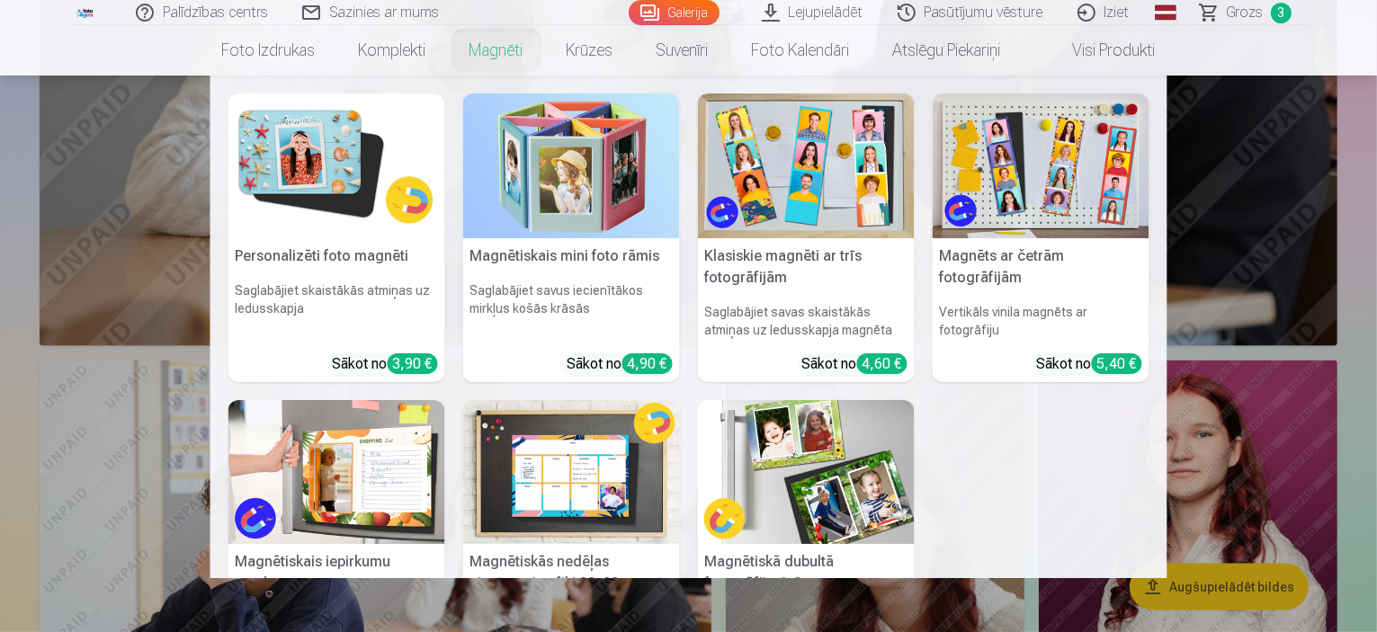
click at [497, 53] on link "Magnēti" at bounding box center [496, 50] width 97 height 50
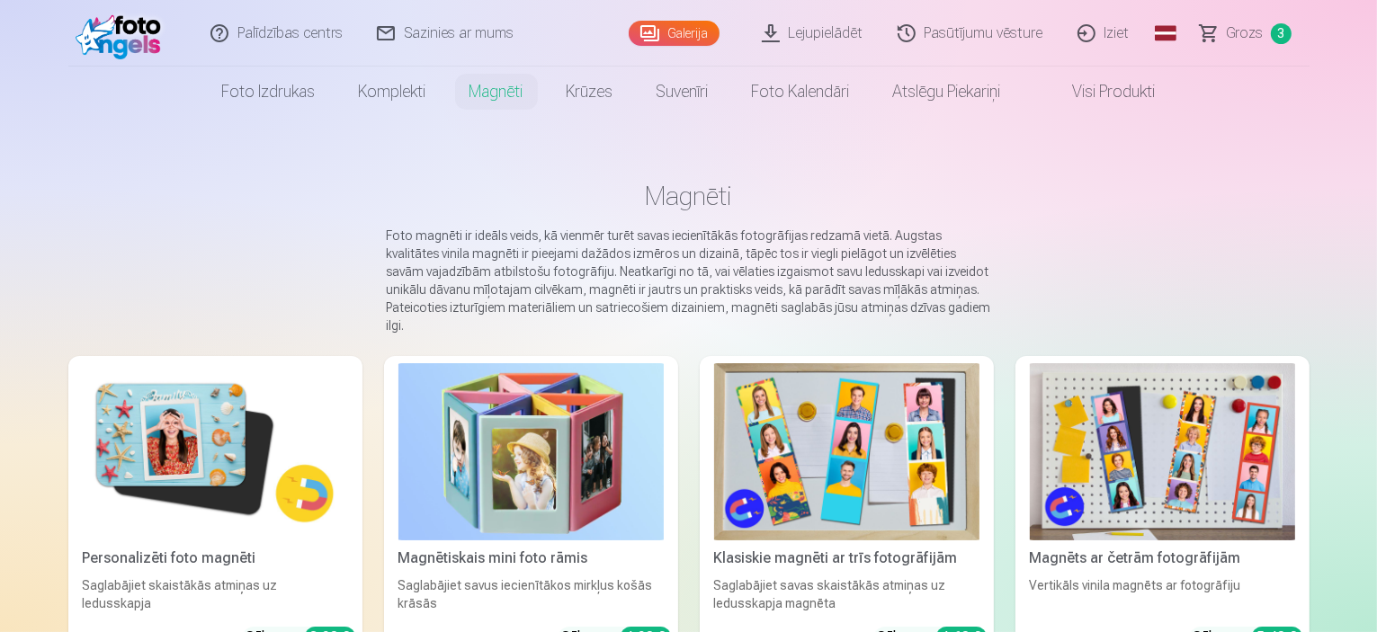
scroll to position [90, 0]
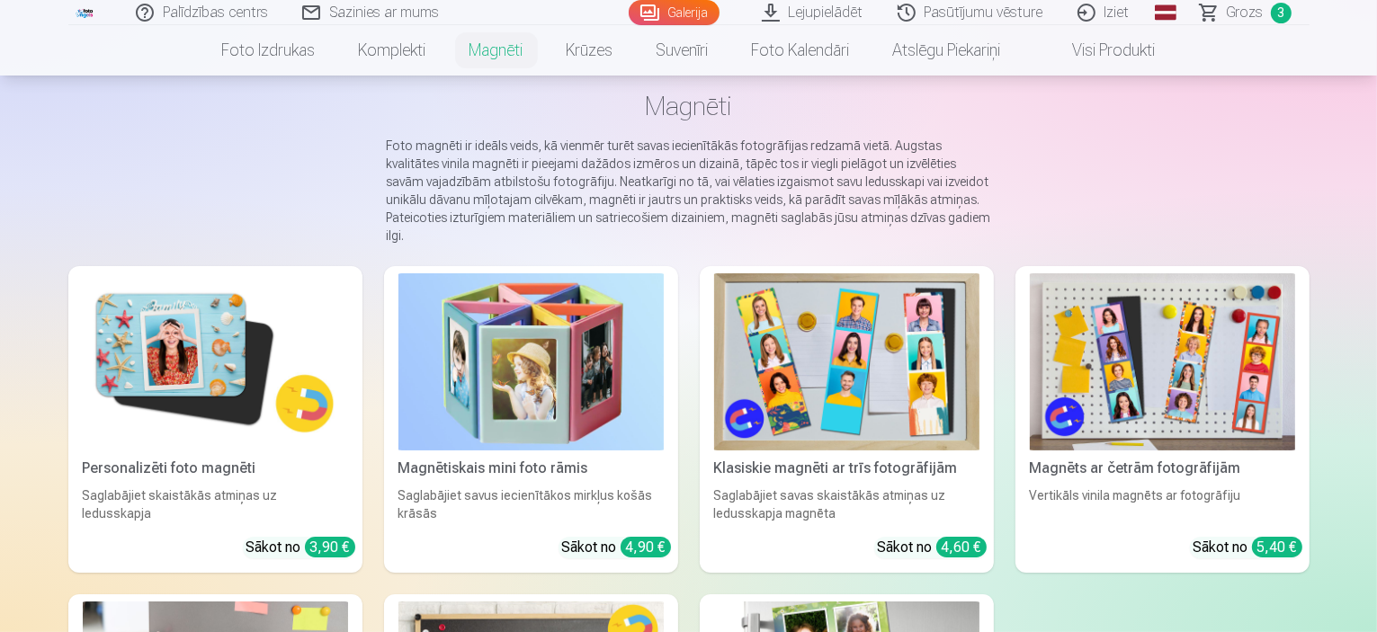
click at [1156, 380] on img at bounding box center [1162, 361] width 265 height 177
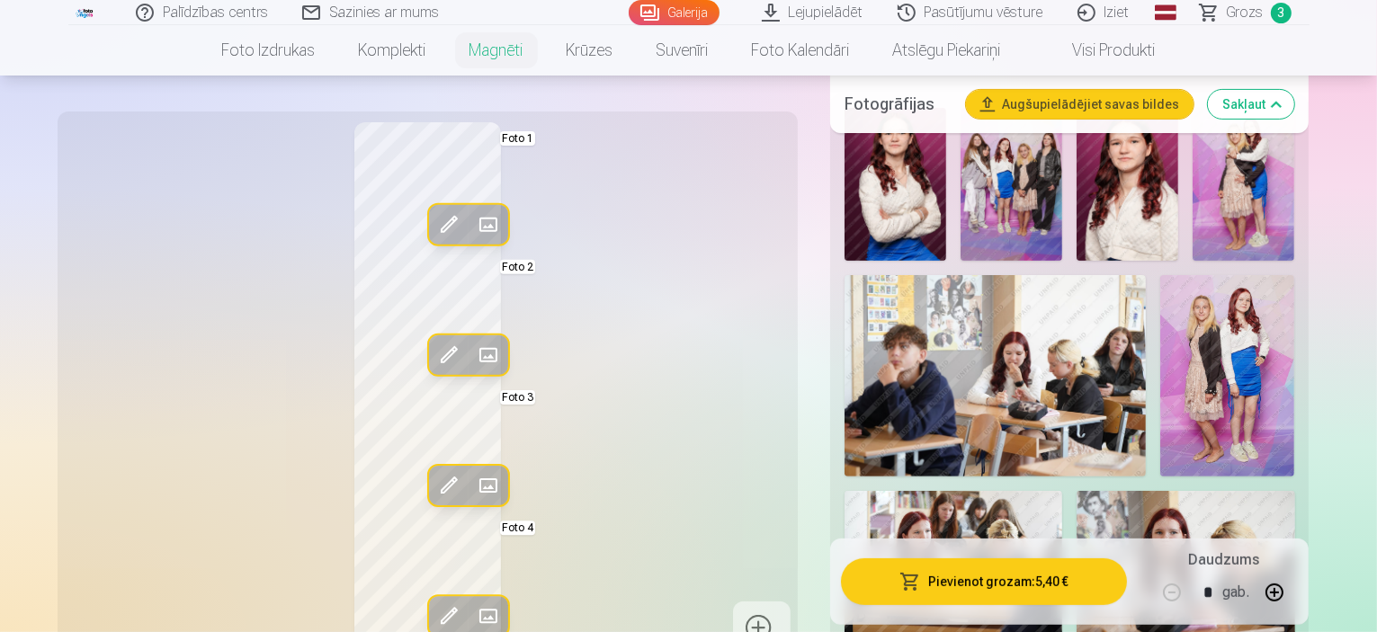
scroll to position [540, 0]
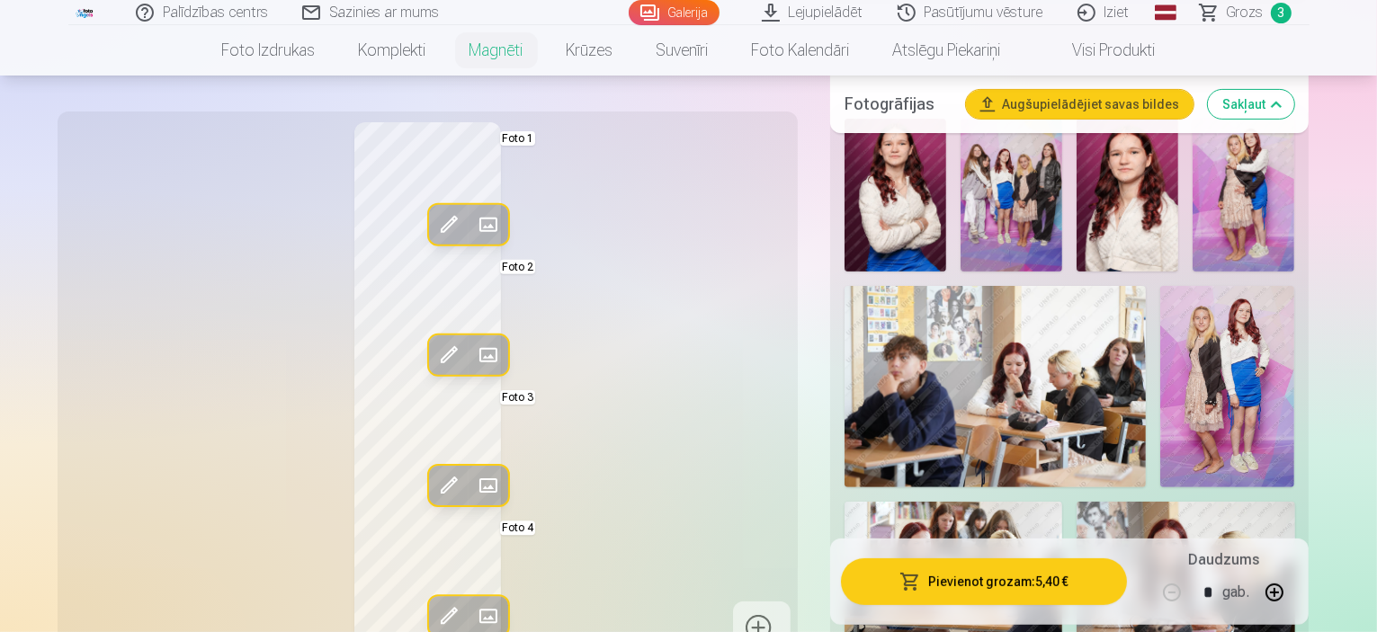
click at [1294, 227] on img at bounding box center [1244, 195] width 102 height 153
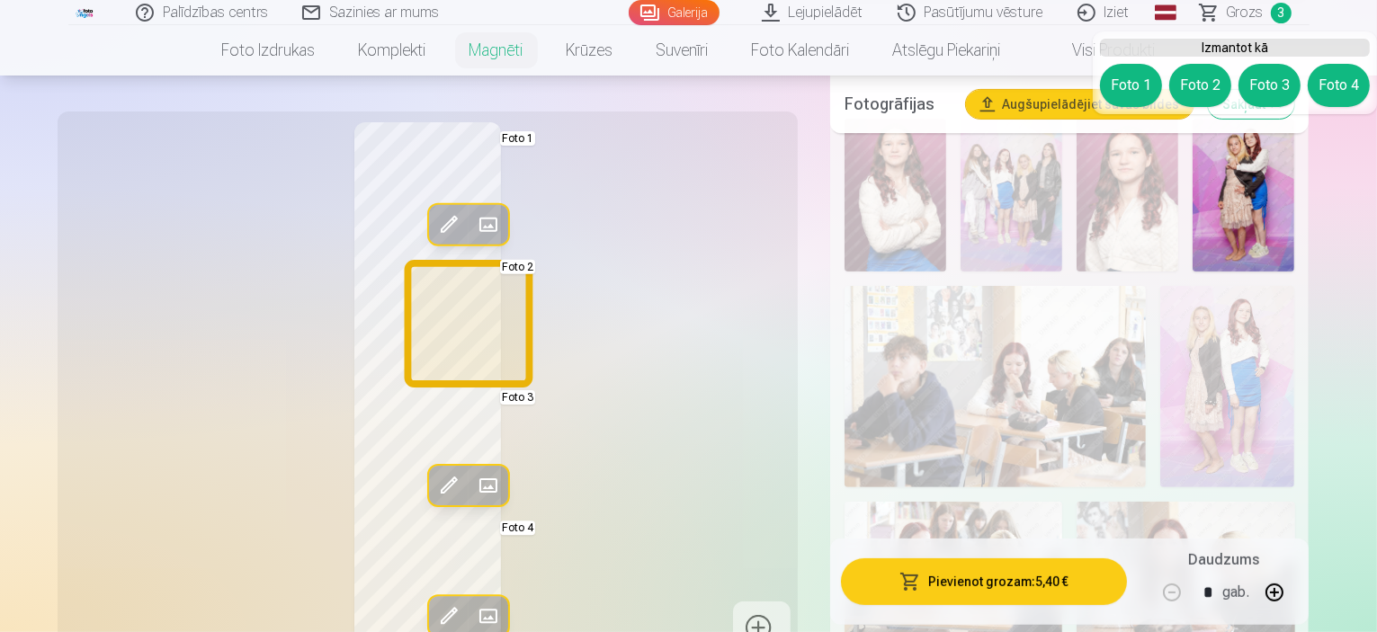
click at [1202, 85] on button "Foto 2" at bounding box center [1200, 85] width 62 height 43
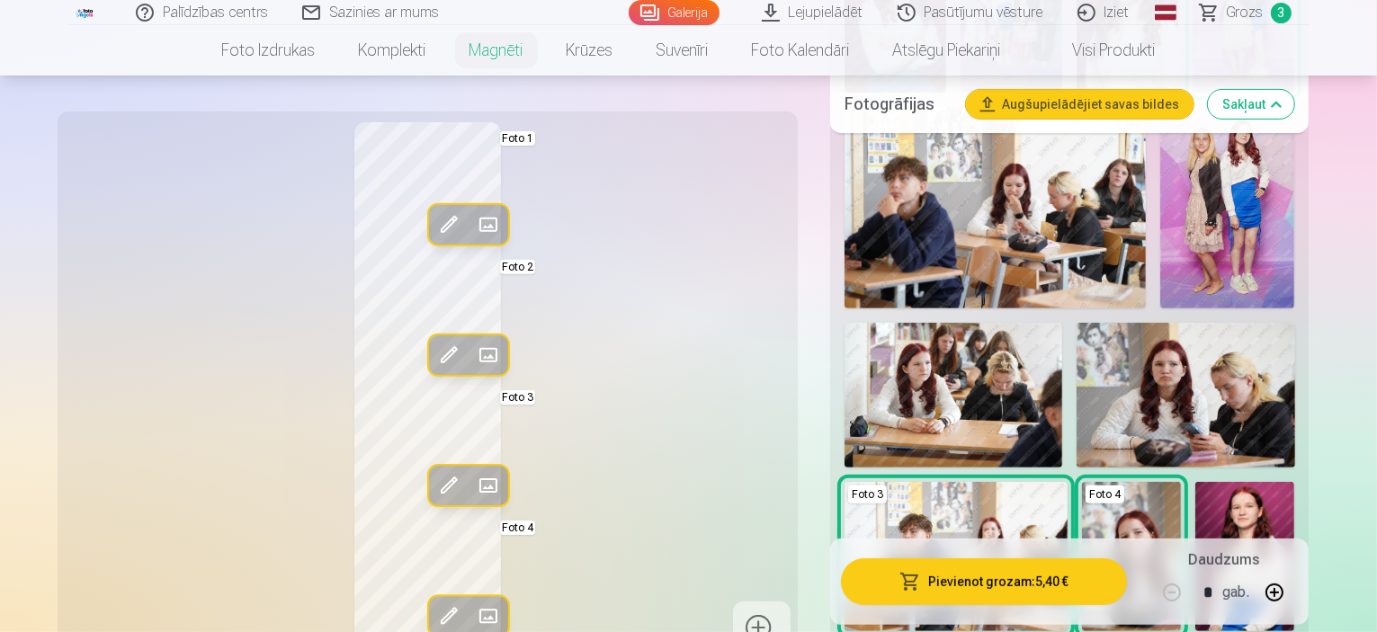
scroll to position [720, 0]
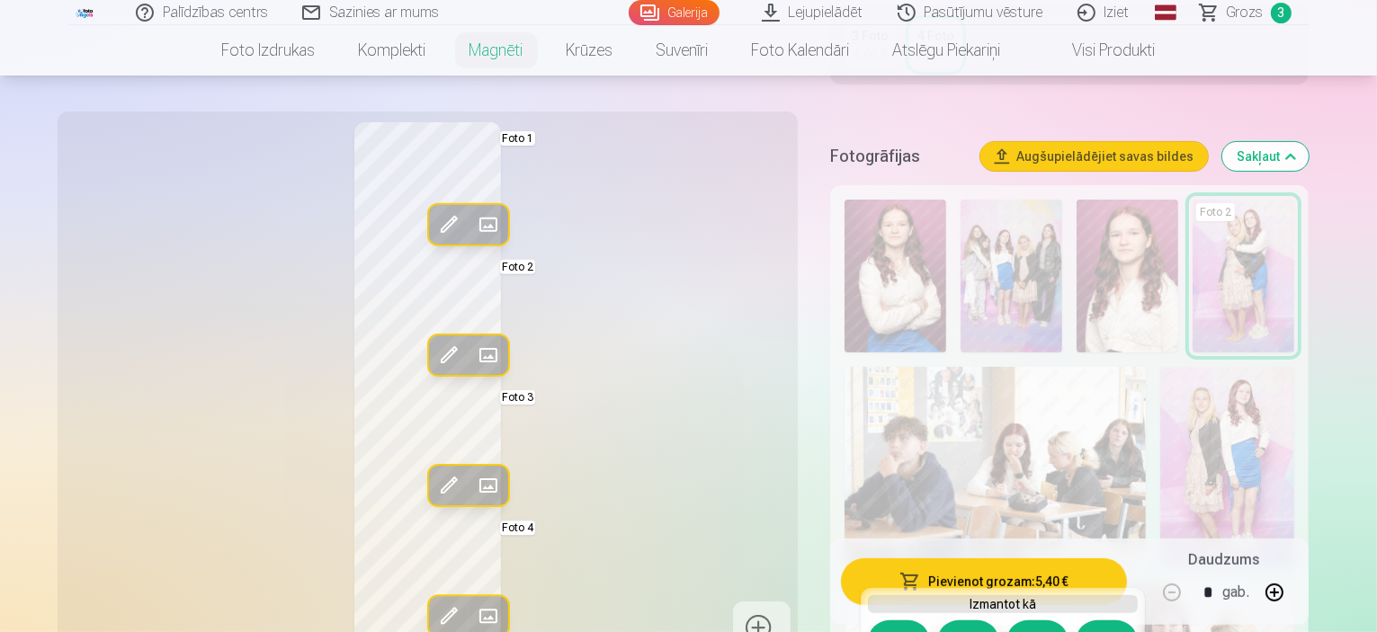
scroll to position [450, 0]
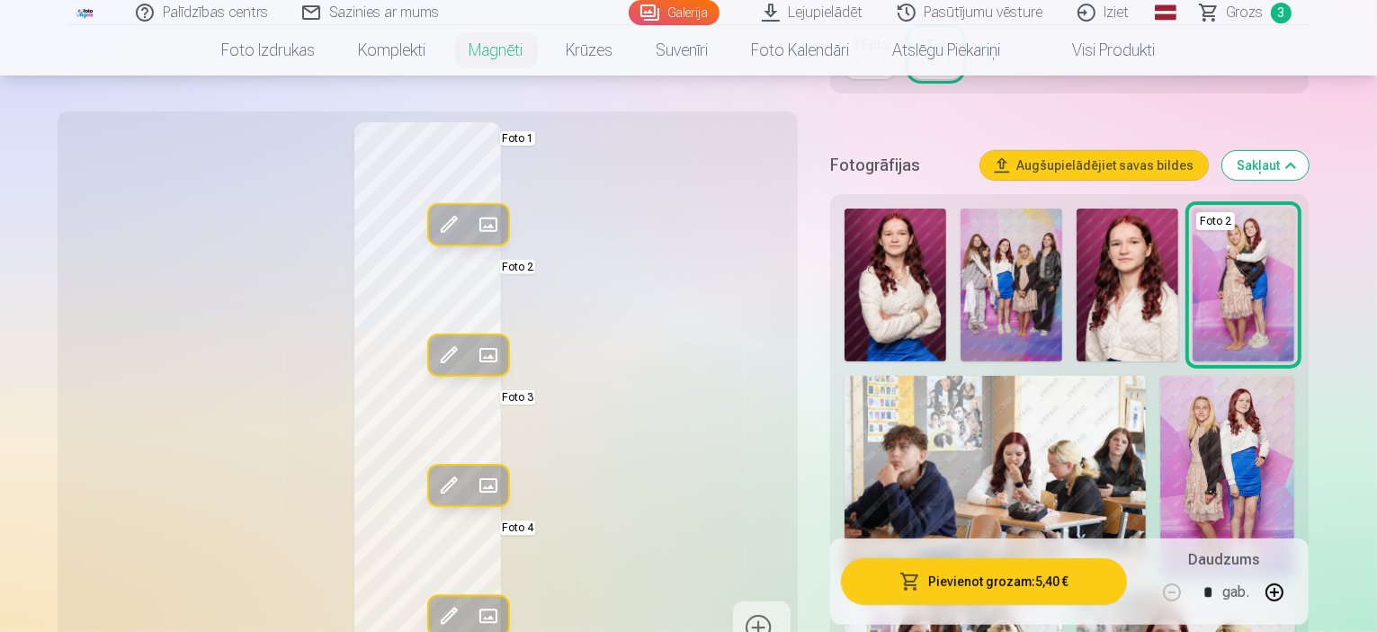
click at [1055, 316] on img at bounding box center [1012, 285] width 102 height 153
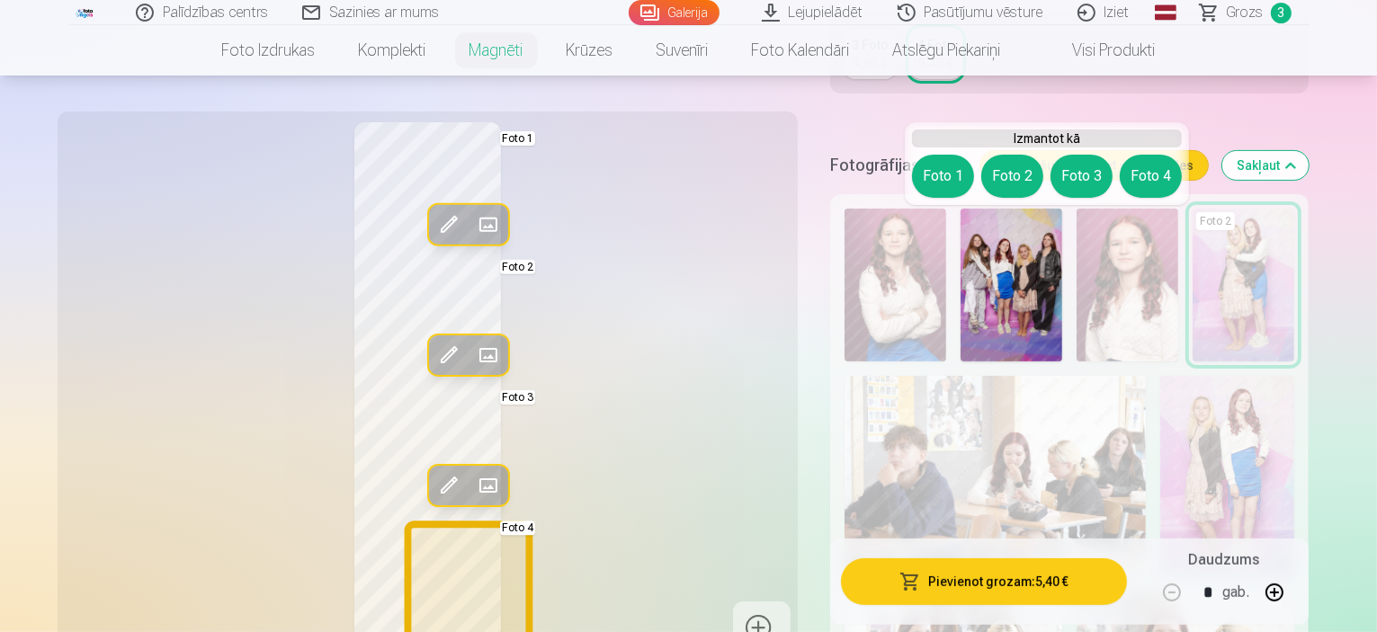
click at [1151, 175] on button "Foto 4" at bounding box center [1151, 176] width 62 height 43
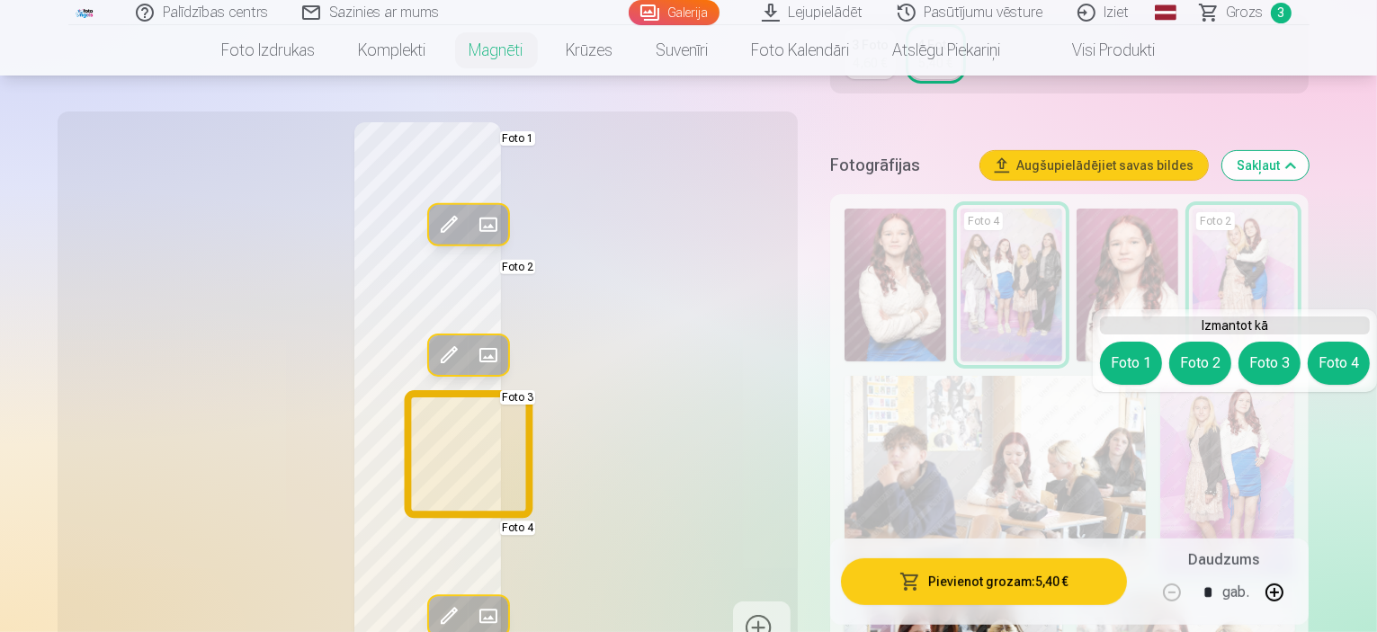
click at [1275, 363] on button "Foto 3" at bounding box center [1270, 363] width 62 height 43
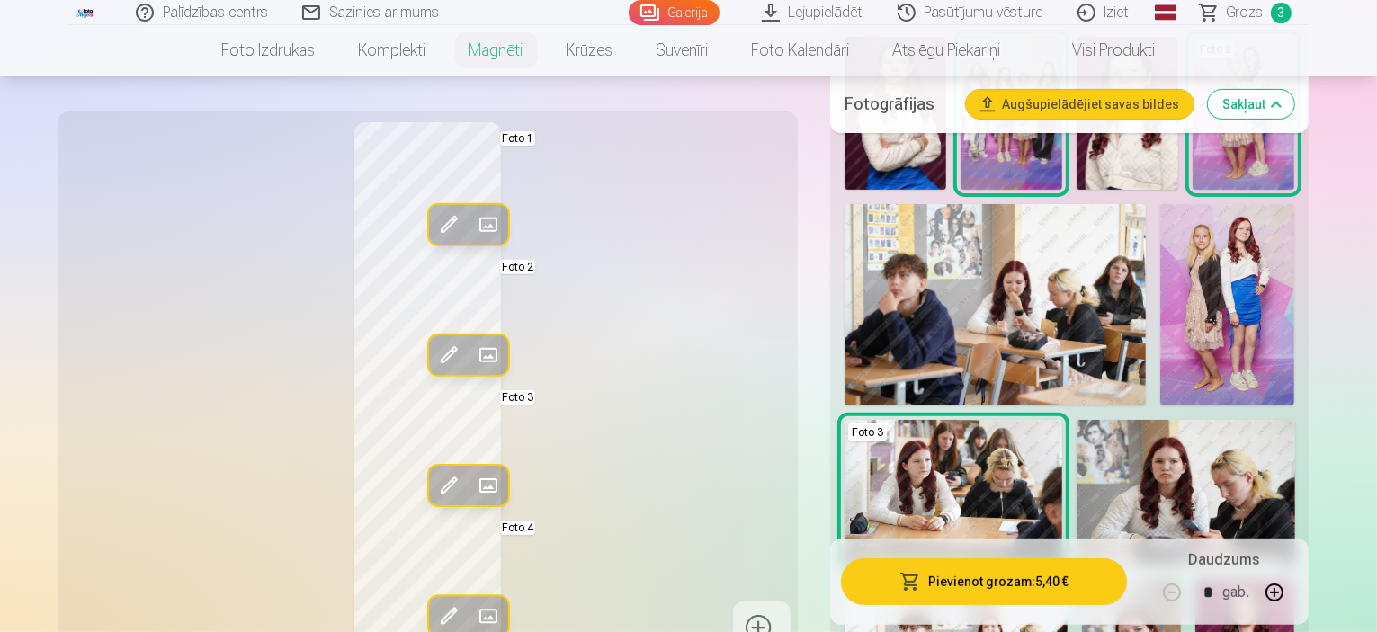
scroll to position [720, 0]
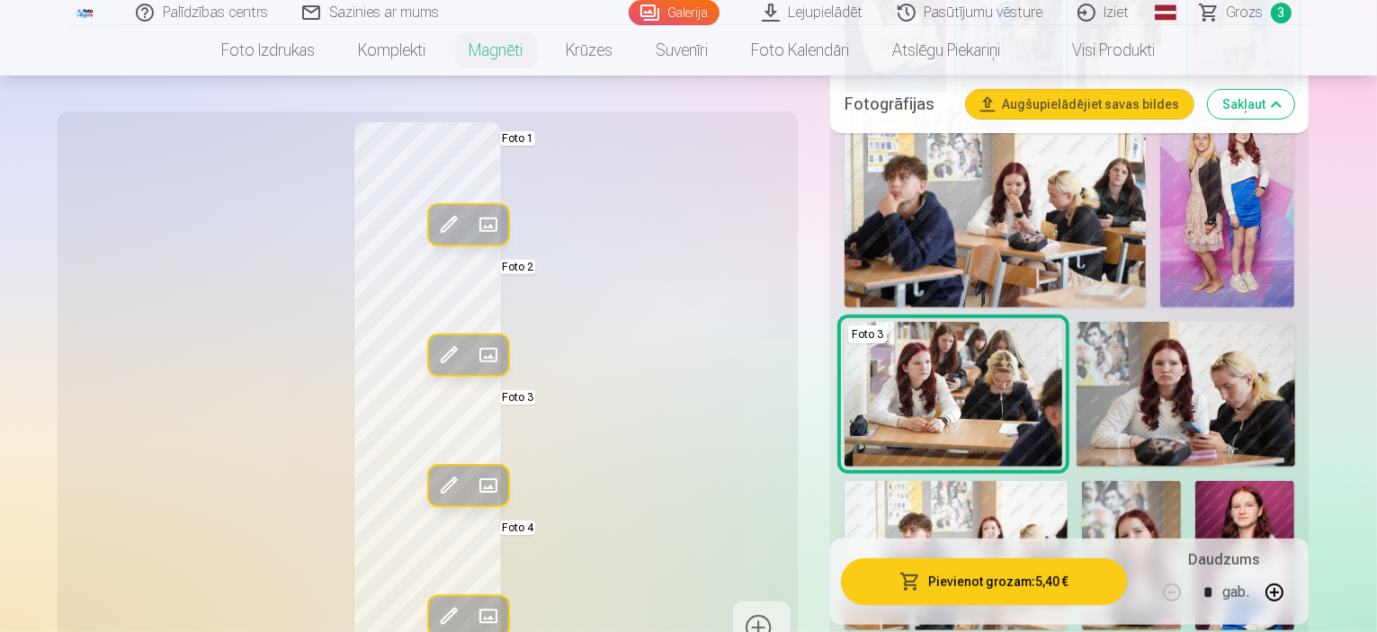
click at [1181, 481] on img at bounding box center [1131, 555] width 99 height 149
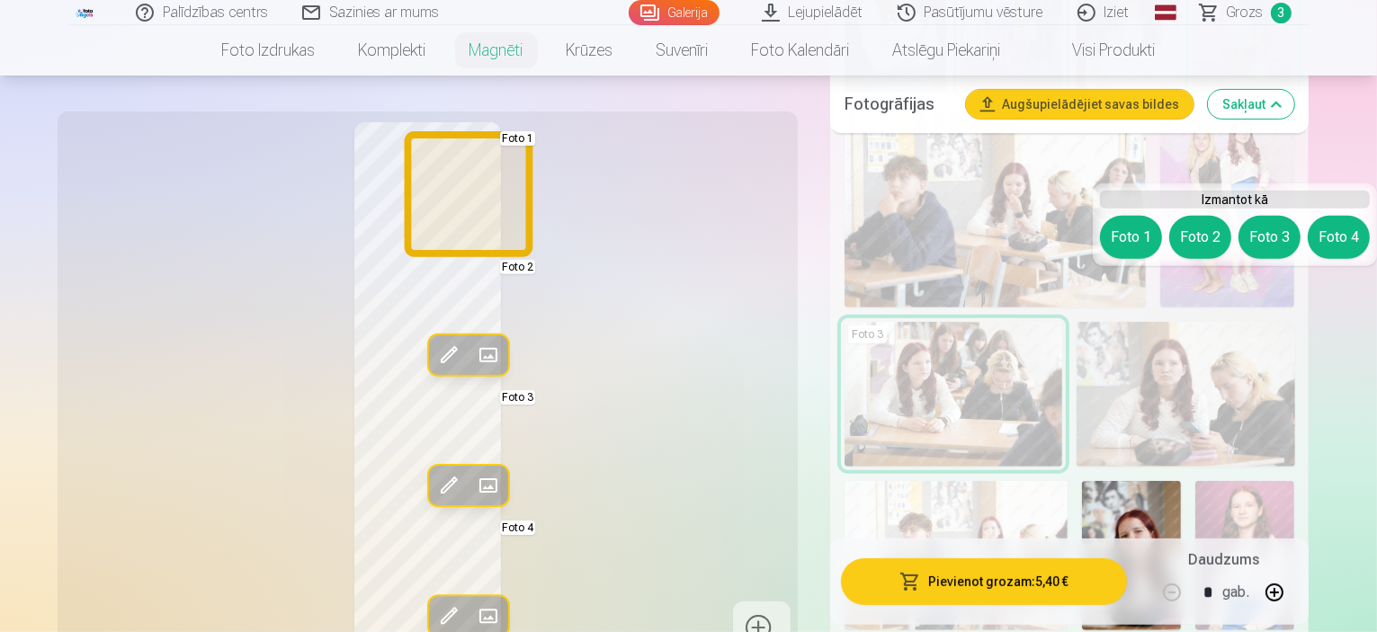
click at [1126, 237] on button "Foto 1" at bounding box center [1131, 237] width 62 height 43
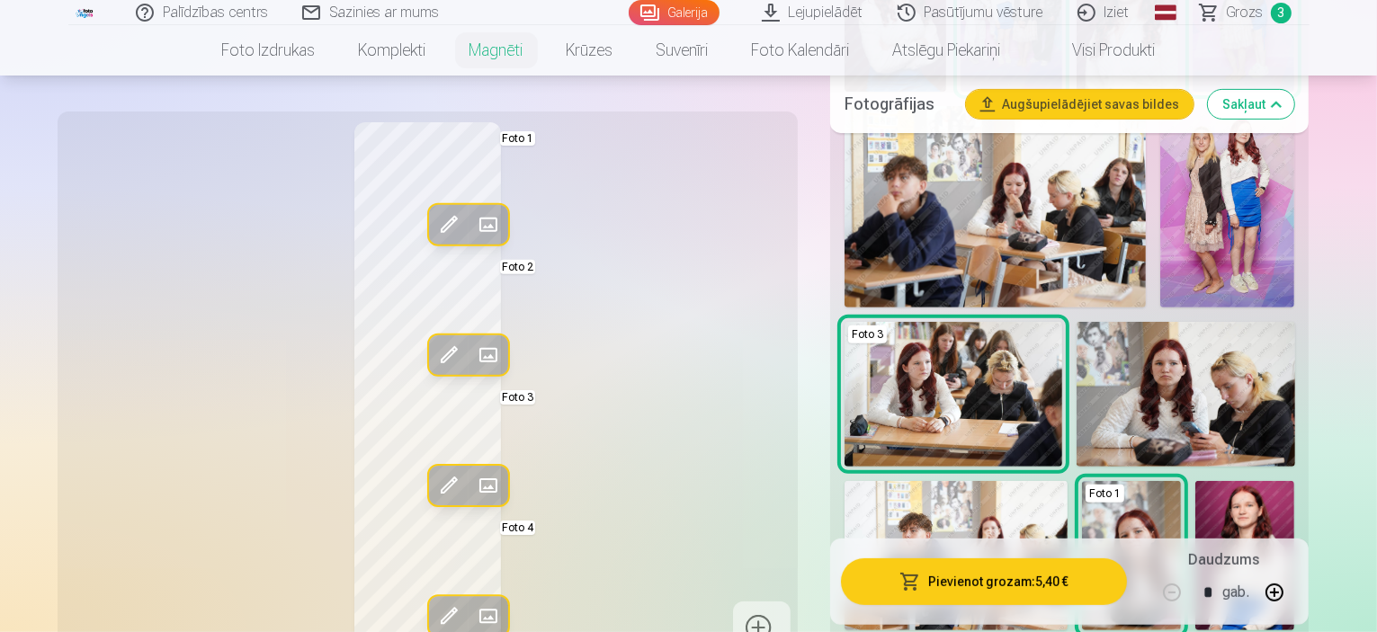
click at [434, 210] on span at bounding box center [448, 224] width 29 height 29
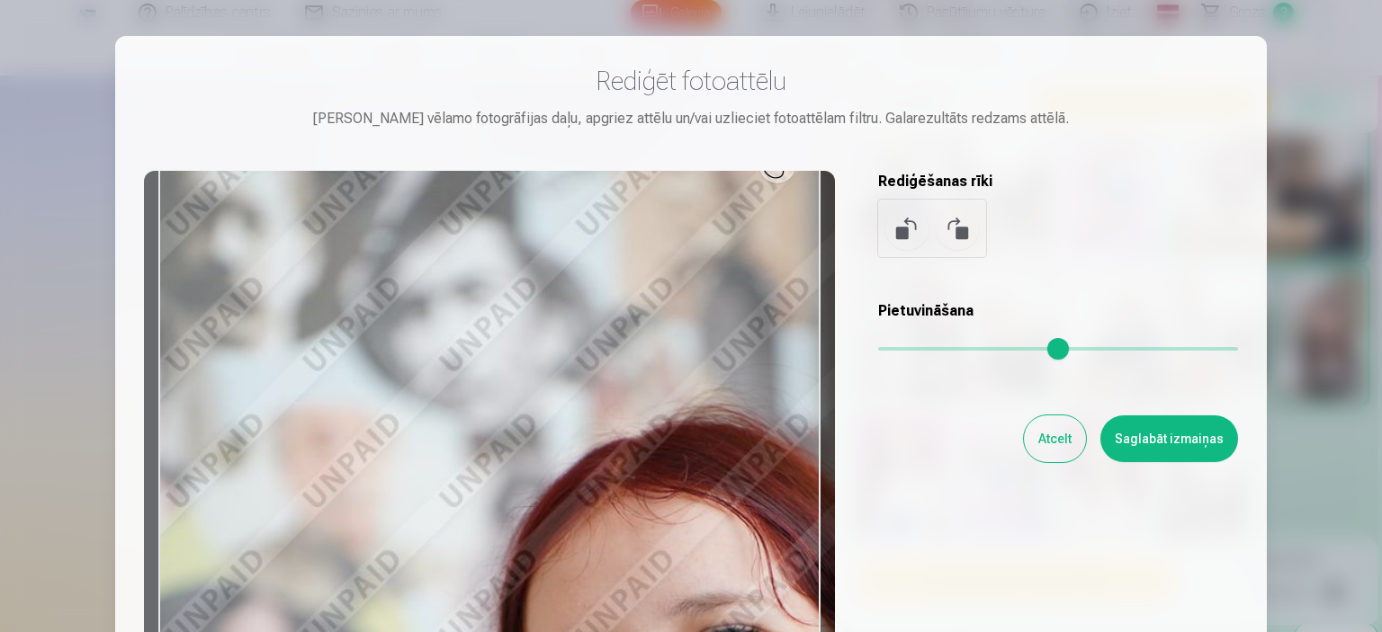
drag, startPoint x: 892, startPoint y: 345, endPoint x: 917, endPoint y: 351, distance: 25.1
click at [917, 351] on input "range" at bounding box center [1058, 349] width 360 height 4
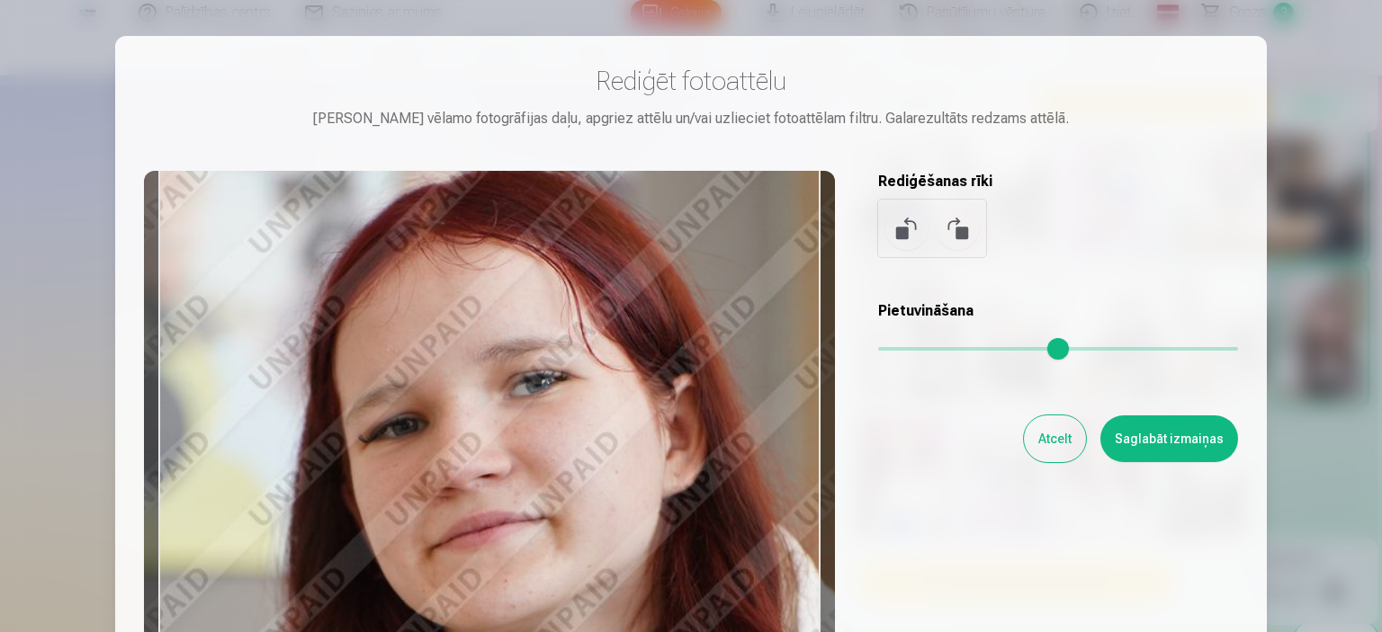
drag, startPoint x: 710, startPoint y: 502, endPoint x: 519, endPoint y: 247, distance: 318.1
click at [519, 247] on div at bounding box center [489, 453] width 691 height 565
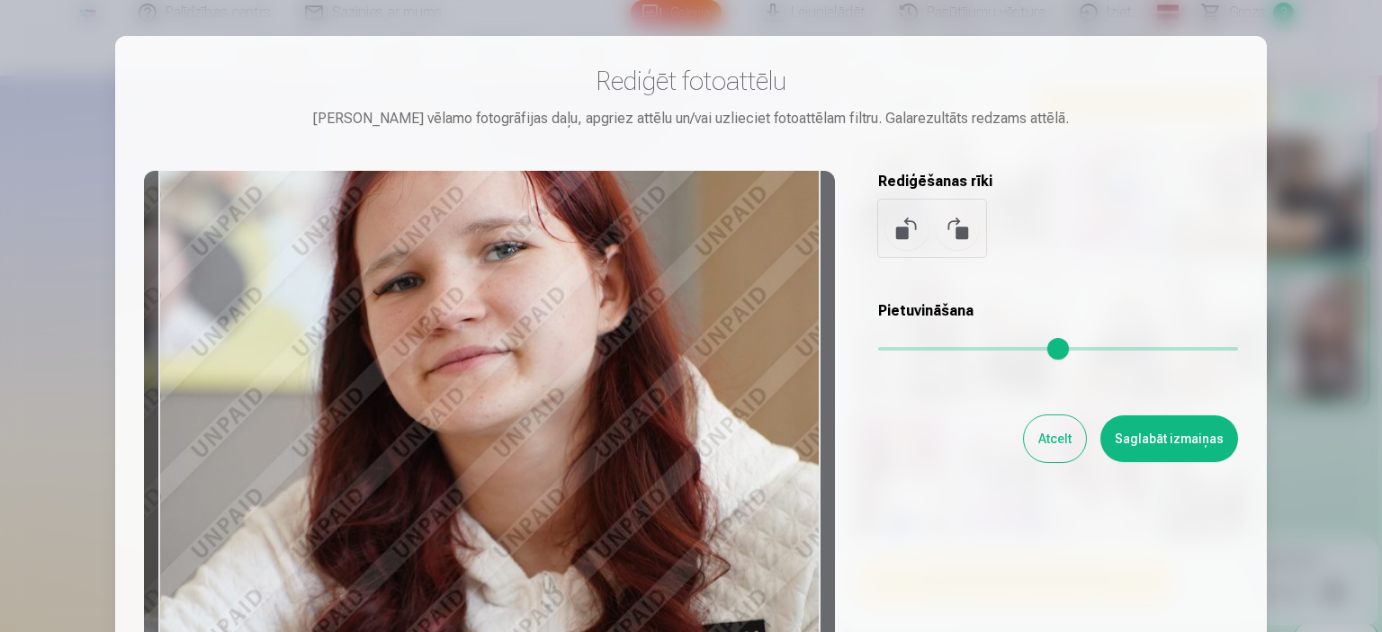
drag, startPoint x: 917, startPoint y: 345, endPoint x: 892, endPoint y: 361, distance: 28.7
click at [892, 351] on input "range" at bounding box center [1058, 349] width 360 height 4
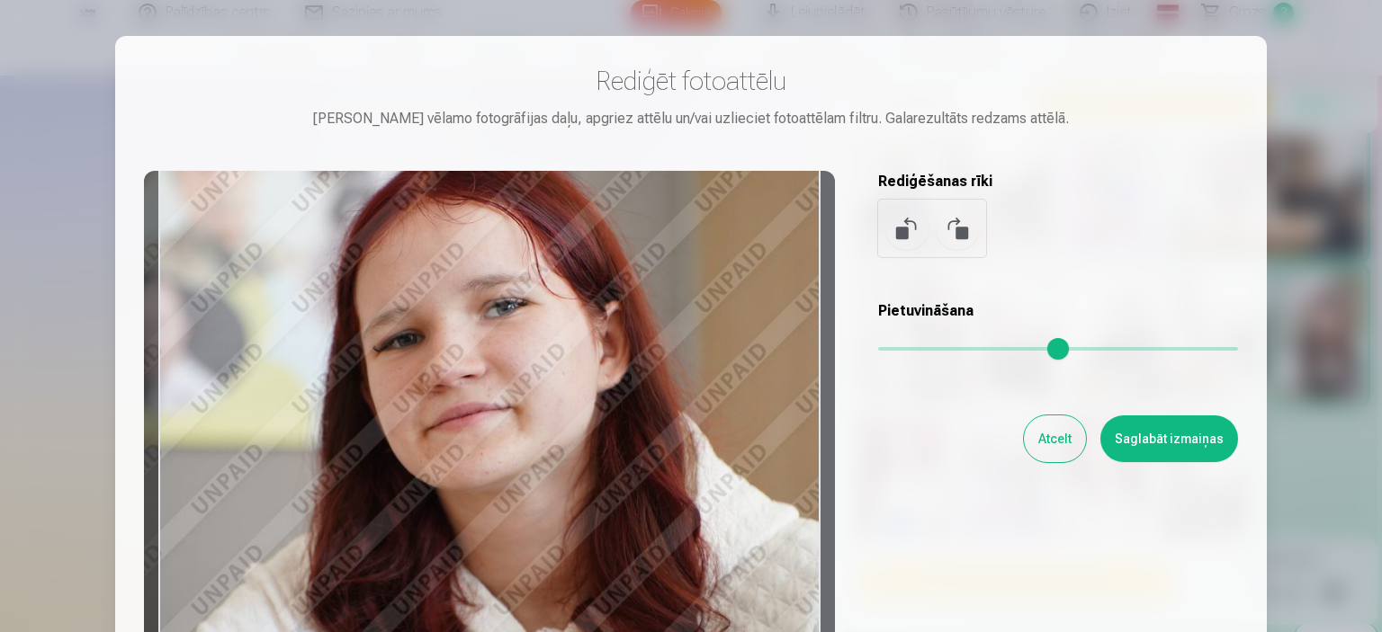
drag, startPoint x: 653, startPoint y: 377, endPoint x: 646, endPoint y: 419, distance: 42.9
click at [646, 419] on div at bounding box center [489, 453] width 691 height 565
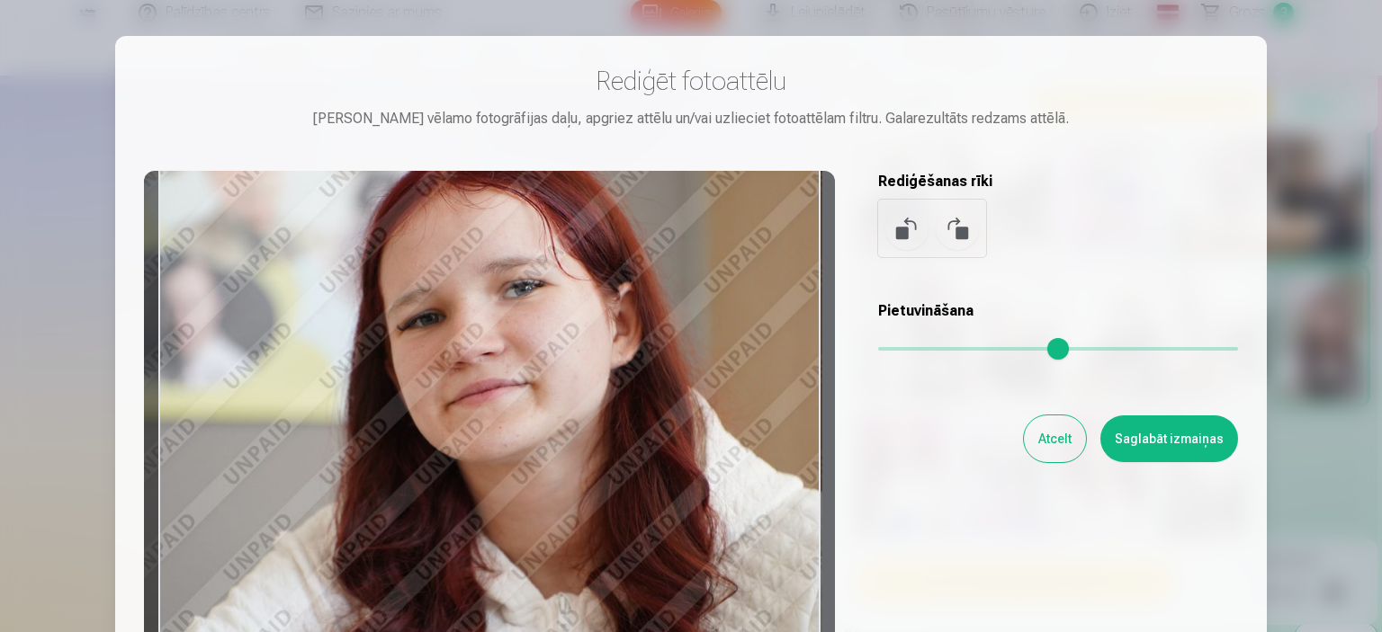
click at [891, 351] on input "range" at bounding box center [1058, 349] width 360 height 4
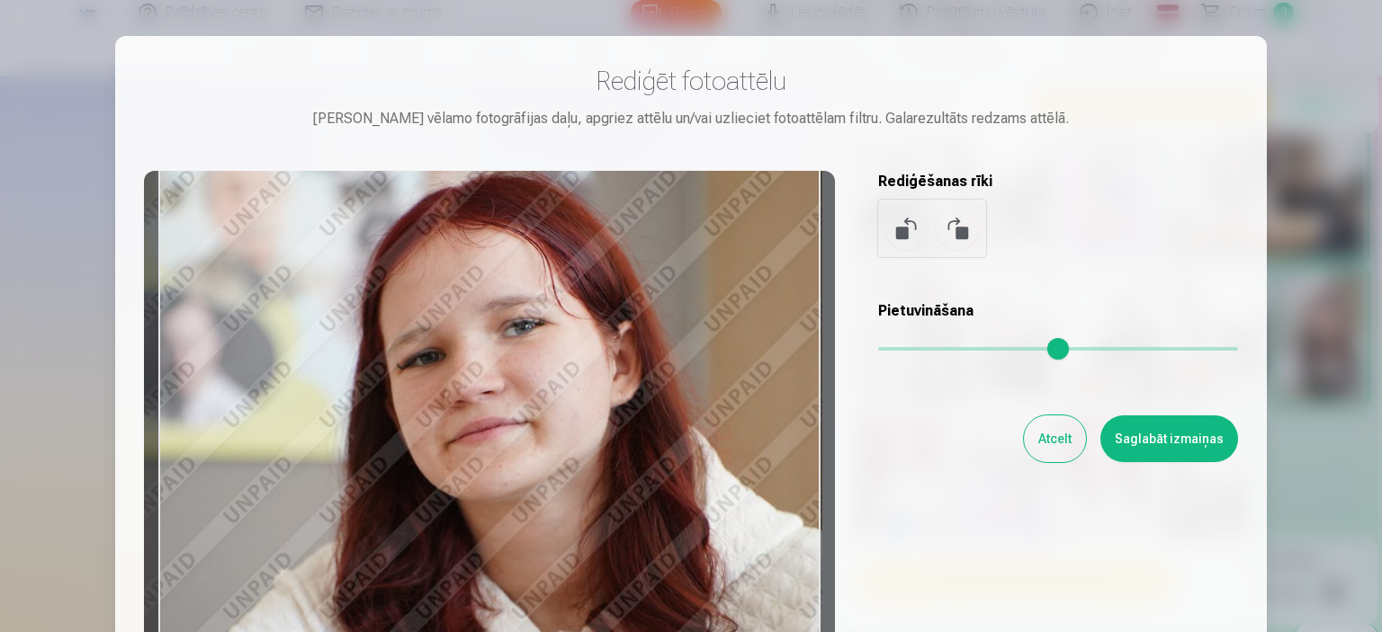
drag, startPoint x: 630, startPoint y: 398, endPoint x: 569, endPoint y: 434, distance: 70.2
click at [569, 434] on div at bounding box center [489, 453] width 691 height 565
type input "****"
click at [1173, 451] on button "Saglabāt izmaiņas" at bounding box center [1169, 439] width 138 height 47
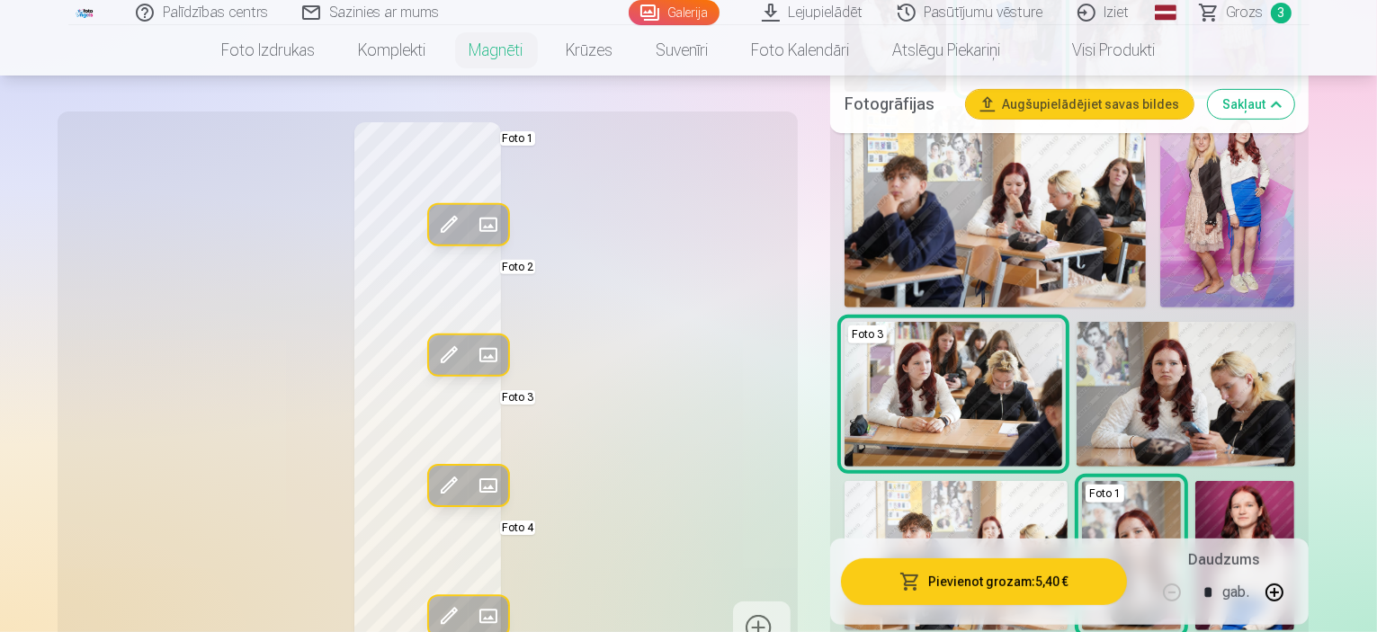
click at [434, 344] on span at bounding box center [448, 355] width 29 height 29
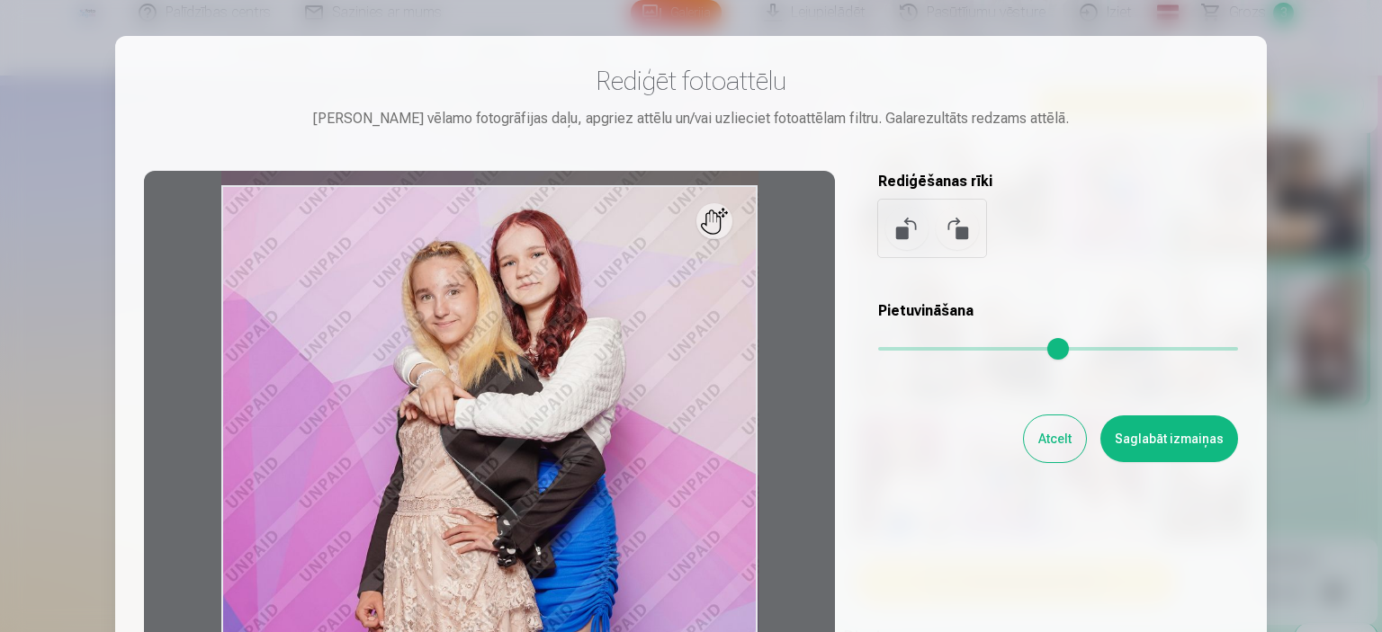
drag, startPoint x: 879, startPoint y: 346, endPoint x: 865, endPoint y: 347, distance: 13.5
click at [878, 347] on input "range" at bounding box center [1058, 349] width 360 height 4
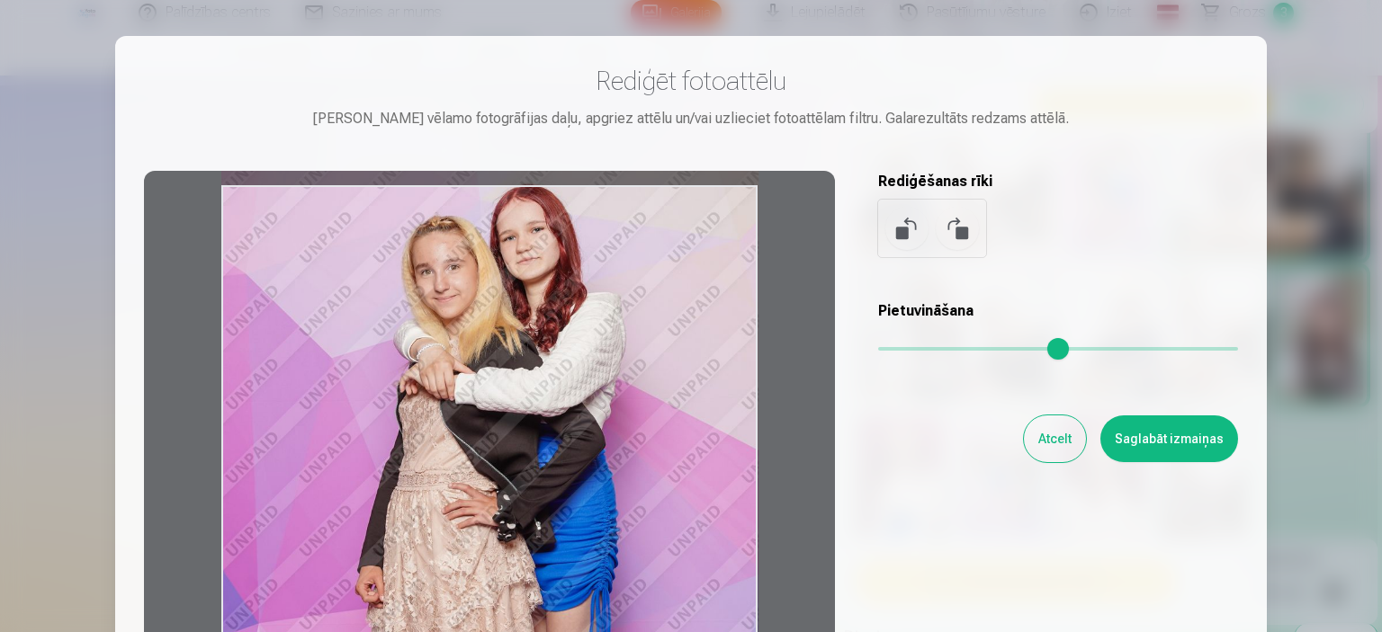
drag, startPoint x: 703, startPoint y: 464, endPoint x: 666, endPoint y: 439, distance: 44.7
click at [666, 439] on div at bounding box center [489, 453] width 691 height 565
drag, startPoint x: 885, startPoint y: 353, endPoint x: 868, endPoint y: 354, distance: 17.2
click at [878, 351] on input "range" at bounding box center [1058, 349] width 360 height 4
click at [1169, 432] on button "Saglabāt izmaiņas" at bounding box center [1169, 439] width 138 height 47
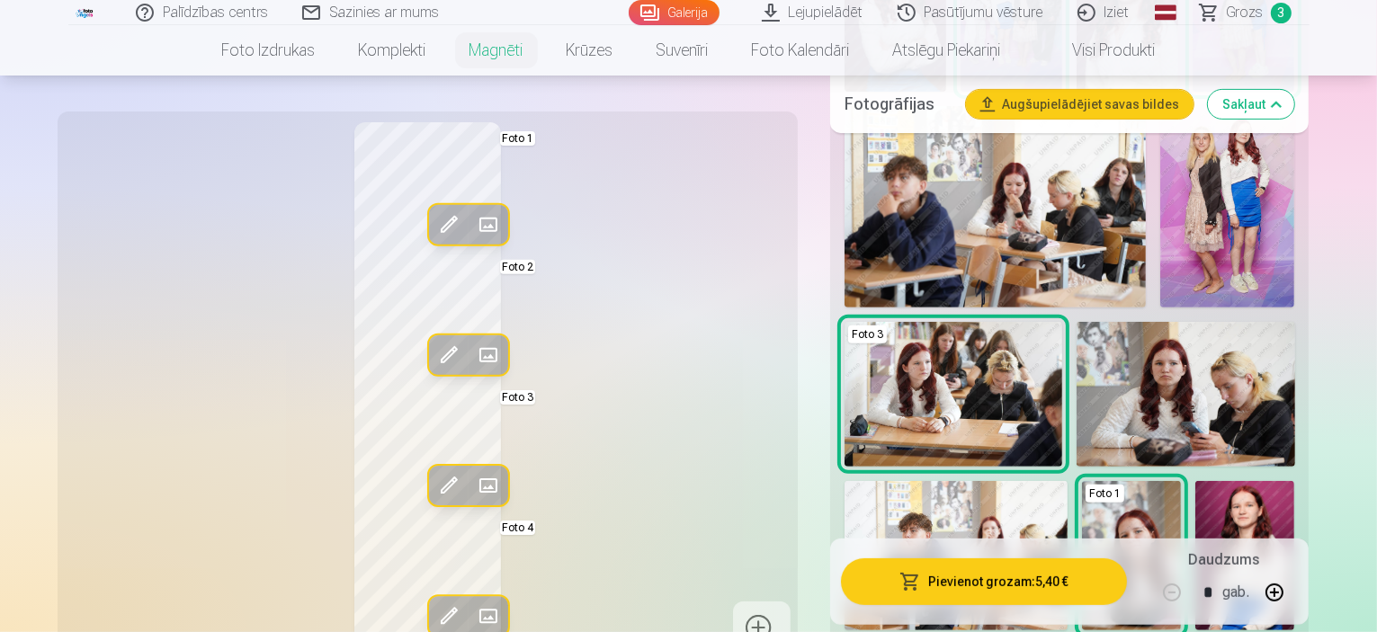
click at [434, 346] on span at bounding box center [448, 355] width 29 height 29
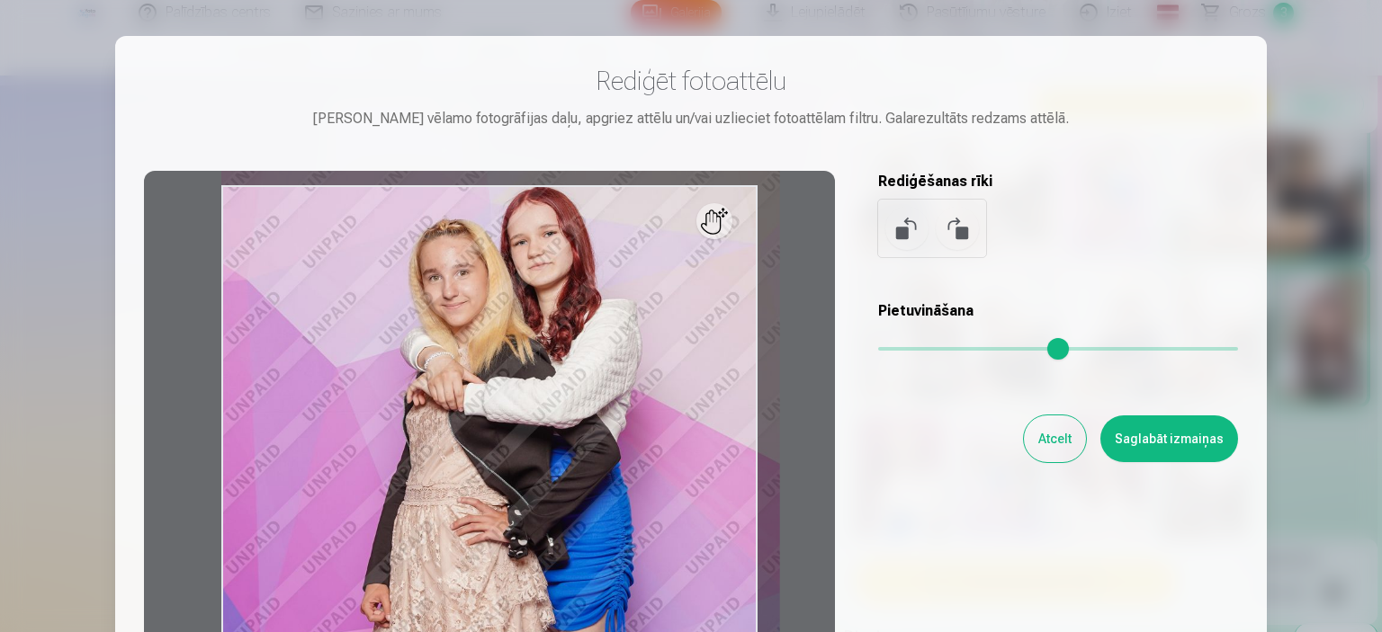
click at [889, 351] on input "range" at bounding box center [1058, 349] width 360 height 4
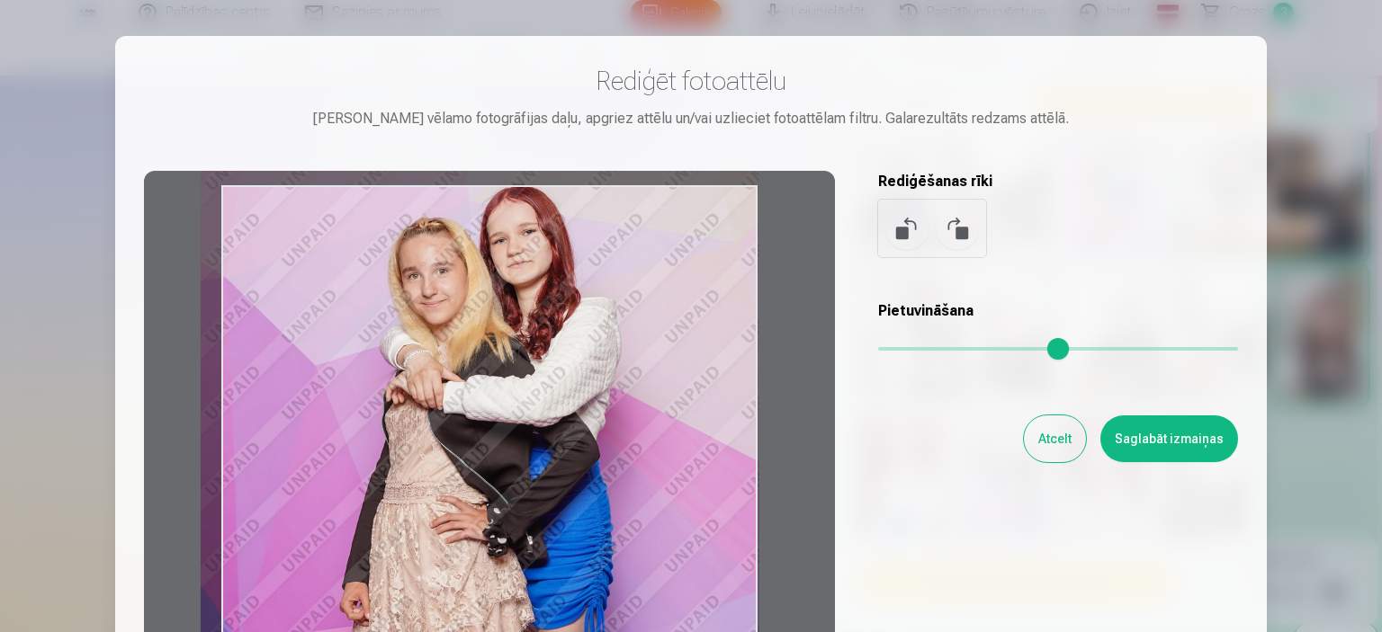
drag, startPoint x: 612, startPoint y: 465, endPoint x: 526, endPoint y: 457, distance: 85.8
click at [526, 457] on div at bounding box center [489, 453] width 691 height 565
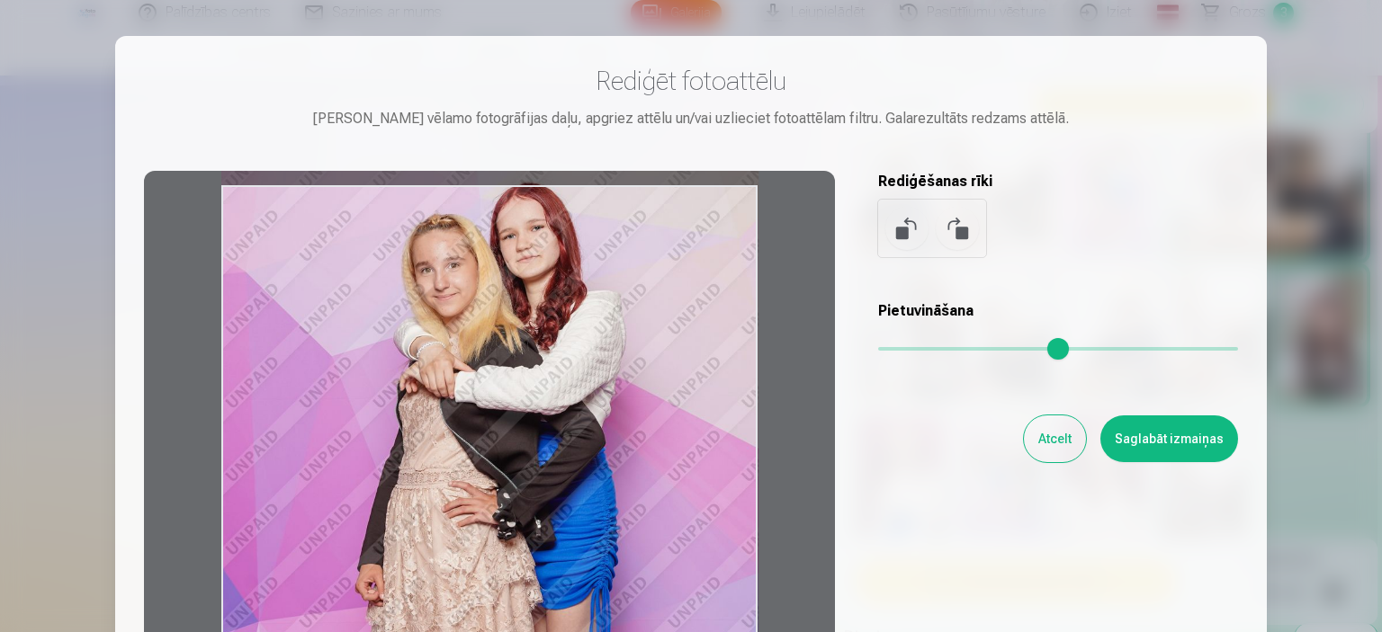
drag, startPoint x: 887, startPoint y: 352, endPoint x: 866, endPoint y: 355, distance: 21.0
type input "*"
click at [878, 351] on input "range" at bounding box center [1058, 349] width 360 height 4
drag, startPoint x: 640, startPoint y: 496, endPoint x: 610, endPoint y: 497, distance: 30.6
click at [610, 497] on div at bounding box center [489, 453] width 691 height 565
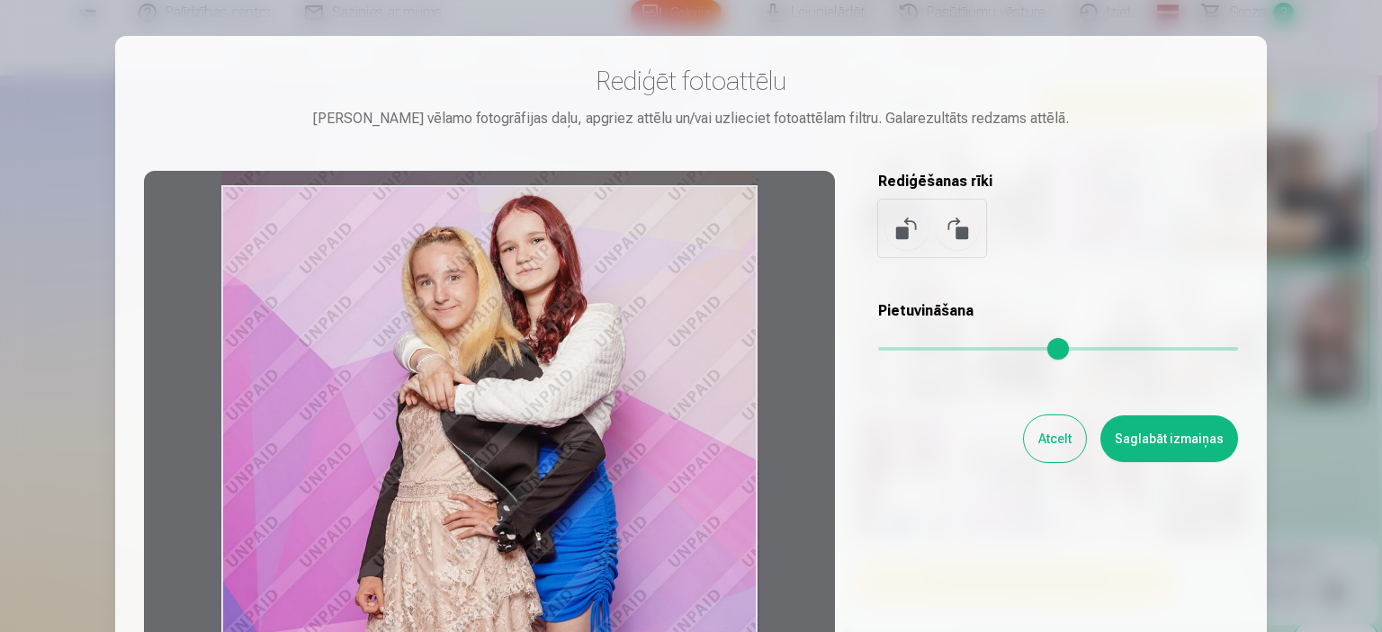
drag, startPoint x: 604, startPoint y: 427, endPoint x: 604, endPoint y: 438, distance: 10.8
click at [604, 438] on div at bounding box center [489, 453] width 691 height 565
click at [1187, 440] on button "Saglabāt izmaiņas" at bounding box center [1169, 439] width 138 height 47
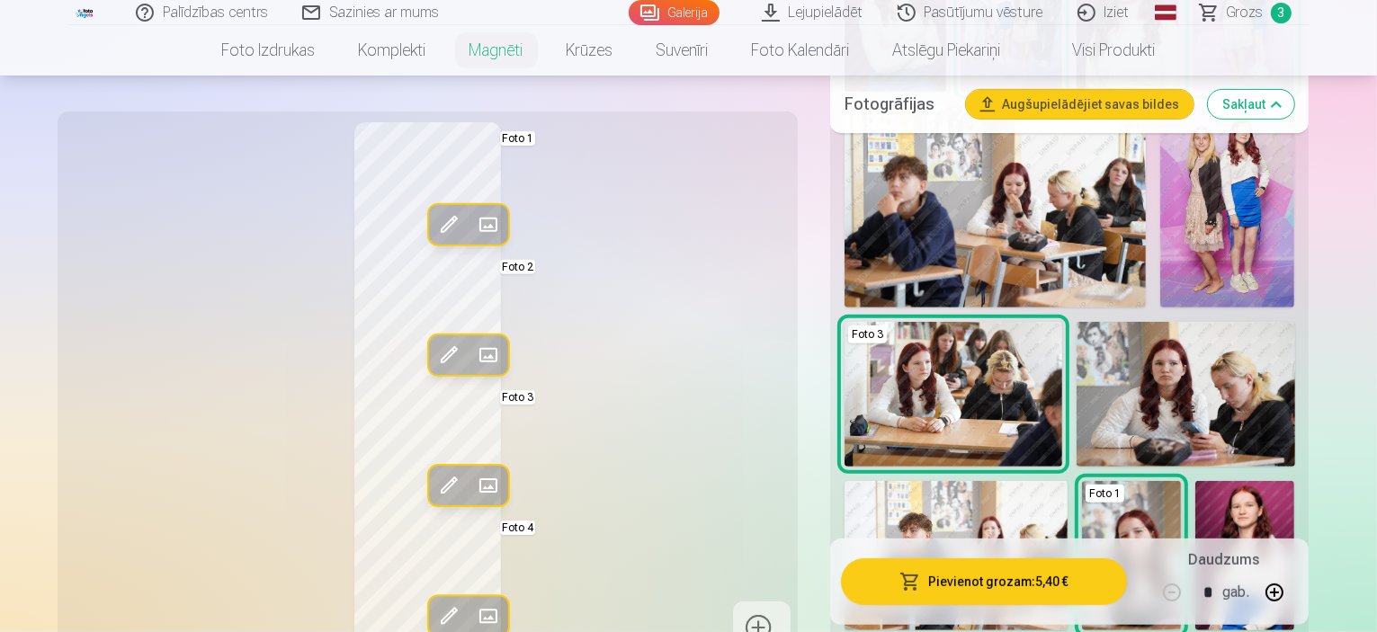
click at [434, 479] on span at bounding box center [448, 485] width 29 height 29
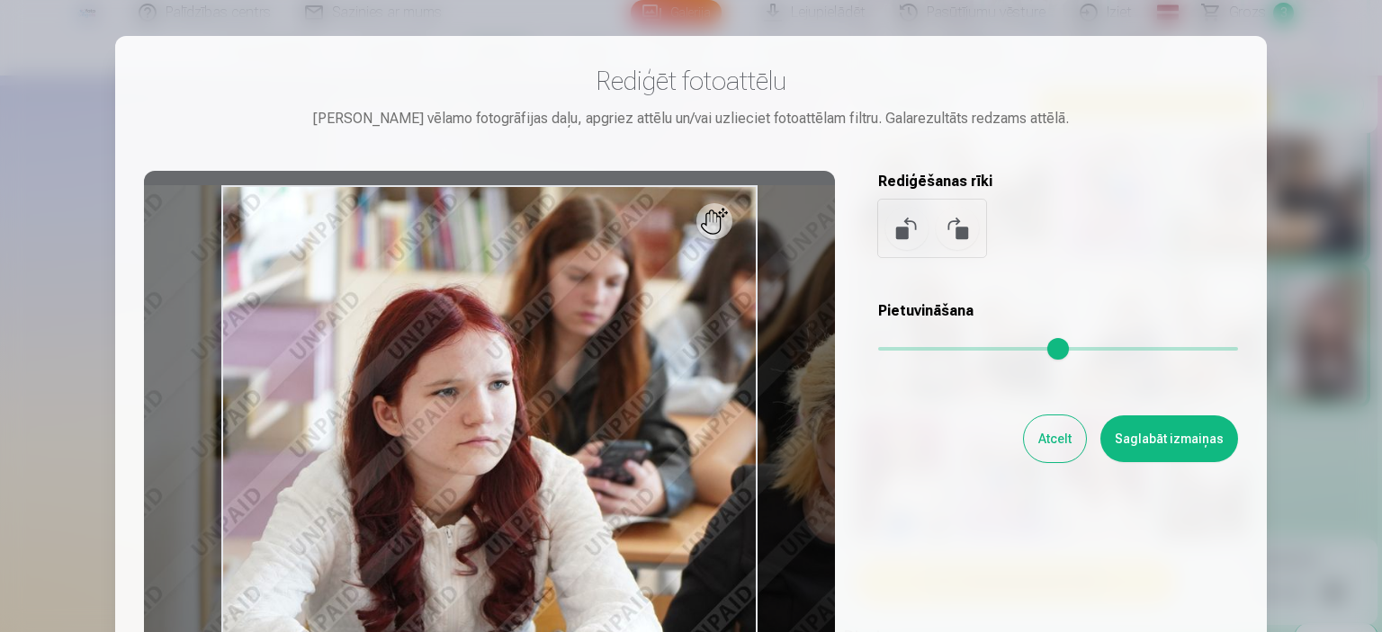
drag, startPoint x: 889, startPoint y: 344, endPoint x: 907, endPoint y: 357, distance: 22.5
type input "****"
click at [907, 351] on input "range" at bounding box center [1058, 349] width 360 height 4
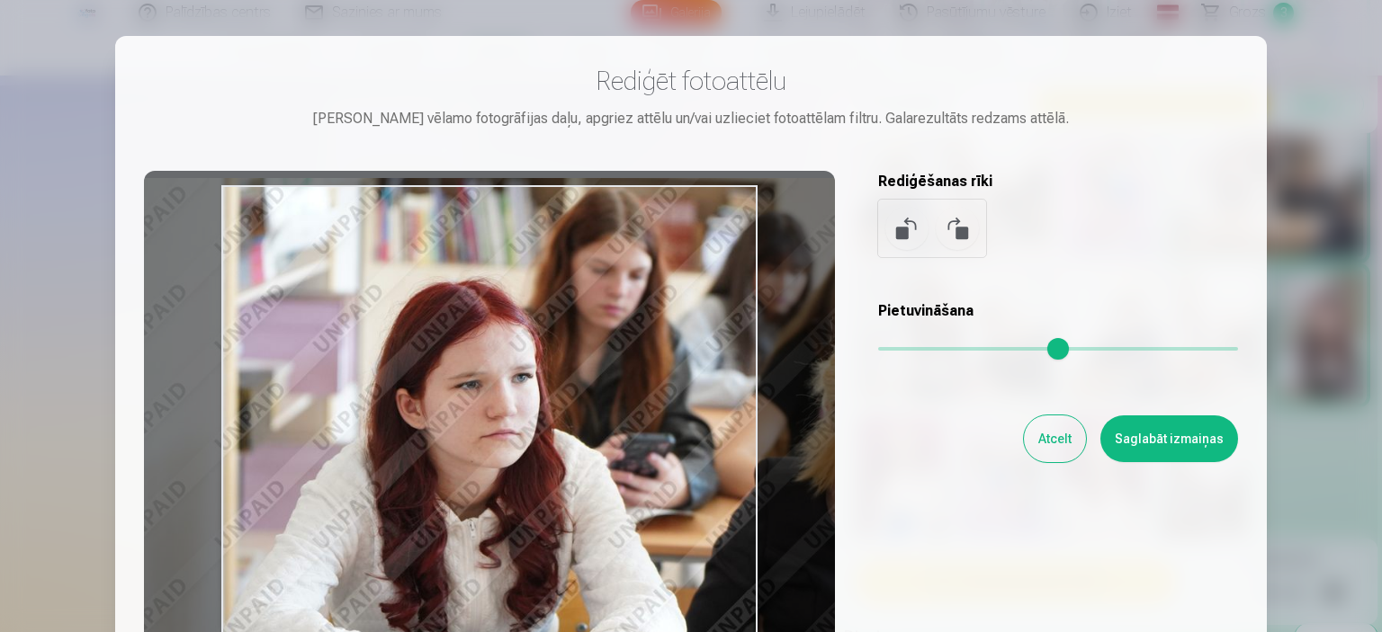
drag, startPoint x: 570, startPoint y: 486, endPoint x: 594, endPoint y: 479, distance: 24.5
click at [594, 479] on div at bounding box center [489, 453] width 691 height 565
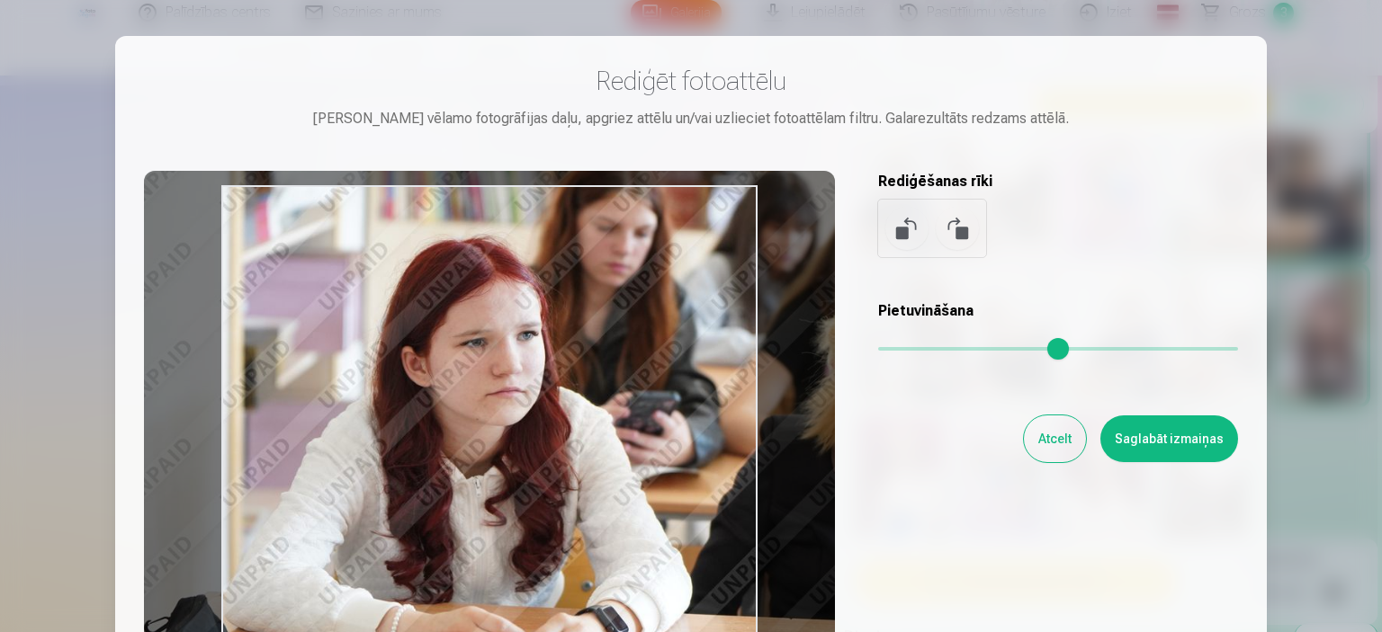
drag, startPoint x: 657, startPoint y: 489, endPoint x: 662, endPoint y: 438, distance: 51.6
click at [662, 445] on div at bounding box center [489, 453] width 691 height 565
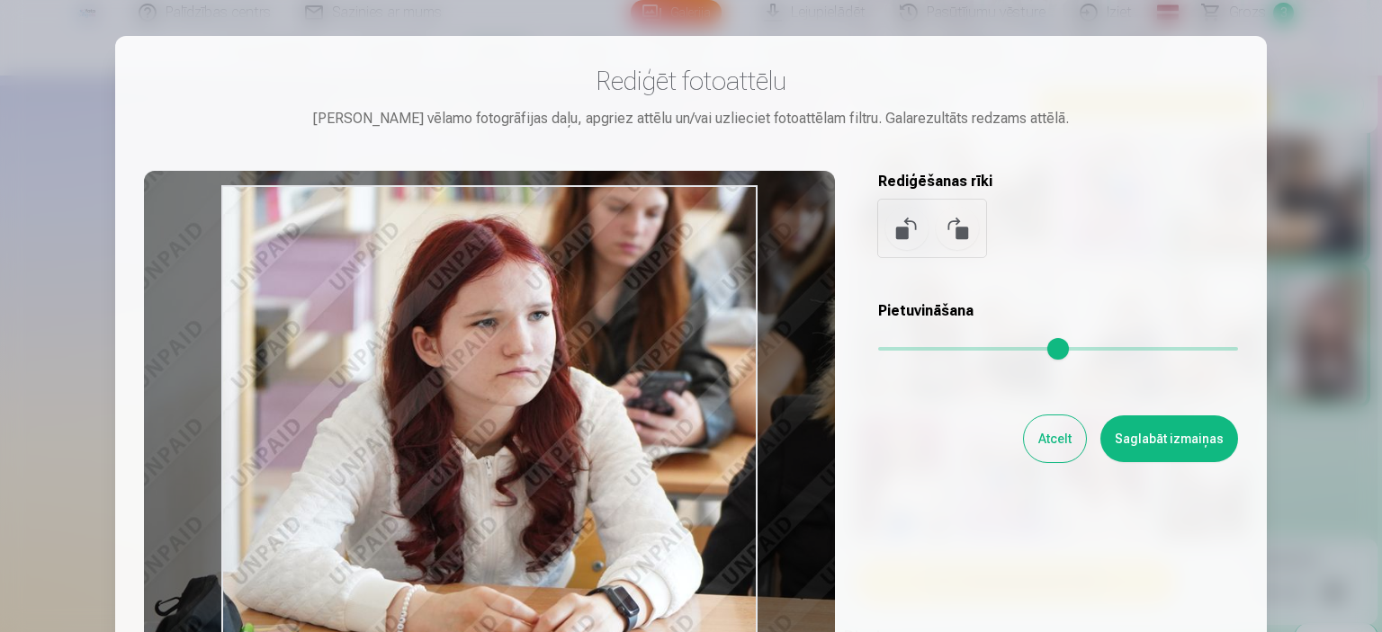
drag, startPoint x: 622, startPoint y: 499, endPoint x: 633, endPoint y: 485, distance: 18.0
click at [633, 485] on div at bounding box center [489, 453] width 691 height 565
click at [1169, 441] on button "Saglabāt izmaiņas" at bounding box center [1169, 439] width 138 height 47
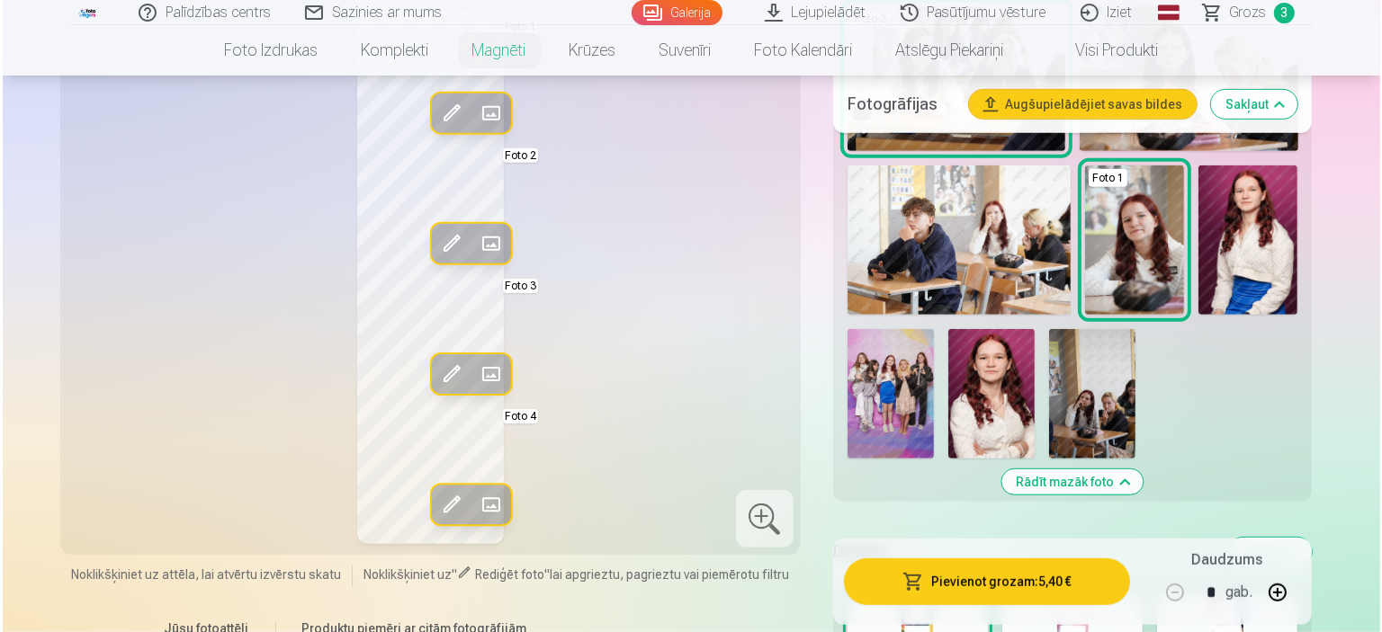
scroll to position [1079, 0]
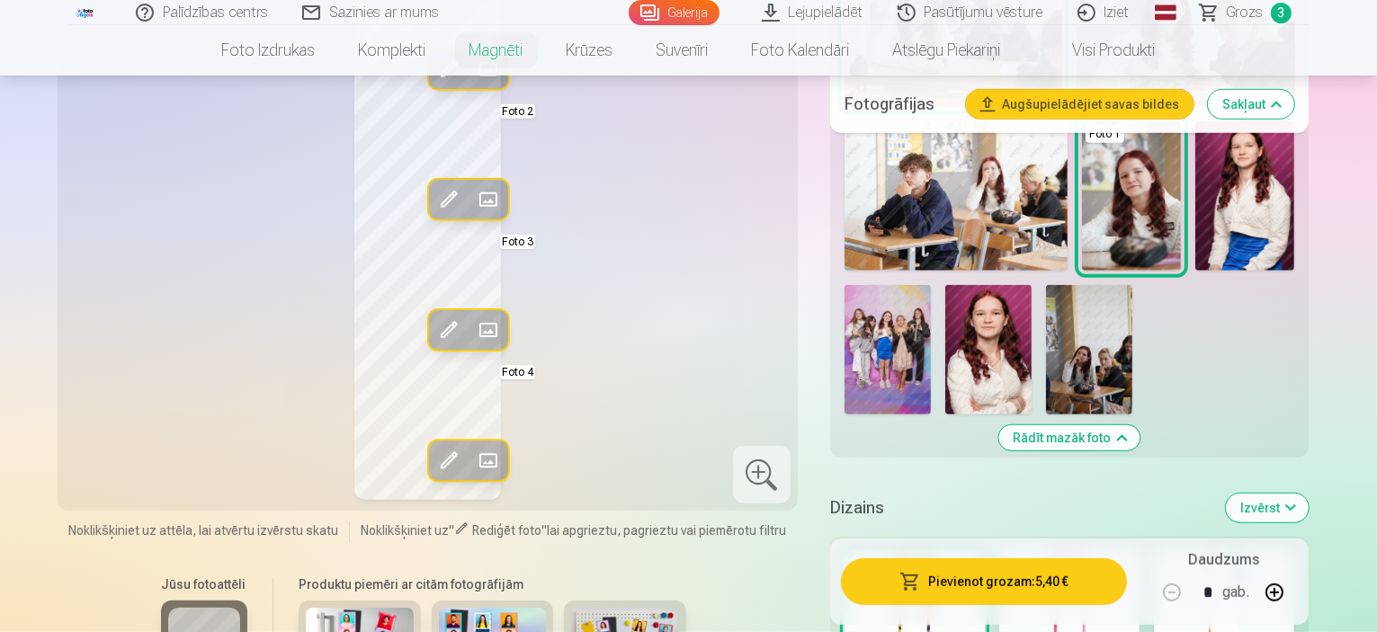
click at [1115, 551] on div at bounding box center [1069, 608] width 140 height 115
click at [1018, 581] on button "Pievienot grozam : 5,40 €" at bounding box center [984, 582] width 287 height 47
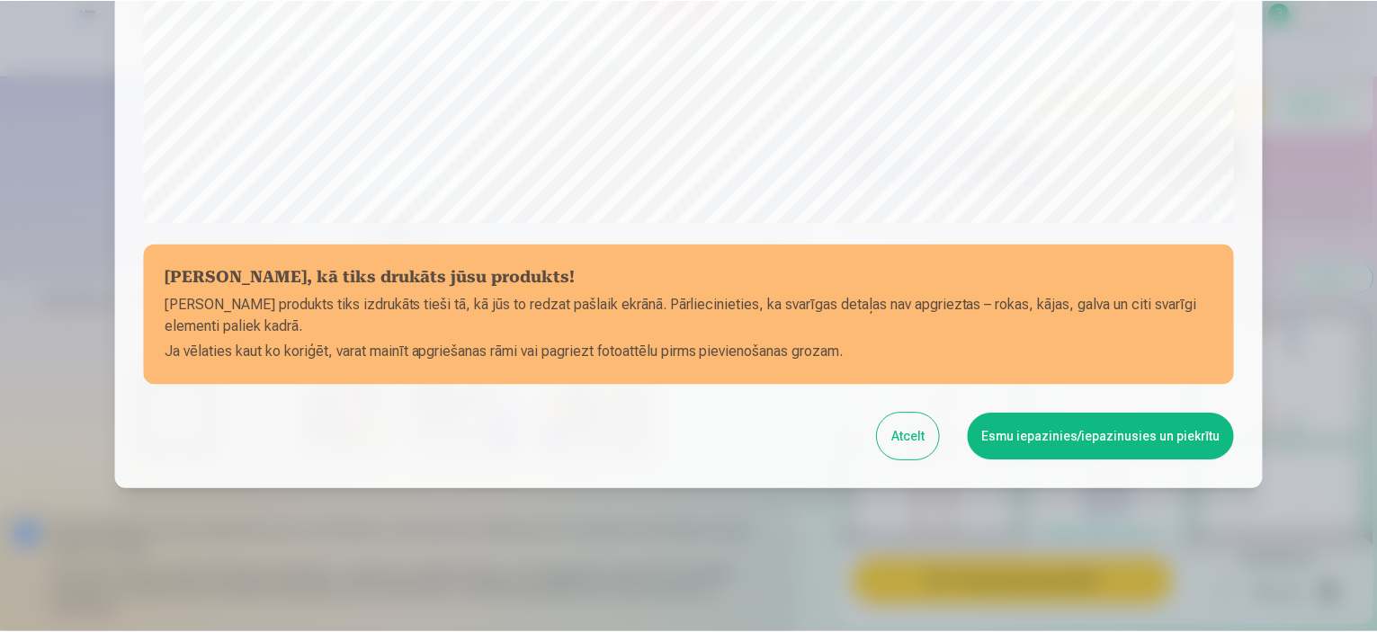
scroll to position [662, 0]
click at [1132, 434] on button "Esmu iepazinies/iepazinusies un piekrītu" at bounding box center [1104, 437] width 267 height 47
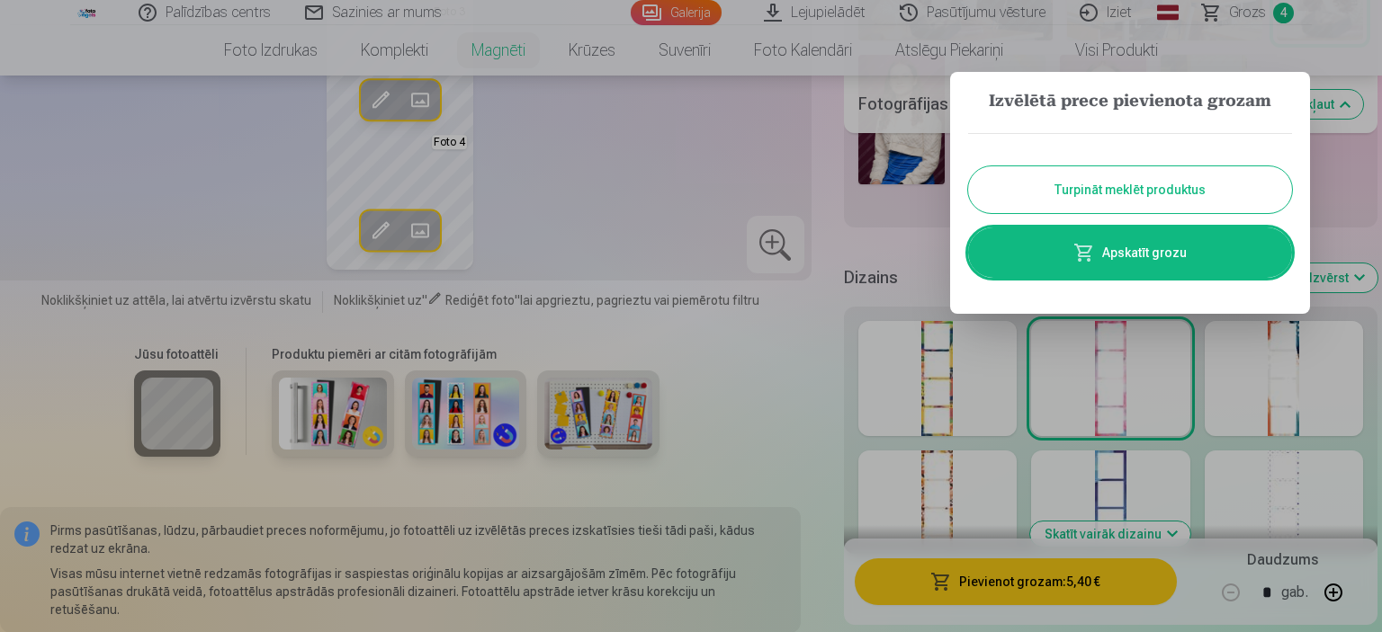
click at [1137, 179] on button "Turpināt meklēt produktus" at bounding box center [1130, 189] width 324 height 47
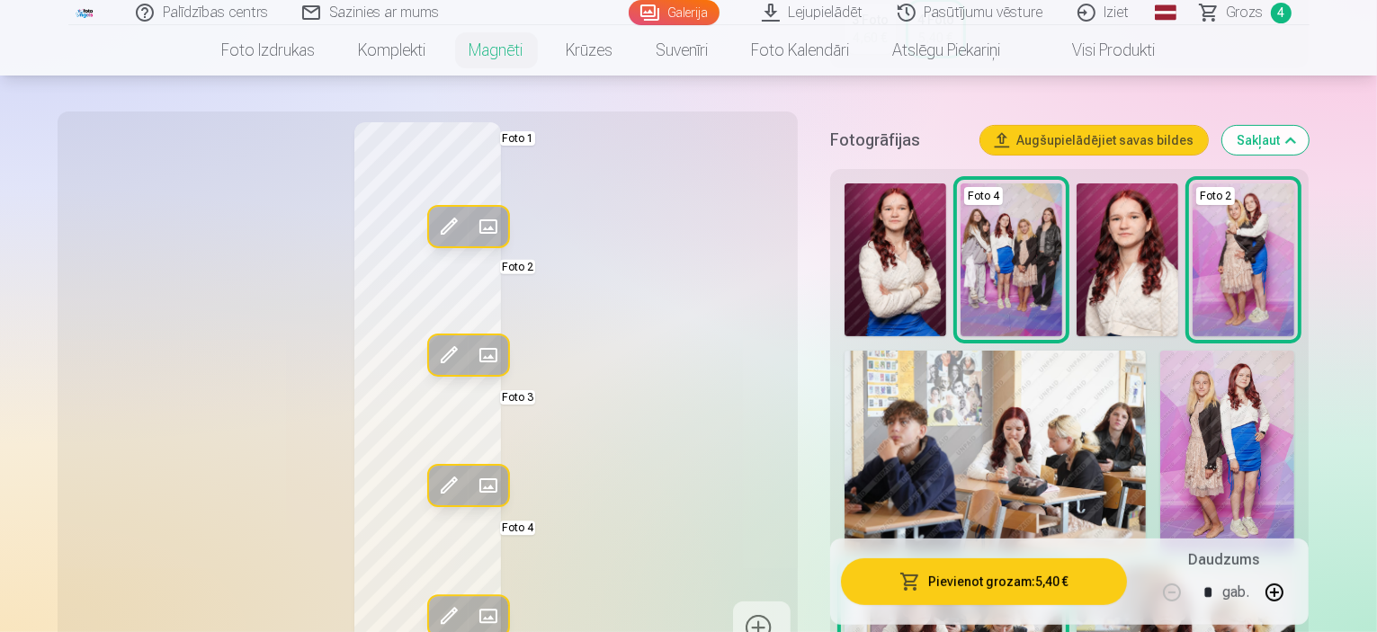
scroll to position [360, 0]
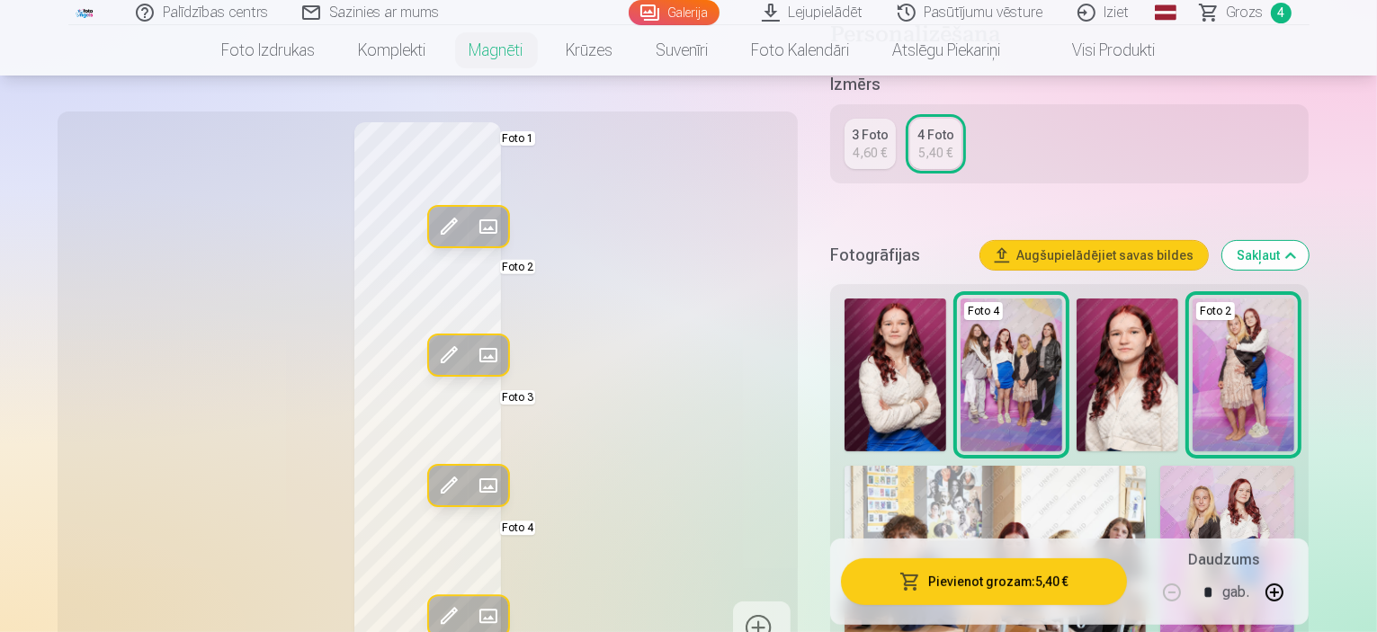
click at [1251, 17] on span "Grozs" at bounding box center [1245, 13] width 37 height 22
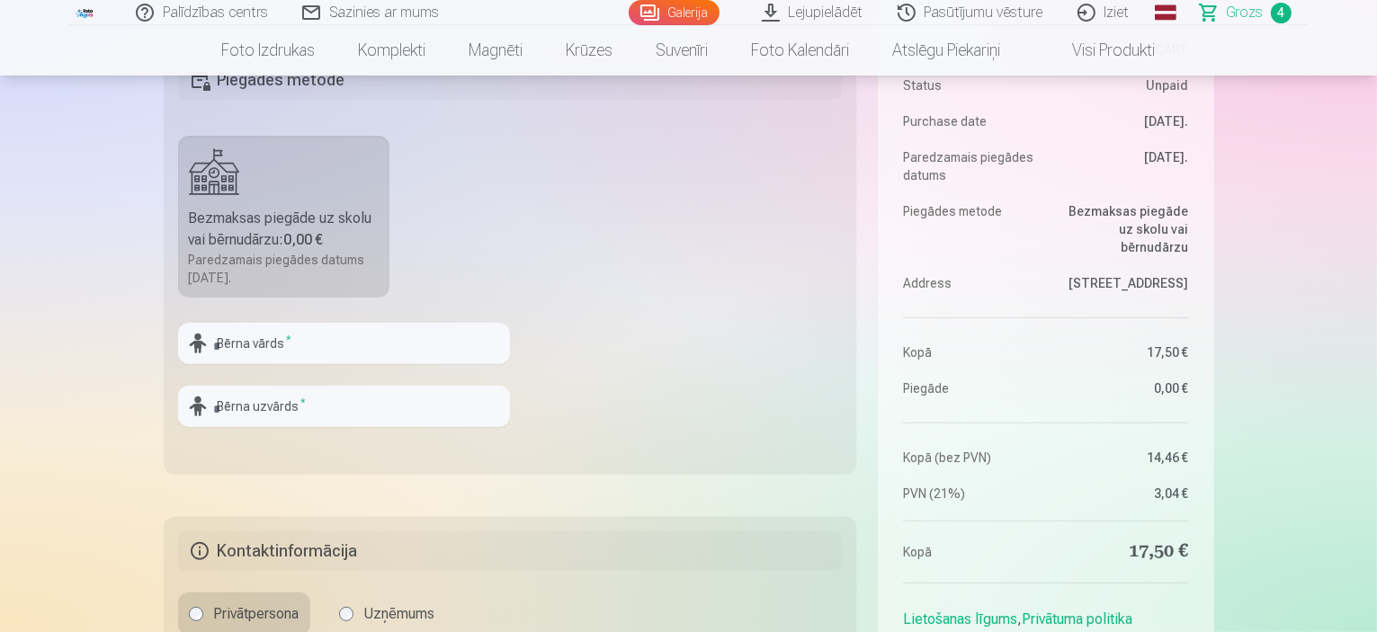
scroll to position [540, 0]
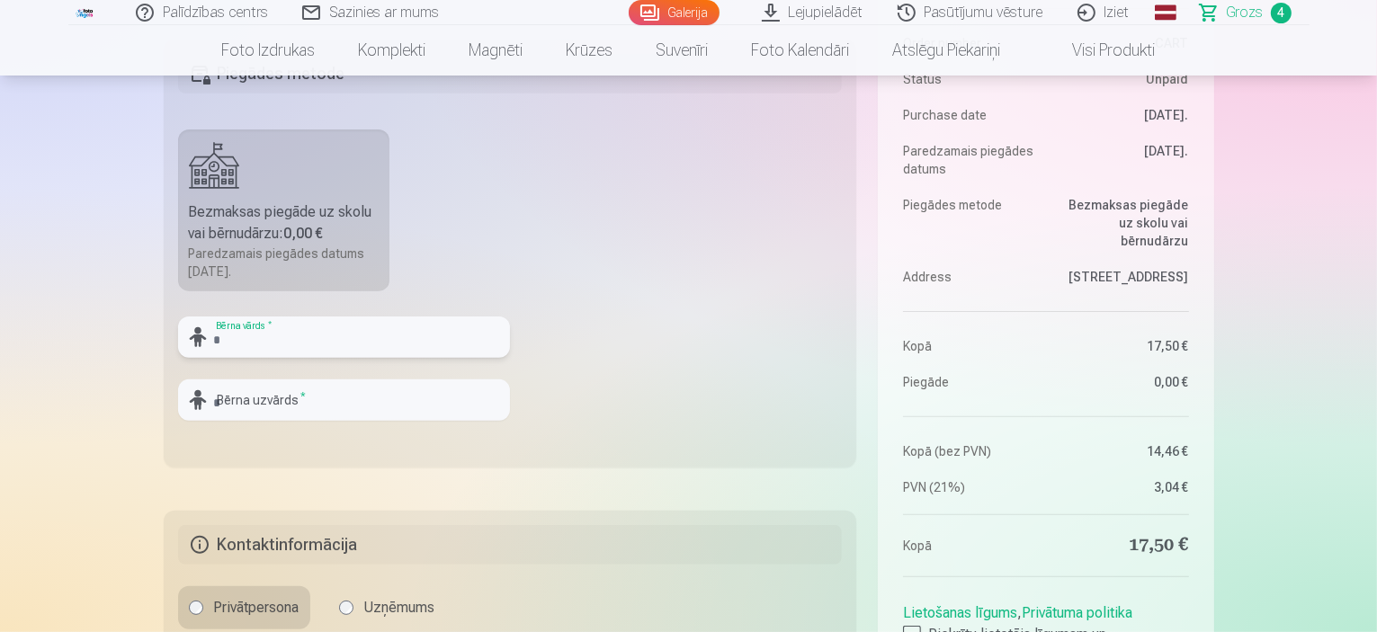
click at [236, 339] on input "text" at bounding box center [344, 337] width 332 height 41
type input "*******"
drag, startPoint x: 274, startPoint y: 406, endPoint x: 282, endPoint y: 398, distance: 11.4
click at [276, 402] on input "text" at bounding box center [344, 400] width 332 height 41
type input "*******"
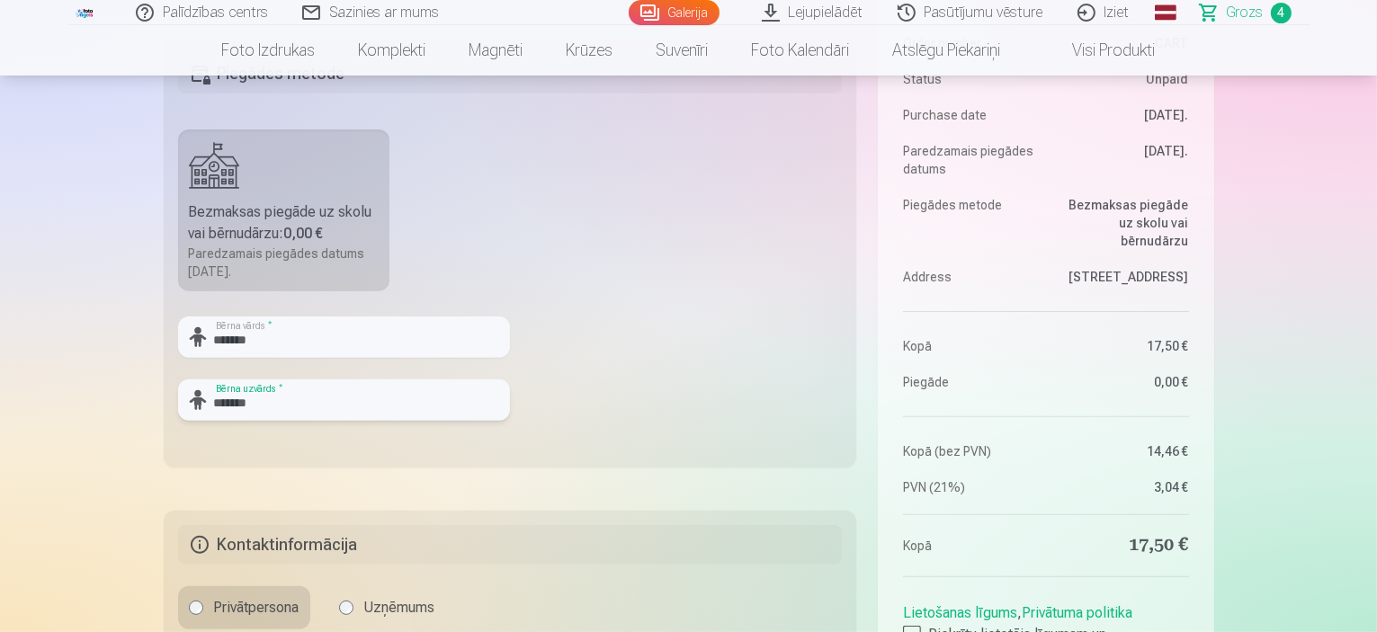
scroll to position [720, 0]
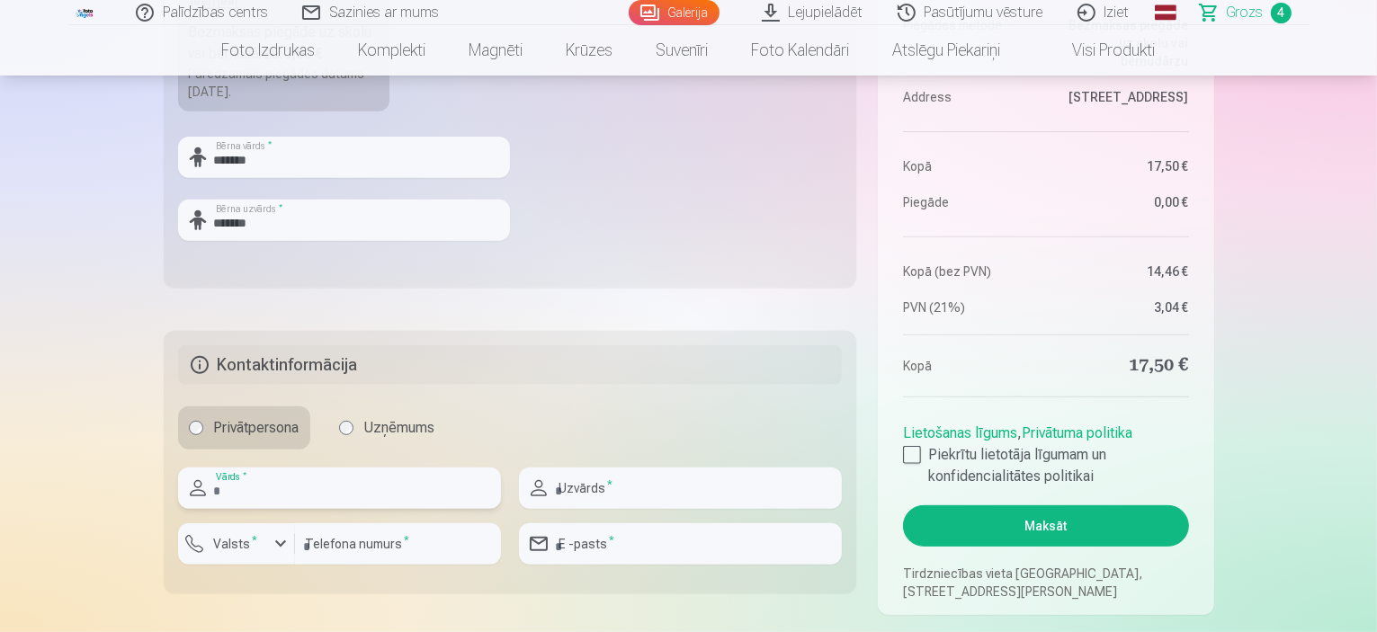
click at [253, 491] on input "text" at bounding box center [339, 488] width 323 height 41
type input "*****"
type input "*******"
type input "********"
type input "**********"
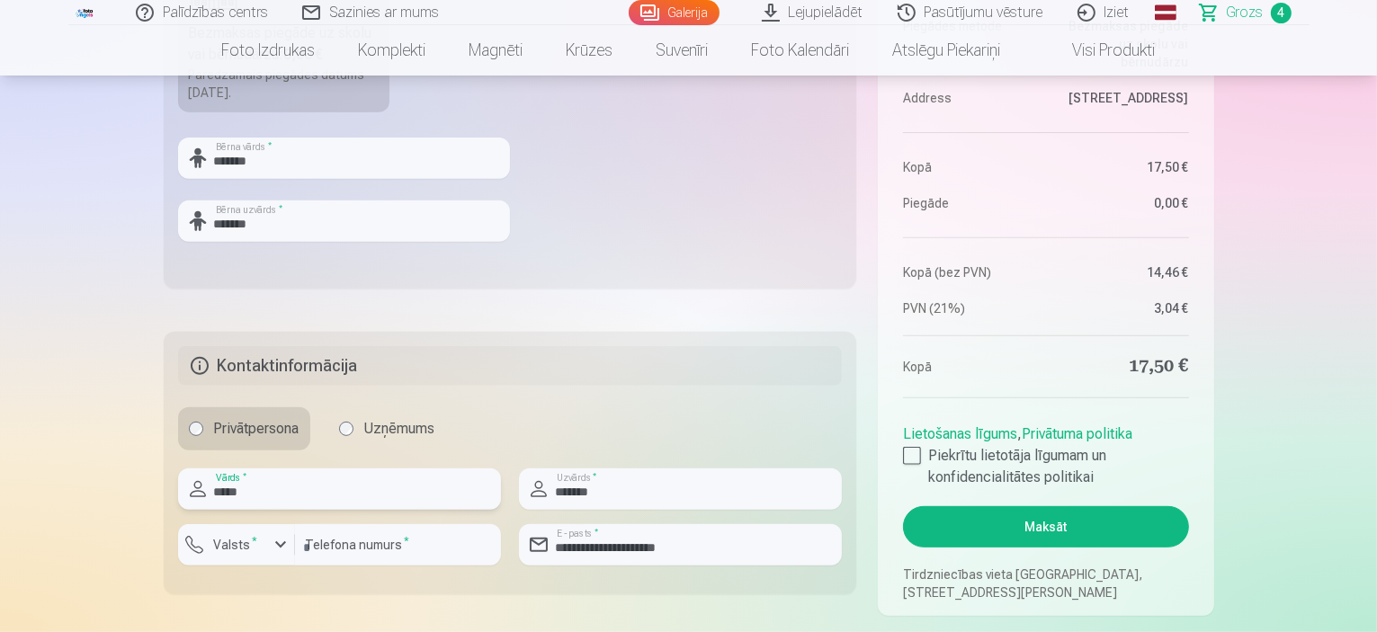
scroll to position [810, 0]
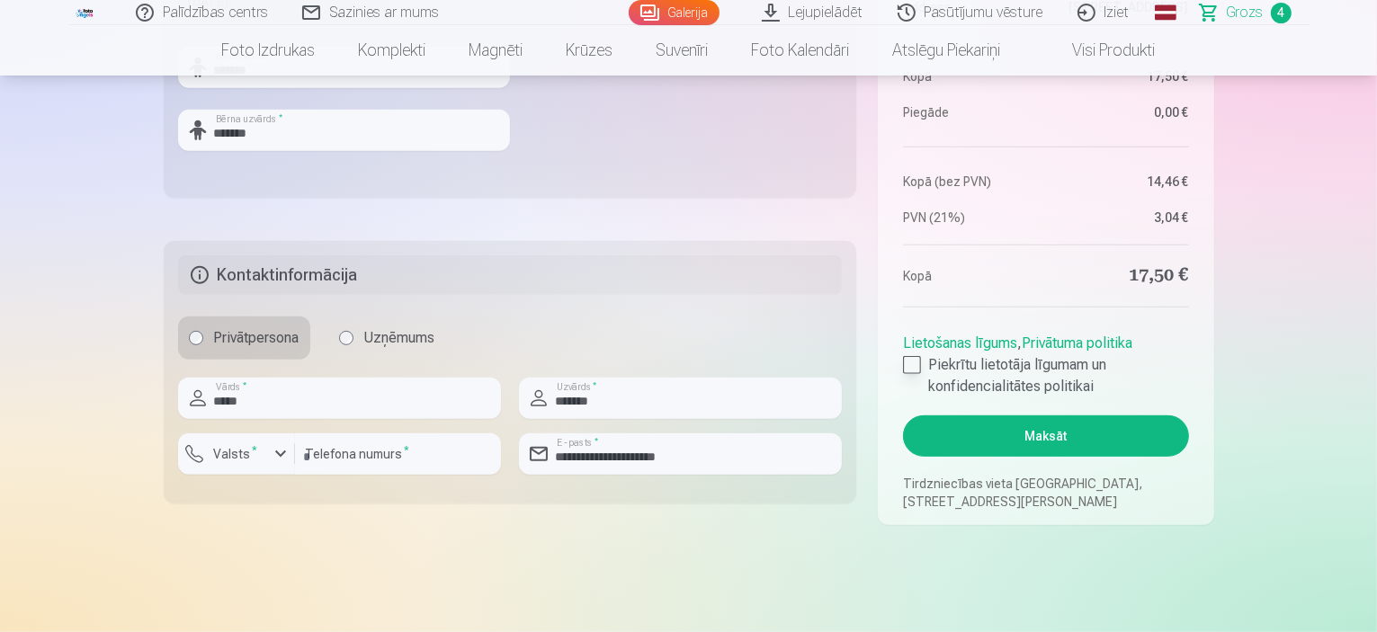
click at [907, 360] on div at bounding box center [912, 365] width 18 height 18
click at [1058, 437] on button "Maksāt" at bounding box center [1045, 436] width 285 height 41
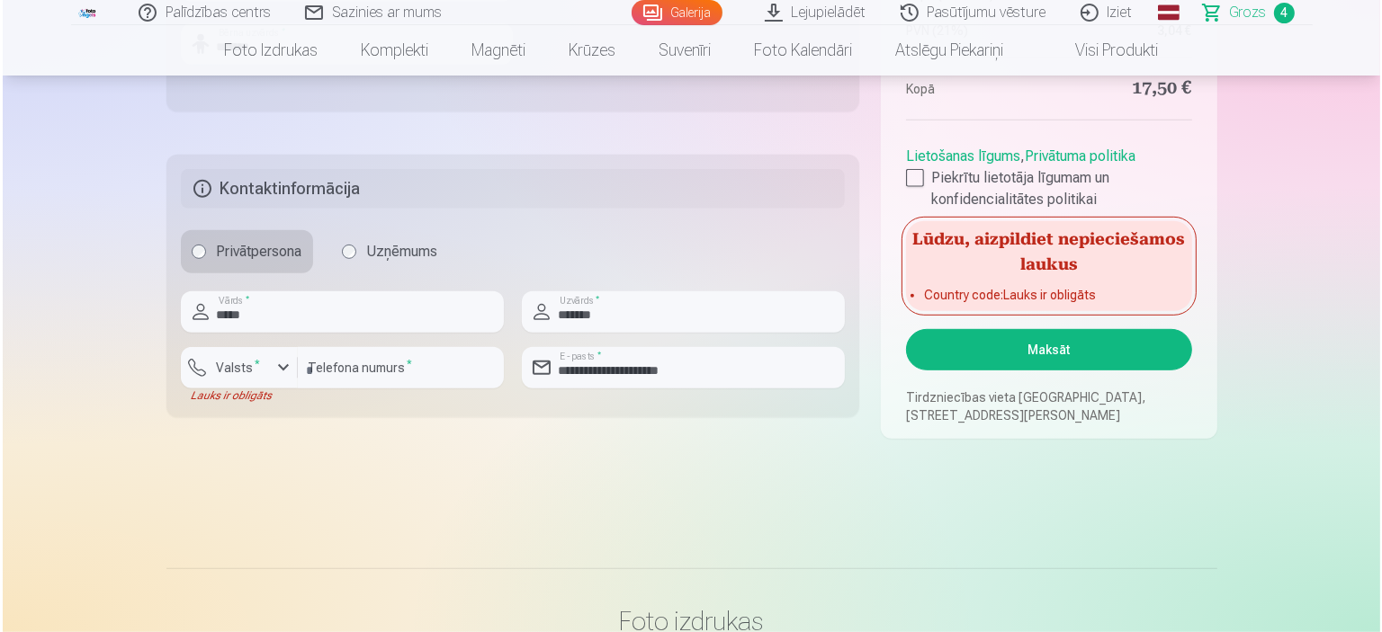
scroll to position [900, 0]
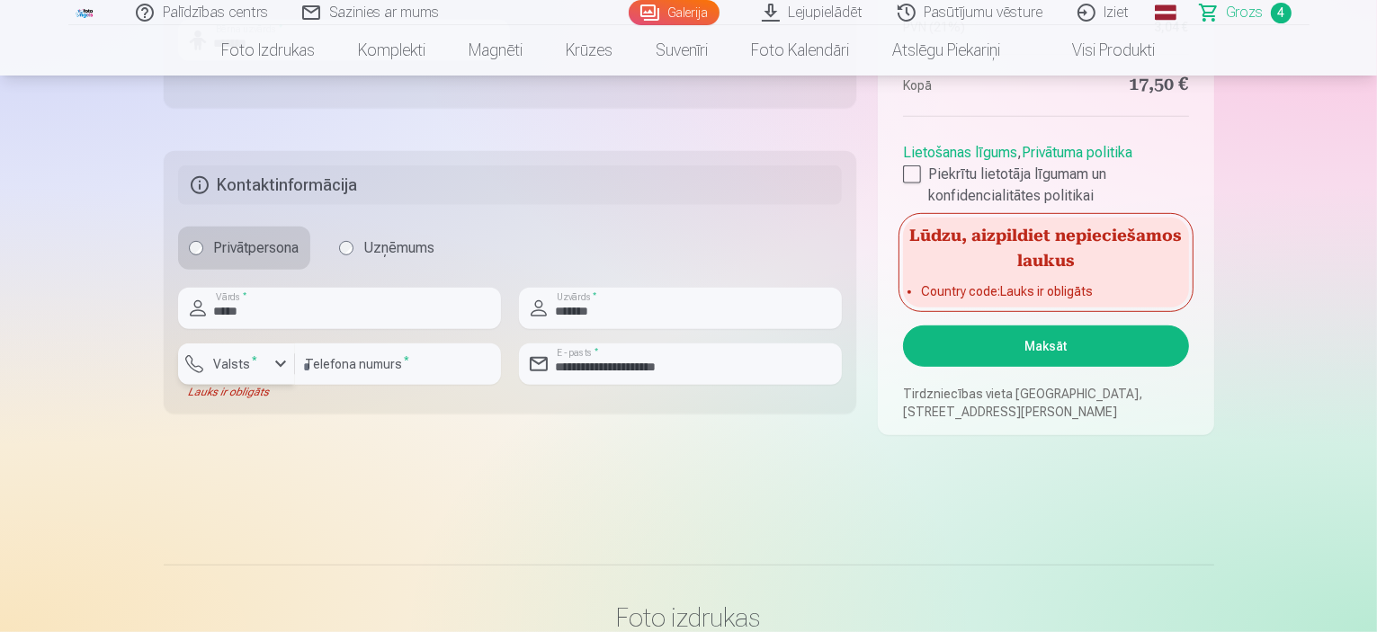
click at [277, 363] on div "button" at bounding box center [281, 365] width 22 height 22
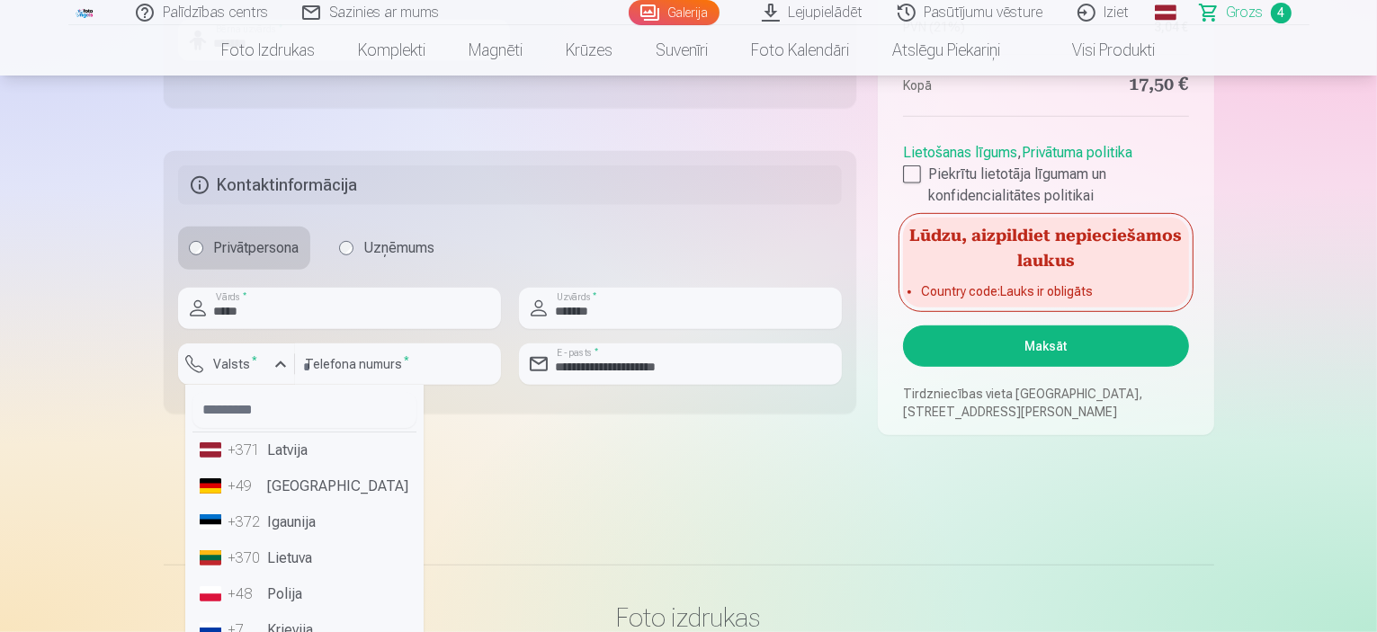
click at [278, 454] on li "+371 Latvija" at bounding box center [305, 451] width 224 height 36
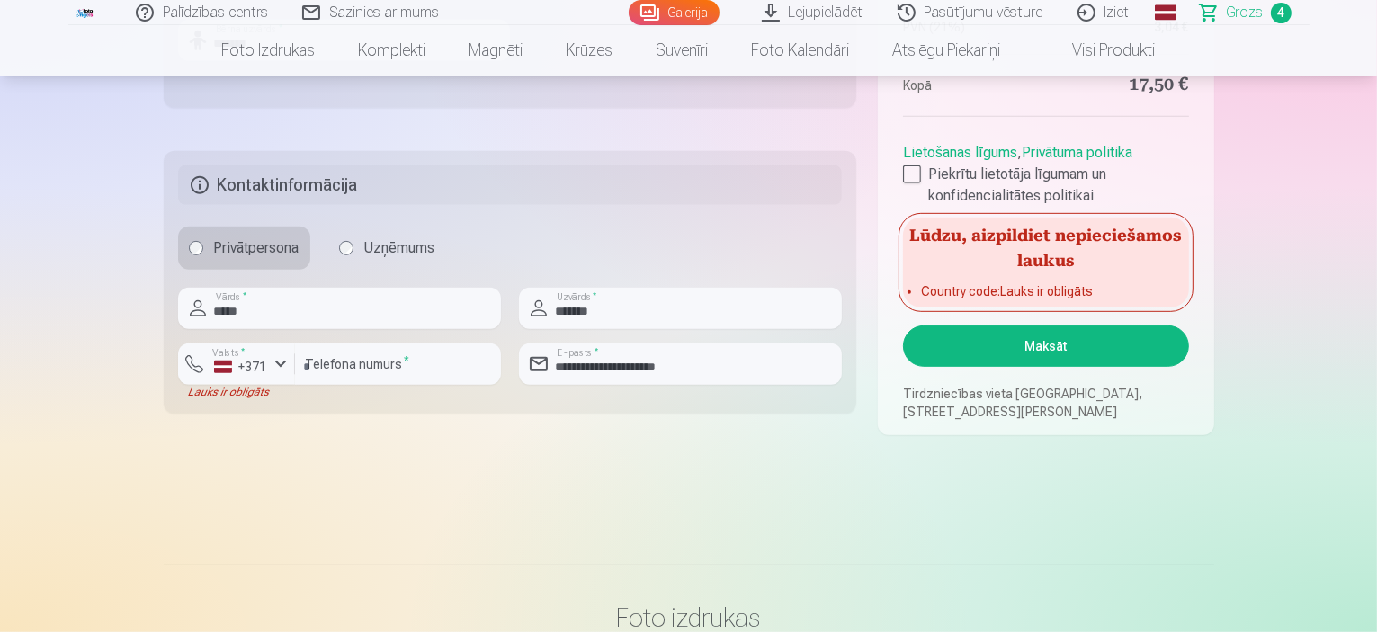
click at [1055, 343] on button "Maksāt" at bounding box center [1045, 346] width 285 height 41
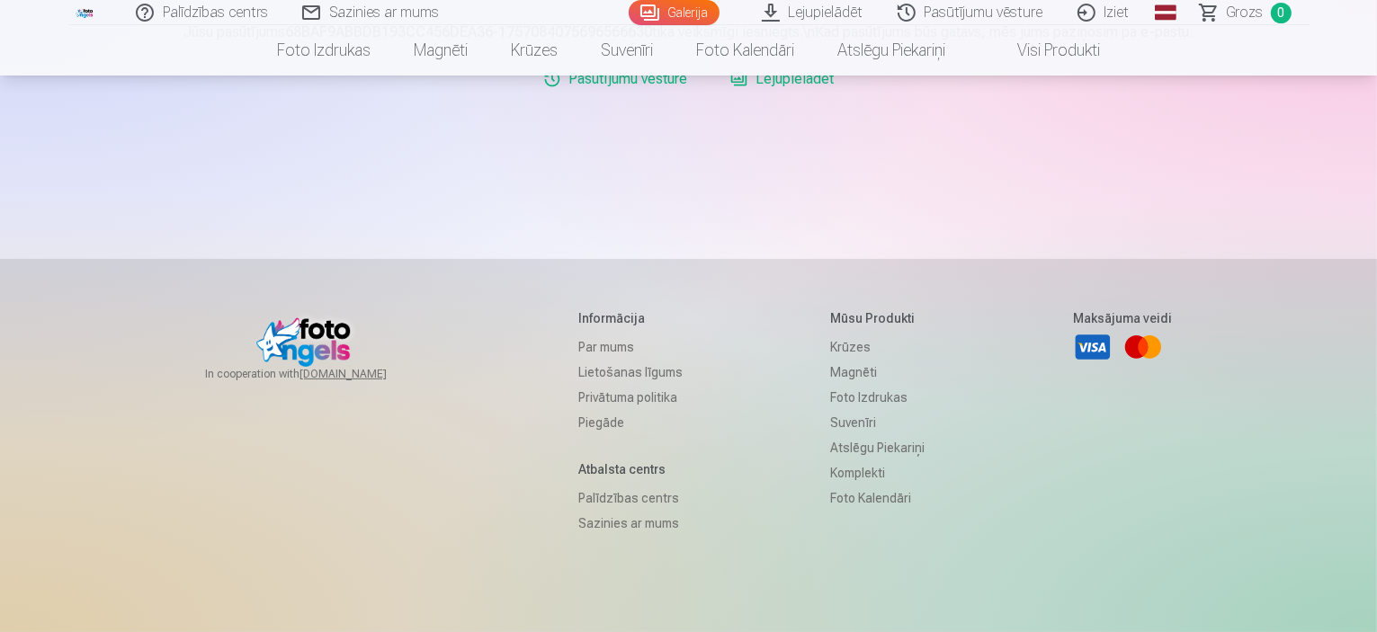
scroll to position [172, 0]
